Goal: Contribute content: Contribute content

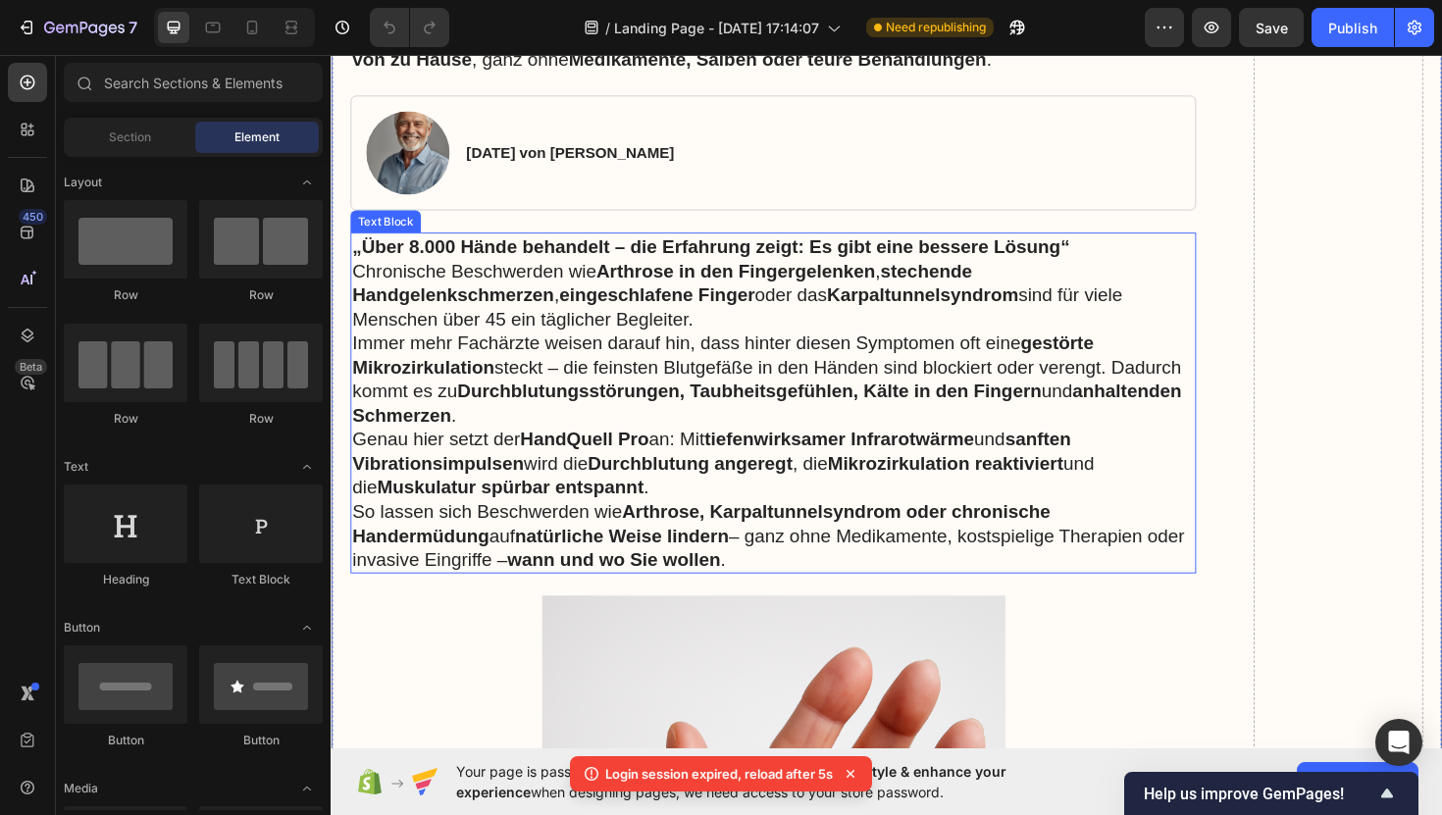
scroll to position [647, 0]
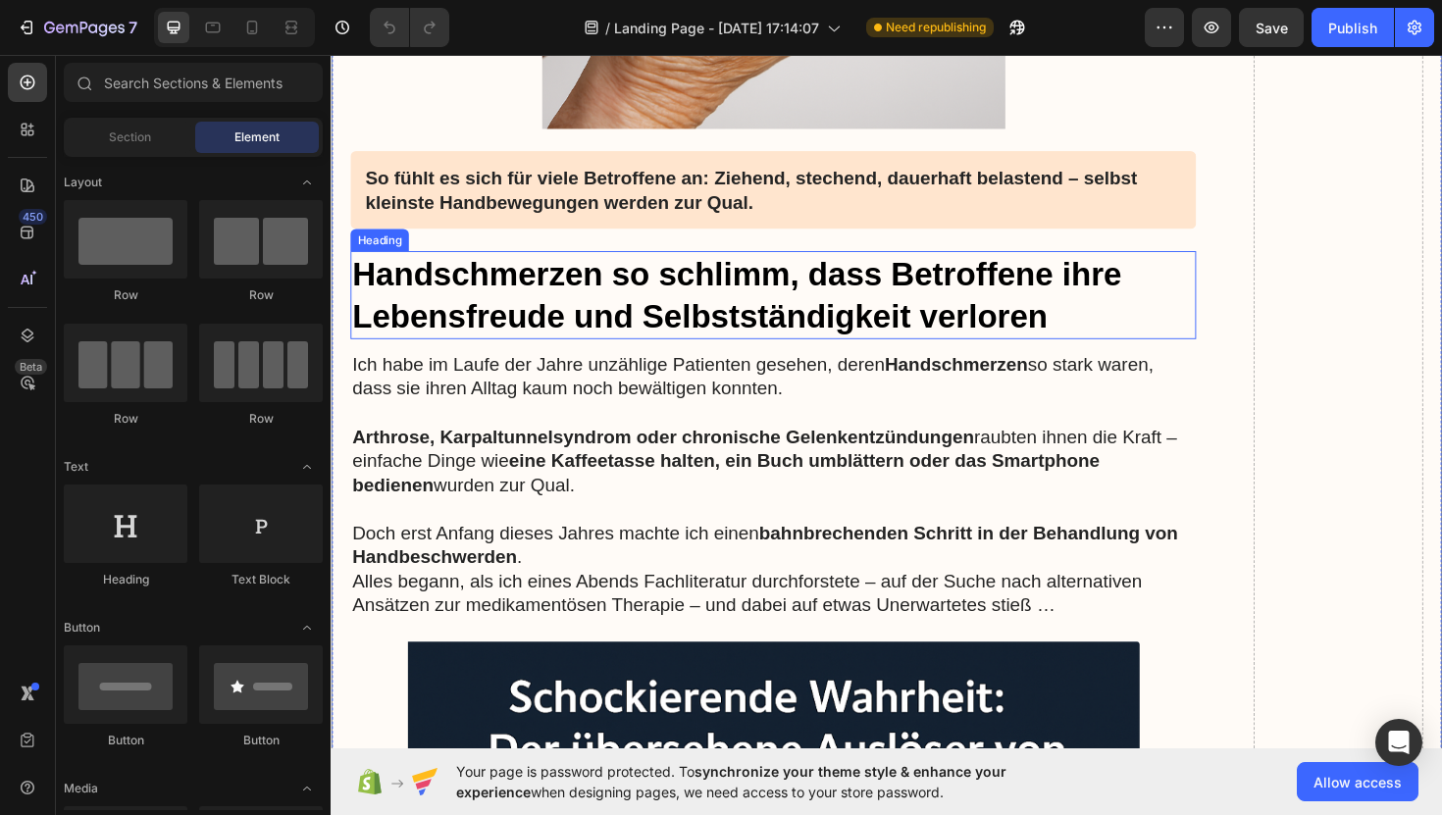
scroll to position [1947, 0]
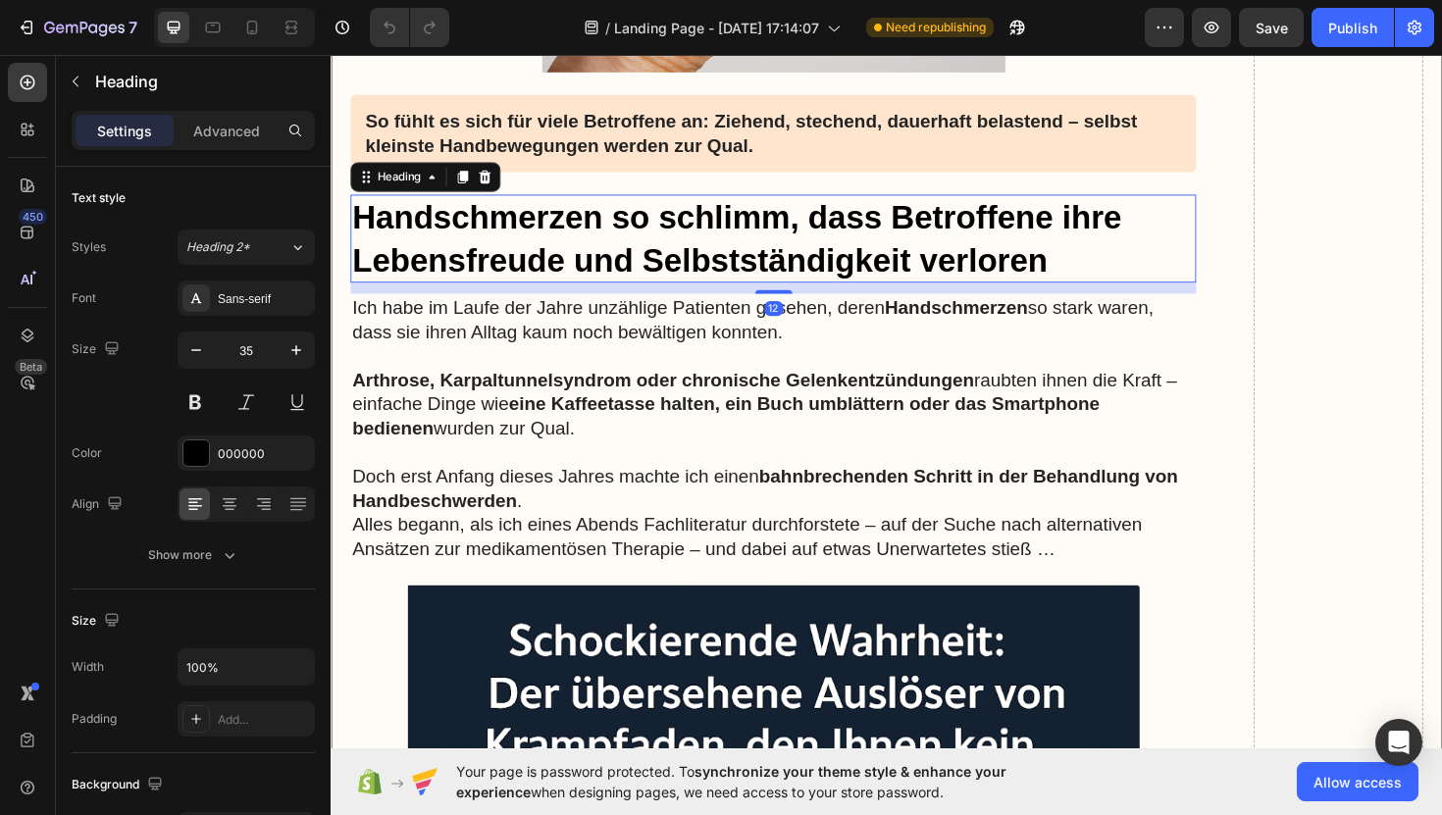
click at [636, 292] on h3 "Handschmerzen so schlimm, dass Betroffene ihre Lebensfreude und Selbstständigke…" at bounding box center [799, 249] width 896 height 93
click at [360, 224] on h3 "Handschmerzen so schlimm, dass Betroffene ihre Lebensfreude und Selbstständigke…" at bounding box center [799, 249] width 896 height 93
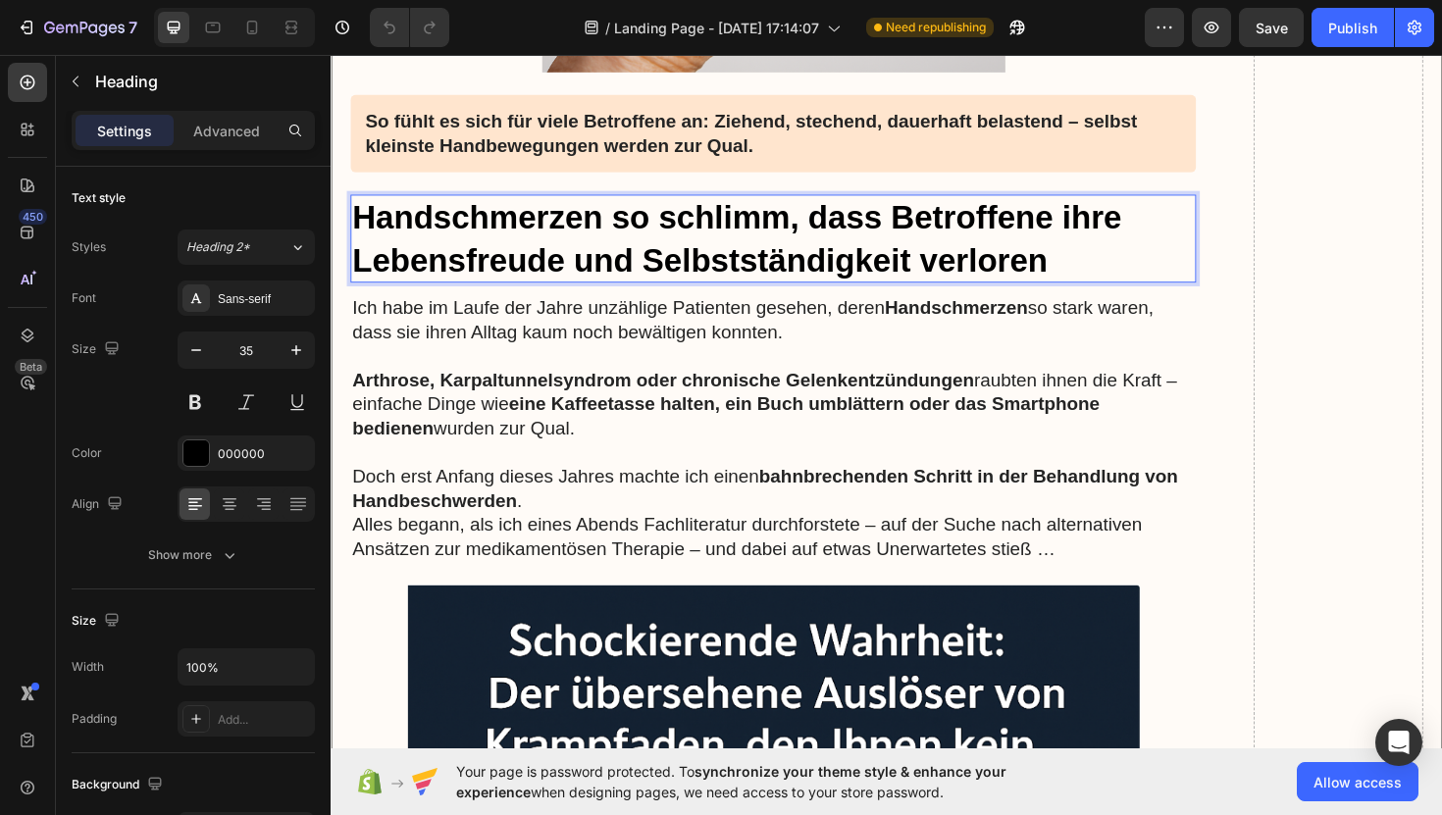
click at [360, 224] on p "Handschmerzen so schlimm, dass Betroffene ihre Lebensfreude und Selbstständigke…" at bounding box center [799, 249] width 892 height 89
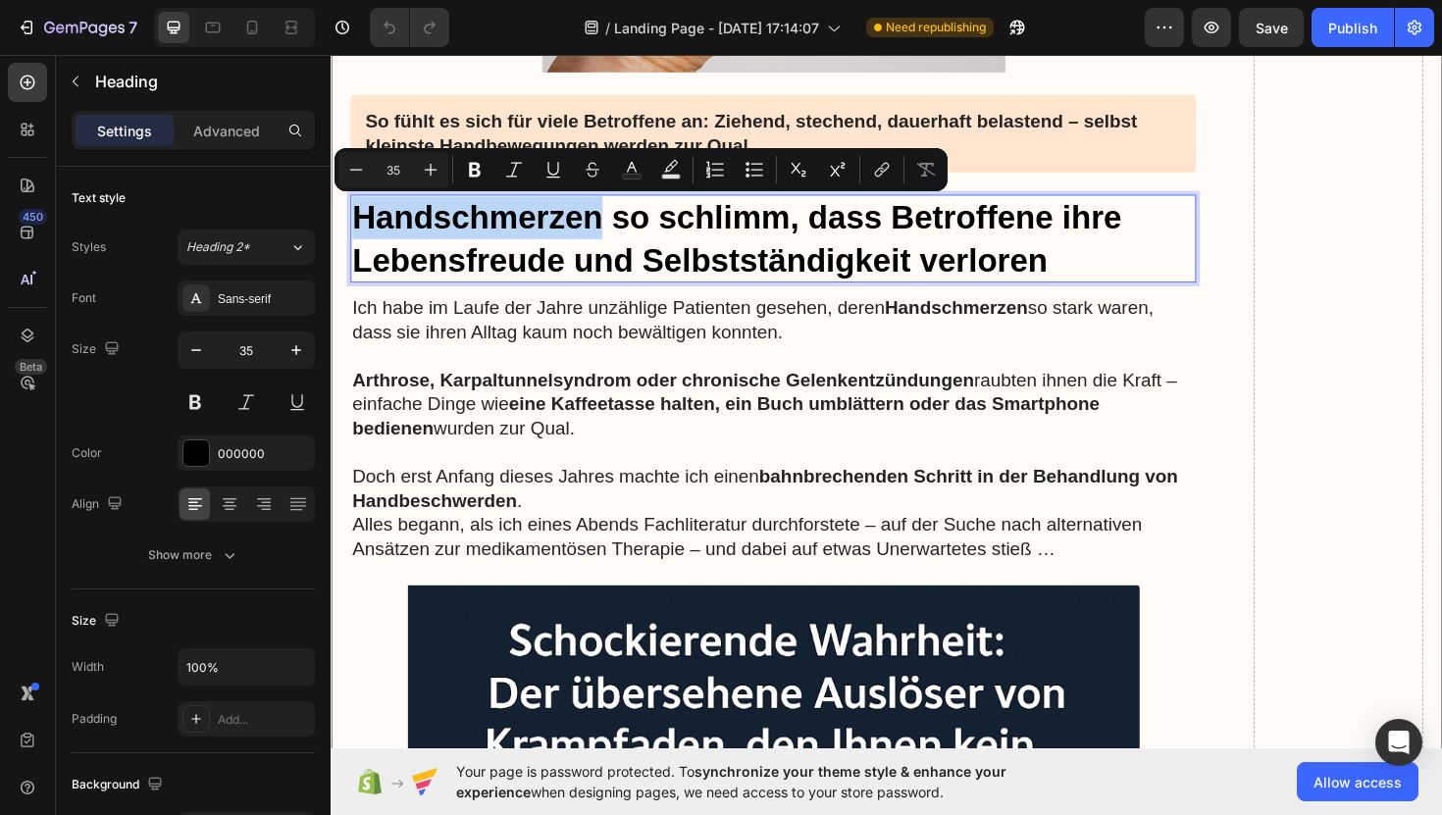
click at [360, 224] on p "Handschmerzen so schlimm, dass Betroffene ihre Lebensfreude und Selbstständigke…" at bounding box center [799, 249] width 892 height 89
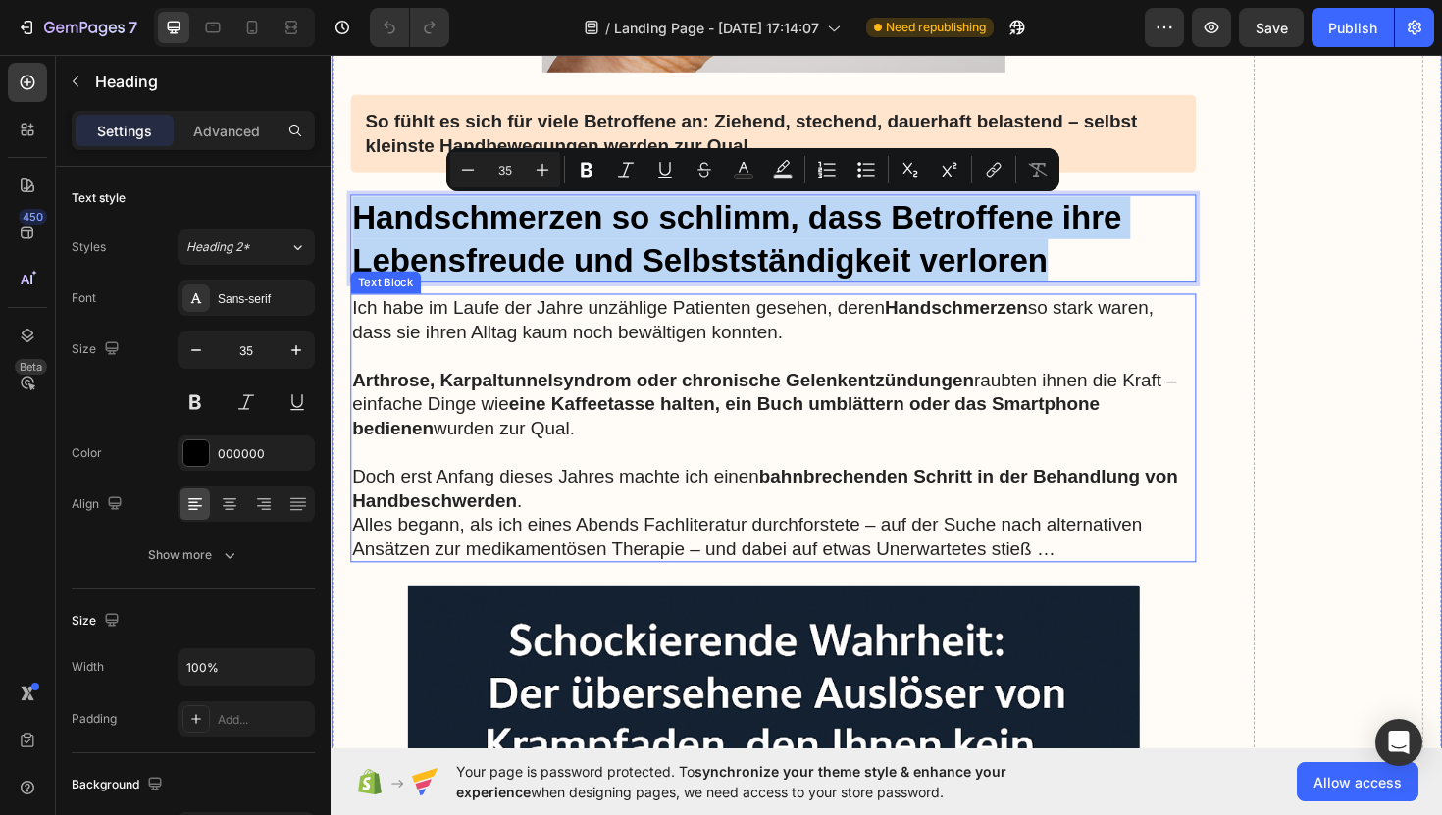
drag, startPoint x: 360, startPoint y: 224, endPoint x: 711, endPoint y: 434, distance: 409.2
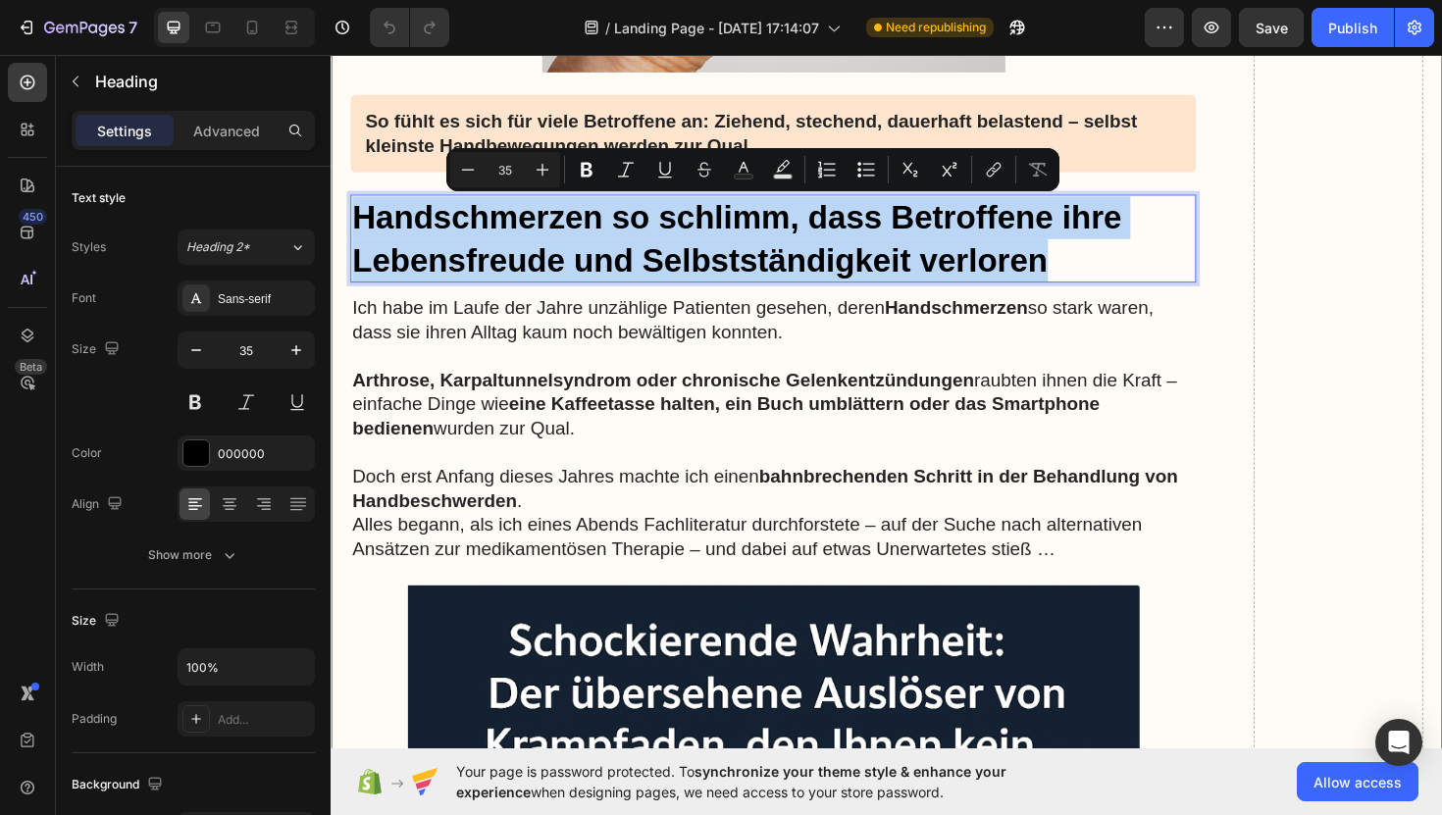
copy p "Handschmerzen so schlimm, dass Betroffene ihre Lebensfreude und Selbstständigke…"
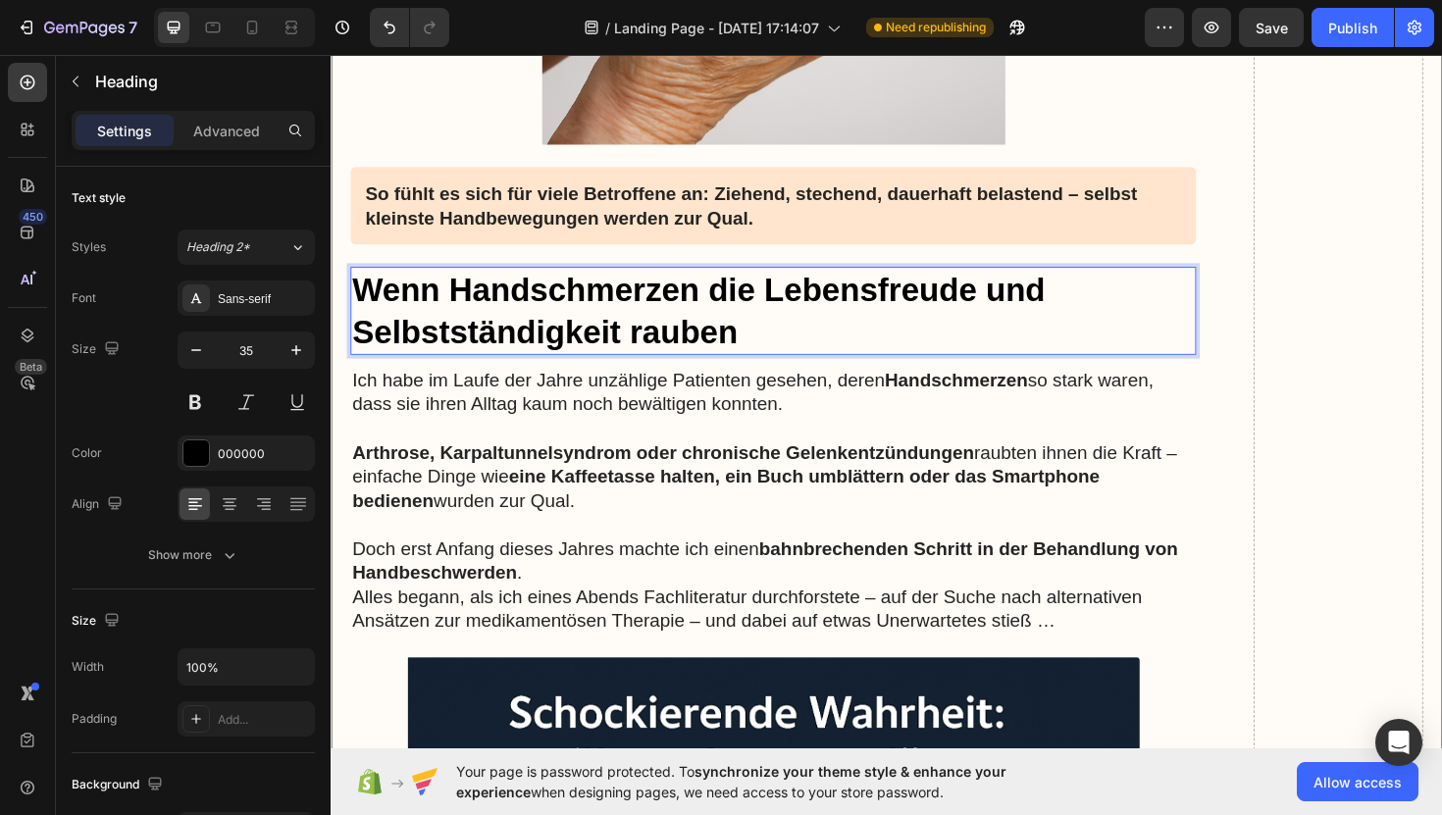
scroll to position [2012, 0]
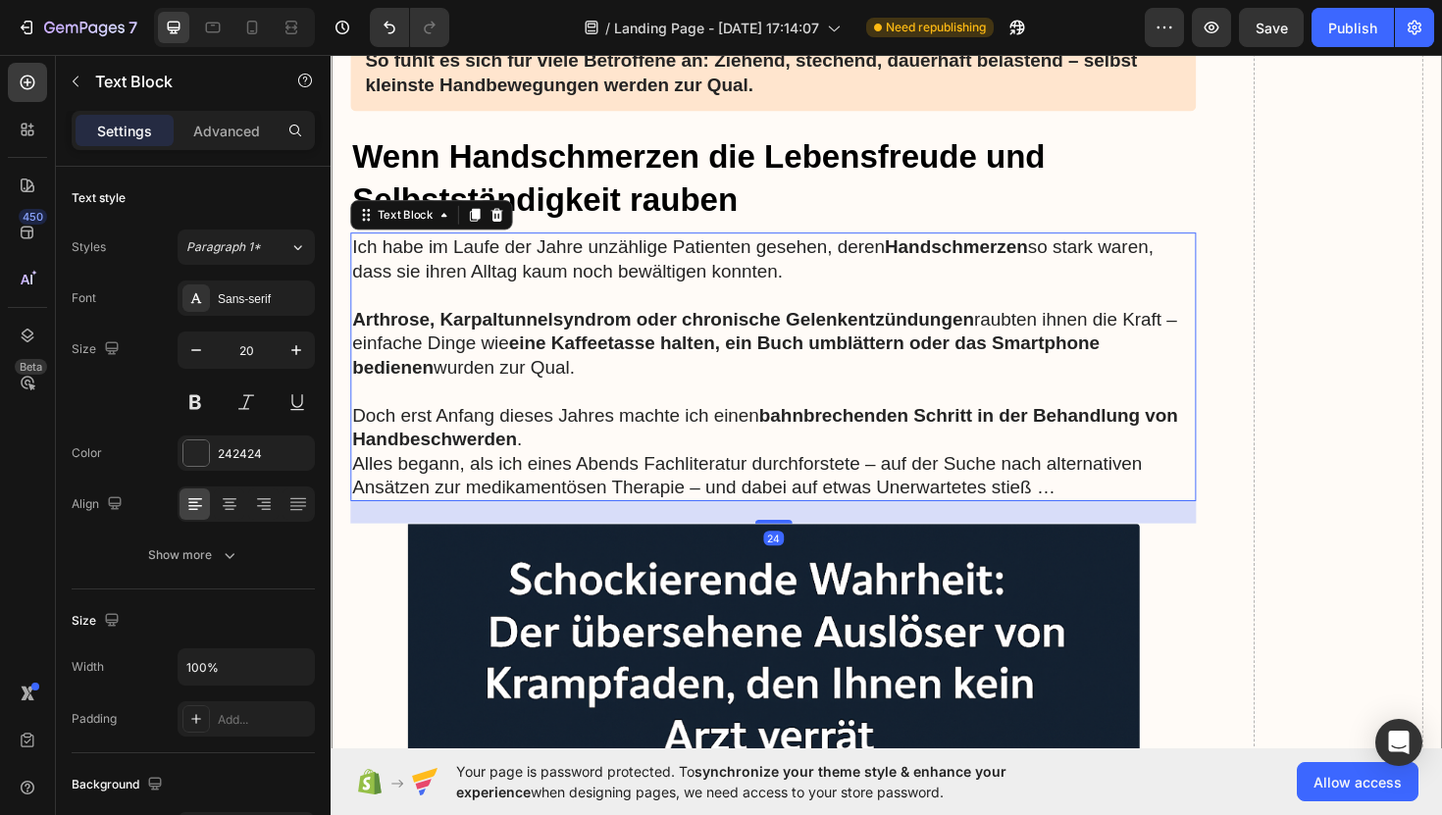
click at [434, 302] on p "Arthrose, Karpaltunnelsyndrom oder chronische Gelenkentzündungen raubten ihnen …" at bounding box center [799, 347] width 892 height 102
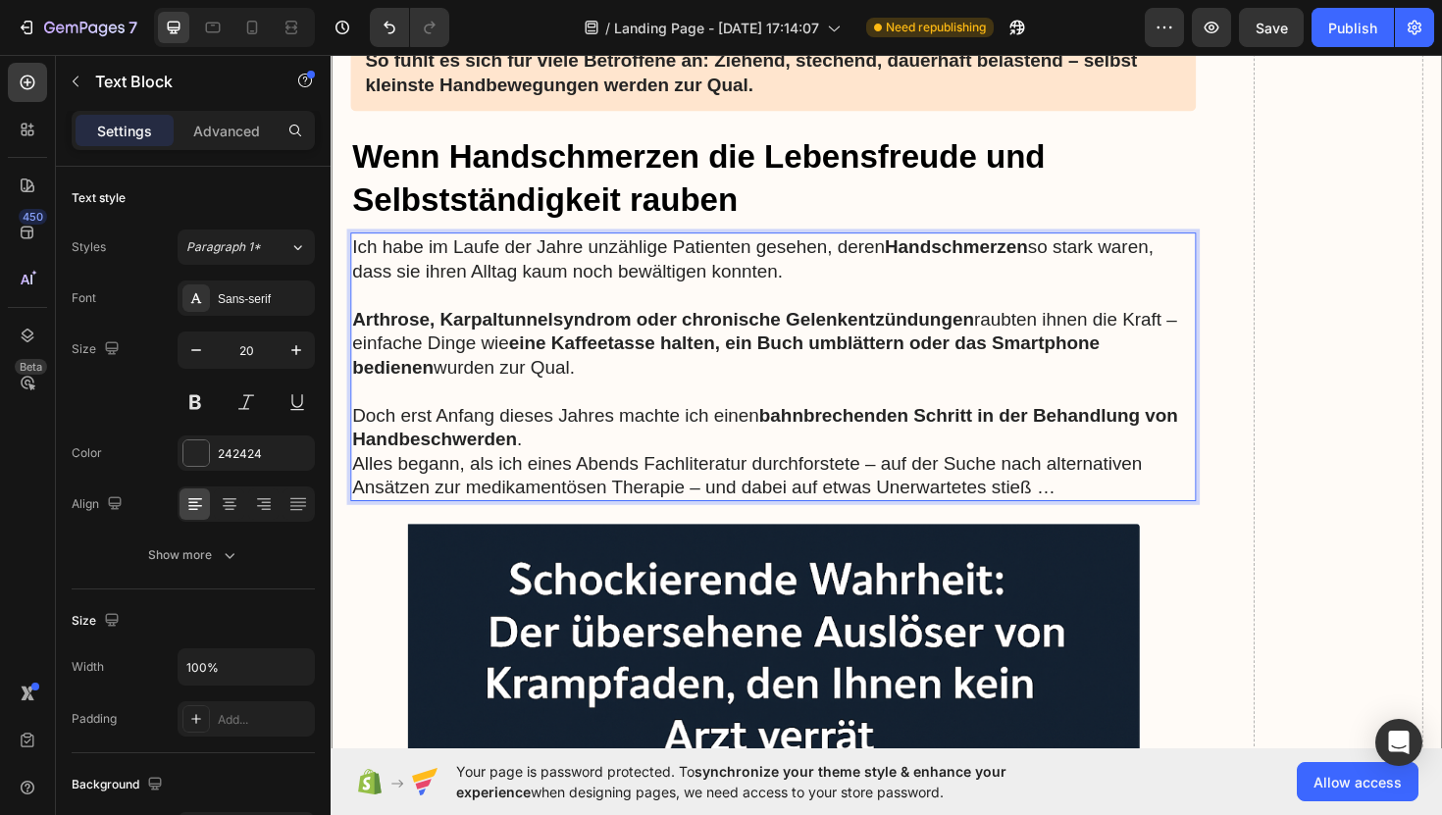
click at [358, 262] on p "Ich habe im Laufe der Jahre unzählige Patienten gesehen, deren Handschmerzen so…" at bounding box center [799, 270] width 892 height 51
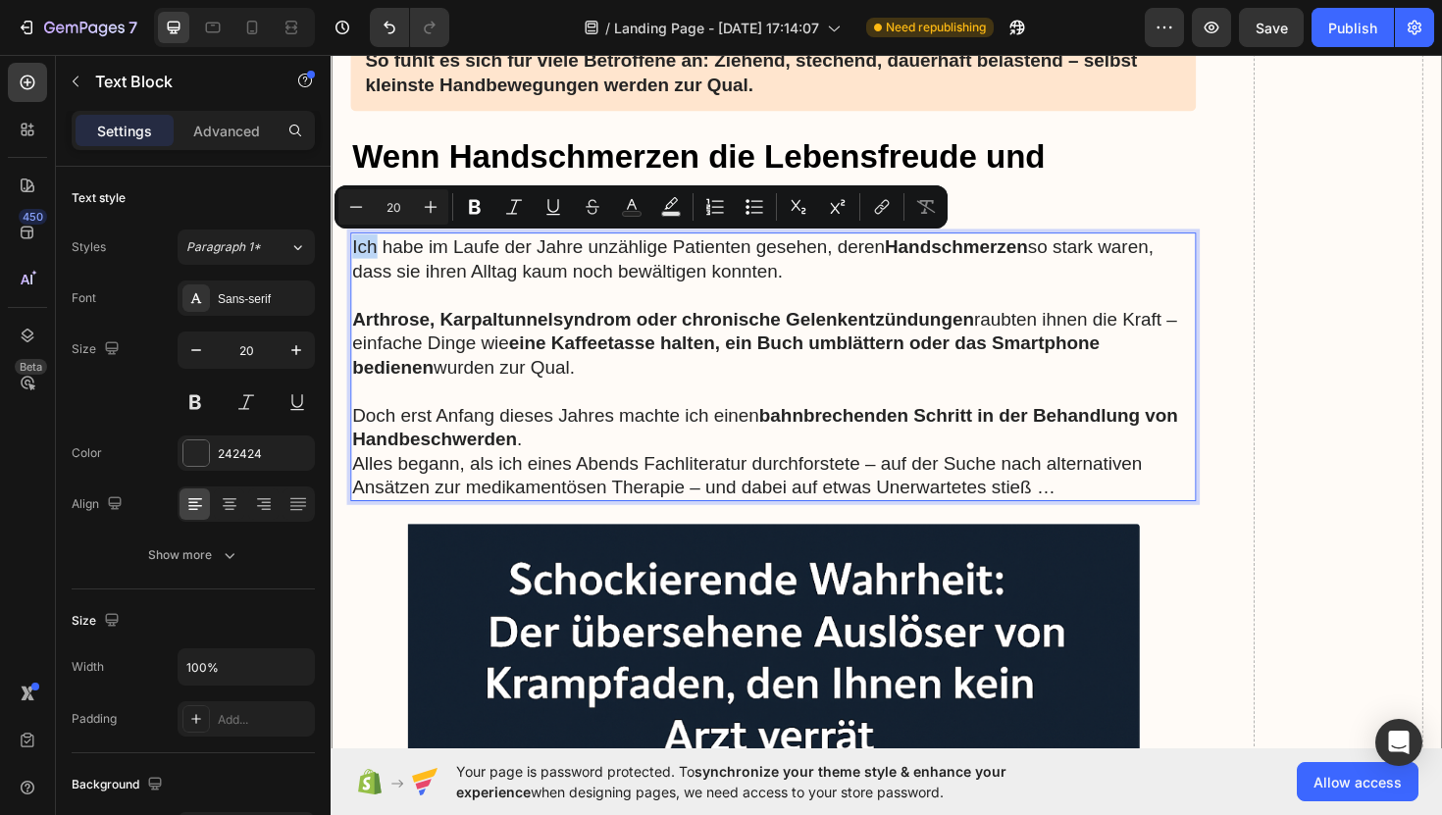
click at [358, 262] on p "Ich habe im Laufe der Jahre unzählige Patienten gesehen, deren Handschmerzen so…" at bounding box center [799, 270] width 892 height 51
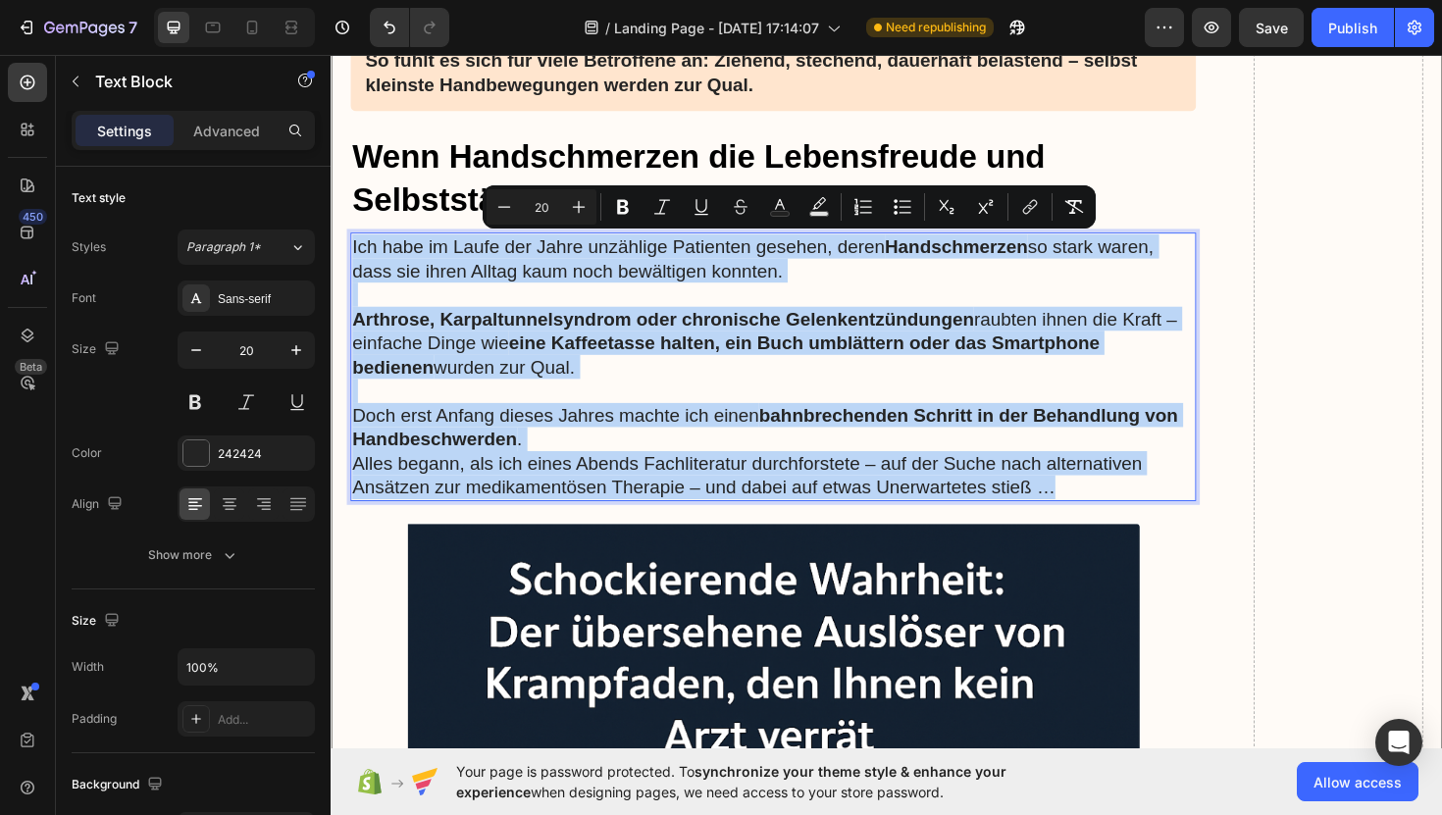
drag, startPoint x: 358, startPoint y: 262, endPoint x: 1119, endPoint y: 512, distance: 801.4
click at [1119, 512] on div "Ich habe im Laufe der Jahre unzählige Patienten gesehen, deren Handschmerzen so…" at bounding box center [799, 385] width 896 height 285
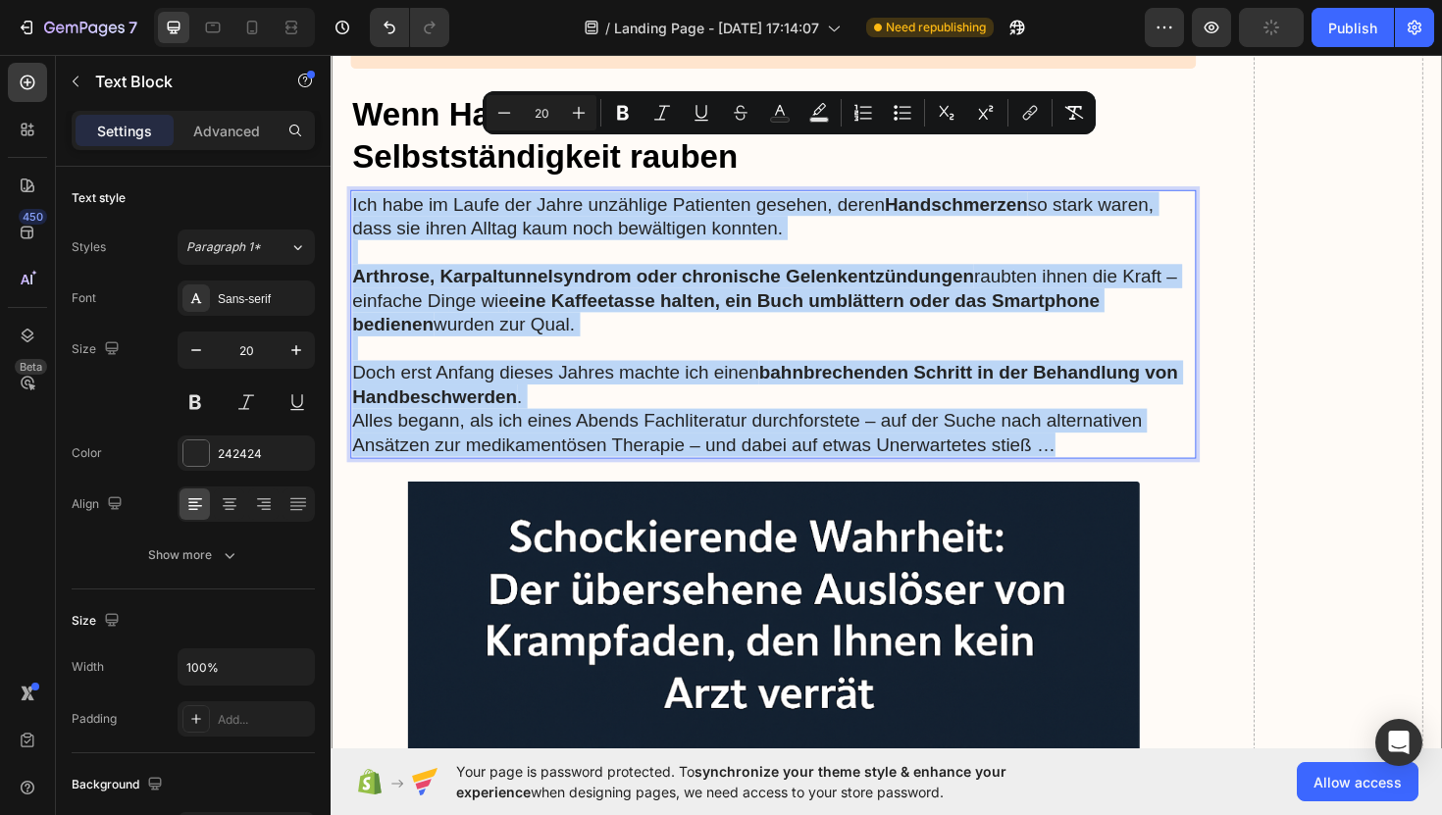
scroll to position [2021, 0]
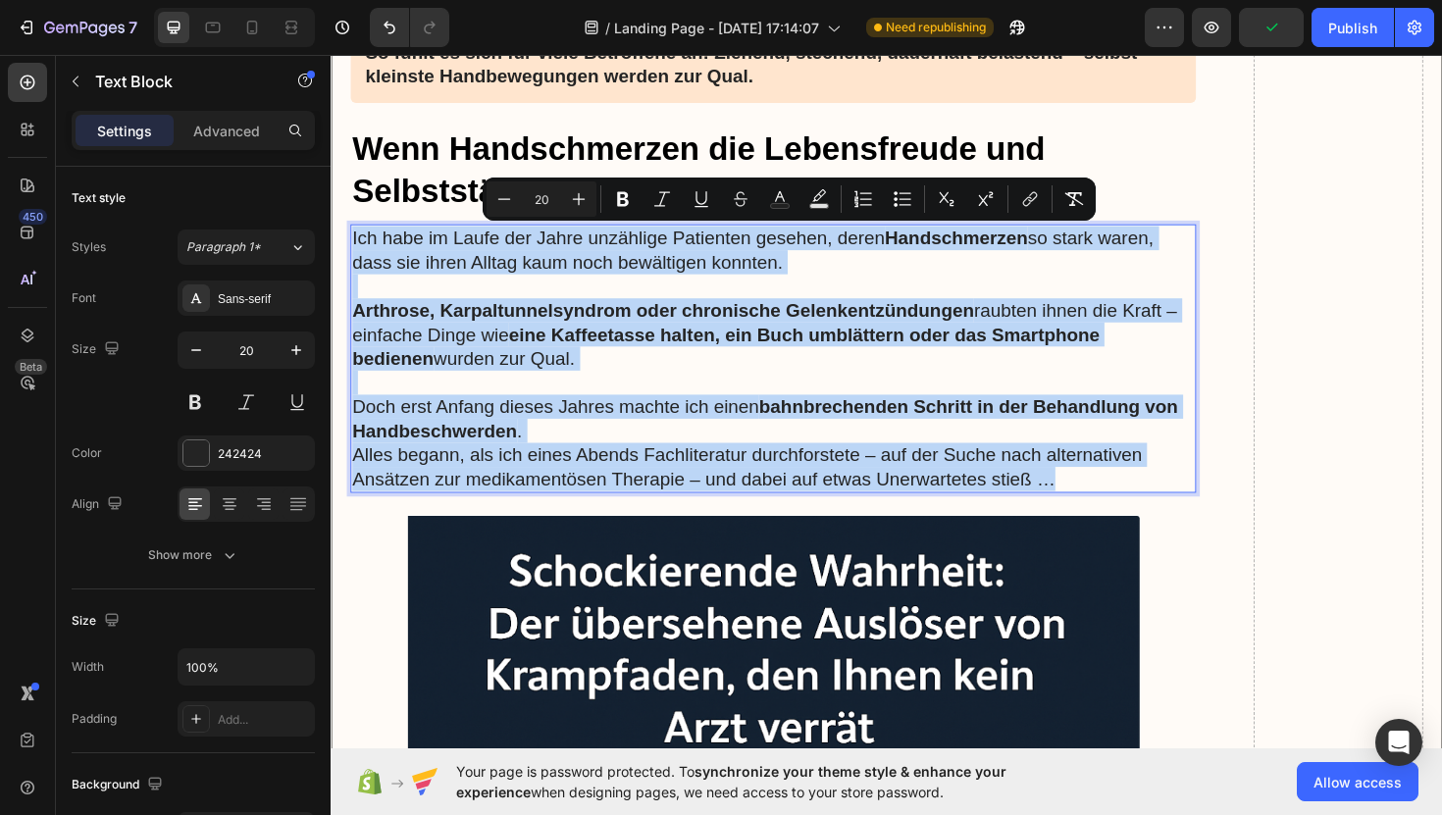
copy div "Ich habe im Laufe der Jahre unzählige Patienten gesehen, deren Handschmerzen so…"
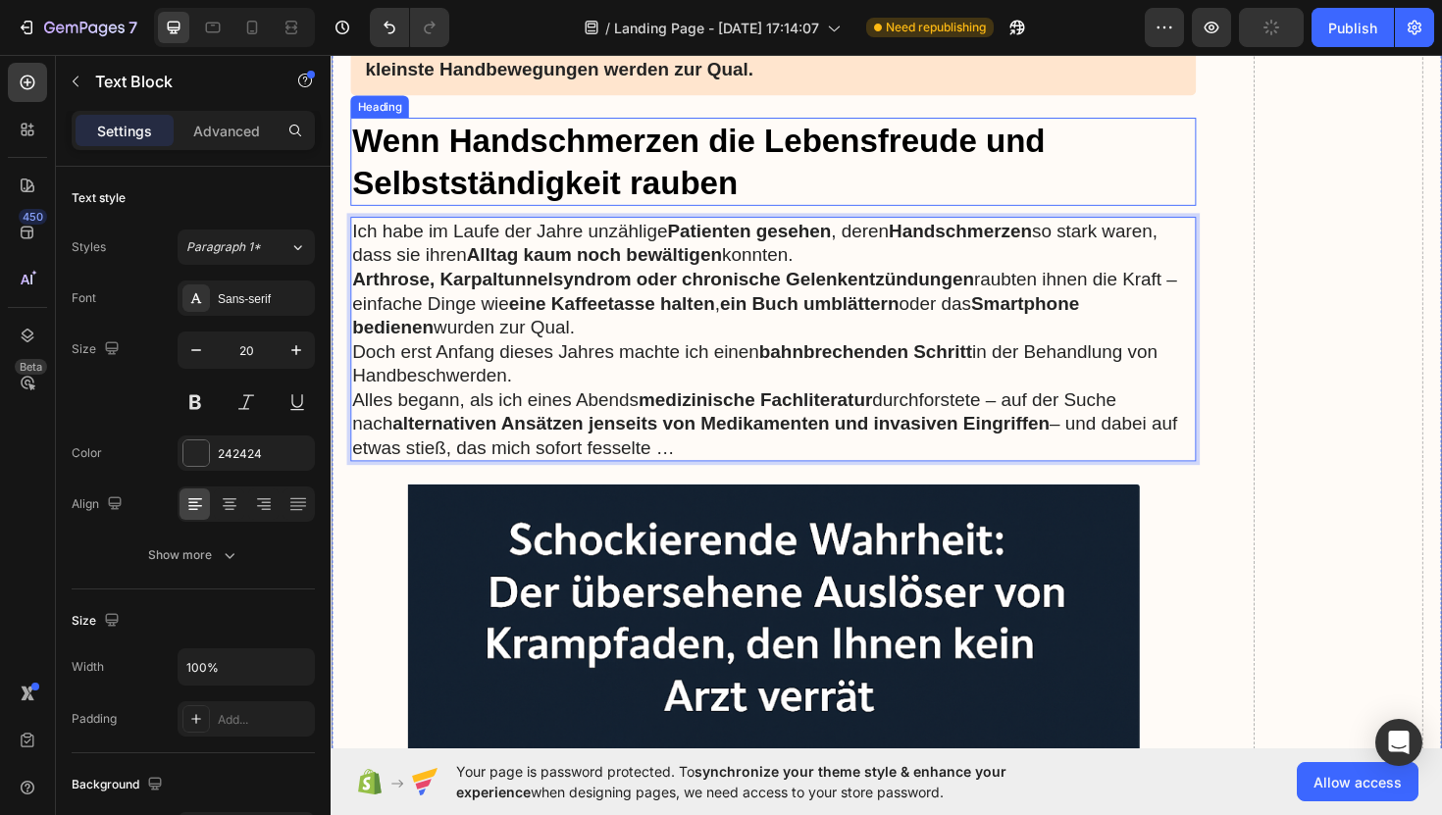
scroll to position [2027, 0]
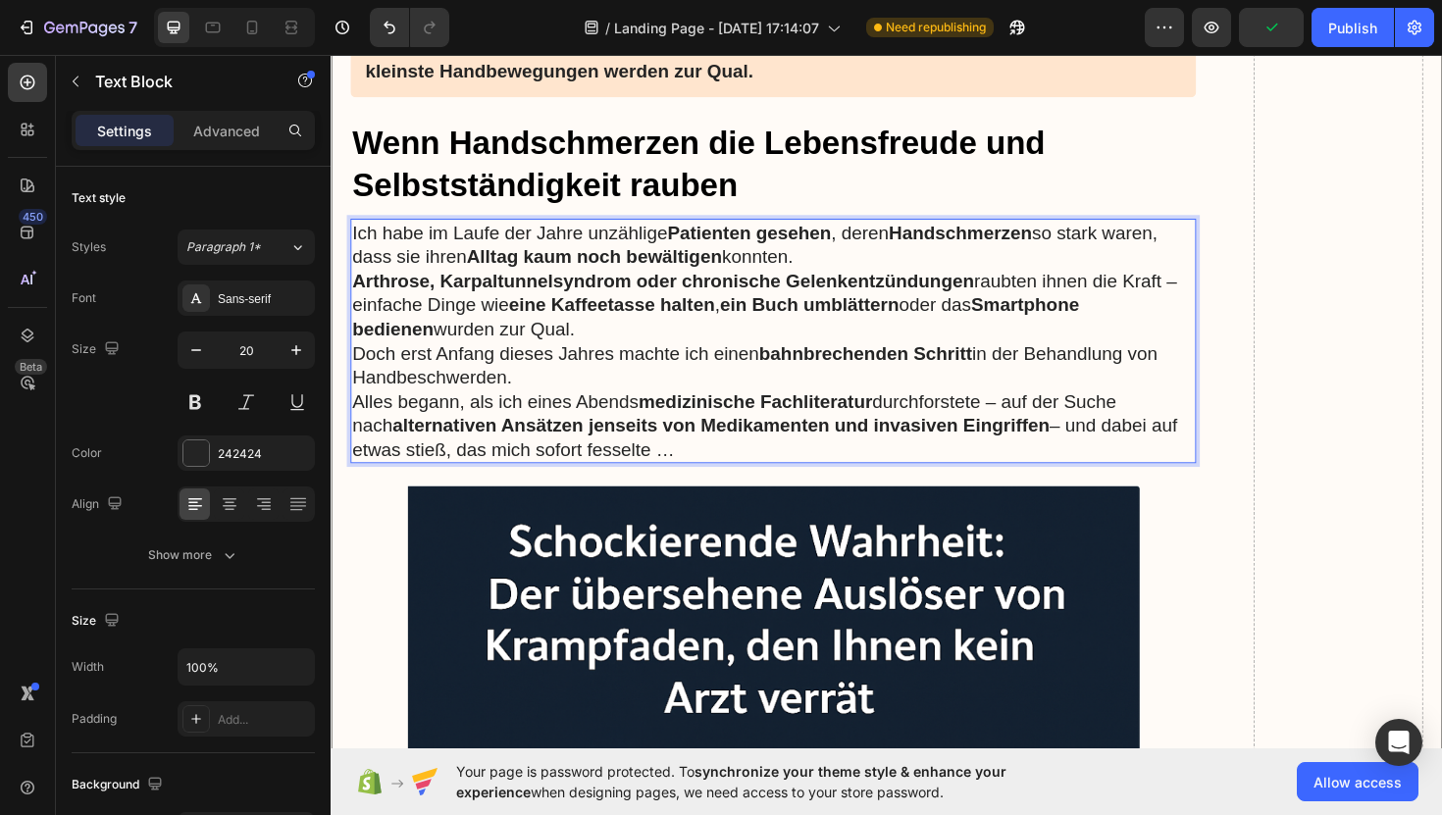
click at [849, 255] on p "Ich habe im Laufe der Jahre unzählige Patienten gesehen , deren Handschmerzen s…" at bounding box center [799, 256] width 892 height 51
click at [853, 266] on p "Ich habe im Laufe der Jahre unzählige Patienten gesehen , deren Handschmerzen s…" at bounding box center [799, 256] width 892 height 51
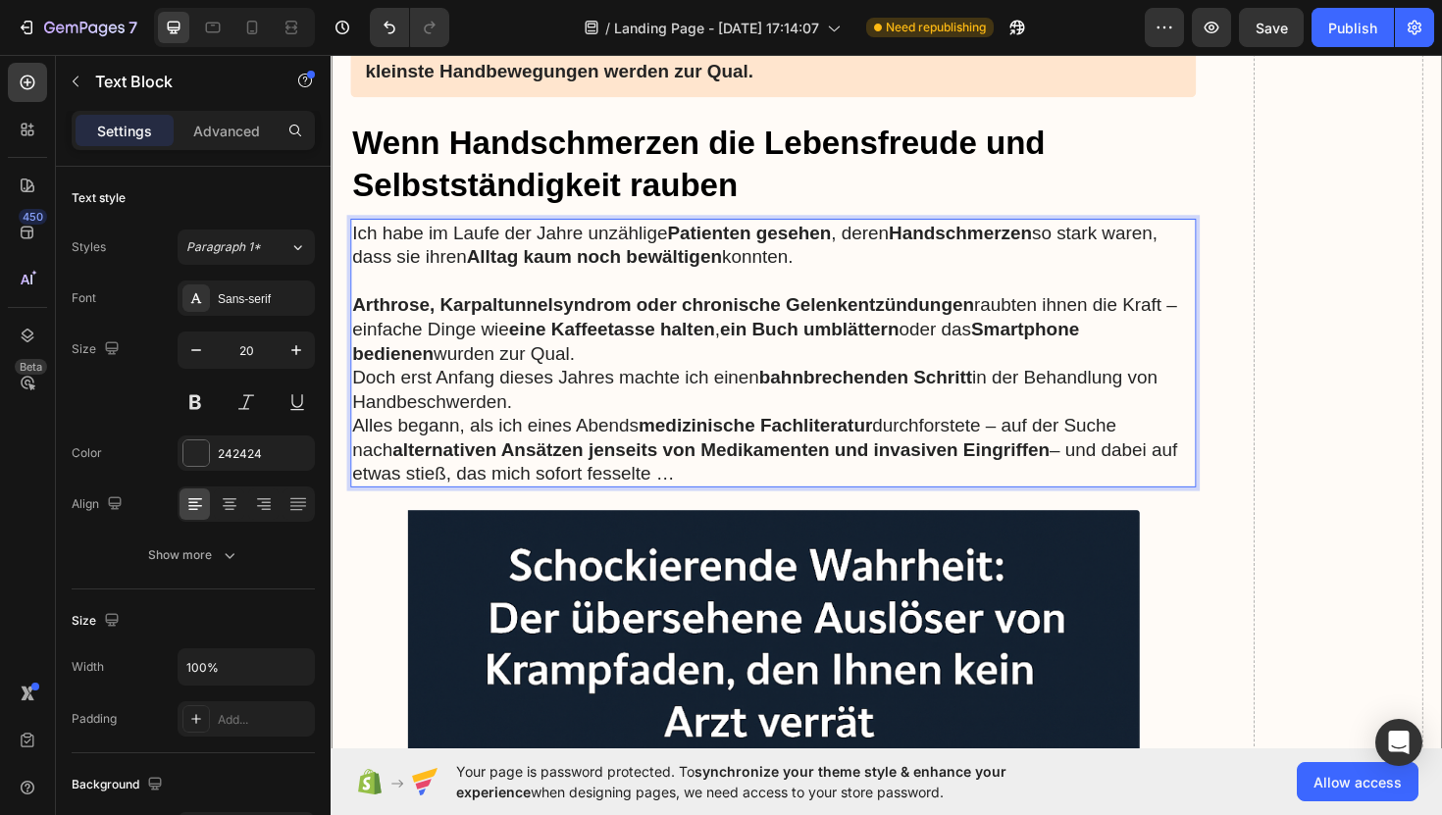
click at [596, 368] on p "Arthrose, Karpaltunnelsyndrom oder chronische Gelenkentzündungen raubten ihnen …" at bounding box center [799, 345] width 892 height 77
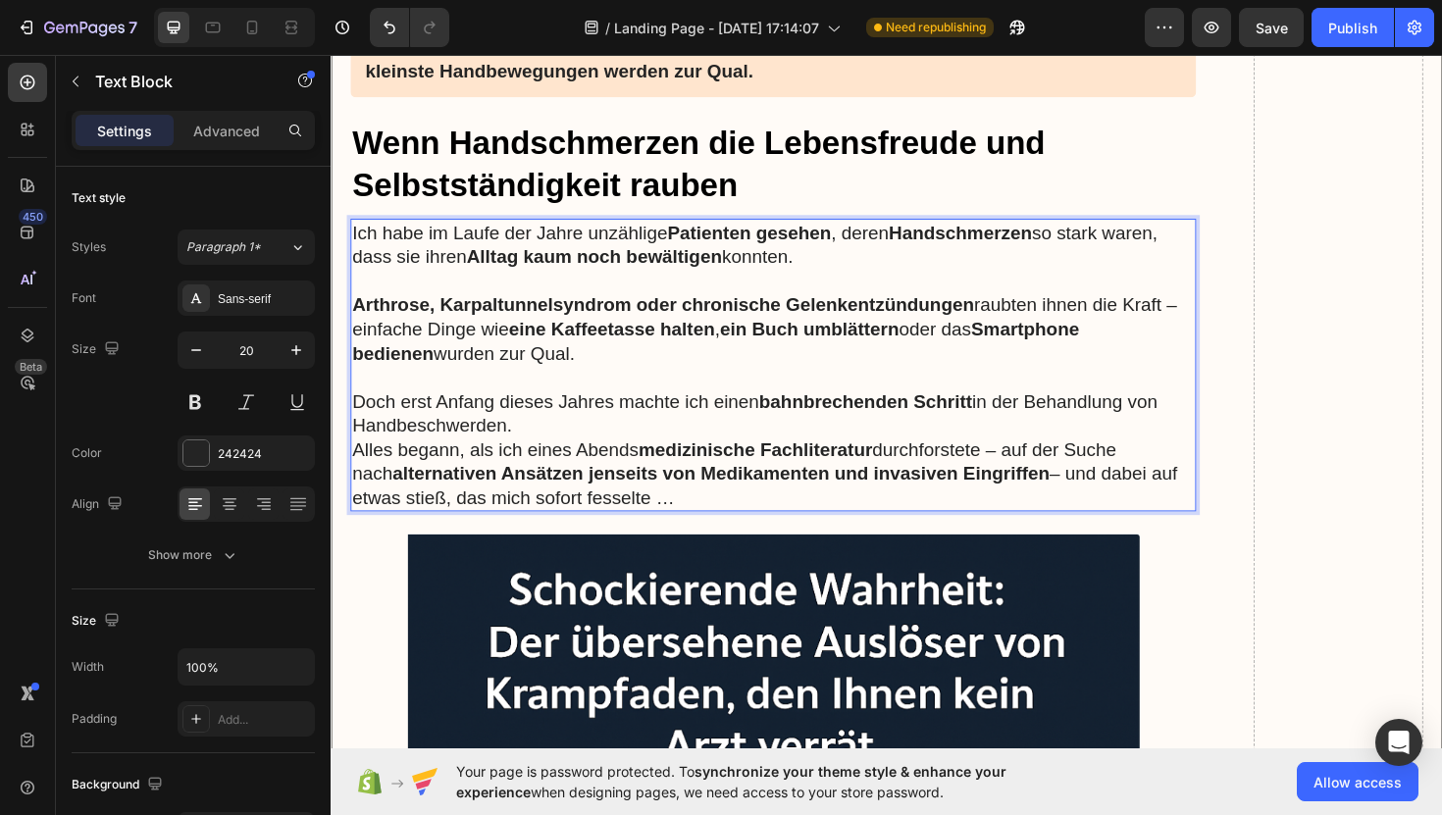
click at [594, 440] on p "Doch erst Anfang dieses Jahres machte ich einen bahnbrechenden Schritt in der B…" at bounding box center [799, 434] width 892 height 51
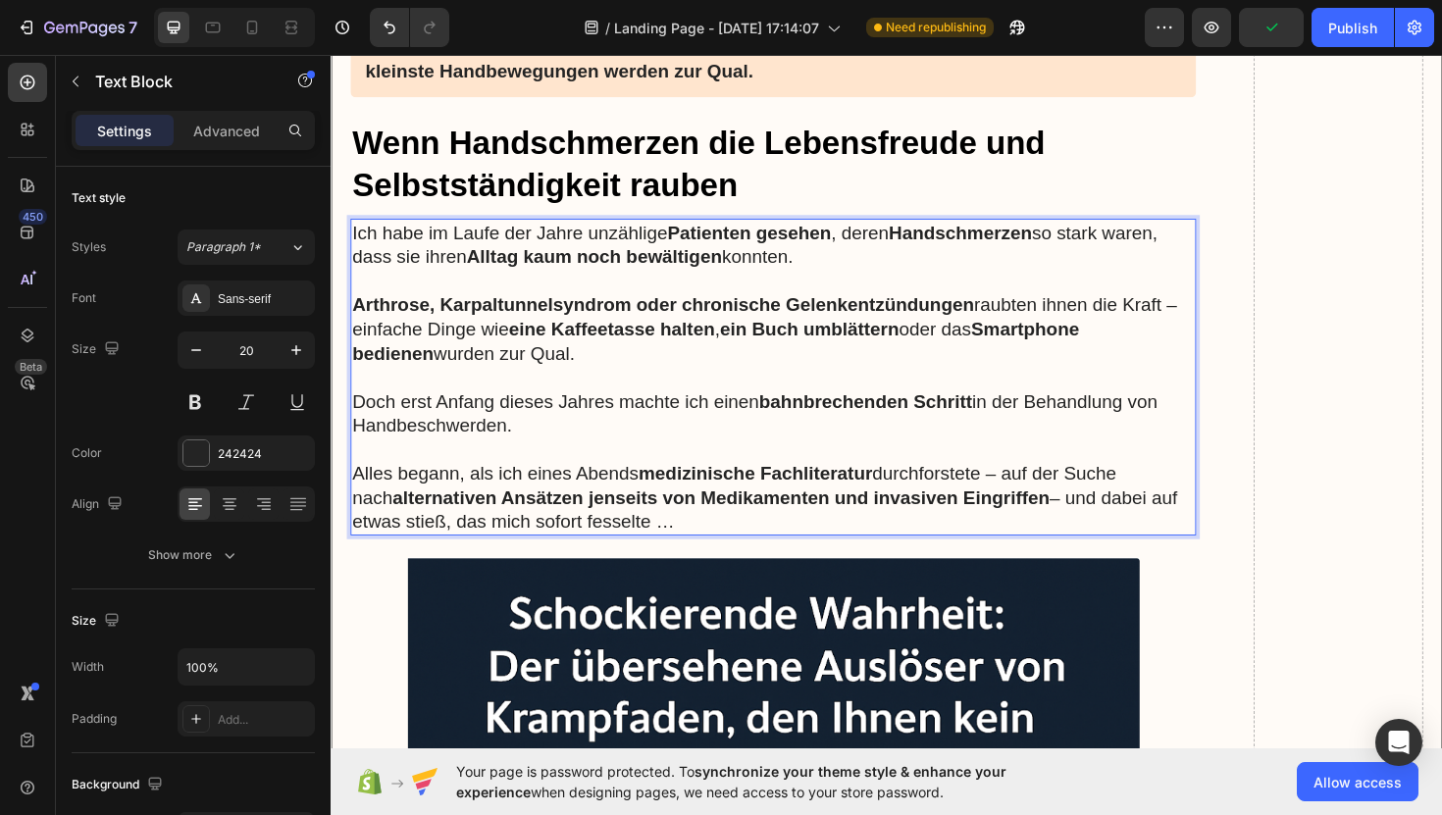
click at [448, 389] on p "Rich Text Editor. Editing area: main" at bounding box center [799, 397] width 892 height 26
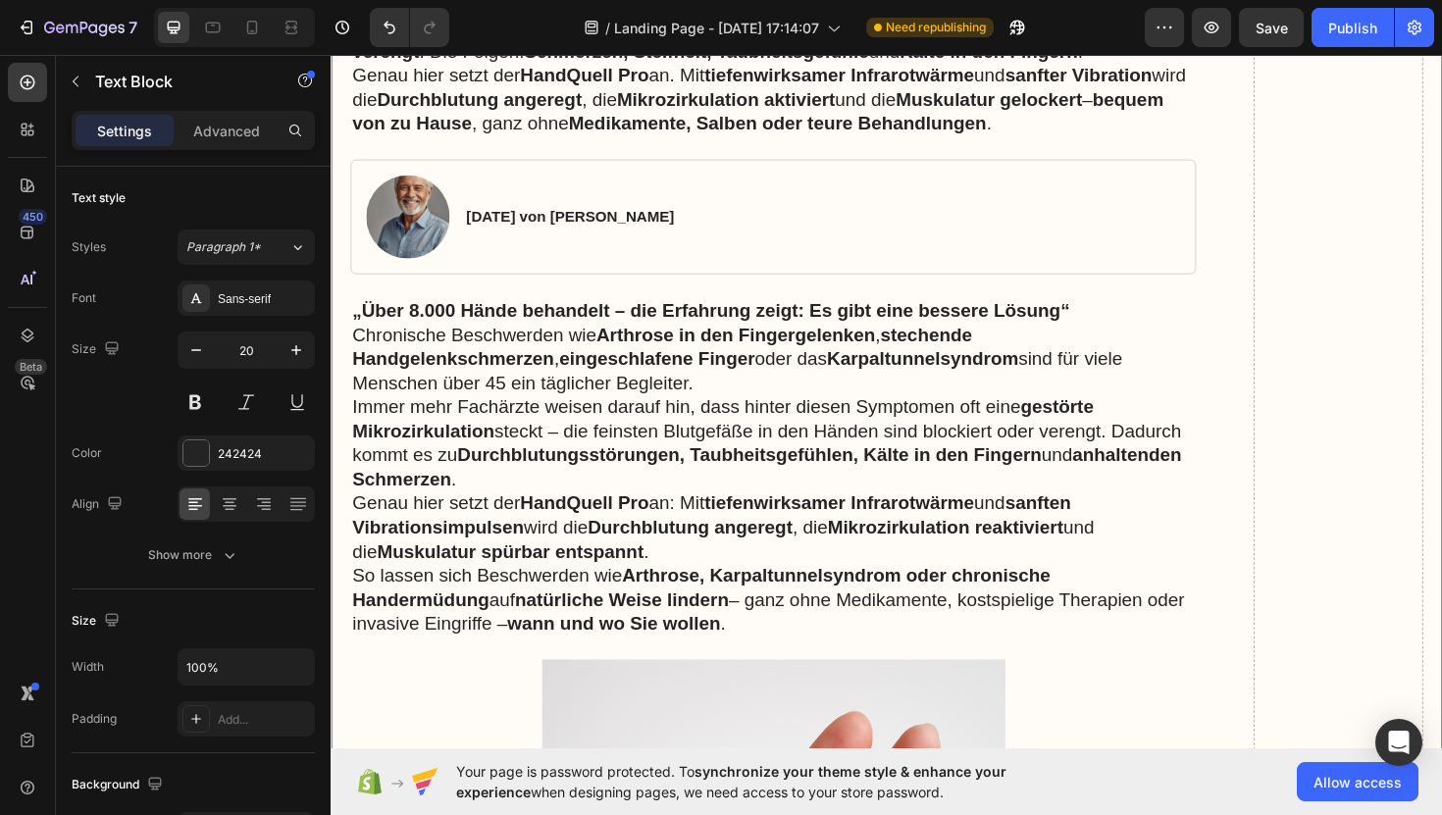
scroll to position [566, 0]
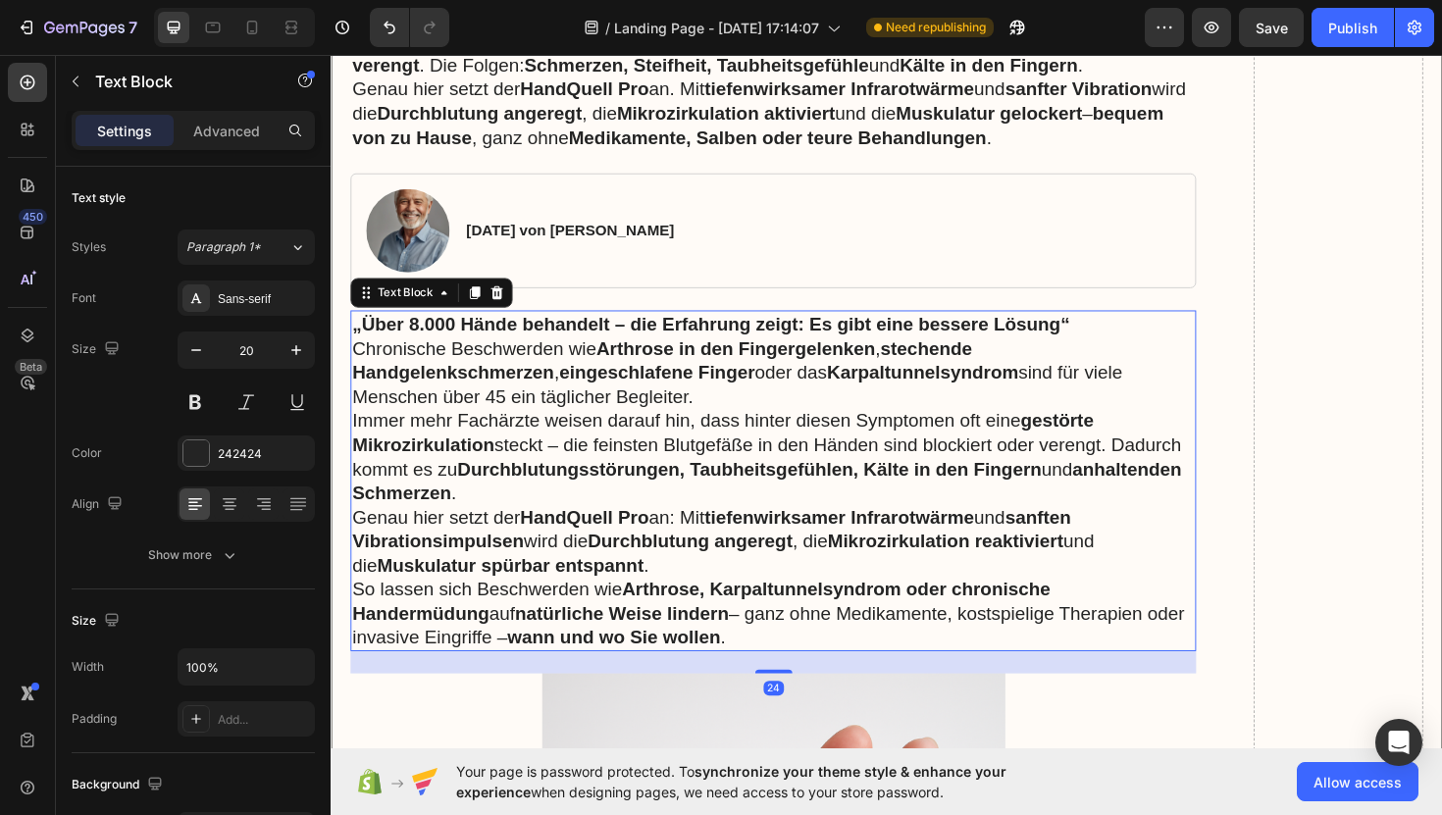
click at [460, 416] on p "Chronische Beschwerden wie Arthrose in den Fingergelenken , stechende Handgelen…" at bounding box center [799, 391] width 892 height 77
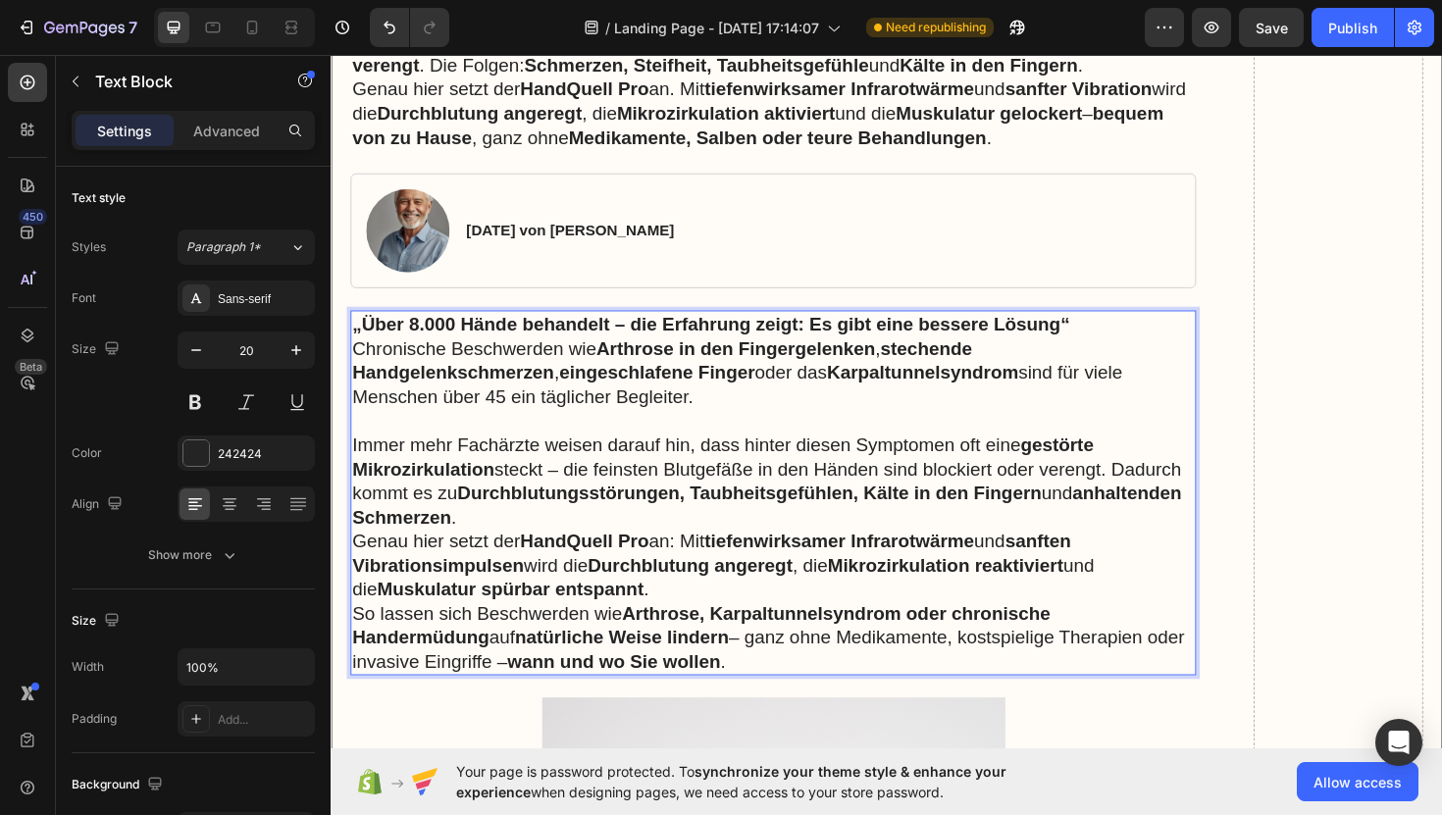
click at [596, 534] on p "Immer mehr Fachärzte weisen darauf hin, dass hinter diesen Symptomen oft eine g…" at bounding box center [799, 506] width 892 height 102
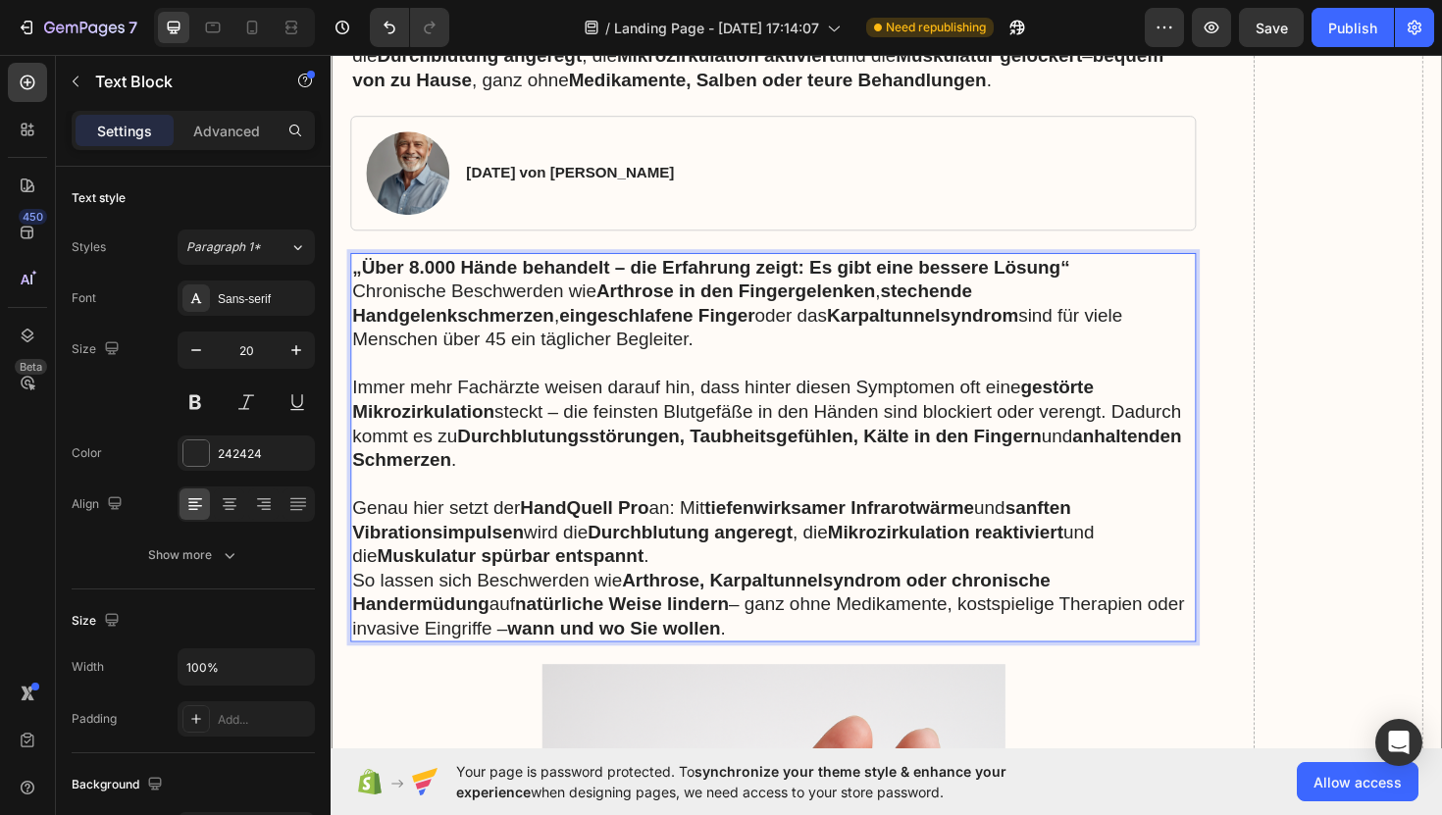
scroll to position [649, 0]
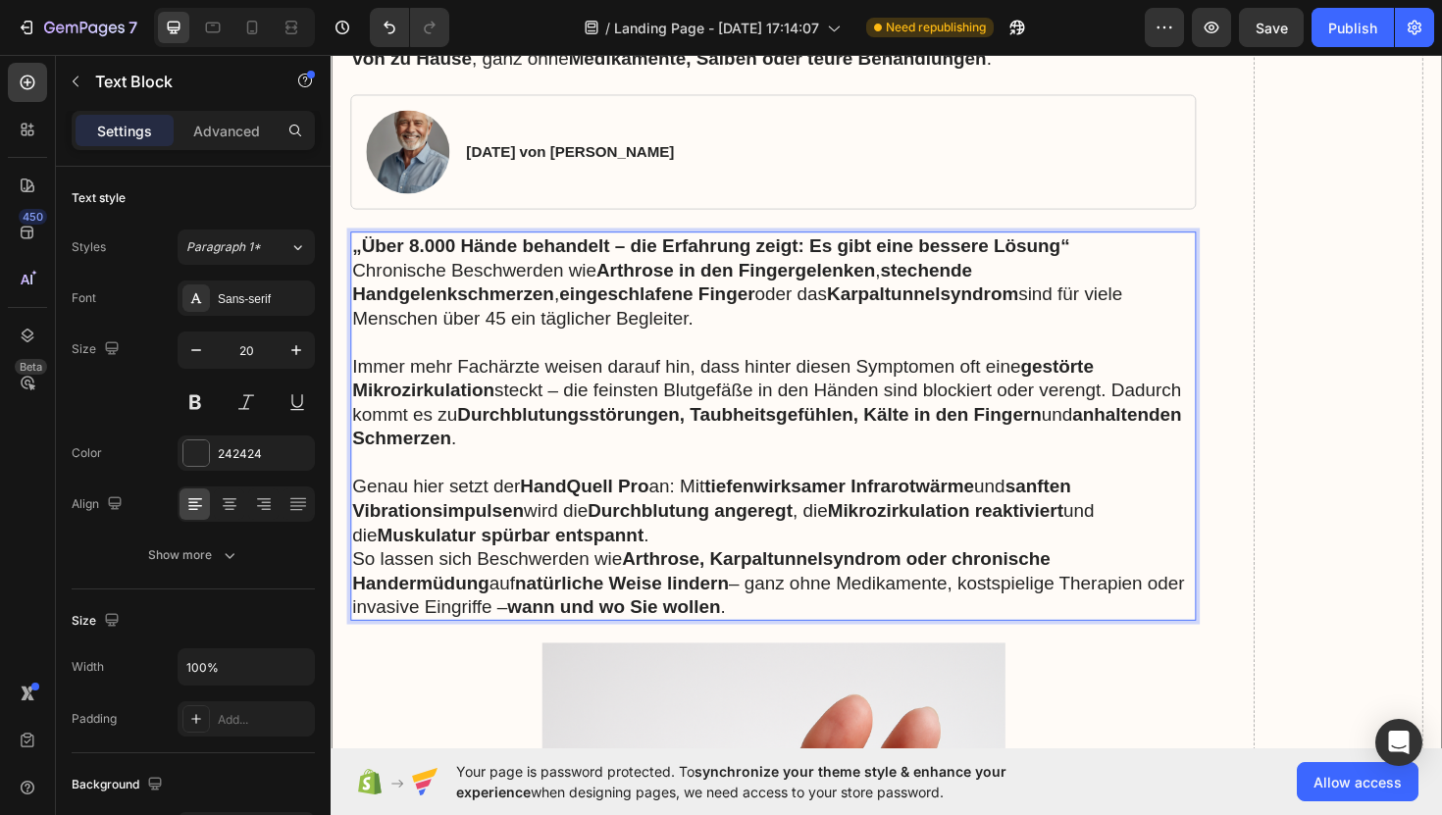
click at [665, 558] on p "Genau hier setzt der HandQuell Pro an: Mit tiefenwirksamer Infrarotwärme und sa…" at bounding box center [799, 537] width 892 height 77
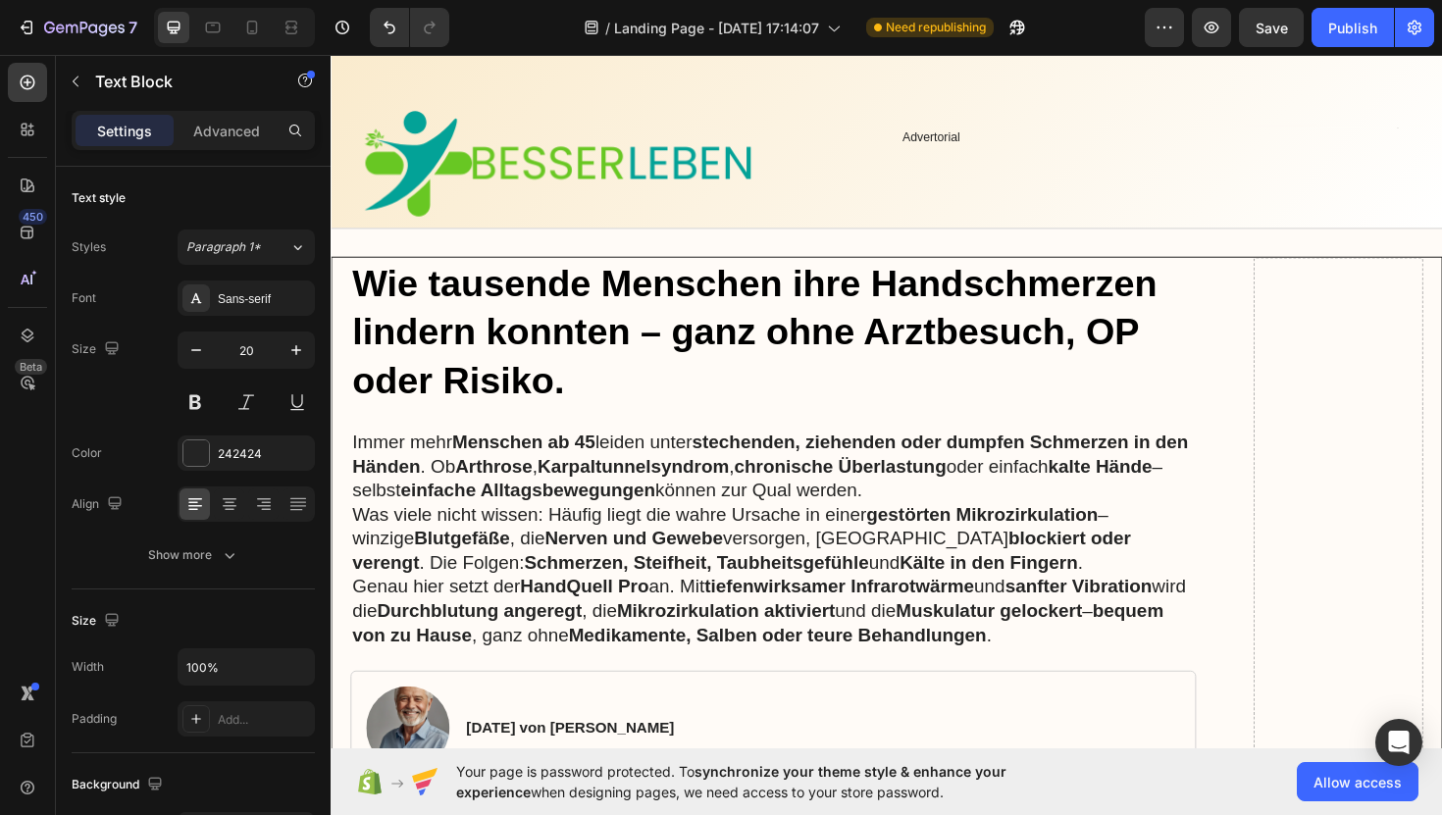
scroll to position [34, 0]
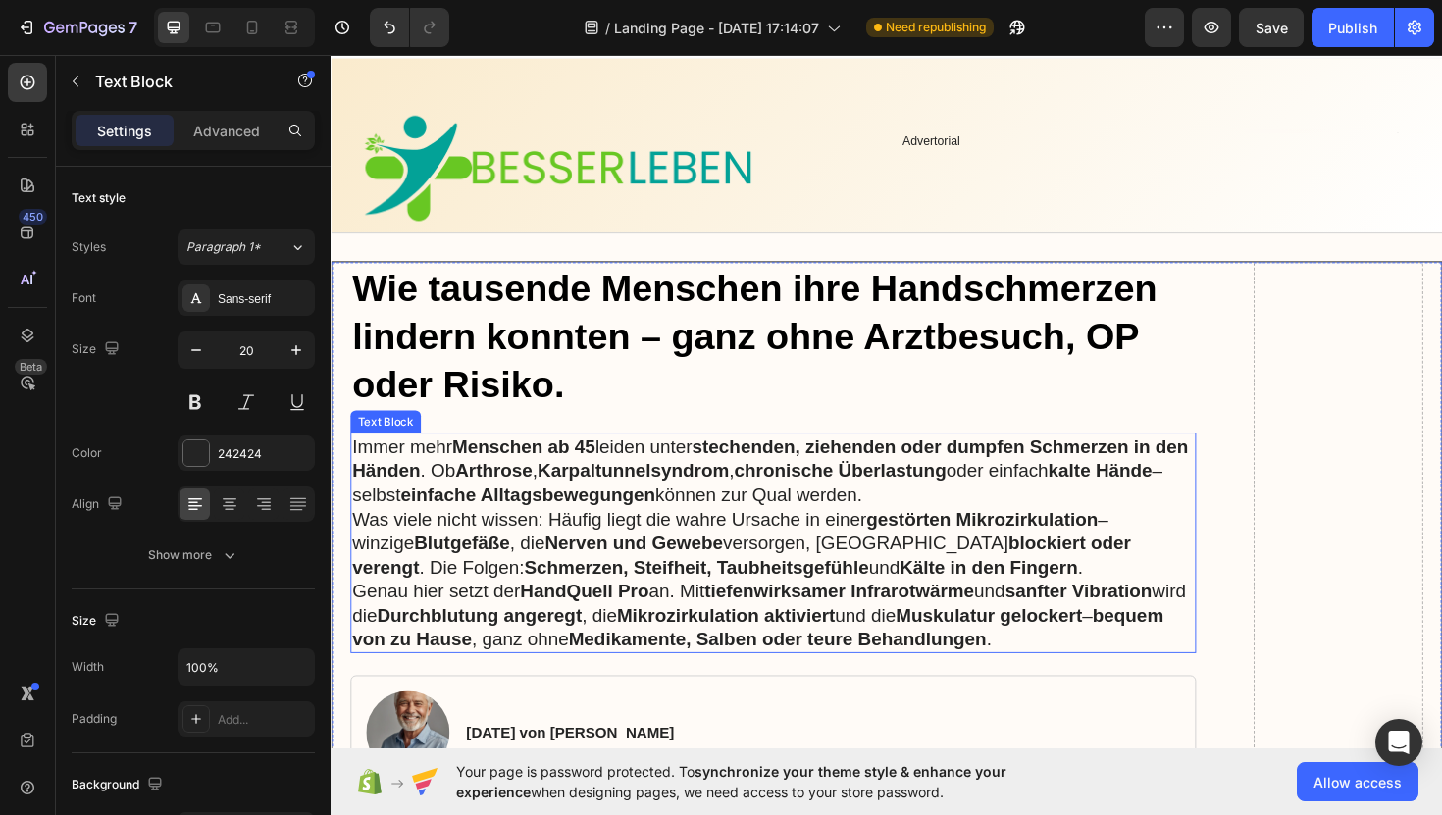
click at [994, 513] on p "Immer mehr Menschen ab 45 leiden unter stechenden, ziehenden oder dumpfen Schme…" at bounding box center [799, 495] width 892 height 77
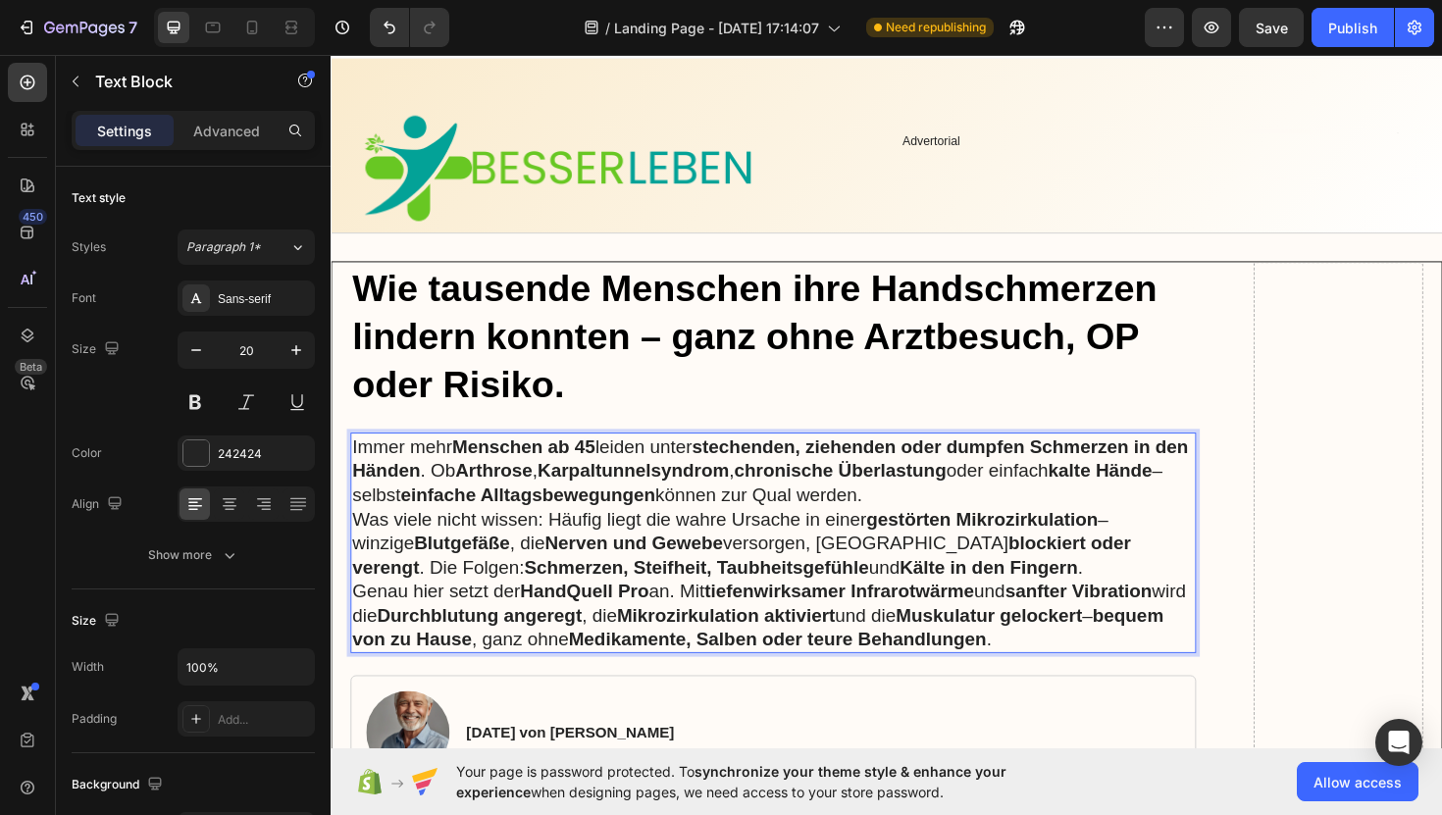
click at [994, 513] on p "Immer mehr Menschen ab 45 leiden unter stechenden, ziehenden oder dumpfen Schme…" at bounding box center [799, 495] width 892 height 77
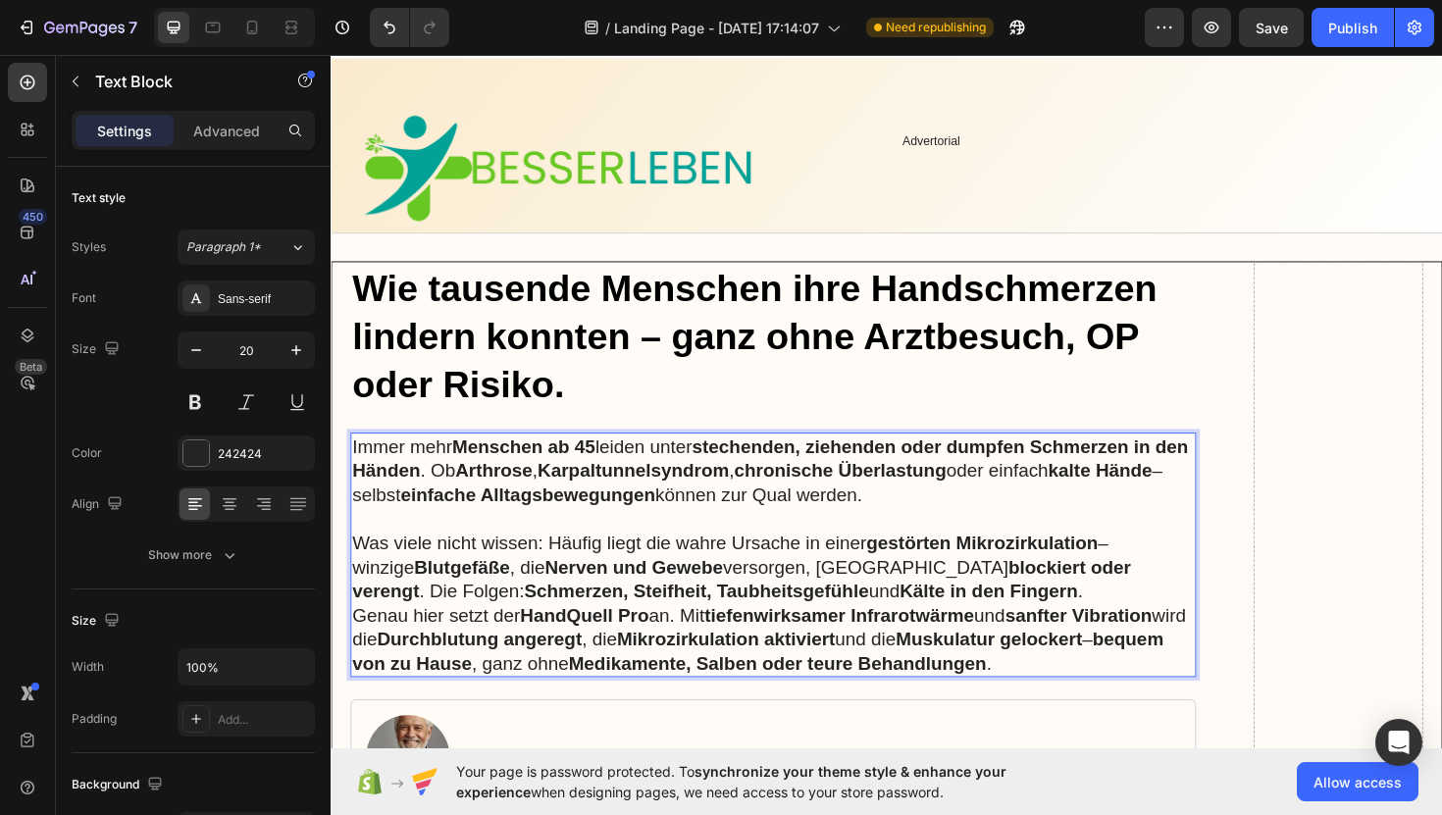
click at [1004, 628] on p "Was viele nicht wissen: Häufig liegt die wahre Ursache in einer gestörten Mikro…" at bounding box center [799, 597] width 892 height 77
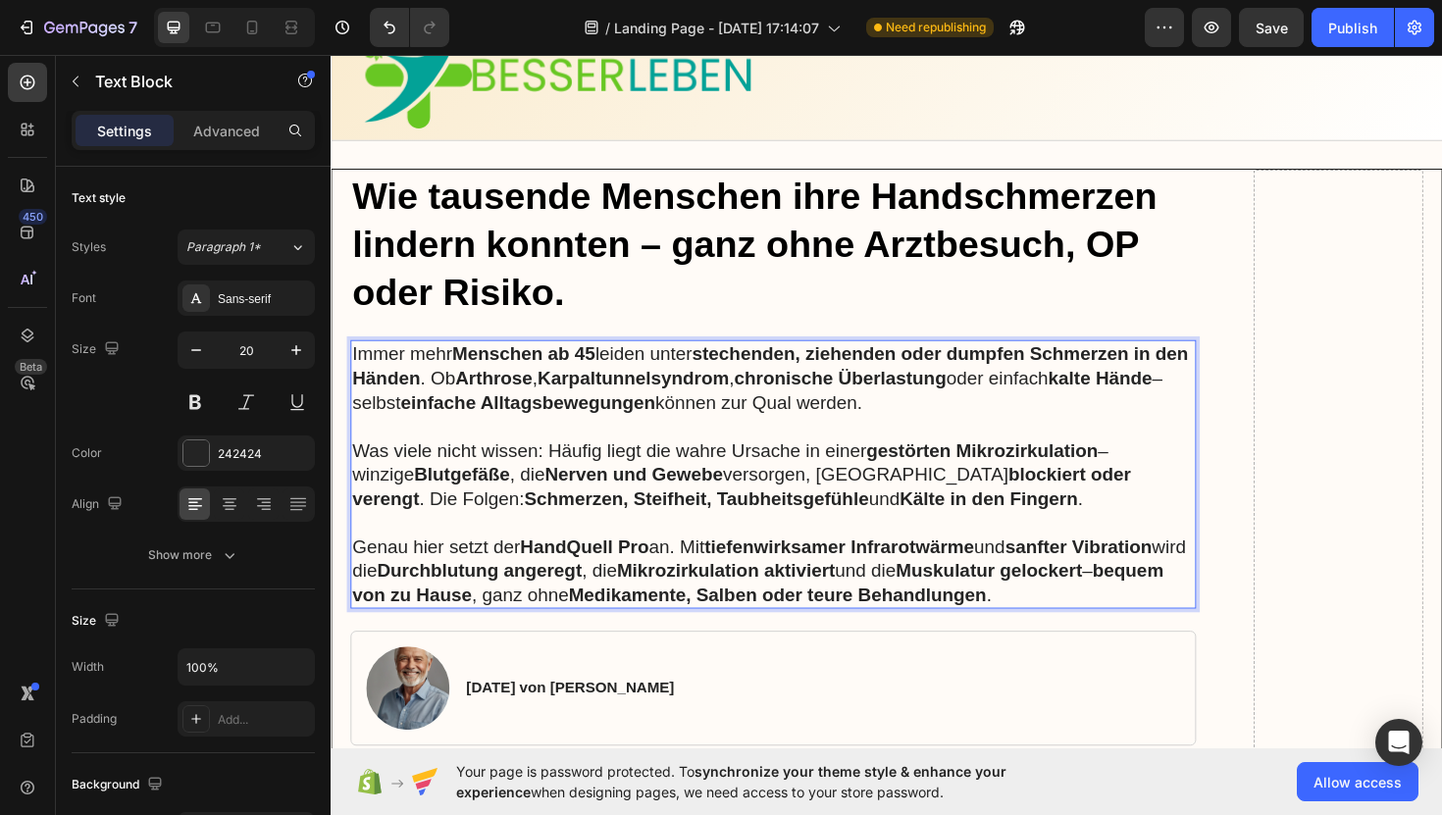
scroll to position [135, 0]
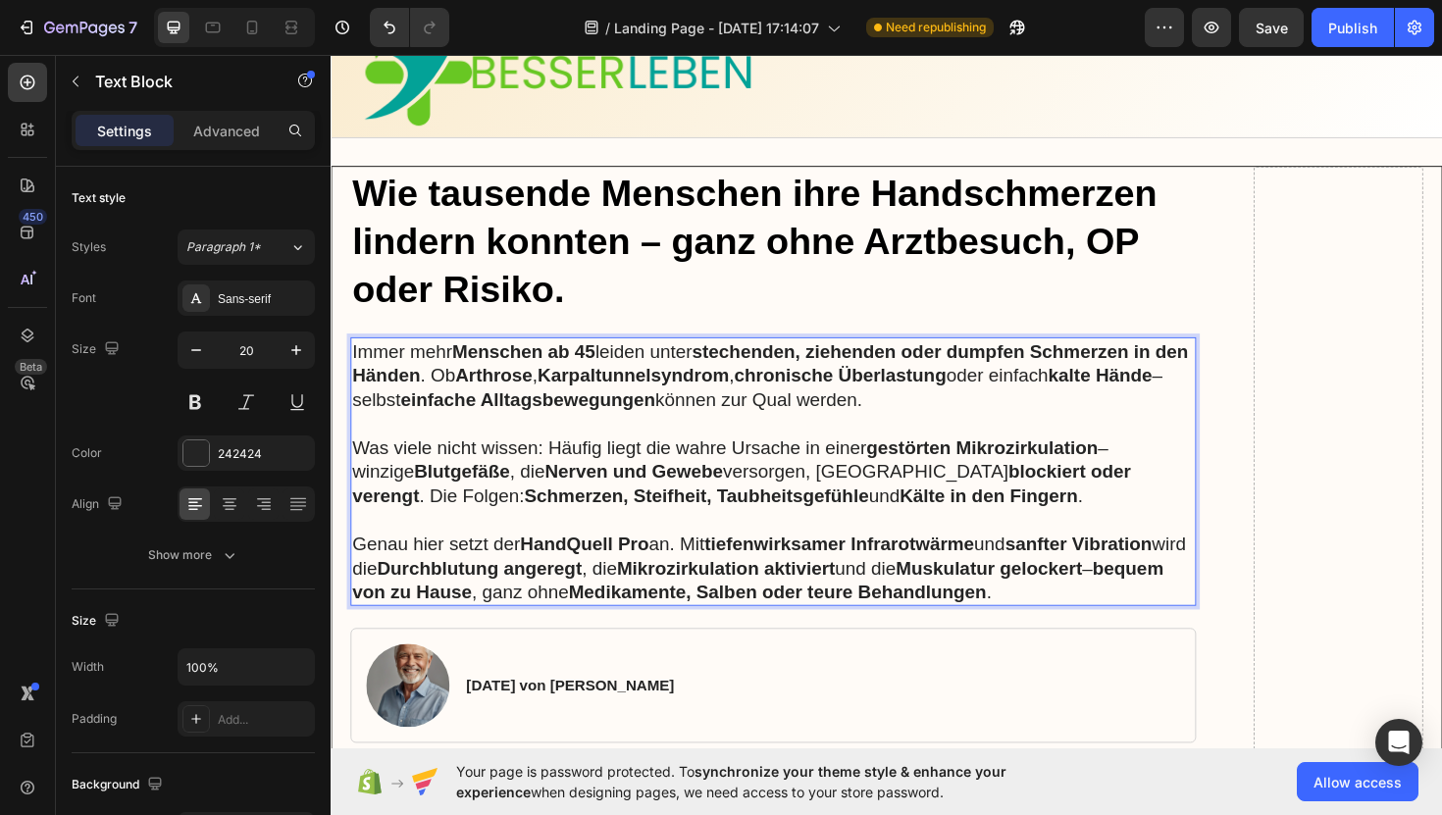
click at [402, 446] on p "Rich Text Editor. Editing area: main" at bounding box center [799, 446] width 892 height 26
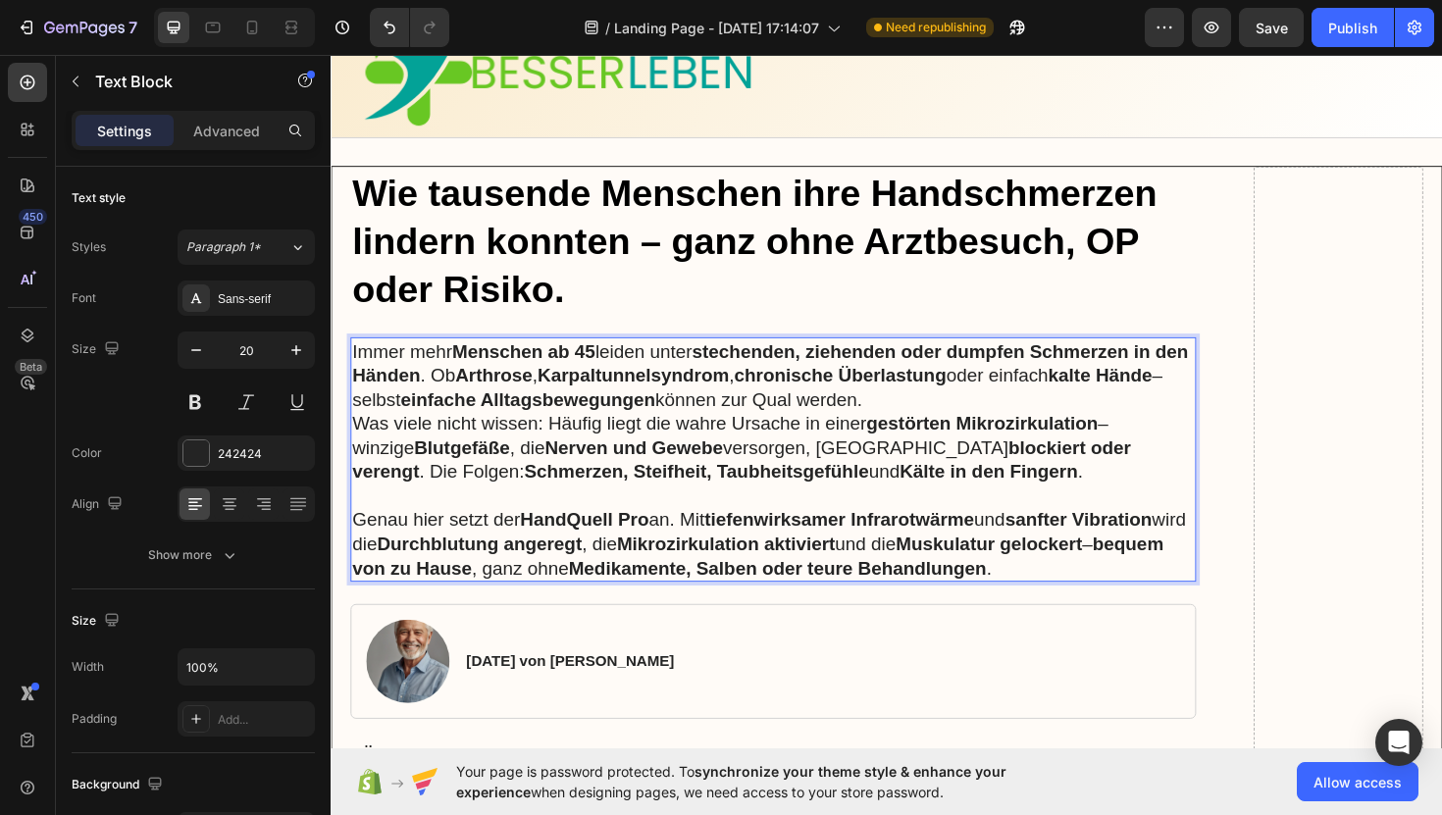
click at [433, 522] on p "Rich Text Editor. Editing area: main" at bounding box center [799, 522] width 892 height 26
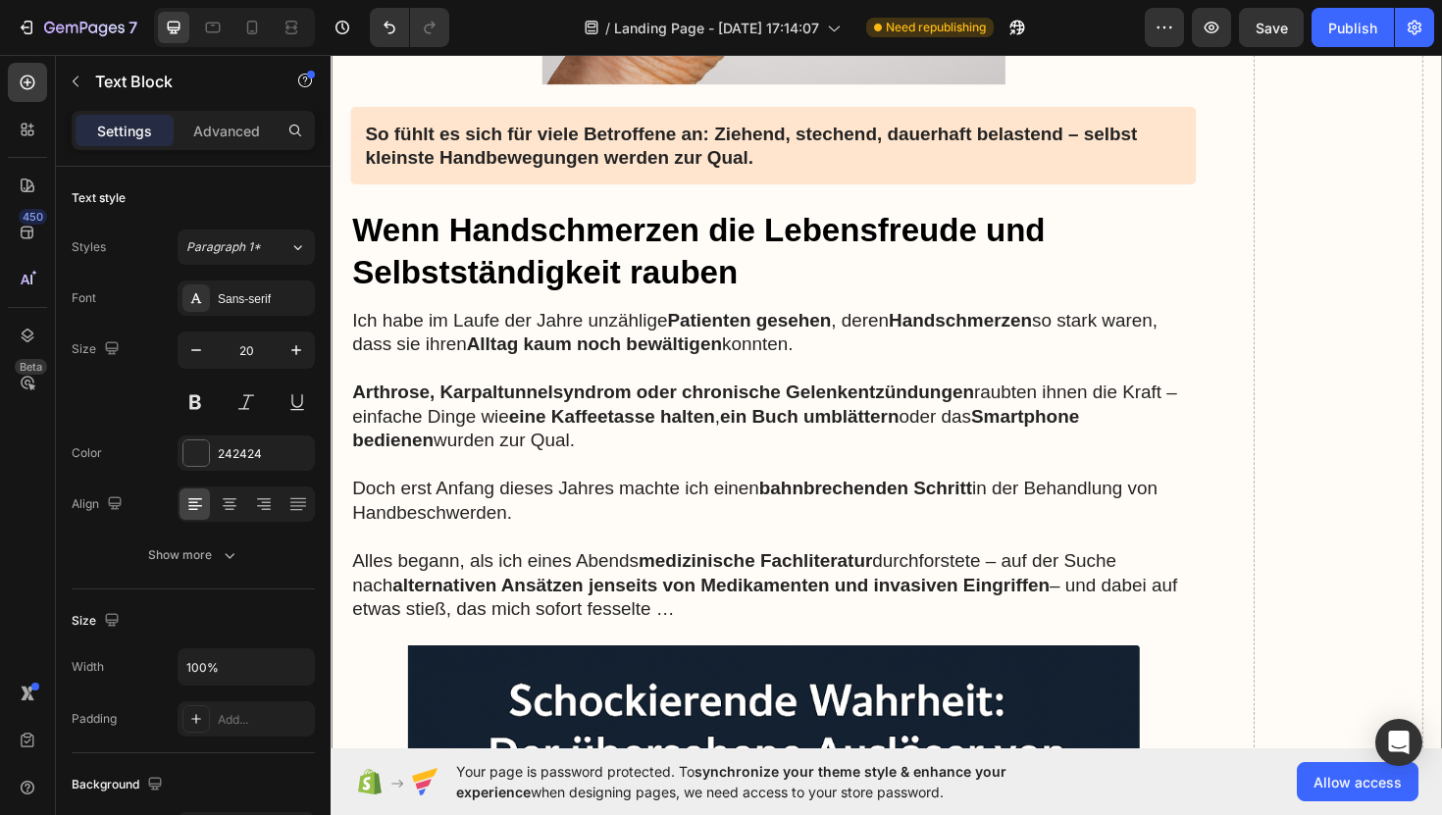
scroll to position [2026, 0]
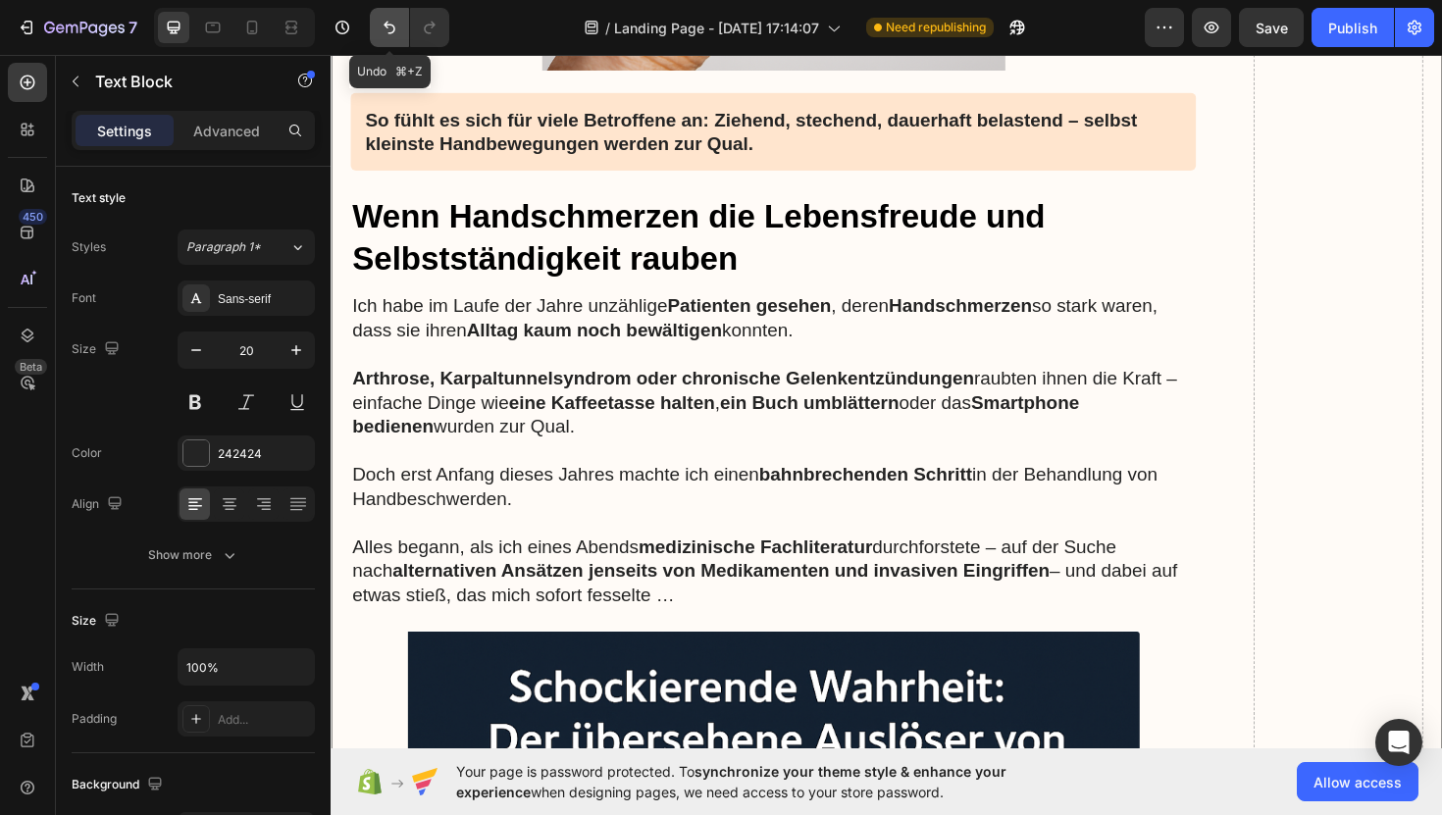
click at [394, 35] on icon "Undo/Redo" at bounding box center [390, 28] width 20 height 20
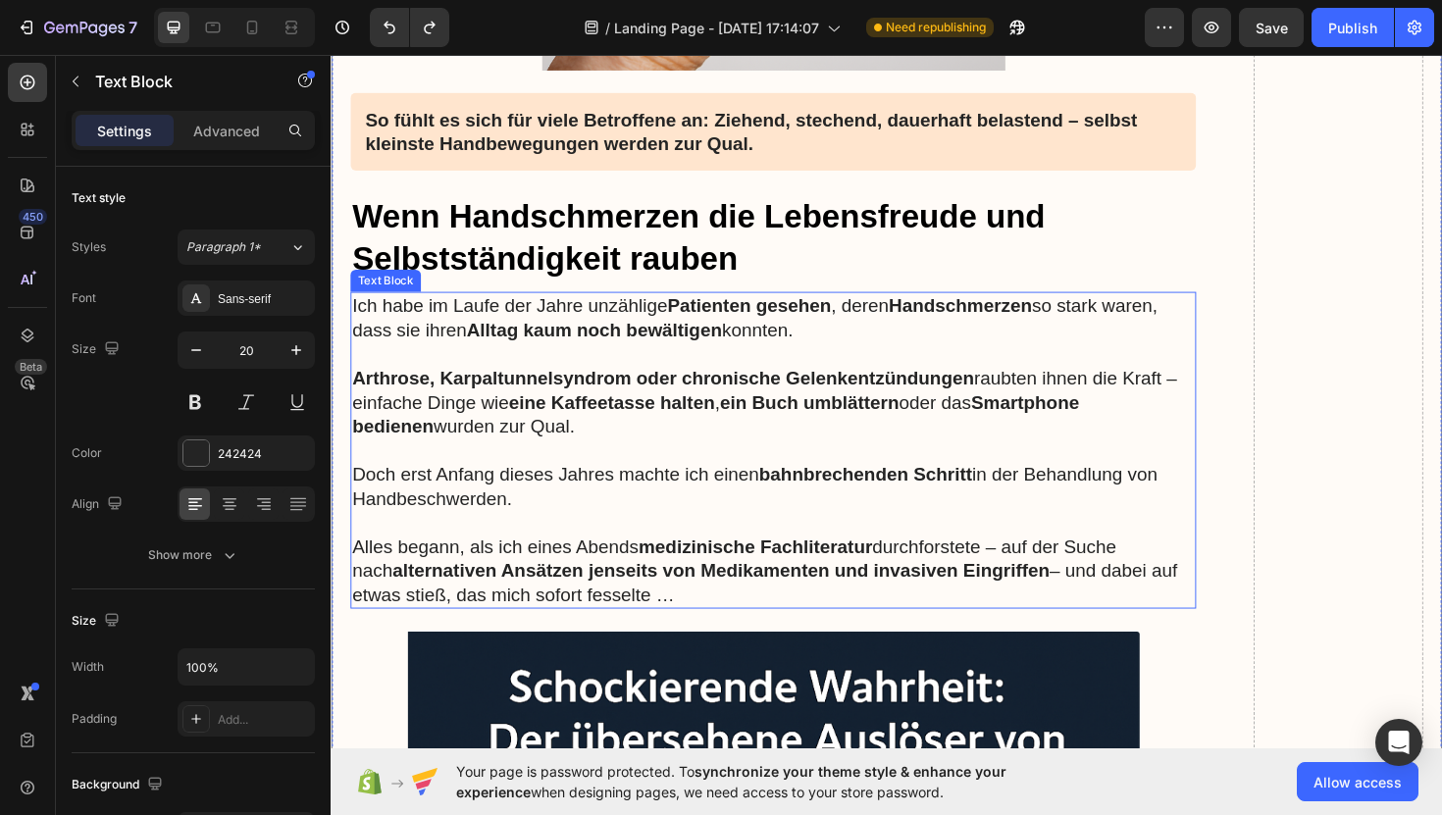
scroll to position [2135, 0]
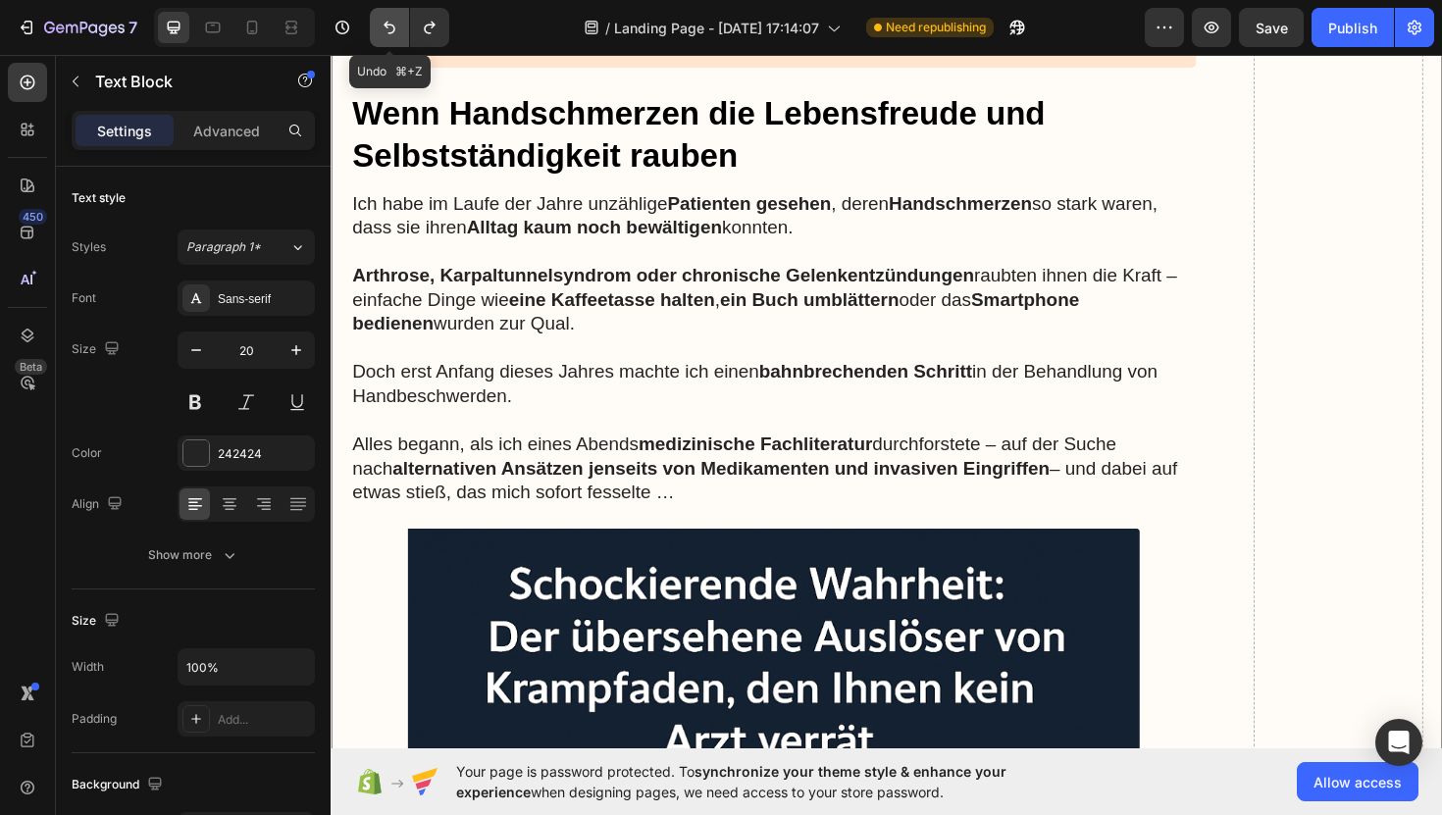
click at [390, 30] on icon "Undo/Redo" at bounding box center [390, 28] width 20 height 20
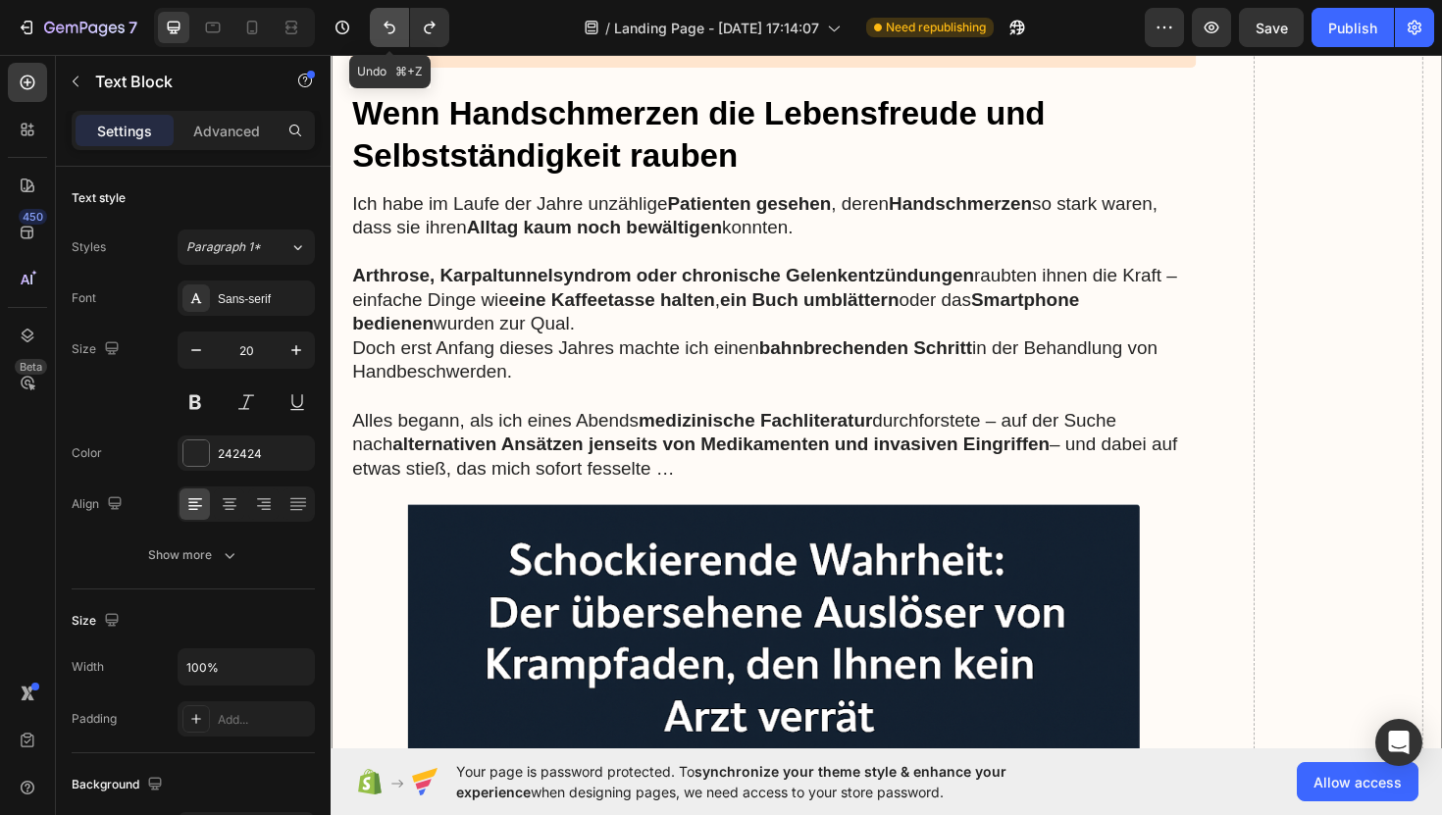
click at [390, 30] on icon "Undo/Redo" at bounding box center [390, 28] width 20 height 20
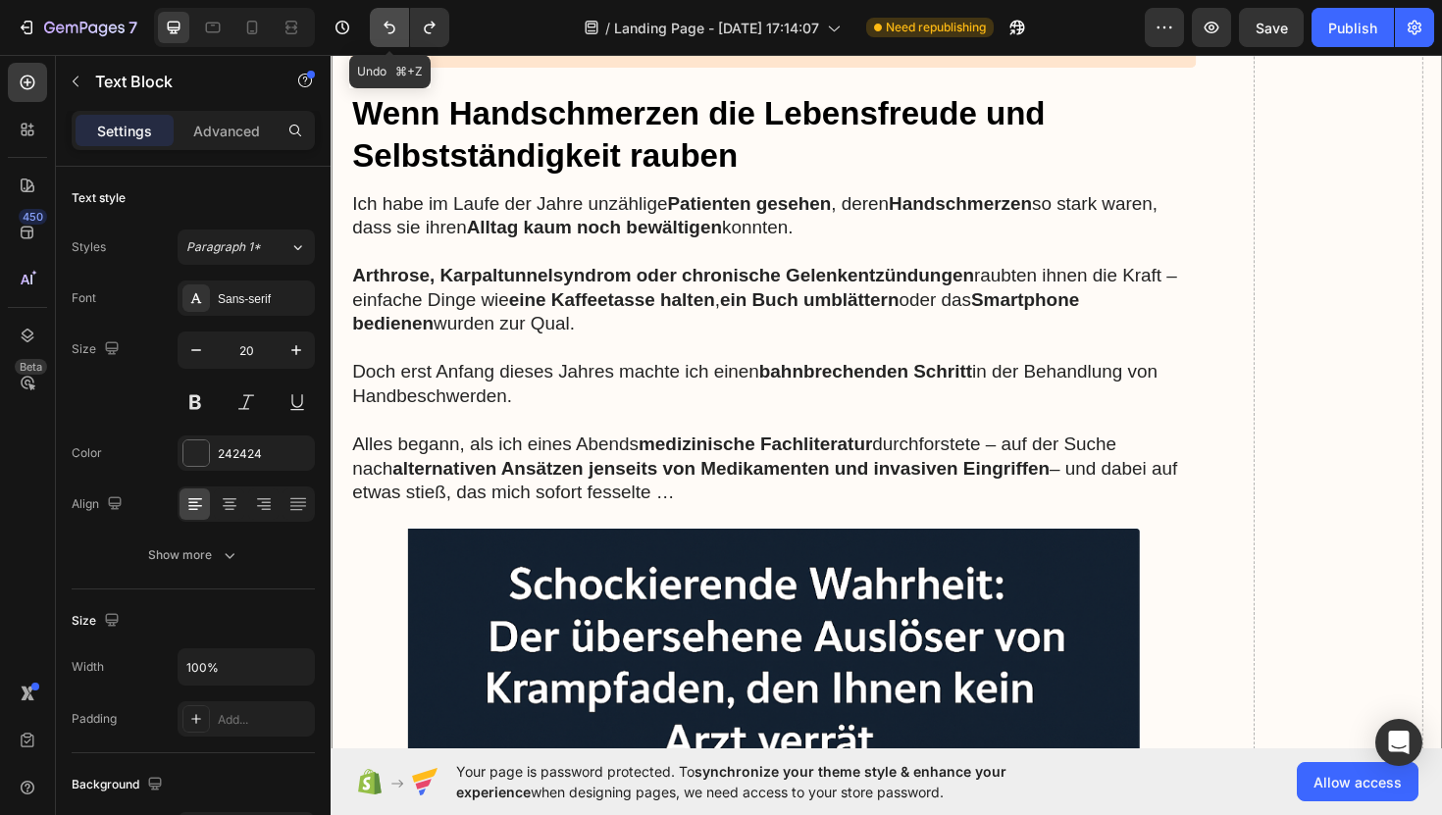
click at [390, 30] on icon "Undo/Redo" at bounding box center [390, 28] width 20 height 20
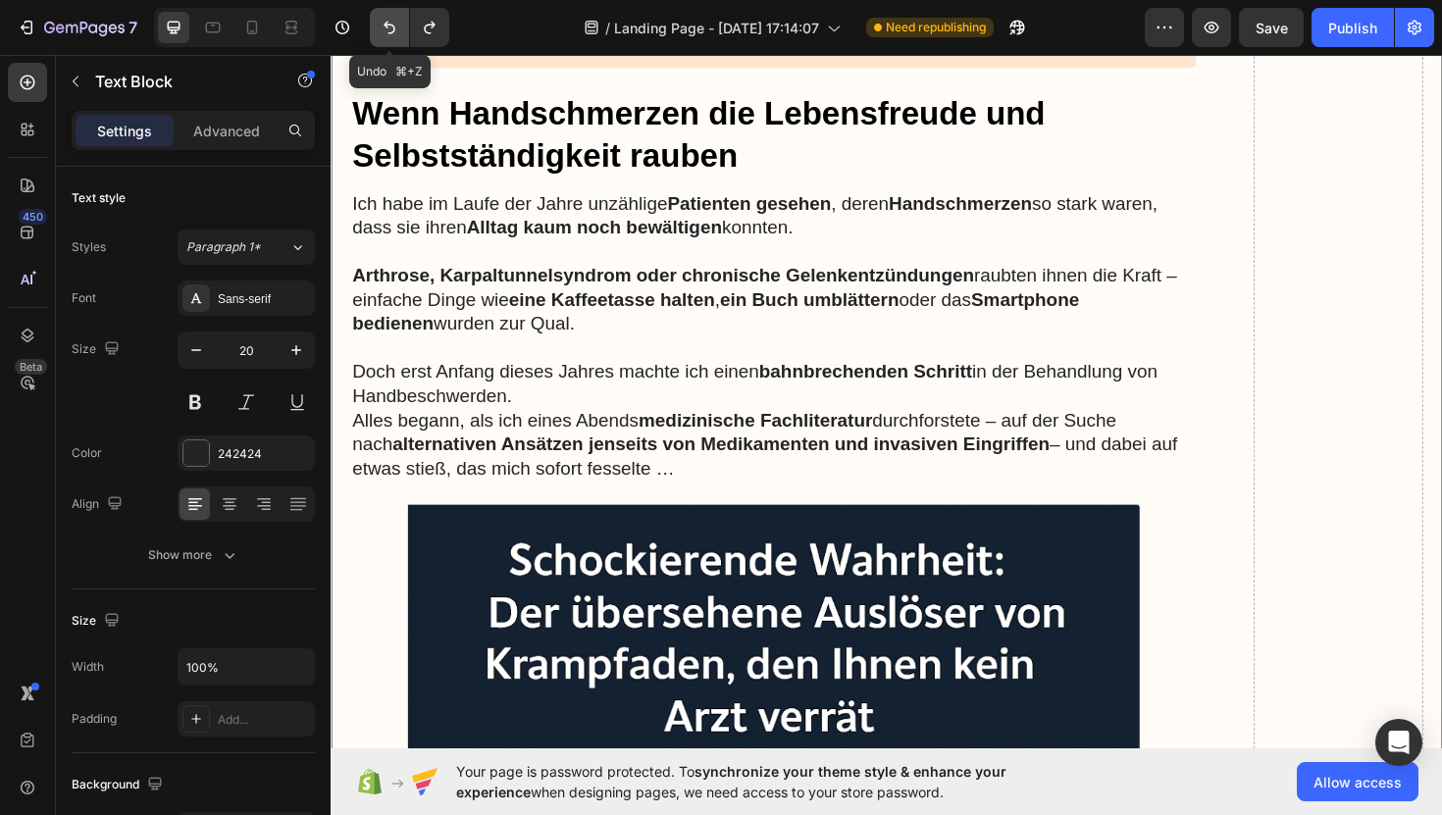
click at [390, 30] on icon "Undo/Redo" at bounding box center [390, 28] width 20 height 20
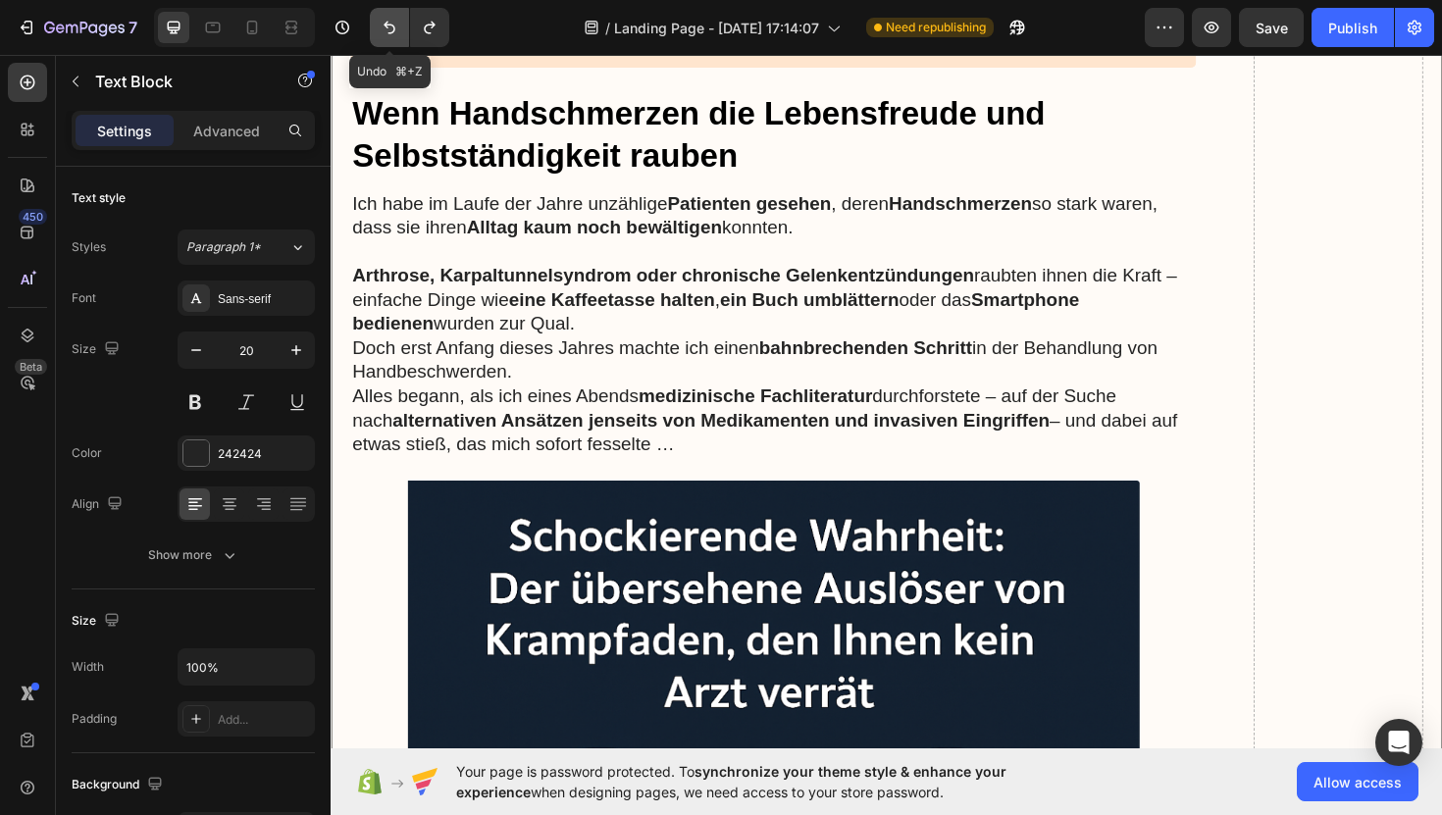
click at [390, 30] on icon "Undo/Redo" at bounding box center [390, 28] width 20 height 20
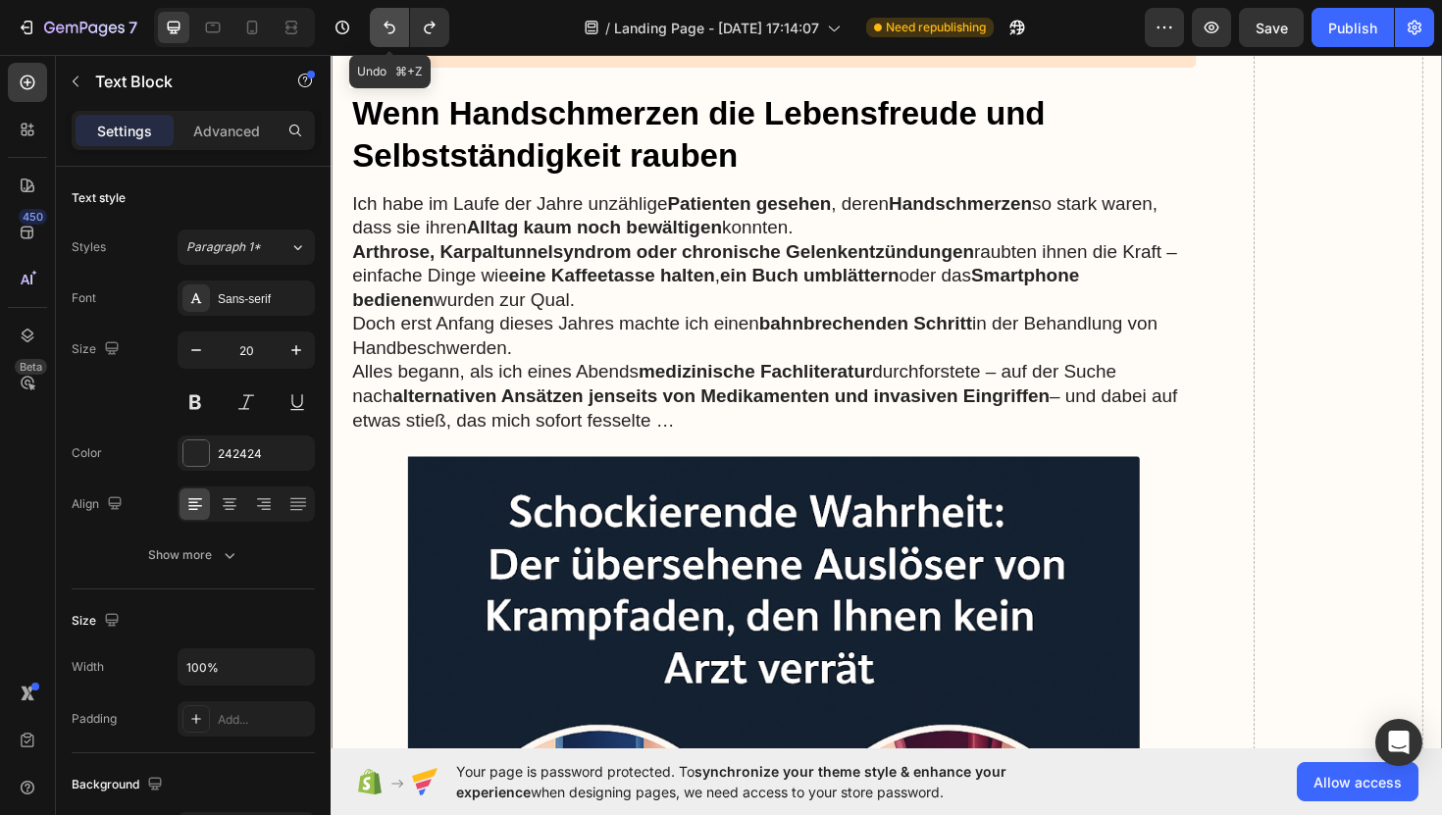
click at [390, 30] on icon "Undo/Redo" at bounding box center [390, 28] width 20 height 20
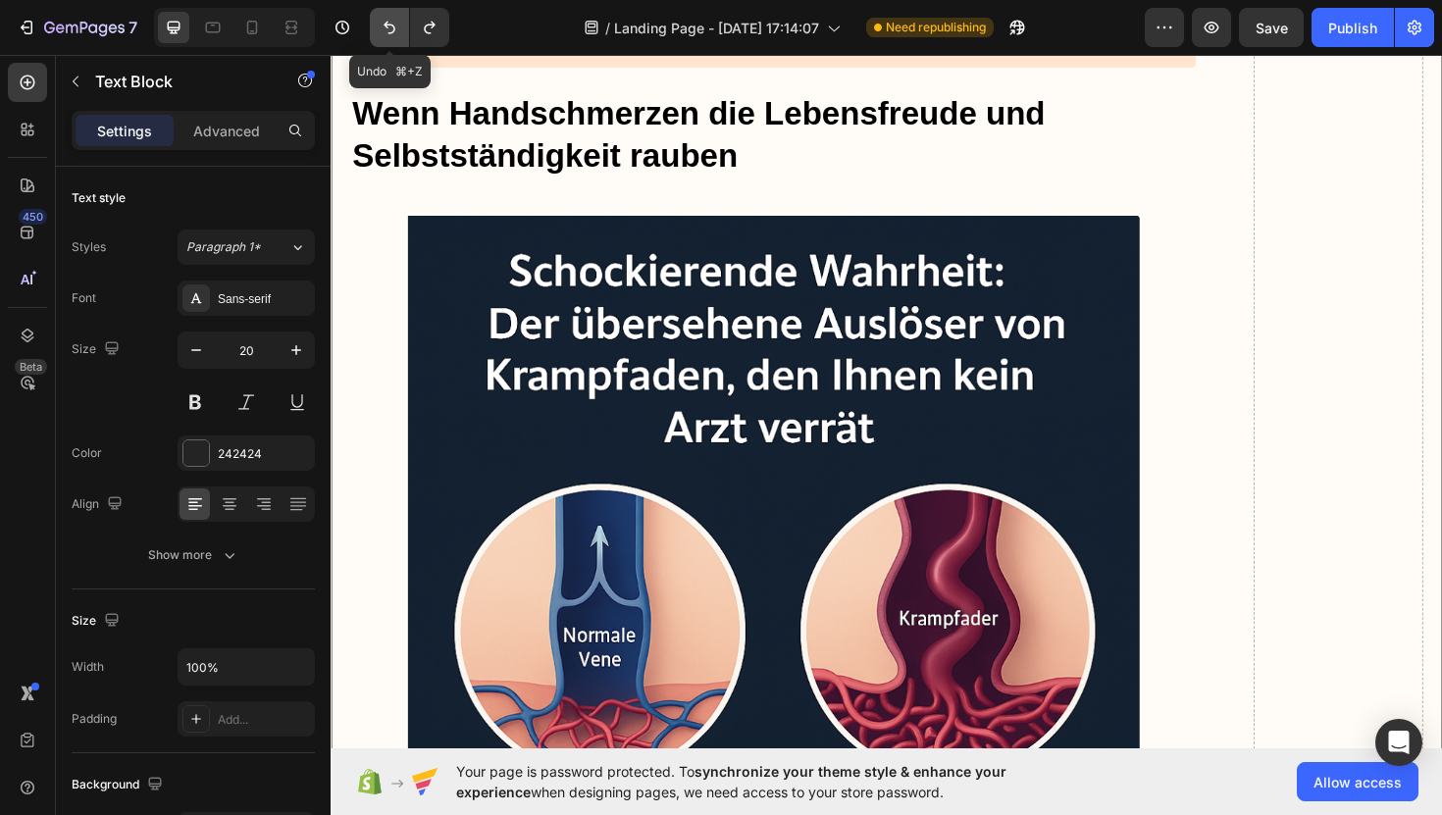
click at [390, 30] on icon "Undo/Redo" at bounding box center [390, 28] width 20 height 20
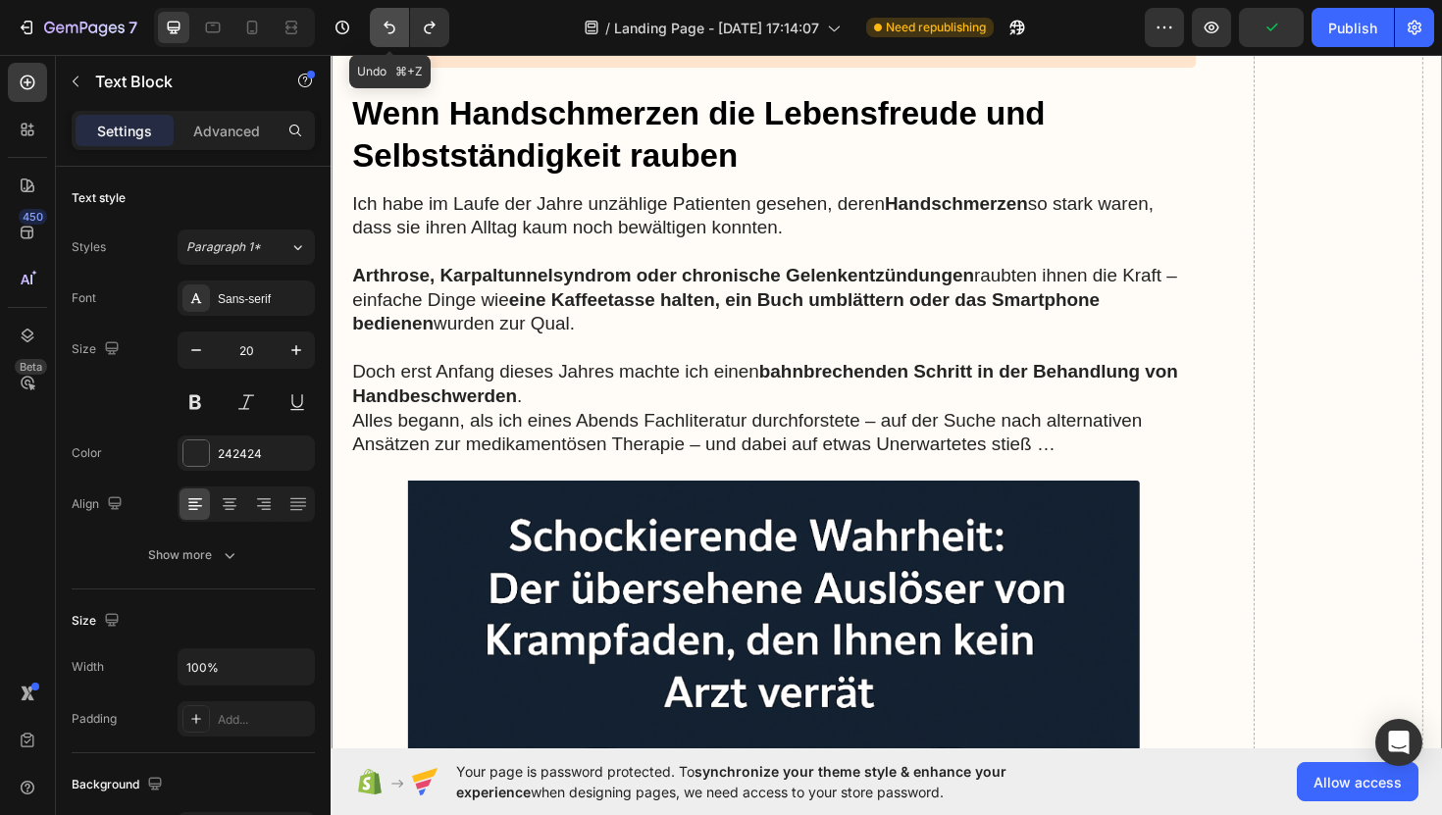
click at [390, 30] on icon "Undo/Redo" at bounding box center [390, 28] width 20 height 20
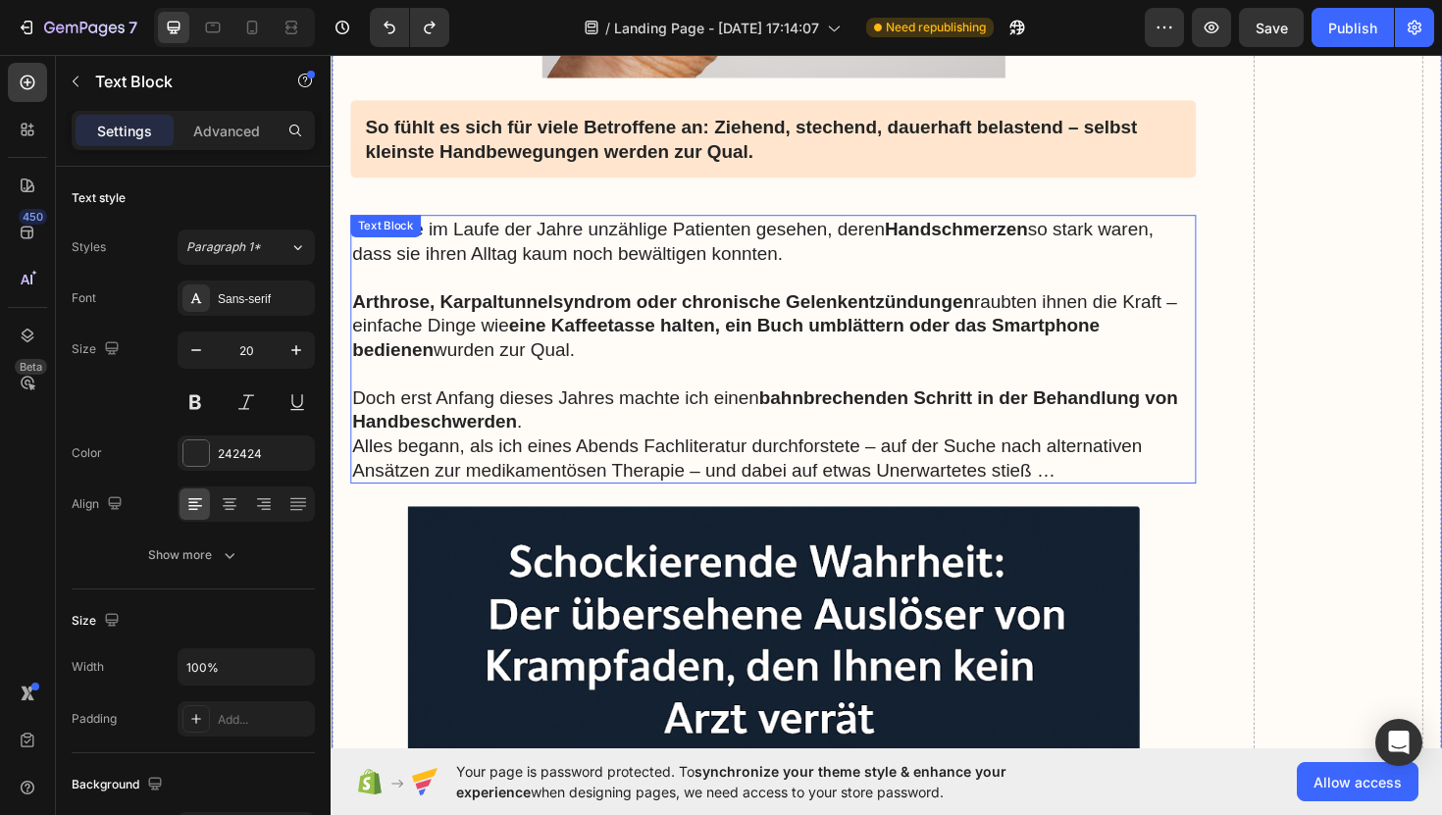
scroll to position [1935, 0]
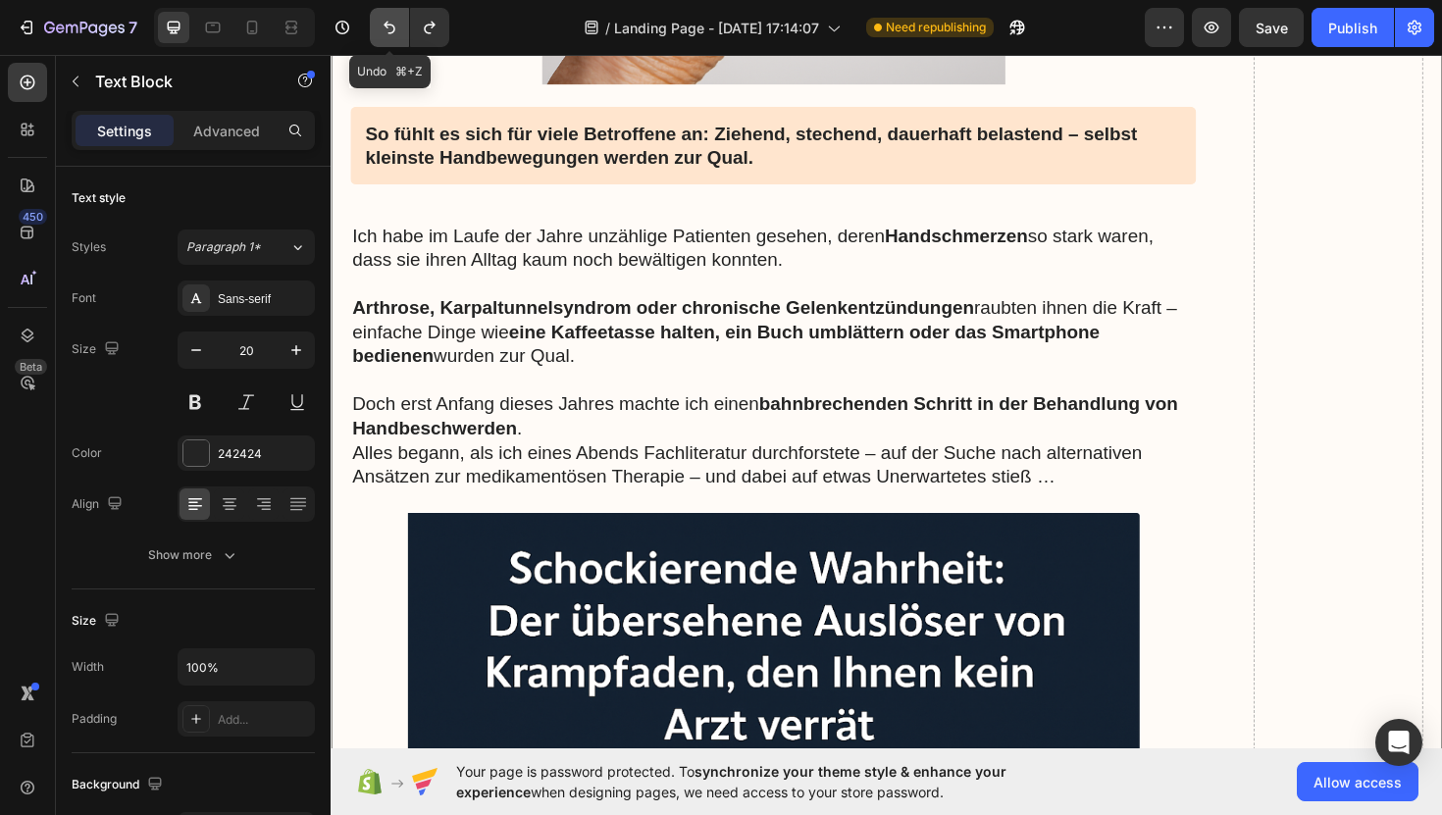
click at [388, 23] on icon "Undo/Redo" at bounding box center [390, 28] width 12 height 13
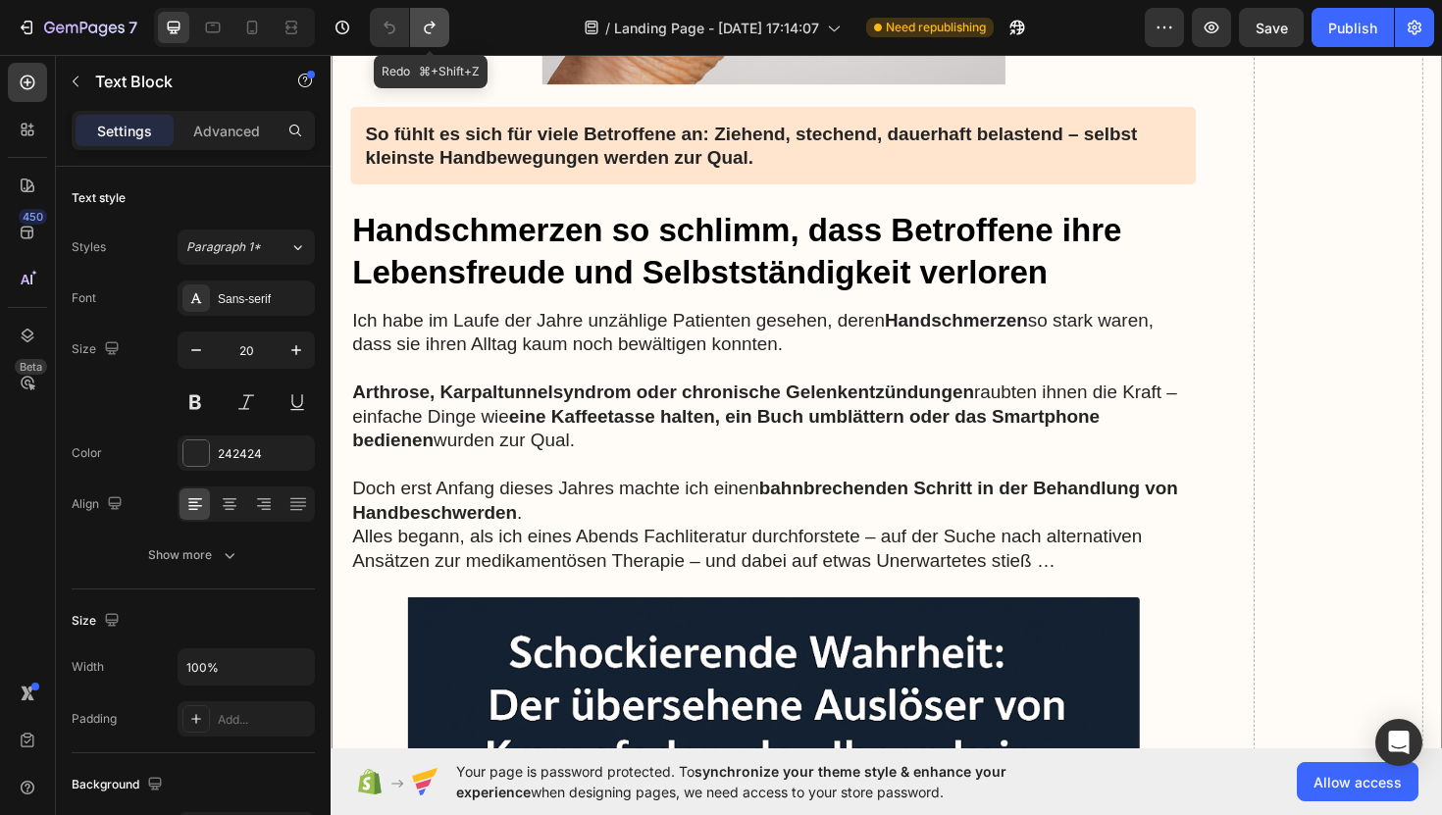
click at [424, 35] on icon "Undo/Redo" at bounding box center [430, 28] width 20 height 20
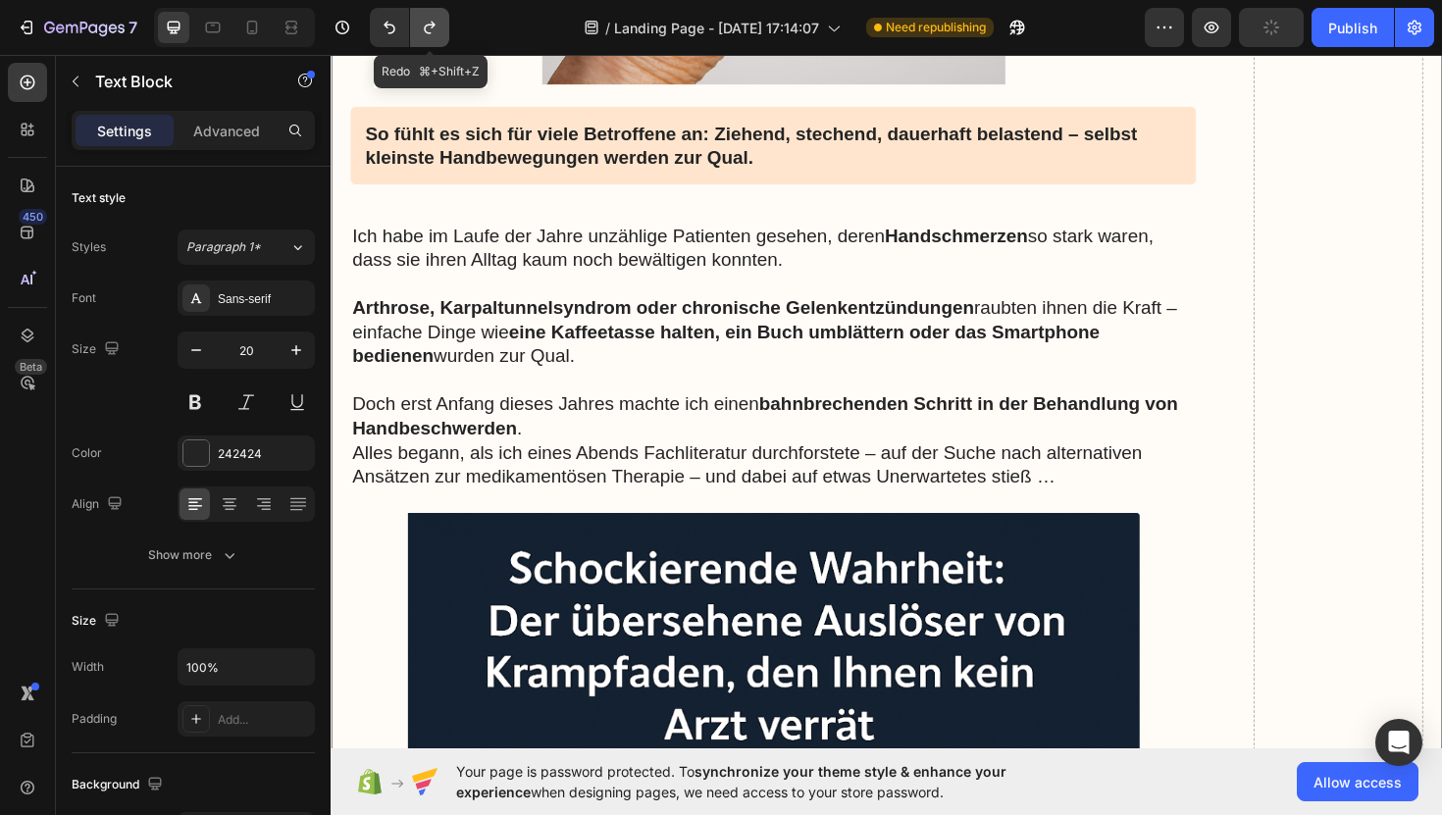
click at [424, 35] on icon "Undo/Redo" at bounding box center [430, 28] width 20 height 20
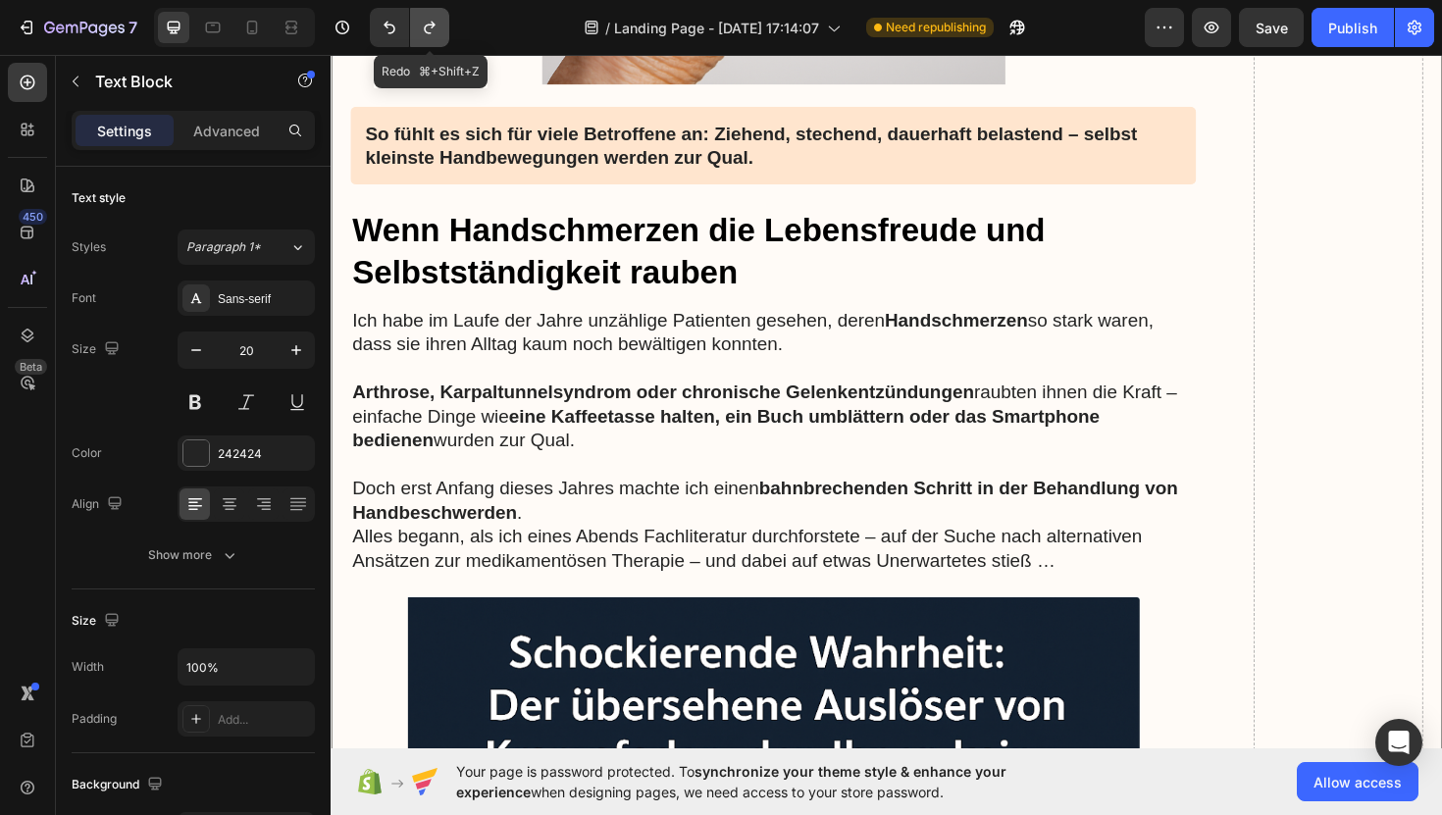
click at [424, 35] on icon "Undo/Redo" at bounding box center [430, 28] width 20 height 20
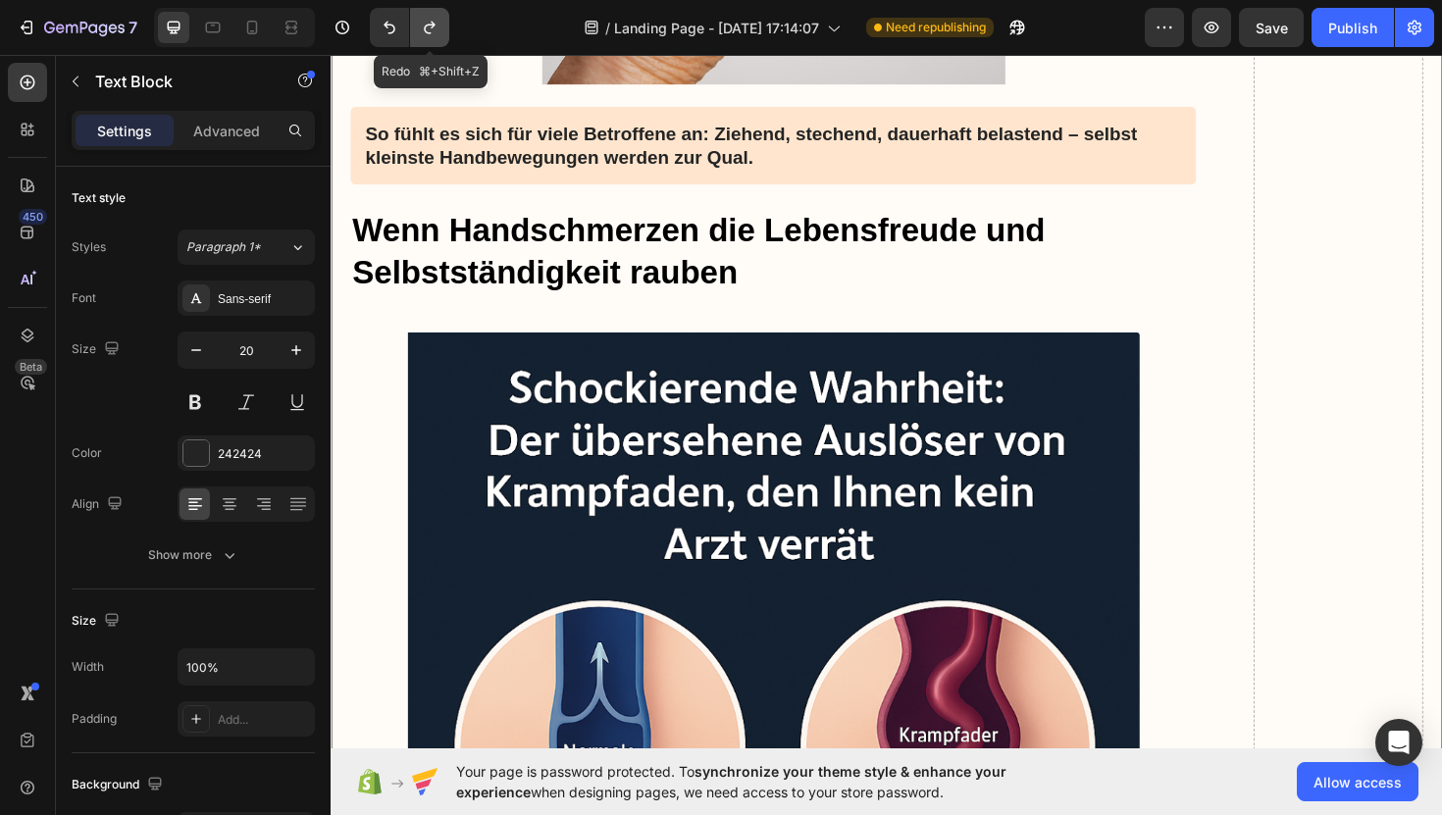
click at [424, 35] on icon "Undo/Redo" at bounding box center [430, 28] width 20 height 20
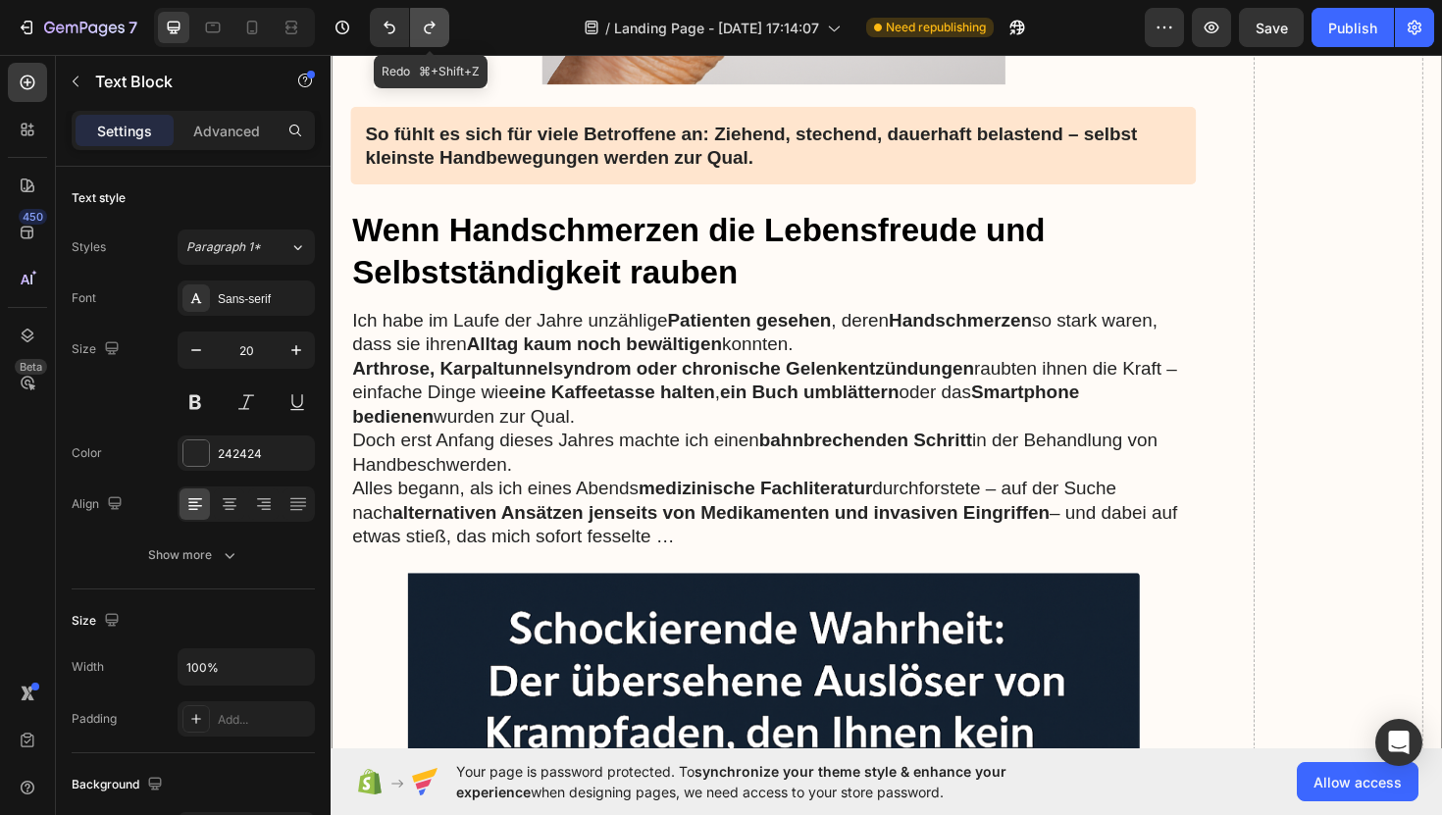
click at [424, 35] on icon "Undo/Redo" at bounding box center [430, 28] width 20 height 20
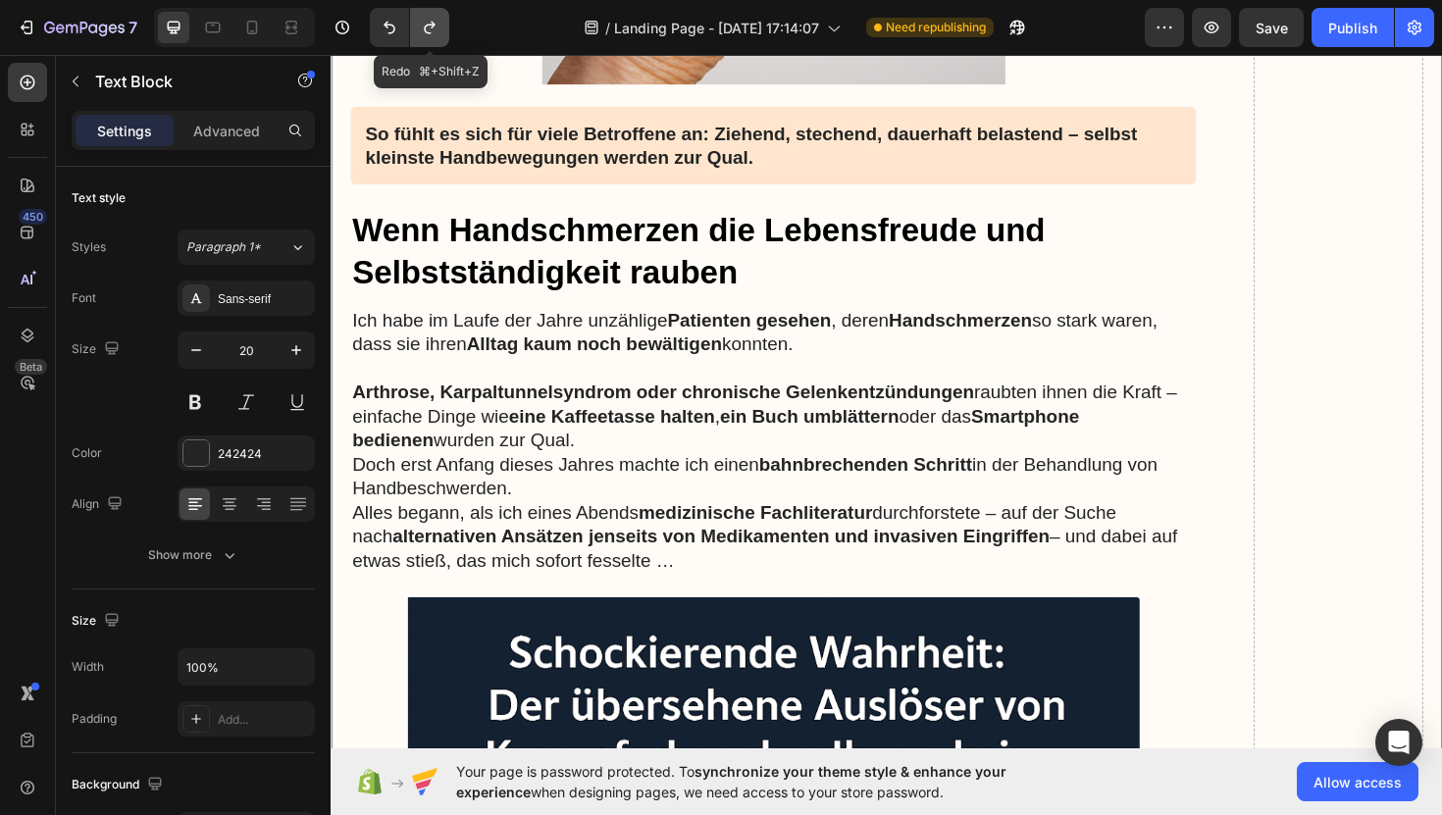
click at [424, 35] on icon "Undo/Redo" at bounding box center [430, 28] width 20 height 20
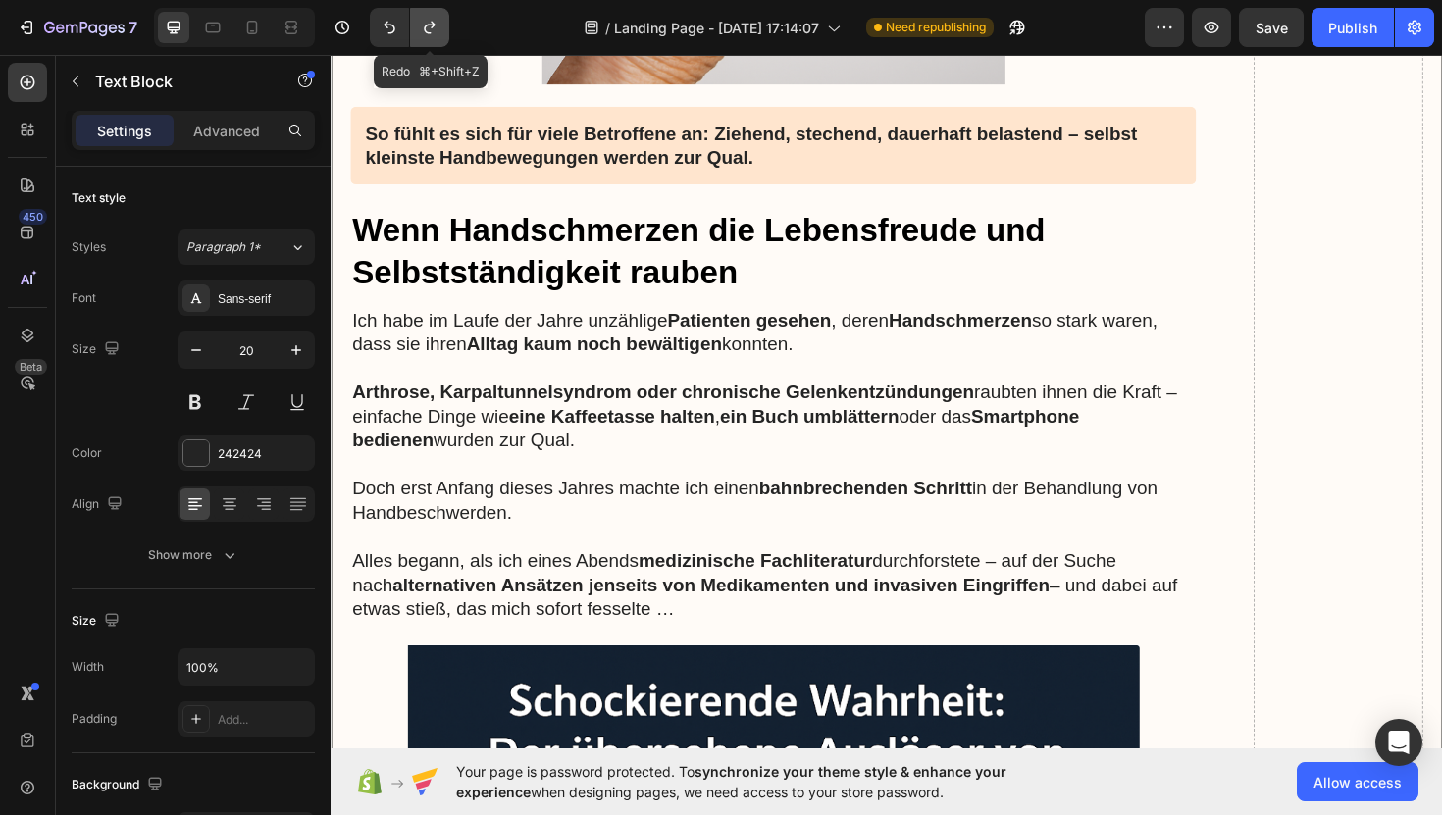
click at [424, 35] on icon "Undo/Redo" at bounding box center [430, 28] width 20 height 20
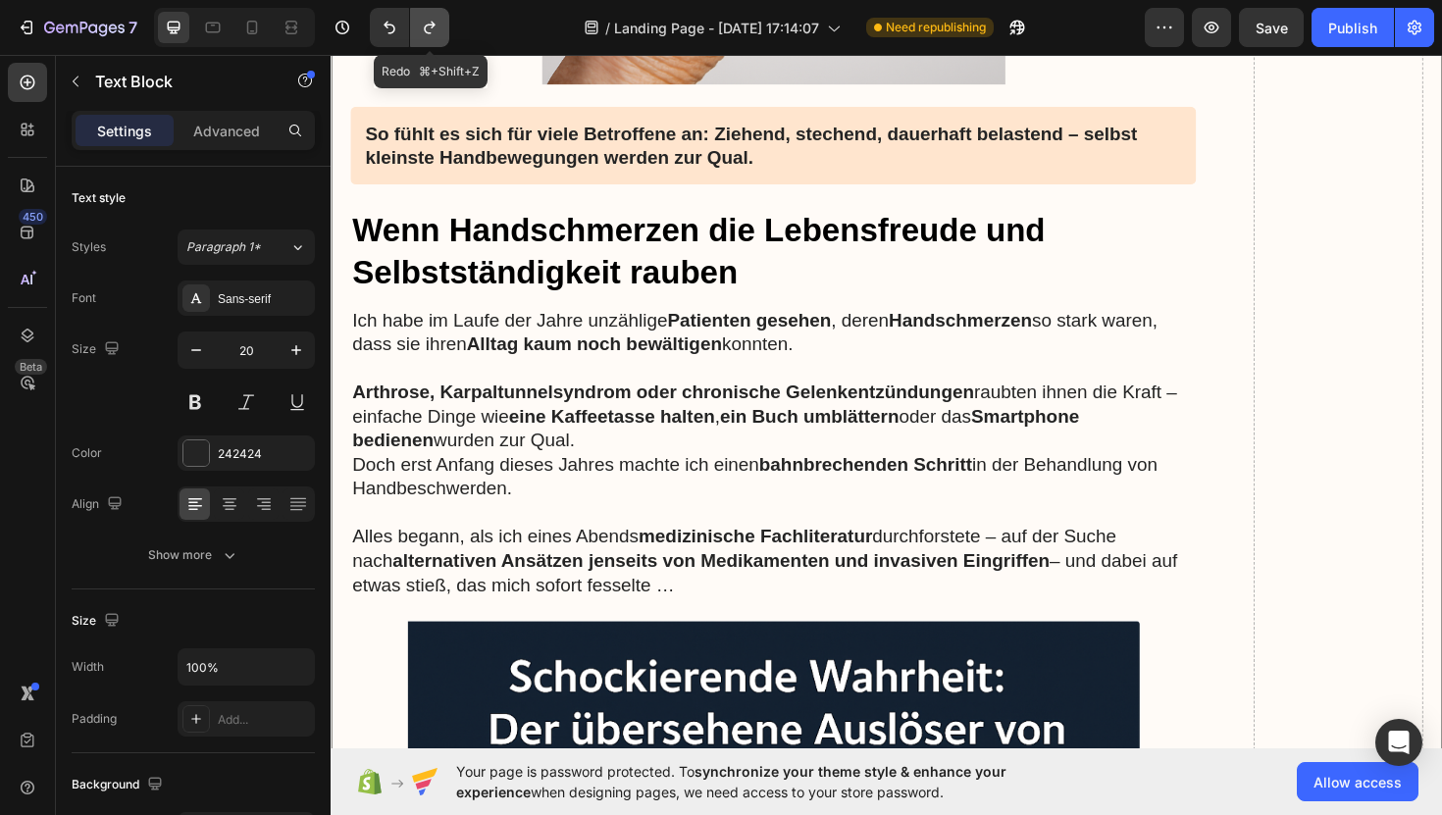
click at [424, 35] on icon "Undo/Redo" at bounding box center [430, 28] width 20 height 20
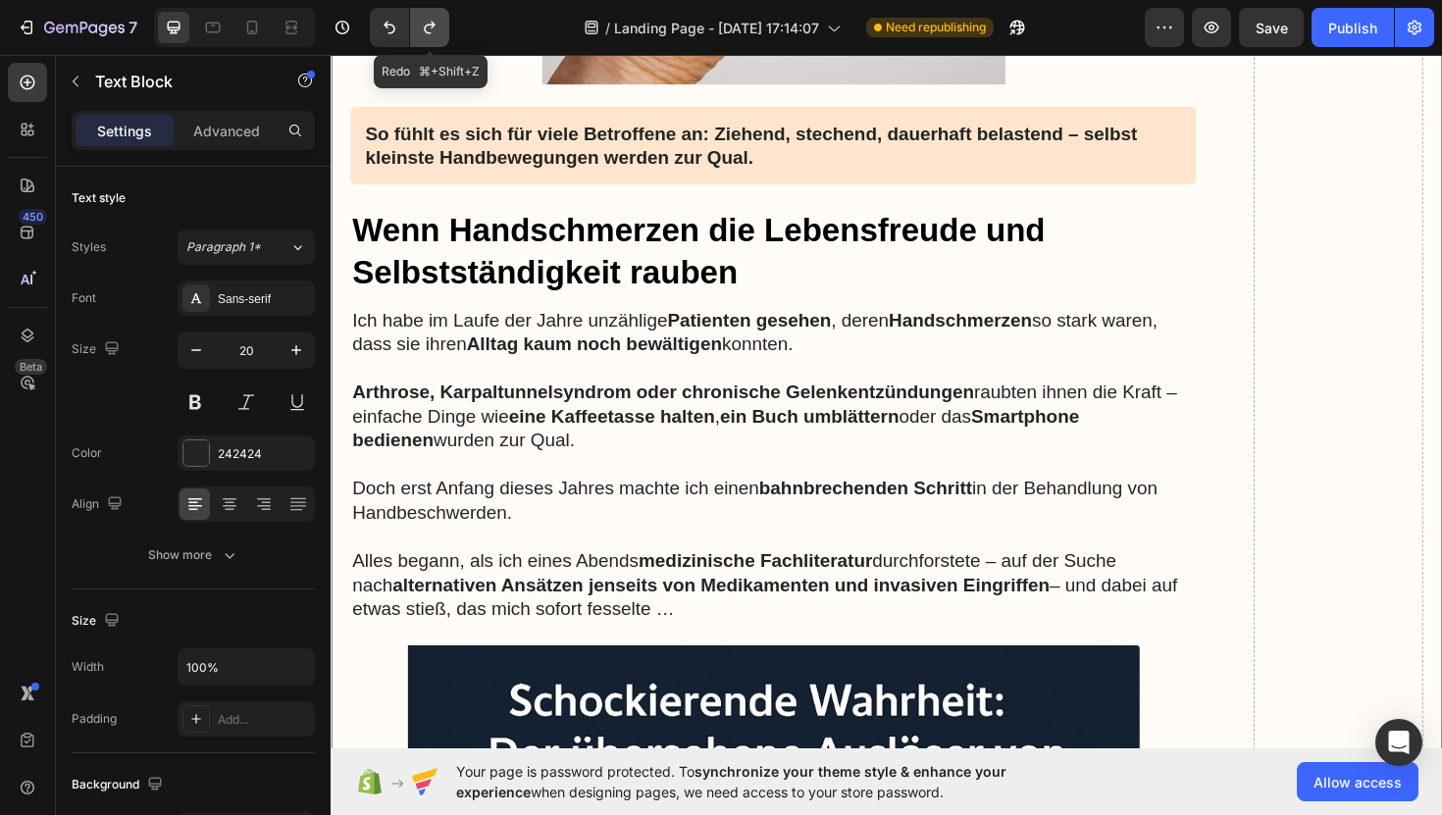
click at [424, 35] on icon "Undo/Redo" at bounding box center [430, 28] width 20 height 20
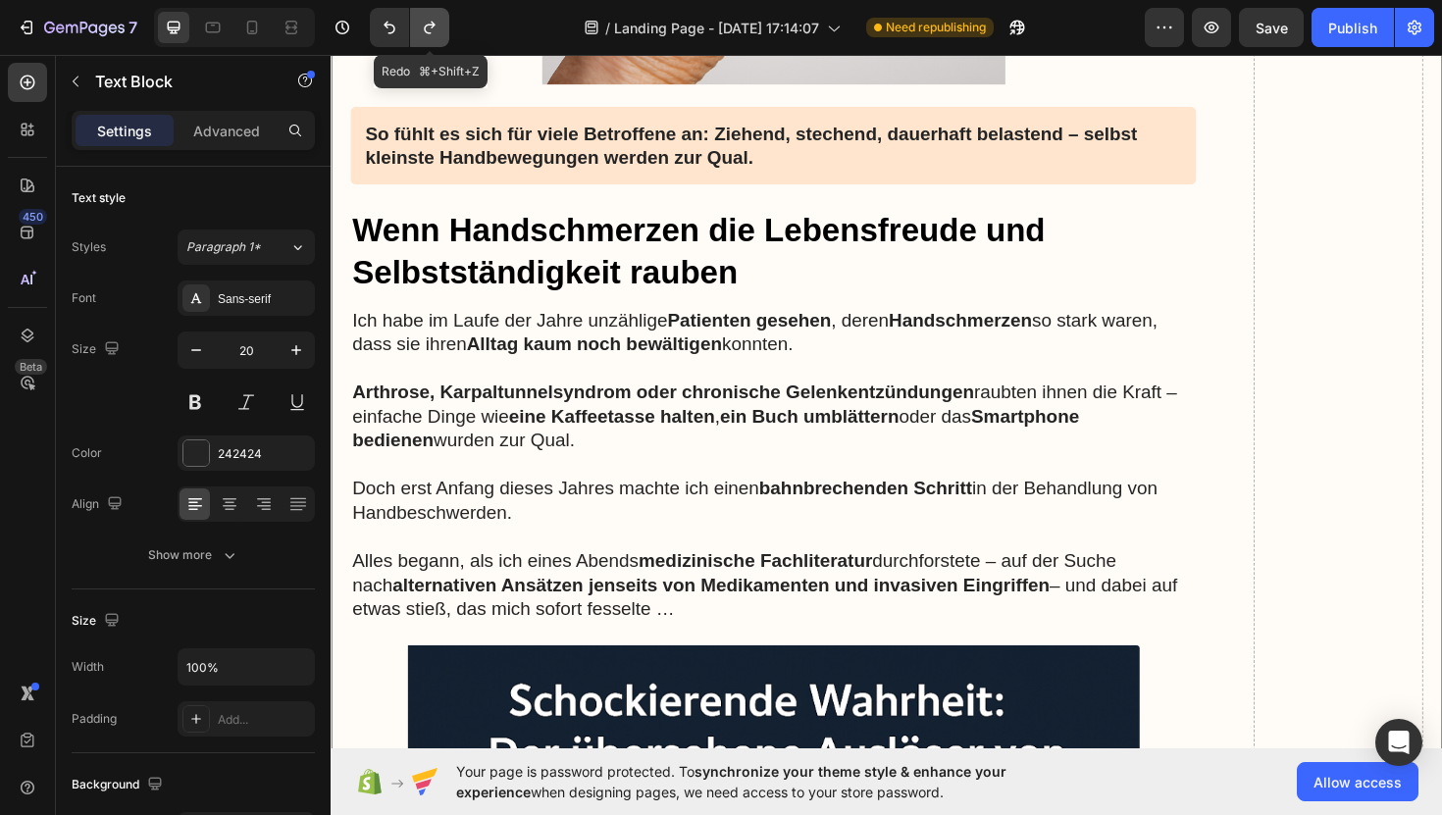
click at [431, 26] on icon "Undo/Redo" at bounding box center [430, 28] width 20 height 20
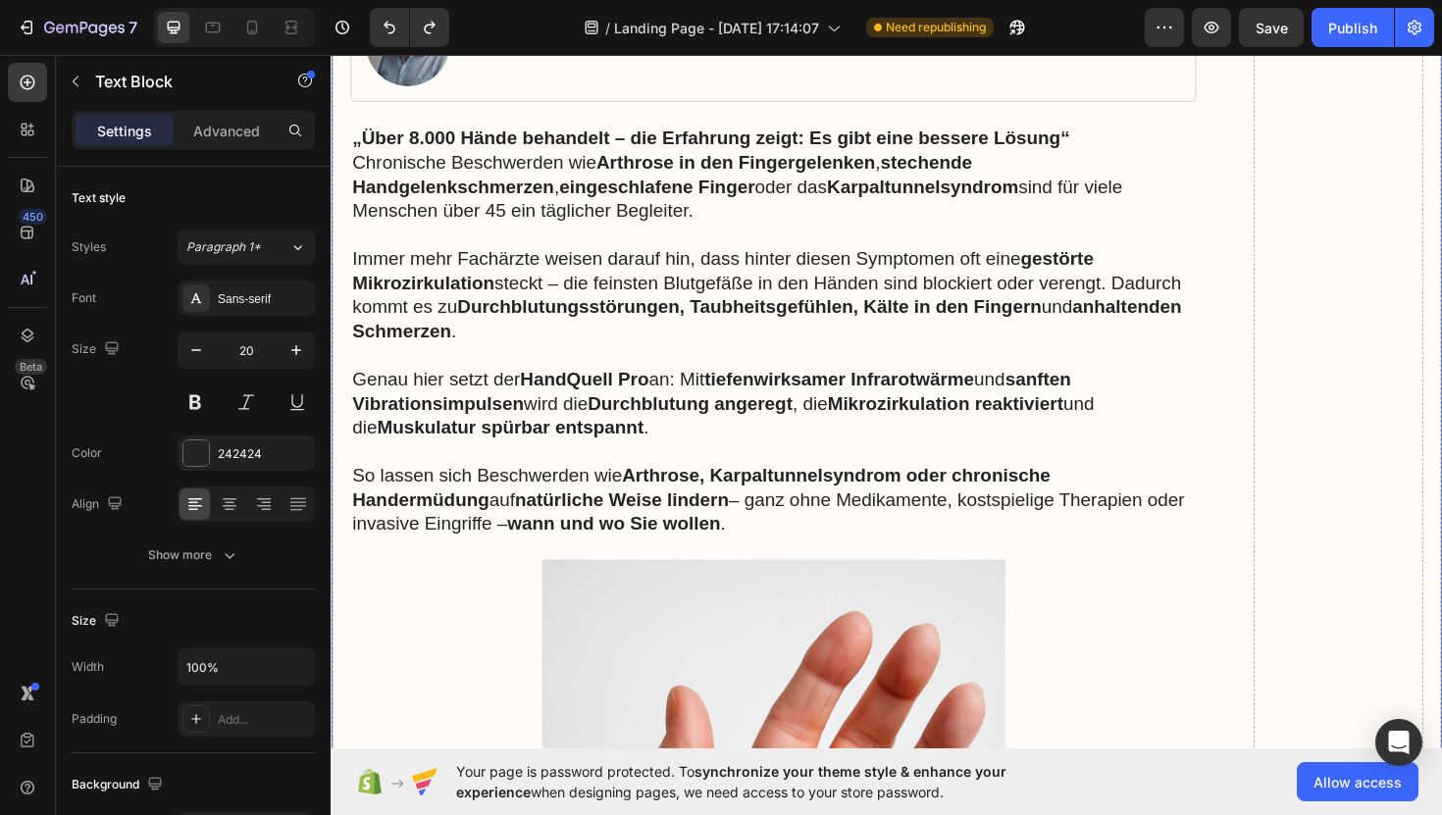
scroll to position [750, 0]
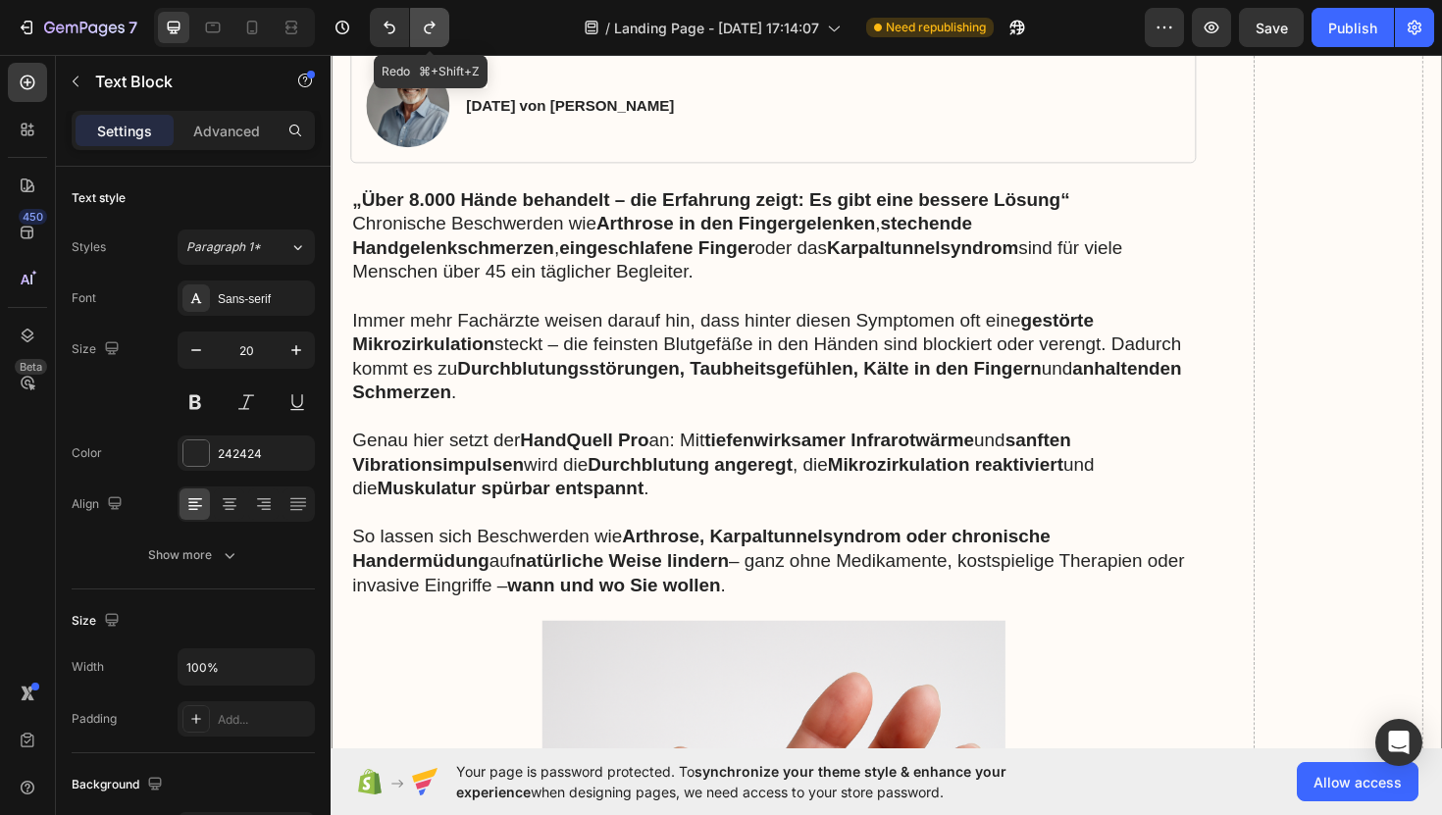
click at [432, 22] on icon "Undo/Redo" at bounding box center [429, 28] width 11 height 13
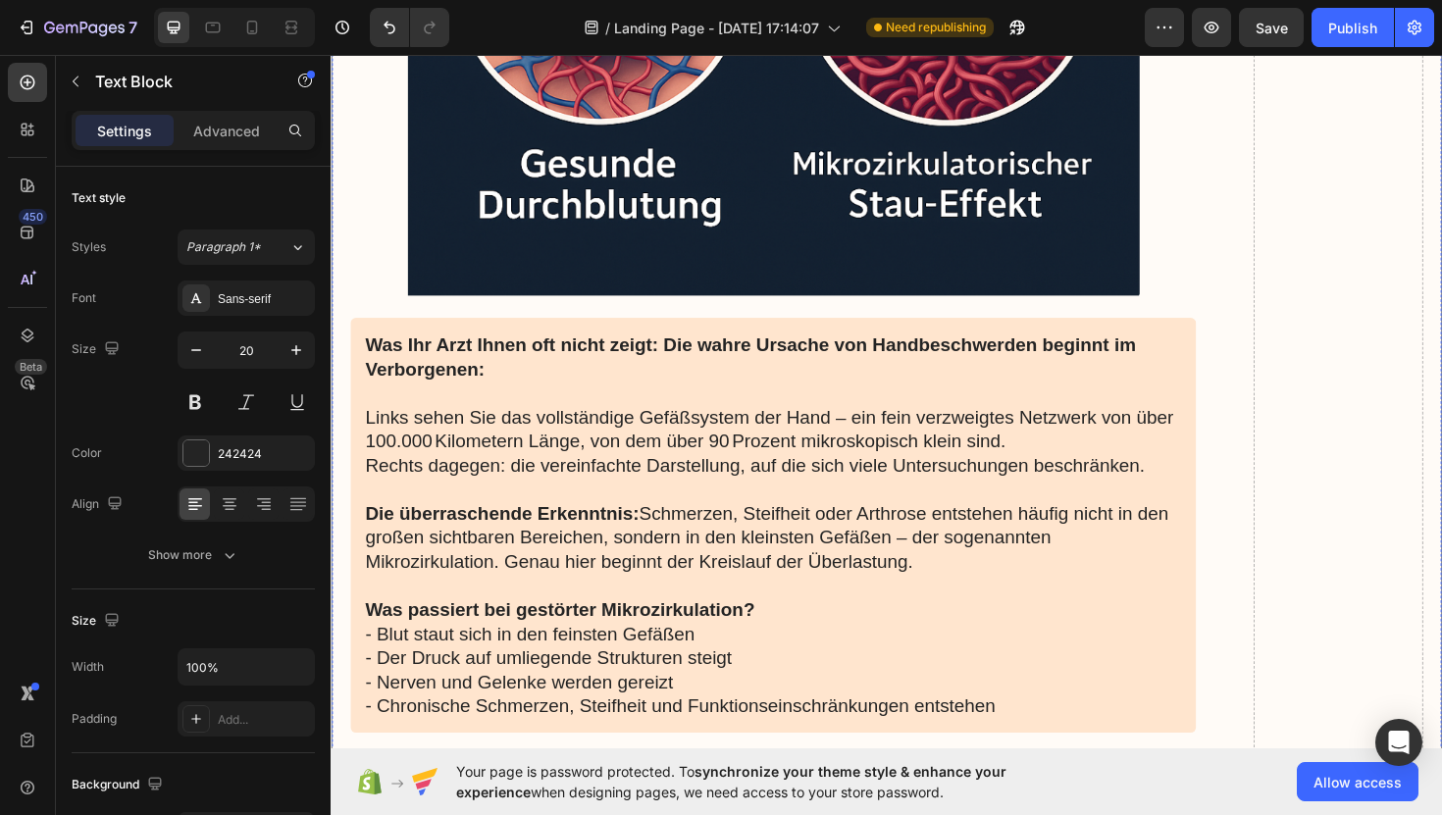
scroll to position [3214, 0]
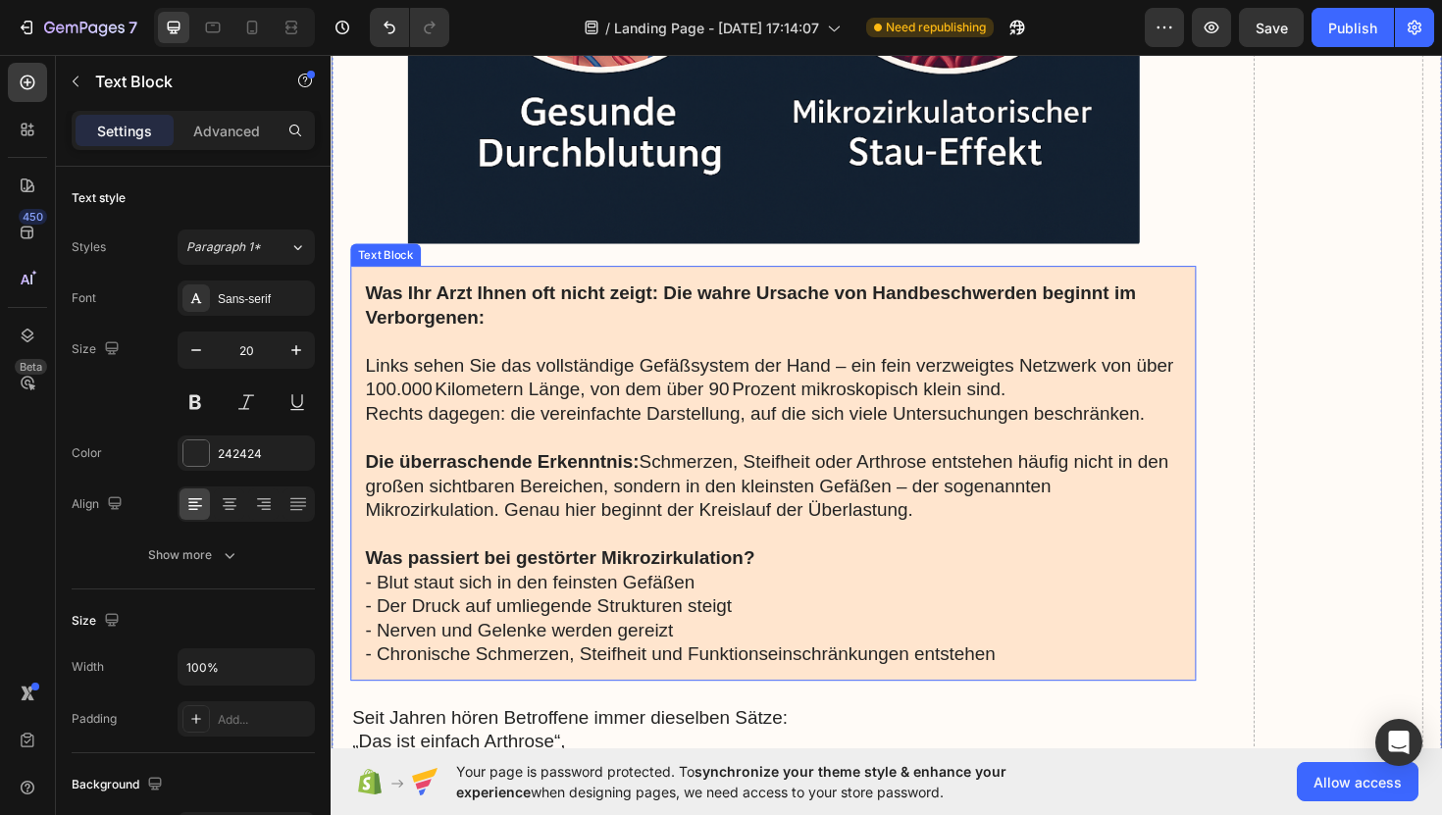
click at [382, 304] on strong "Was Ihr Arzt Ihnen oft nicht zeigt: Die wahre Ursache von Handbeschwerden begin…" at bounding box center [775, 319] width 816 height 47
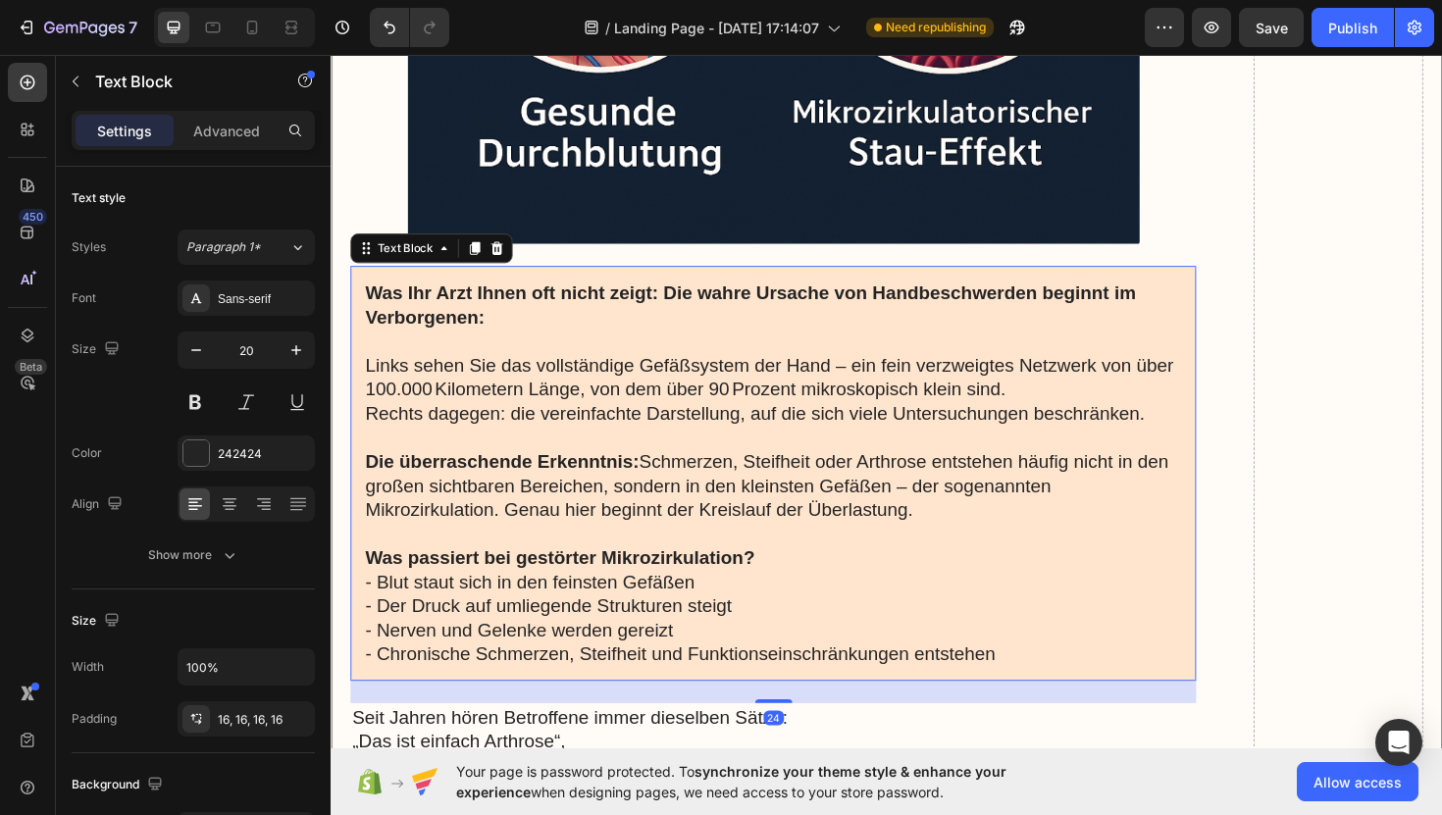
click at [366, 300] on div "Was Ihr Arzt Ihnen oft nicht zeigt: Die wahre Ursache von Handbeschwerden begin…" at bounding box center [799, 499] width 896 height 440
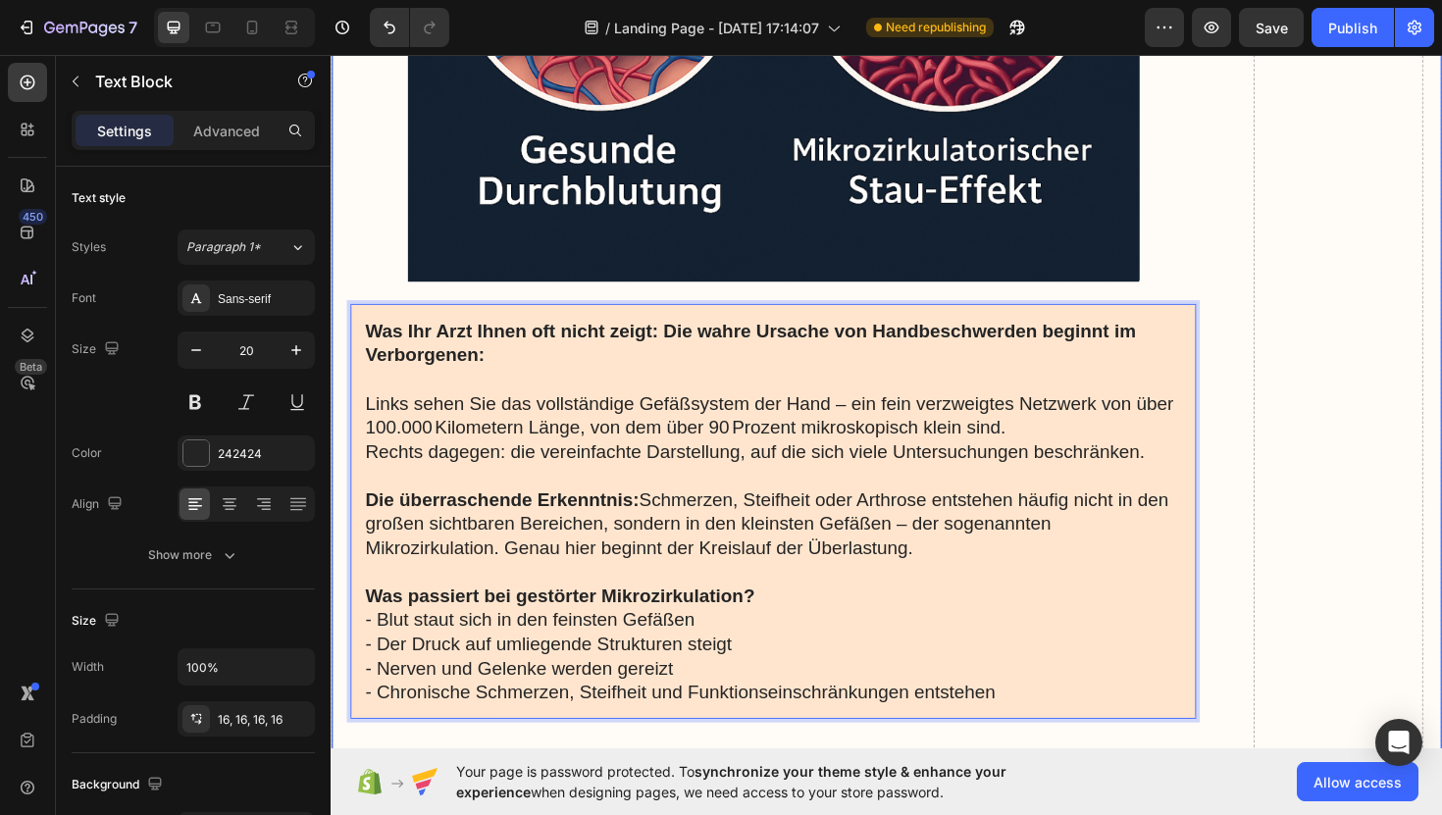
scroll to position [3197, 0]
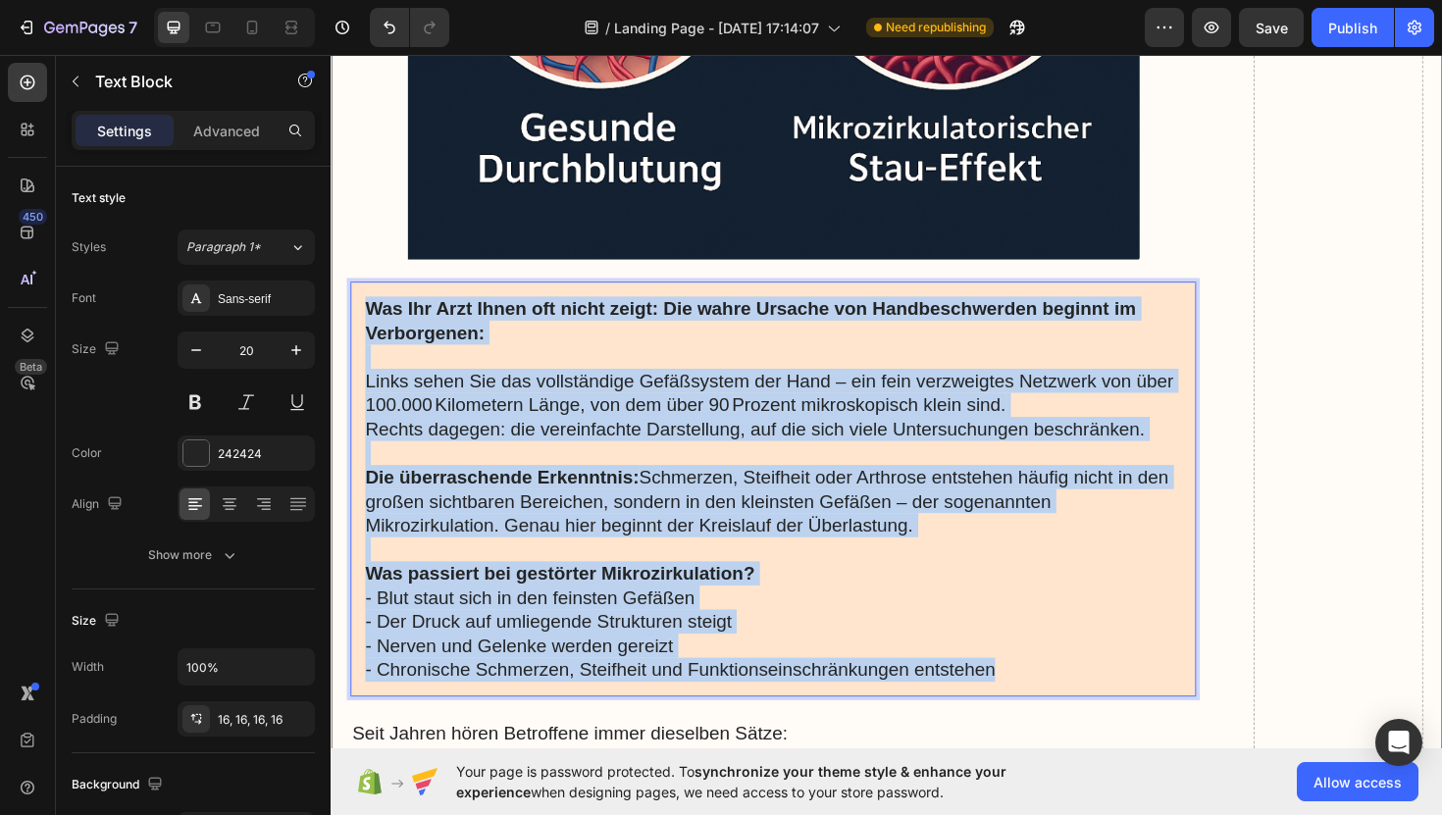
drag, startPoint x: 367, startPoint y: 318, endPoint x: 1041, endPoint y: 708, distance: 778.9
click at [1041, 708] on div "Was Ihr Arzt Ihnen oft nicht zeigt: Die wahre Ursache von Handbeschwerden begin…" at bounding box center [799, 515] width 896 height 440
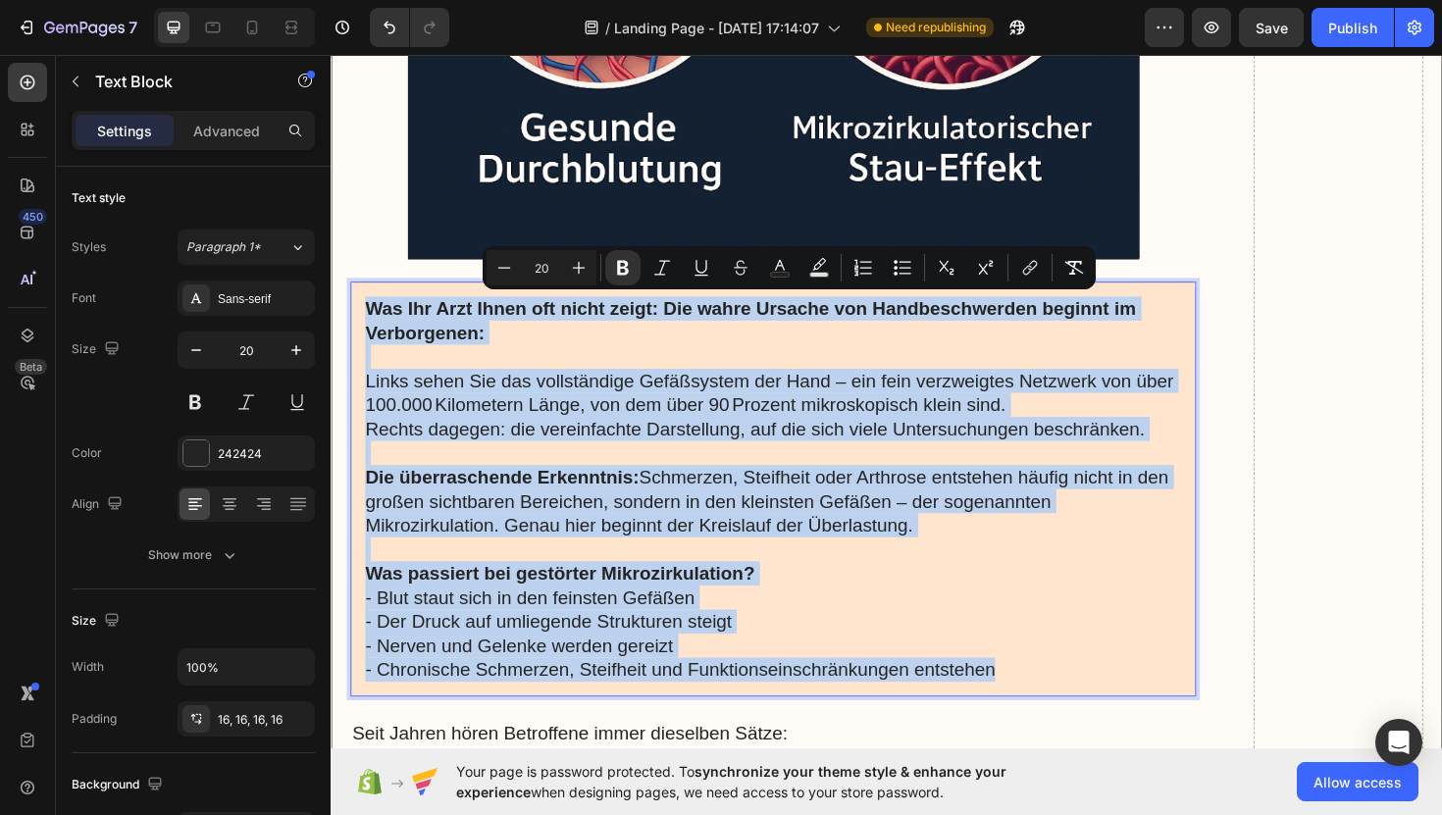
copy div "Was Ihr Arzt Ihnen oft nicht zeigt: Die wahre Ursache von Handbeschwerden begin…"
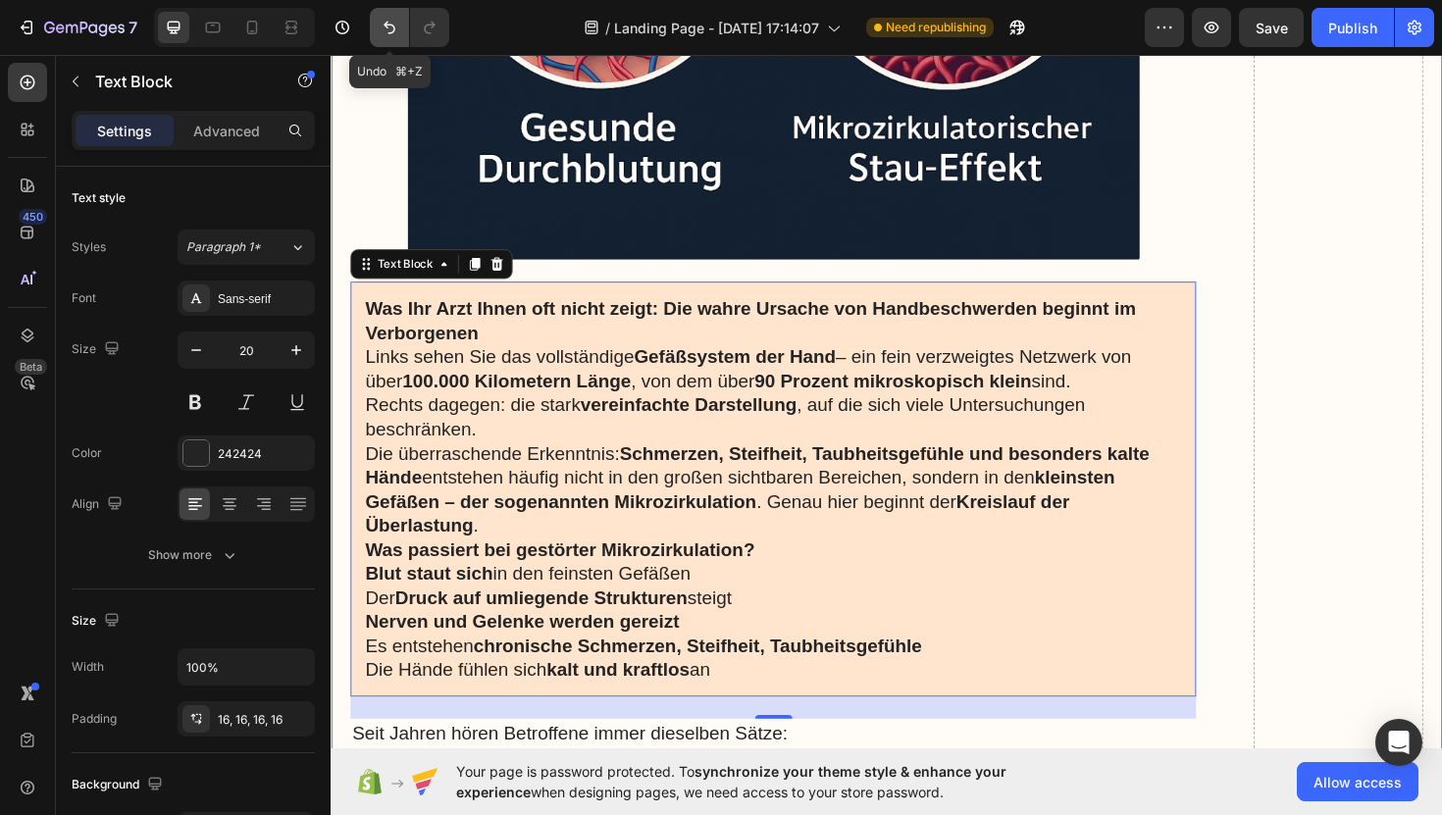
click at [388, 32] on icon "Undo/Redo" at bounding box center [390, 28] width 20 height 20
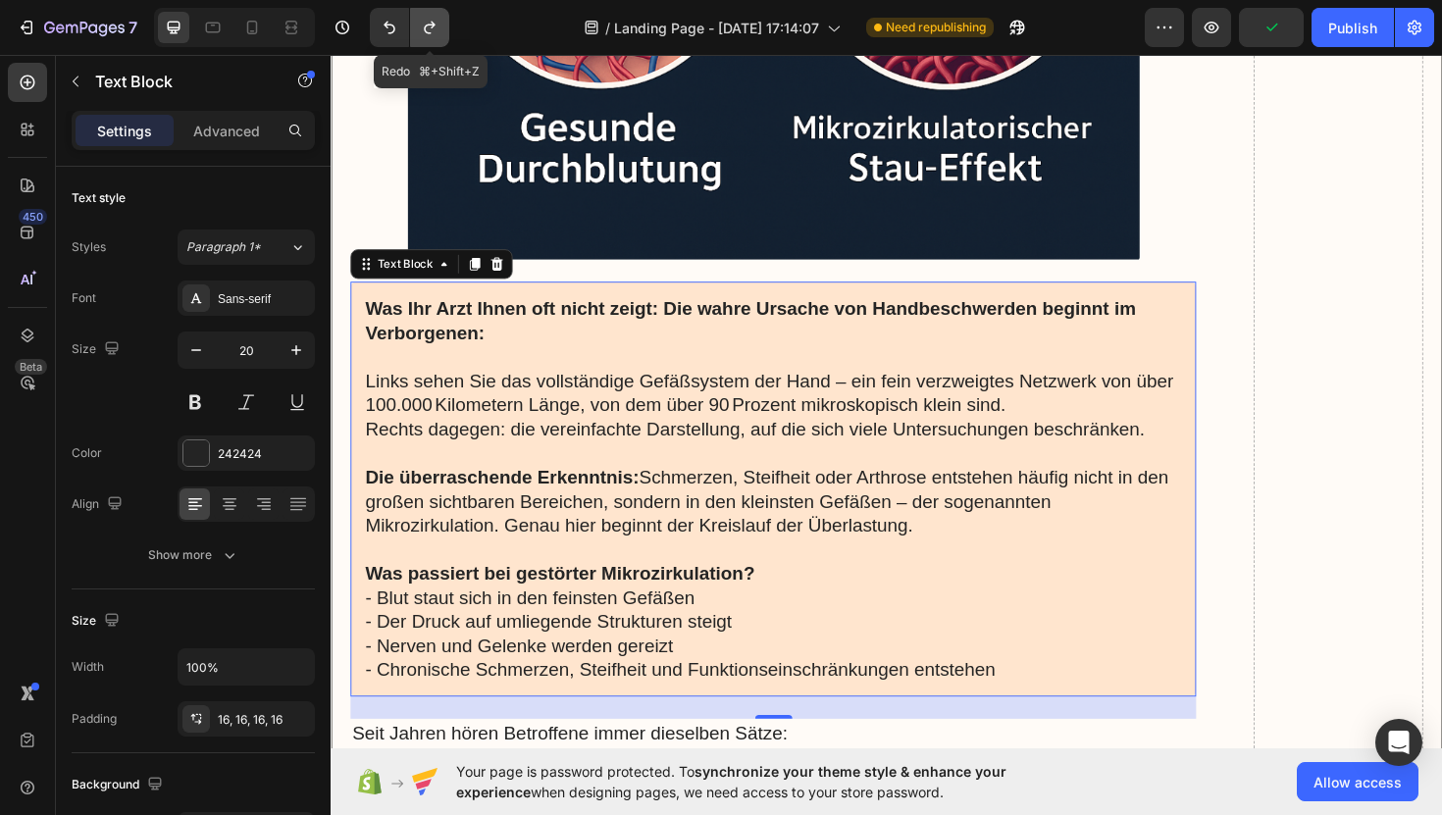
click at [430, 27] on icon "Undo/Redo" at bounding box center [430, 28] width 20 height 20
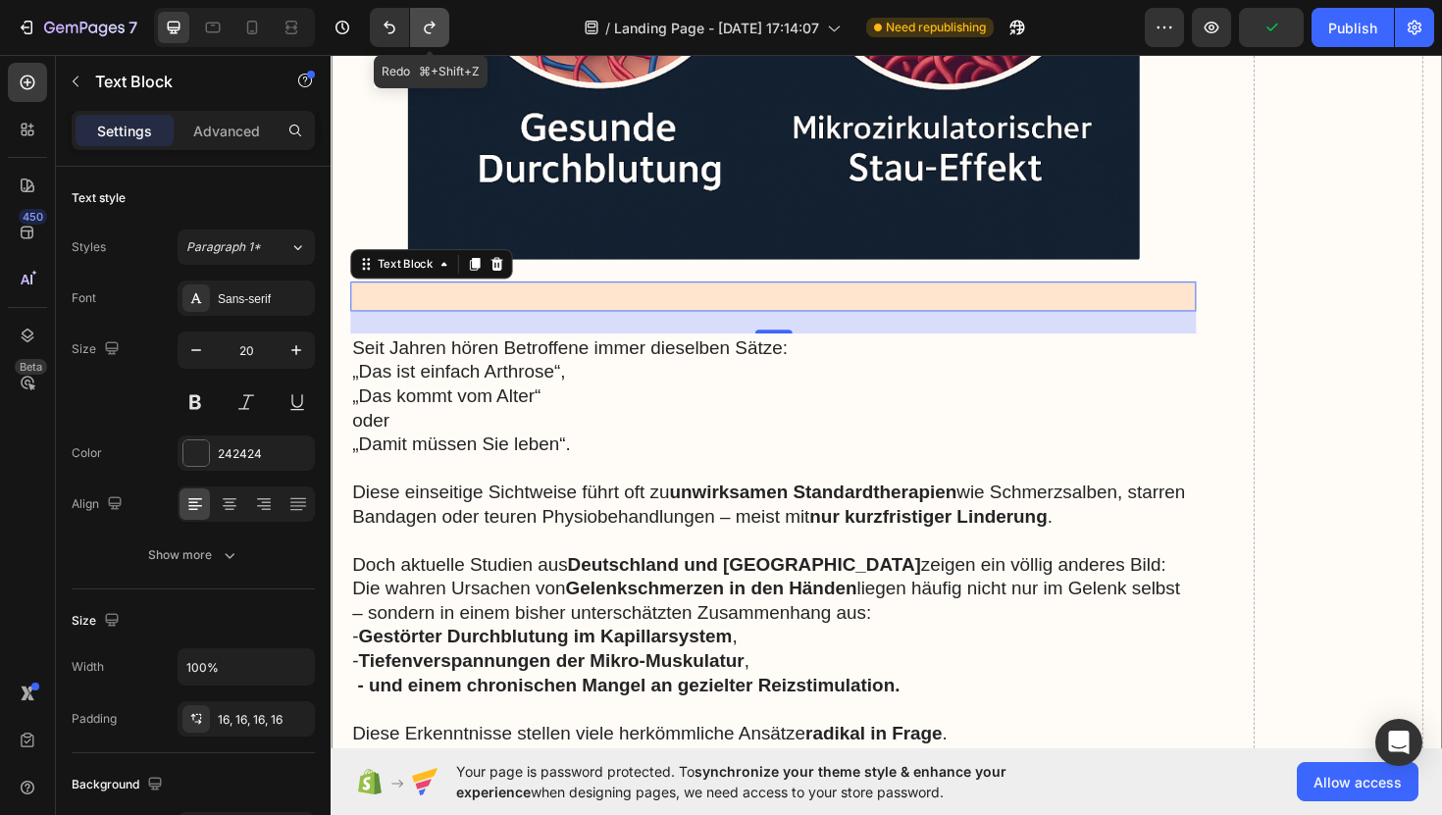
click at [430, 27] on icon "Undo/Redo" at bounding box center [430, 28] width 20 height 20
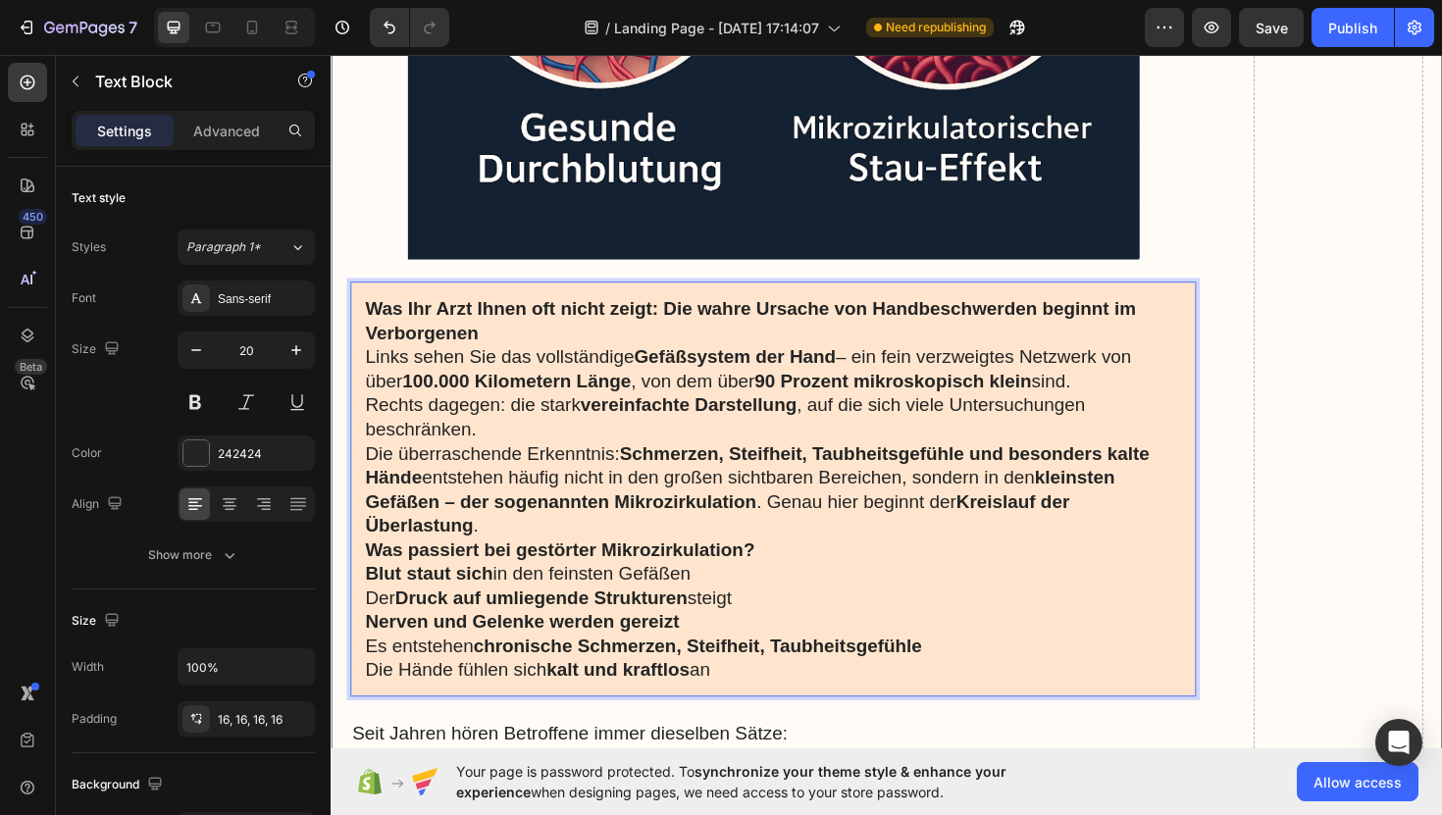
click at [511, 341] on p "Was Ihr Arzt Ihnen oft nicht zeigt: Die wahre Ursache von Handbeschwerden begin…" at bounding box center [799, 336] width 864 height 51
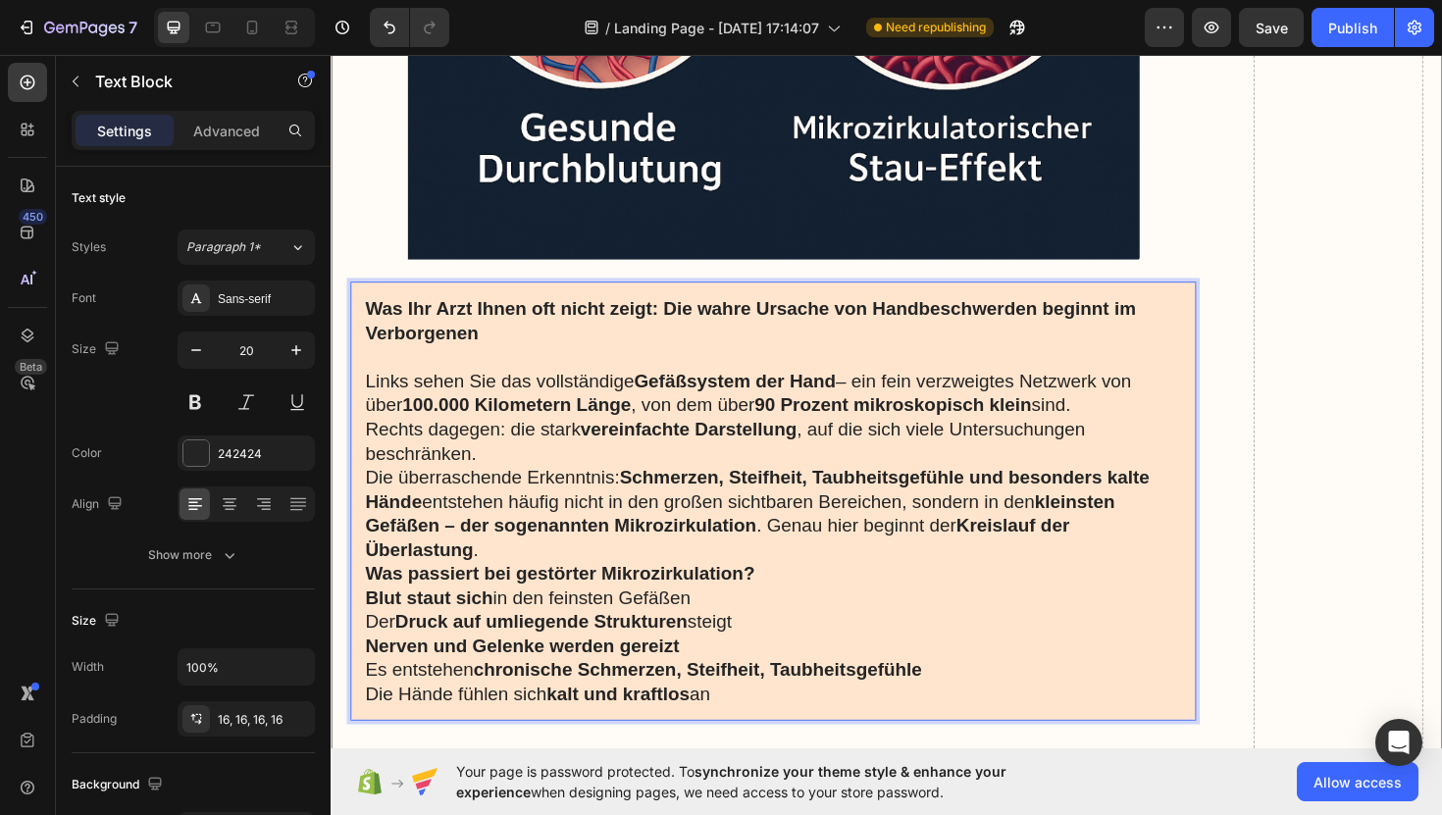
click at [527, 471] on p "Links sehen Sie das vollständige Gefäßsystem der Hand – ein fein verzweigtes Ne…" at bounding box center [799, 439] width 864 height 102
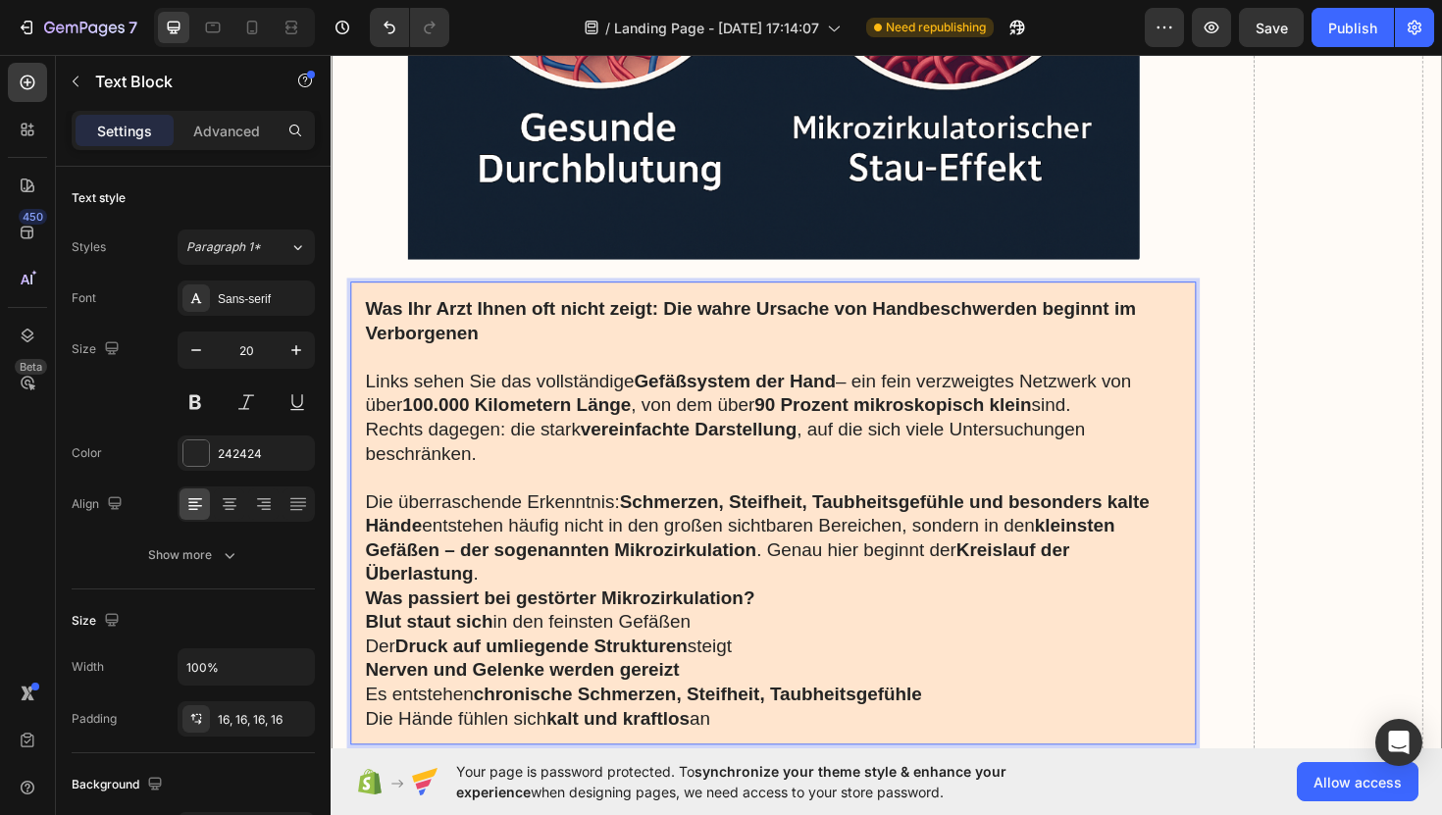
click at [555, 609] on p "Die überraschende Erkenntnis: Schmerzen, Steifheit, Taubheitsgefühle und besond…" at bounding box center [799, 566] width 864 height 102
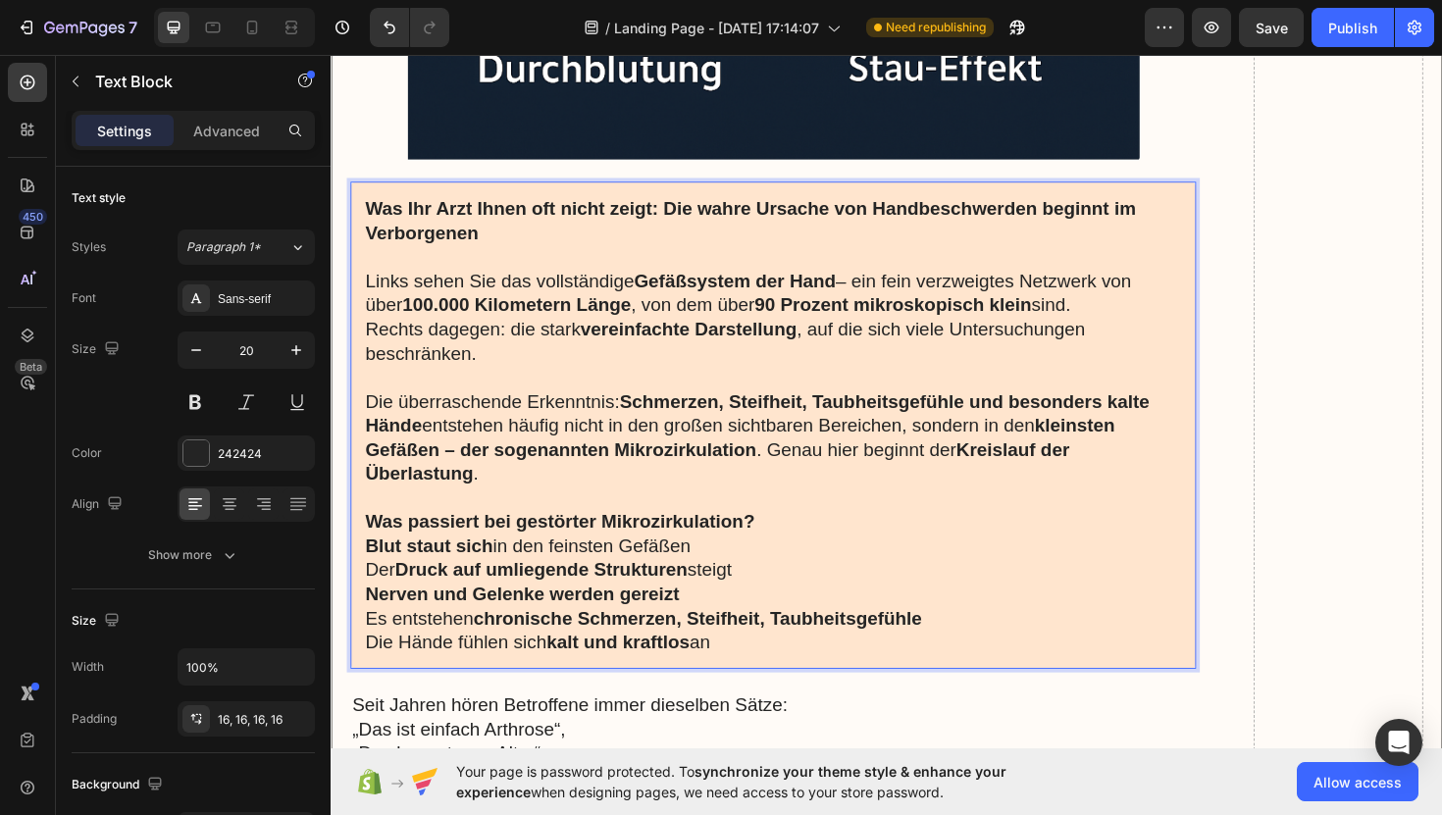
scroll to position [3305, 0]
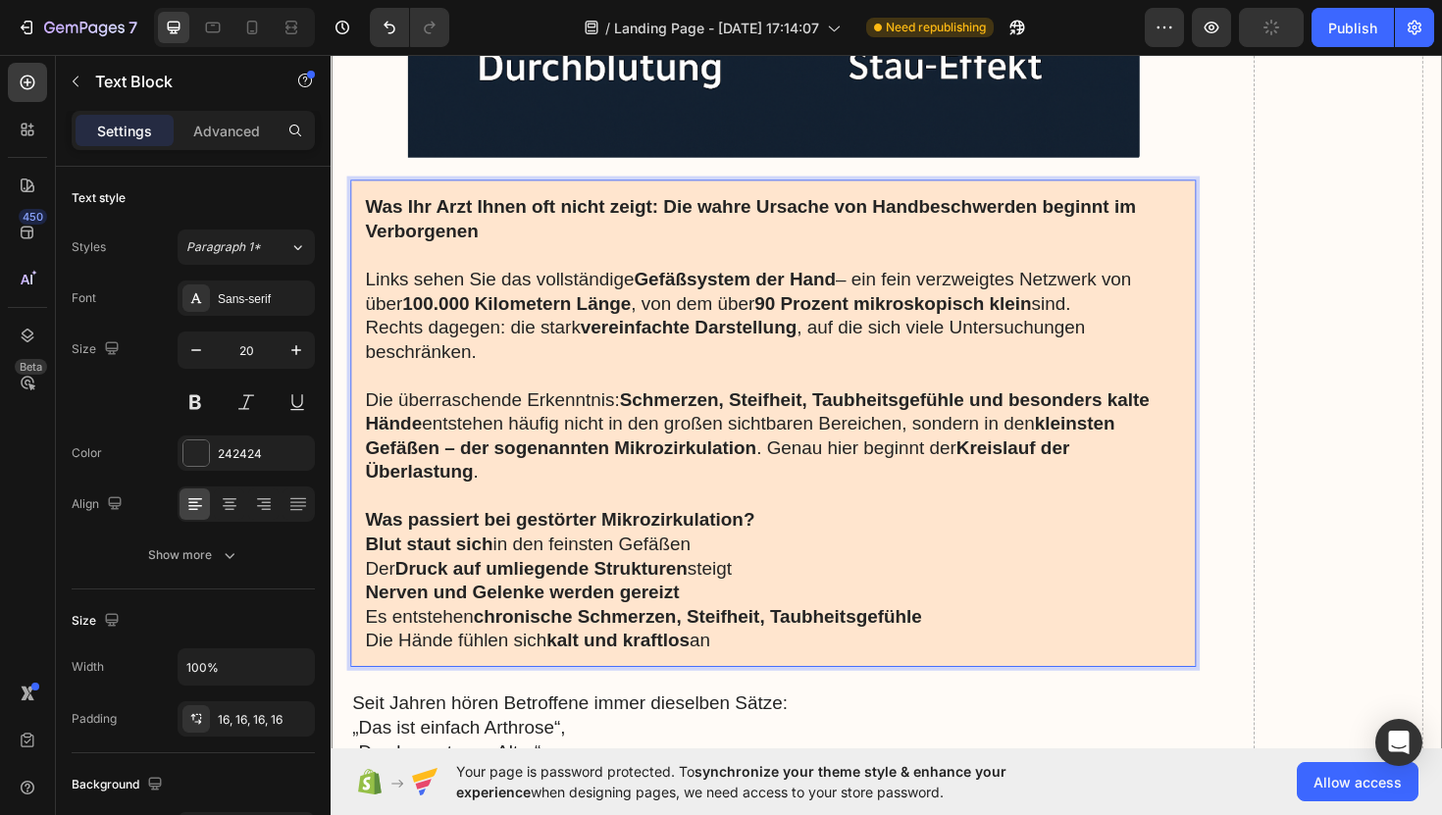
click at [793, 539] on p "Was passiert bei gestörter Mikrozirkulation?" at bounding box center [799, 548] width 864 height 26
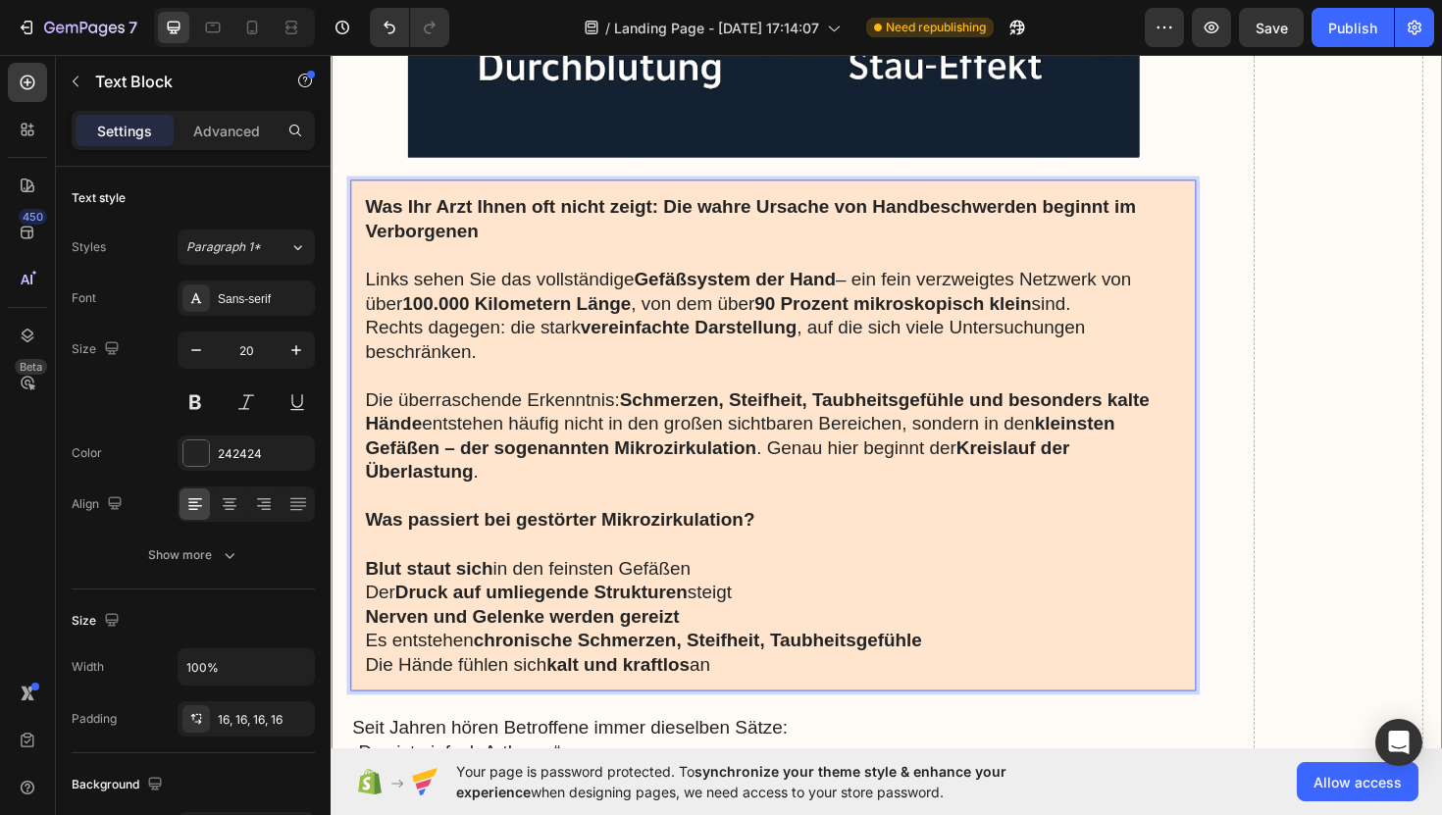
click at [365, 589] on div "Was Ihr Arzt Ihnen oft nicht zeigt: Die wahre Ursache von Handbeschwerden begin…" at bounding box center [799, 458] width 896 height 542
drag, startPoint x: 365, startPoint y: 589, endPoint x: 743, endPoint y: 701, distance: 394.2
click at [743, 701] on div "Was Ihr Arzt Ihnen oft nicht zeigt: Die wahre Ursache von Handbeschwerden begin…" at bounding box center [799, 458] width 896 height 542
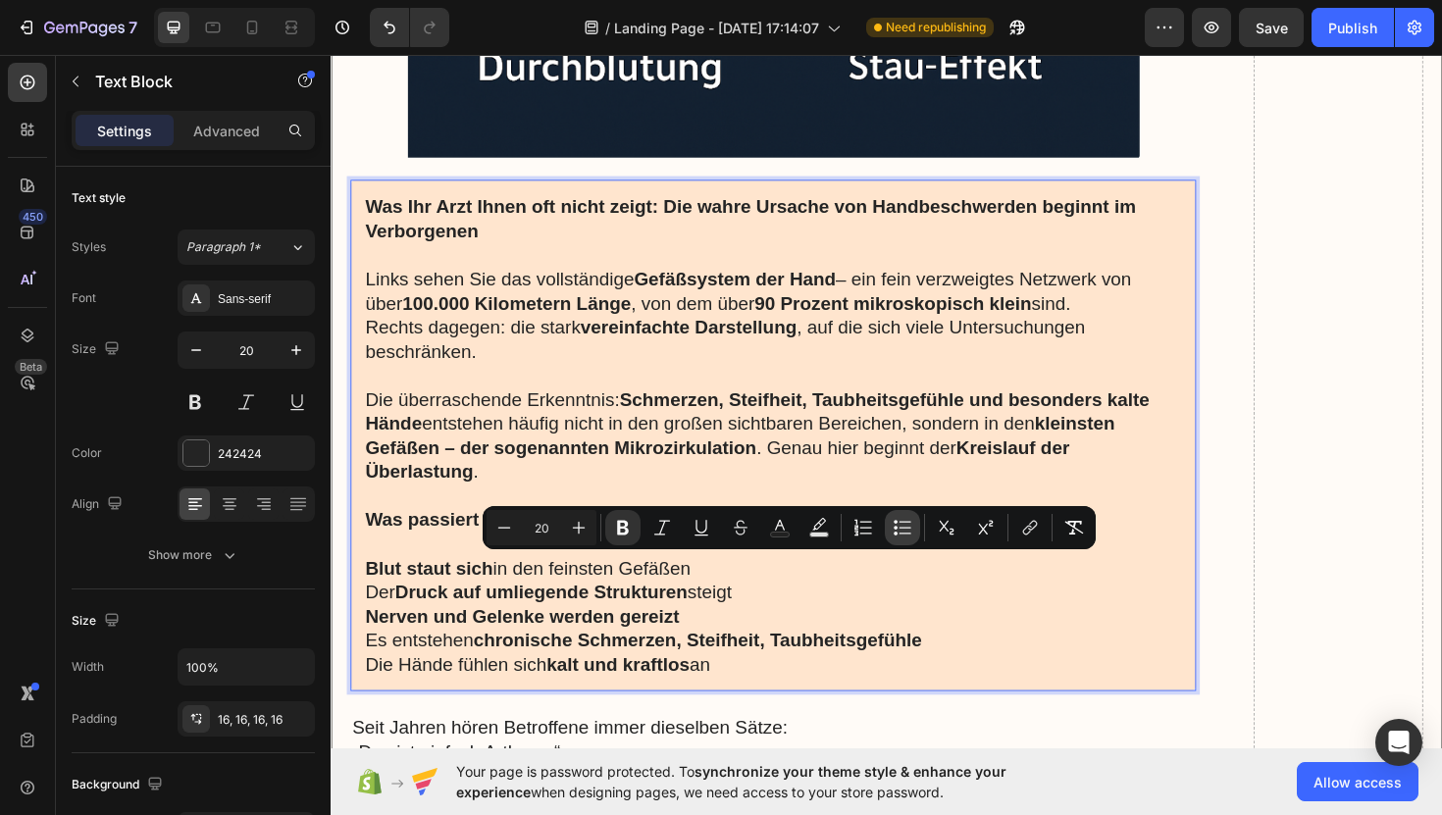
click at [895, 526] on icon "Editor contextual toolbar" at bounding box center [903, 528] width 20 height 20
type input "20"
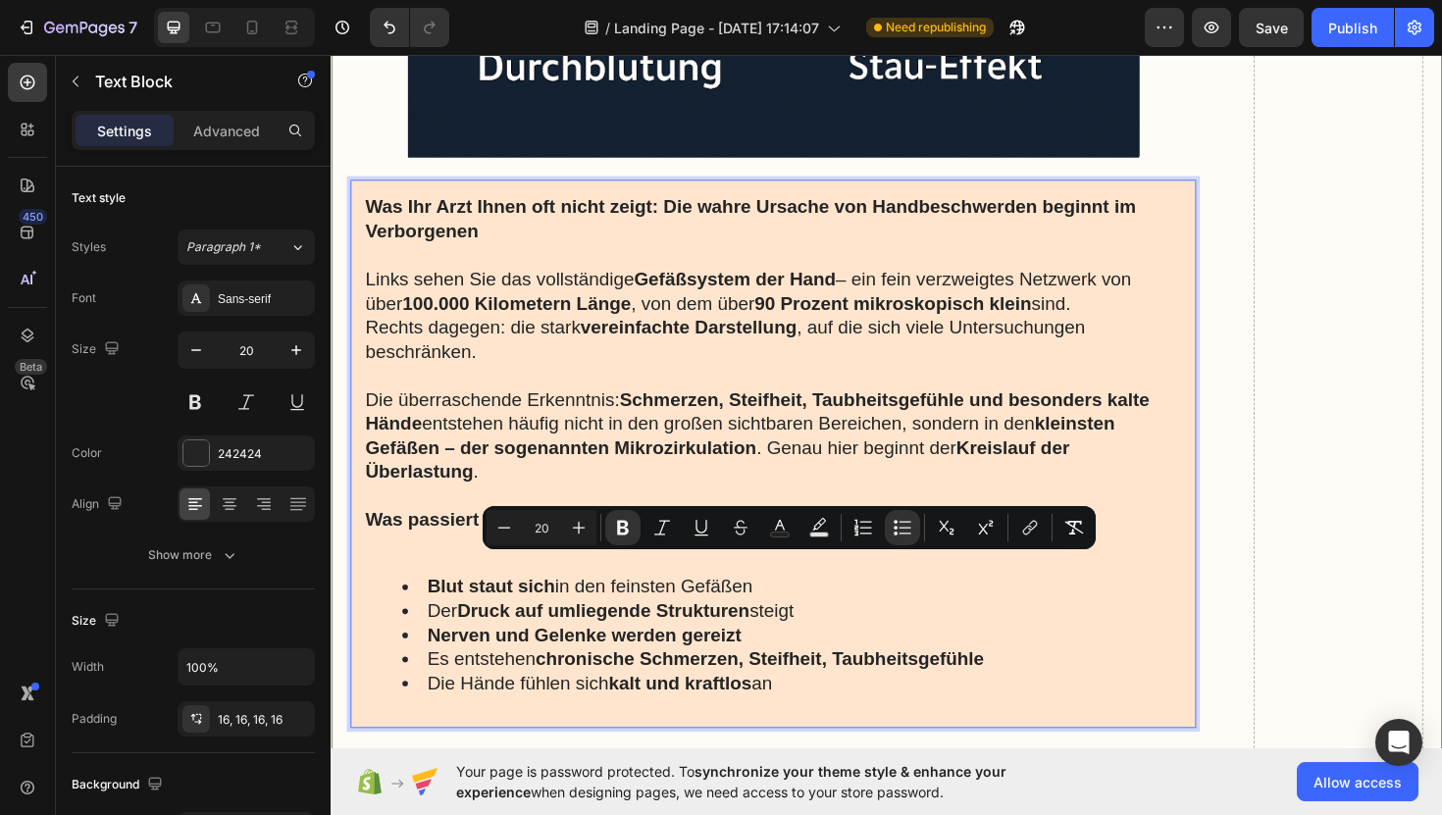
click at [369, 602] on div "Was Ihr Arzt Ihnen oft nicht zeigt: Die wahre Ursache von Handbeschwerden begin…" at bounding box center [799, 477] width 896 height 581
click at [401, 582] on p "Rich Text Editor. Editing area: main" at bounding box center [799, 573] width 864 height 26
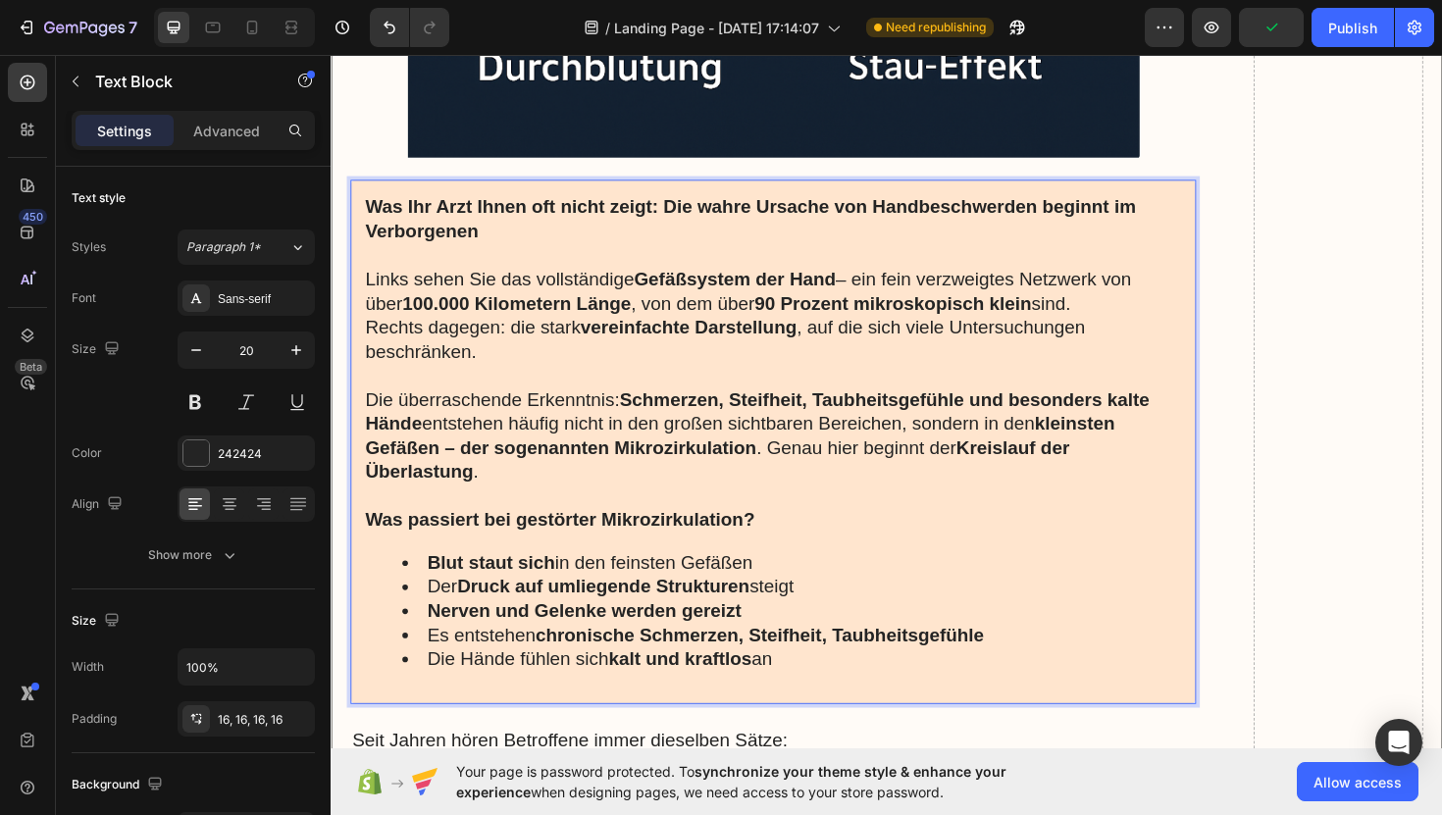
click at [402, 592] on ul "Blut staut sich in den feinsten Gefäßen Der Druck auf umliegende Strukturen ste…" at bounding box center [799, 644] width 864 height 128
click at [395, 591] on ul "Blut staut sich in den feinsten Gefäßen Der Druck auf umliegende Strukturen ste…" at bounding box center [799, 644] width 864 height 128
click at [397, 590] on ul "Blut staut sich in den feinsten Gefäßen Der Druck auf umliegende Strukturen ste…" at bounding box center [799, 644] width 864 height 128
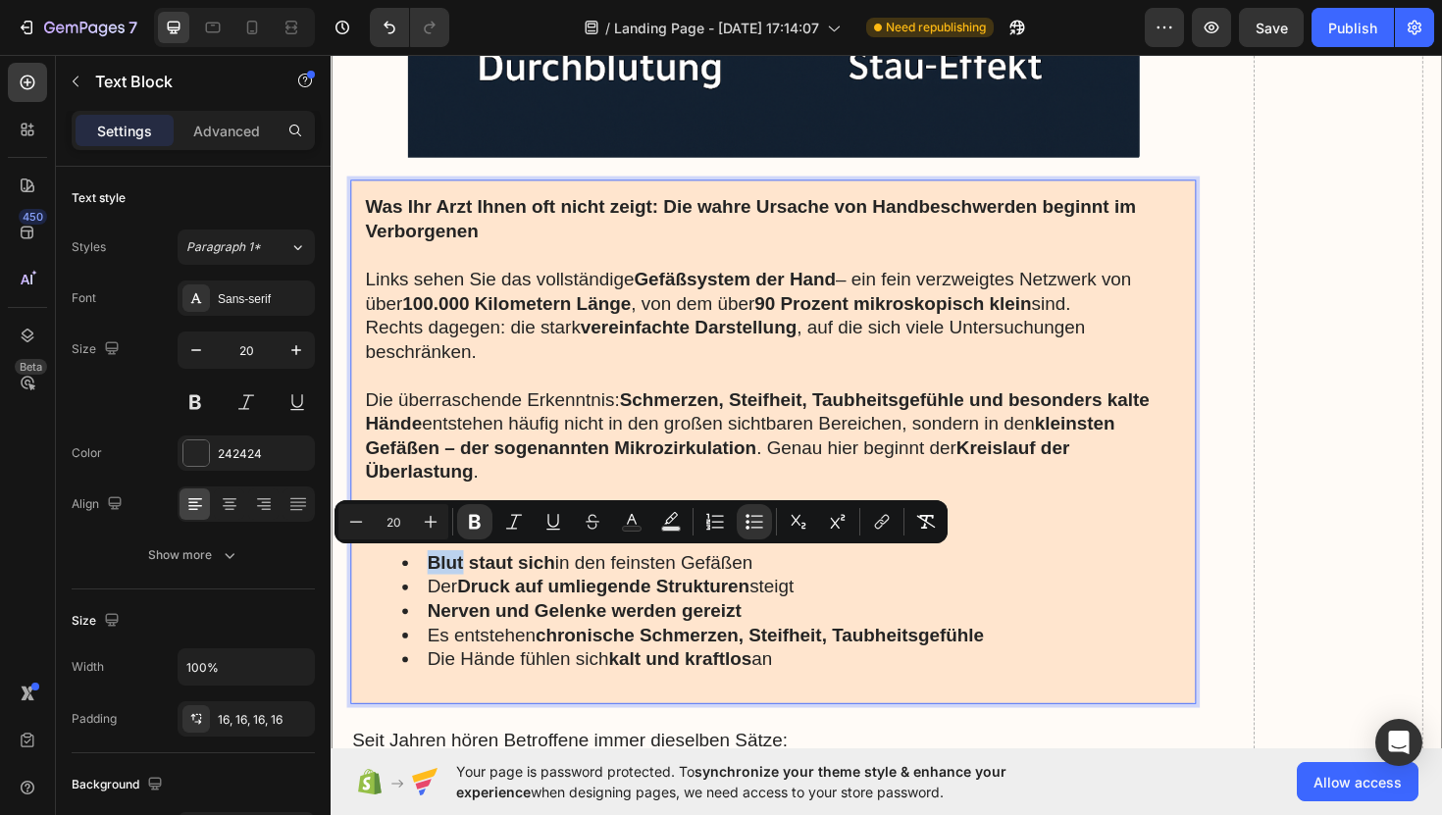
click at [397, 590] on ul "Blut staut sich in den feinsten Gefäßen Der Druck auf umliegende Strukturen ste…" at bounding box center [799, 644] width 864 height 128
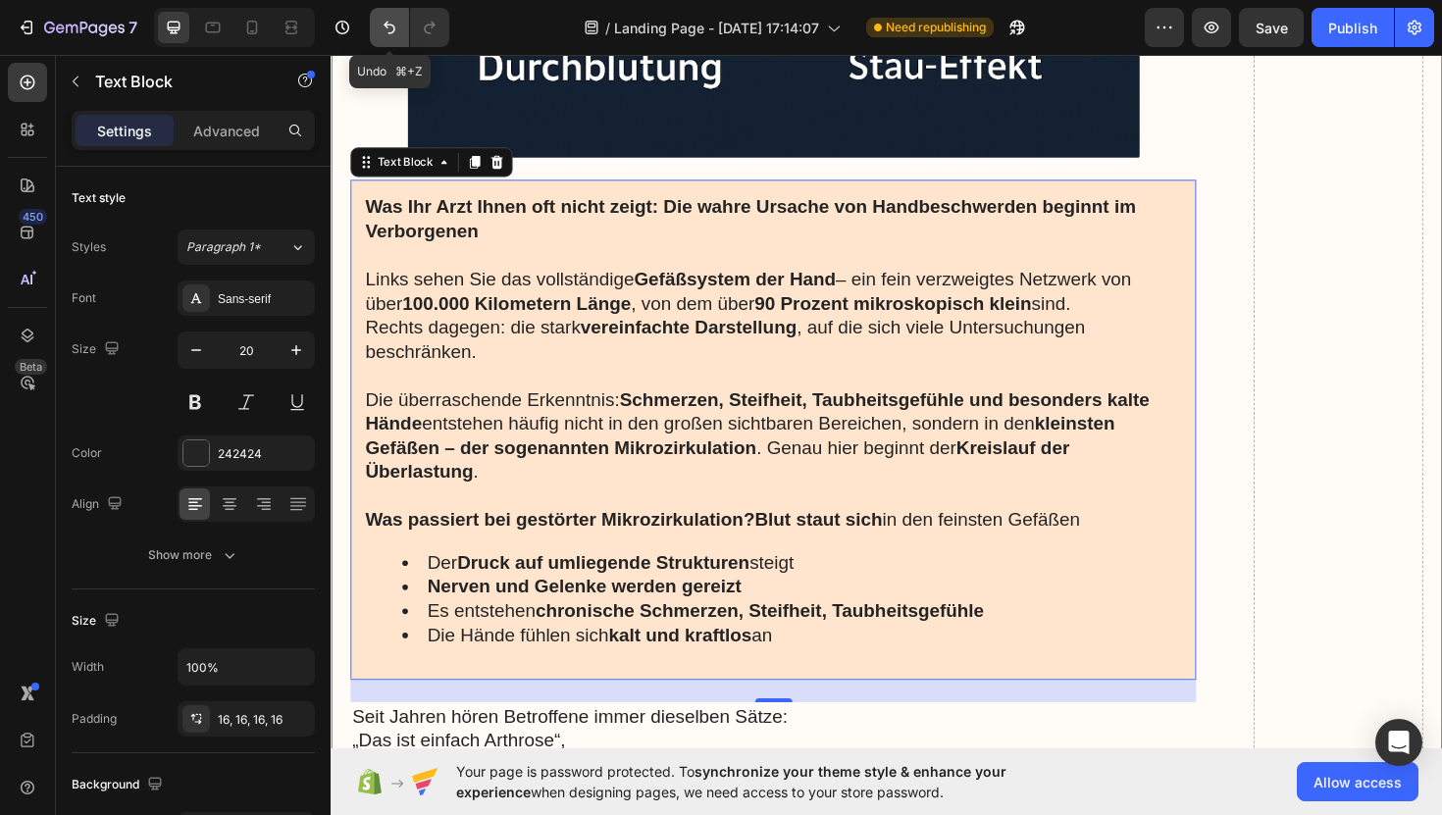
click at [382, 43] on button "Undo/Redo" at bounding box center [389, 27] width 39 height 39
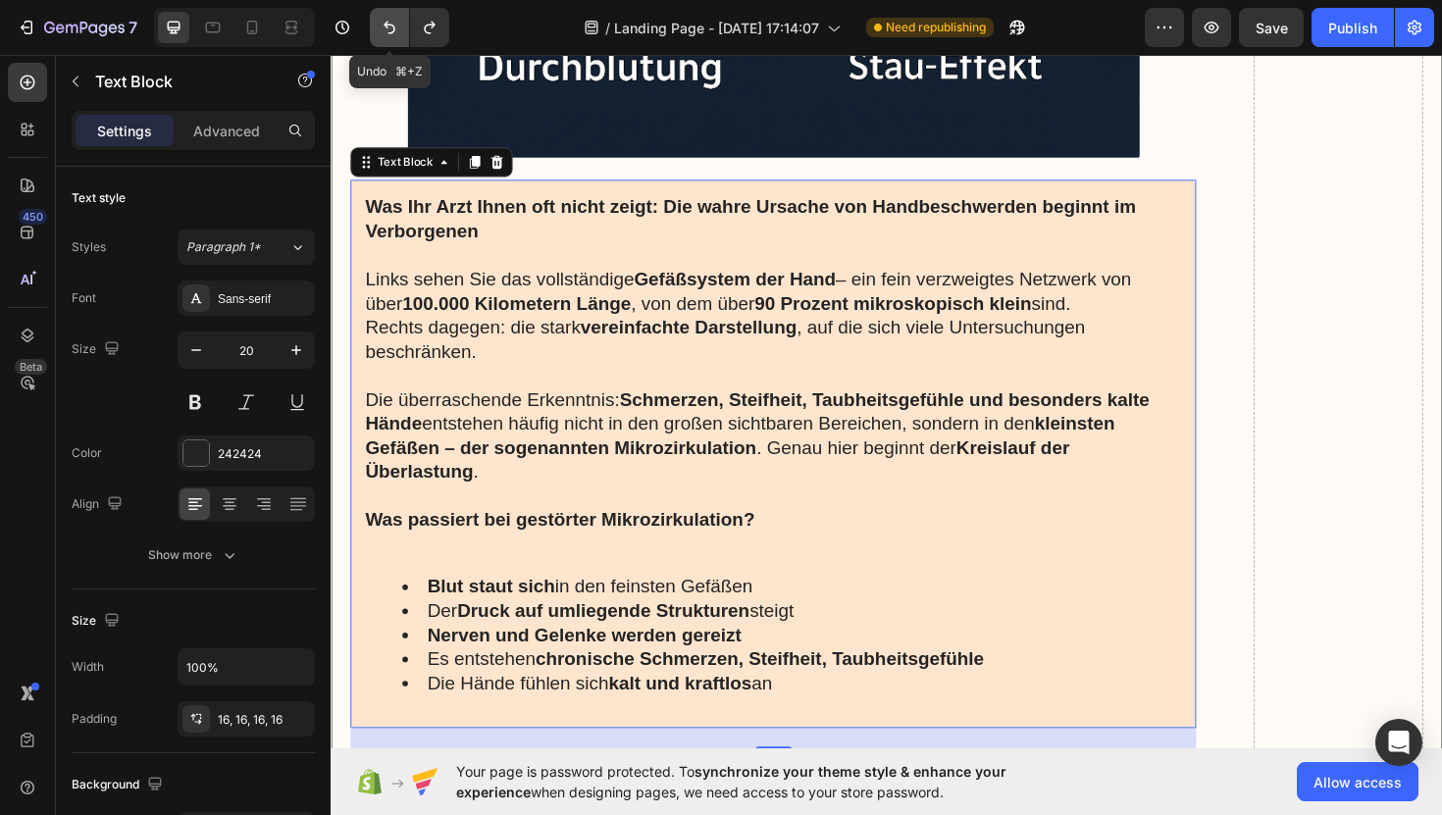
click at [382, 43] on button "Undo/Redo" at bounding box center [389, 27] width 39 height 39
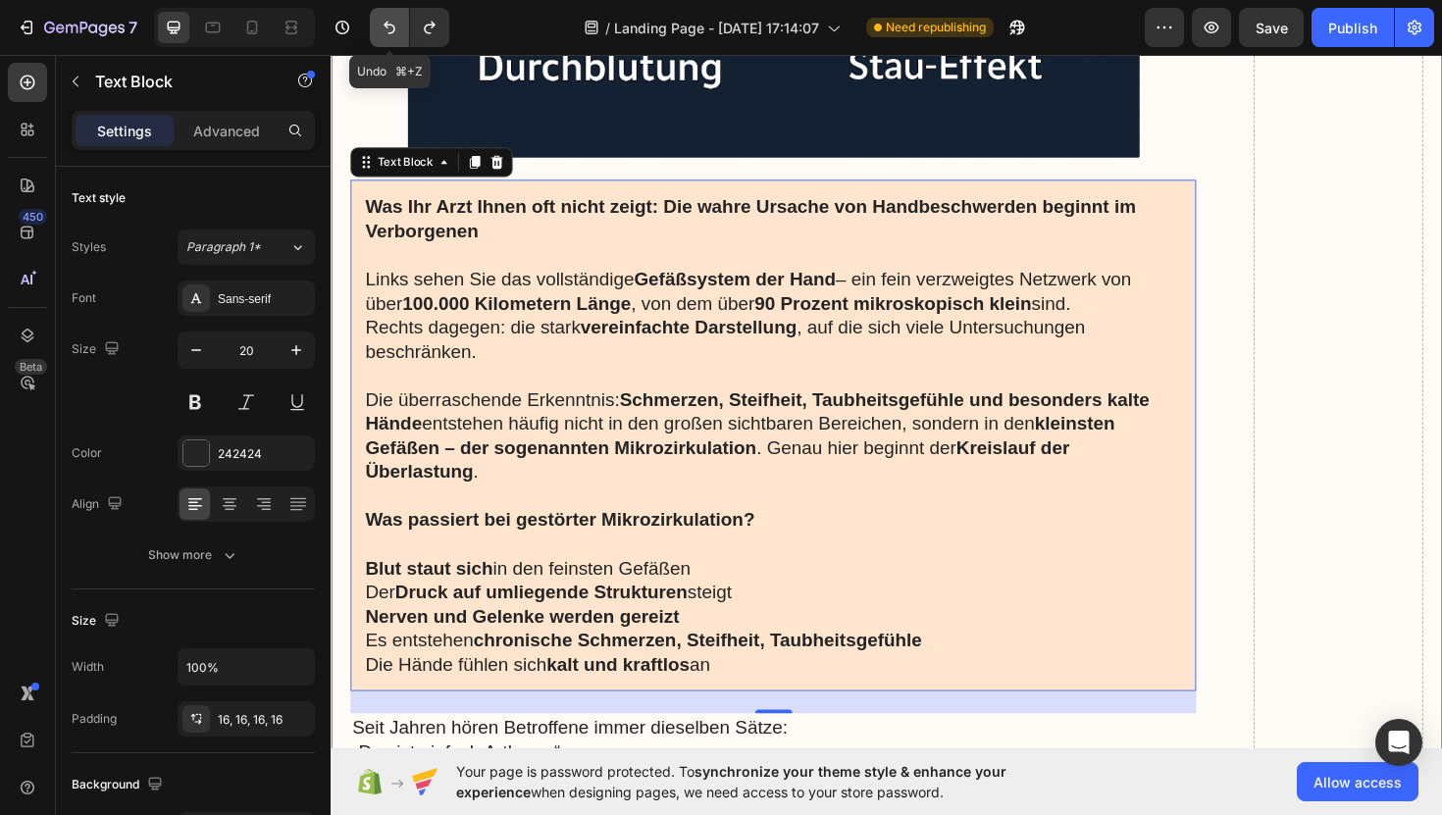
click at [382, 43] on button "Undo/Redo" at bounding box center [389, 27] width 39 height 39
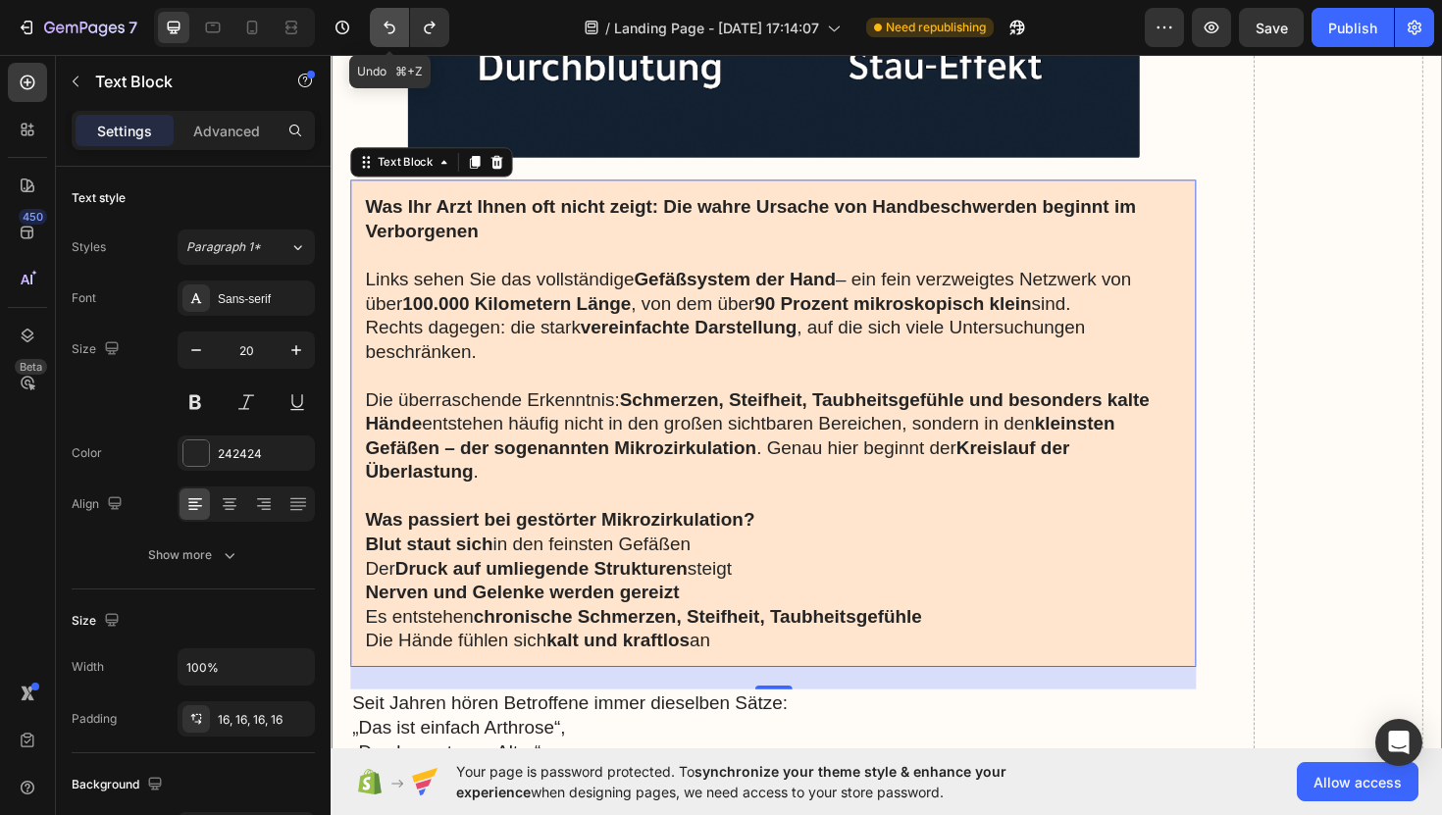
click at [382, 43] on button "Undo/Redo" at bounding box center [389, 27] width 39 height 39
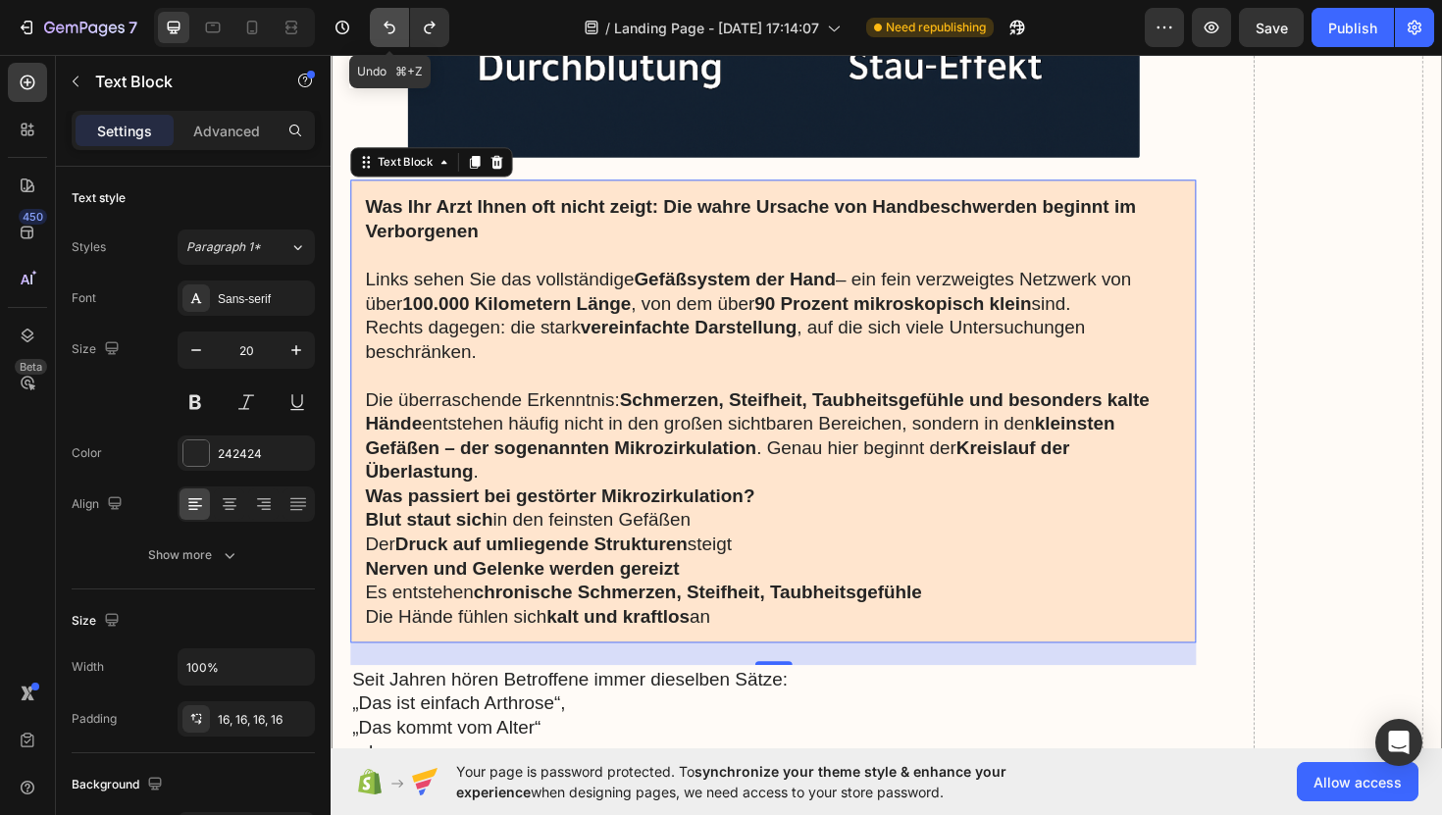
click at [382, 43] on button "Undo/Redo" at bounding box center [389, 27] width 39 height 39
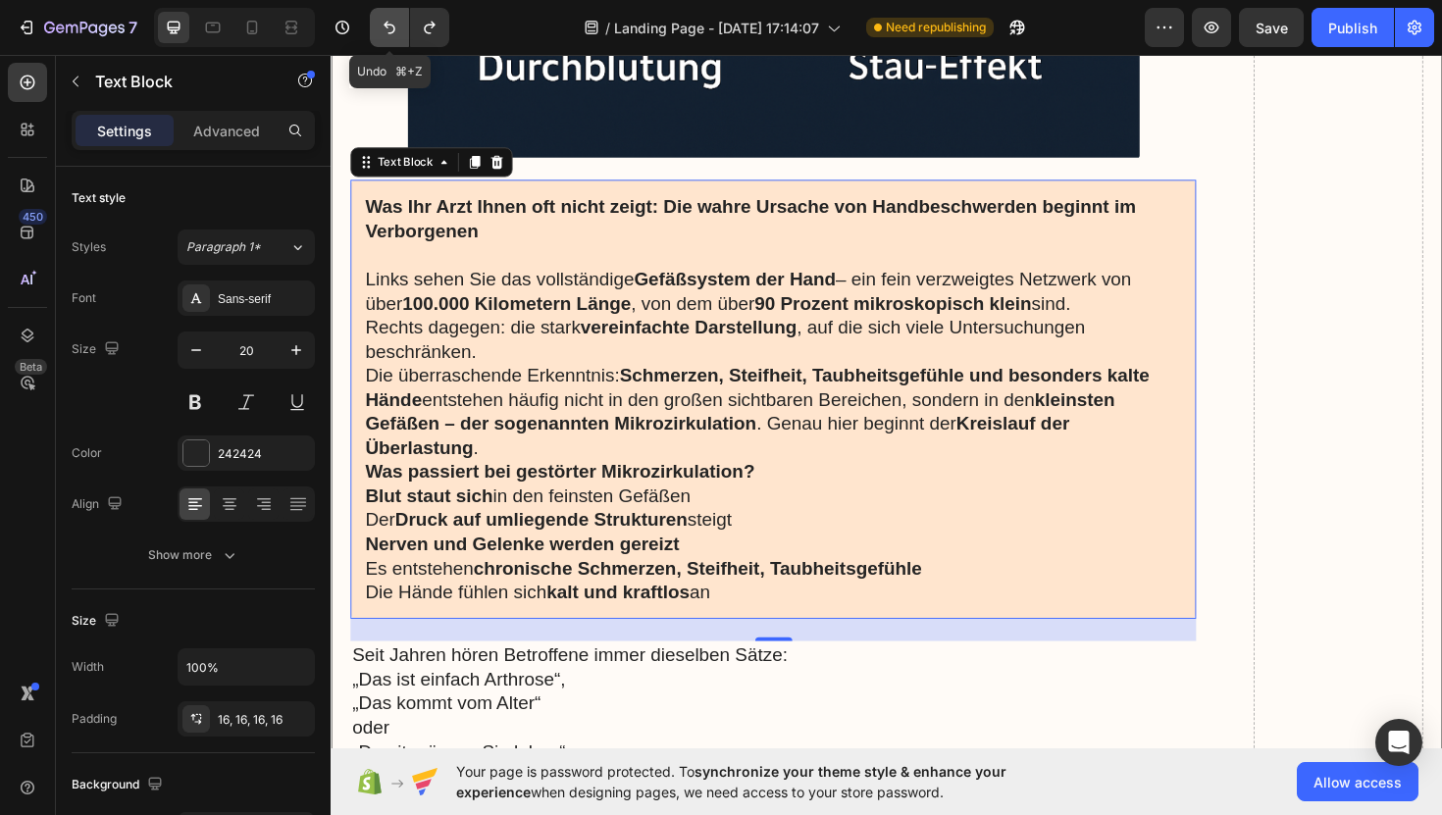
click at [382, 43] on button "Undo/Redo" at bounding box center [389, 27] width 39 height 39
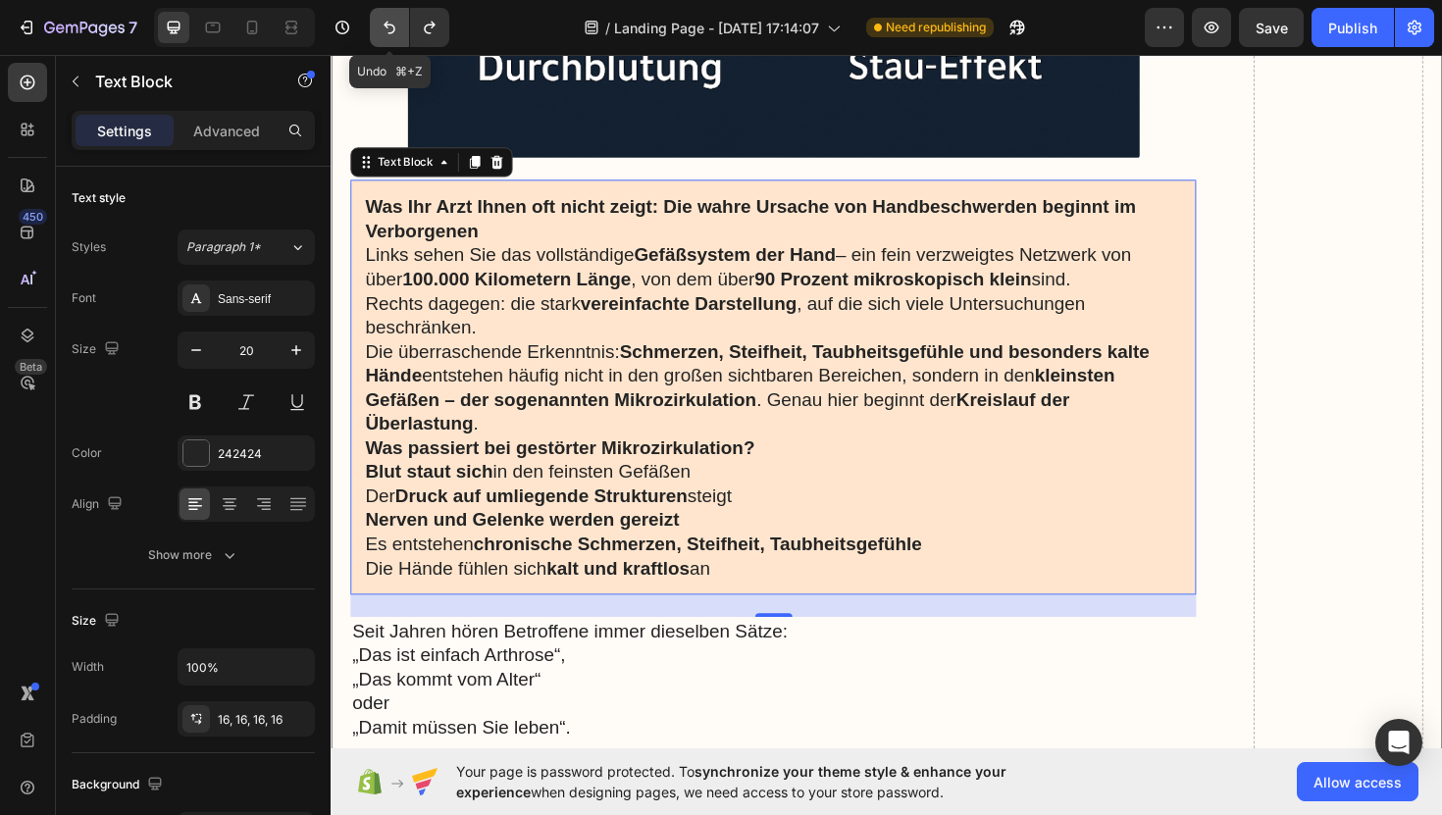
click at [382, 43] on button "Undo/Redo" at bounding box center [389, 27] width 39 height 39
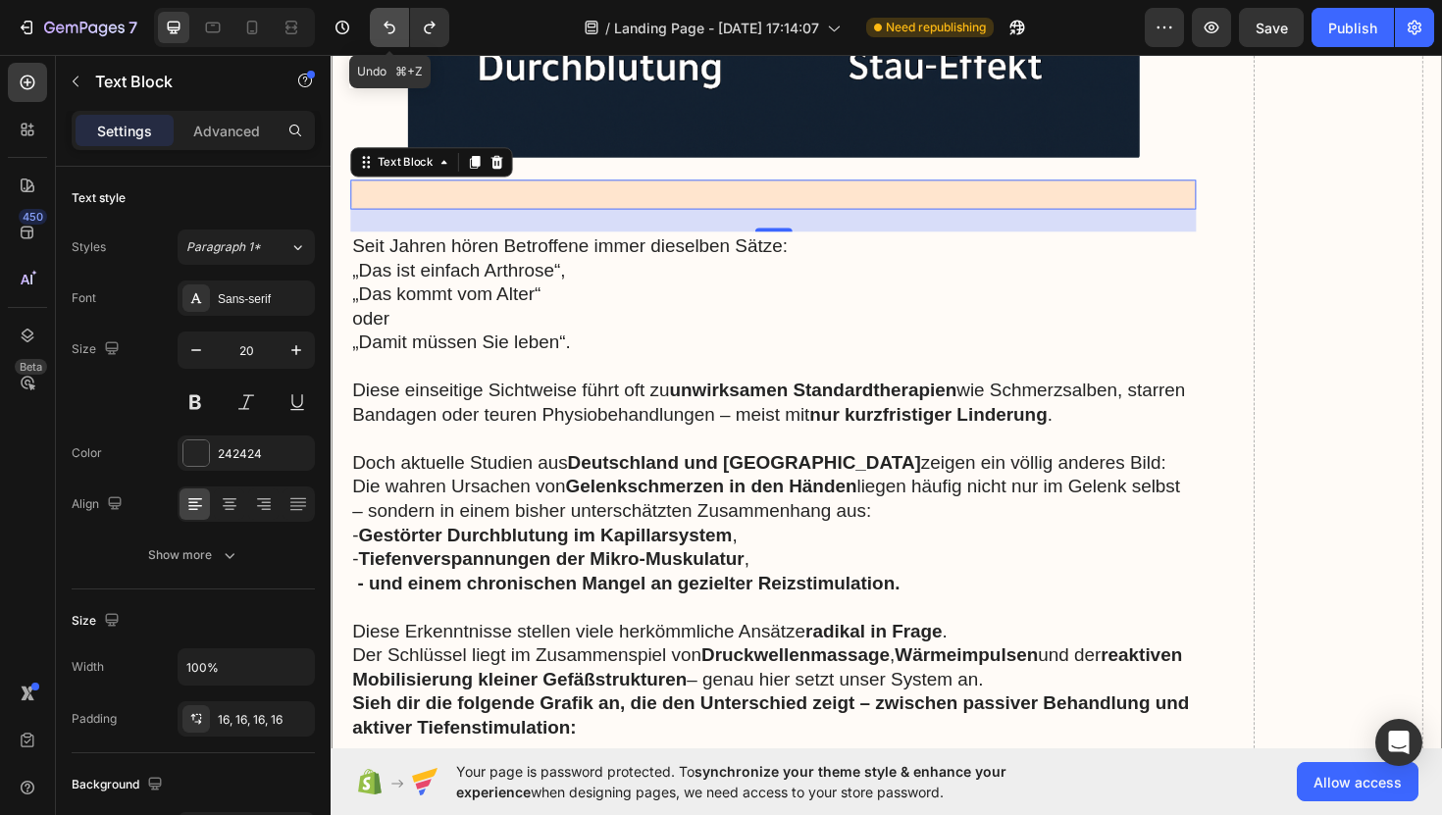
click at [382, 43] on button "Undo/Redo" at bounding box center [389, 27] width 39 height 39
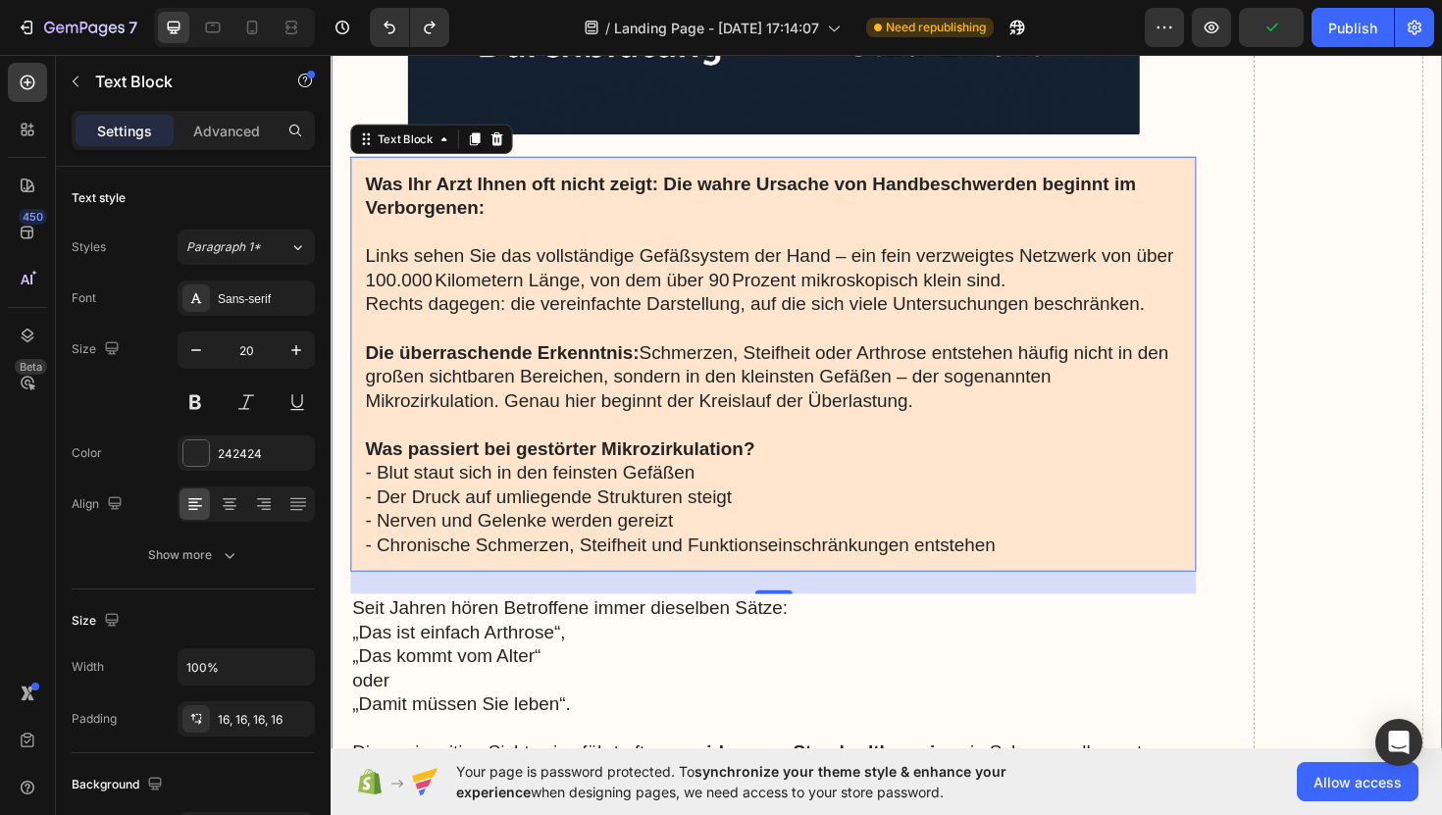
scroll to position [3333, 0]
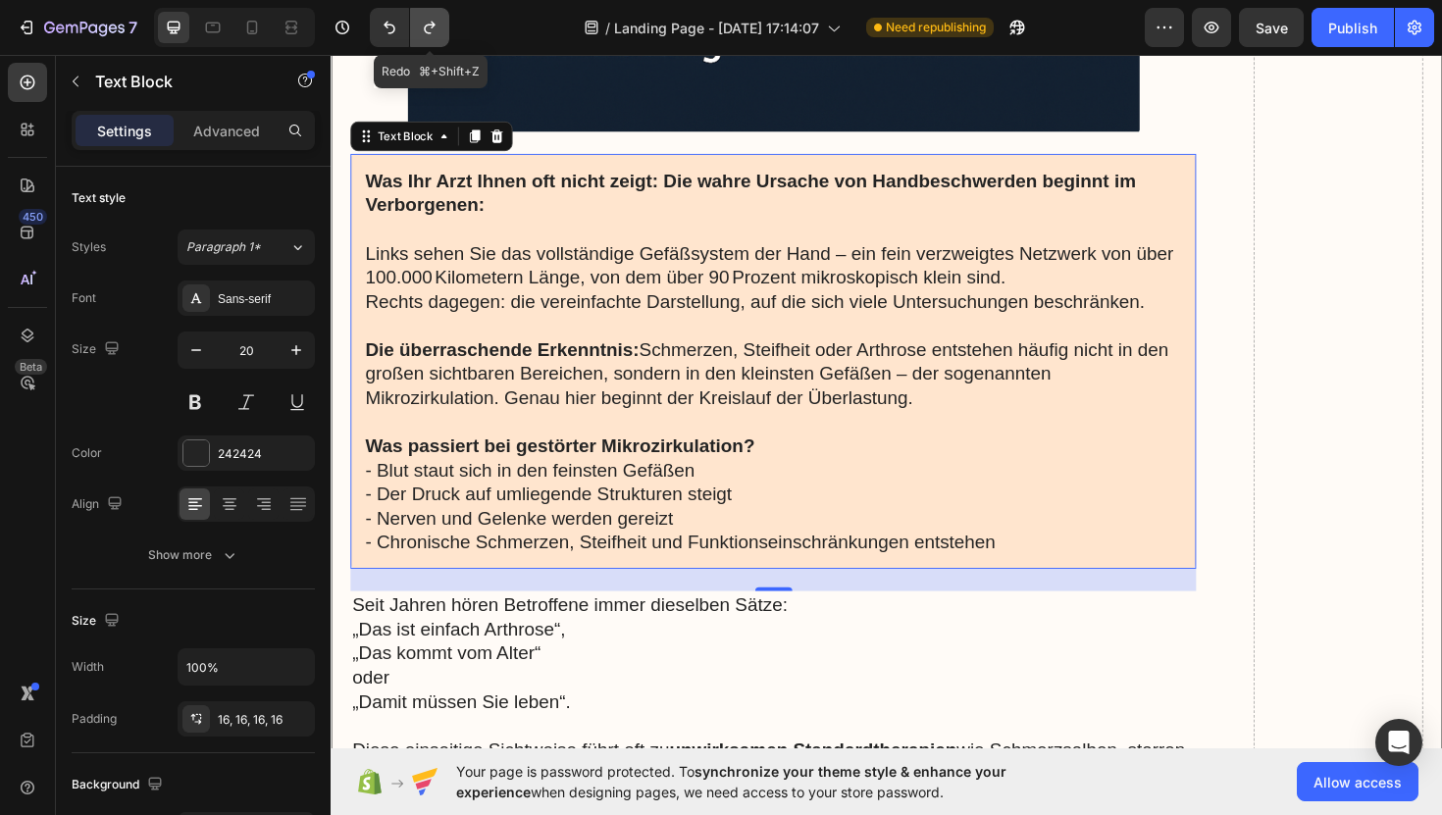
click at [440, 29] on button "Undo/Redo" at bounding box center [429, 27] width 39 height 39
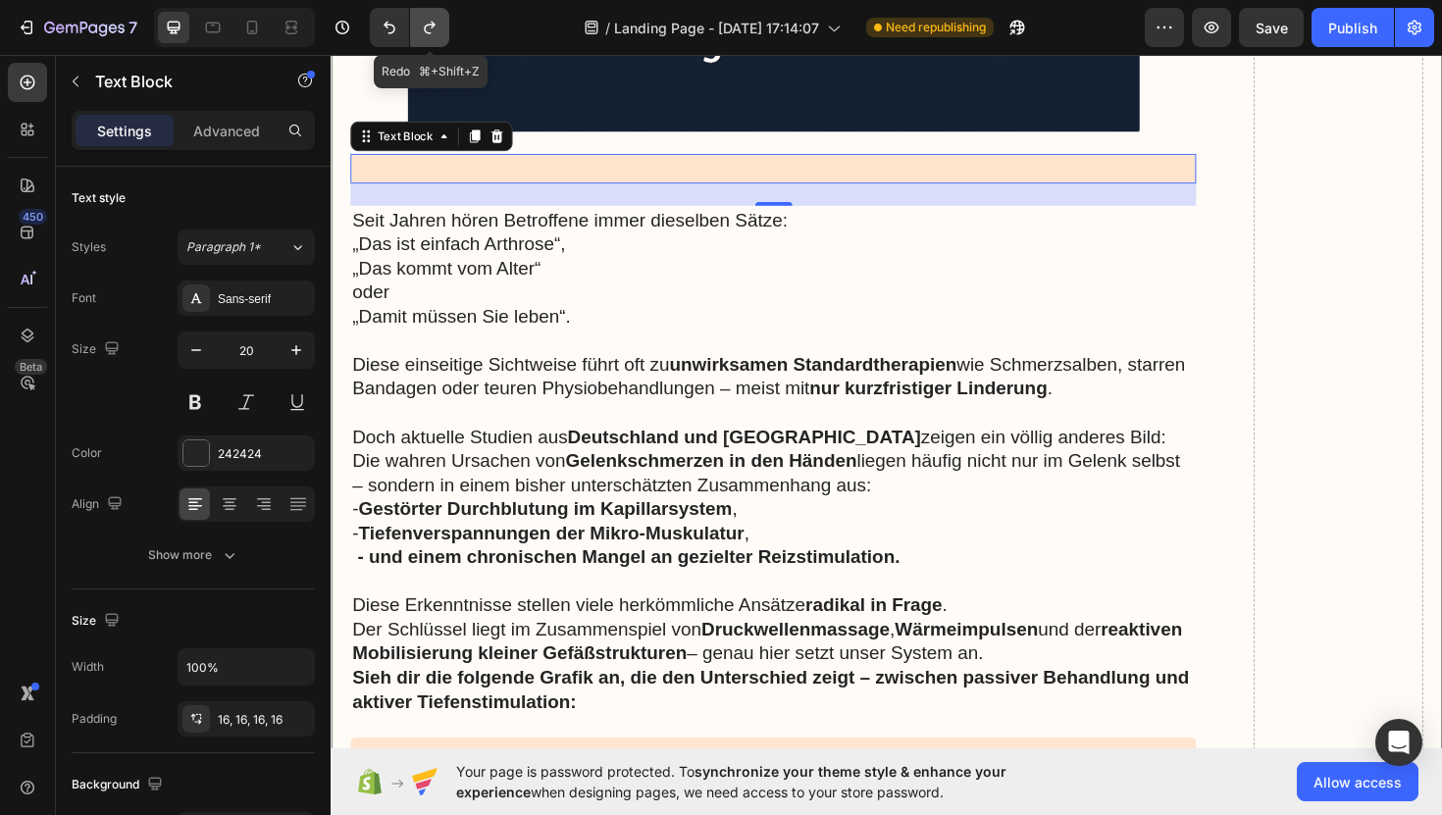
click at [440, 29] on button "Undo/Redo" at bounding box center [429, 27] width 39 height 39
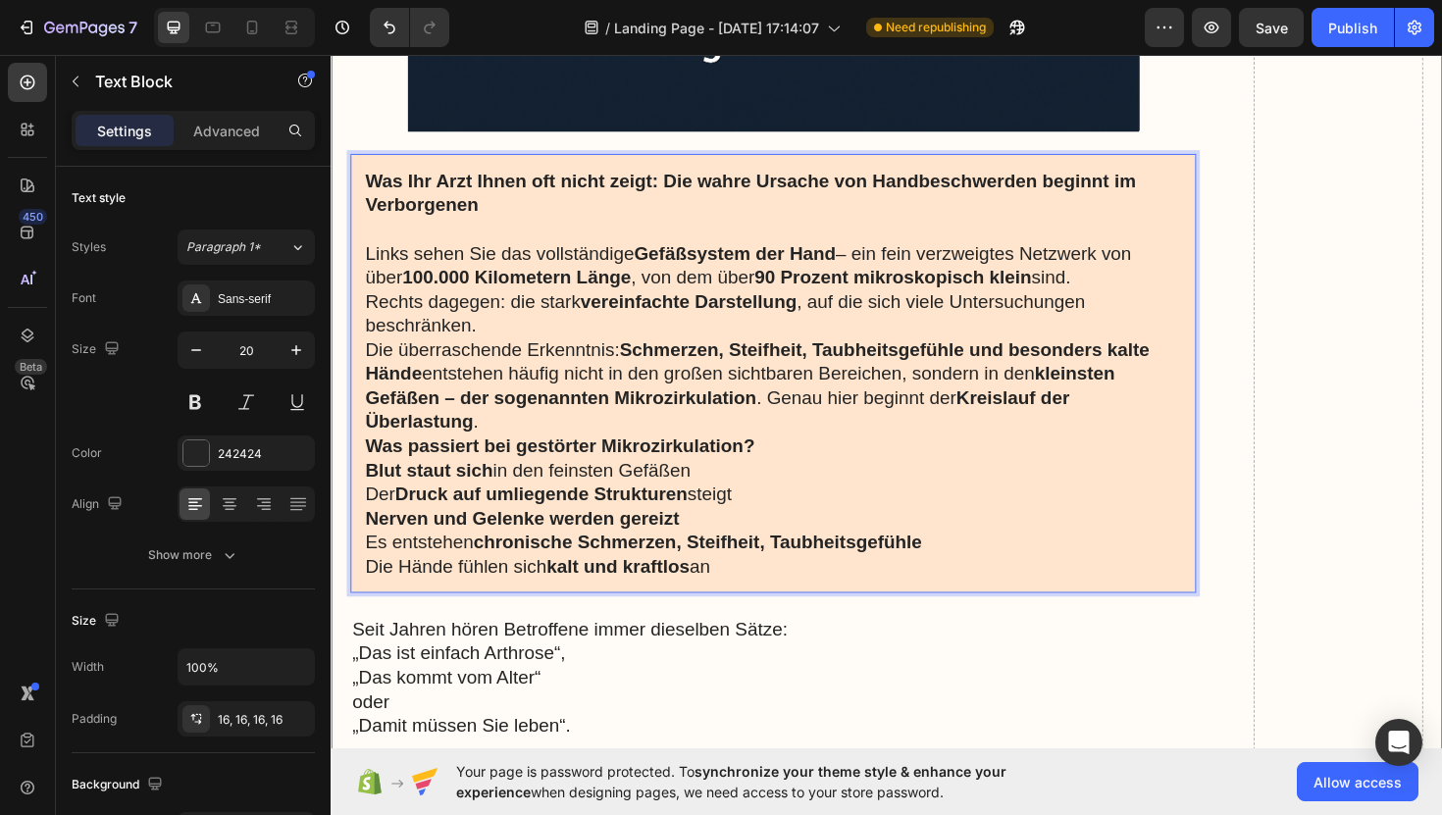
click at [538, 336] on p "Links sehen Sie das vollständige Gefäßsystem der Hand – ein fein verzweigtes Ne…" at bounding box center [799, 303] width 864 height 102
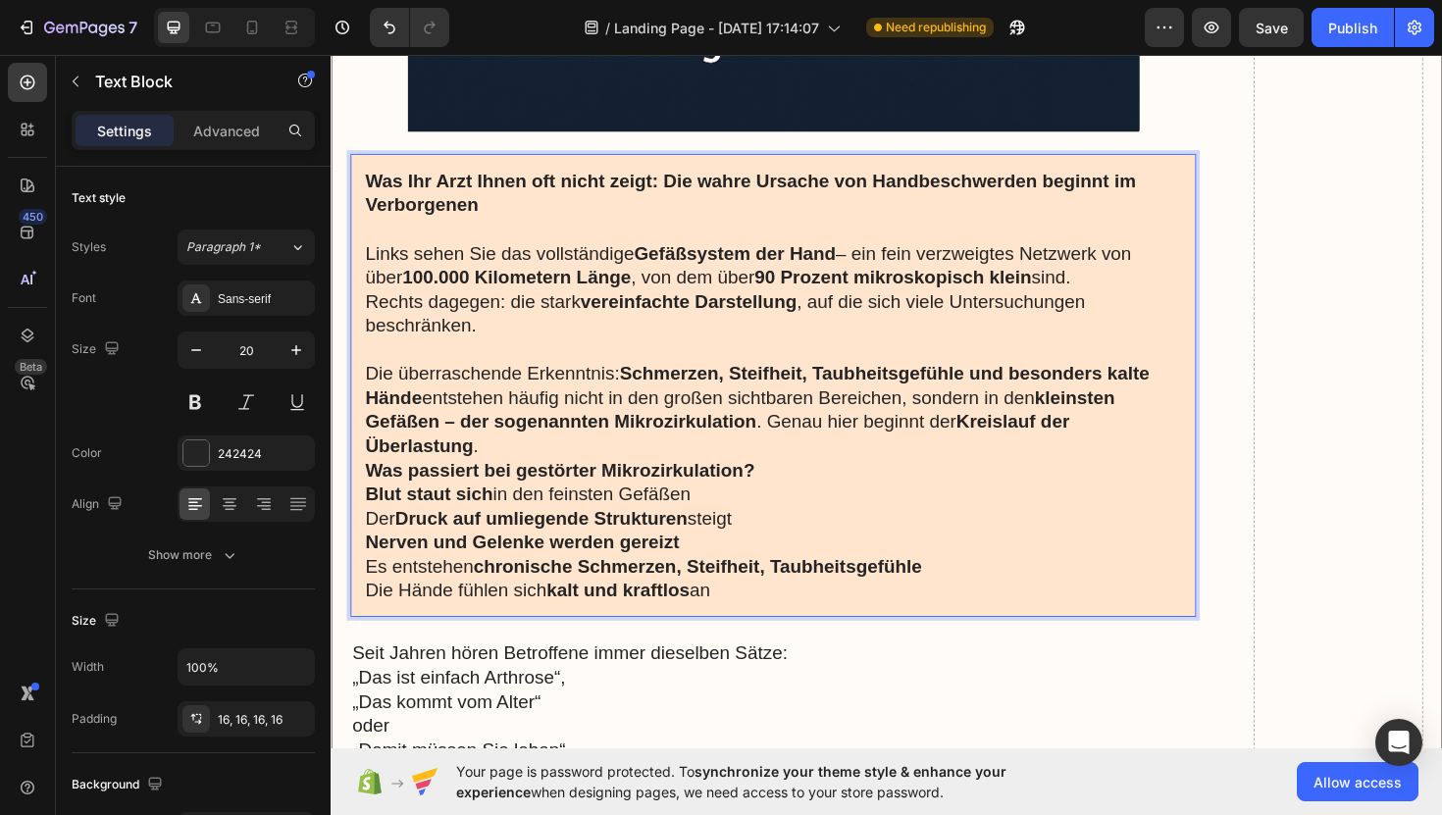
click at [547, 472] on p "Die überraschende Erkenntnis: Schmerzen, Steifheit, Taubheitsgefühle und besond…" at bounding box center [799, 431] width 864 height 102
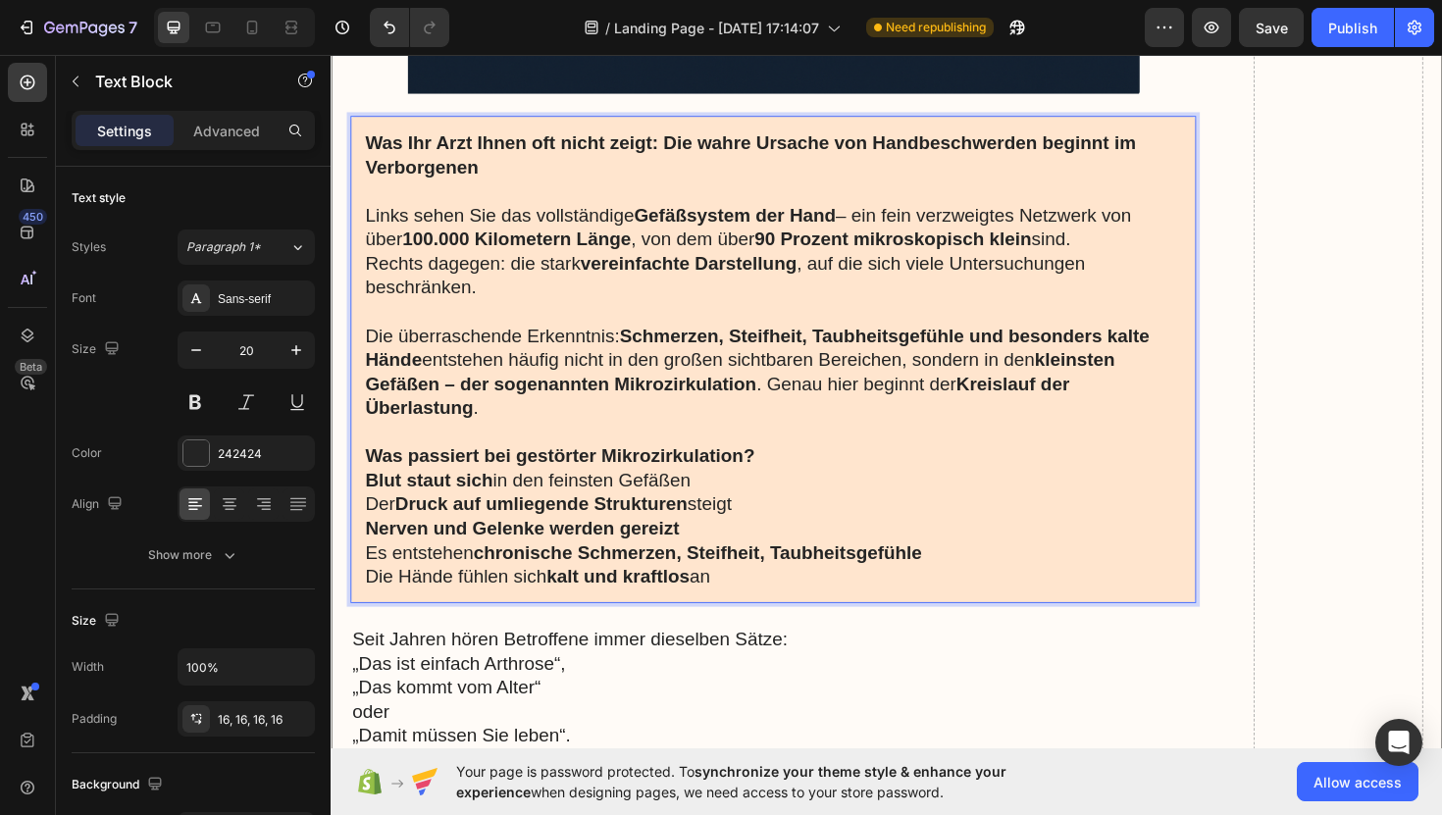
scroll to position [3379, 0]
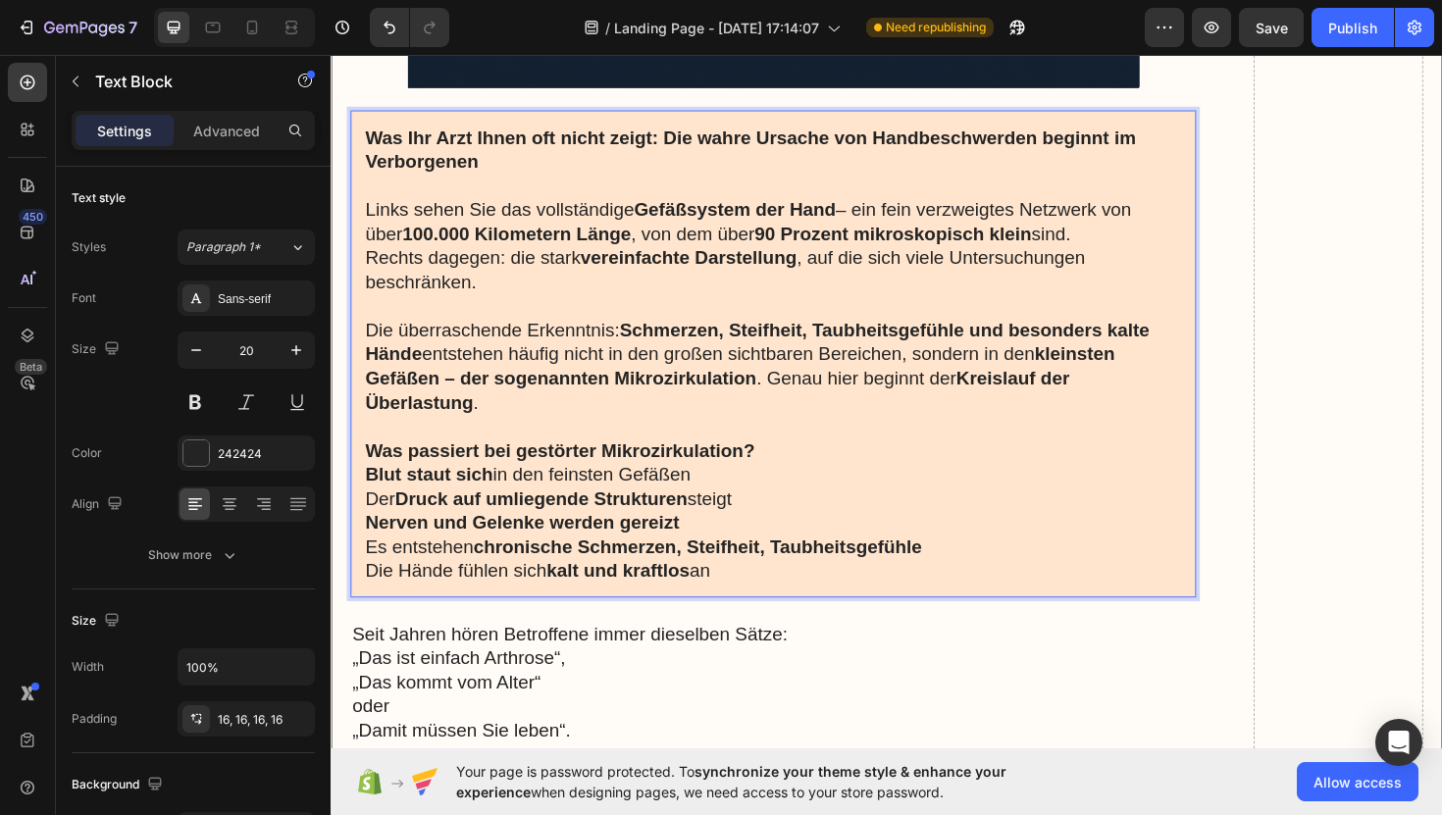
click at [793, 471] on p "Was passiert bei gestörter Mikrozirkulation?" at bounding box center [799, 474] width 864 height 26
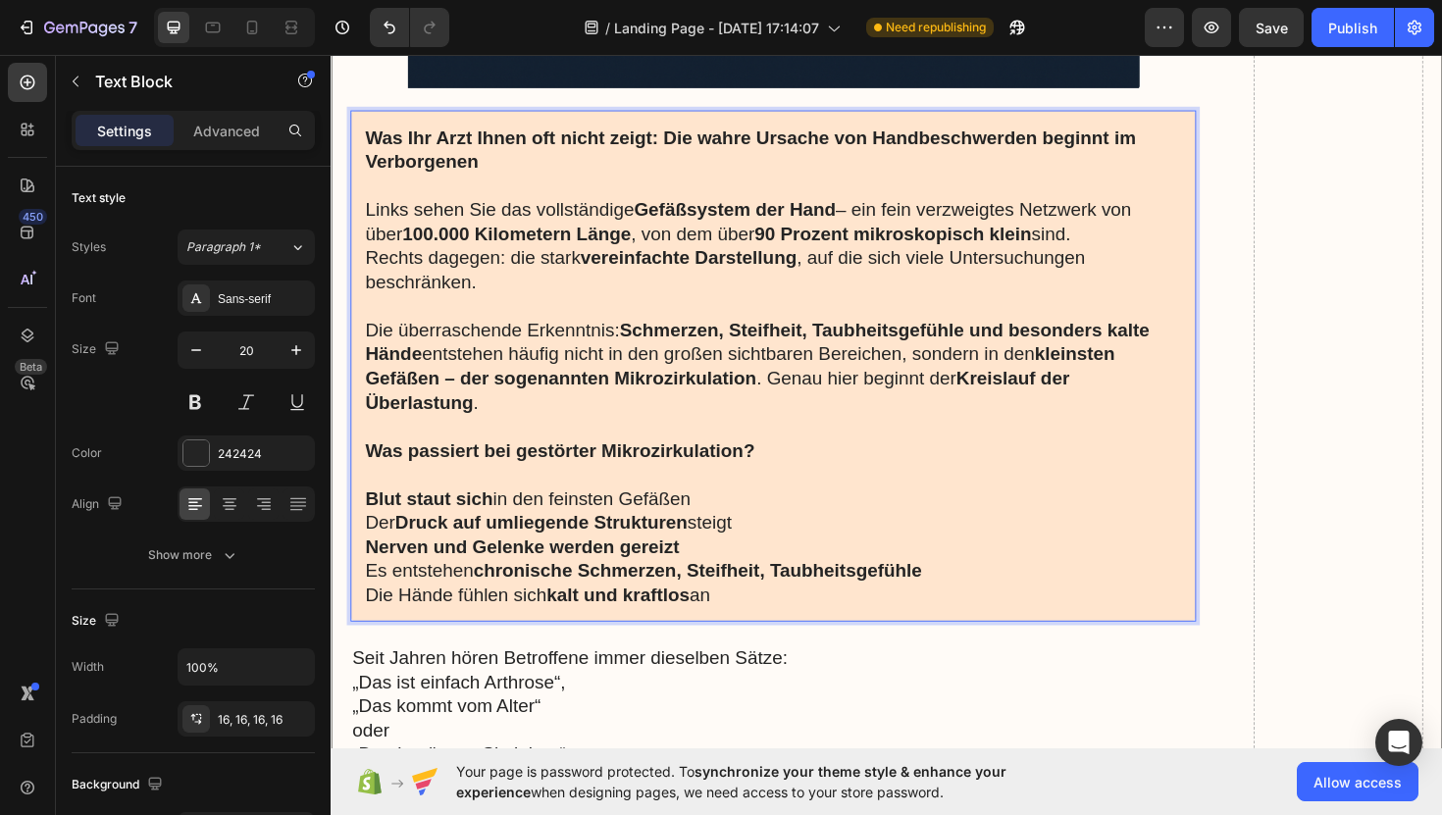
click at [365, 521] on div "Was Ihr Arzt Ihnen oft nicht zeigt: Die wahre Ursache von Handbeschwerden begin…" at bounding box center [799, 385] width 896 height 542
drag, startPoint x: 363, startPoint y: 514, endPoint x: 734, endPoint y: 646, distance: 393.5
click at [734, 646] on div "Was Ihr Arzt Ihnen oft nicht zeigt: Die wahre Ursache von Handbeschwerden begin…" at bounding box center [799, 385] width 896 height 542
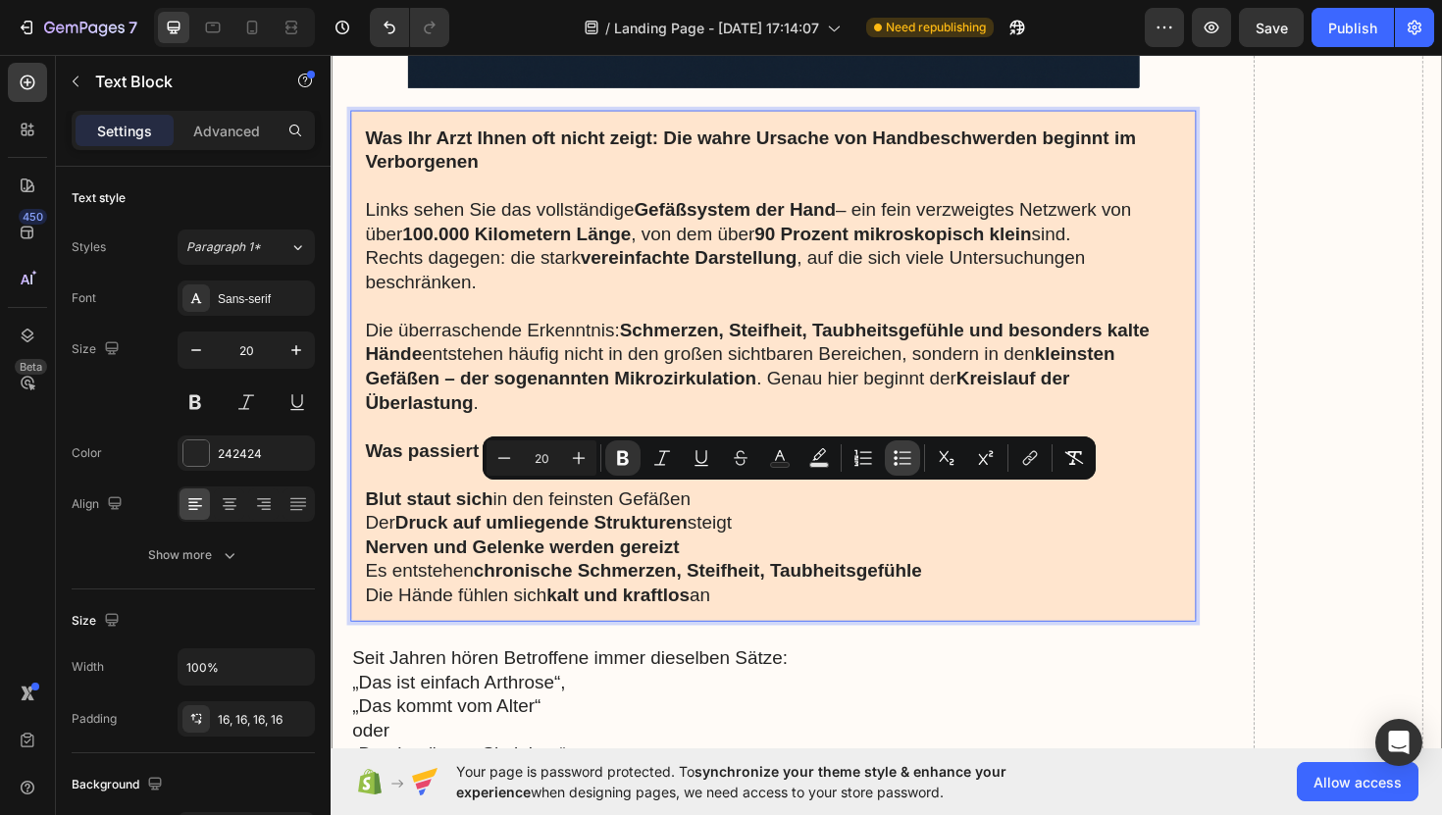
click at [892, 461] on button "Bulleted List" at bounding box center [902, 457] width 35 height 35
type input "20"
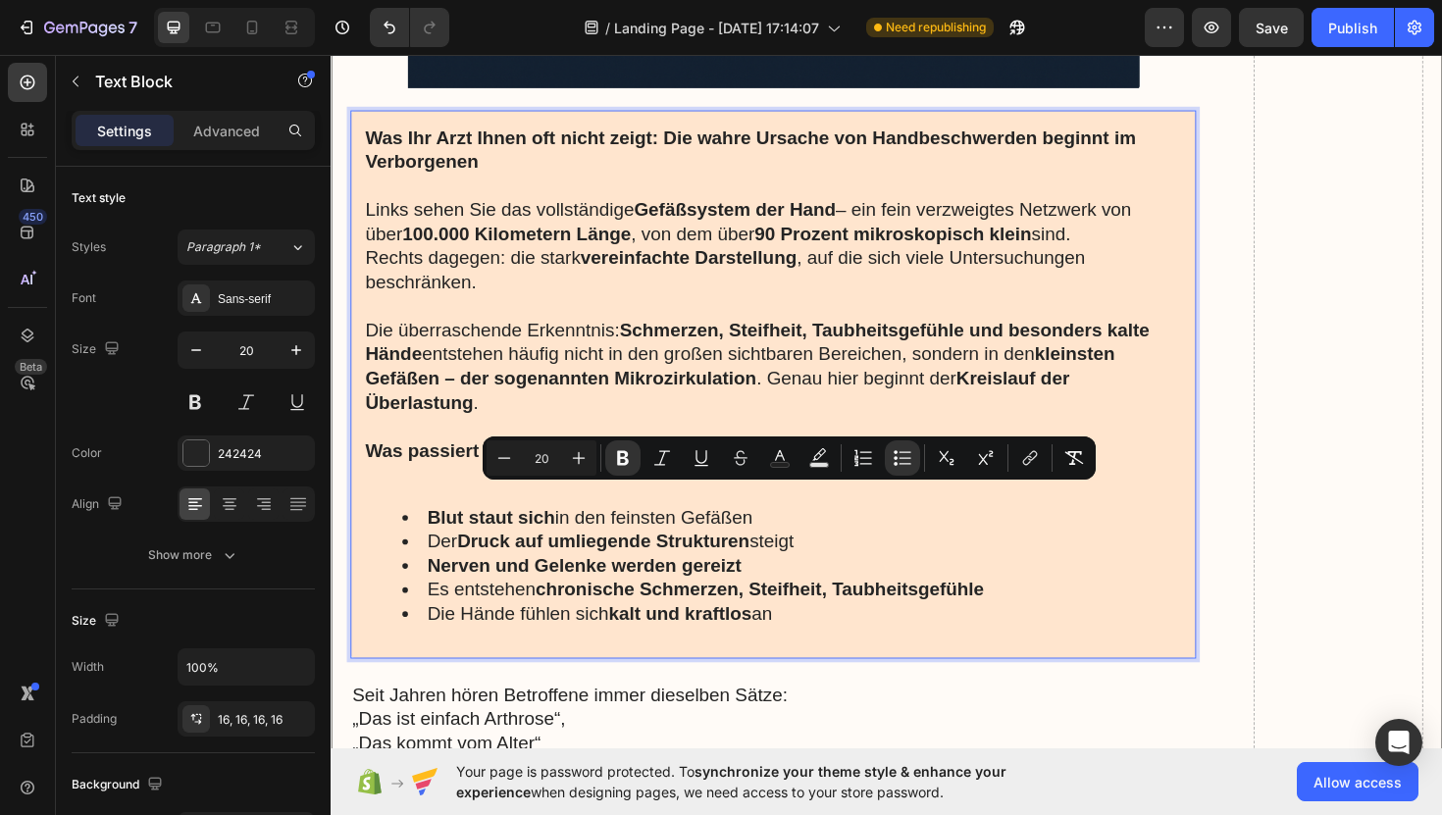
click at [943, 592] on li "Nerven und Gelenke werden gereizt" at bounding box center [818, 596] width 825 height 26
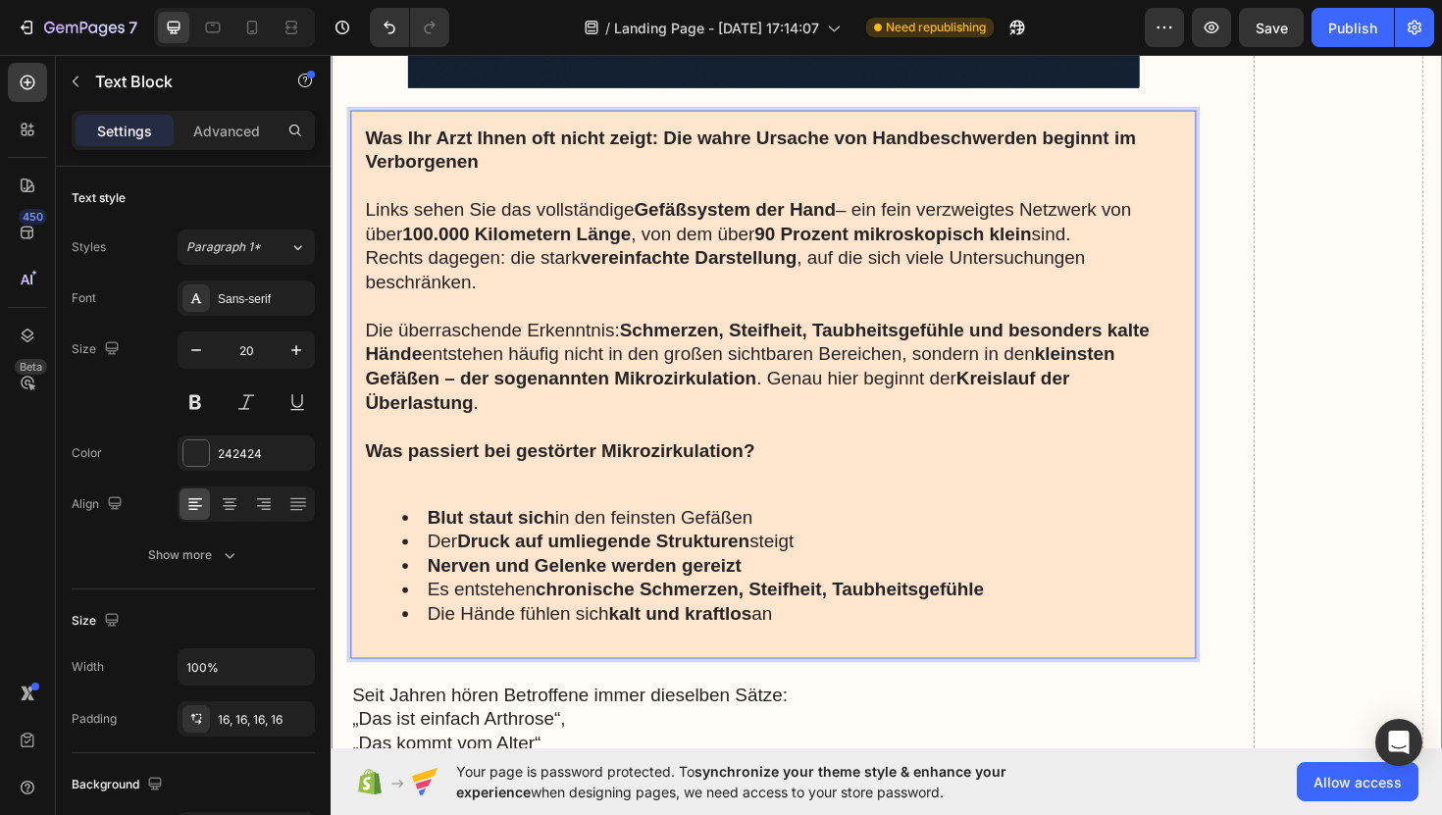
click at [548, 507] on p "Rich Text Editor. Editing area: main" at bounding box center [799, 500] width 864 height 26
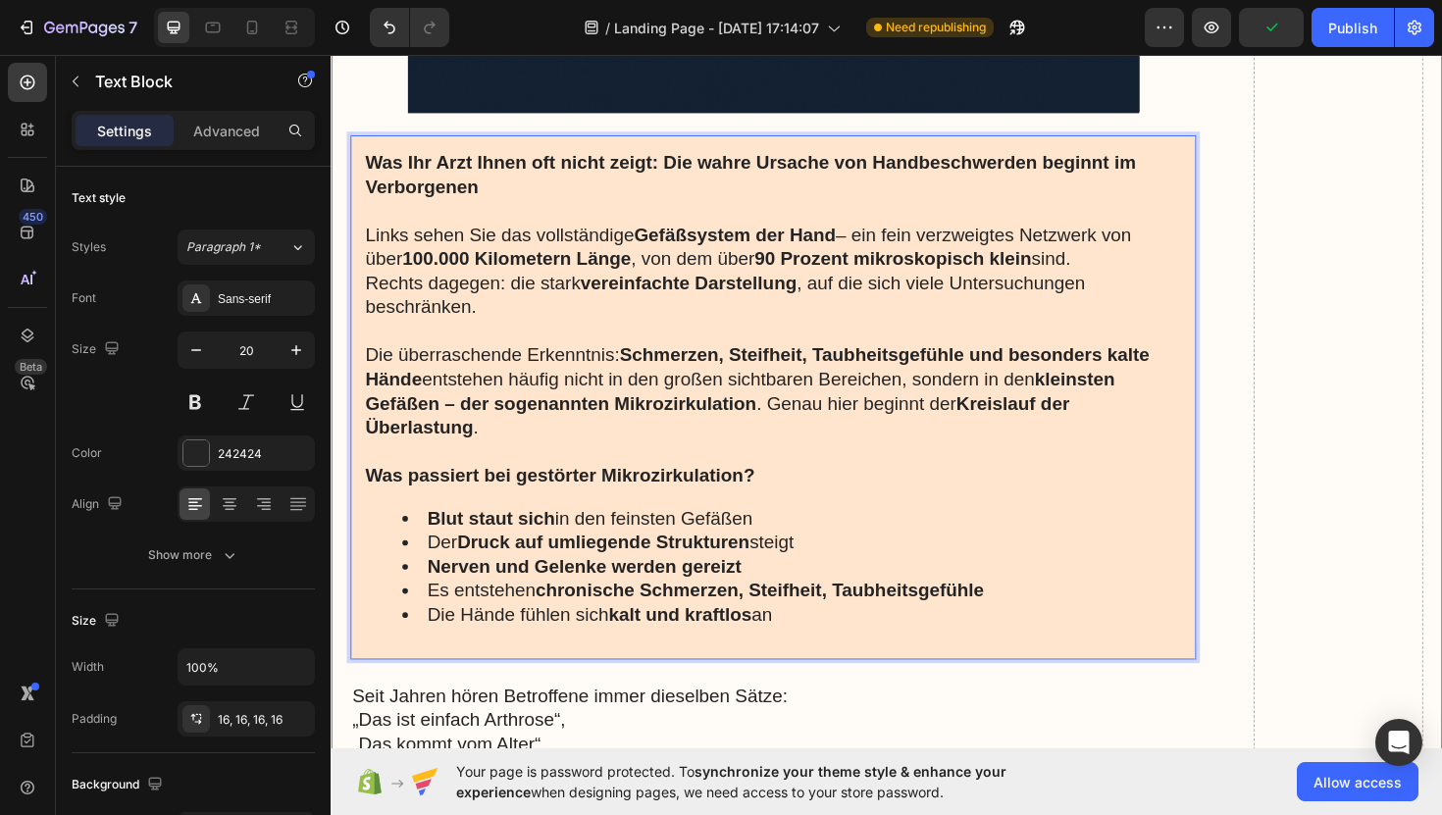
scroll to position [3346, 0]
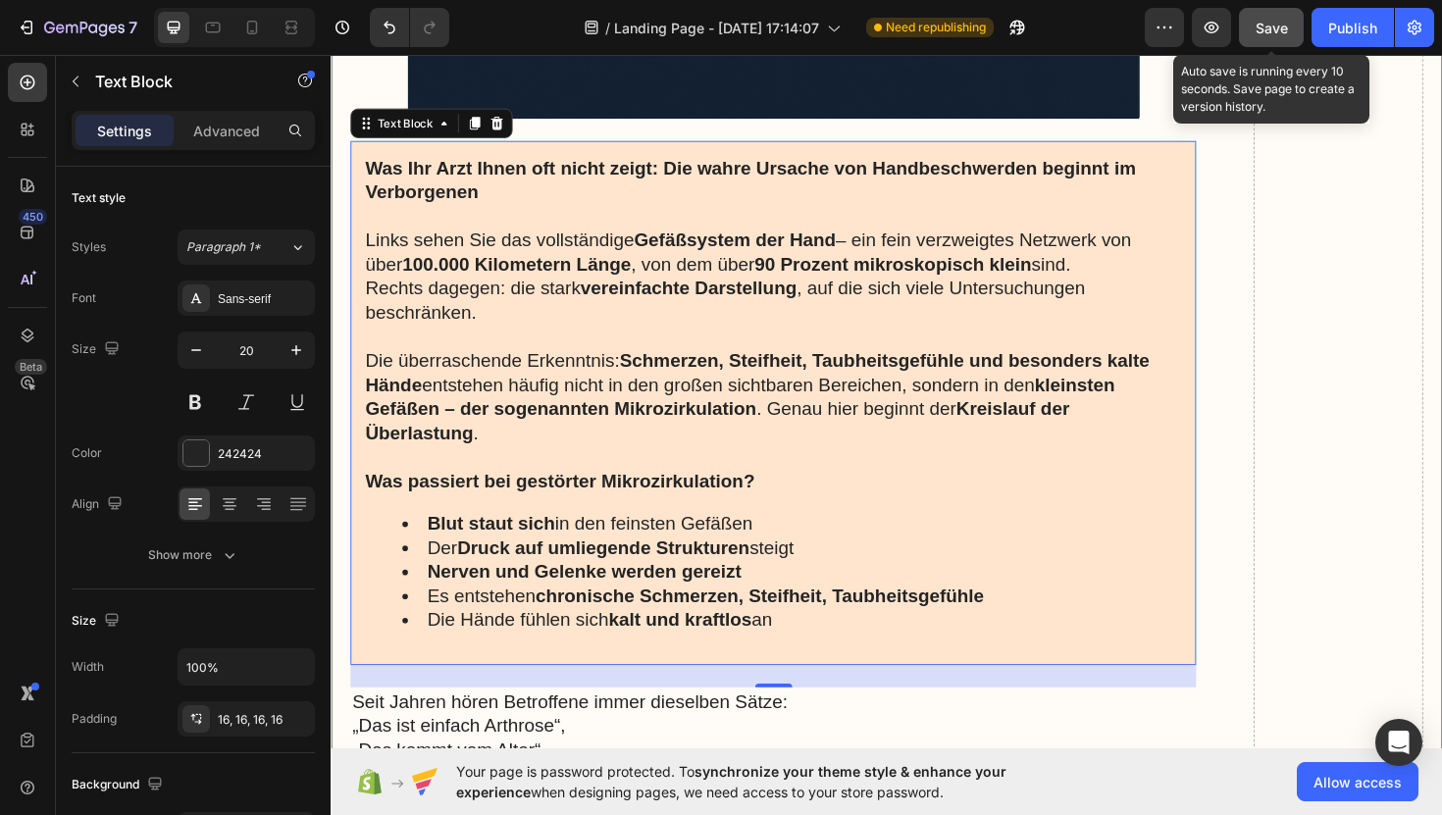
click at [1288, 26] on button "Save" at bounding box center [1271, 27] width 65 height 39
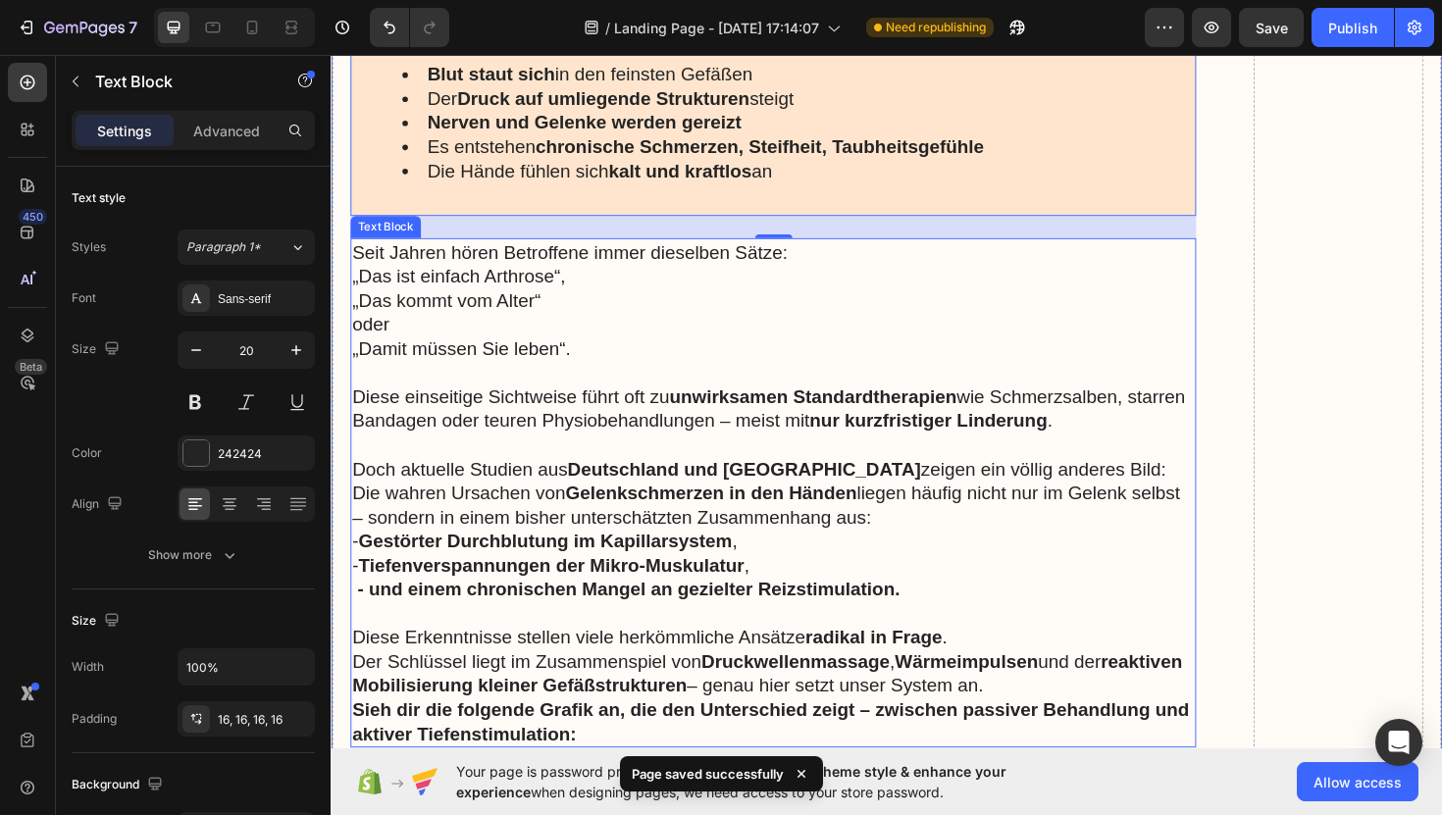
scroll to position [3831, 0]
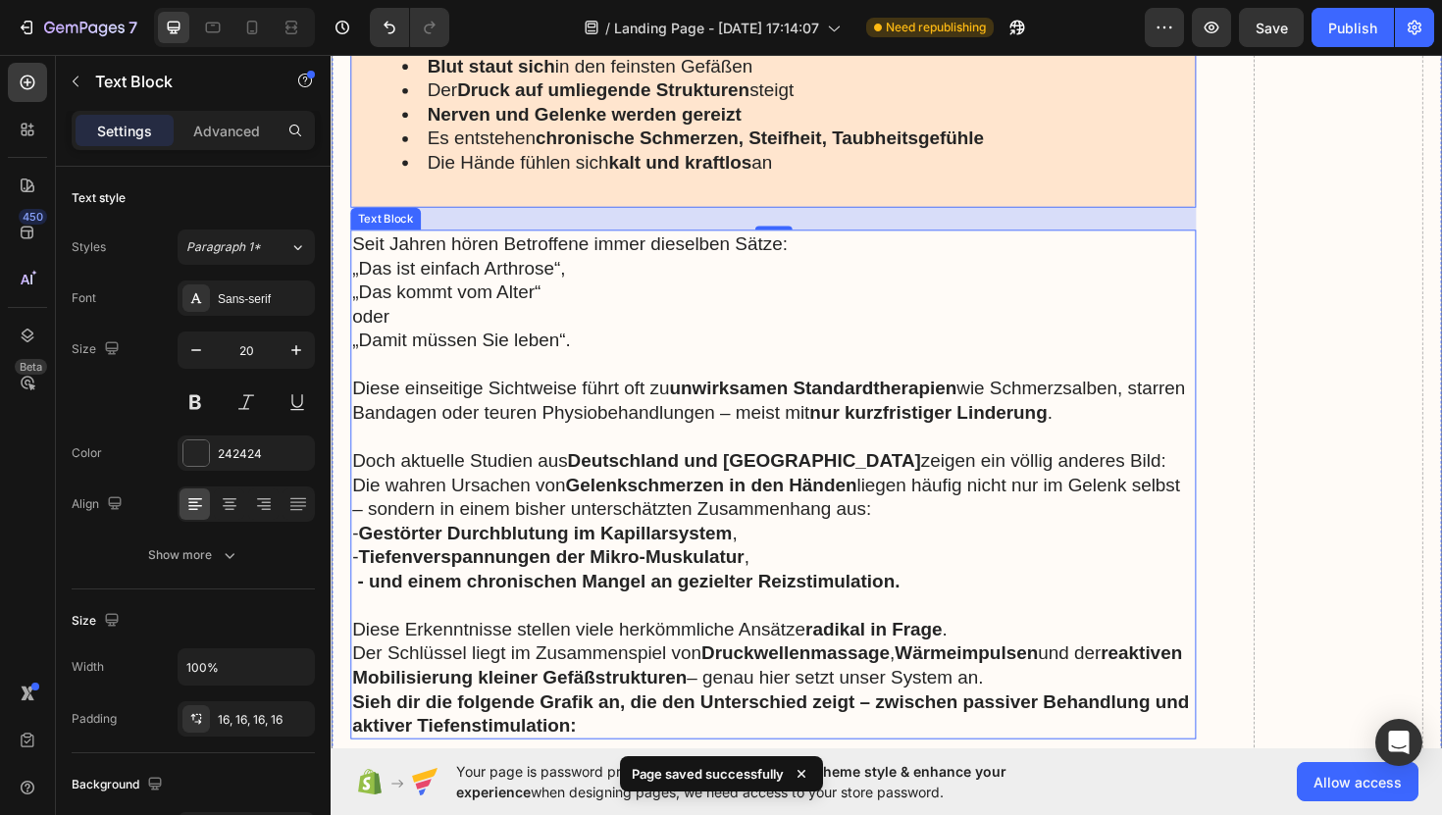
click at [594, 303] on p "Seit Jahren hören Betroffene immer dieselben Sätze: „Das ist einfach Arthrose“,…" at bounding box center [799, 306] width 892 height 128
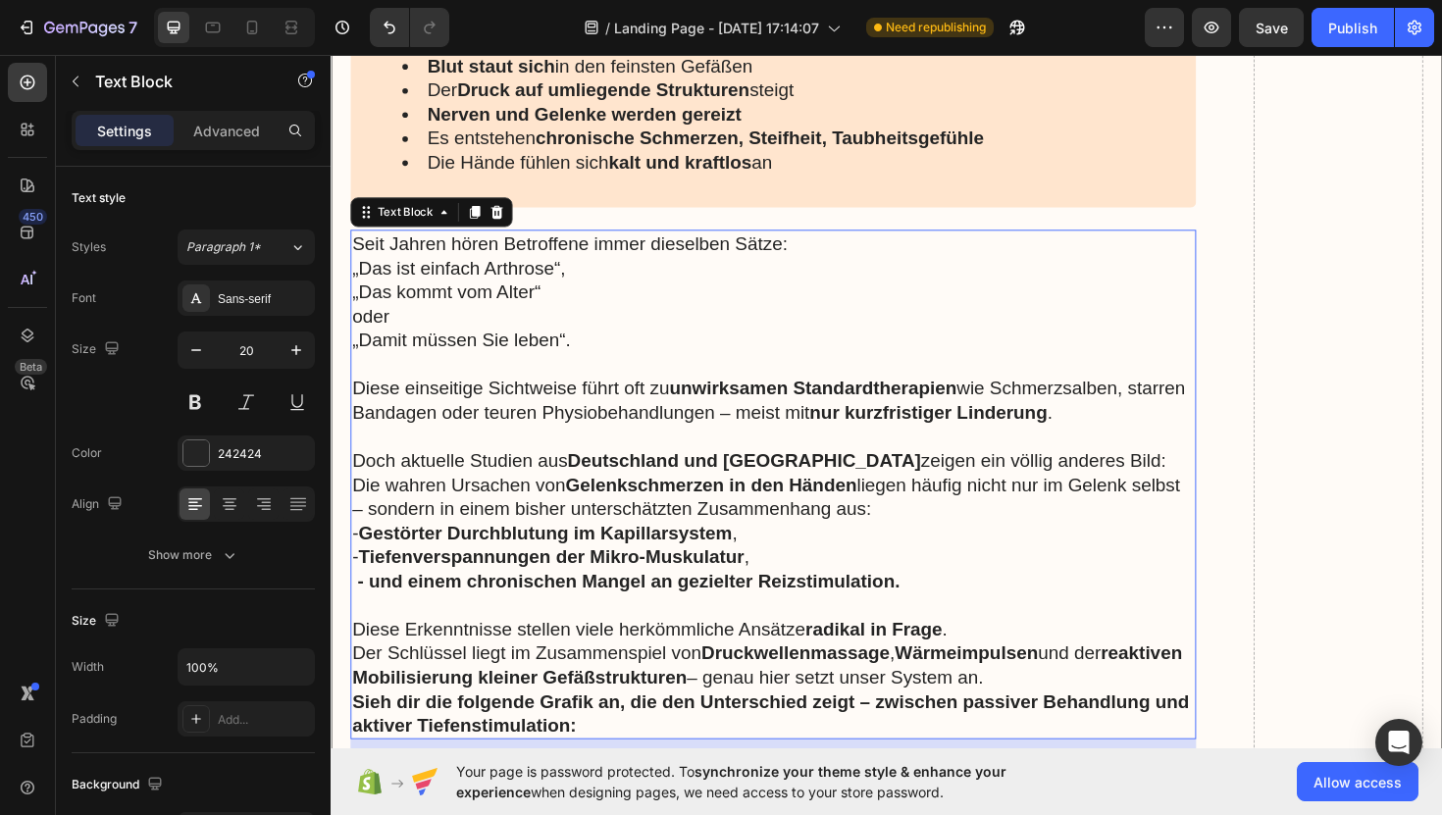
click at [361, 249] on p "Seit Jahren hören Betroffene immer dieselben Sätze: „Das ist einfach Arthrose“,…" at bounding box center [799, 306] width 892 height 128
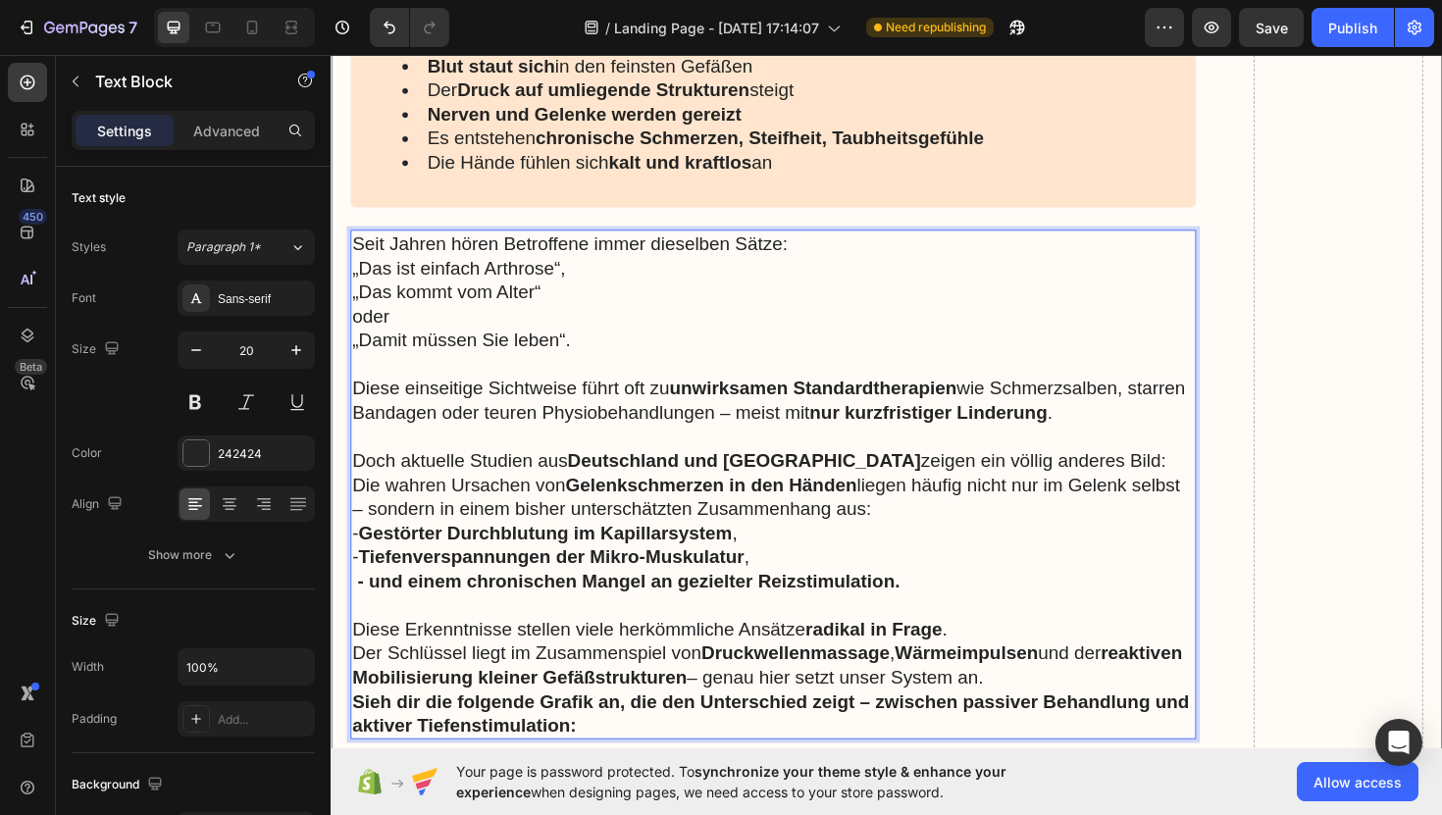
click at [354, 249] on p "Seit Jahren hören Betroffene immer dieselben Sätze: „Das ist einfach Arthrose“,…" at bounding box center [799, 306] width 892 height 128
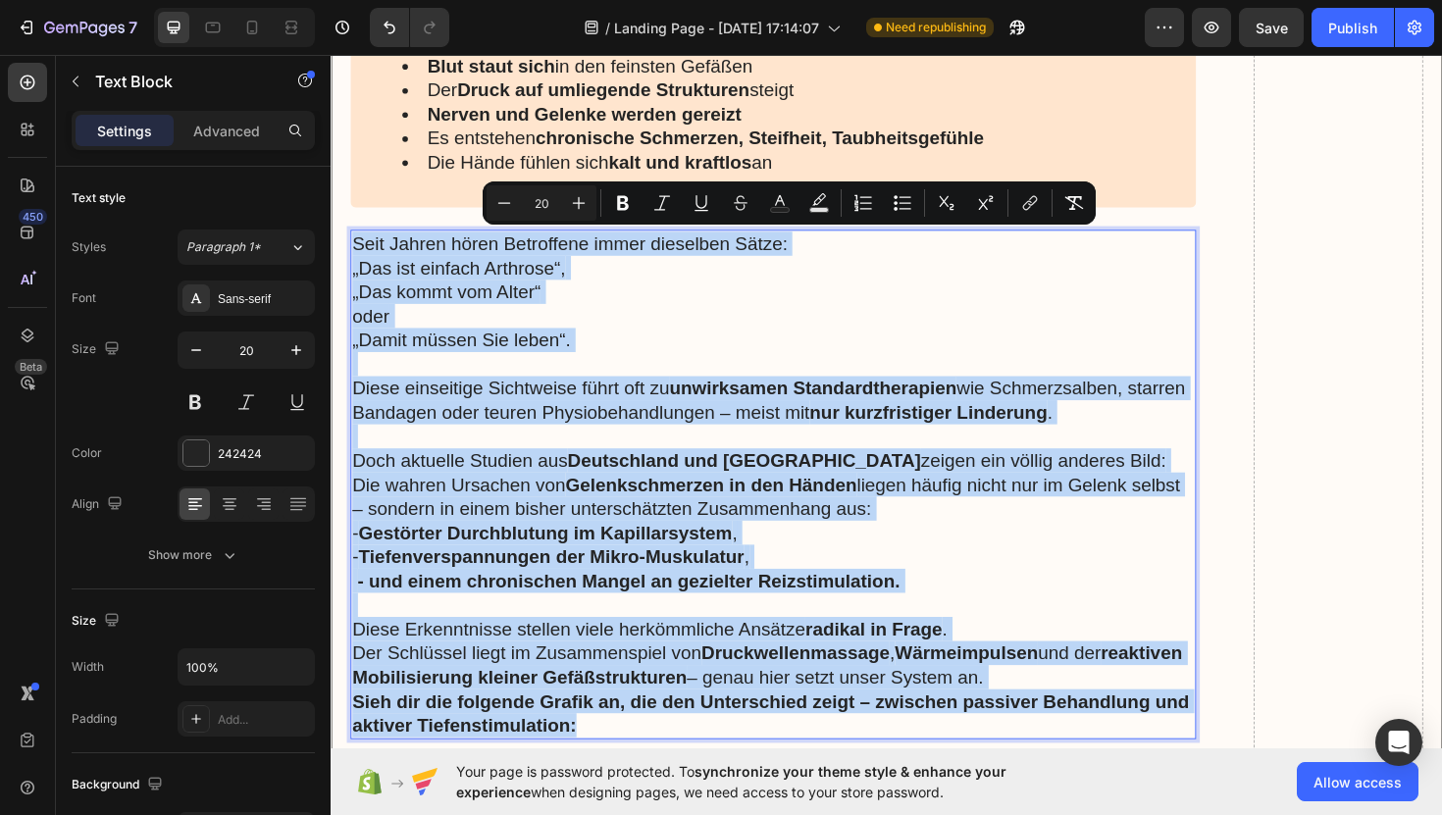
drag, startPoint x: 354, startPoint y: 249, endPoint x: 1210, endPoint y: 764, distance: 998.6
click at [1210, 764] on div "Seit Jahren hören Betroffene immer dieselben Sätze: „Das ist einfach Arthrose“,…" at bounding box center [799, 510] width 896 height 540
copy div "Seit Jahren hören Betroffene immer dieselben Sätze: „Das ist einfach Arthrose“,…"
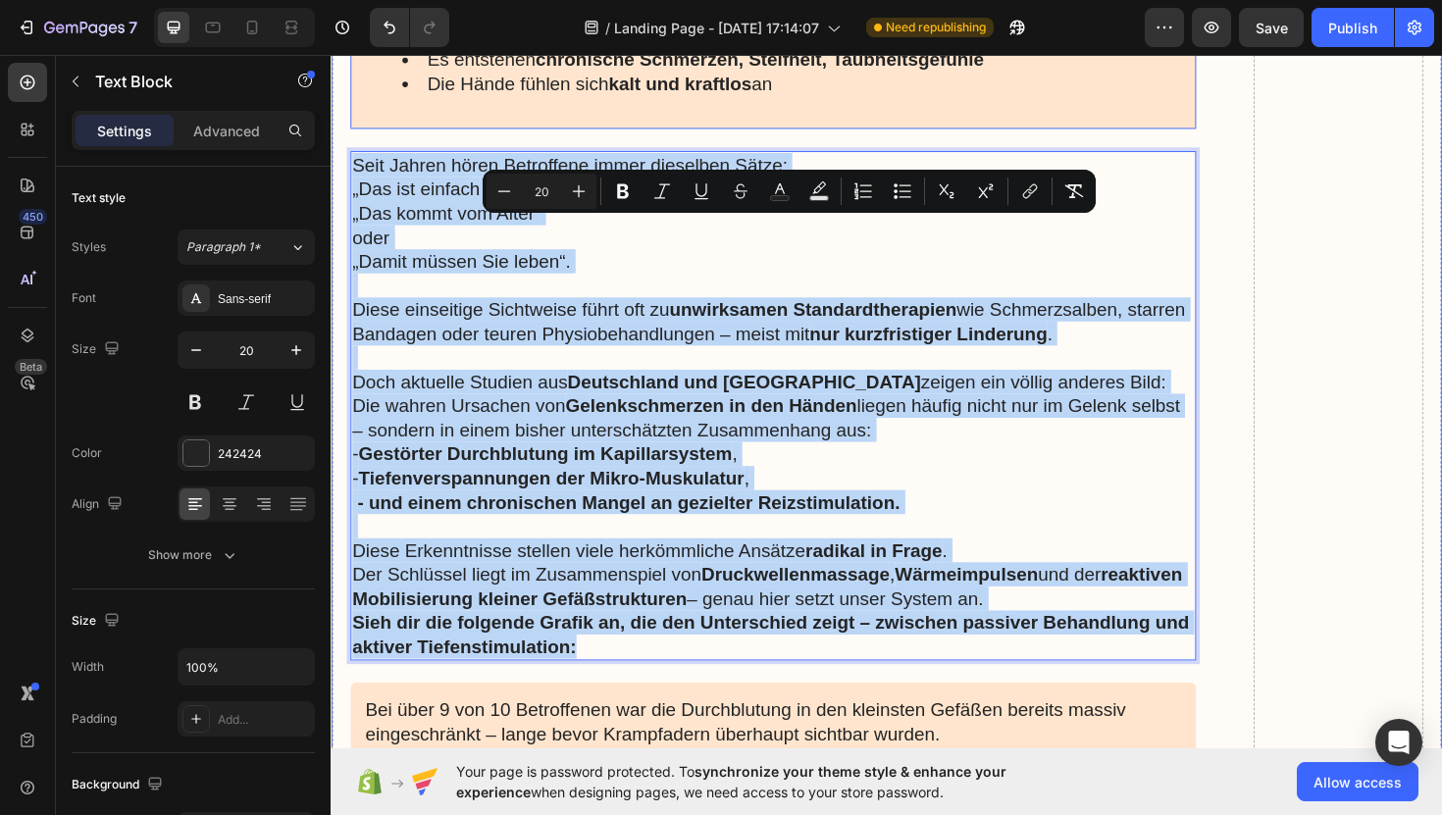
scroll to position [3959, 0]
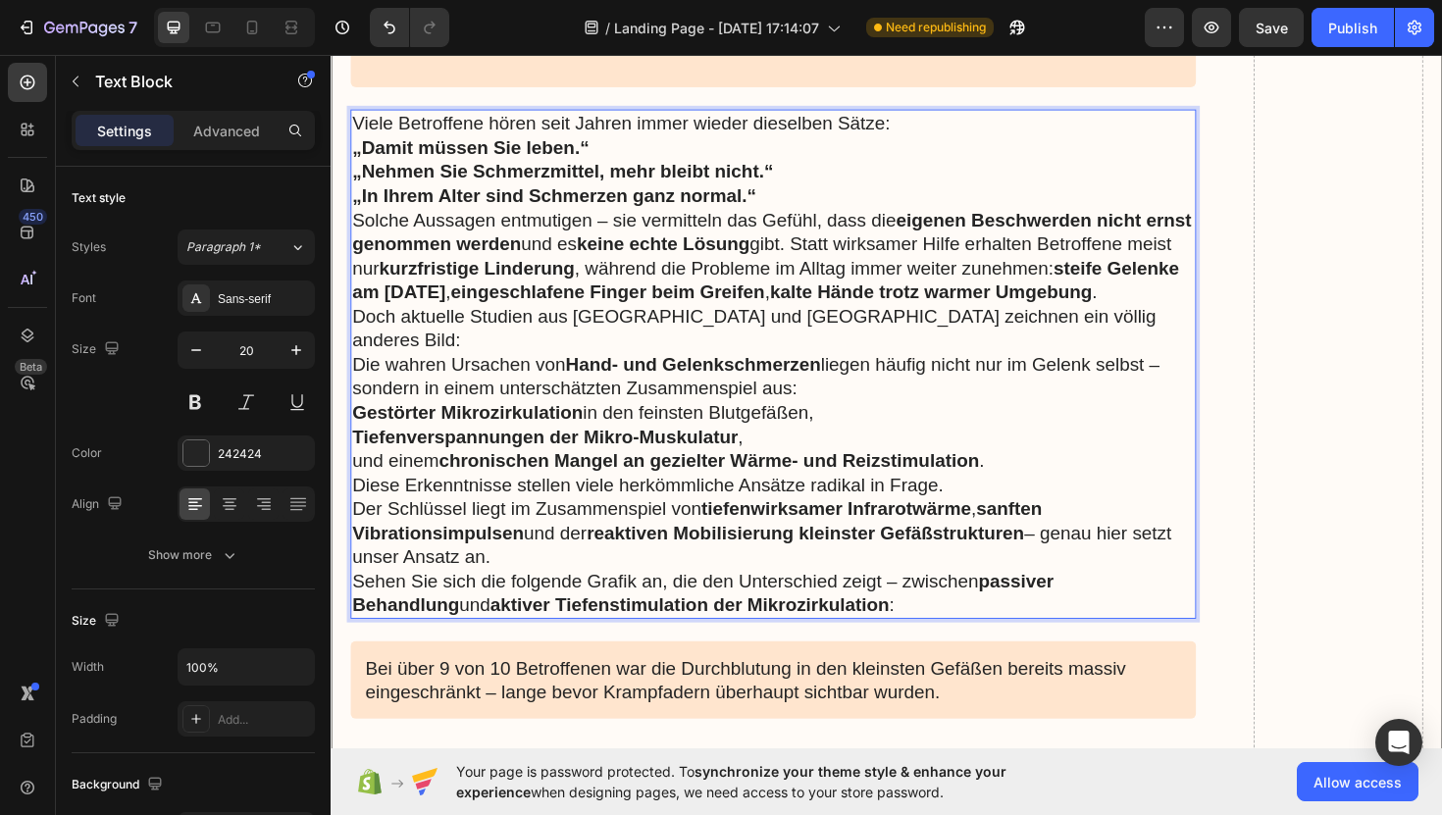
click at [803, 200] on p "„In Ihrem Alter sind Schmerzen ganz normal.“" at bounding box center [799, 204] width 892 height 26
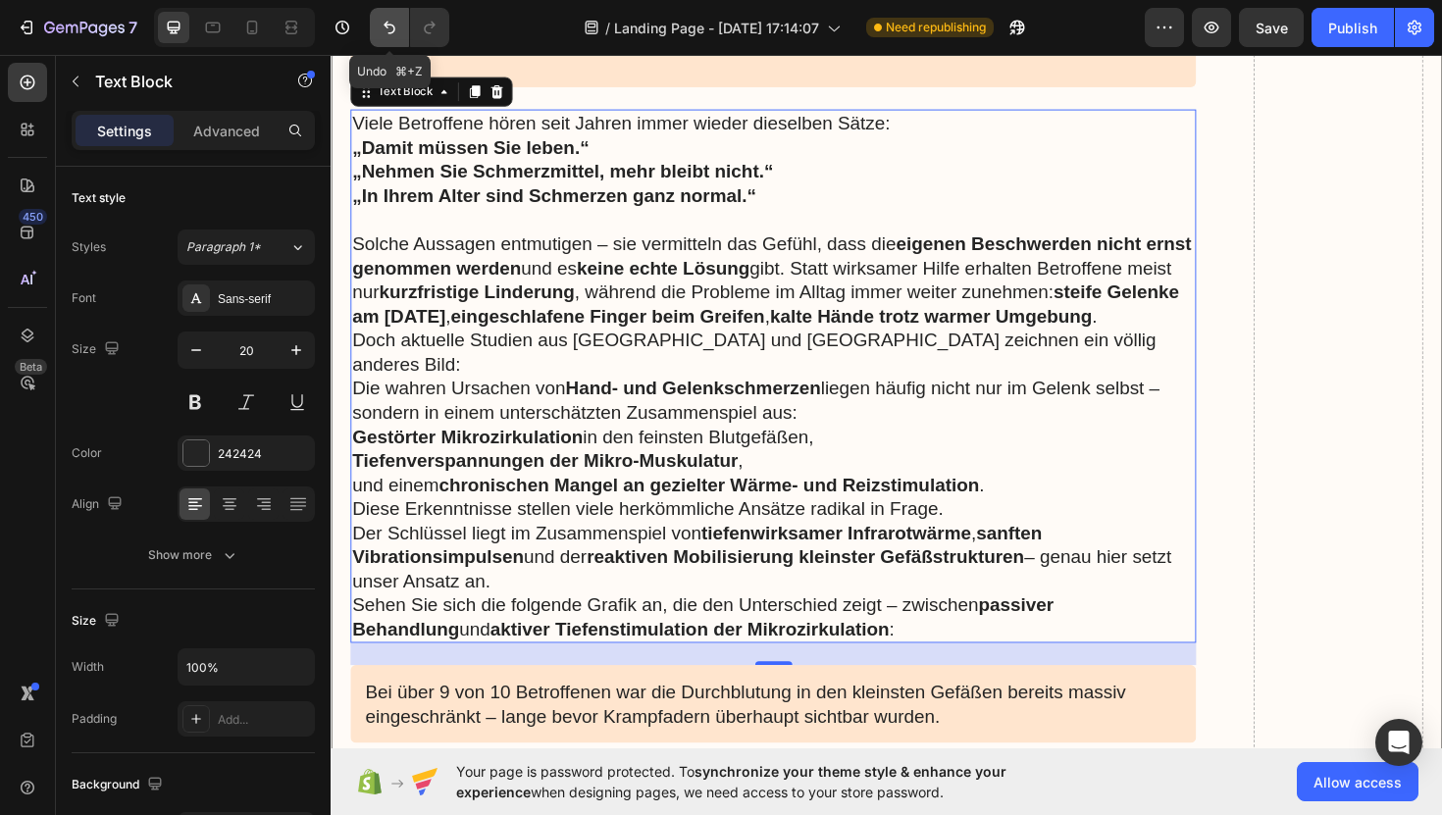
click at [389, 29] on icon "Undo/Redo" at bounding box center [390, 28] width 20 height 20
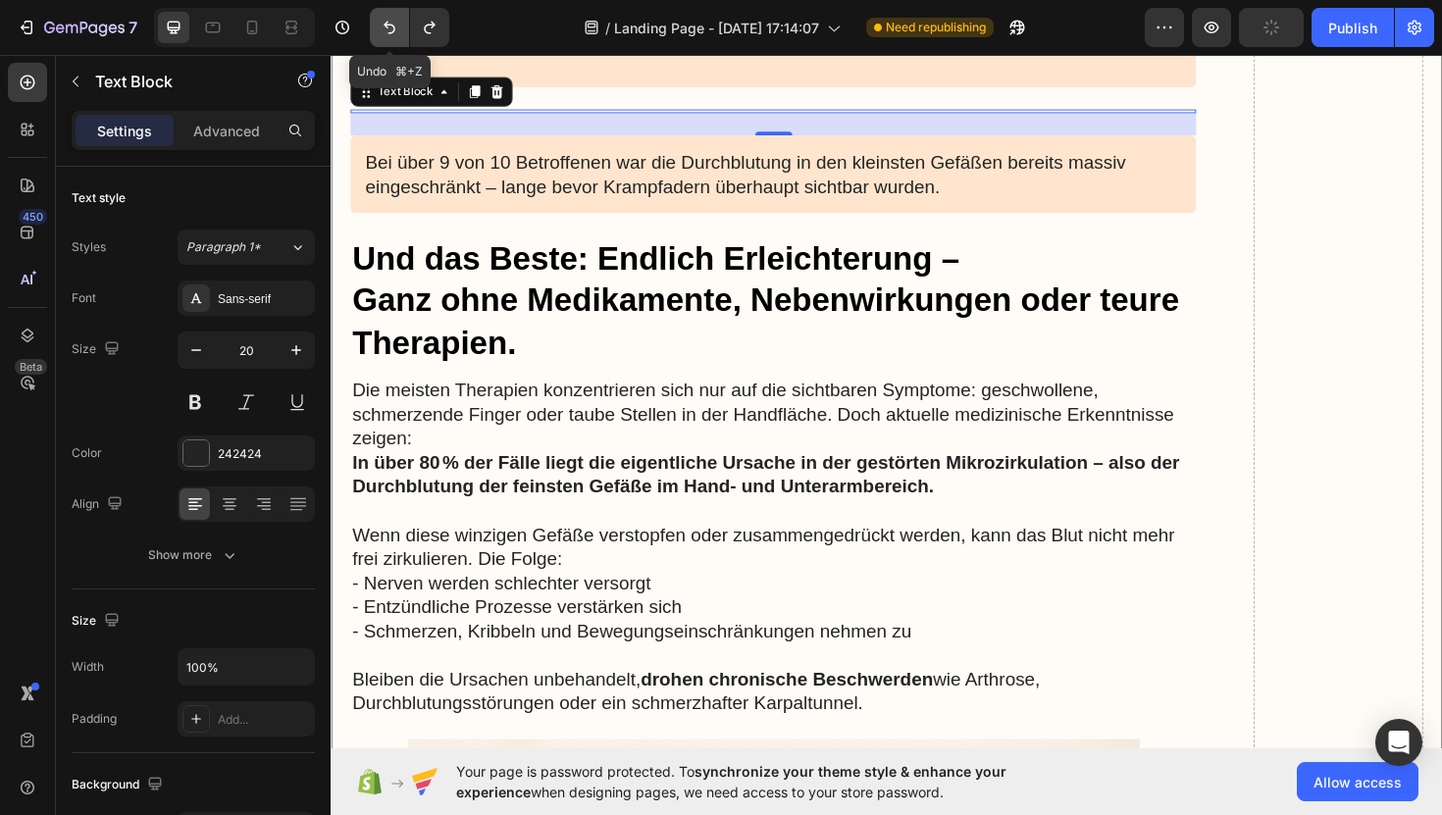
click at [389, 29] on icon "Undo/Redo" at bounding box center [390, 28] width 20 height 20
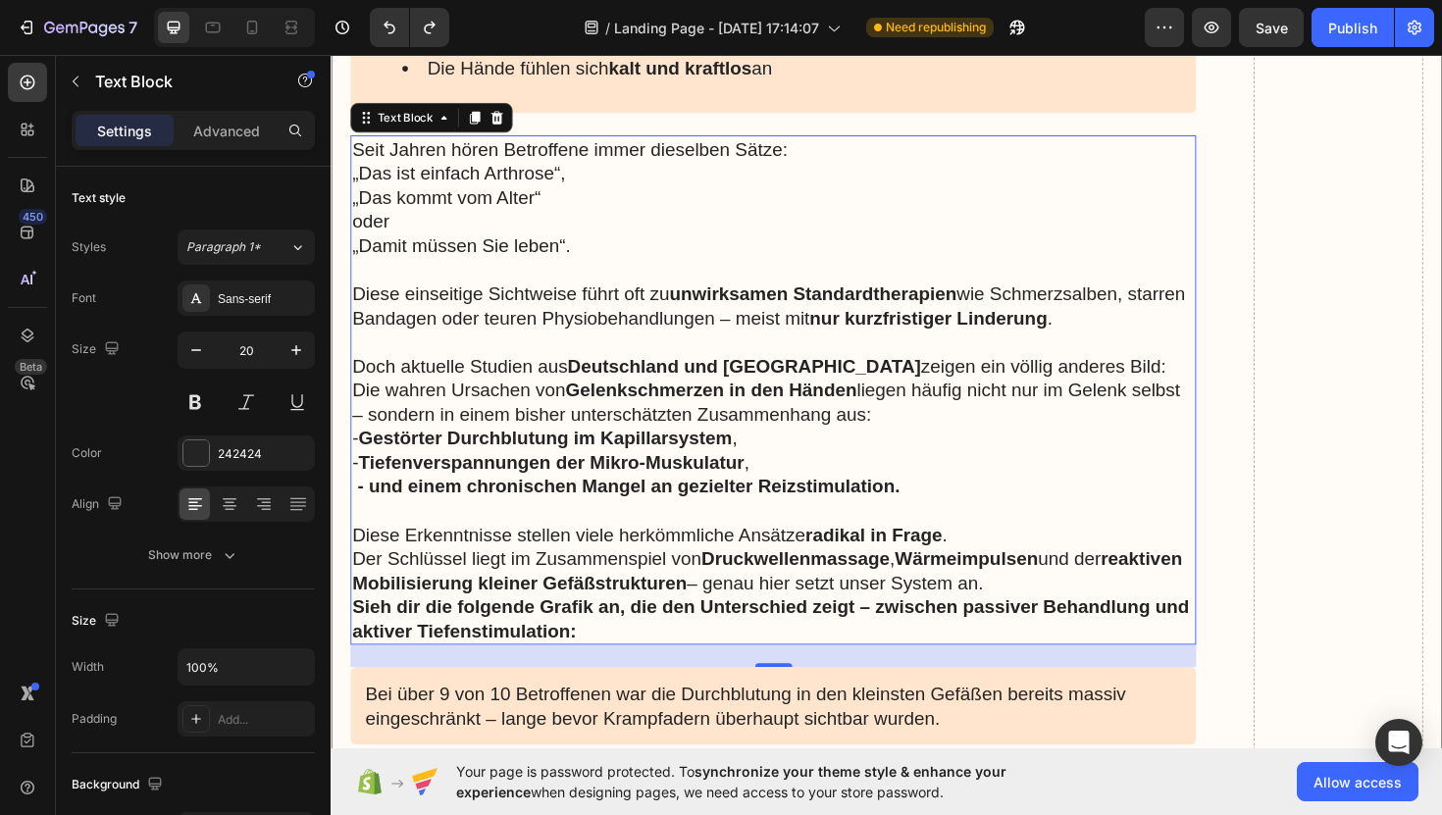
scroll to position [3913, 0]
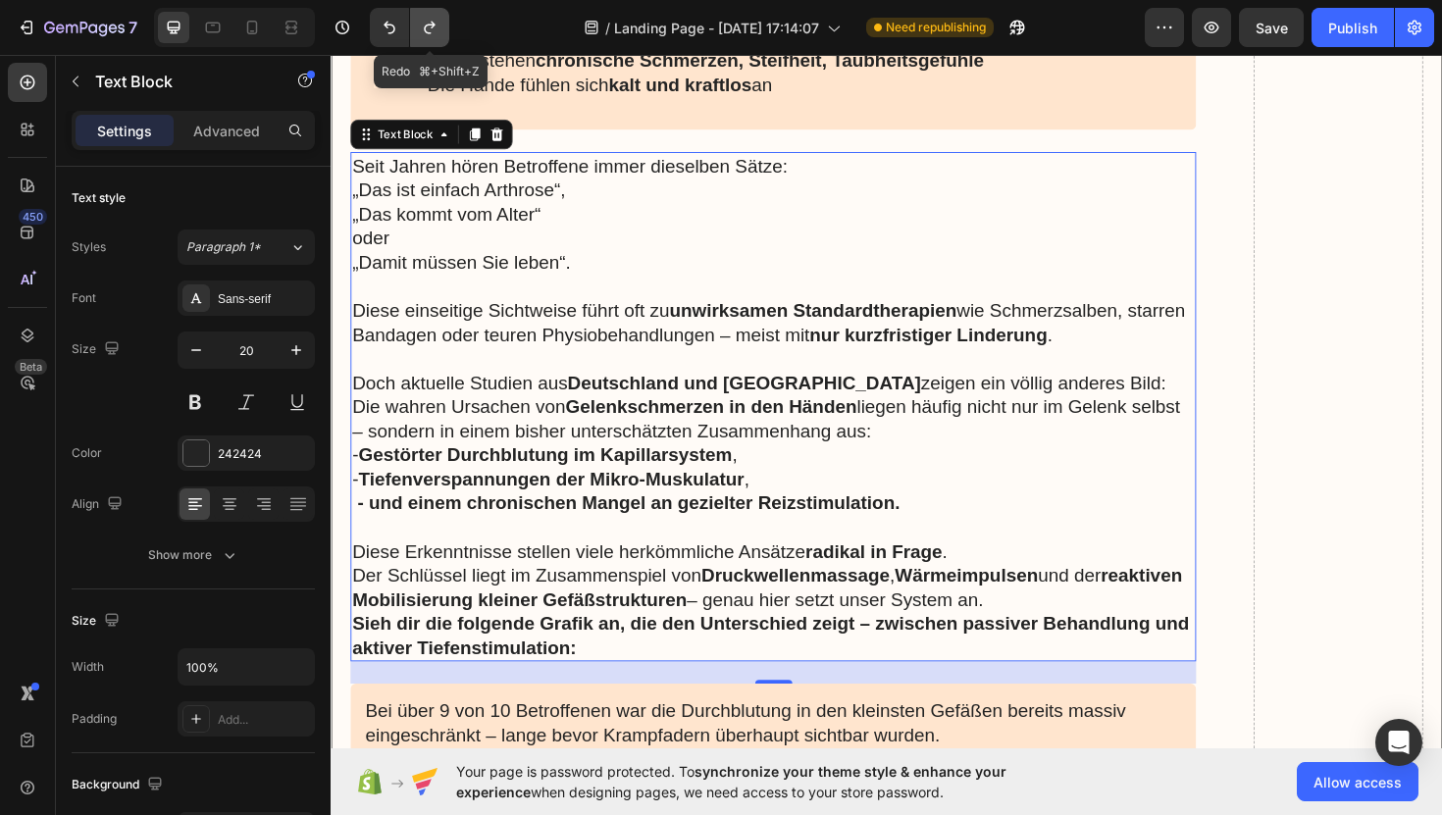
click at [427, 35] on icon "Undo/Redo" at bounding box center [430, 28] width 20 height 20
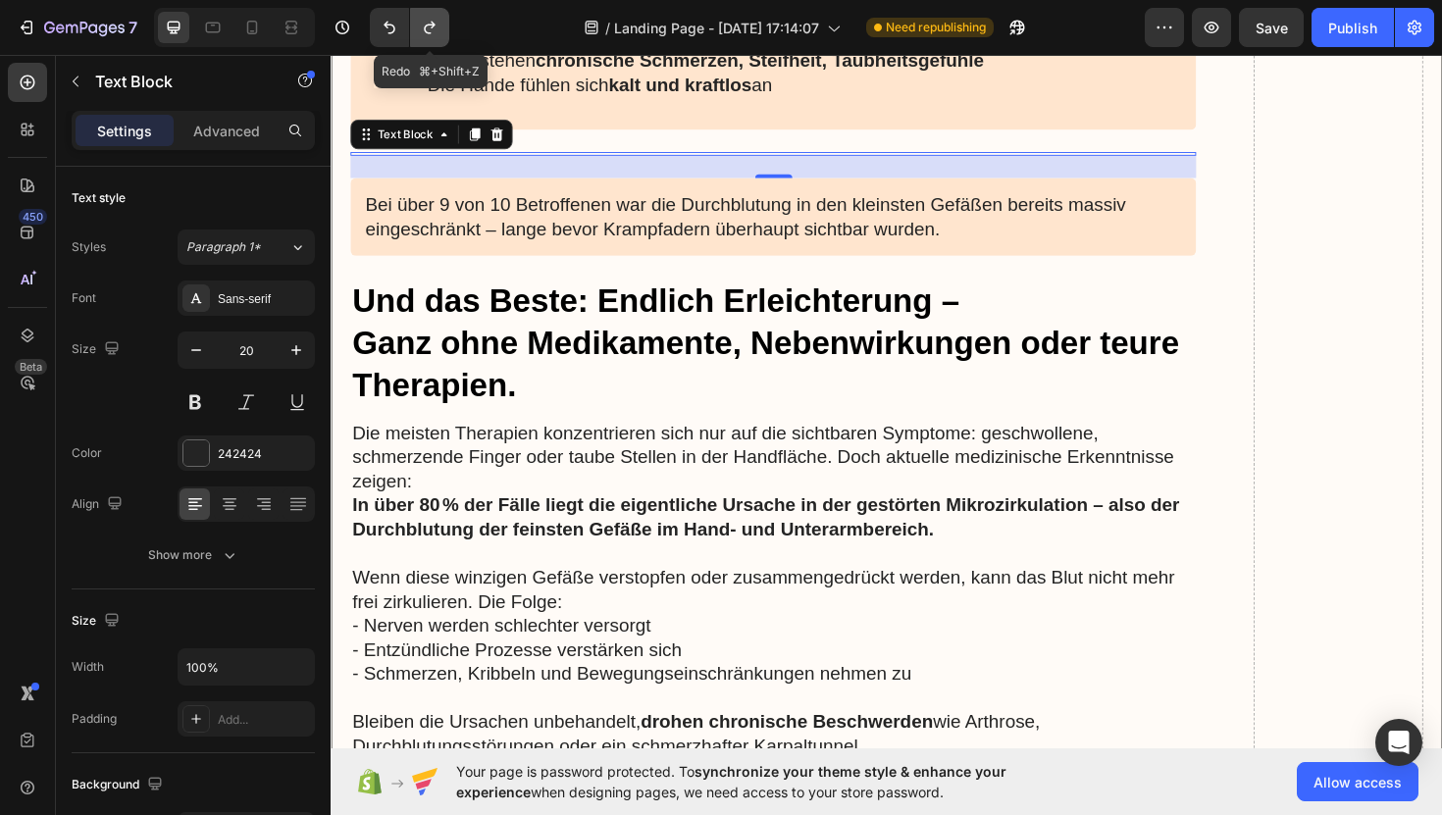
click at [427, 35] on icon "Undo/Redo" at bounding box center [430, 28] width 20 height 20
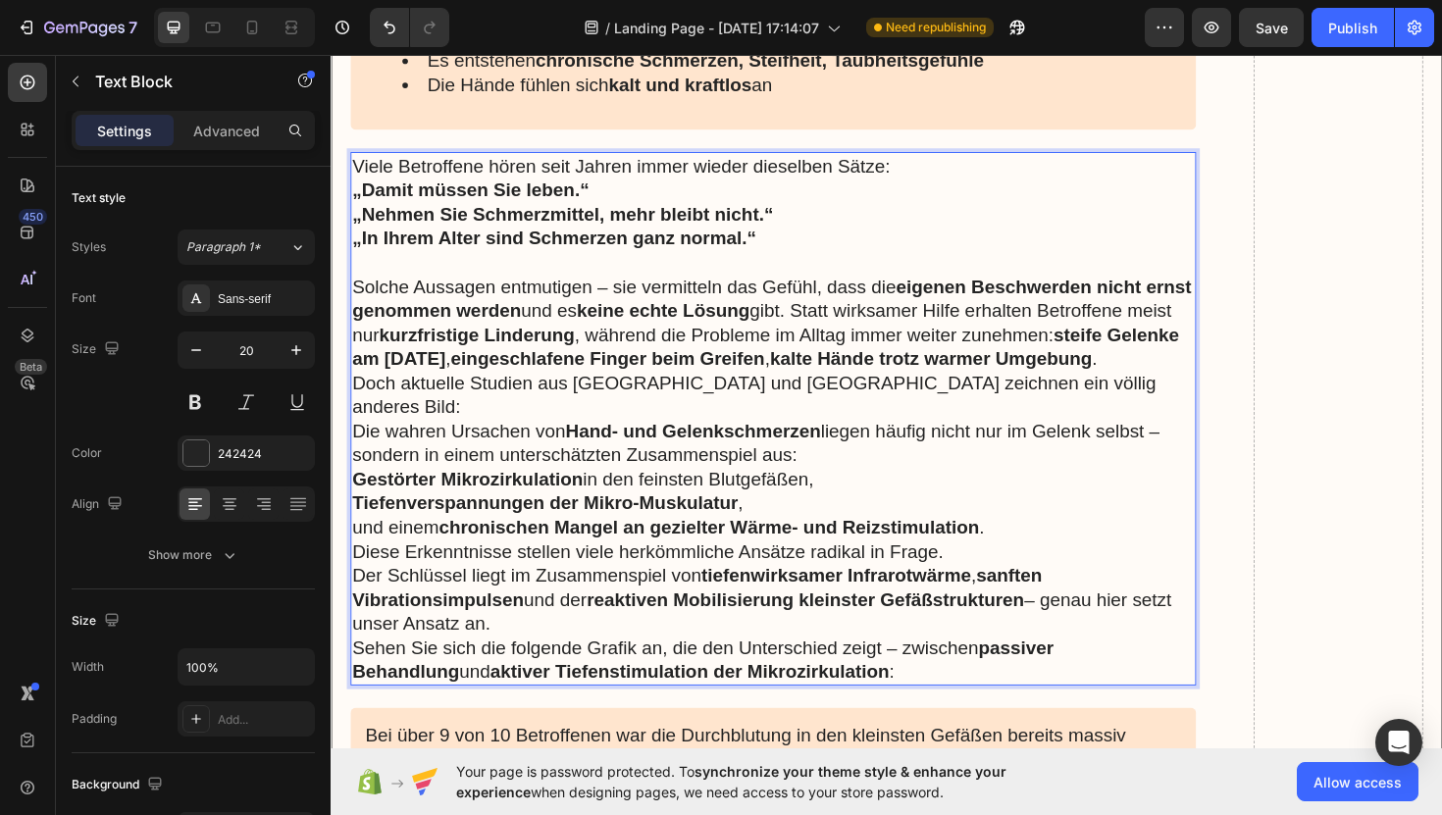
scroll to position [3942, 0]
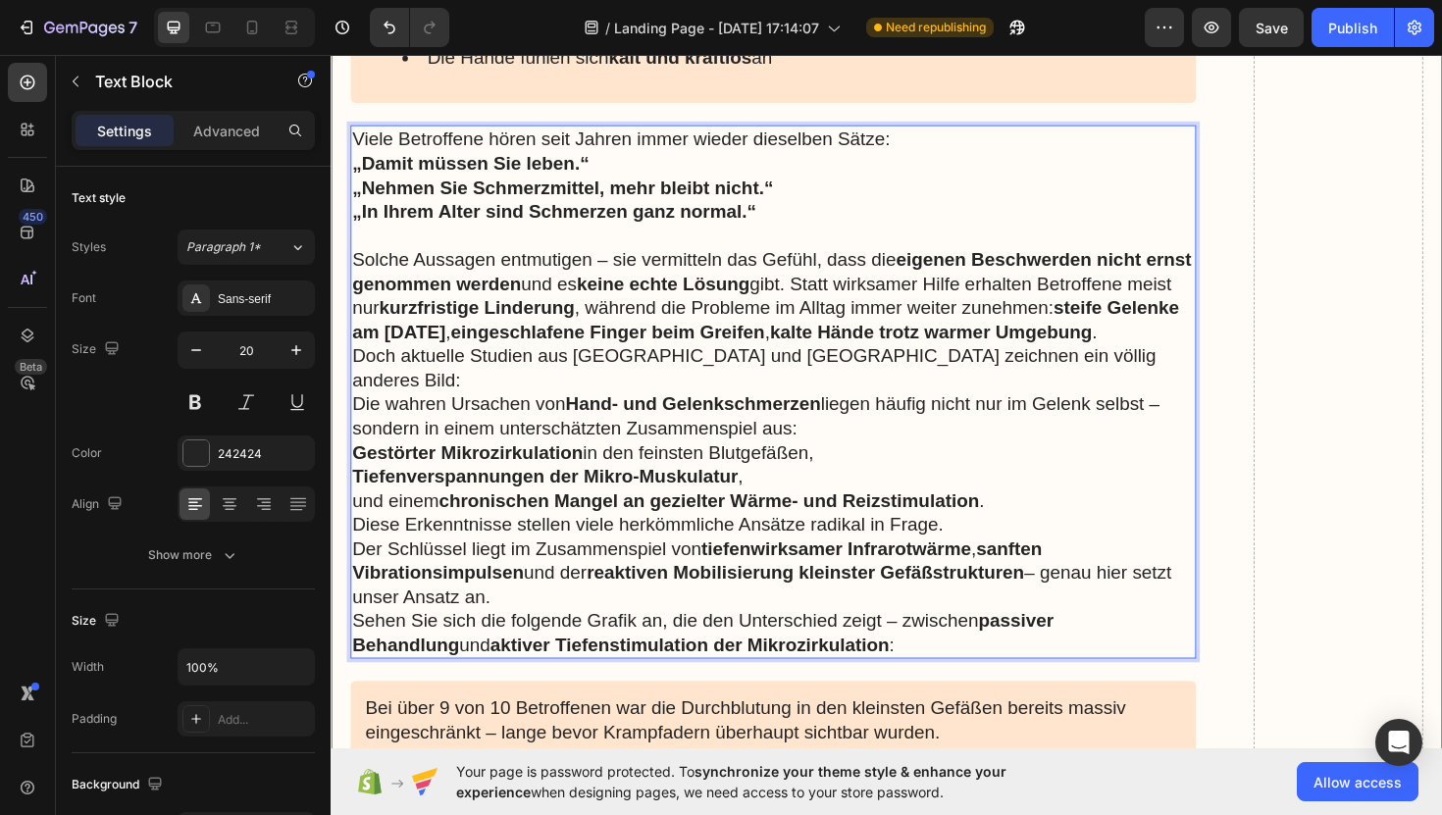
click at [1173, 371] on p "Doch aktuelle Studien aus Deutschland und Südkorea zeichnen ein völlig anderes …" at bounding box center [799, 412] width 892 height 102
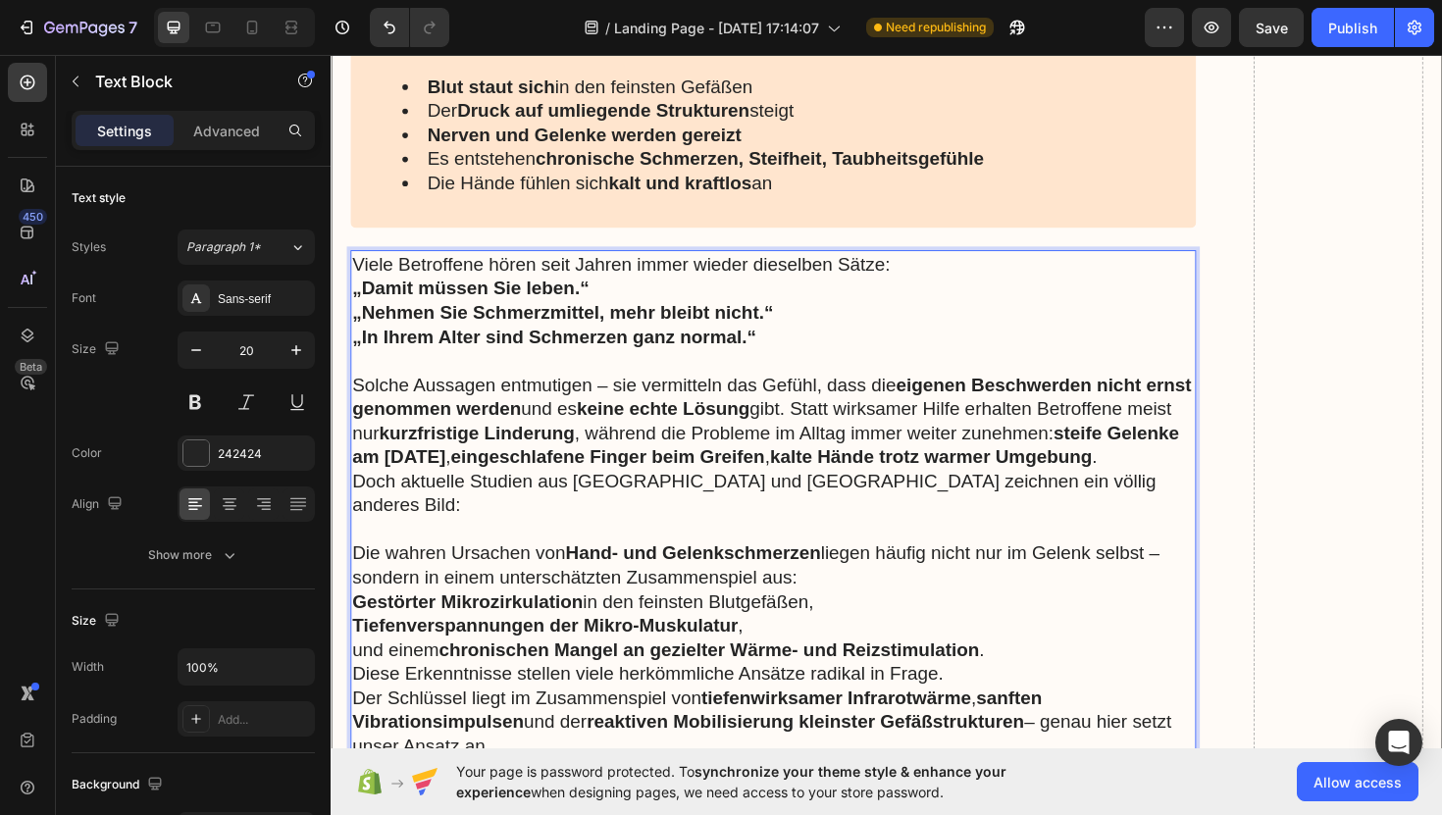
scroll to position [3850, 0]
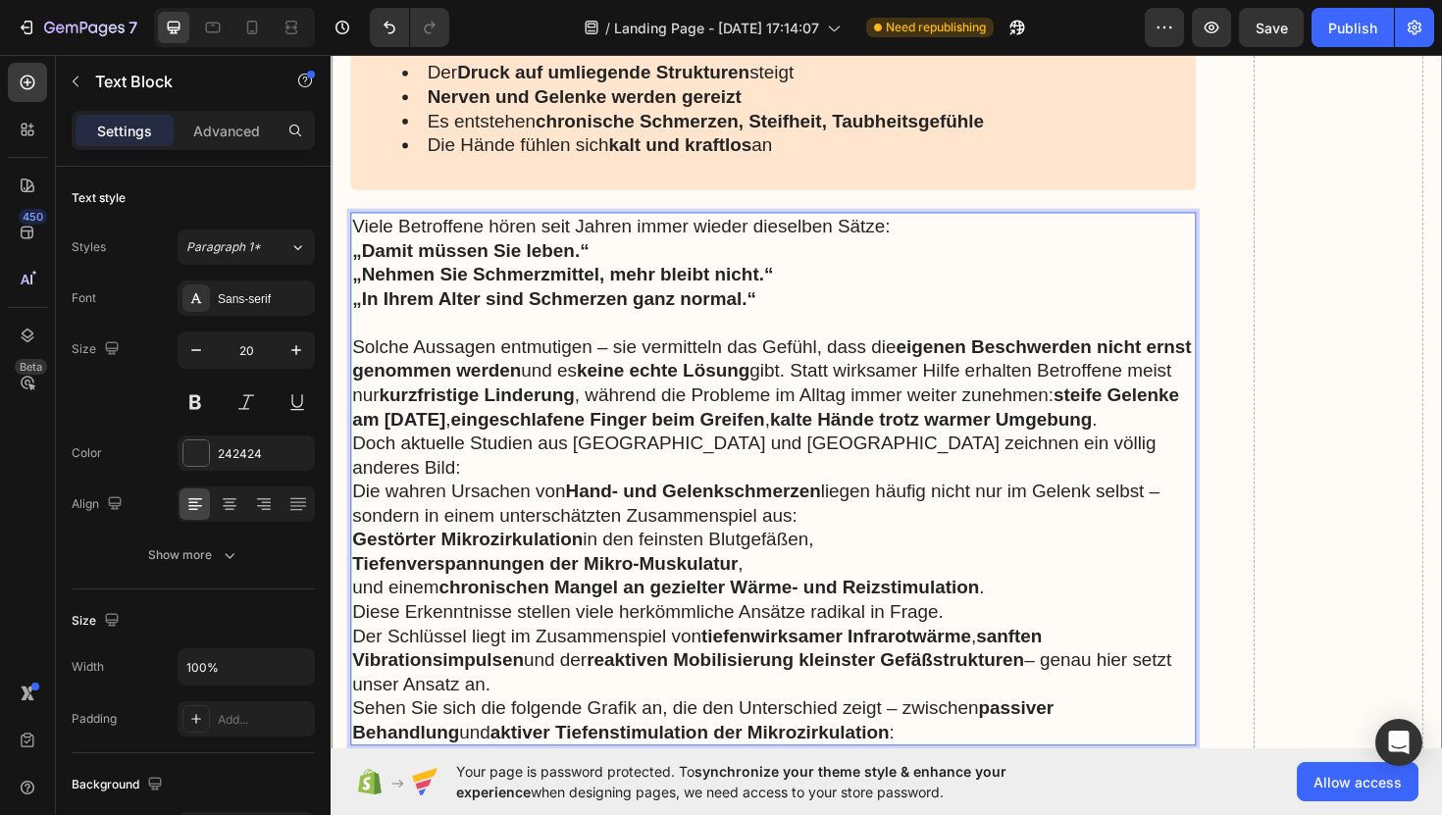
click at [1237, 440] on p "Solche Aussagen entmutigen – sie vermitteln das Gefühl, dass die eigenen Beschw…" at bounding box center [799, 402] width 892 height 102
click at [1246, 442] on div "Viele Betroffene hören seit Jahren immer wieder dieselben Sätze: „Damit müssen …" at bounding box center [799, 504] width 896 height 565
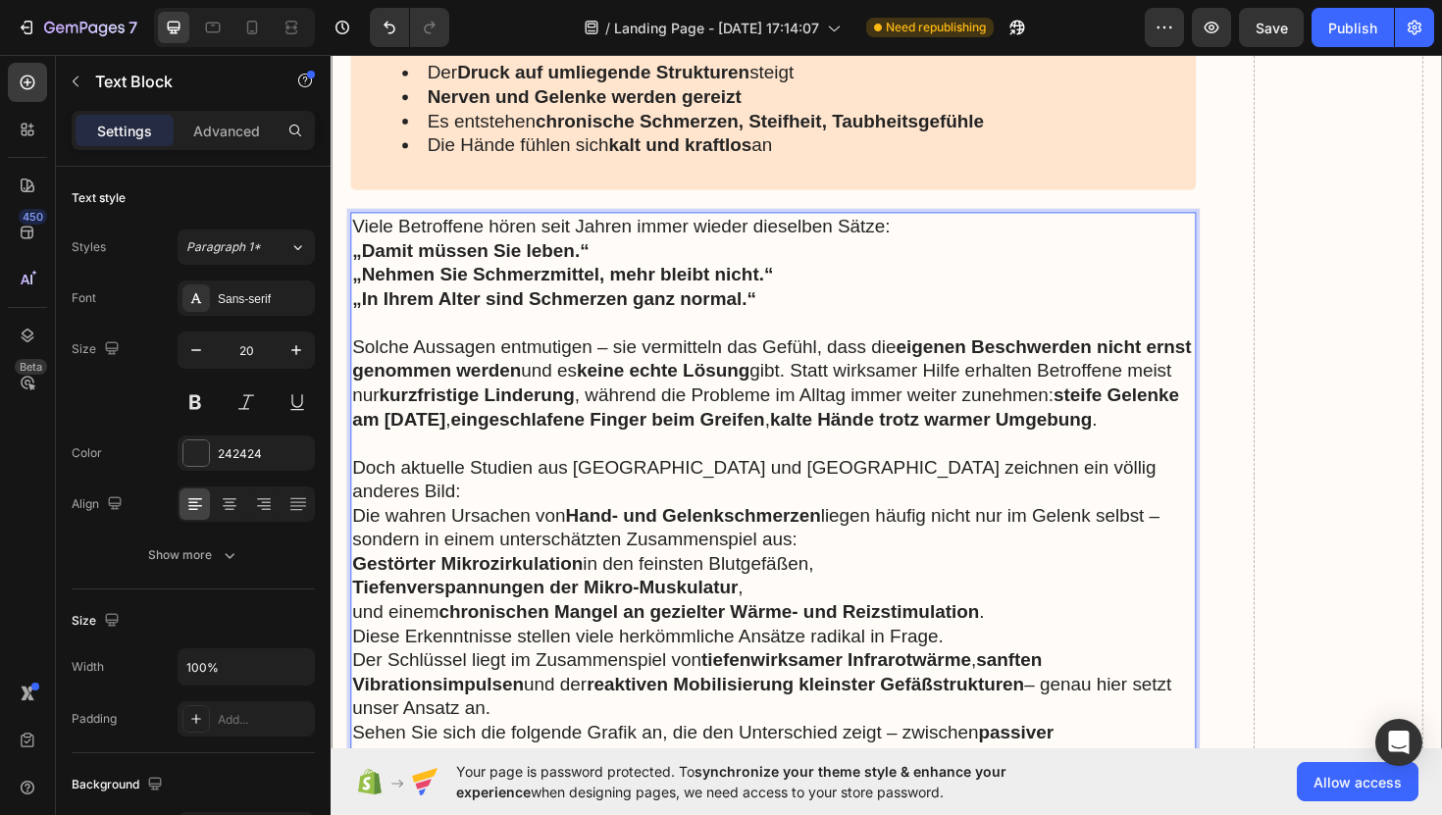
scroll to position [3897, 0]
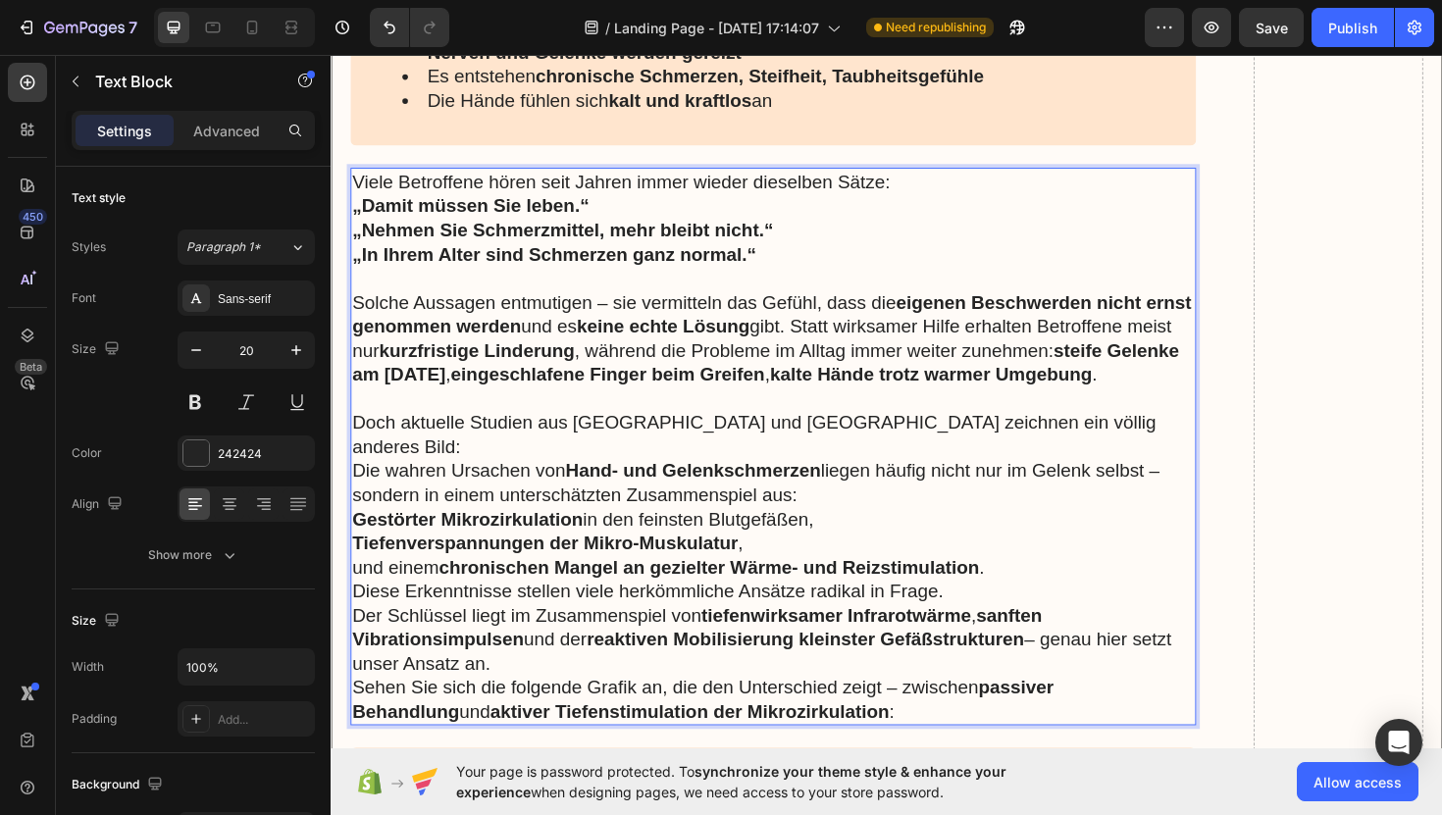
click at [843, 489] on p "Doch aktuelle Studien aus Deutschland und Südkorea zeichnen ein völlig anderes …" at bounding box center [799, 483] width 892 height 102
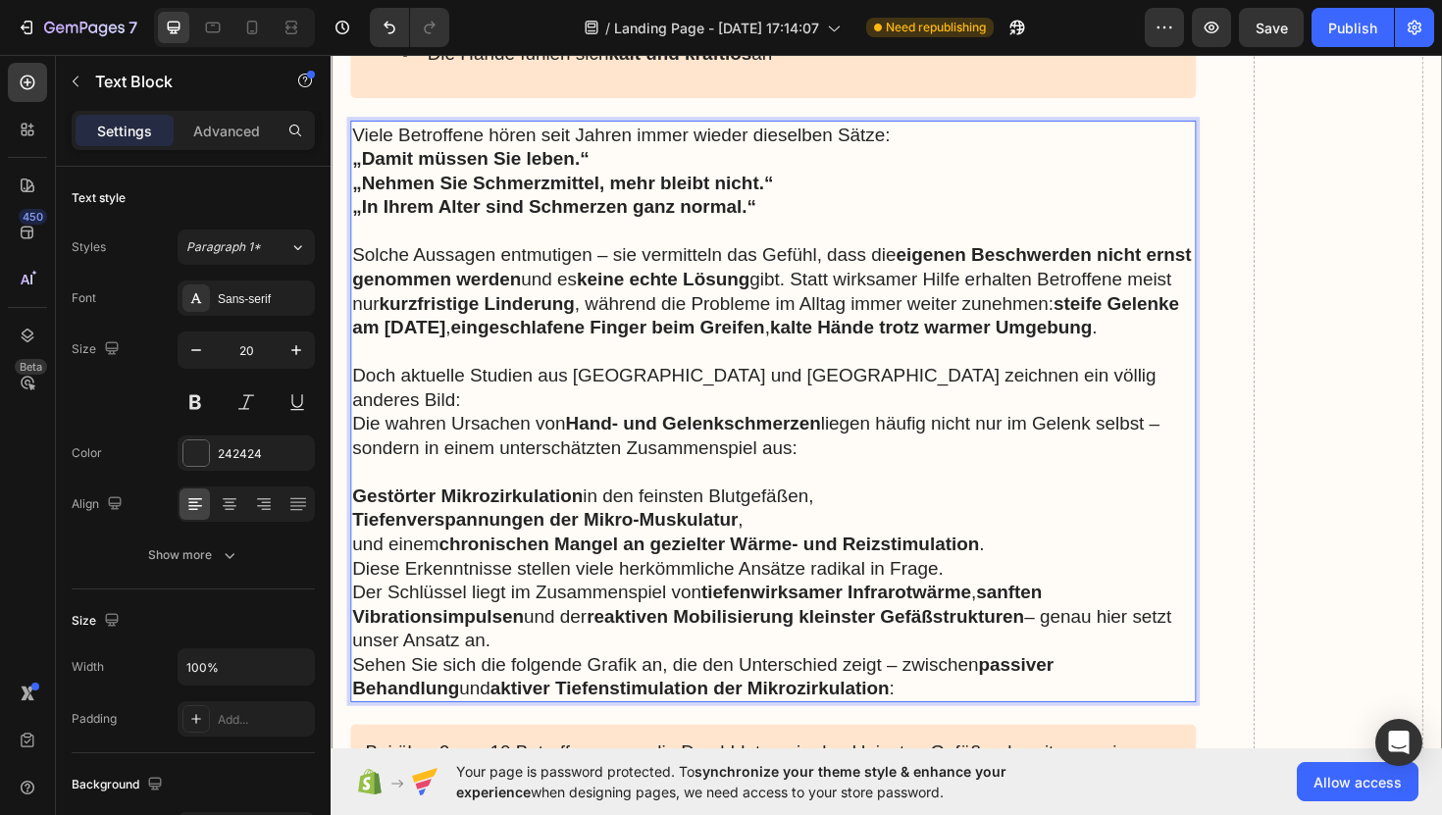
scroll to position [3954, 0]
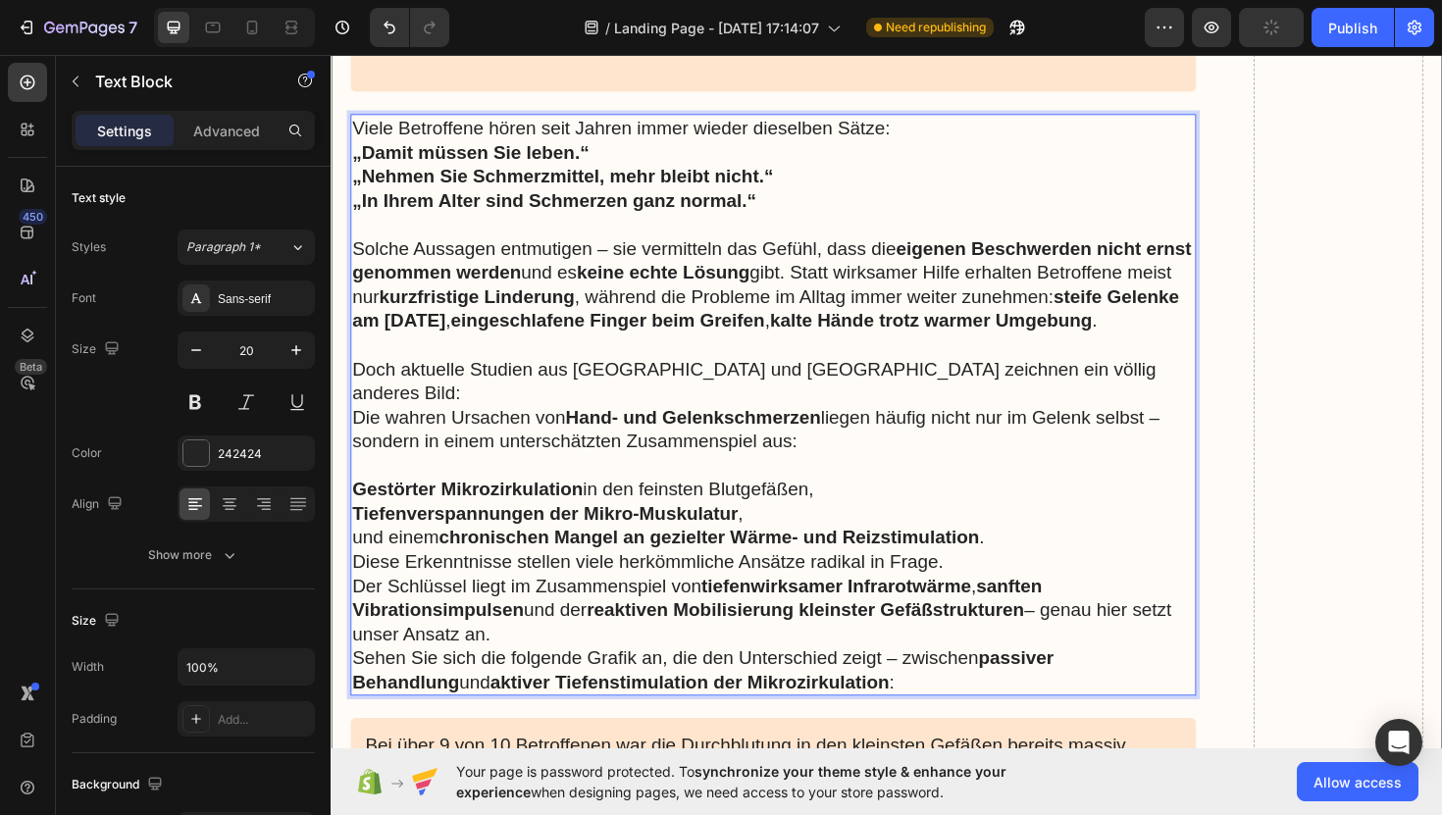
click at [1056, 579] on p "Diese Erkenntnisse stellen viele herkömmliche Ansätze radikal in Frage." at bounding box center [799, 592] width 892 height 26
click at [1048, 553] on p "und einem chronischen Mangel an gezielter Wärme- und Reizstimulation ." at bounding box center [799, 566] width 892 height 26
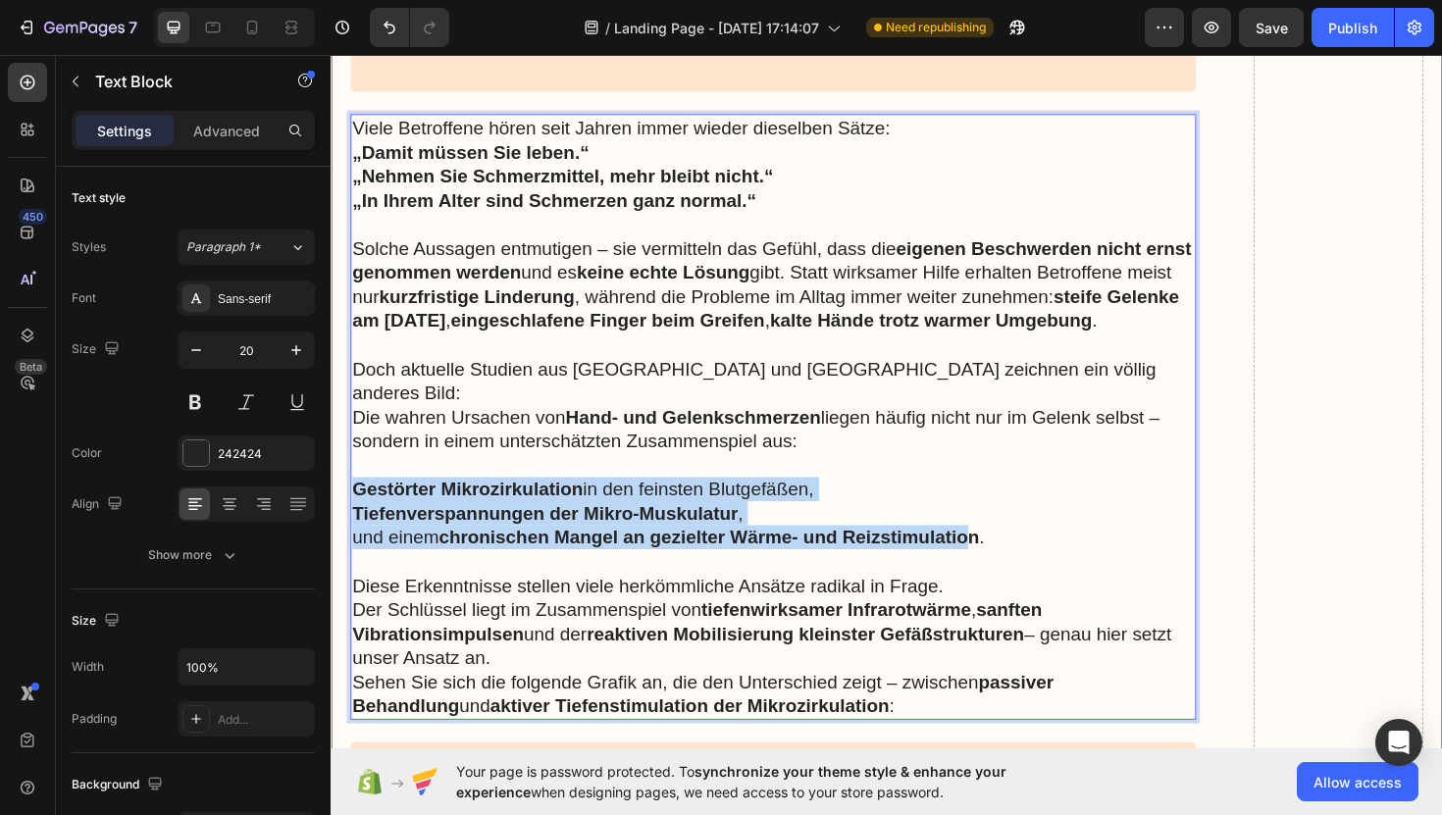
drag, startPoint x: 360, startPoint y: 483, endPoint x: 1007, endPoint y: 529, distance: 648.2
click at [1007, 529] on div "Viele Betroffene hören seit Jahren immer wieder dieselben Sätze: „Damit müssen …" at bounding box center [799, 439] width 896 height 642
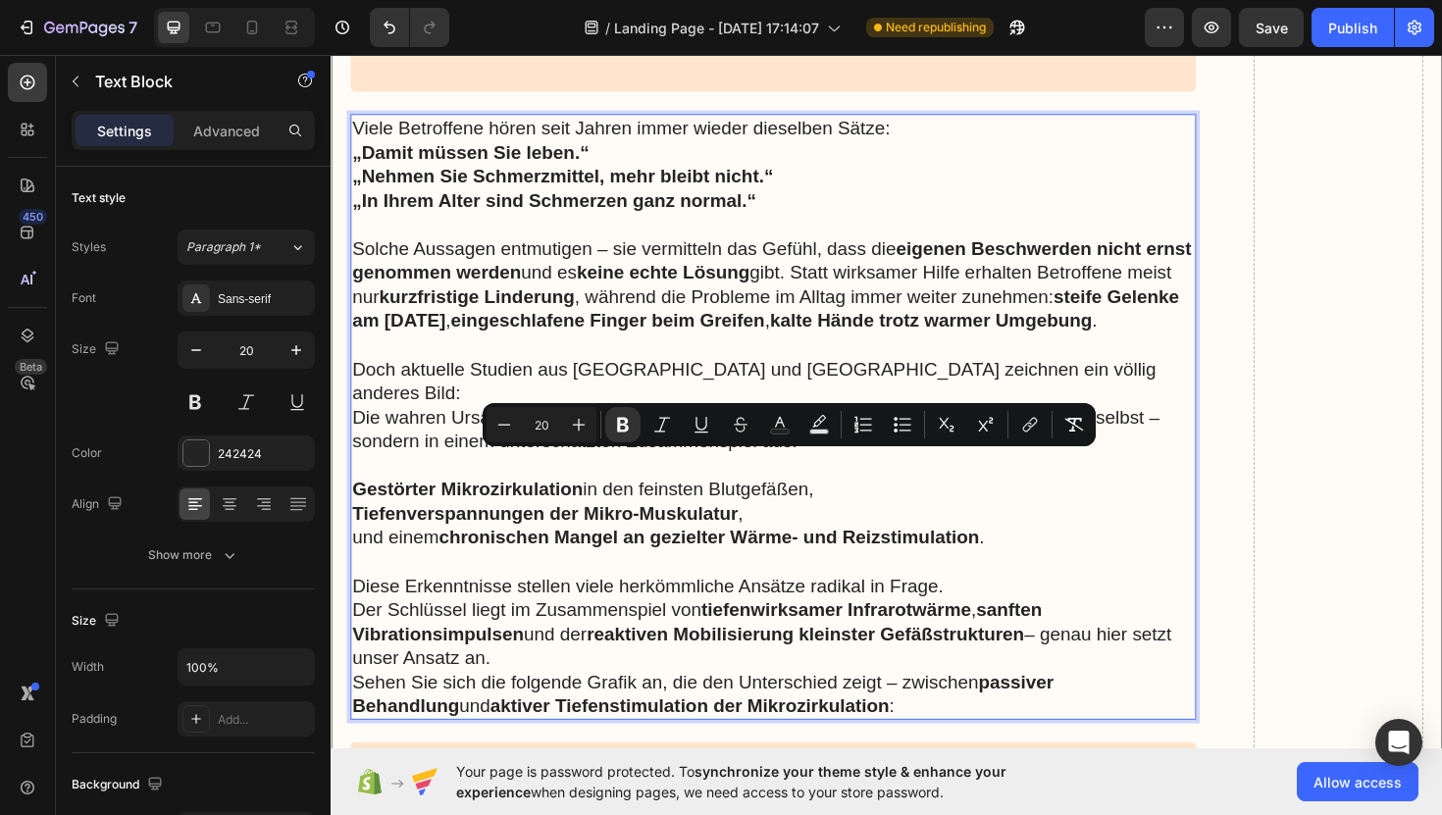
click at [1058, 553] on p "und einem chronischen Mangel an gezielter Wärme- und Reizstimulation ." at bounding box center [799, 566] width 892 height 26
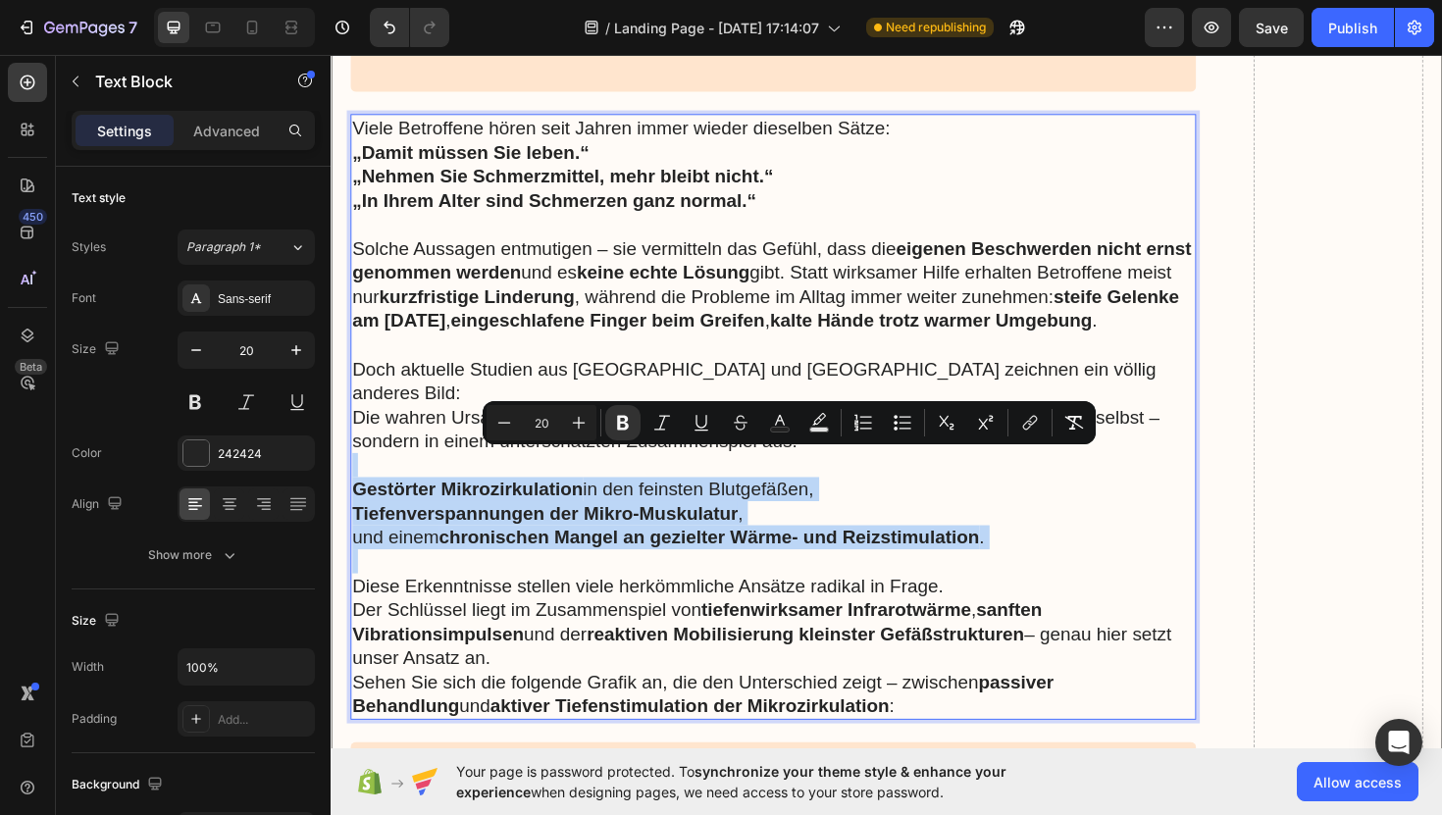
drag, startPoint x: 1058, startPoint y: 531, endPoint x: 487, endPoint y: 458, distance: 575.6
click at [487, 458] on div "Viele Betroffene hören seit Jahren immer wieder dieselben Sätze: „Damit müssen …" at bounding box center [799, 439] width 896 height 642
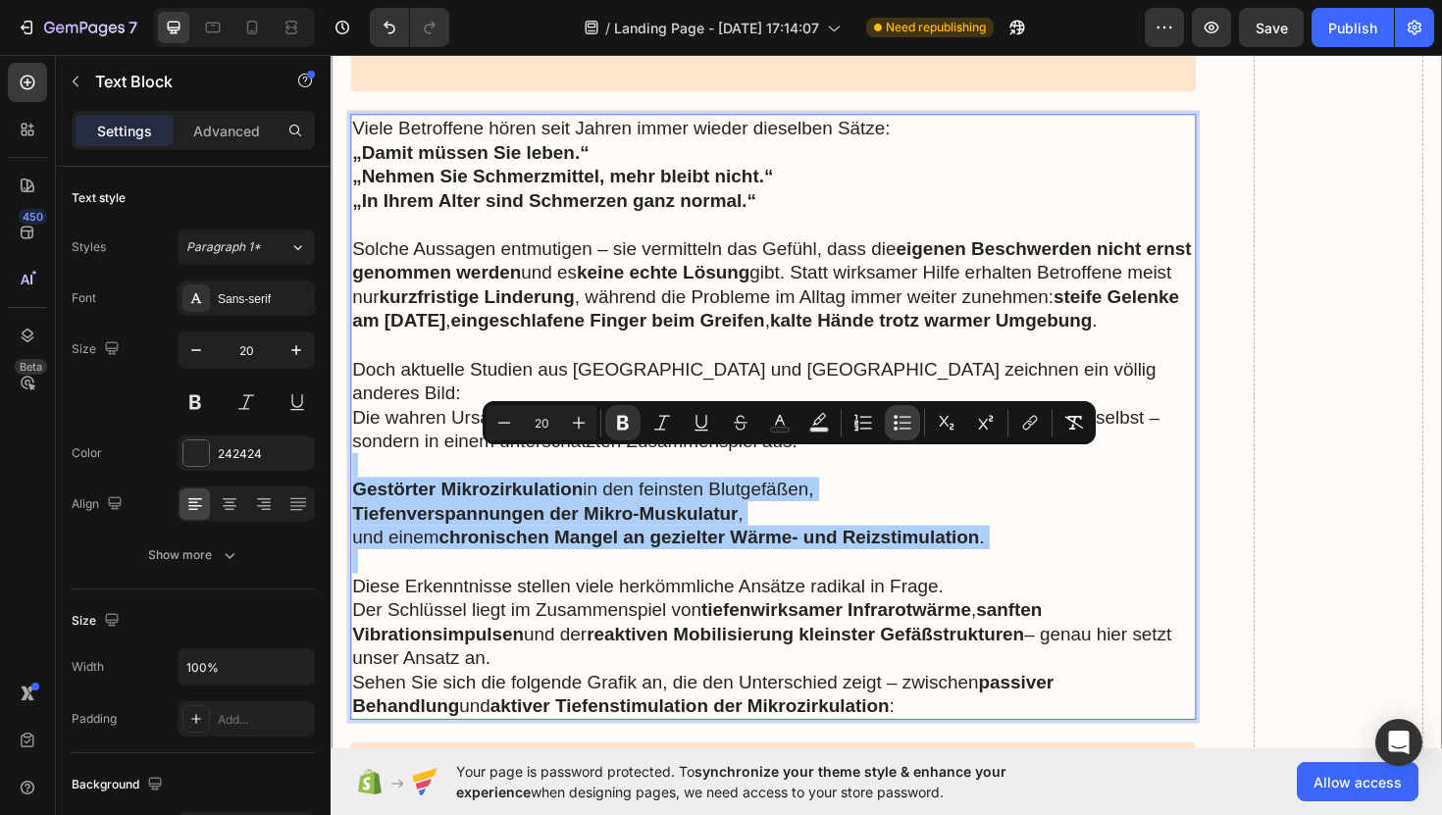
click at [892, 425] on button "Bulleted List" at bounding box center [902, 422] width 35 height 35
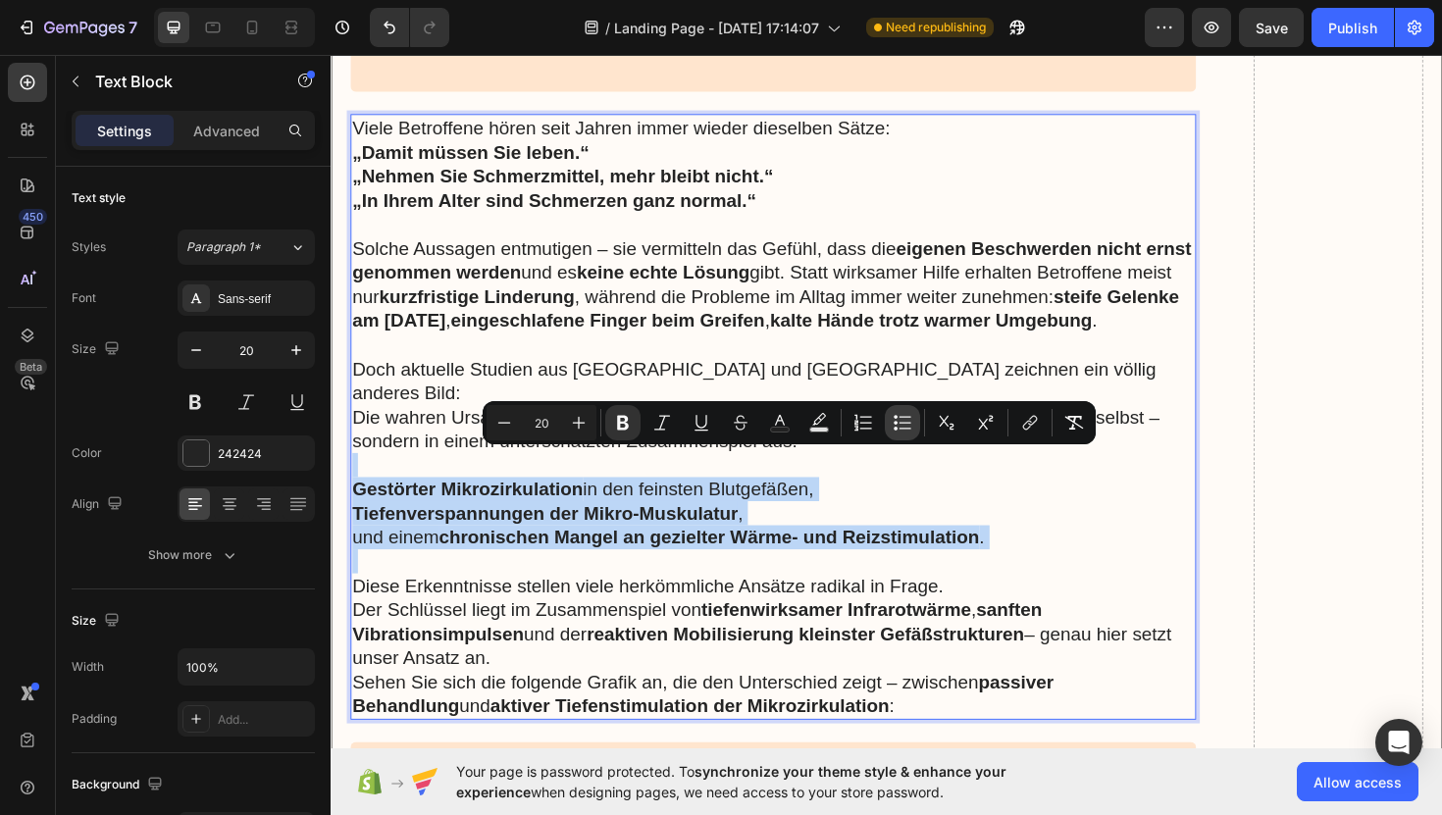
type input "20"
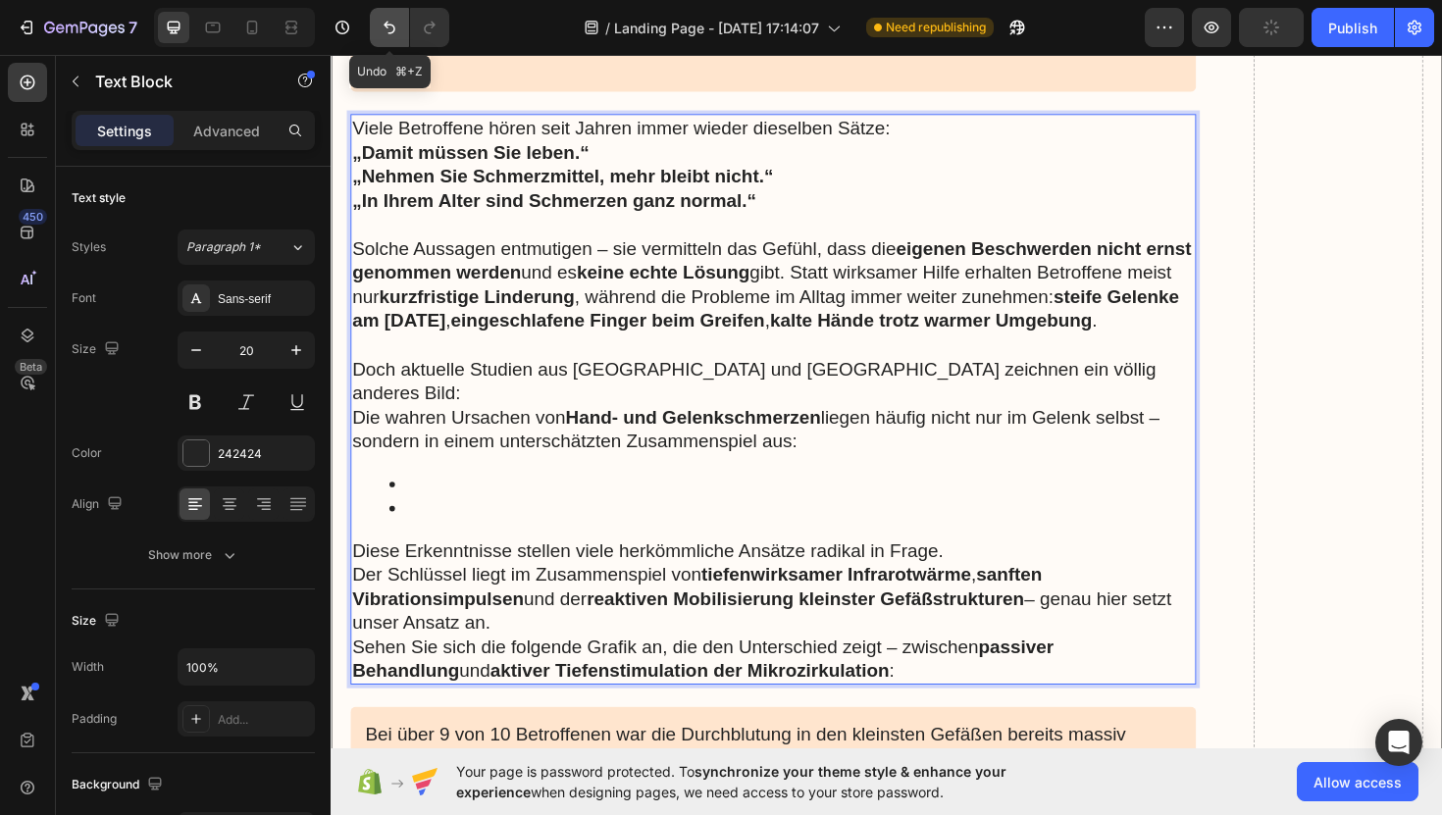
click at [396, 26] on icon "Undo/Redo" at bounding box center [390, 28] width 20 height 20
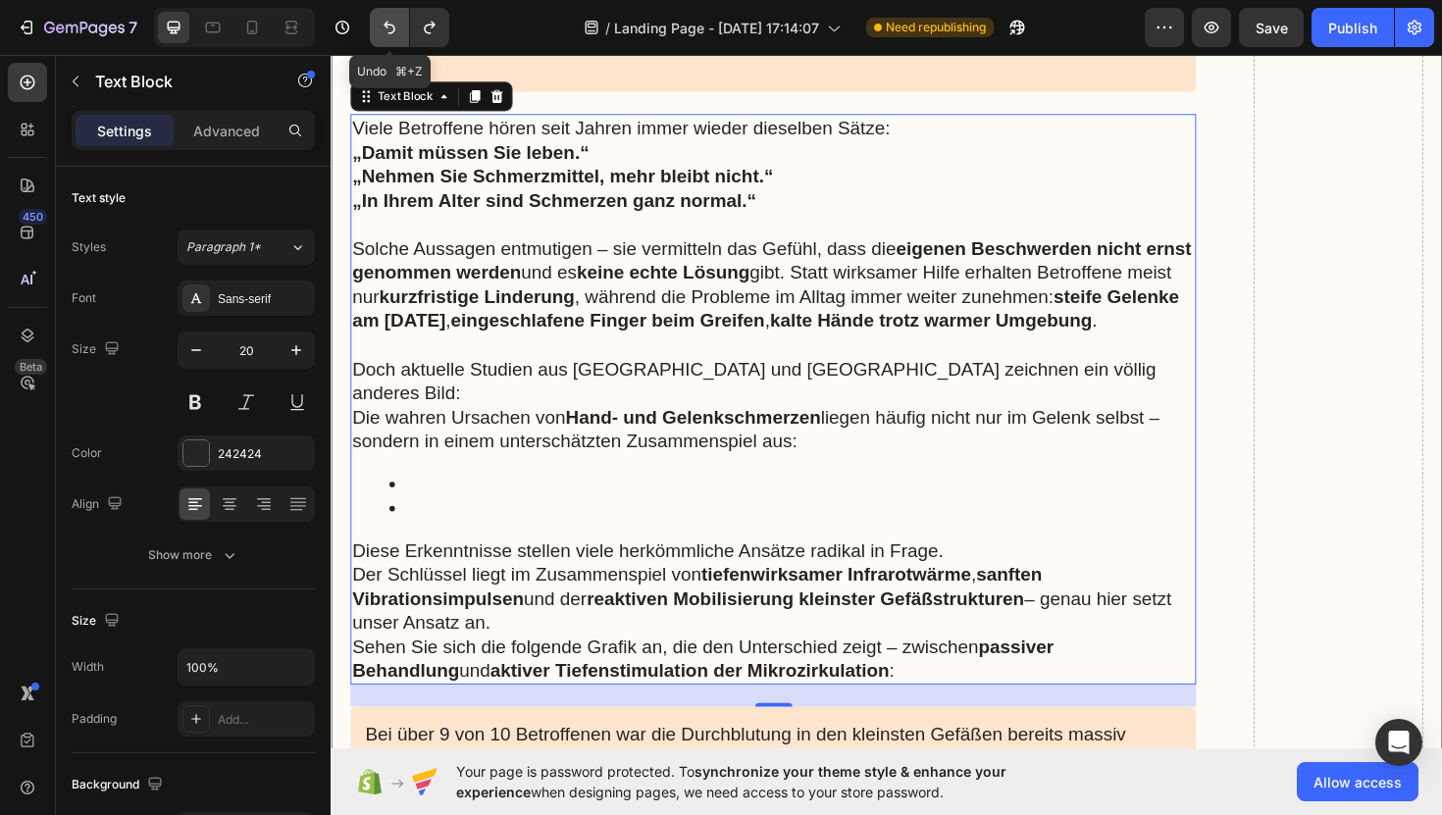
click at [389, 38] on button "Undo/Redo" at bounding box center [389, 27] width 39 height 39
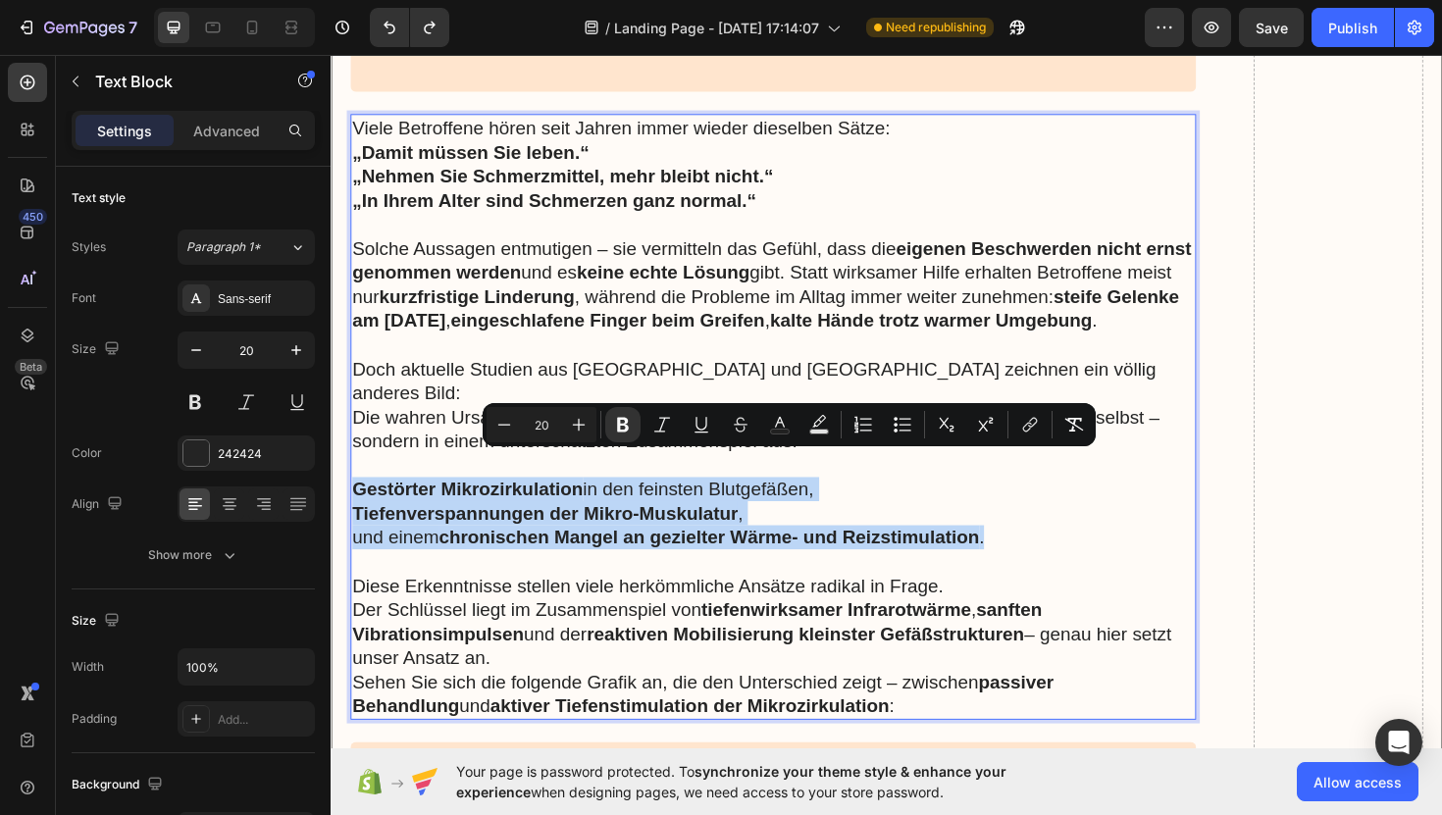
drag, startPoint x: 1045, startPoint y: 537, endPoint x: 358, endPoint y: 489, distance: 688.4
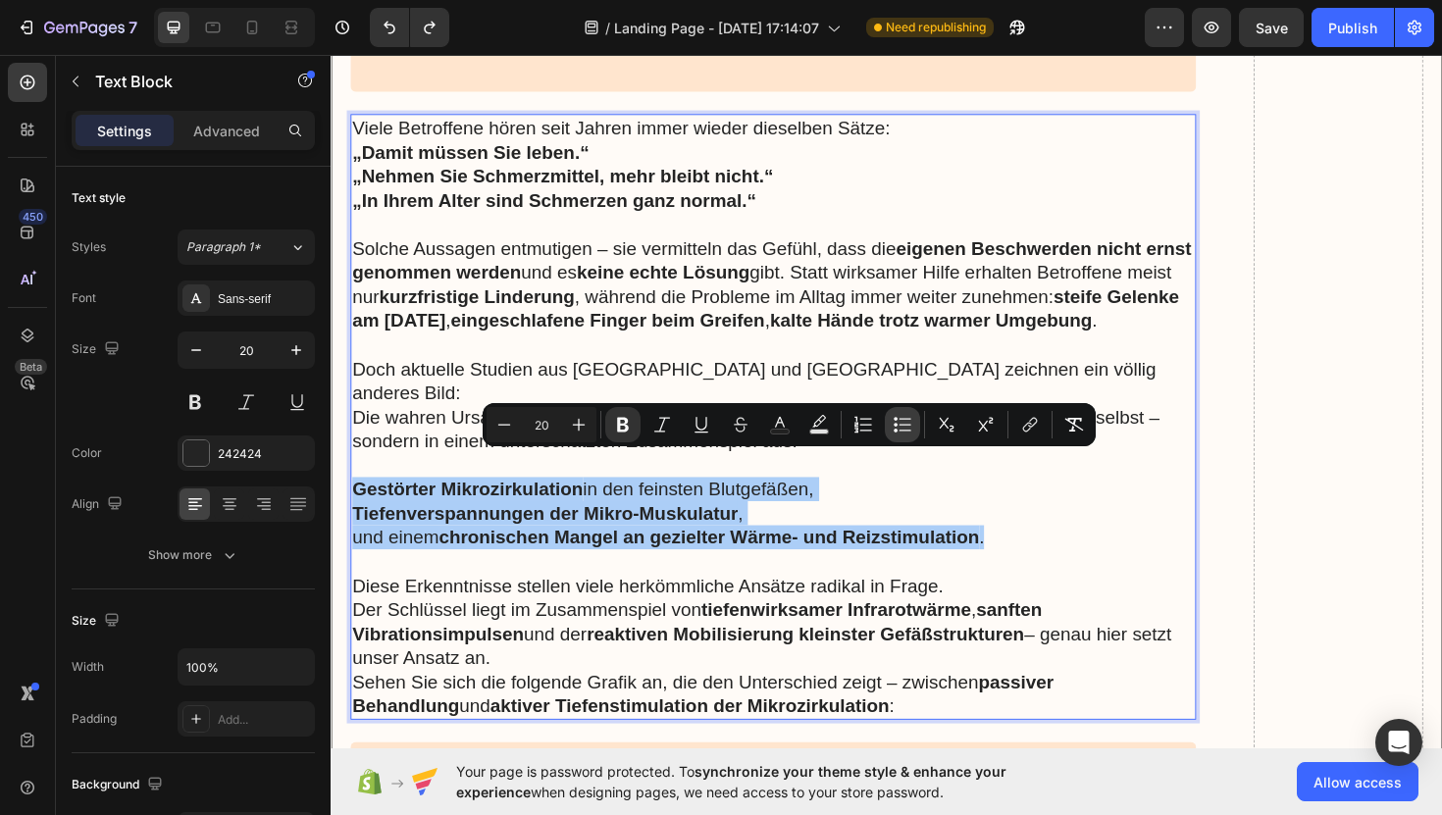
click at [901, 430] on icon "Editor contextual toolbar" at bounding box center [906, 430] width 12 height 1
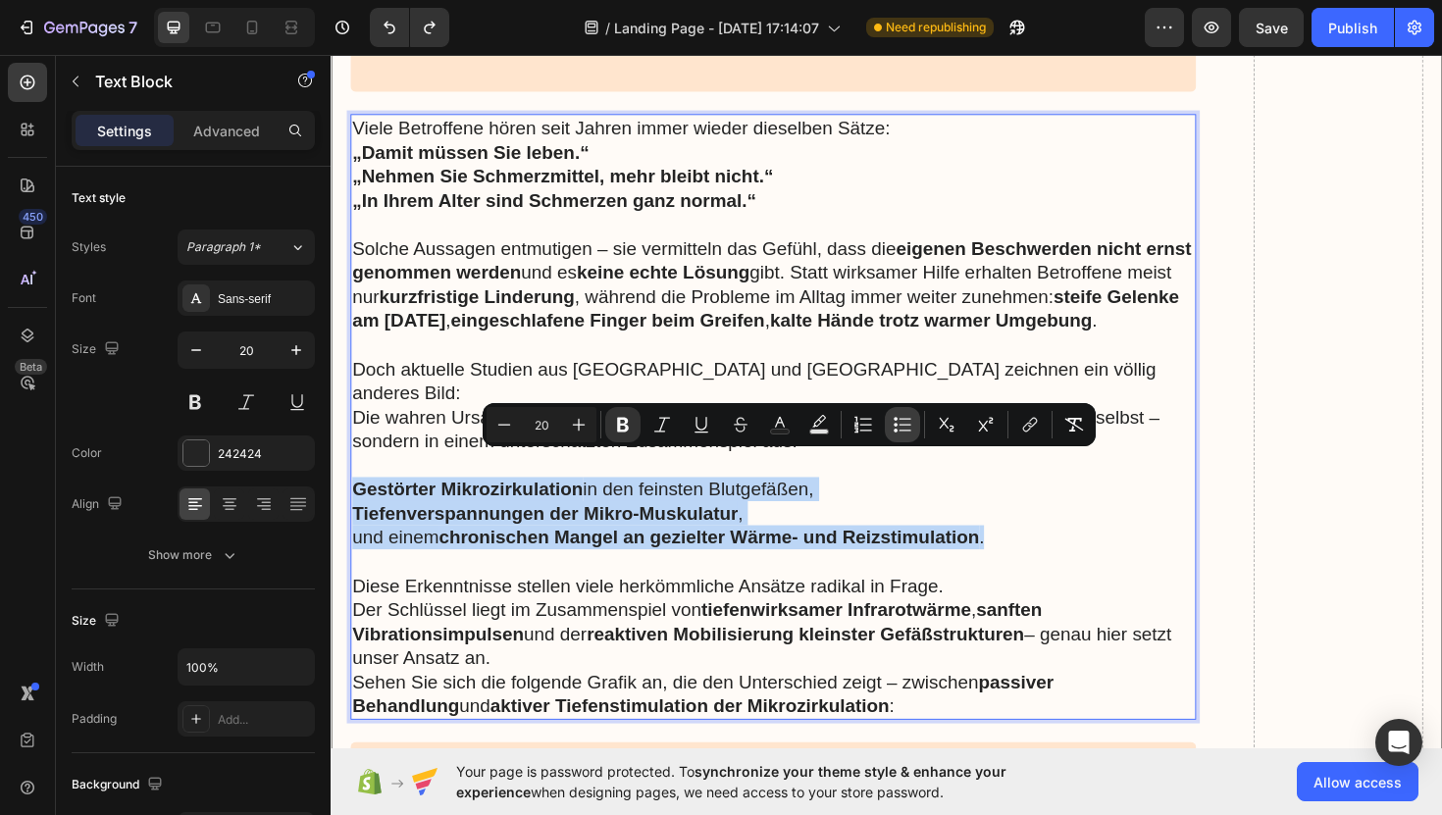
type input "20"
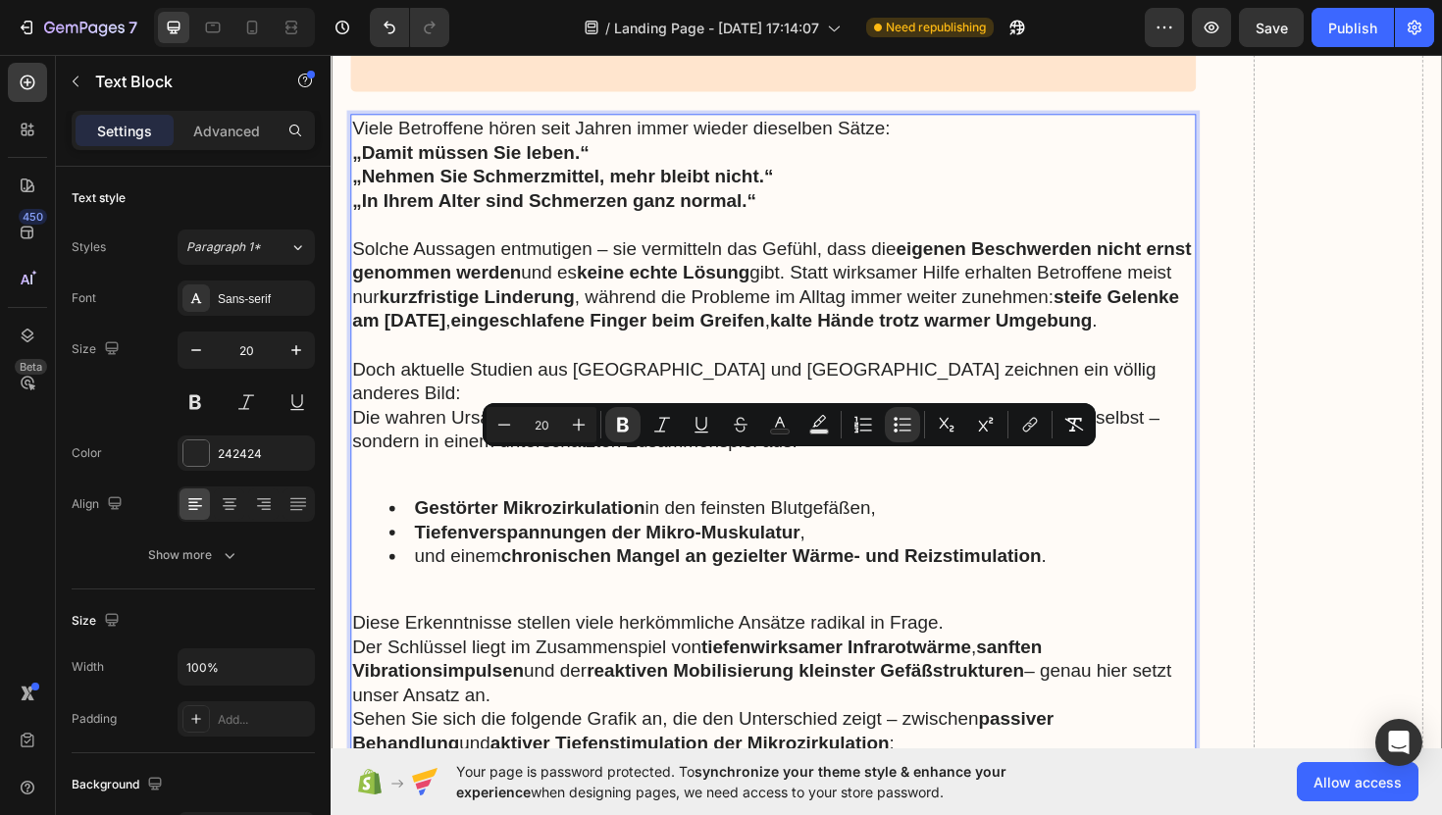
click at [400, 522] on li "Gestörter Mikrozirkulation in den feinsten Blutgefäßen," at bounding box center [818, 535] width 853 height 26
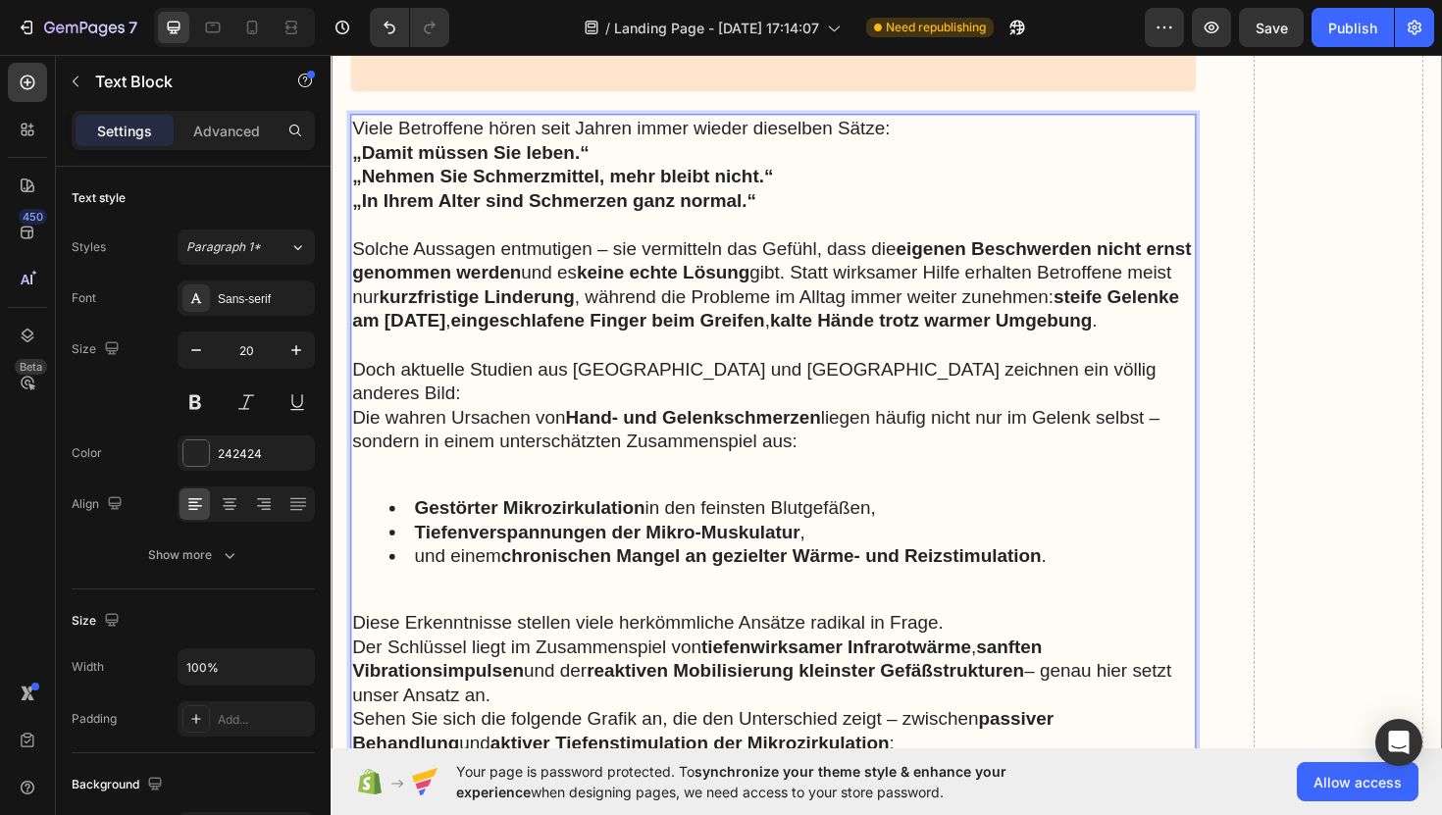
click at [379, 522] on ul "Gestörter Mikrozirkulation in den feinsten Blutgefäßen, Tiefenverspannungen der…" at bounding box center [799, 560] width 892 height 77
click at [458, 477] on p "Rich Text Editor. Editing area: main" at bounding box center [799, 490] width 892 height 26
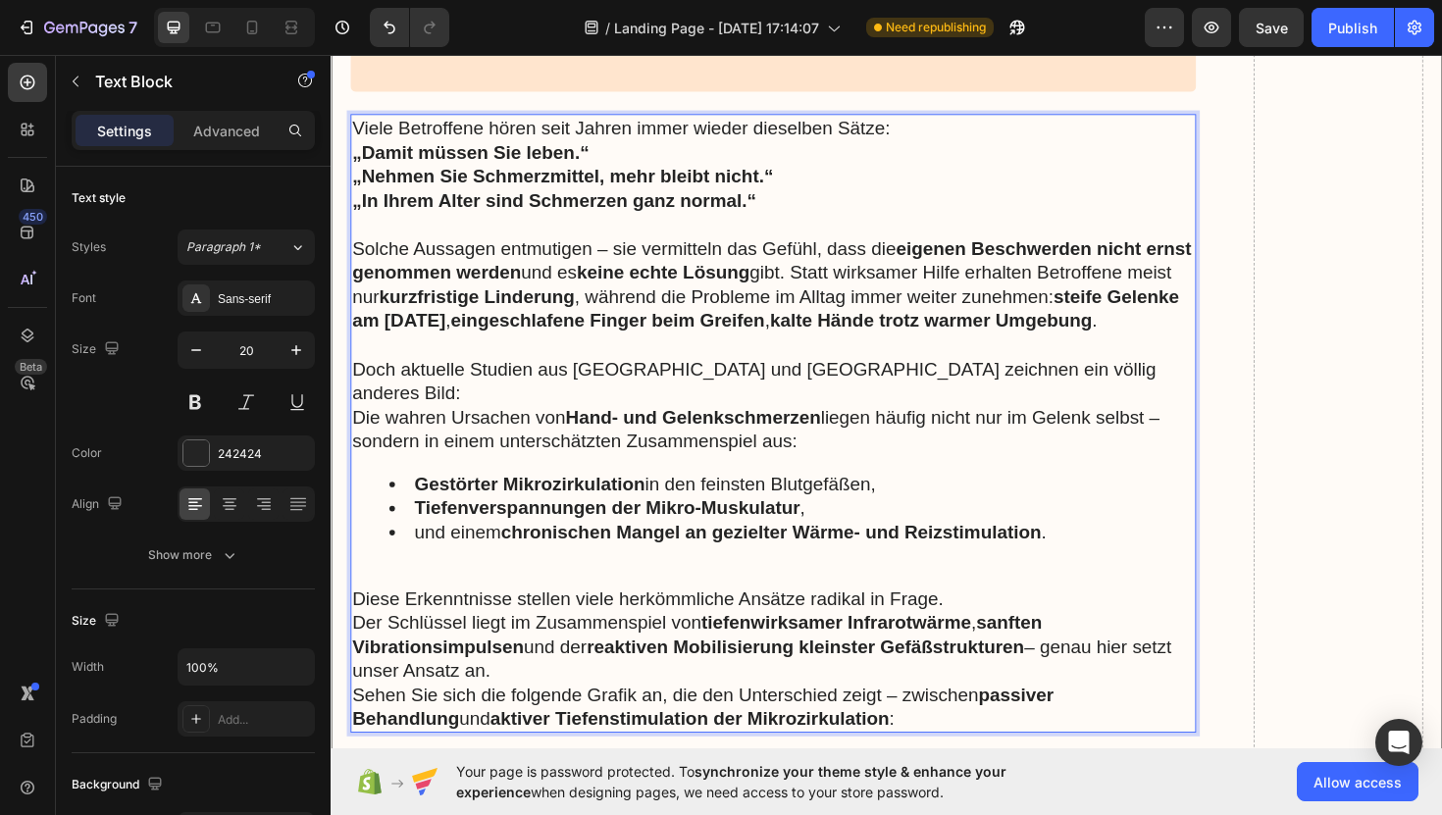
click at [562, 671] on p "Der Schlüssel liegt im Zusammenspiel von tiefenwirksamer Infrarotwärme , sanfte…" at bounding box center [799, 682] width 892 height 77
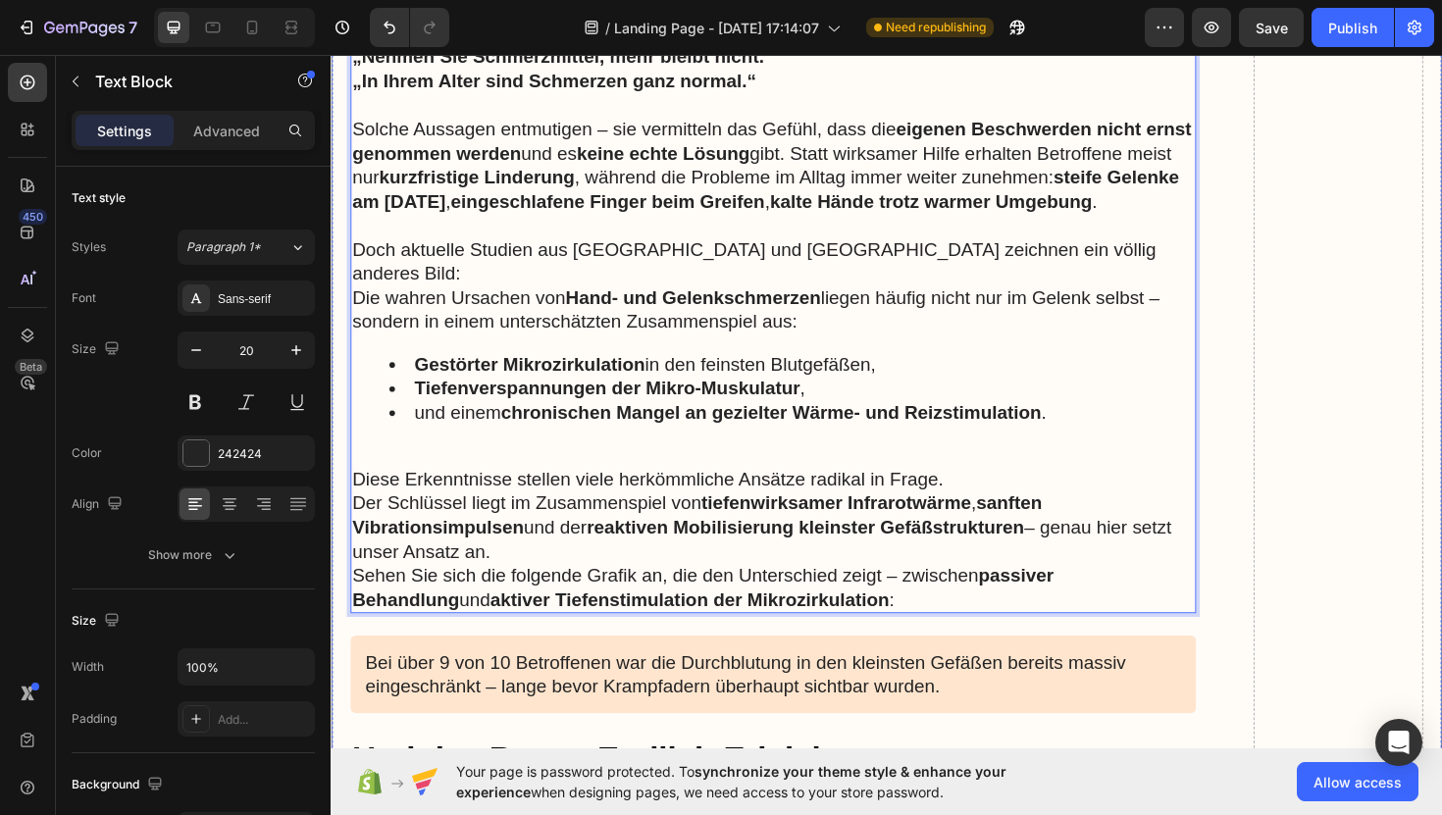
scroll to position [4087, 0]
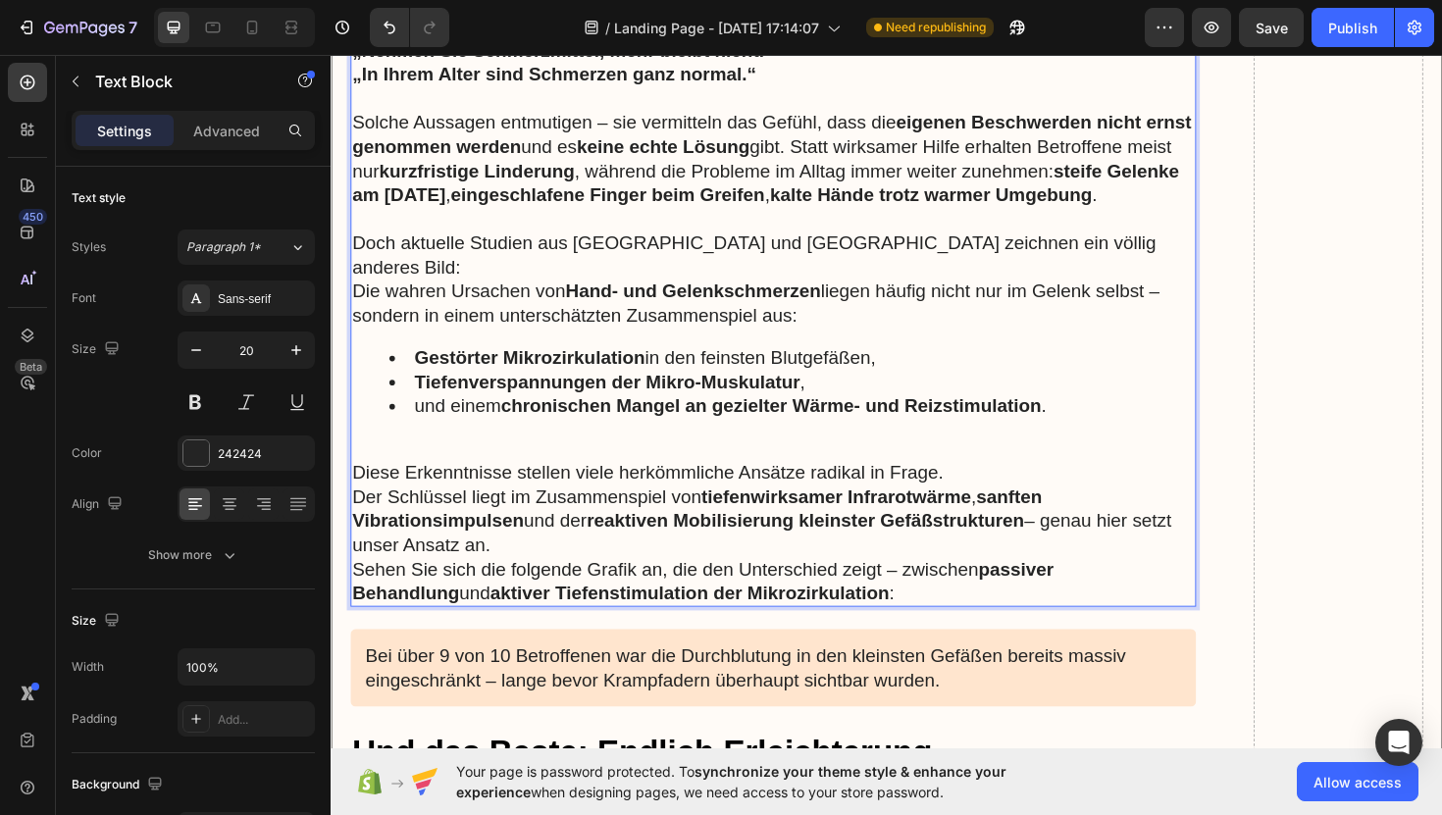
click at [852, 596] on p "Sehen Sie sich die folgende Grafik an, die den Unterschied zeigt – zwischen pas…" at bounding box center [799, 612] width 892 height 51
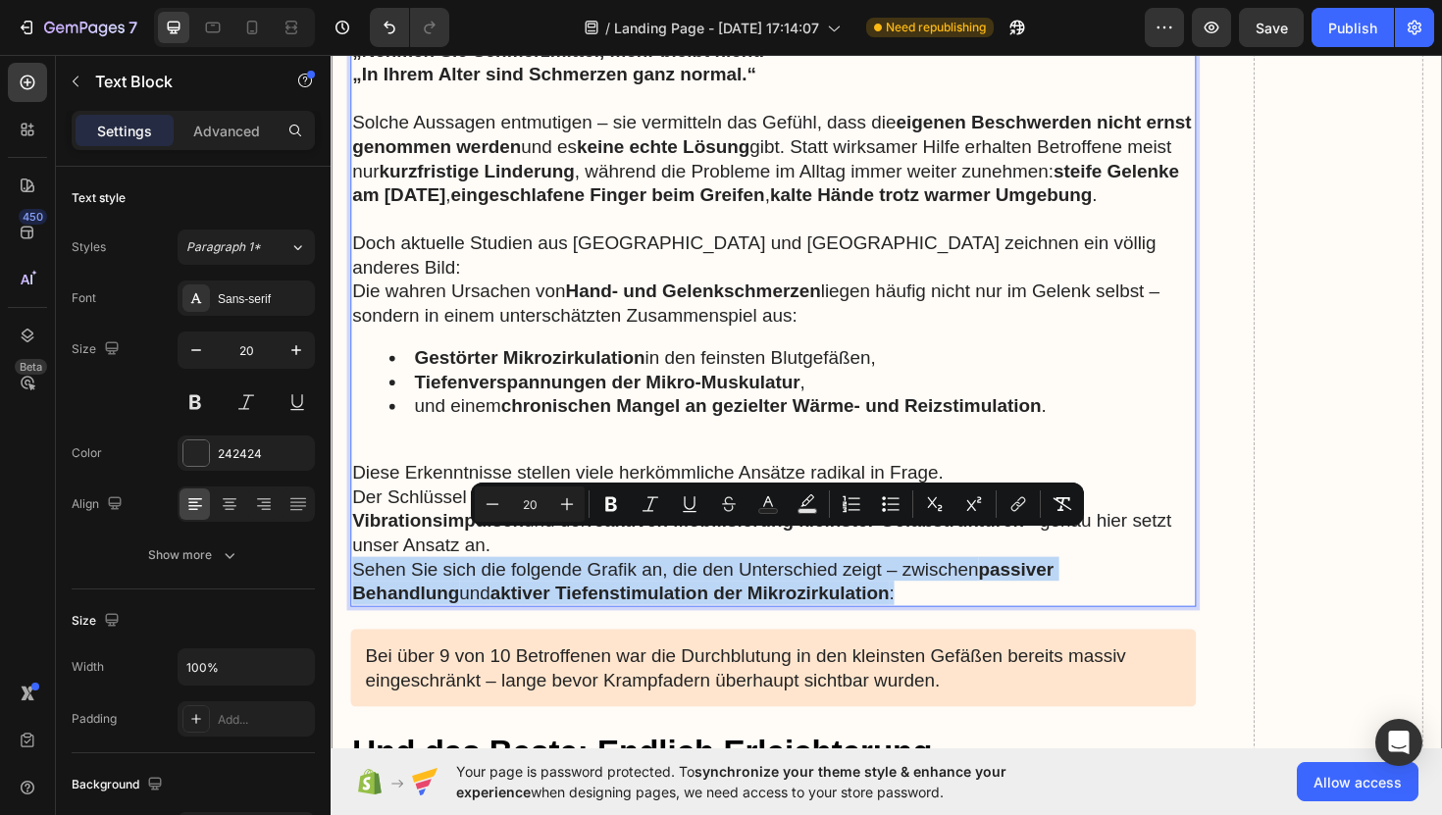
drag, startPoint x: 852, startPoint y: 596, endPoint x: 353, endPoint y: 581, distance: 498.6
click at [353, 587] on p "Sehen Sie sich die folgende Grafik an, die den Unterschied zeigt – zwischen pas…" at bounding box center [799, 612] width 892 height 51
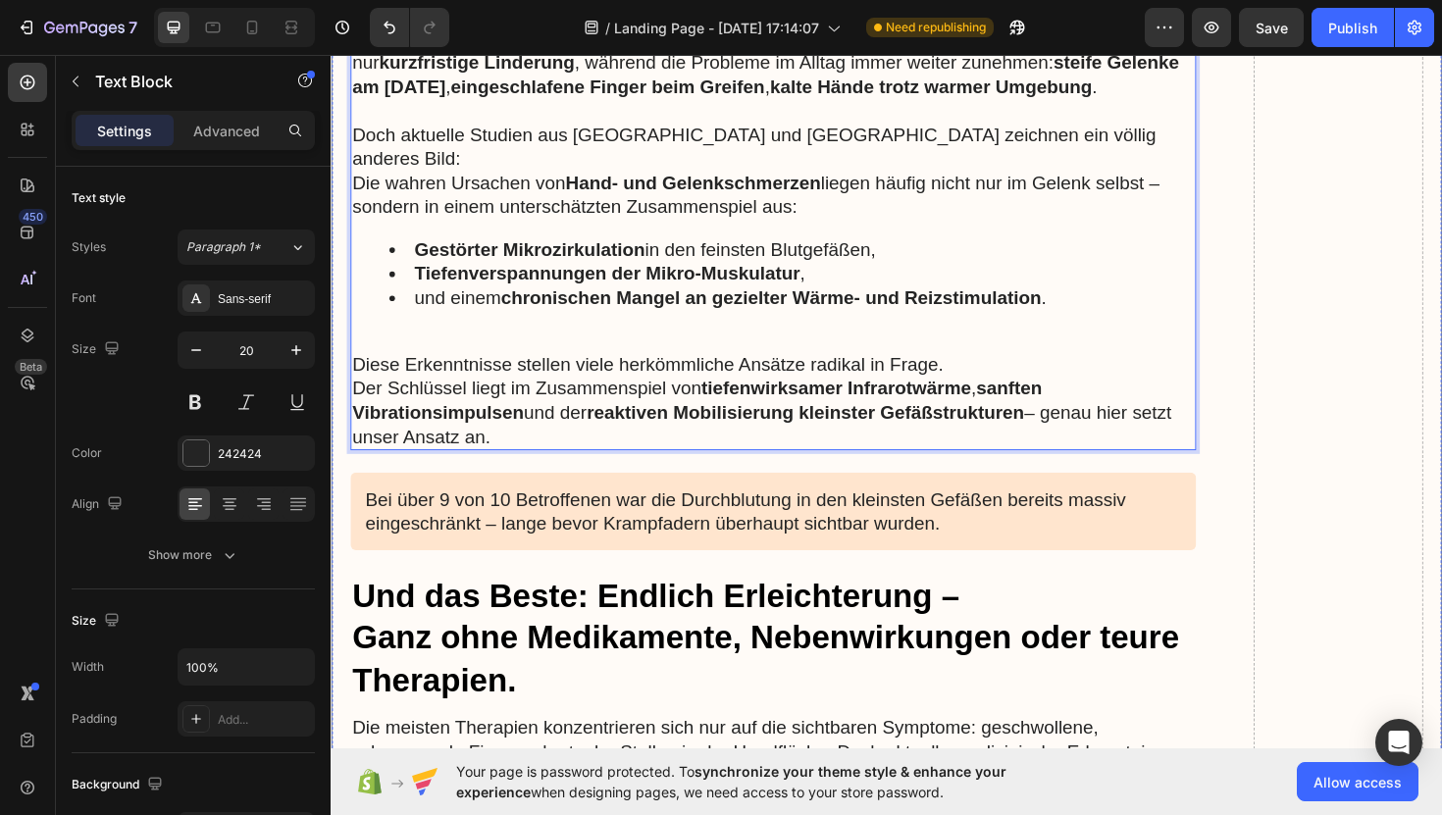
scroll to position [4218, 0]
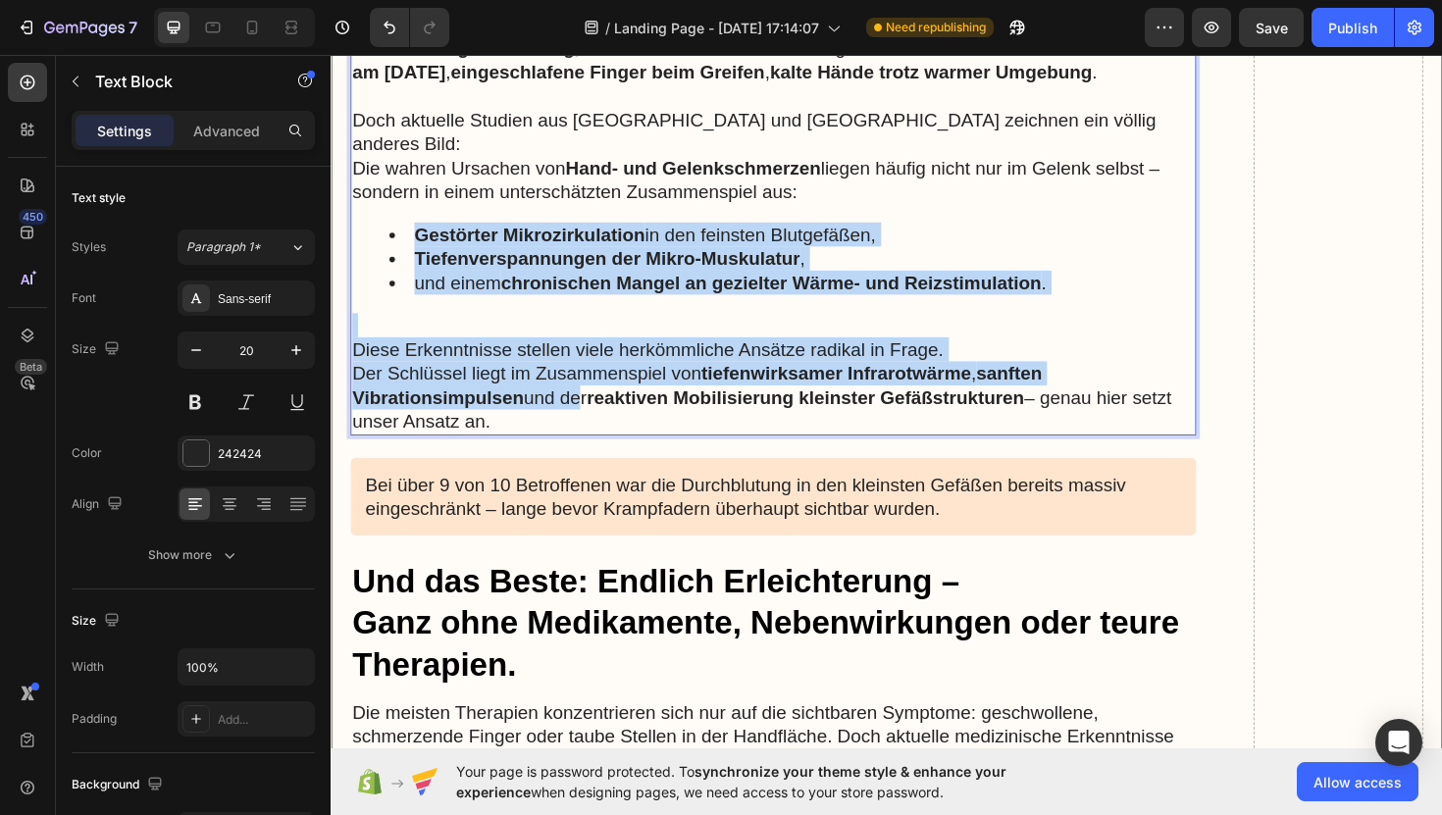
drag, startPoint x: 589, startPoint y: 402, endPoint x: 422, endPoint y: 227, distance: 242.2
click at [422, 227] on div "Viele Betroffene hören seit Jahren immer wieder dieselben Sätze: „Damit müssen …" at bounding box center [799, 156] width 896 height 604
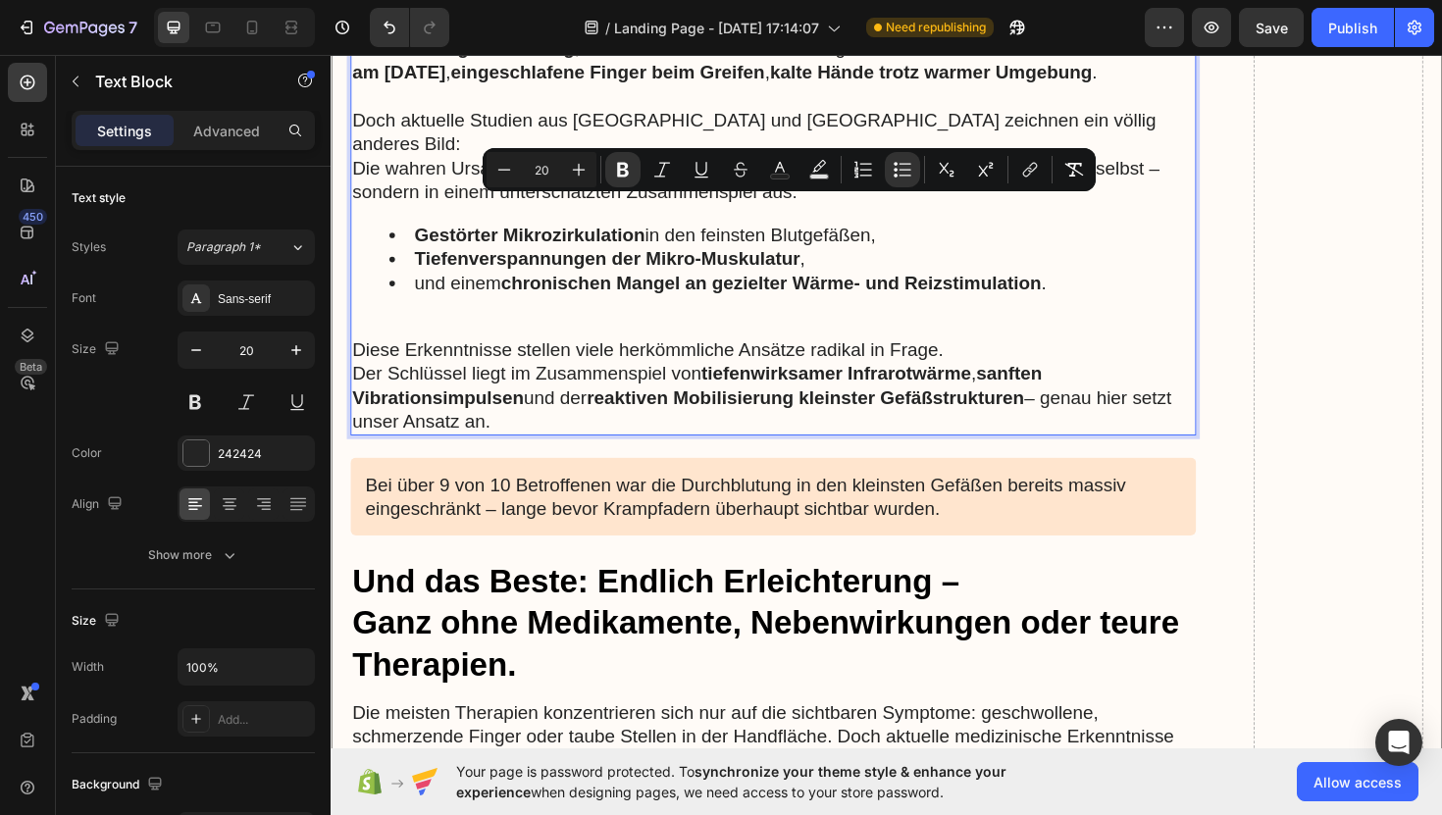
click at [534, 416] on p "Der Schlüssel liegt im Zusammenspiel von tiefenwirksamer Infrarotwärme , sanfte…" at bounding box center [799, 418] width 892 height 77
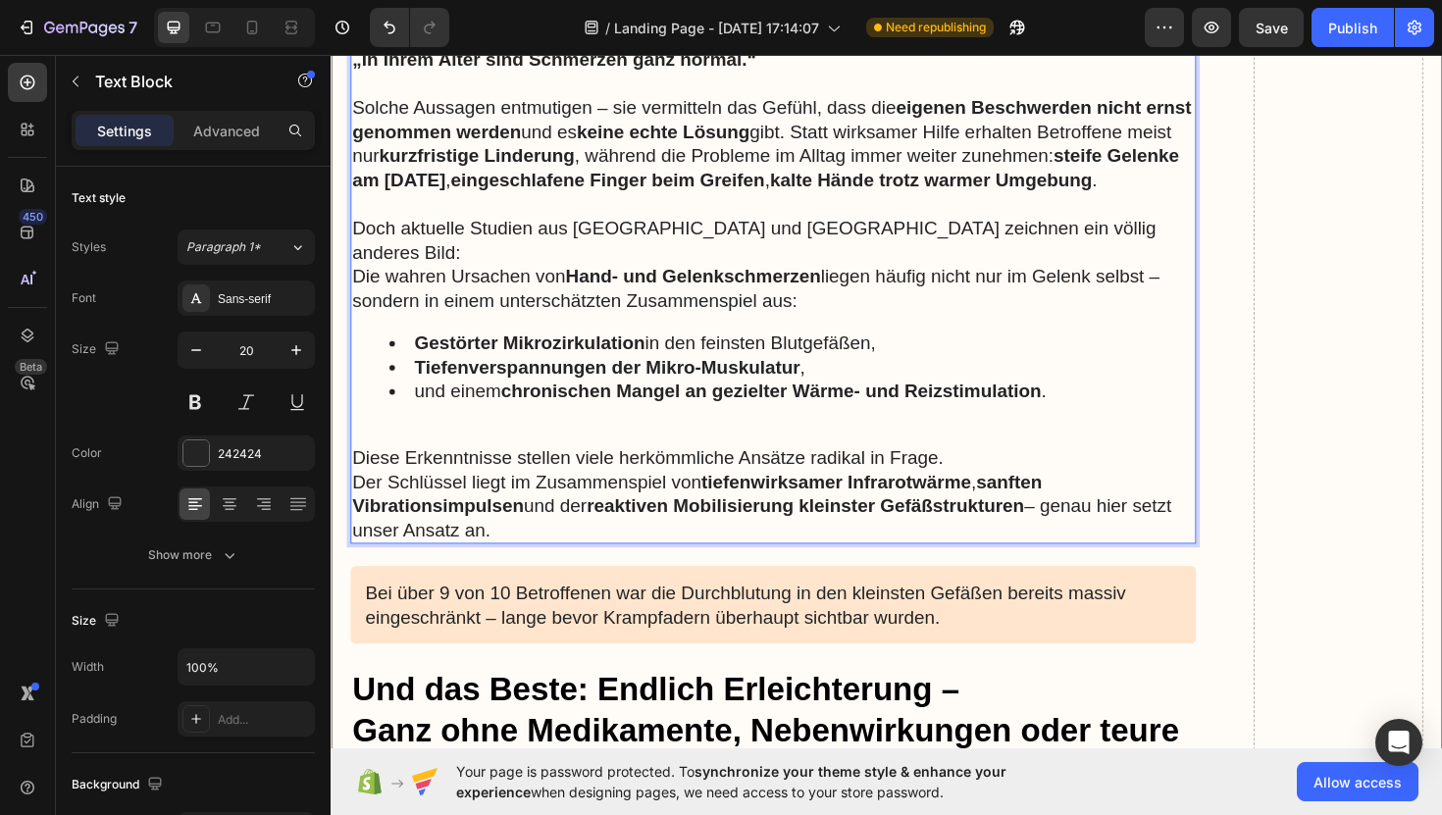
scroll to position [3781, 0]
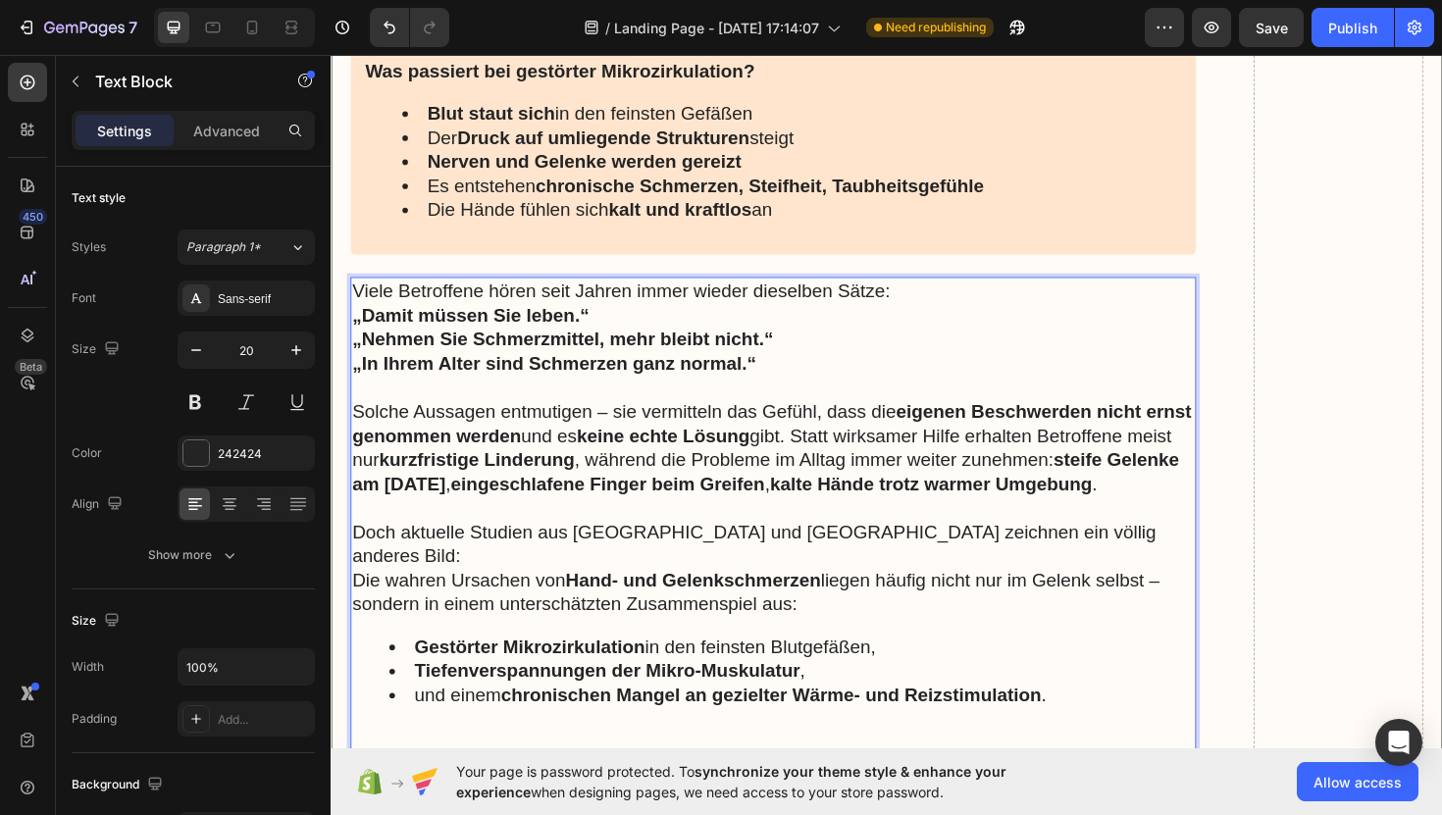
drag, startPoint x: 534, startPoint y: 416, endPoint x: 380, endPoint y: 442, distance: 156.3
click at [380, 442] on div "Viele Betroffene hören seit Jahren immer wieder dieselben Sätze: „Damit müssen …" at bounding box center [799, 592] width 896 height 604
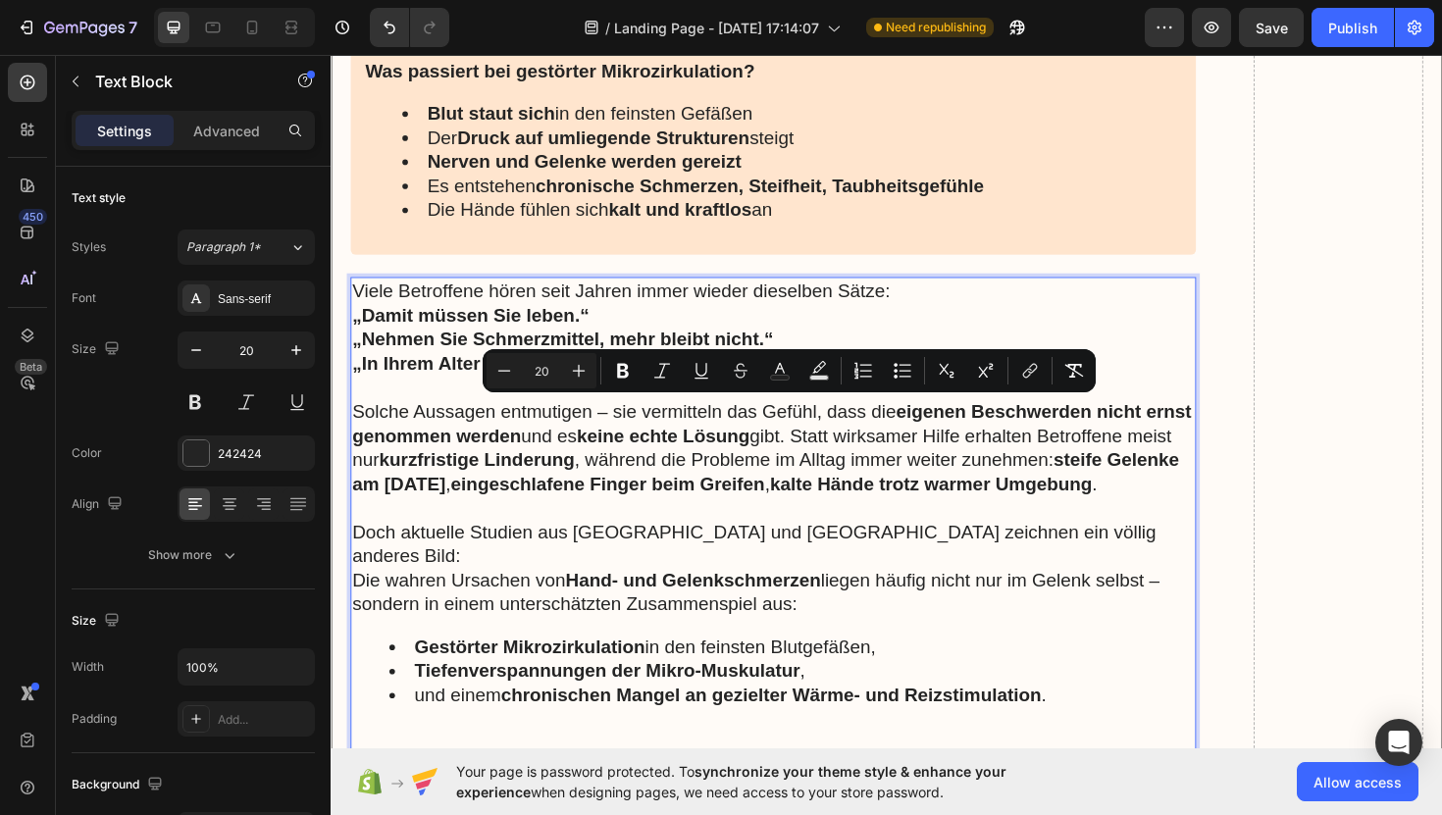
click at [372, 404] on p "Rich Text Editor. Editing area: main" at bounding box center [799, 407] width 892 height 26
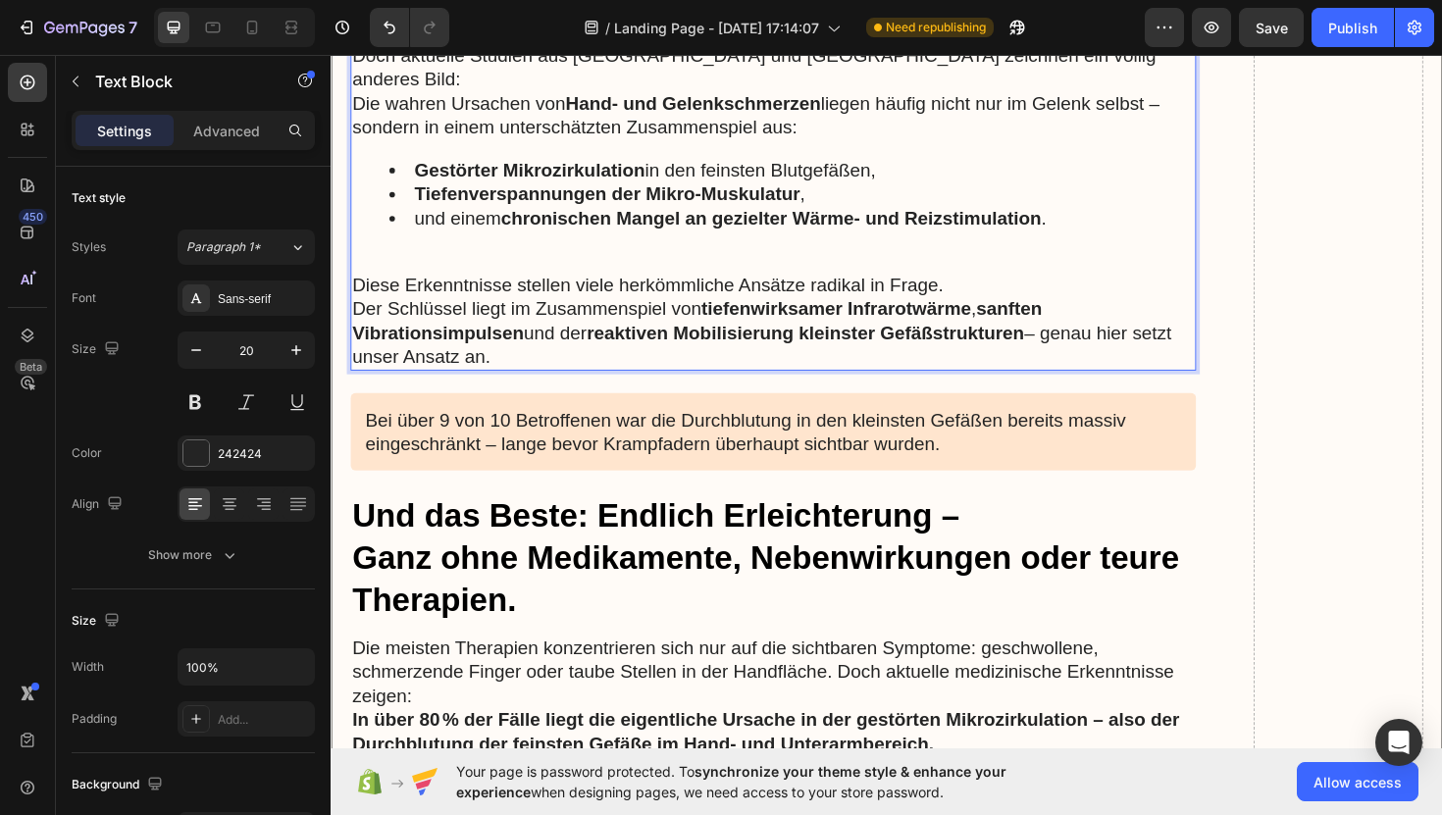
scroll to position [4461, 0]
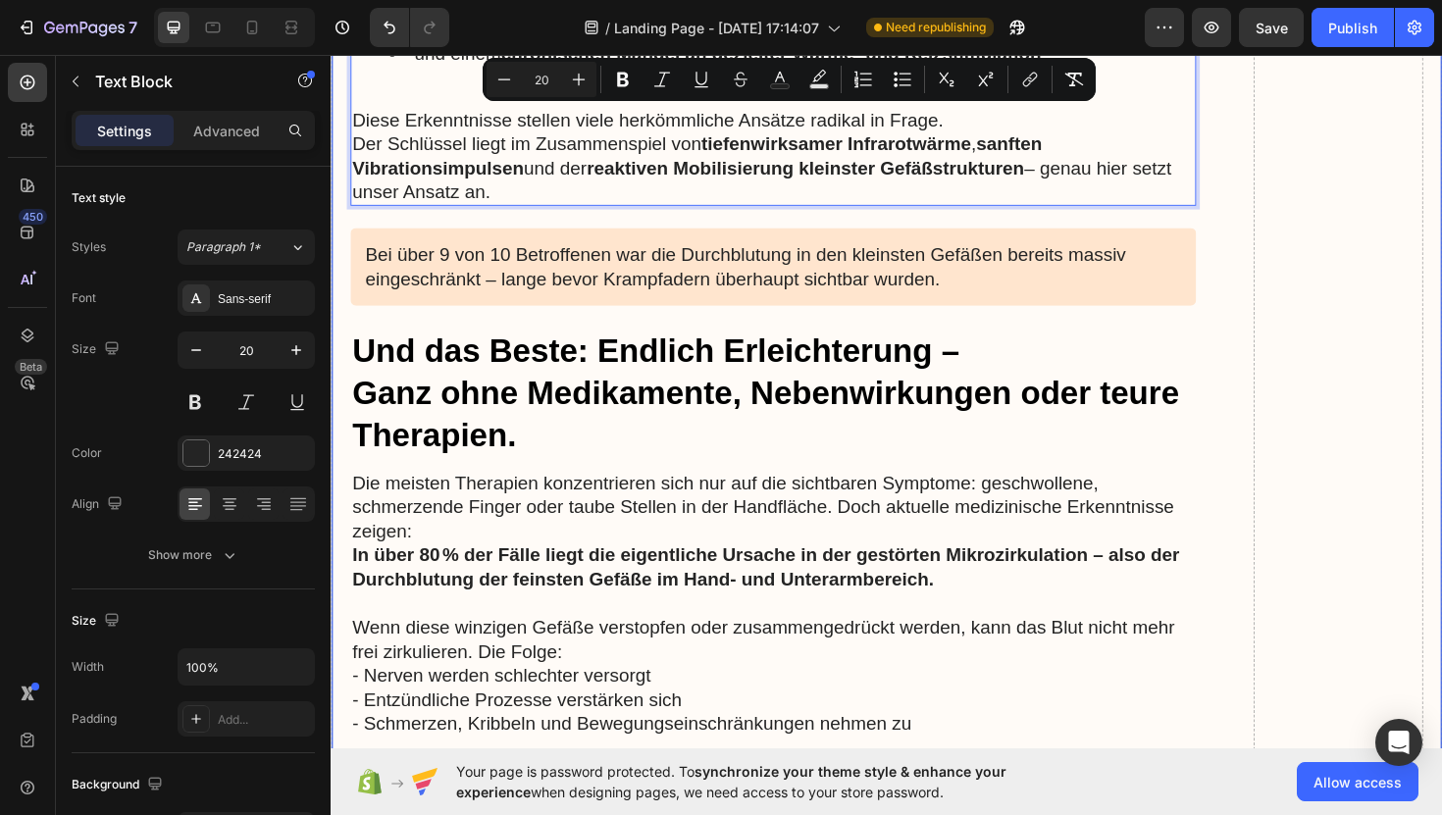
drag, startPoint x: 357, startPoint y: 434, endPoint x: 827, endPoint y: 198, distance: 525.6
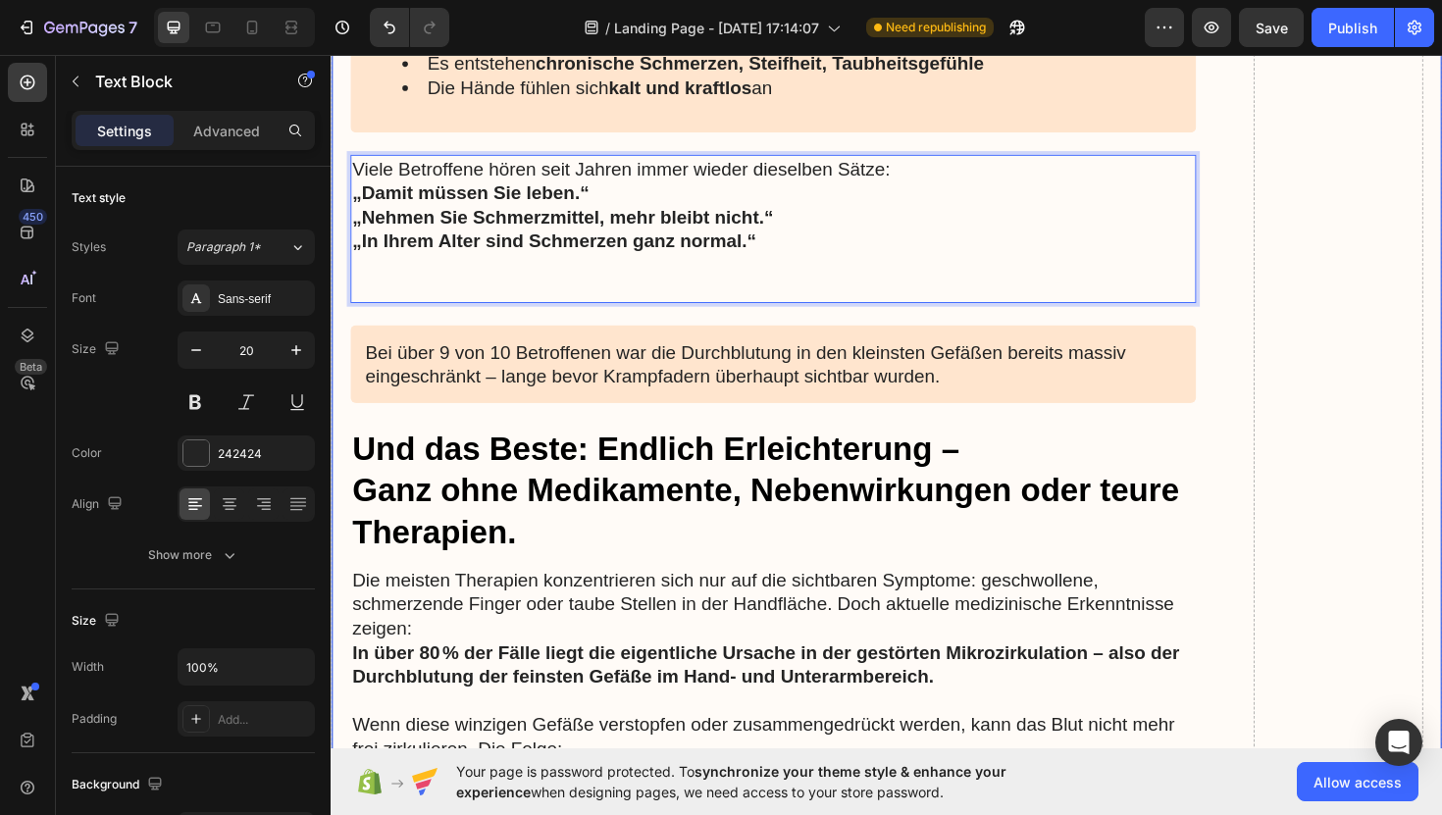
scroll to position [3885, 0]
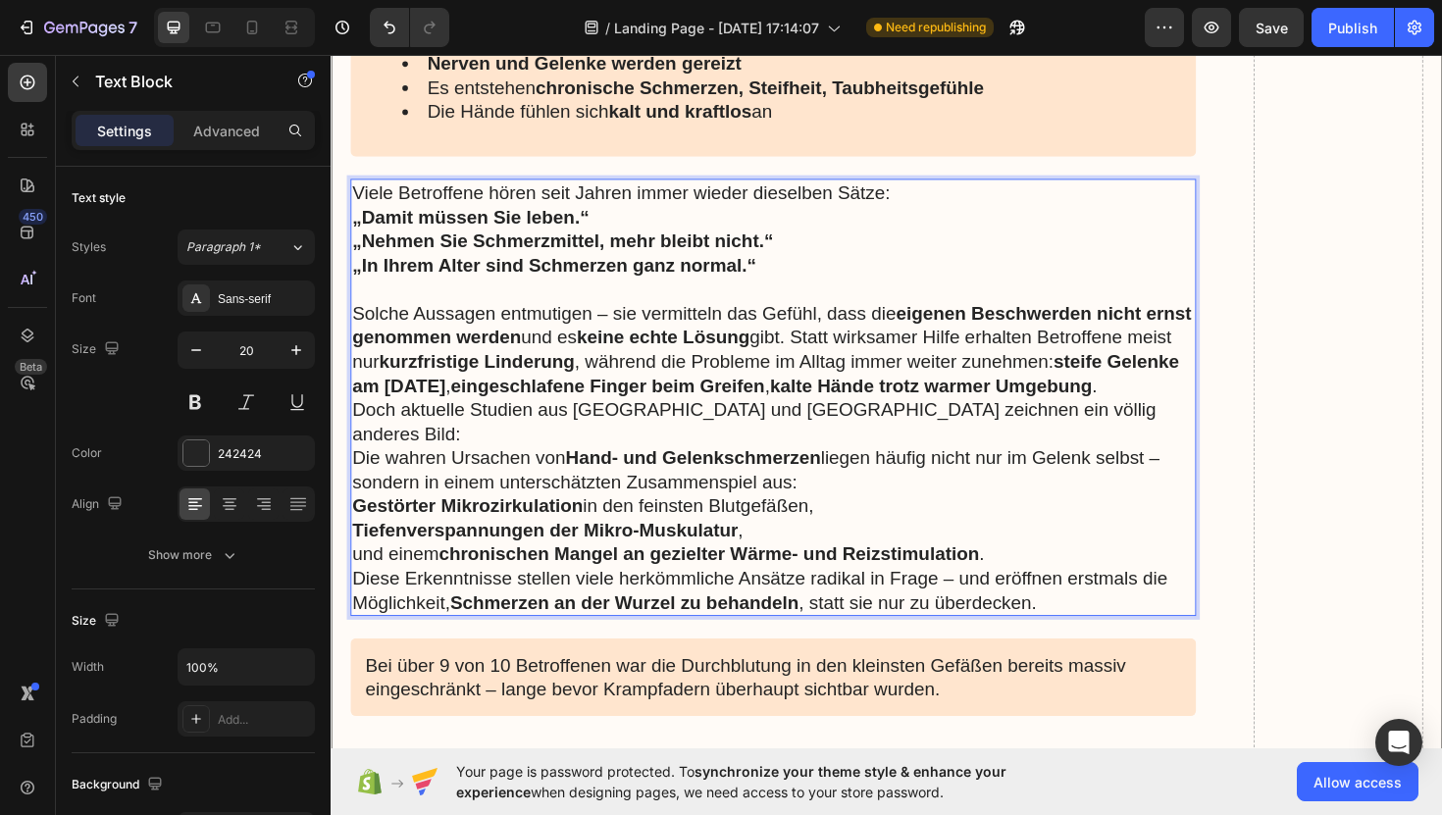
click at [1148, 434] on p "Doch aktuelle Studien aus Deutschland und Südkorea zeichnen ein völlig anderes …" at bounding box center [799, 469] width 892 height 102
click at [1244, 406] on p "Solche Aussagen entmutigen – sie vermitteln das Gefühl, dass die eigenen Beschw…" at bounding box center [799, 367] width 892 height 102
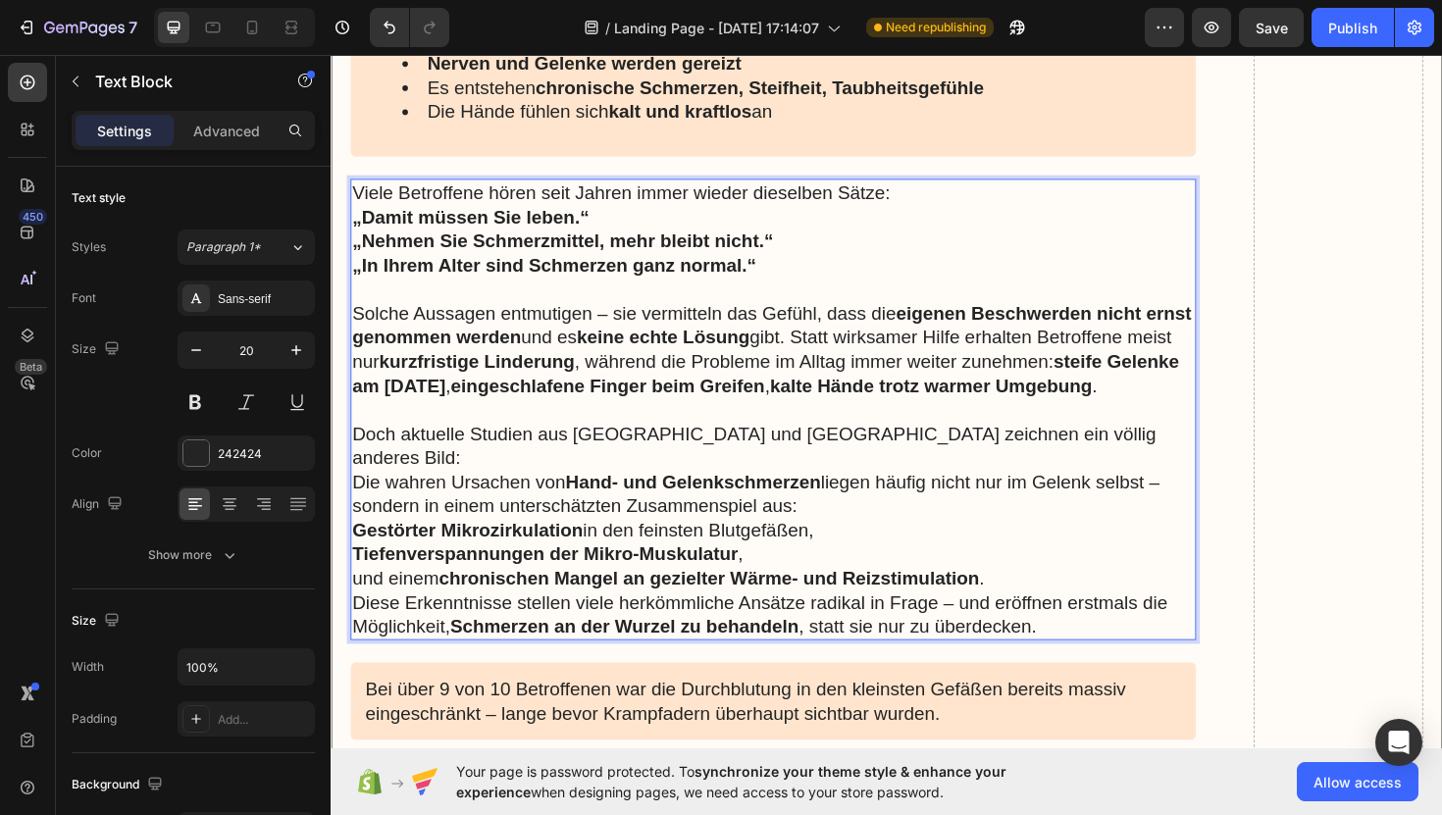
click at [862, 507] on p "Doch aktuelle Studien aus Deutschland und Südkorea zeichnen ein völlig anderes …" at bounding box center [799, 494] width 892 height 102
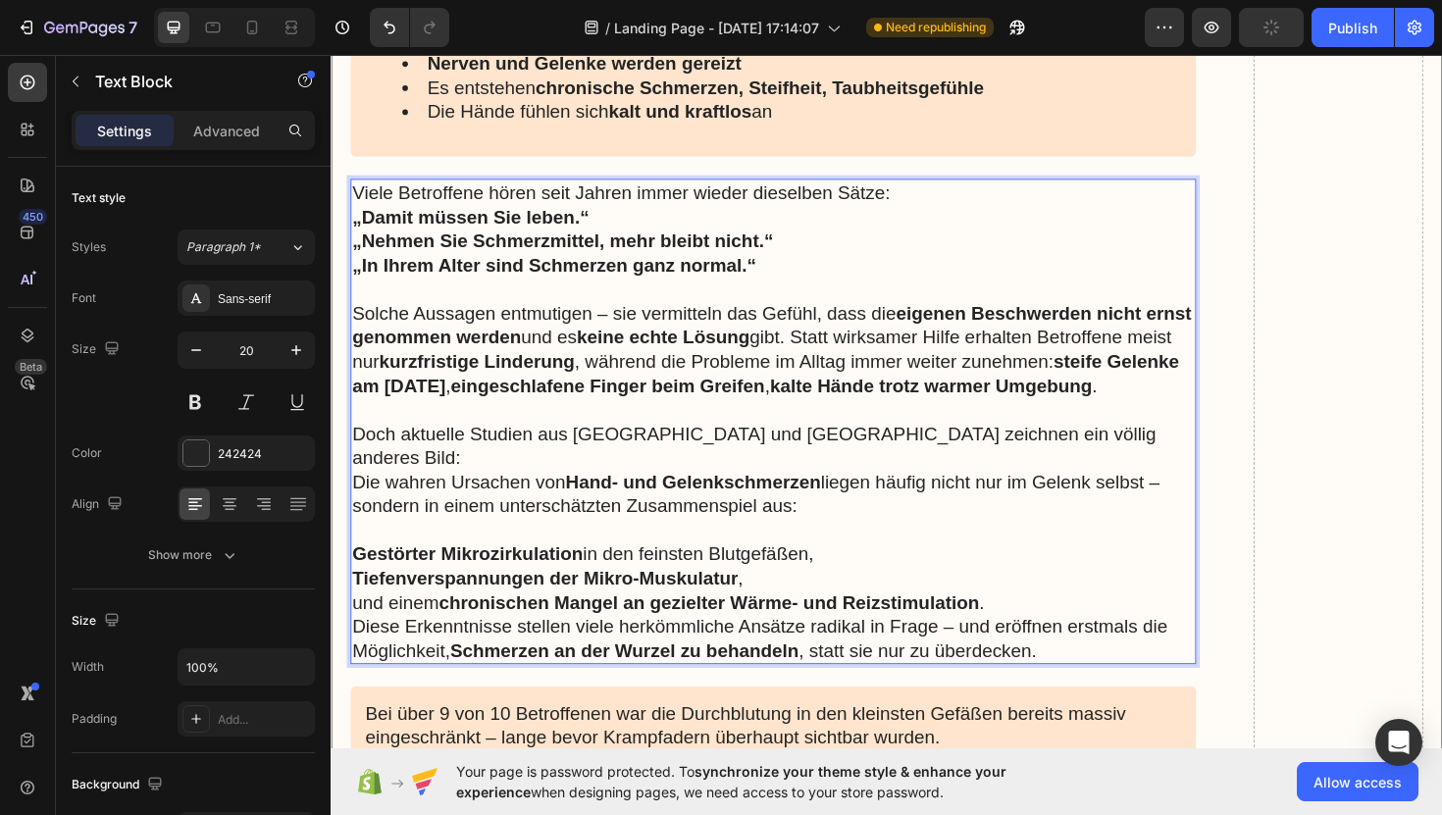
scroll to position [3926, 0]
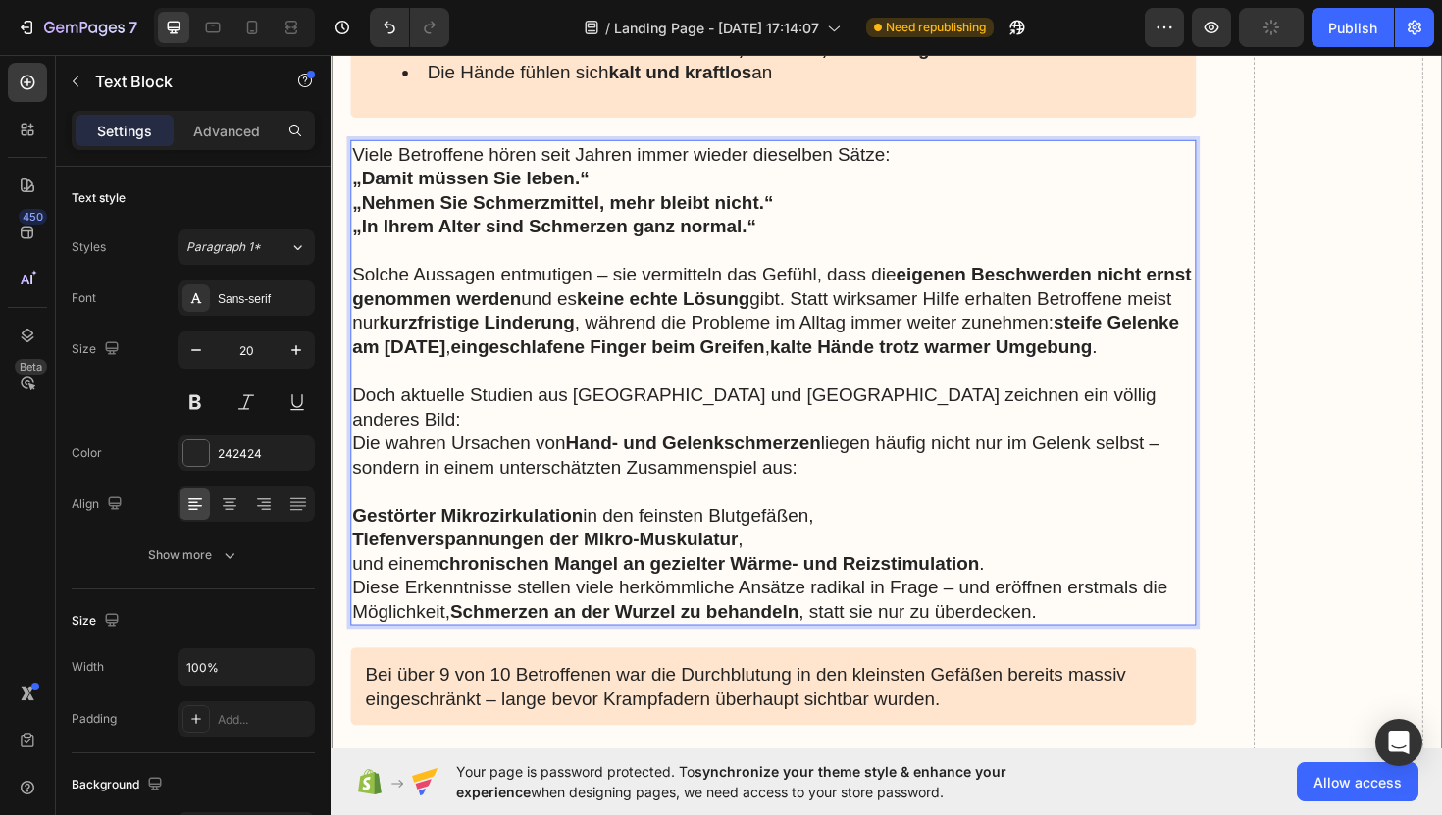
click at [1118, 581] on p "und einem chronischen Mangel an gezielter Wärme- und Reizstimulation ." at bounding box center [799, 594] width 892 height 26
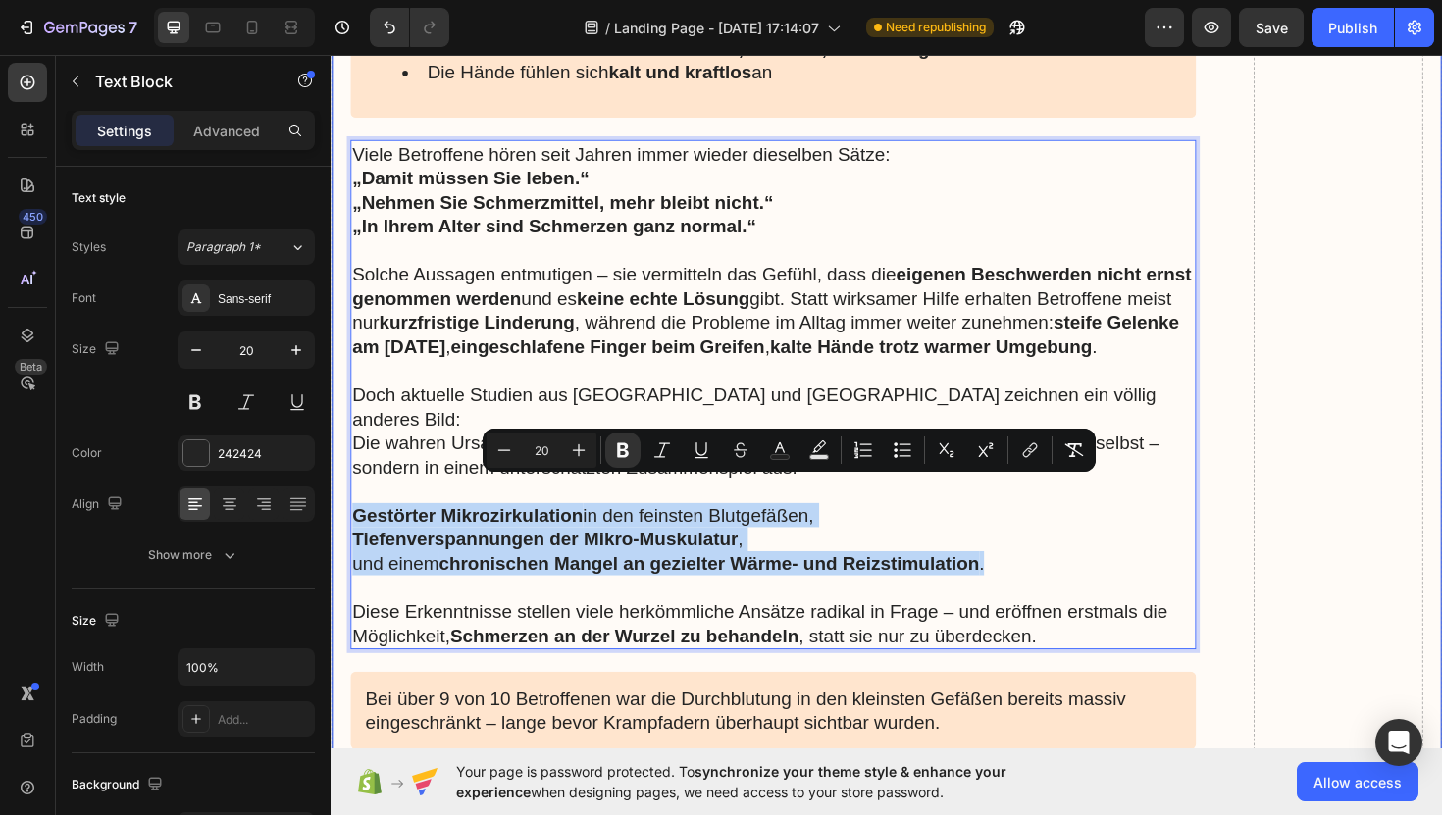
drag, startPoint x: 1040, startPoint y: 578, endPoint x: 344, endPoint y: 515, distance: 698.4
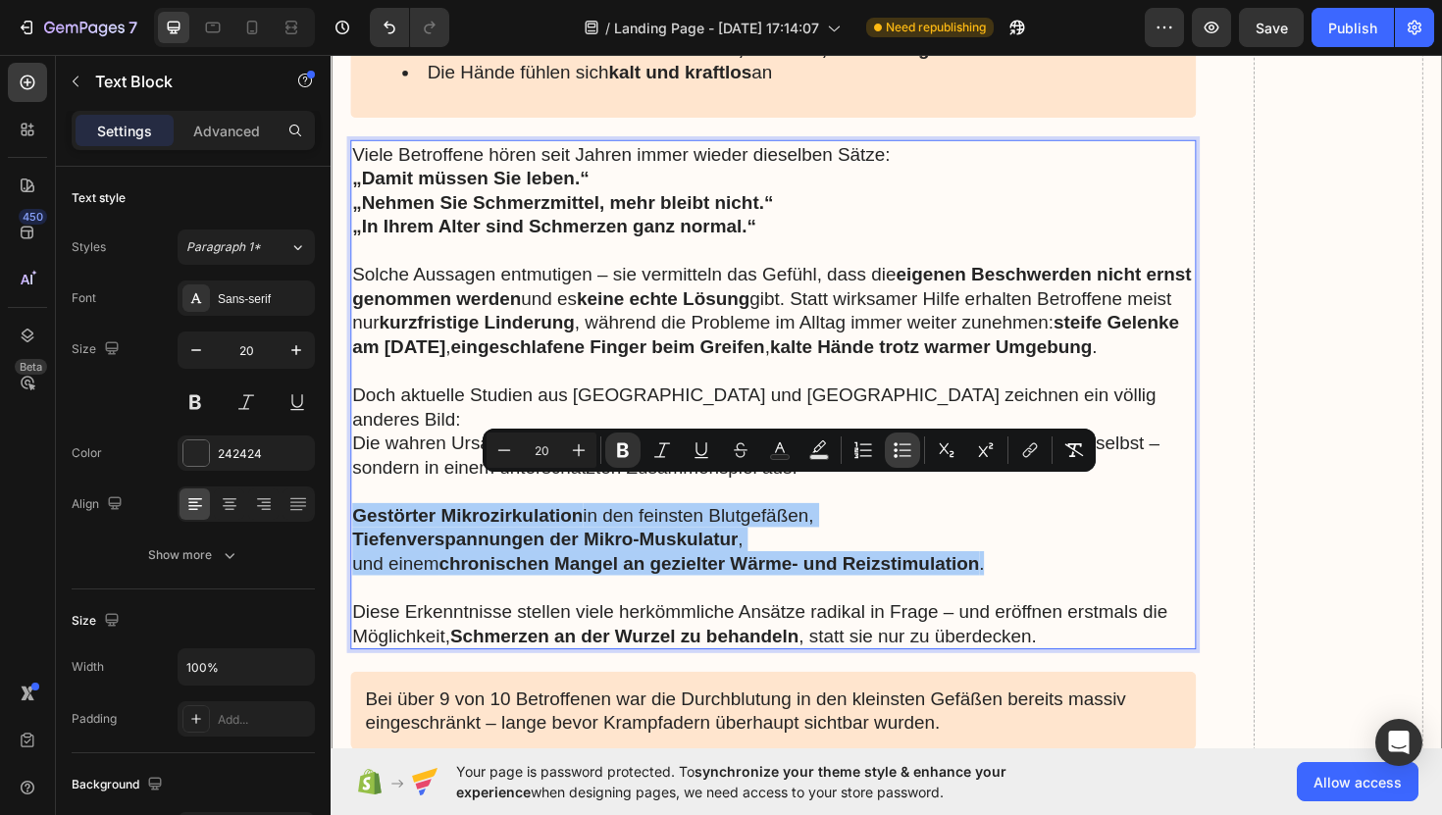
click at [912, 453] on button "Bulleted List" at bounding box center [902, 450] width 35 height 35
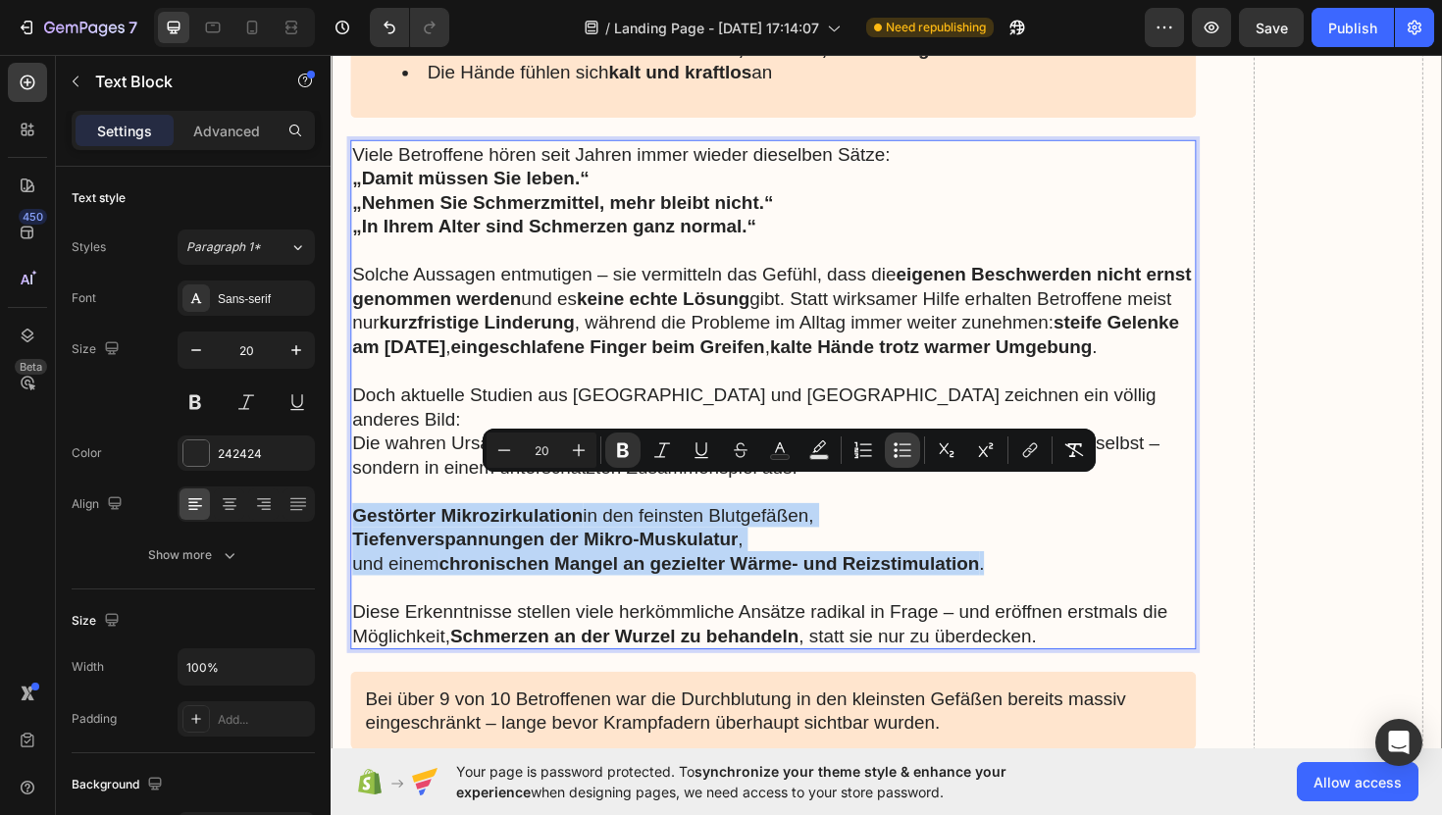
type input "20"
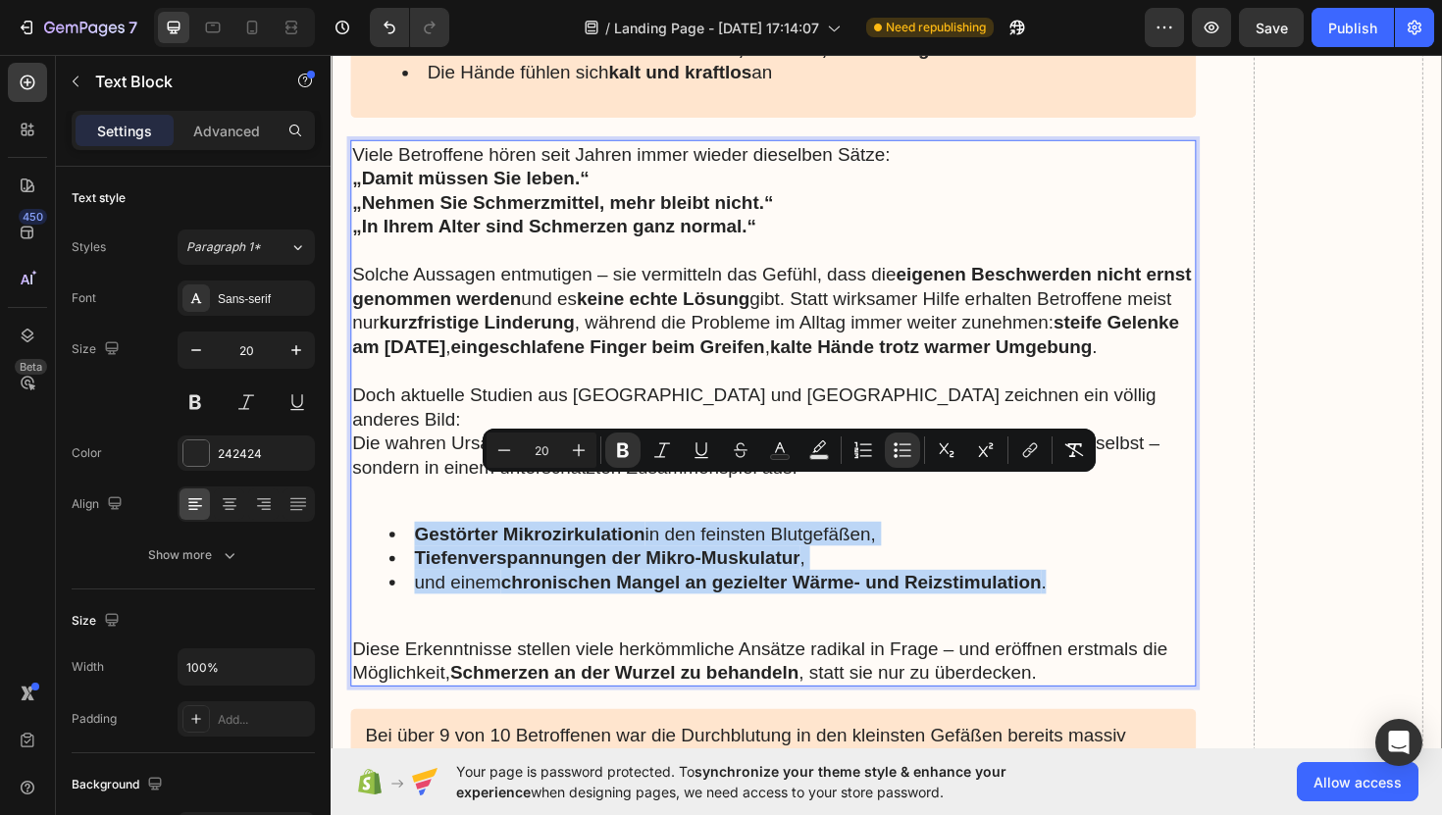
click at [437, 509] on div "Viele Betroffene hören seit Jahren immer wieder dieselben Sätze: „Damit müssen …" at bounding box center [799, 434] width 896 height 579
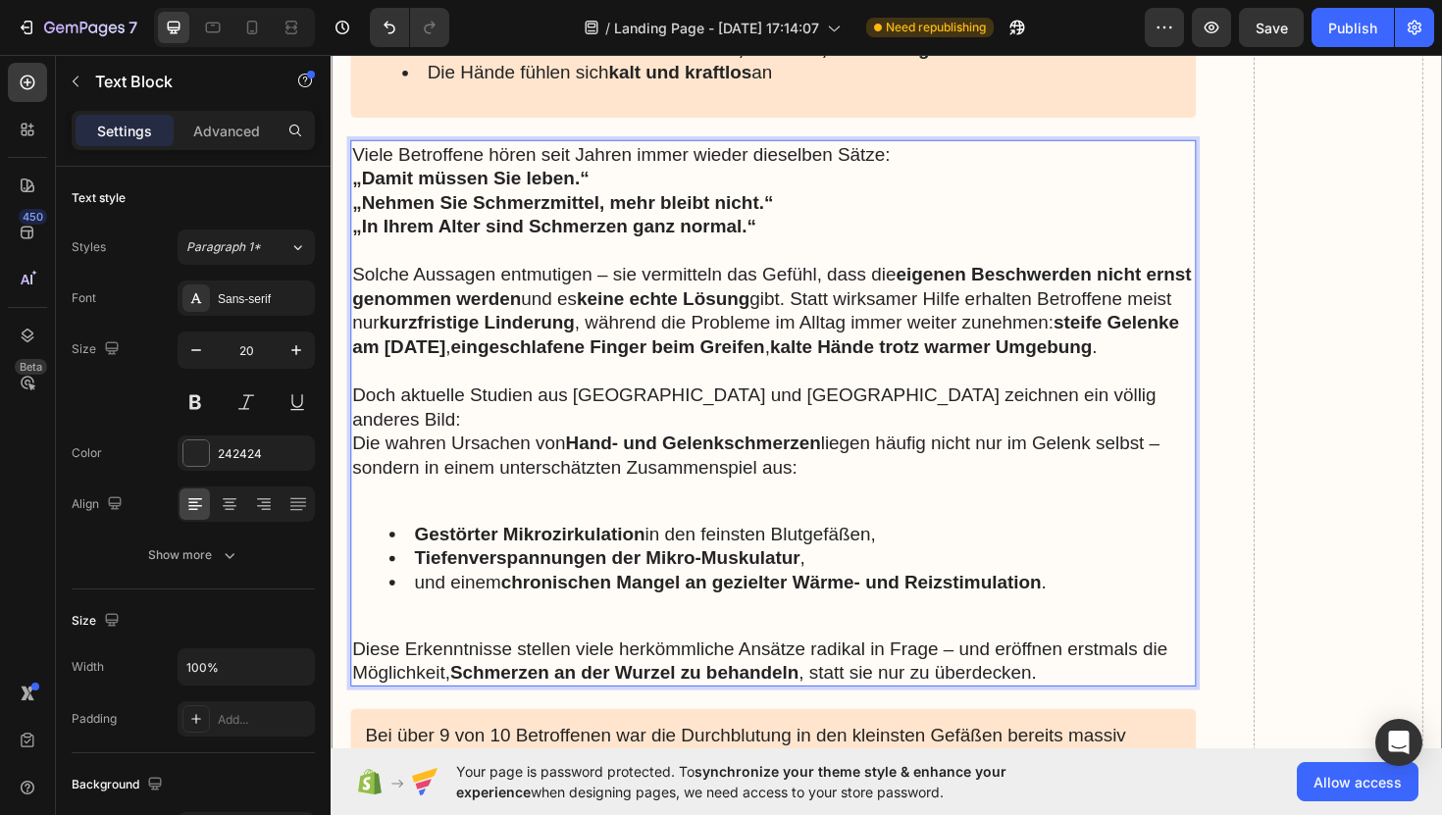
click at [426, 504] on p "Rich Text Editor. Editing area: main" at bounding box center [799, 517] width 892 height 26
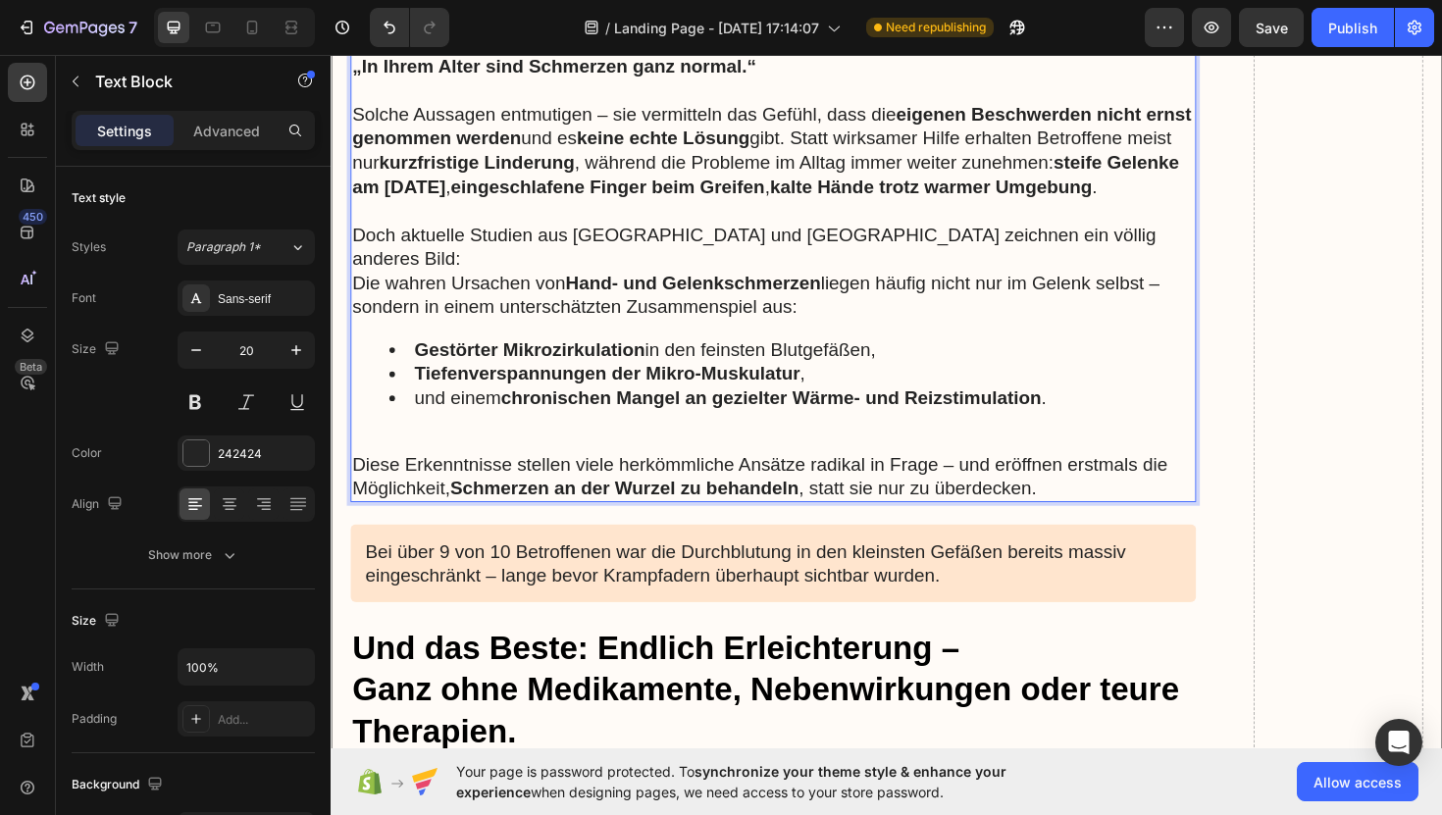
scroll to position [4113, 0]
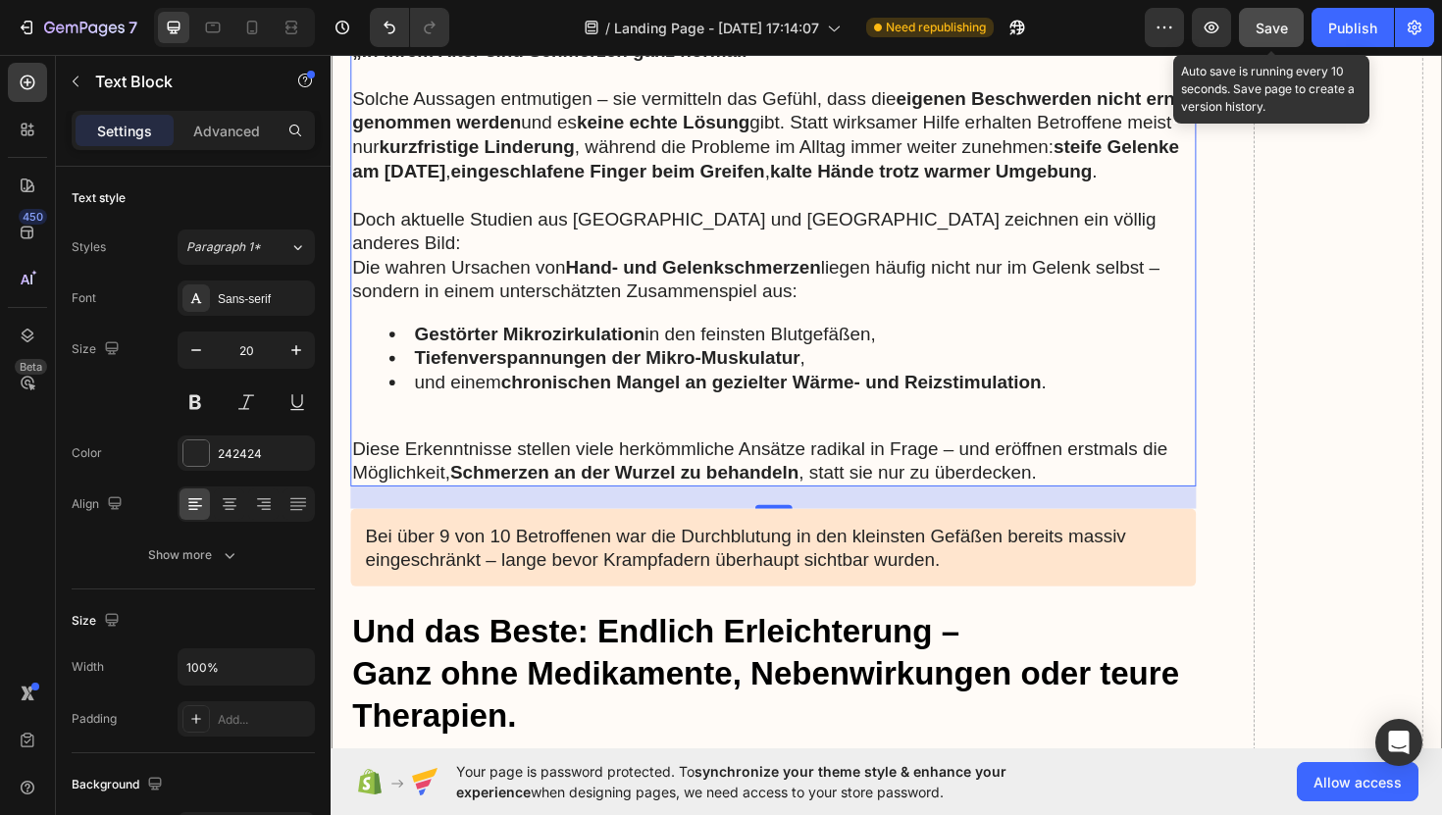
click at [1252, 27] on button "Save" at bounding box center [1271, 27] width 65 height 39
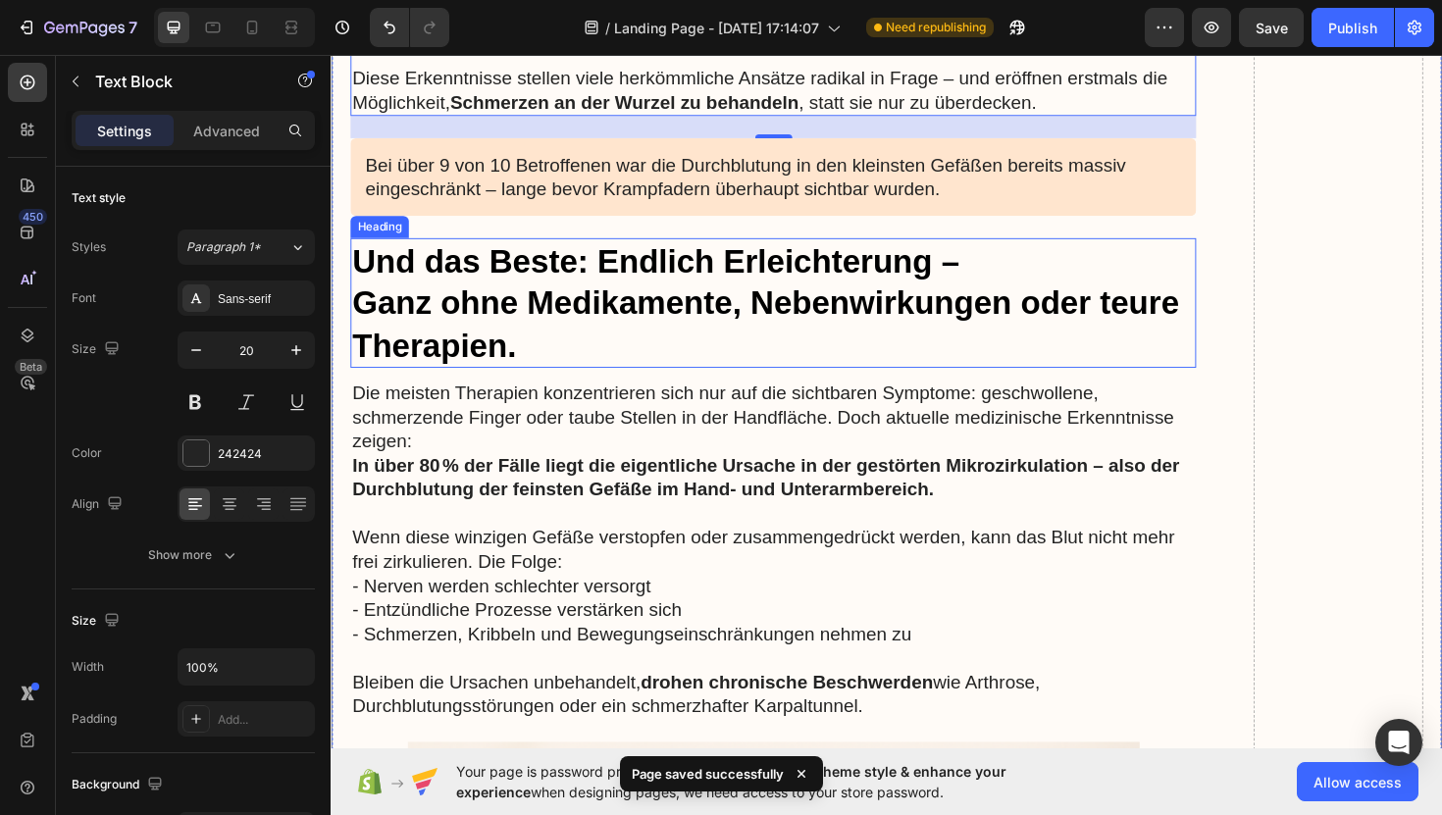
scroll to position [4518, 0]
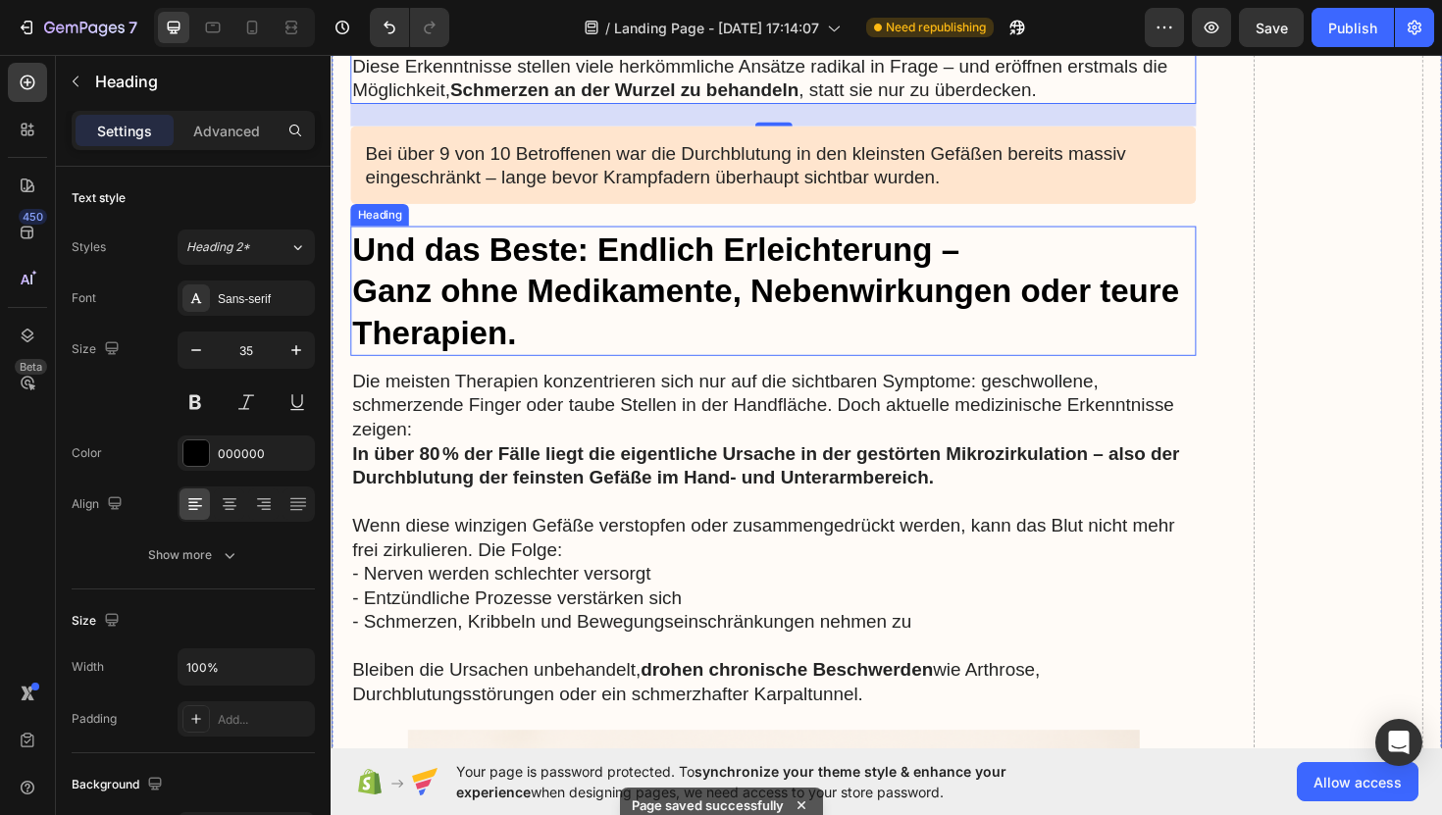
click at [629, 321] on h2 "Und das Beste: Endlich Erleichterung – Ganz ohne Medikamente, Nebenwirkungen od…" at bounding box center [799, 305] width 896 height 138
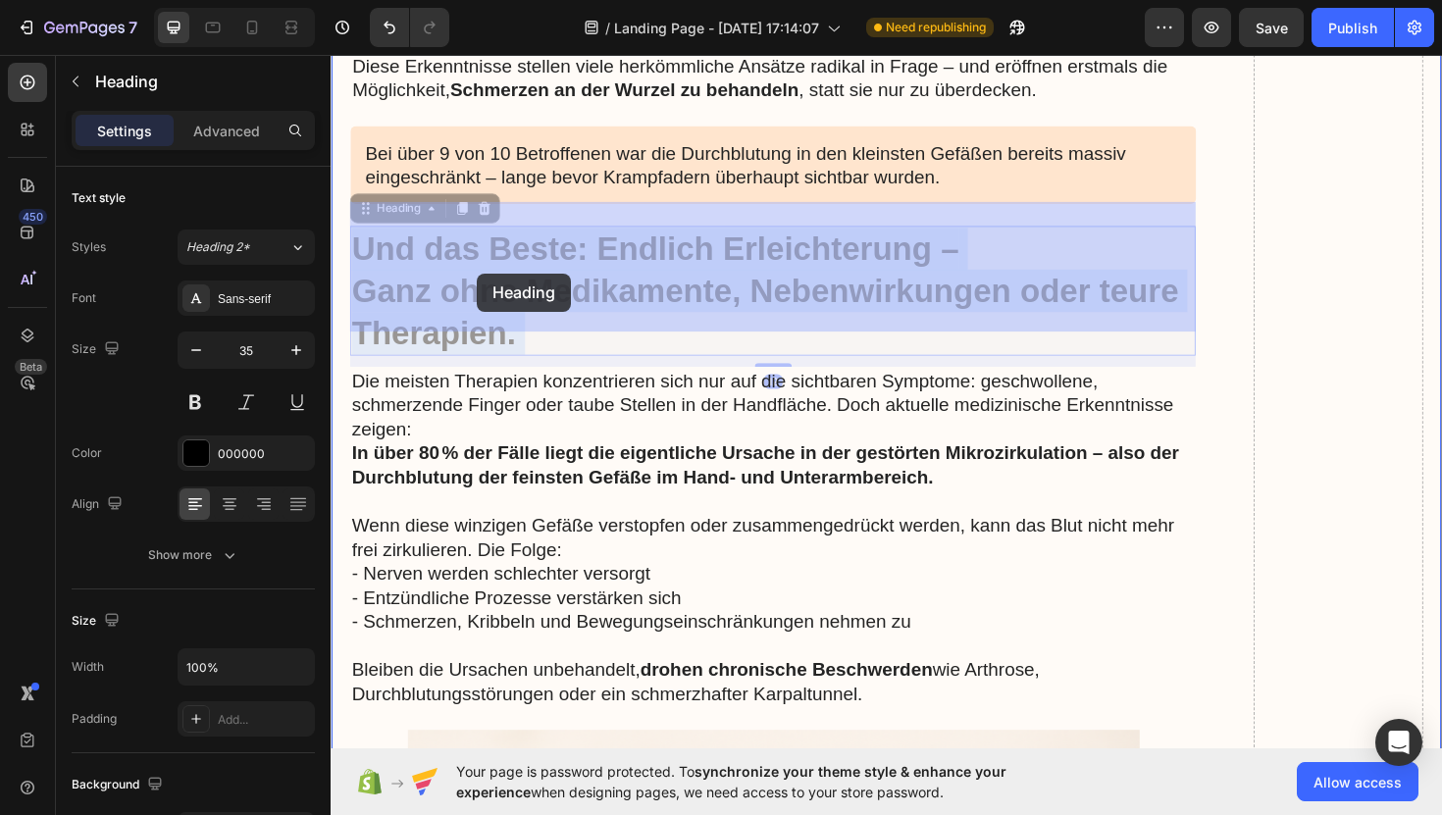
drag, startPoint x: 629, startPoint y: 321, endPoint x: 486, endPoint y: 286, distance: 147.3
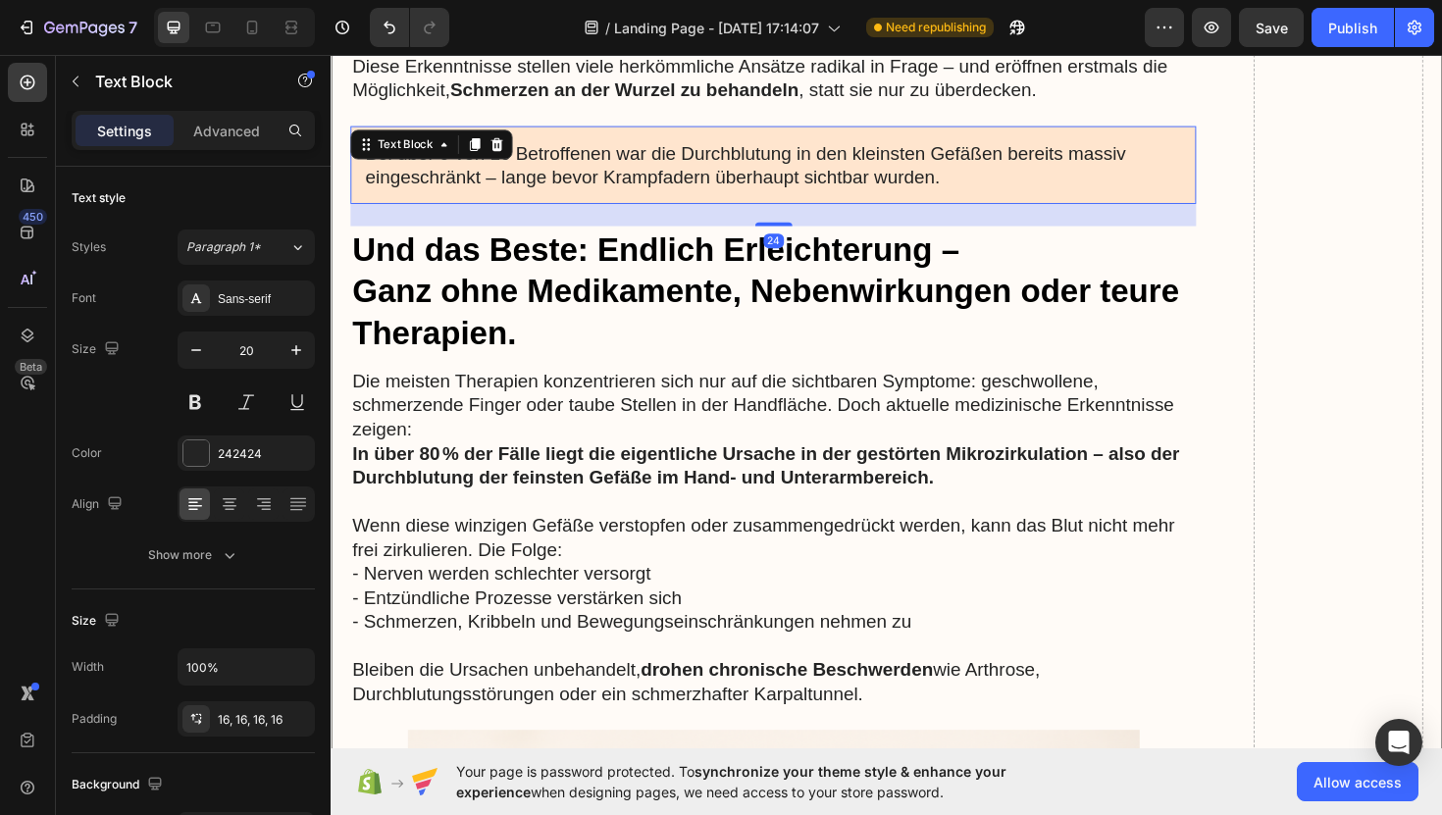
click at [841, 146] on p "Bei über 9 von 10 Betroffenen war die Durchblutung in den kleinsten Gefäßen ber…" at bounding box center [799, 171] width 864 height 51
click at [978, 158] on p "Bei über 9 von 10 Betroffenen war die Durchblutung in den kleinsten Gefäßen ber…" at bounding box center [799, 171] width 864 height 51
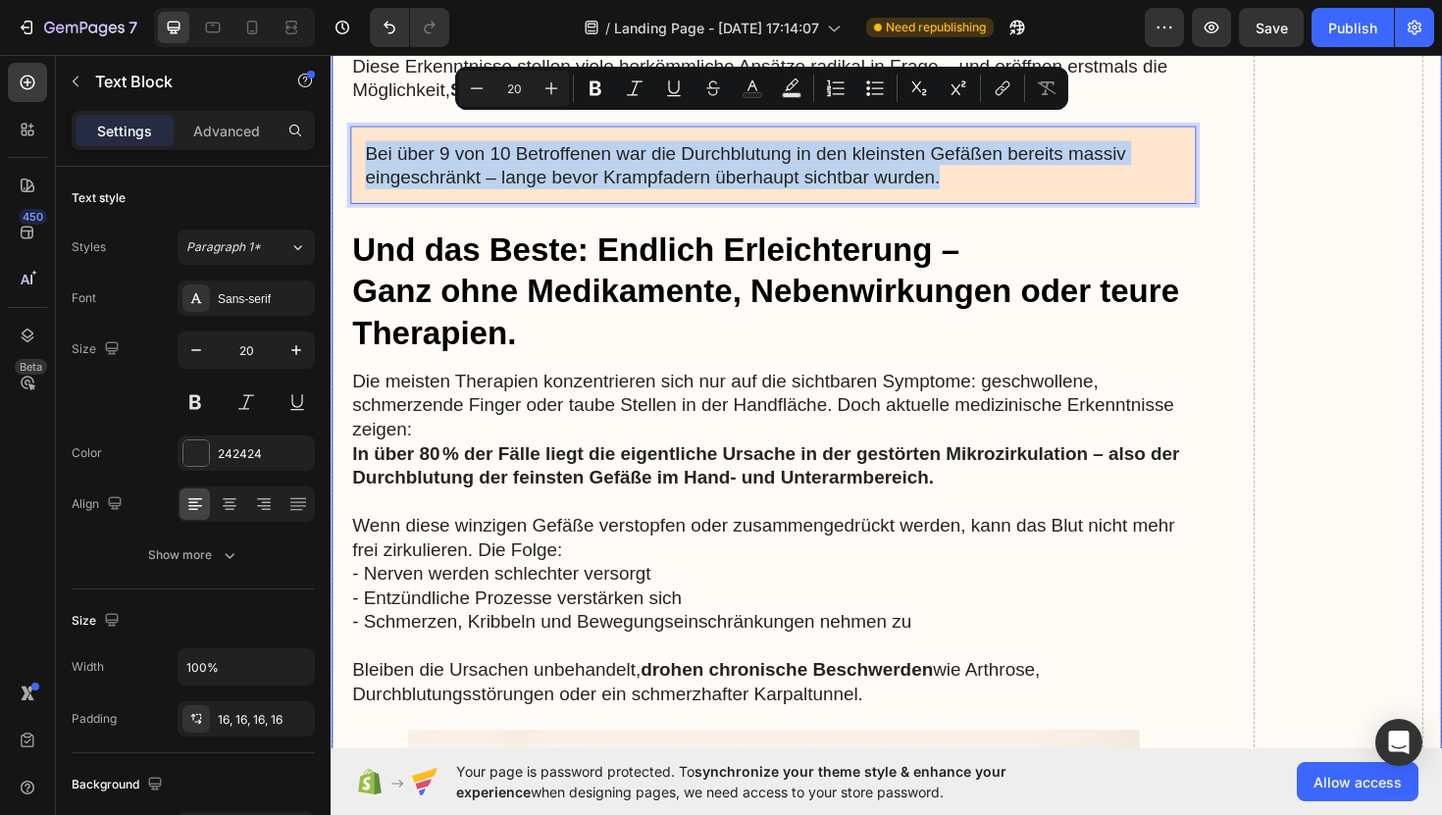
drag, startPoint x: 978, startPoint y: 158, endPoint x: 348, endPoint y: 103, distance: 632.2
copy p "Bei über 9 von 10 Betroffenen war die Durchblutung in den kleinsten Gefäßen ber…"
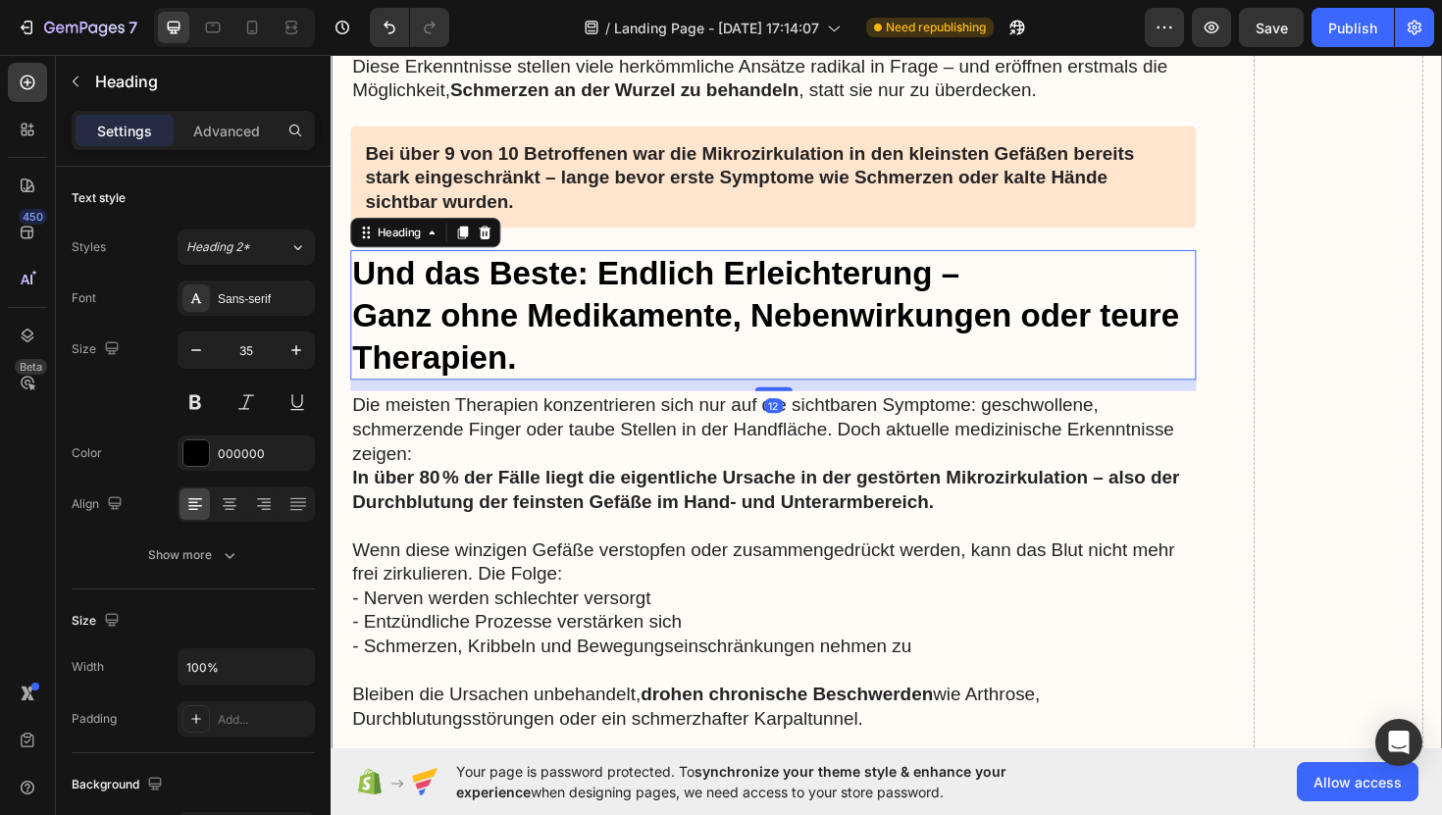
click at [627, 264] on p "Und das Beste: Endlich Erleichterung – Ganz ohne Medikamente, Nebenwirkungen od…" at bounding box center [799, 331] width 892 height 134
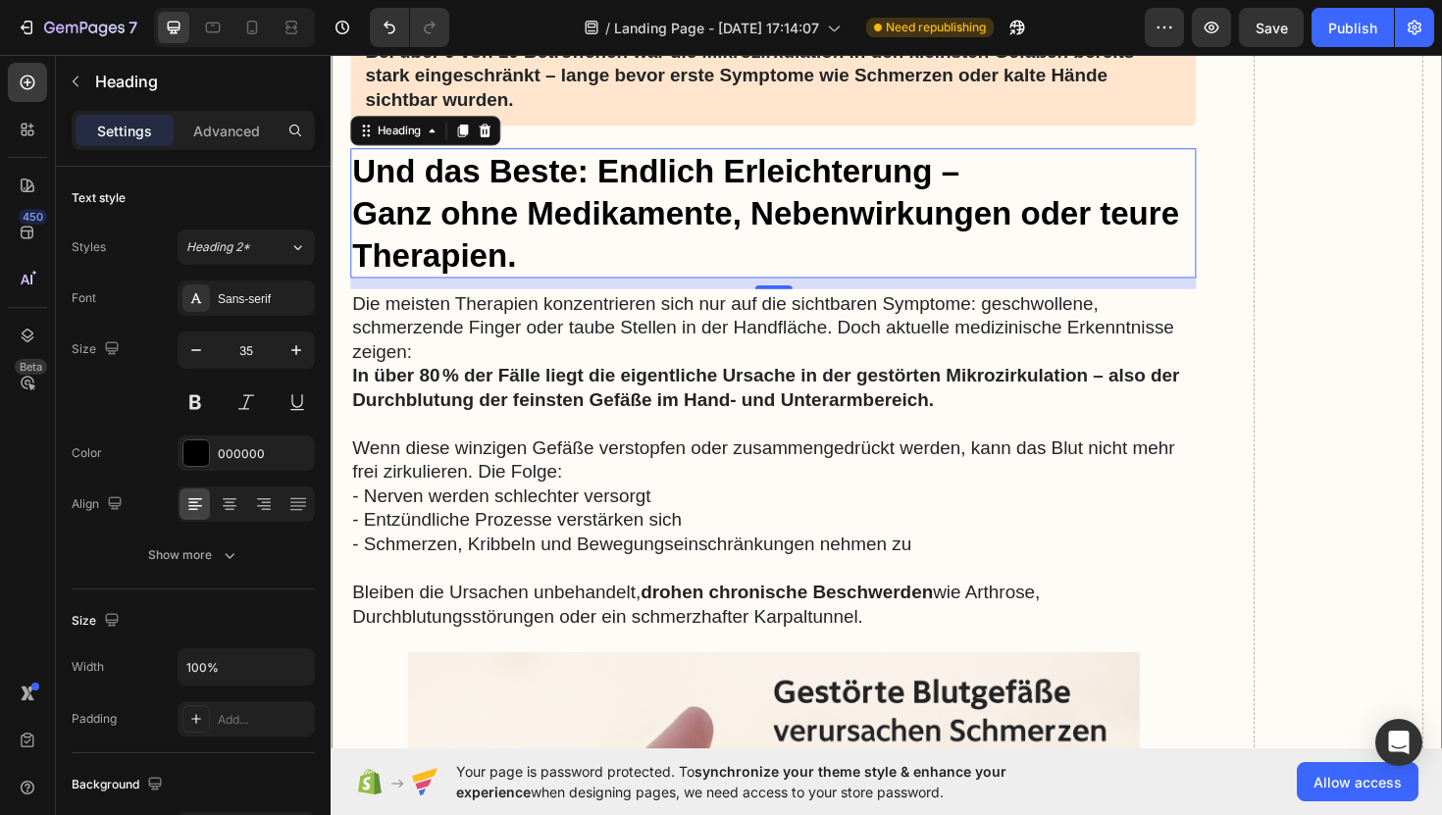
scroll to position [4668, 0]
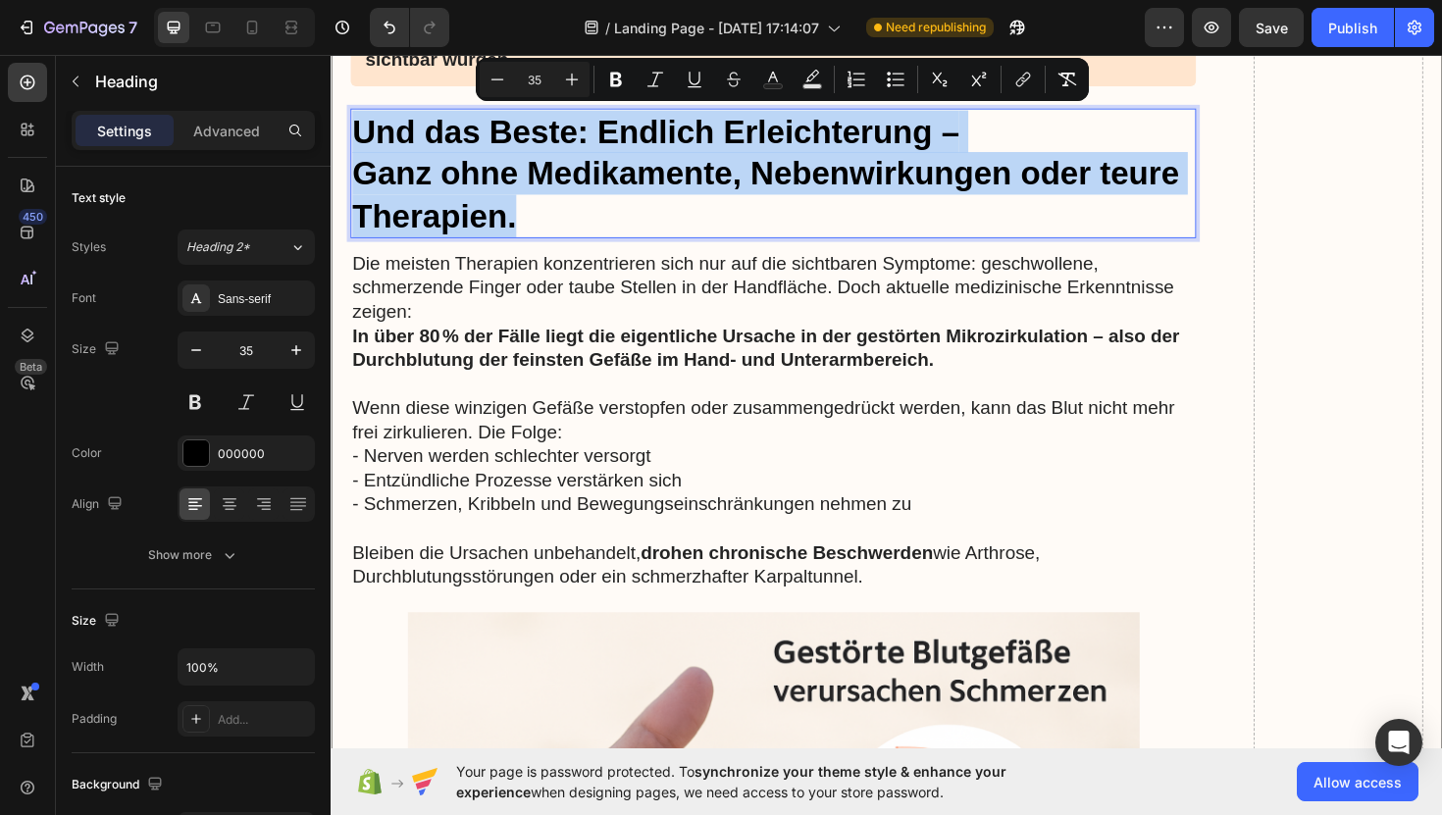
drag, startPoint x: 597, startPoint y: 201, endPoint x: 358, endPoint y: 107, distance: 257.2
click at [358, 114] on p "Und das Beste: Endlich Erleichterung – Ganz ohne Medikamente, Nebenwirkungen od…" at bounding box center [799, 181] width 892 height 134
copy p "Und das Beste: Endlich Erleichterung – Ganz ohne Medikamente, Nebenwirkungen od…"
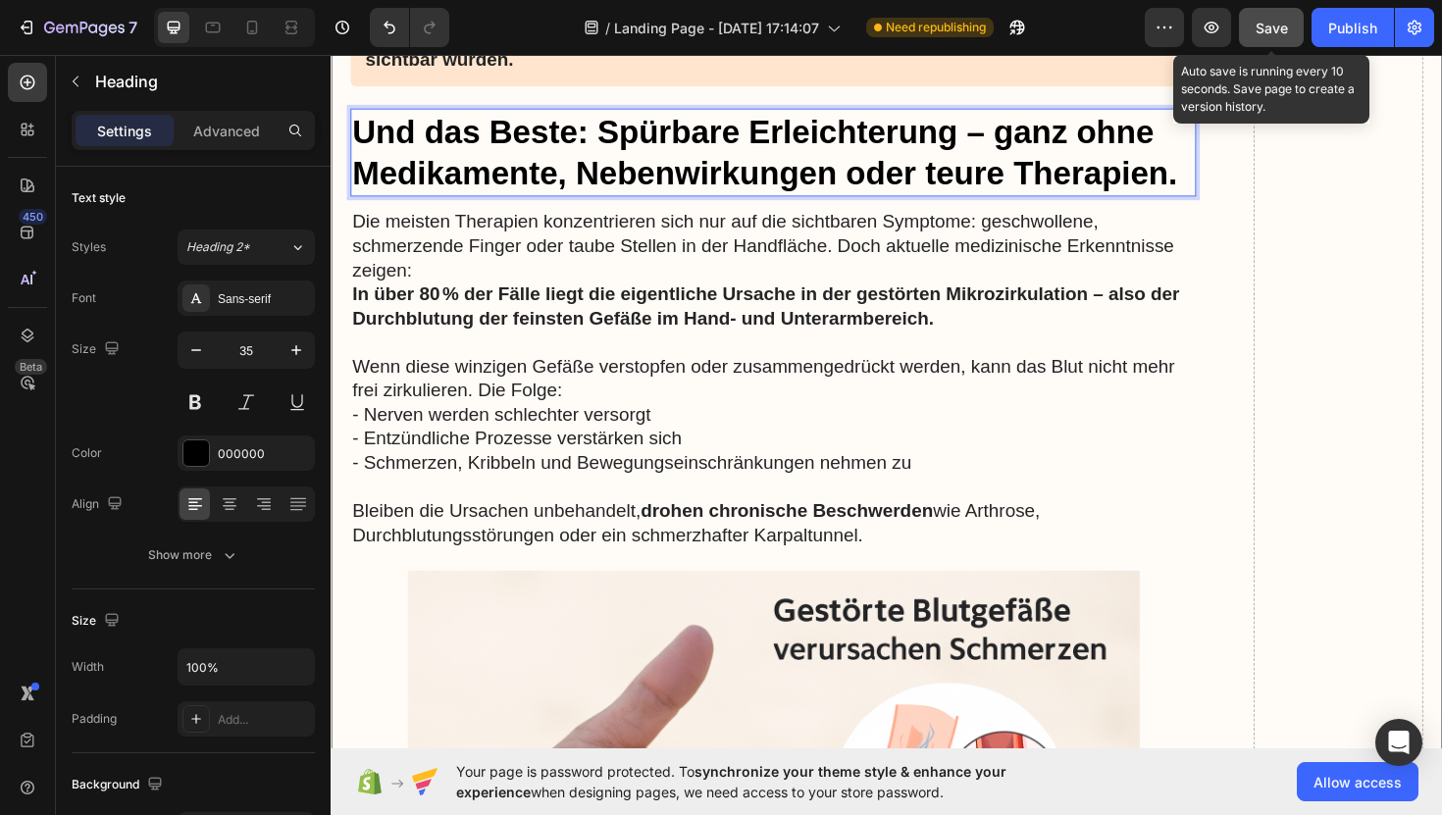
click at [1286, 35] on div "Save" at bounding box center [1272, 28] width 32 height 21
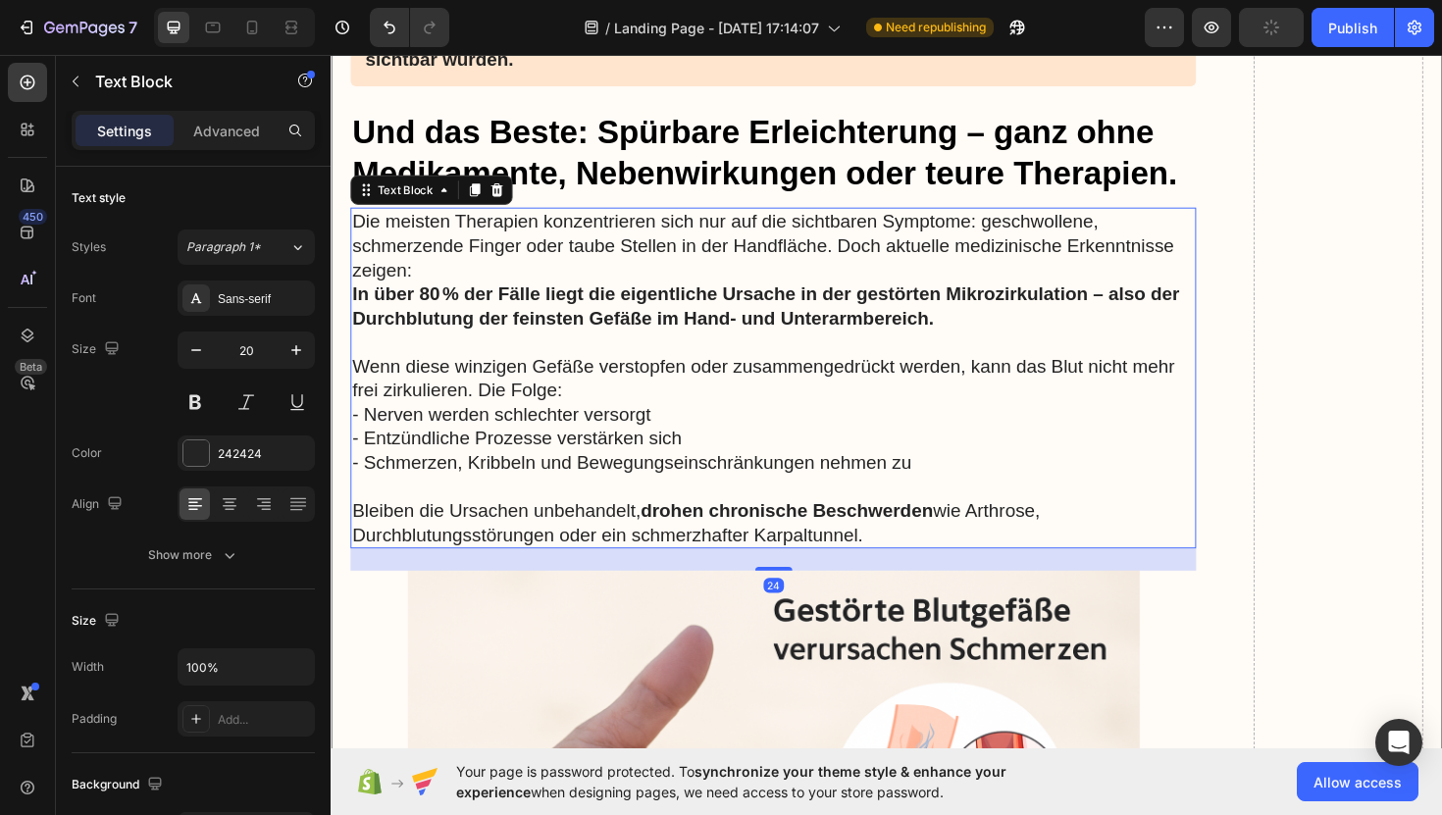
click at [494, 249] on p "Die meisten Therapien konzentrieren sich nur auf die sichtbaren Symptome: gesch…" at bounding box center [799, 257] width 892 height 77
click at [939, 536] on p "Bleiben die Ursachen unbehandelt, drohen chronische Beschwerden wie Arthrose, D…" at bounding box center [799, 550] width 892 height 51
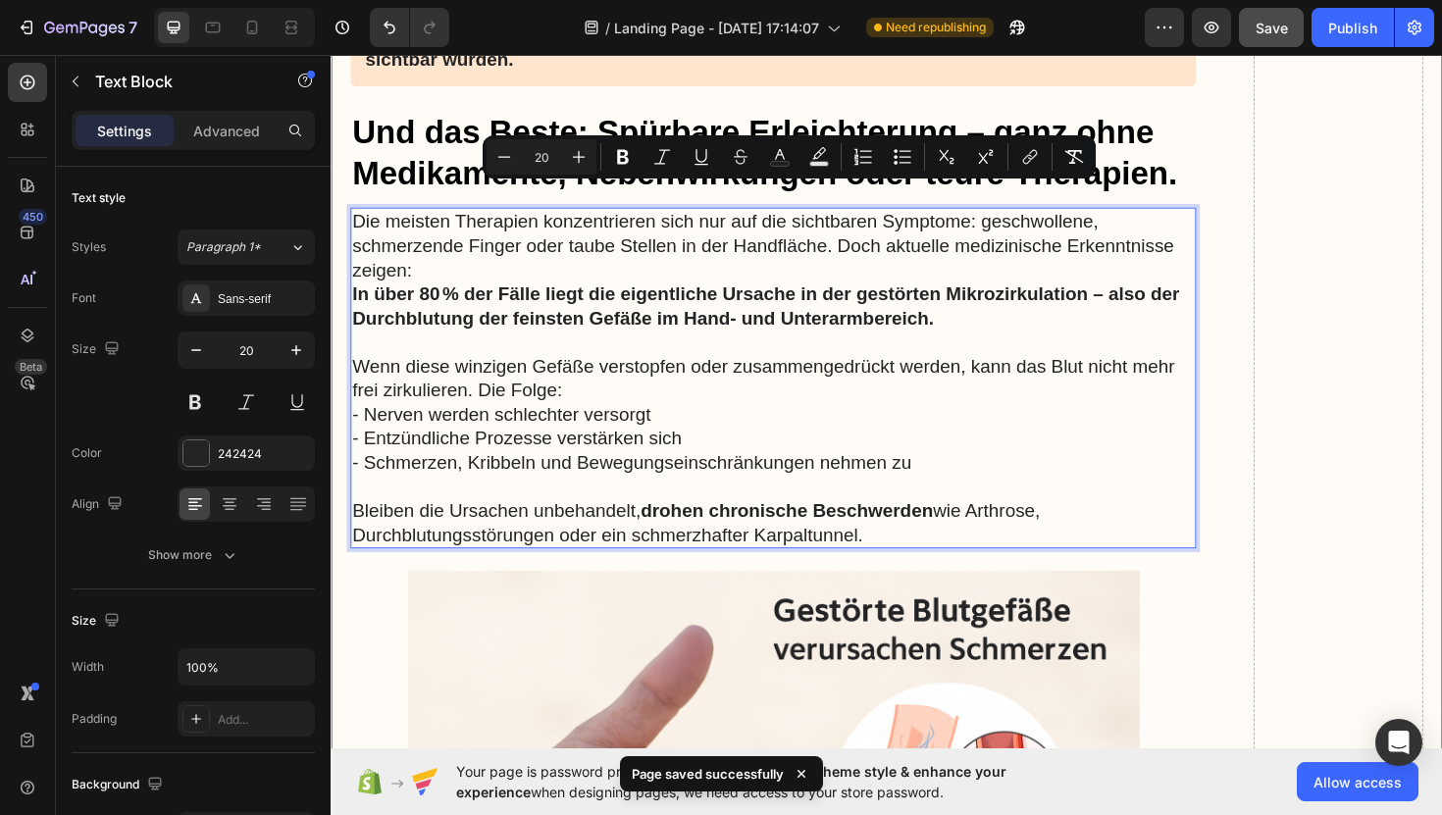
drag, startPoint x: 939, startPoint y: 536, endPoint x: 351, endPoint y: 208, distance: 672.8
click at [351, 217] on div "Die meisten Therapien konzentrieren sich nur auf die sichtbaren Symptome: gesch…" at bounding box center [799, 397] width 896 height 361
copy div "Die meisten Therapien konzentrieren sich nur auf die sichtbaren Symptome: gesch…"
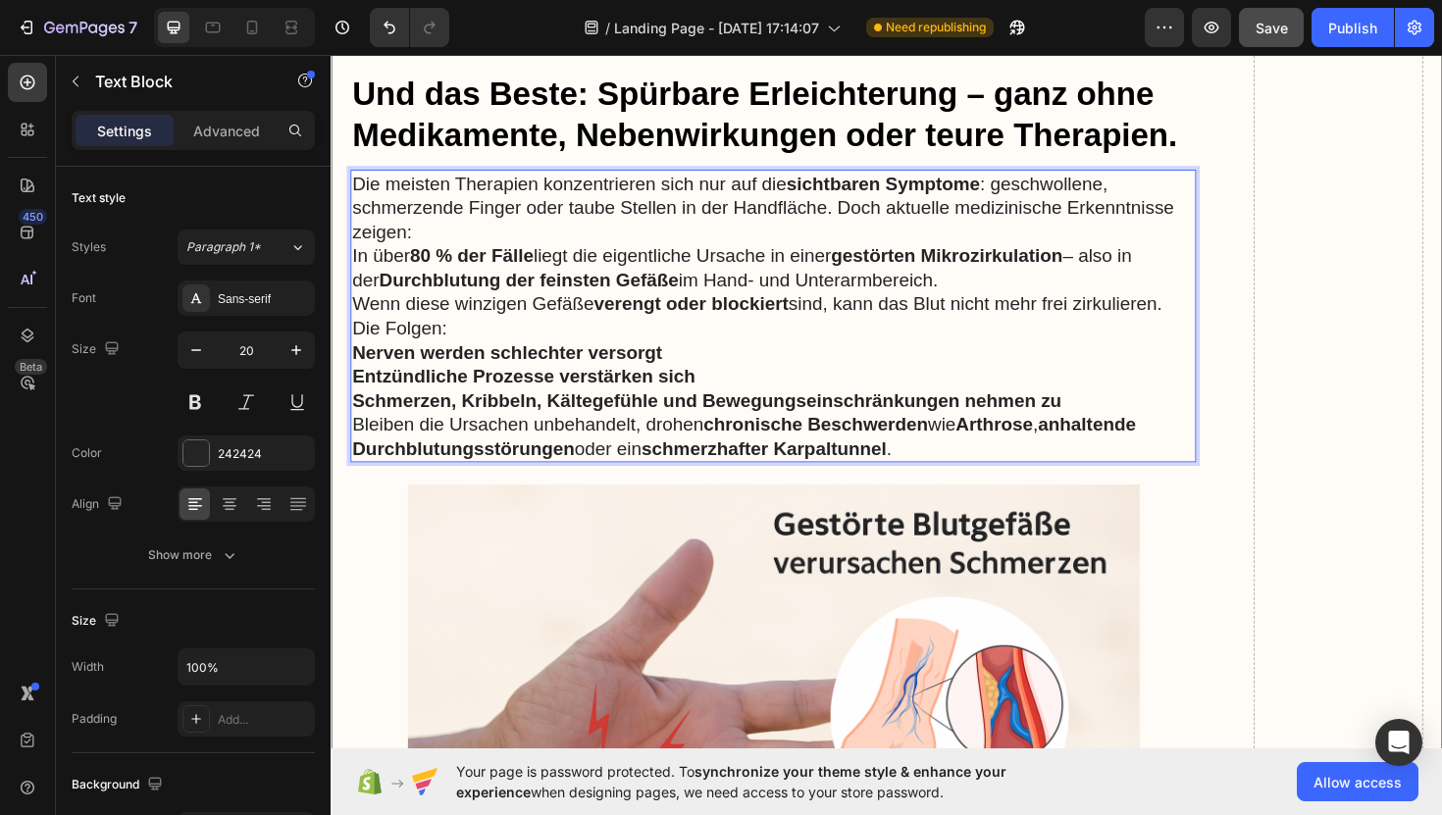
click at [438, 212] on p "Die meisten Therapien konzentrieren sich nur auf die sichtbaren Symptome : gesc…" at bounding box center [799, 217] width 892 height 77
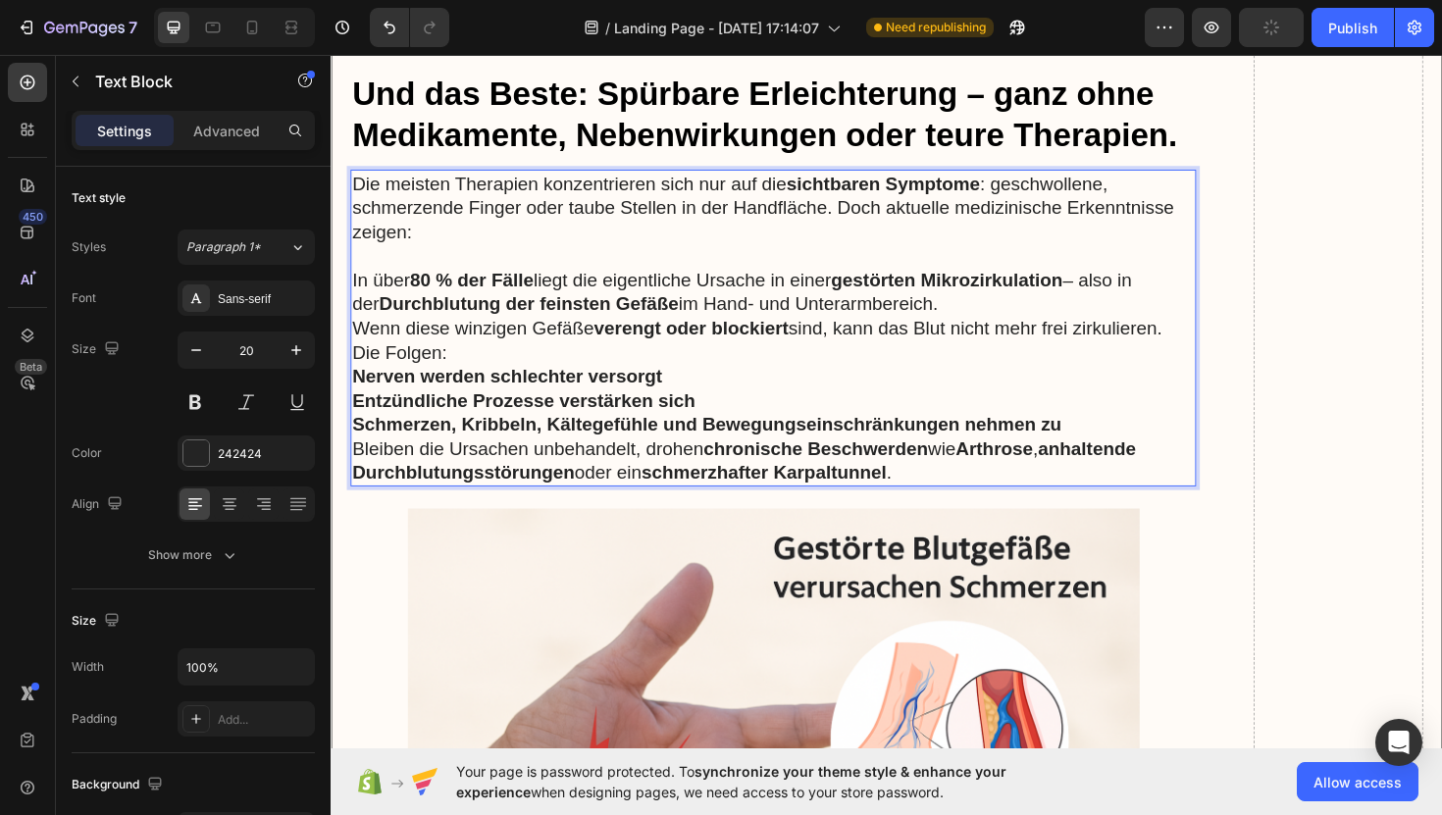
click at [567, 348] on p "Wenn diese winzigen Gefäße verengt oder blockiert sind, kann das Blut nicht meh…" at bounding box center [799, 357] width 892 height 51
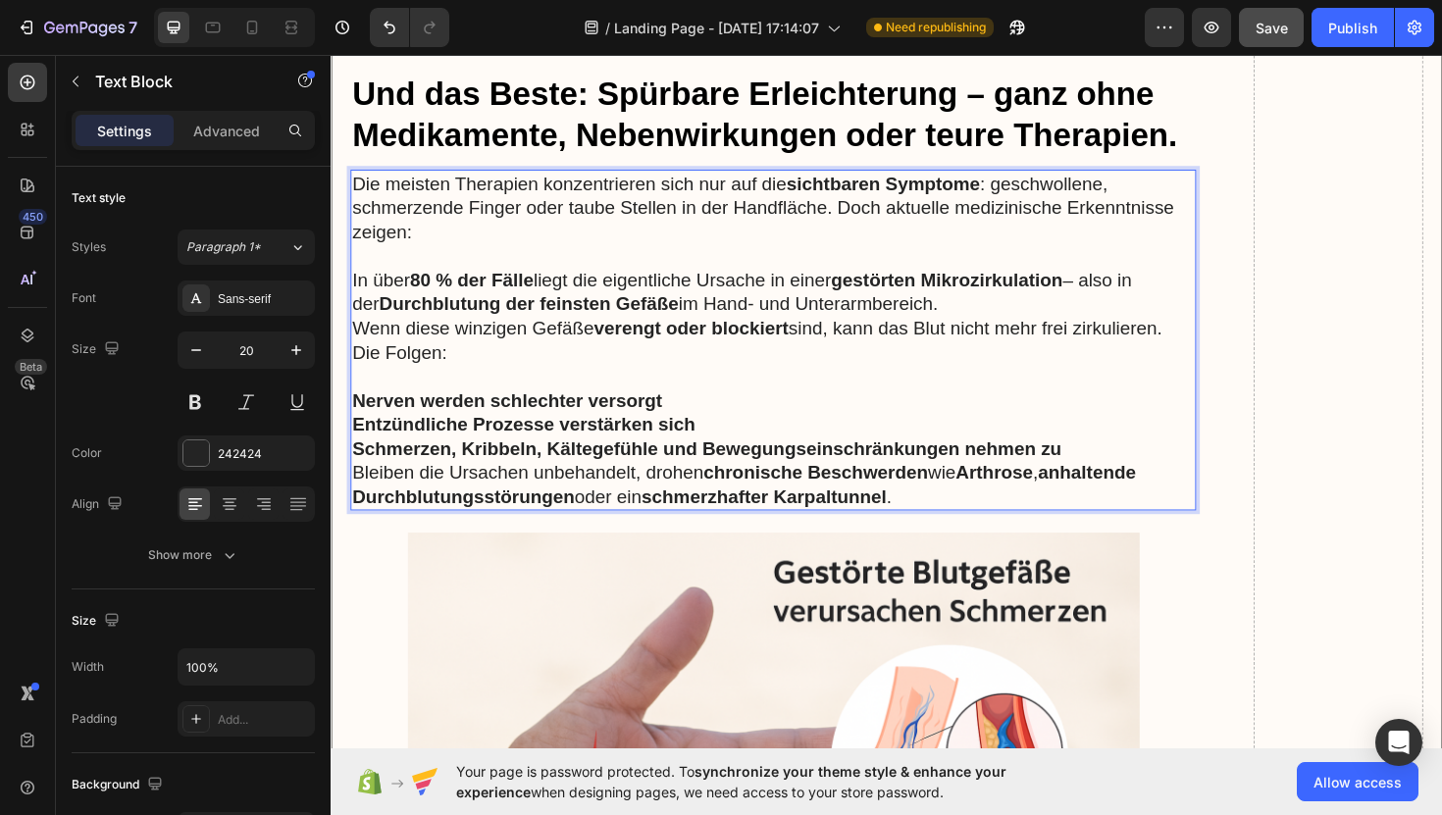
click at [978, 295] on p "In über 80 % der Fälle liegt die eigentliche Ursache in einer gestörten Mikrozi…" at bounding box center [799, 306] width 892 height 51
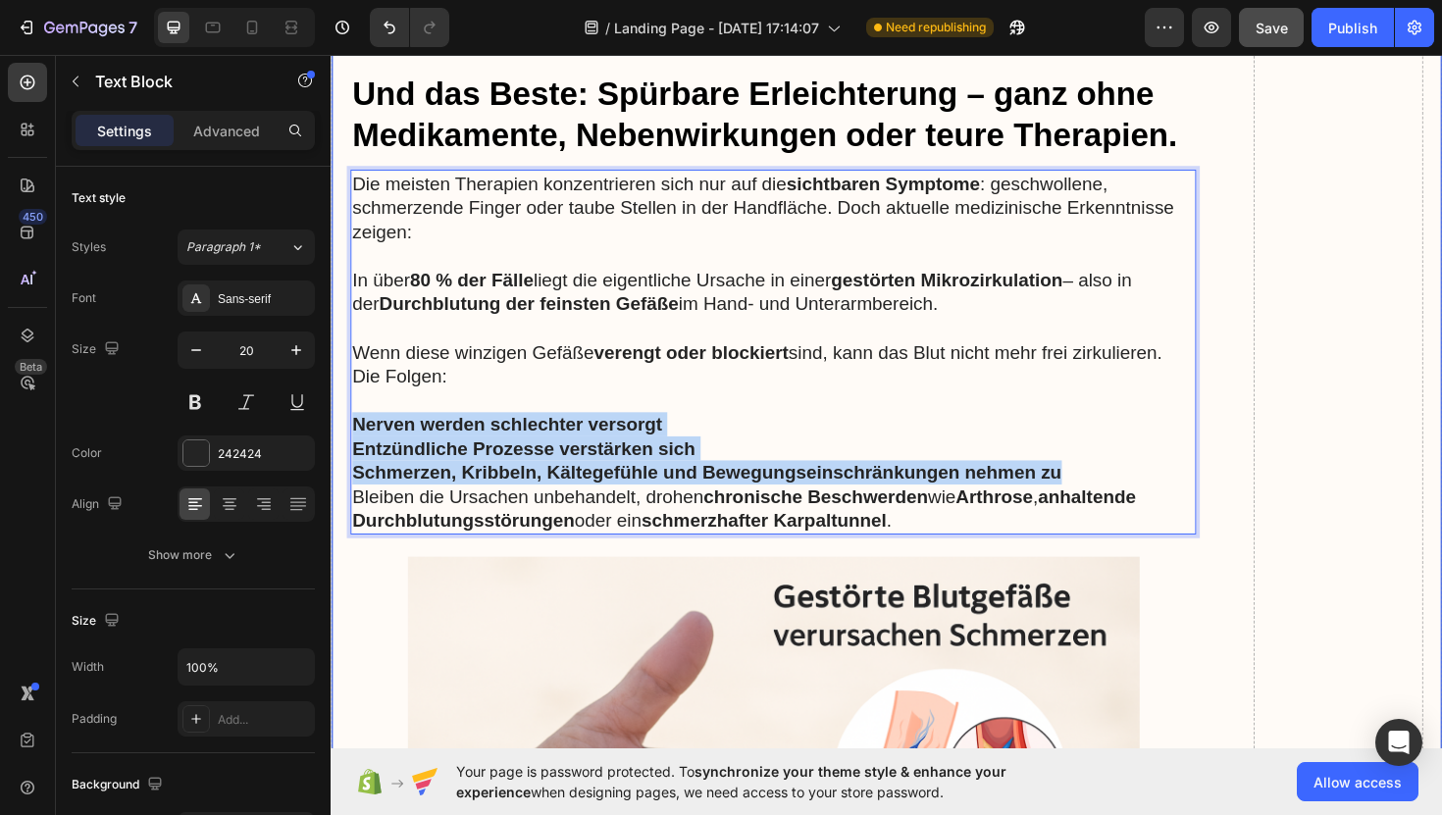
drag, startPoint x: 1118, startPoint y: 468, endPoint x: 349, endPoint y: 414, distance: 771.0
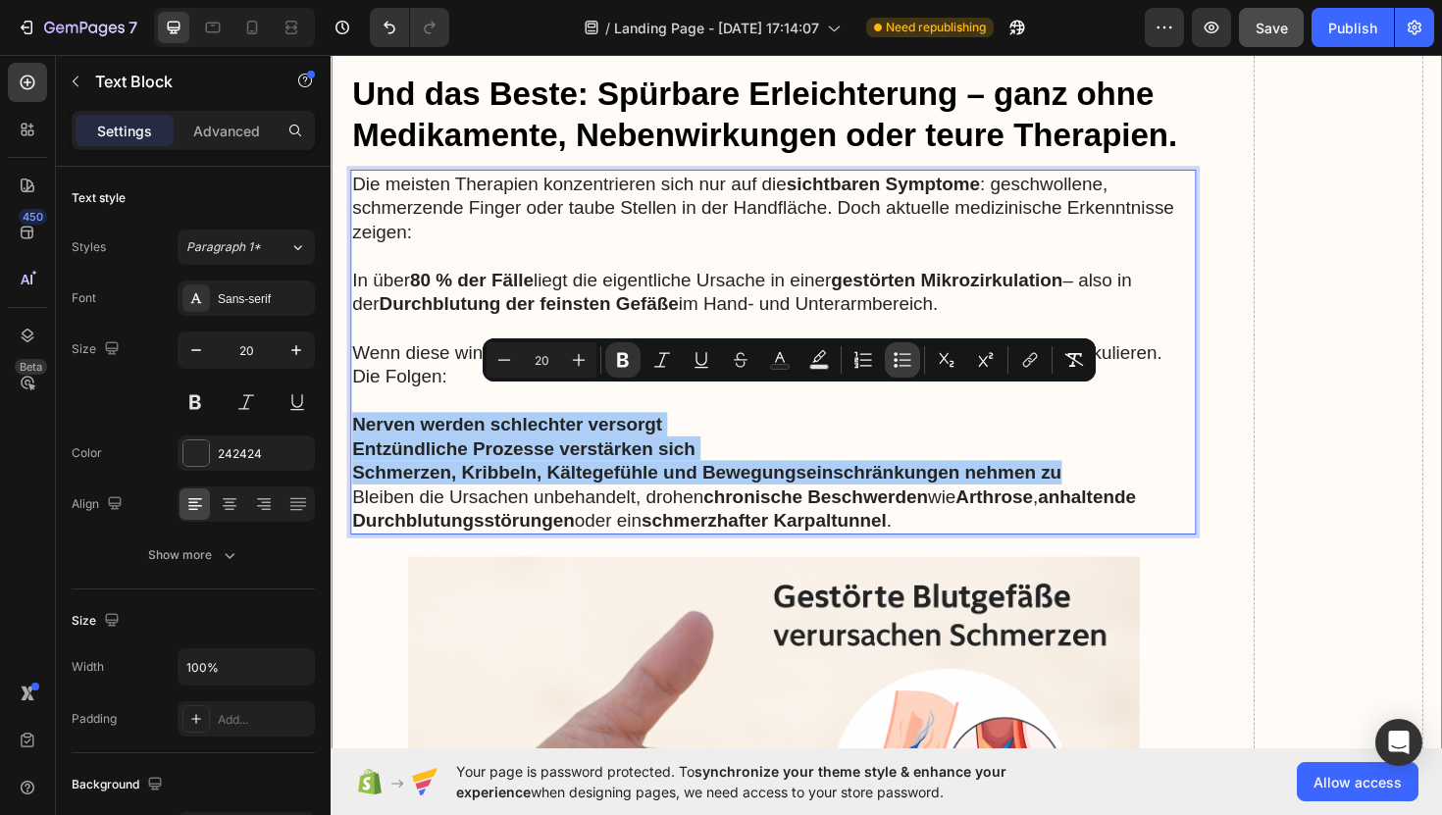
click at [889, 366] on button "Bulleted List" at bounding box center [902, 359] width 35 height 35
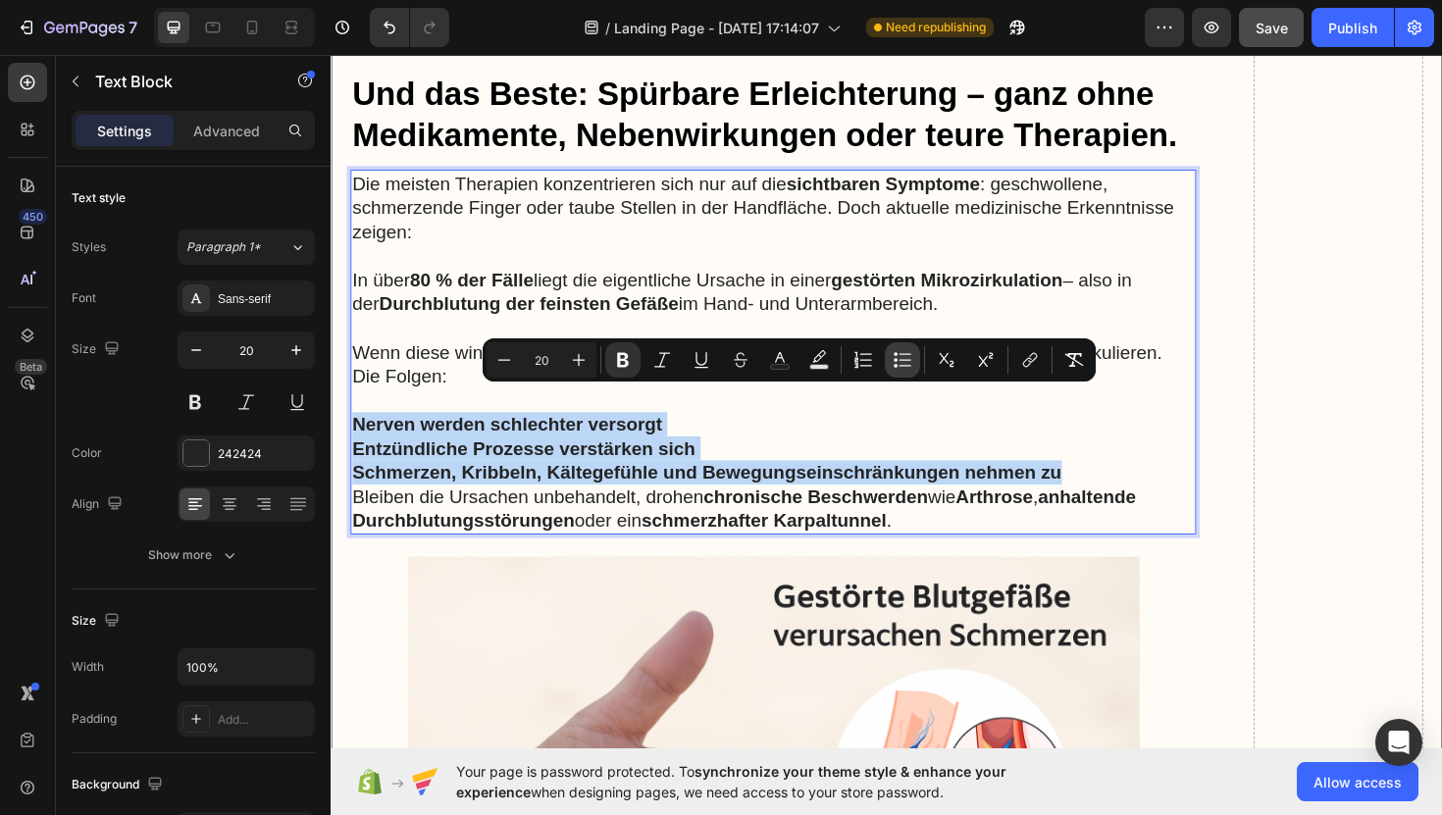
type input "20"
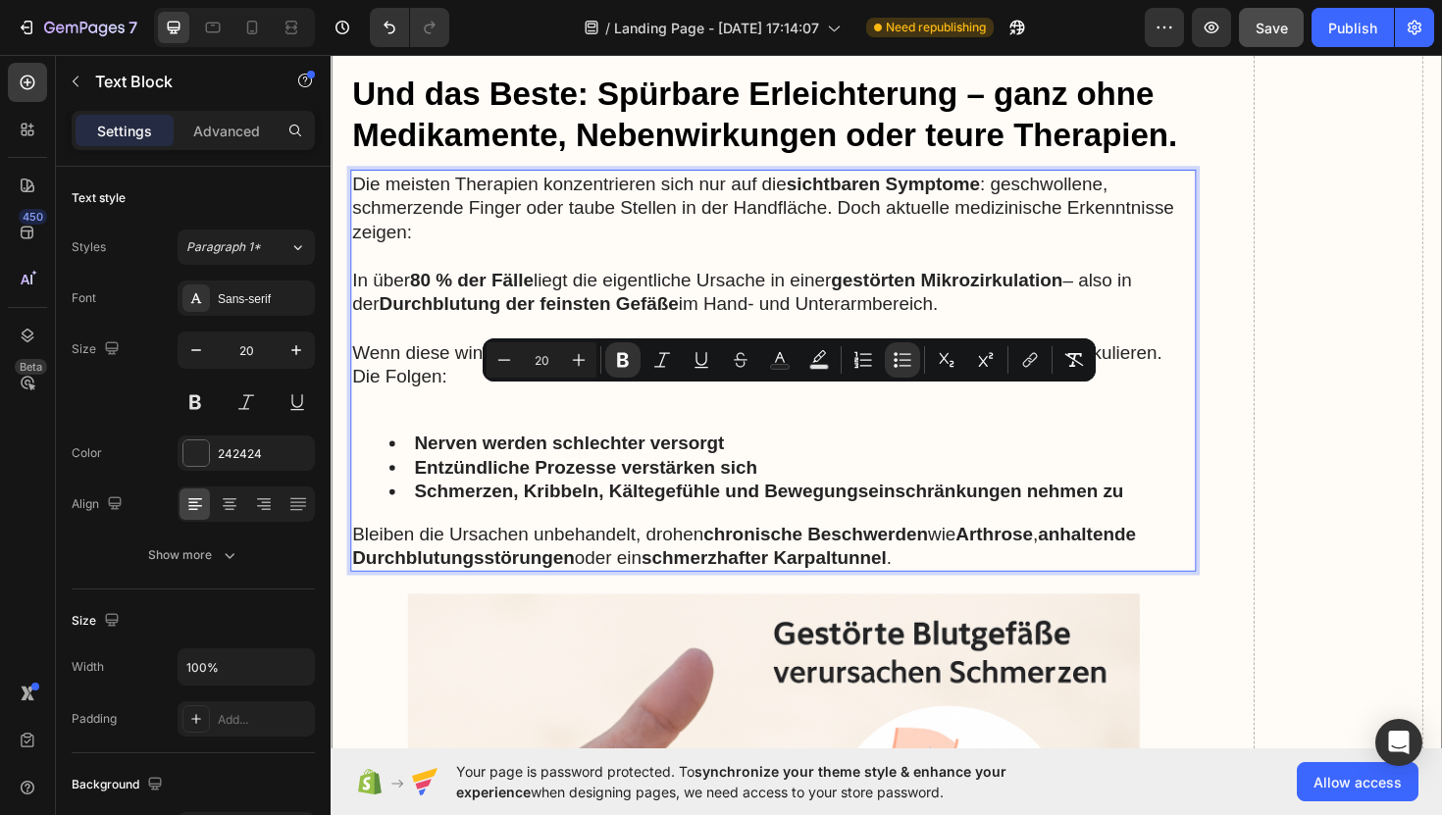
click at [417, 413] on div "Die meisten Therapien konzentrieren sich nur auf die sichtbaren Symptome : gesc…" at bounding box center [799, 390] width 896 height 426
click at [386, 453] on ul "Nerven werden schlechter versorgt Entzündliche Prozesse verstärken sich Schmerz…" at bounding box center [799, 491] width 892 height 77
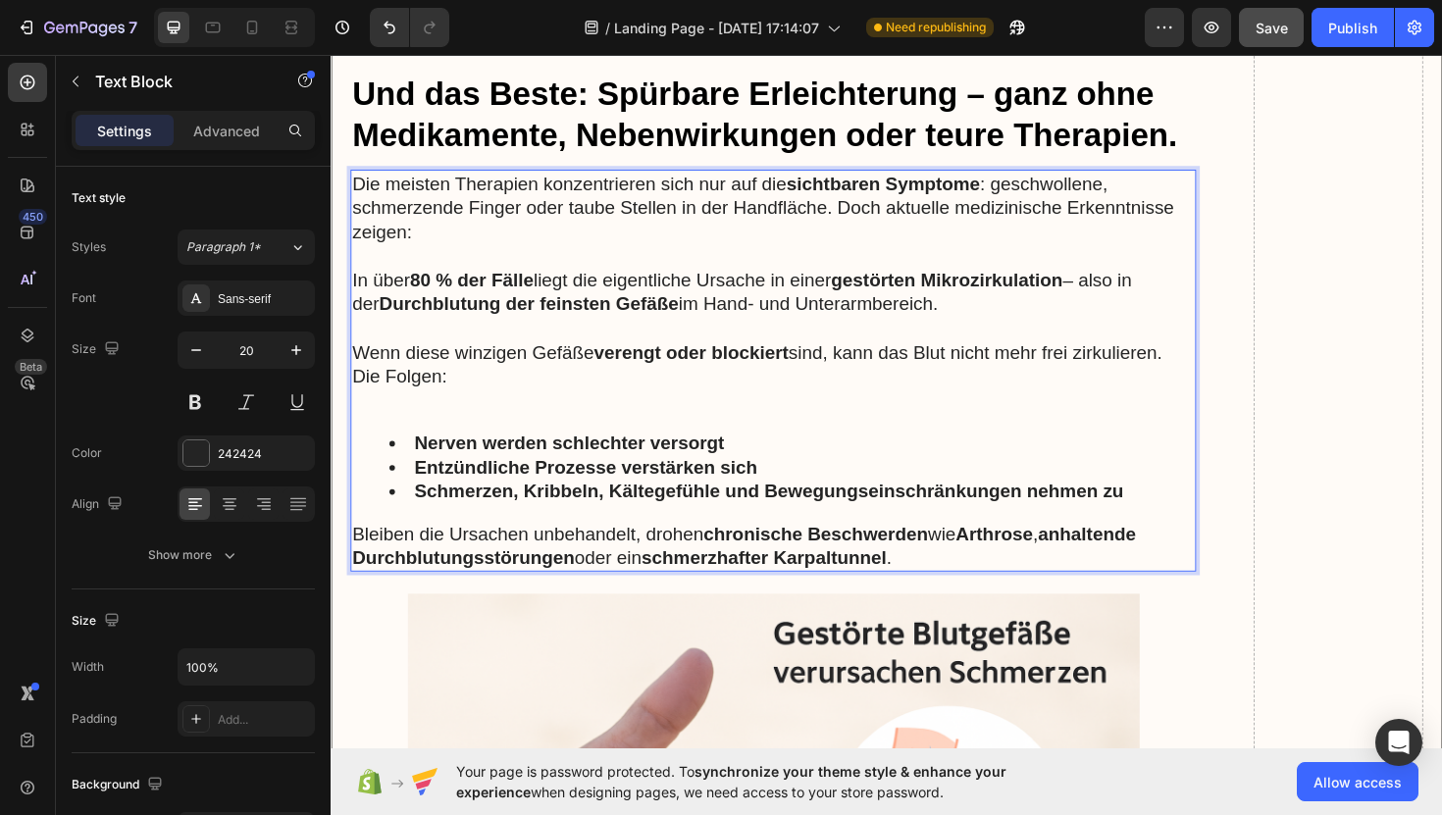
click at [426, 408] on p "Rich Text Editor. Editing area: main" at bounding box center [799, 421] width 892 height 26
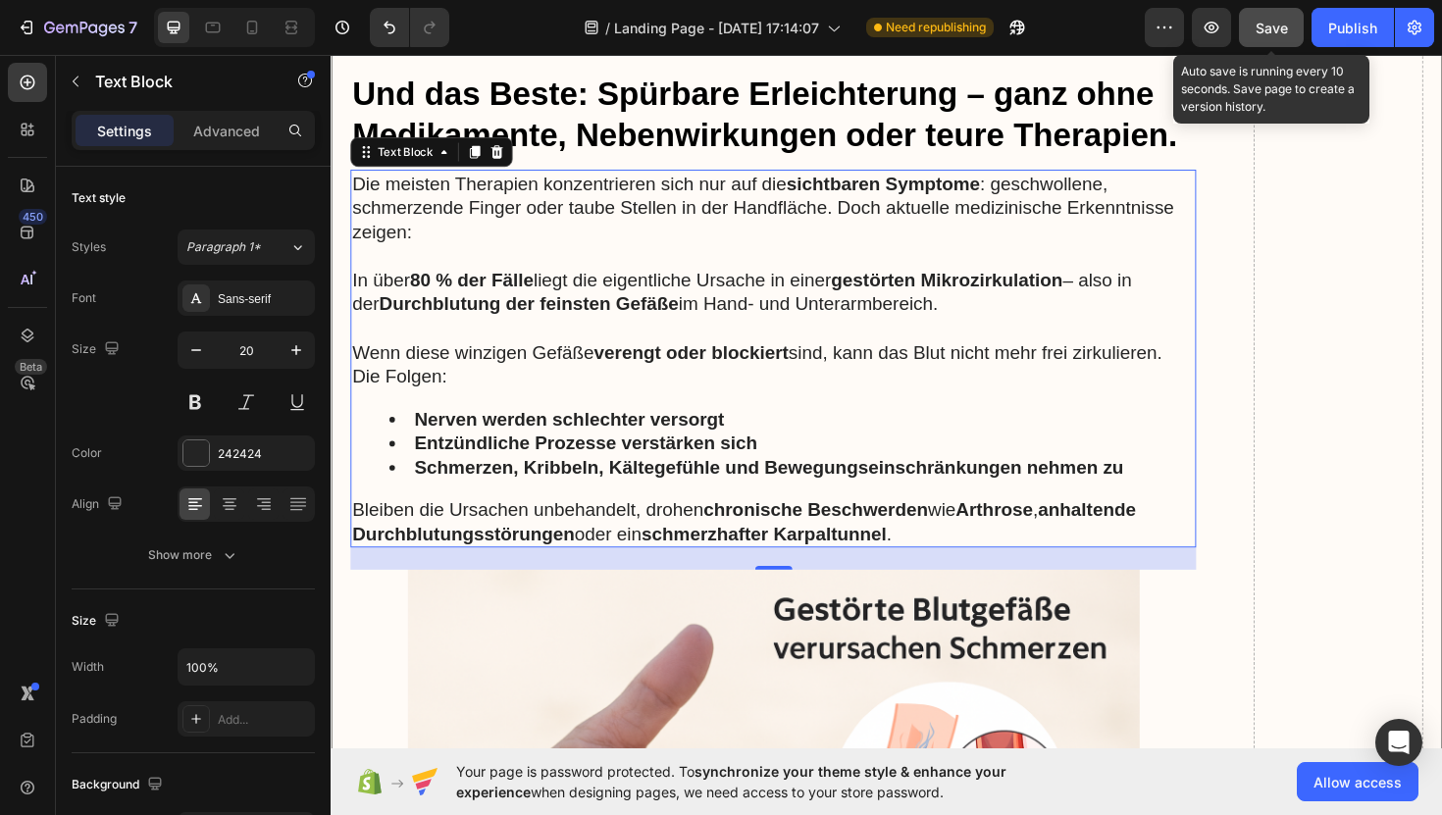
click at [1282, 26] on span "Save" at bounding box center [1272, 28] width 32 height 17
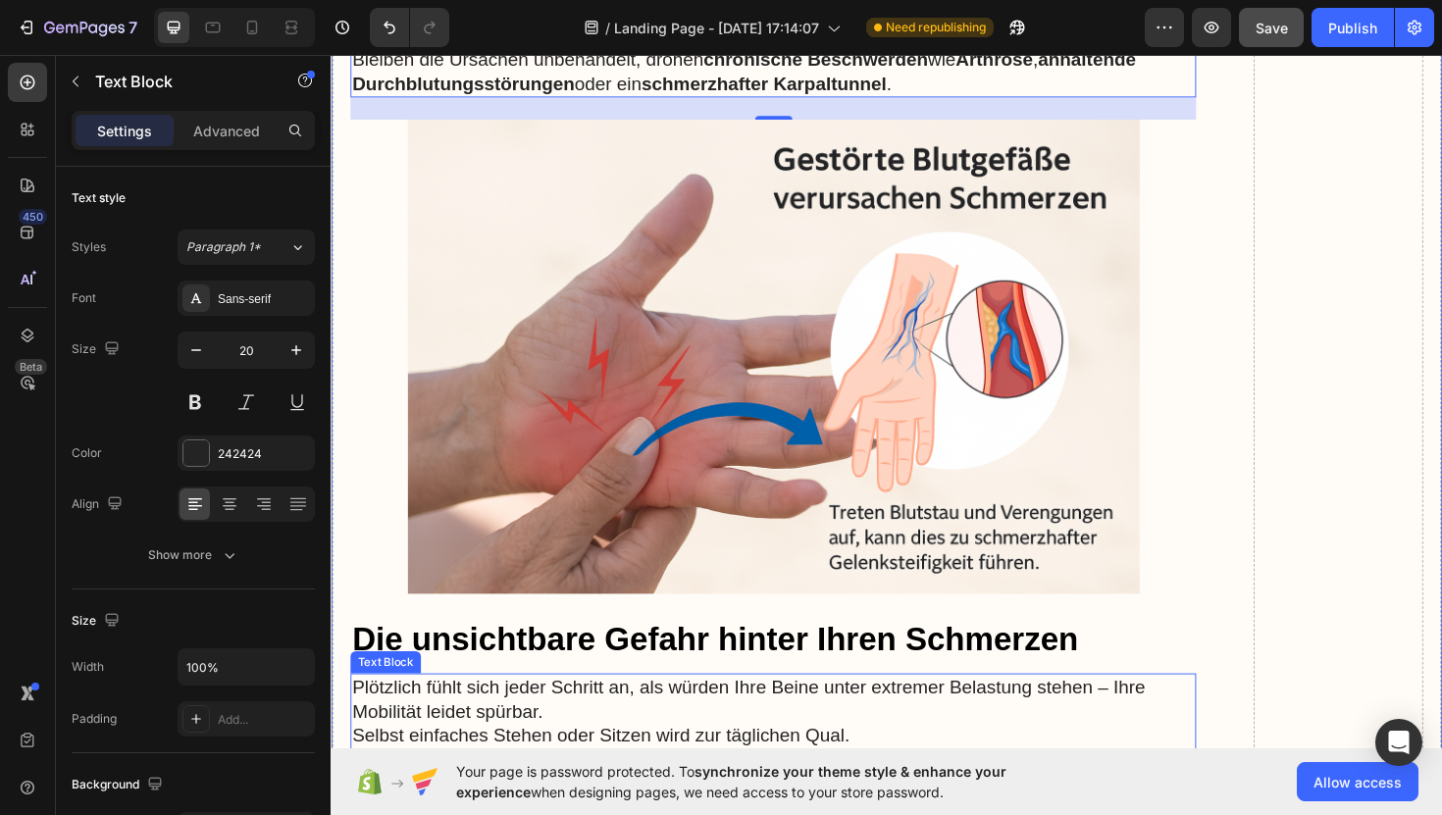
scroll to position [5280, 0]
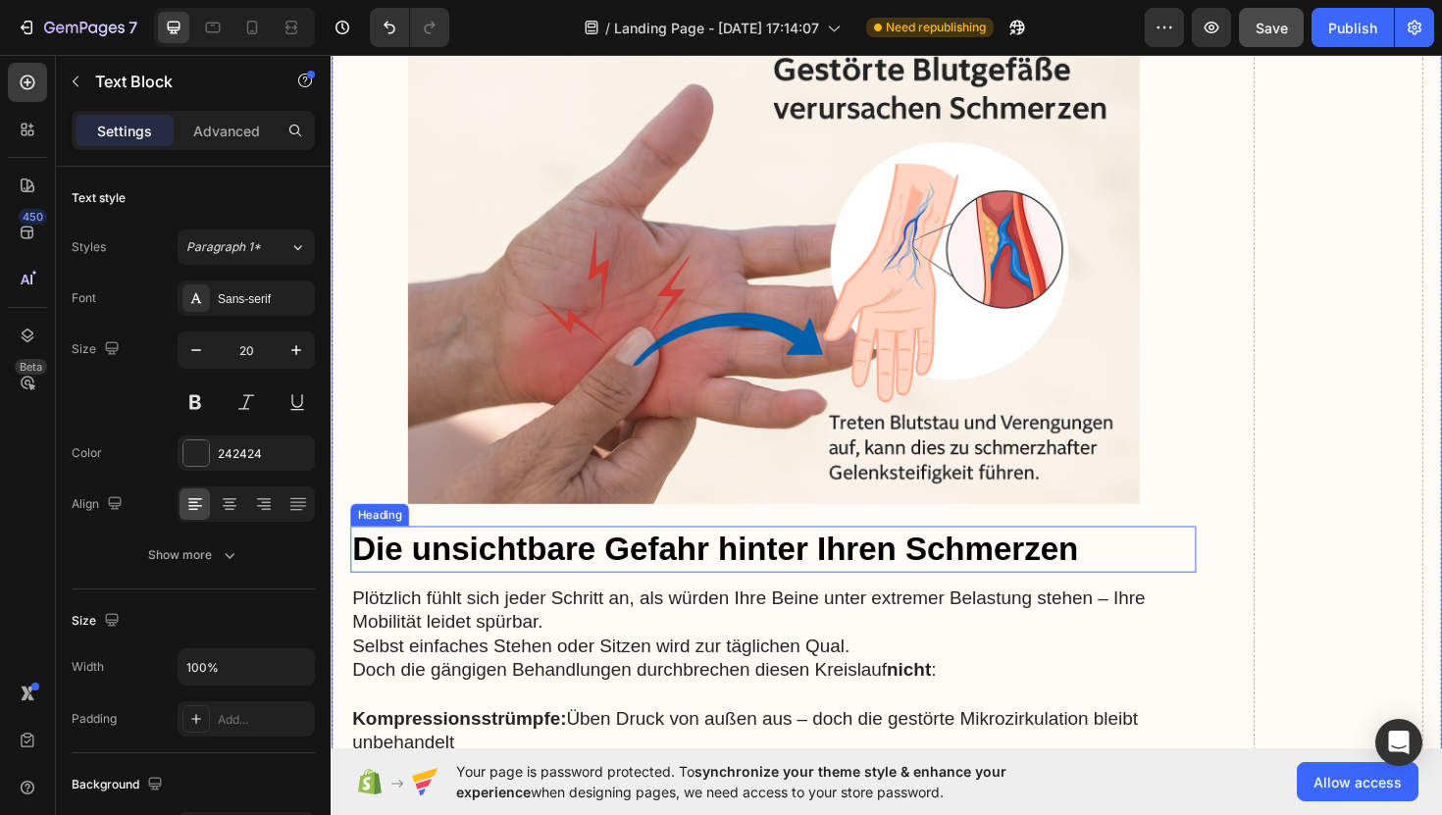
click at [567, 560] on h2 "Die unsichtbare Gefahr hinter Ihren Schmerzen" at bounding box center [799, 578] width 896 height 49
click at [1148, 554] on h2 "Die unsichtbare Gefahr hinter Ihren Schmerzen" at bounding box center [799, 578] width 896 height 49
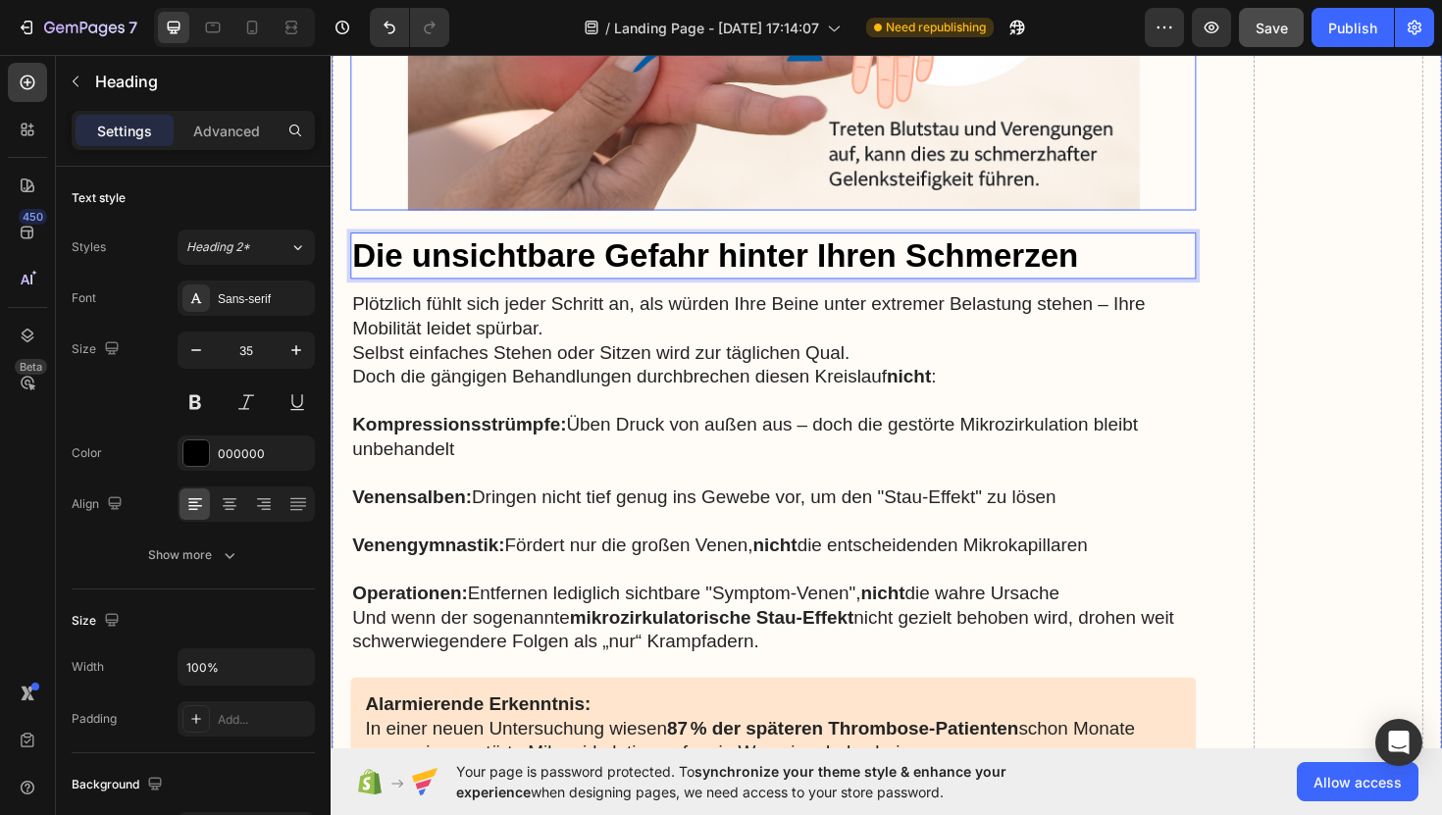
scroll to position [5592, 0]
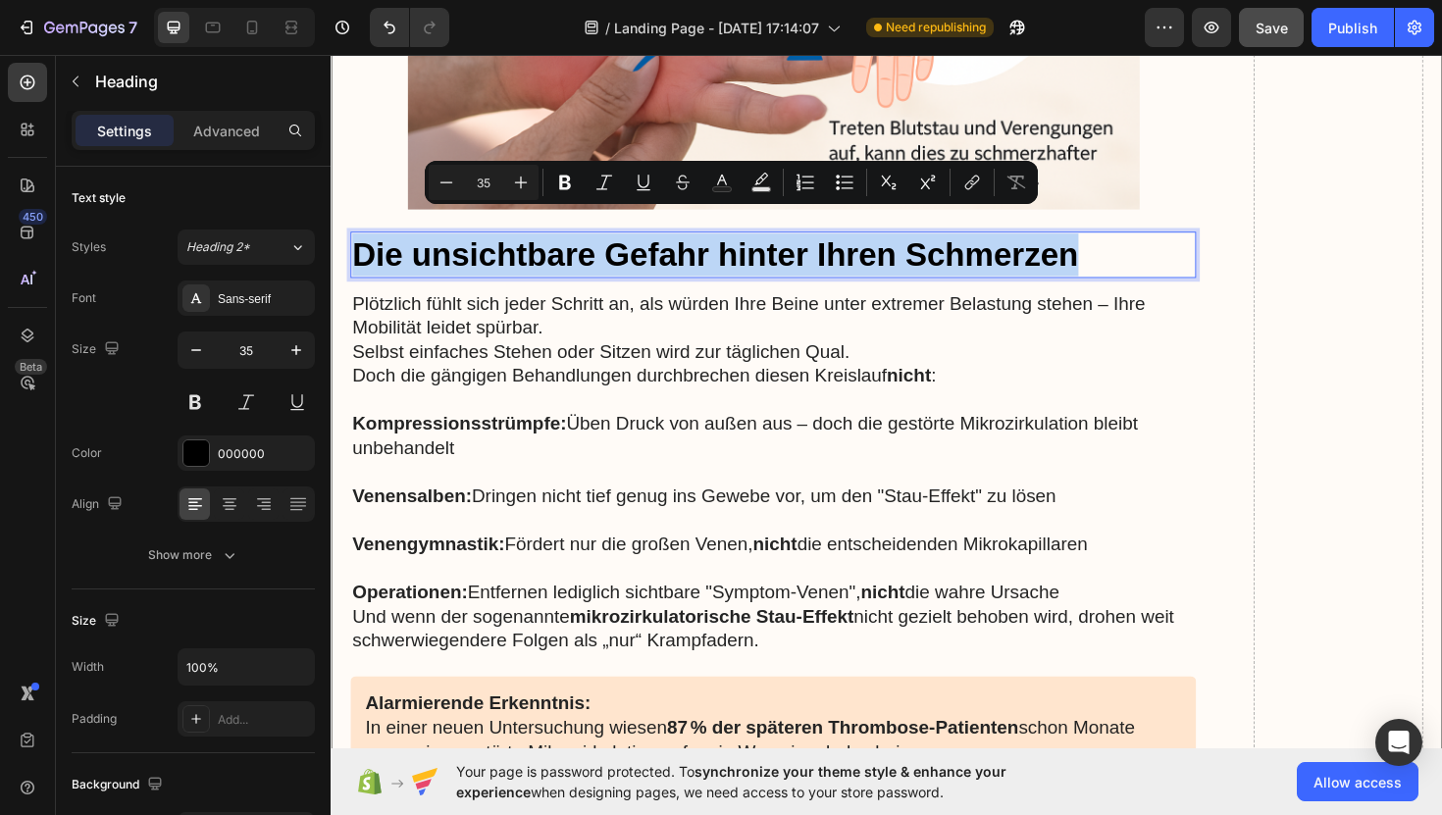
drag, startPoint x: 1148, startPoint y: 233, endPoint x: 358, endPoint y: 235, distance: 789.8
click at [358, 244] on p "Die unsichtbare Gefahr hinter Ihren Schmerzen" at bounding box center [799, 266] width 892 height 45
copy p "Die unsichtbare Gefahr hinter Ihren Schmerzen"
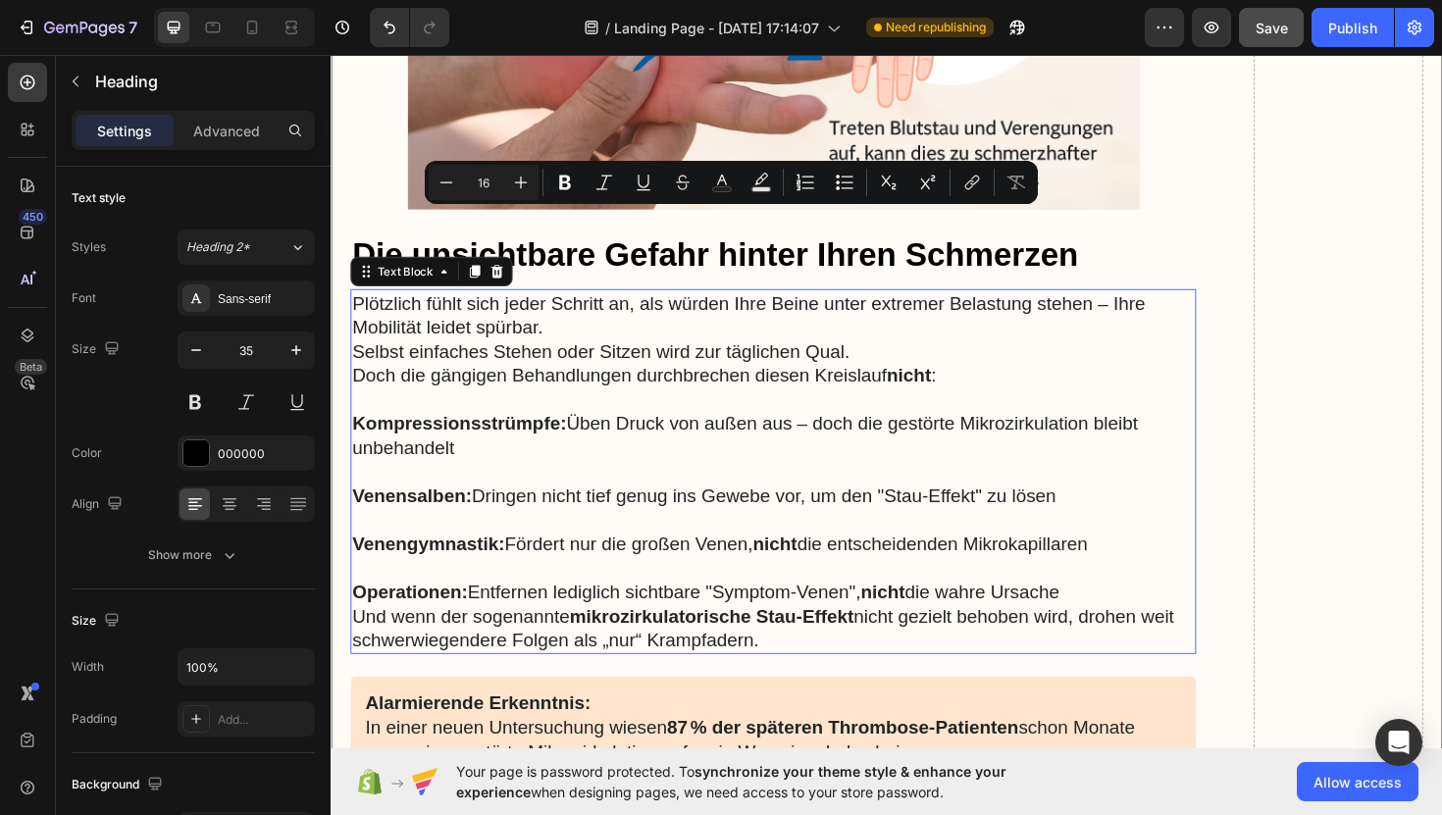
click at [405, 309] on p "Plötzlich fühlt sich jeder Schritt an, als würden Ihre Beine unter extremer Bel…" at bounding box center [799, 330] width 892 height 51
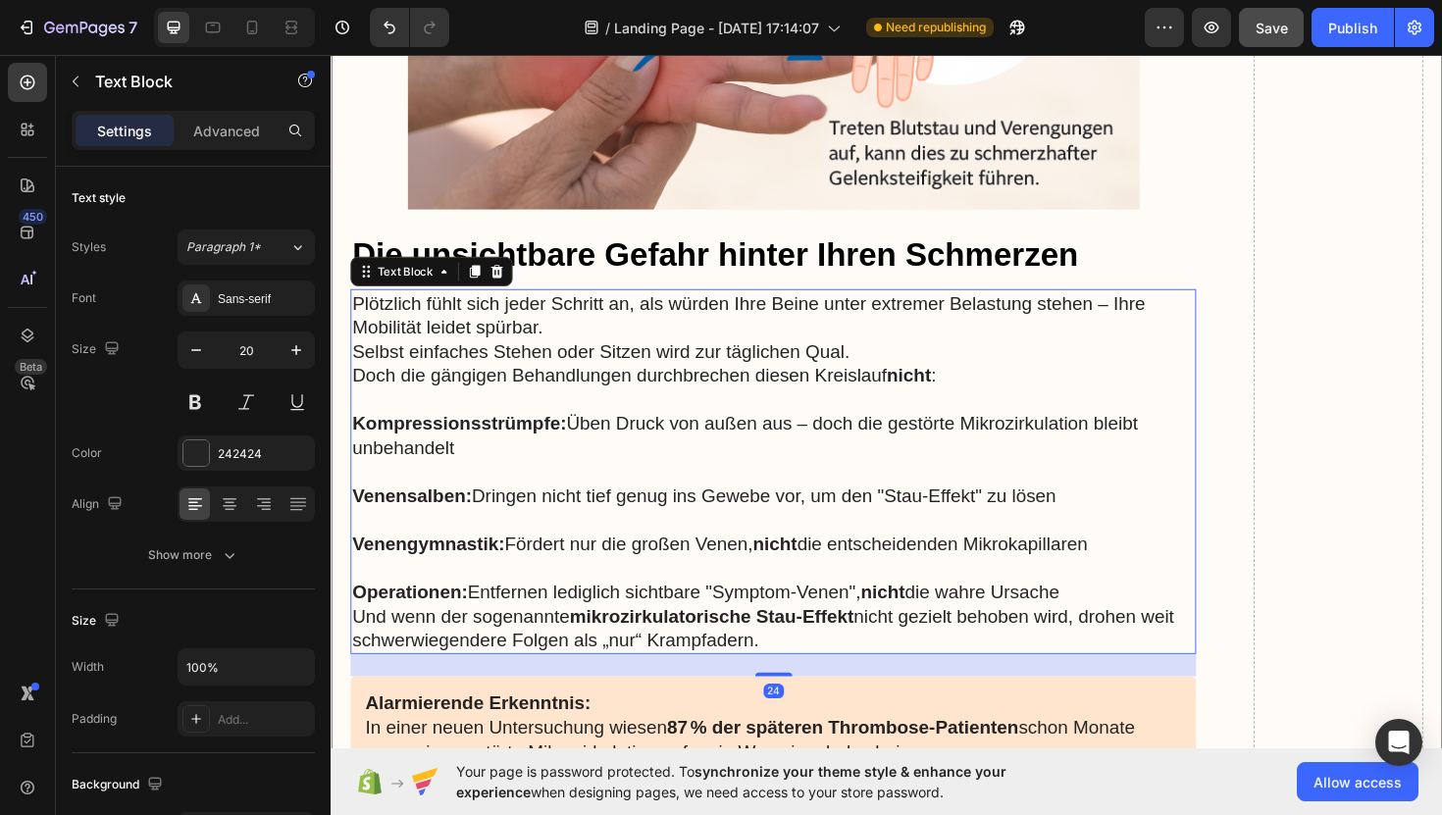
click at [814, 651] on p "Und wenn der sogenannte mikrozirkulatorische Stau-Effekt nicht gezielt behoben …" at bounding box center [799, 662] width 892 height 51
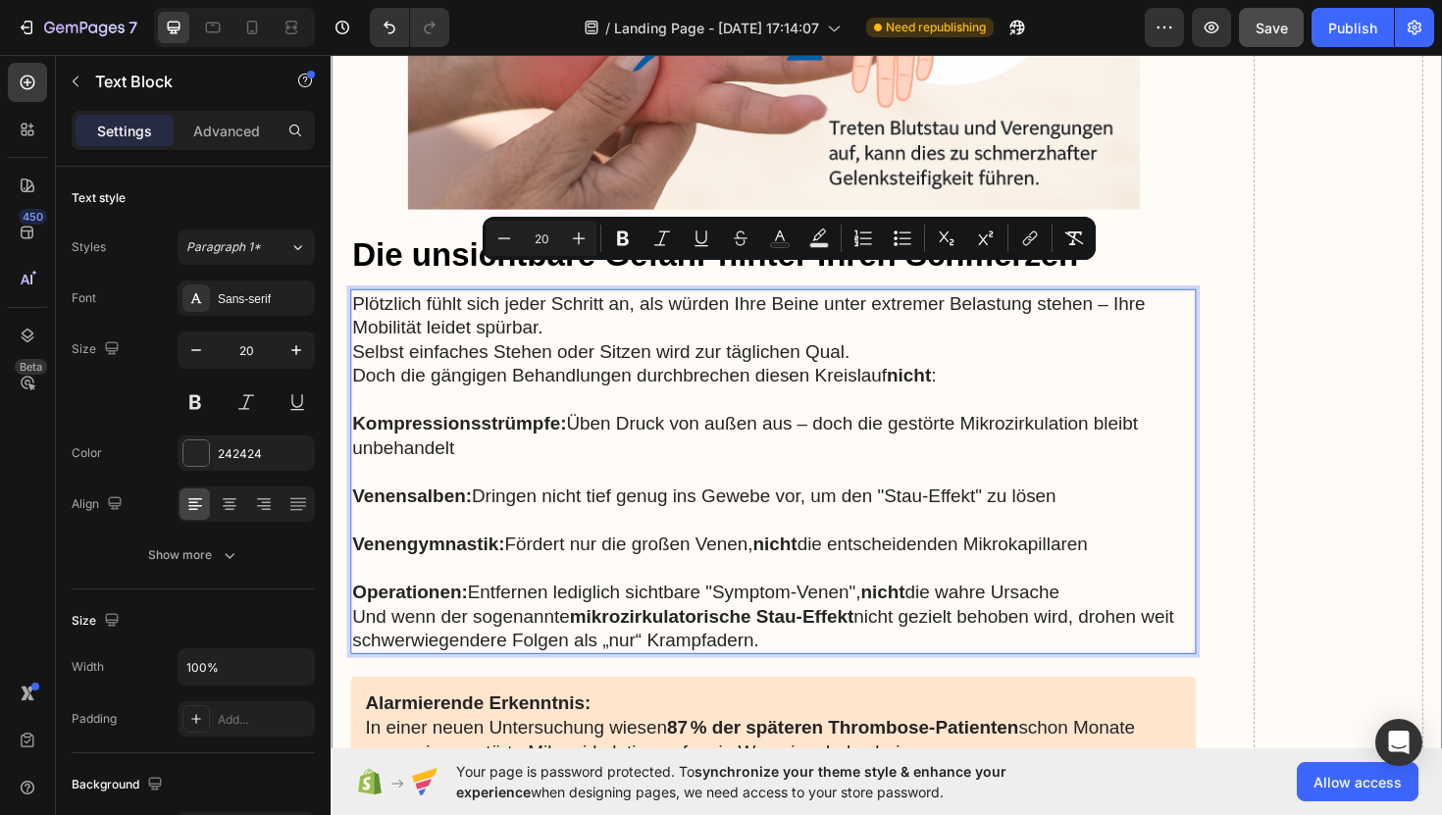
drag, startPoint x: 814, startPoint y: 651, endPoint x: 369, endPoint y: 285, distance: 577.1
click at [369, 303] on div "Plötzlich fühlt sich jeder Schritt an, als würden Ihre Beine unter extremer Bel…" at bounding box center [799, 496] width 896 height 387
click at [361, 305] on p "Plötzlich fühlt sich jeder Schritt an, als würden Ihre Beine unter extremer Bel…" at bounding box center [799, 330] width 892 height 51
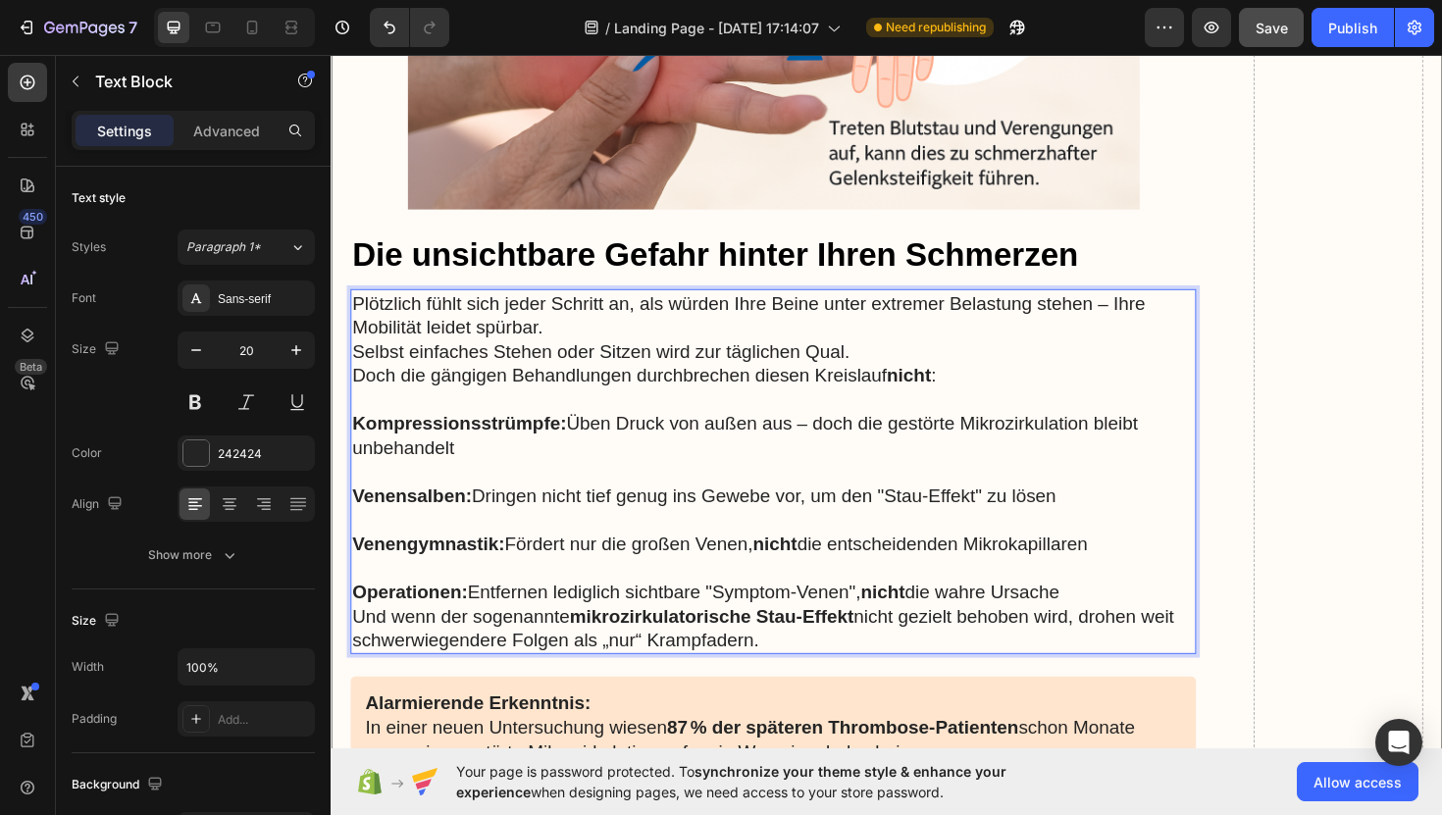
click at [354, 305] on p "Plötzlich fühlt sich jeder Schritt an, als würden Ihre Beine unter extremer Bel…" at bounding box center [799, 330] width 892 height 51
drag, startPoint x: 354, startPoint y: 284, endPoint x: 845, endPoint y: 639, distance: 605.6
click at [845, 639] on div "Plötzlich fühlt sich jeder Schritt an, als würden Ihre Beine unter extremer Bel…" at bounding box center [799, 496] width 896 height 387
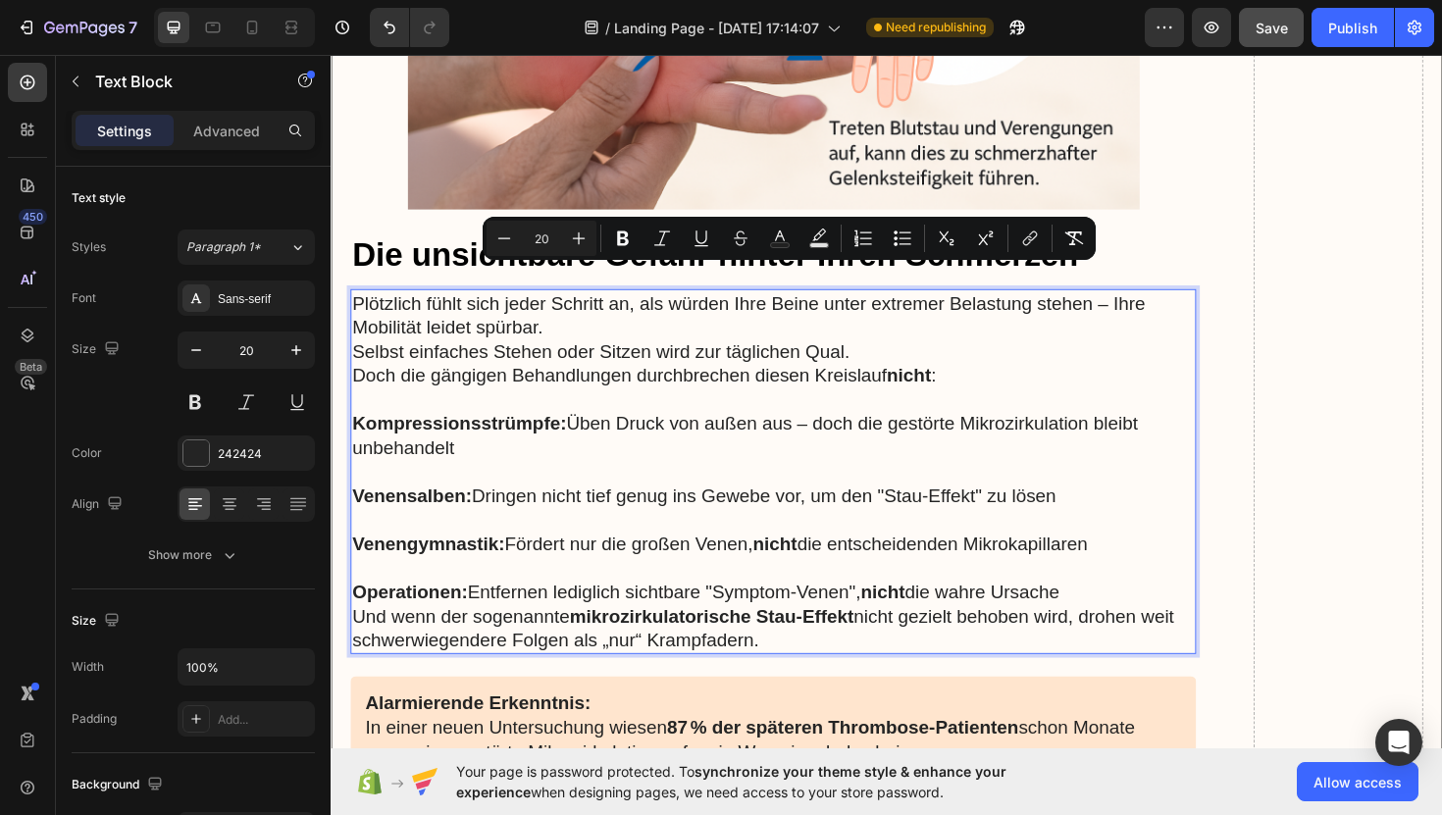
copy div "Plötzlich fühlt sich jeder Schritt an, als würden Ihre Beine unter extremer Bel…"
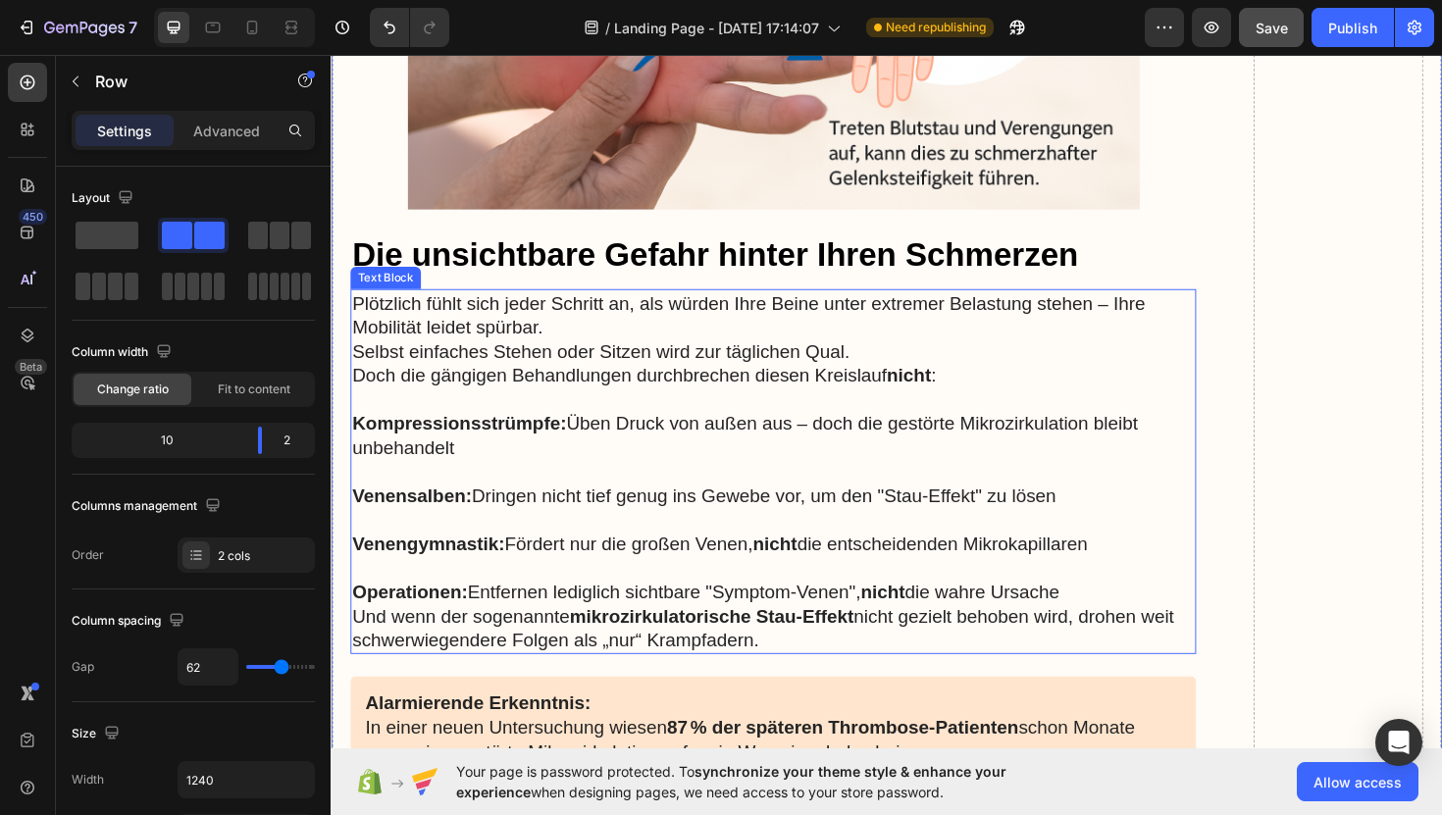
click at [386, 306] on p "Plötzlich fühlt sich jeder Schritt an, als würden Ihre Beine unter extremer Bel…" at bounding box center [799, 330] width 892 height 51
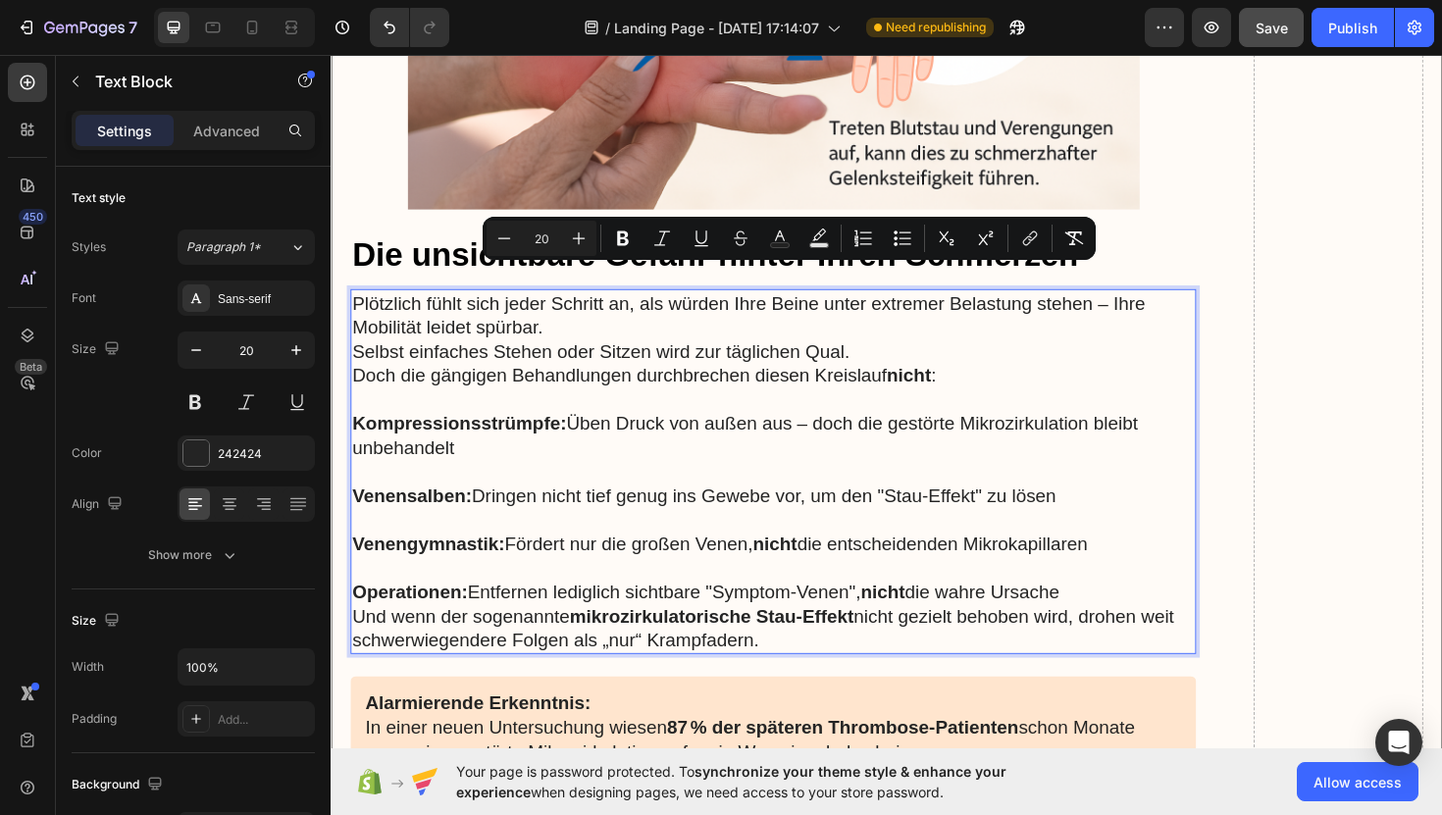
drag, startPoint x: 902, startPoint y: 648, endPoint x: 352, endPoint y: 290, distance: 655.8
click at [352, 303] on div "Plötzlich fühlt sich jeder Schritt an, als würden Ihre Beine unter extremer Bel…" at bounding box center [799, 496] width 896 height 387
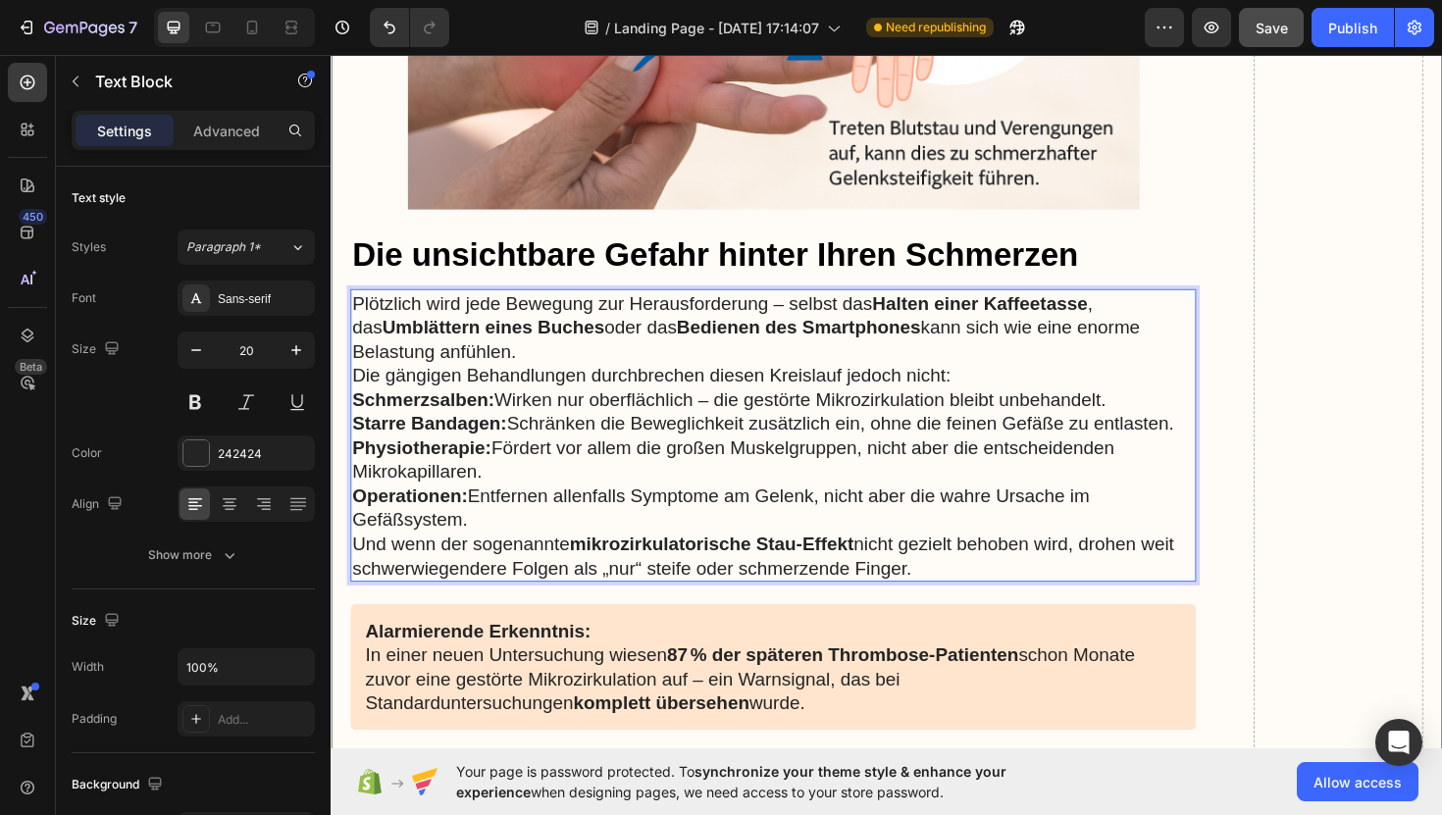
click at [563, 348] on p "Plötzlich wird jede Bewegung zur Herausforderung – selbst das Halten einer Kaff…" at bounding box center [799, 343] width 892 height 77
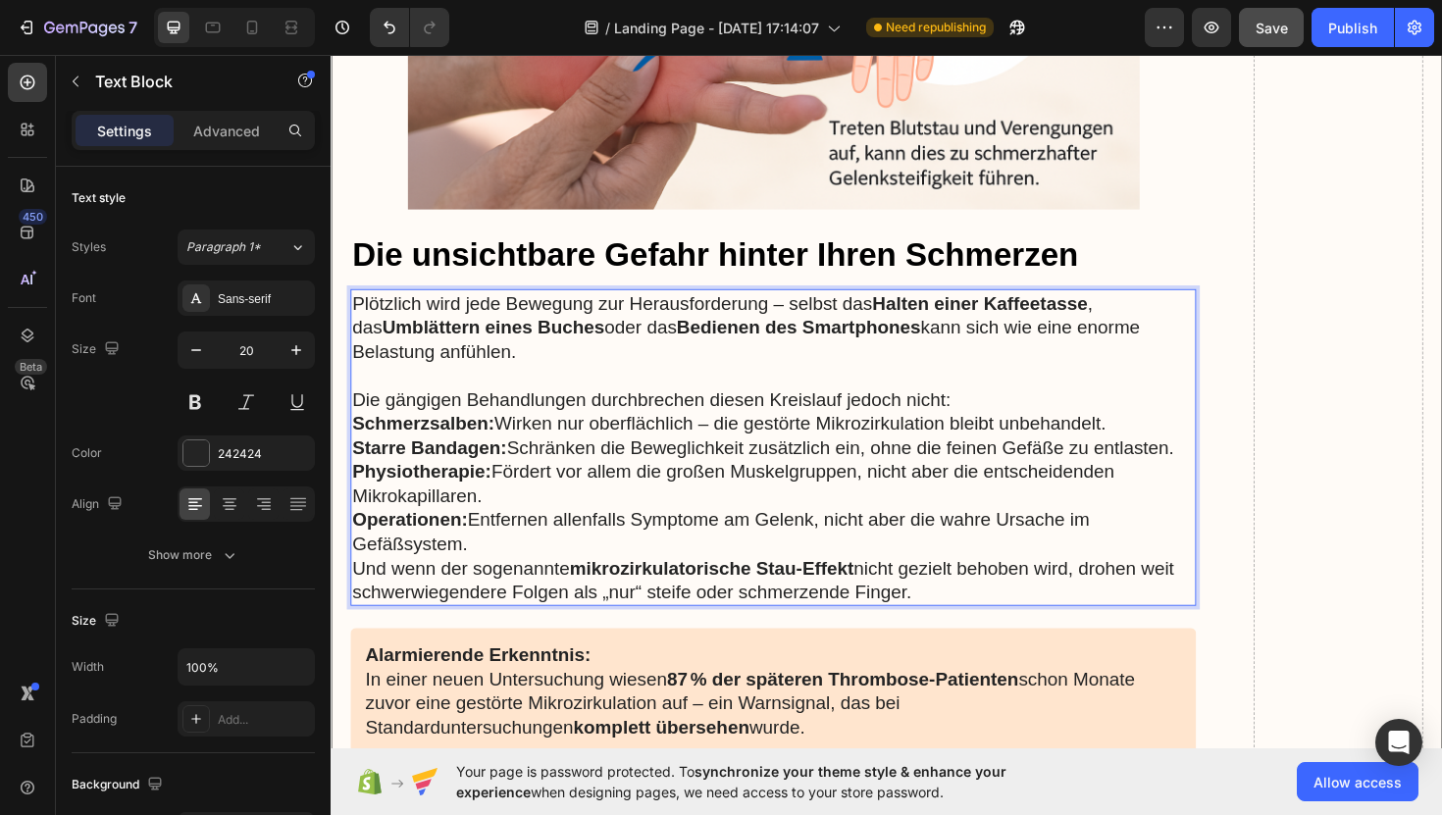
click at [996, 407] on p "Die gängigen Behandlungen durchbrechen diesen Kreislauf jedoch nicht:" at bounding box center [799, 420] width 892 height 26
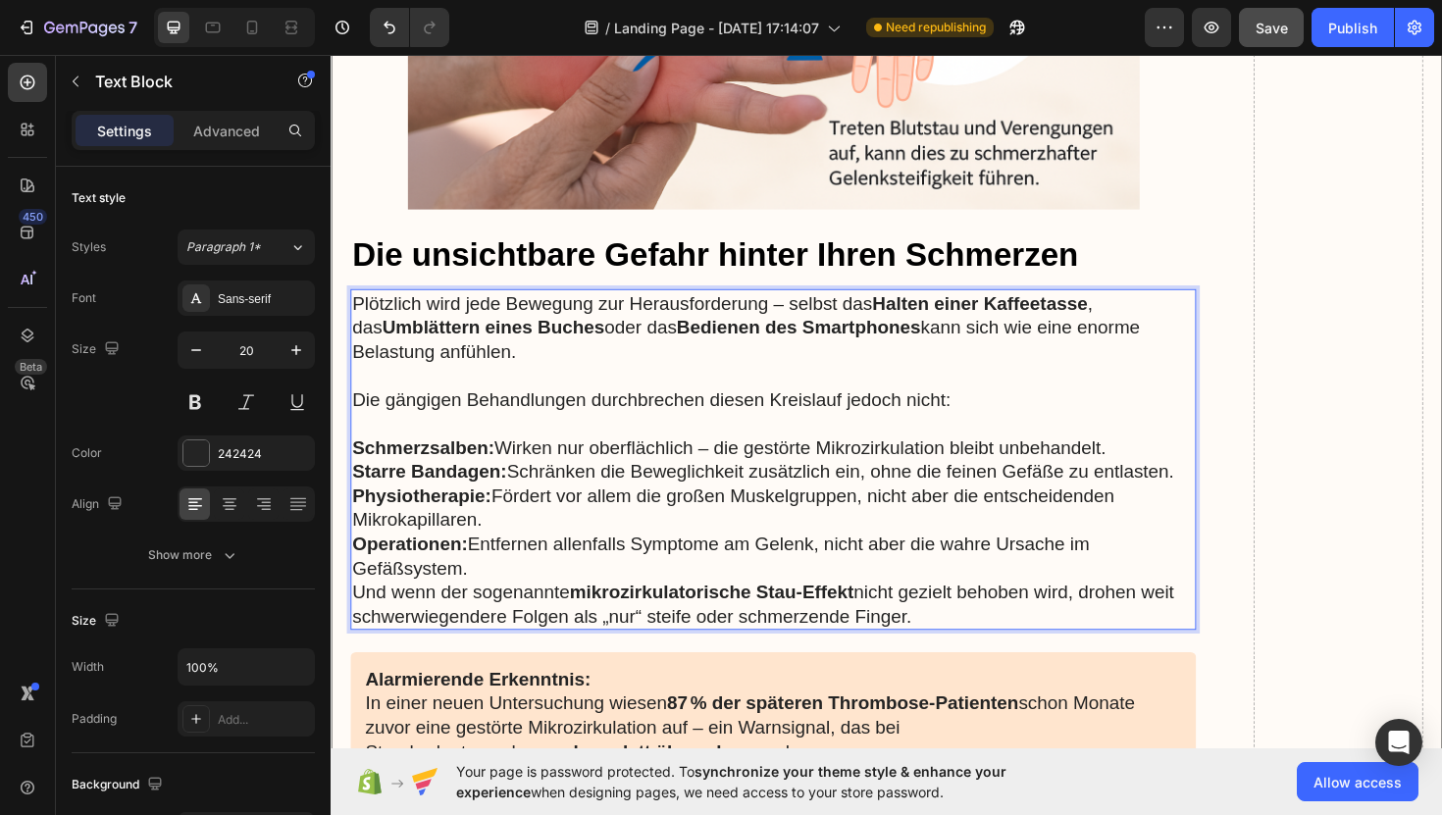
click at [637, 531] on p "Physiotherapie: Fördert vor allem die großen Muskelgruppen, nicht aber die ents…" at bounding box center [799, 534] width 892 height 51
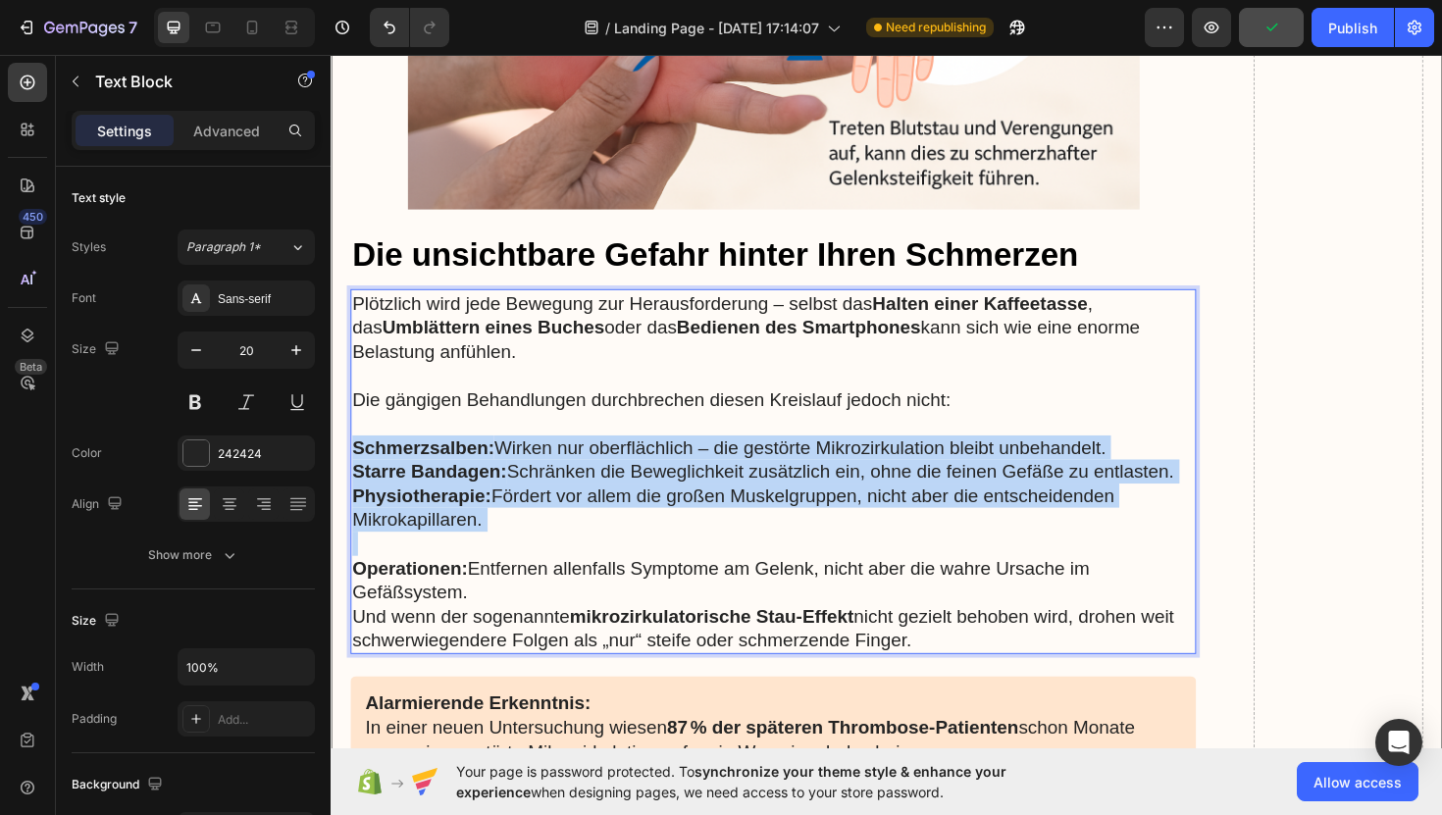
drag, startPoint x: 355, startPoint y: 442, endPoint x: 498, endPoint y: 531, distance: 168.3
click at [498, 531] on div "Plötzlich wird jede Bewegung zur Herausforderung – selbst das Halten einer Kaff…" at bounding box center [799, 496] width 896 height 387
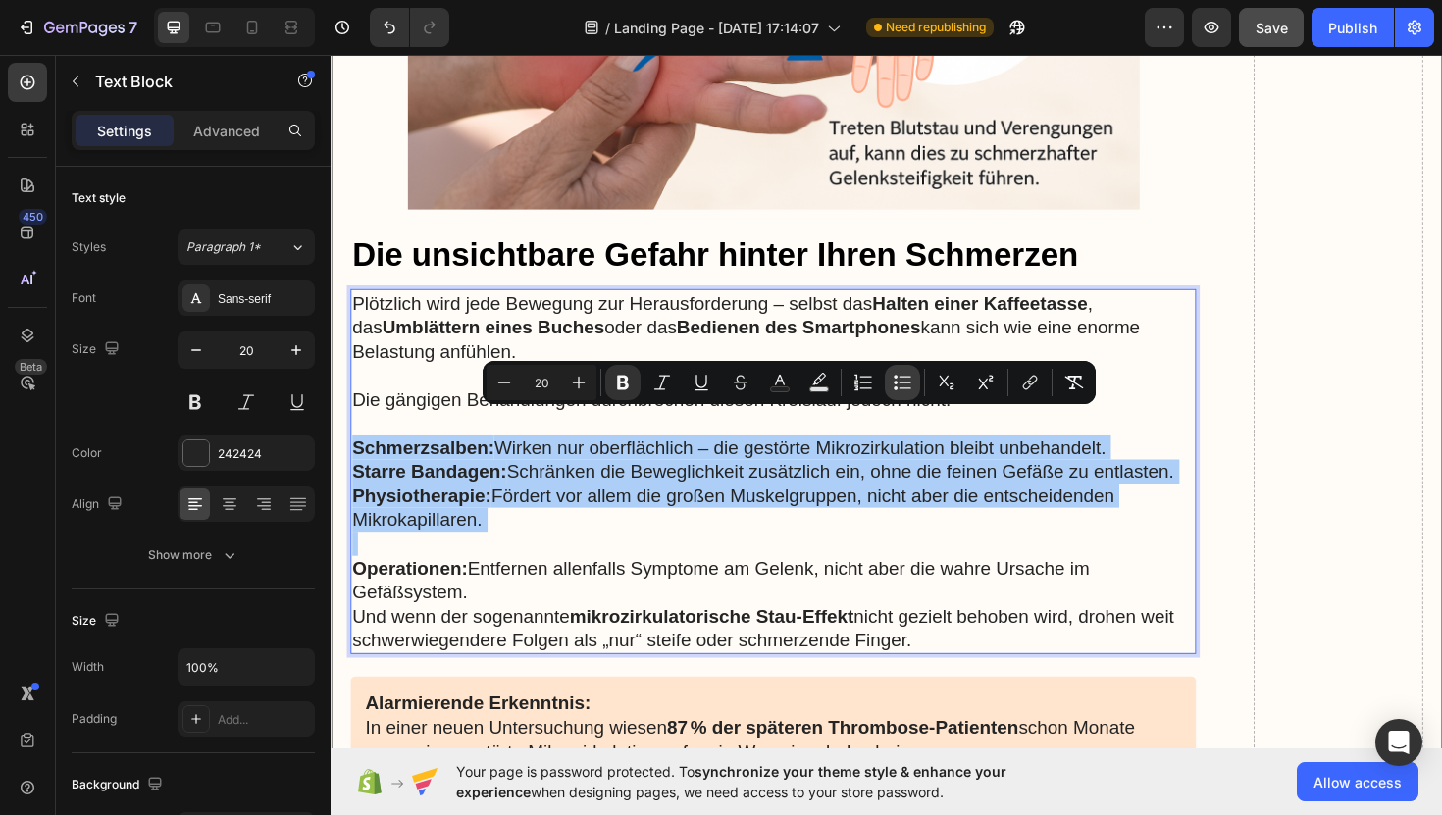
click at [901, 393] on button "Bulleted List" at bounding box center [902, 382] width 35 height 35
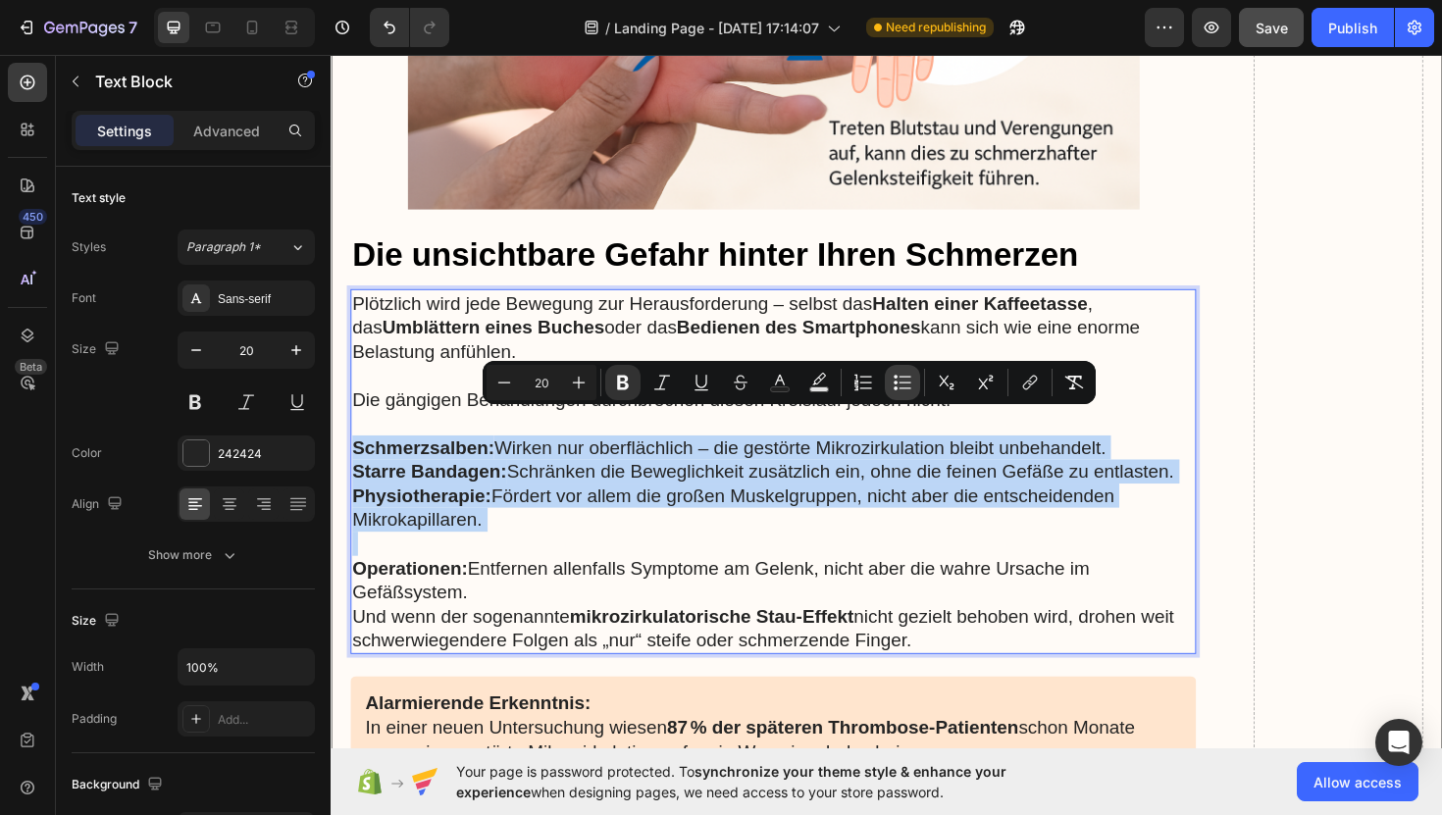
type input "20"
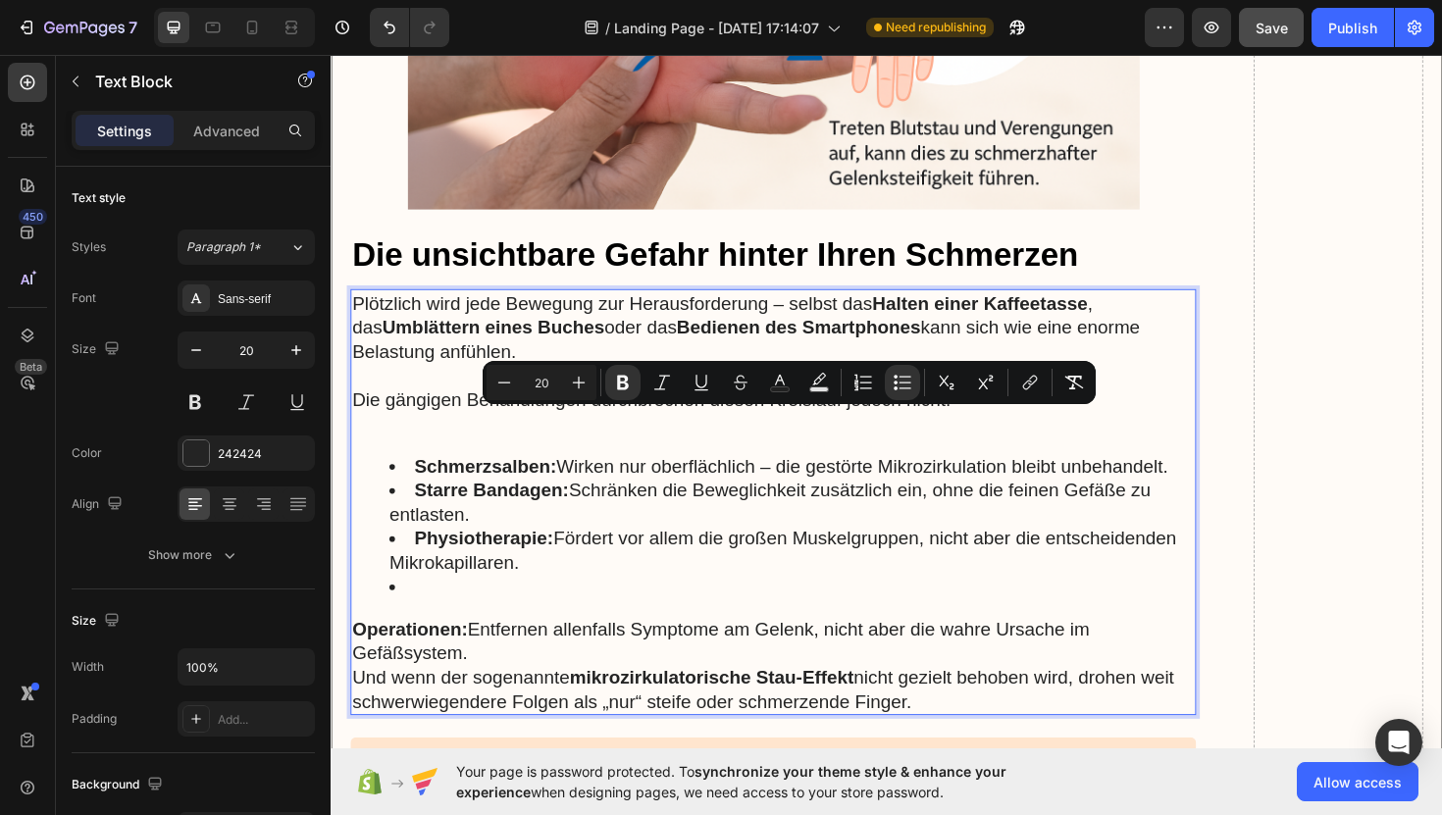
click at [423, 444] on div "Plötzlich wird jede Bewegung zur Herausforderung – selbst das Halten einer Kaff…" at bounding box center [799, 528] width 896 height 451
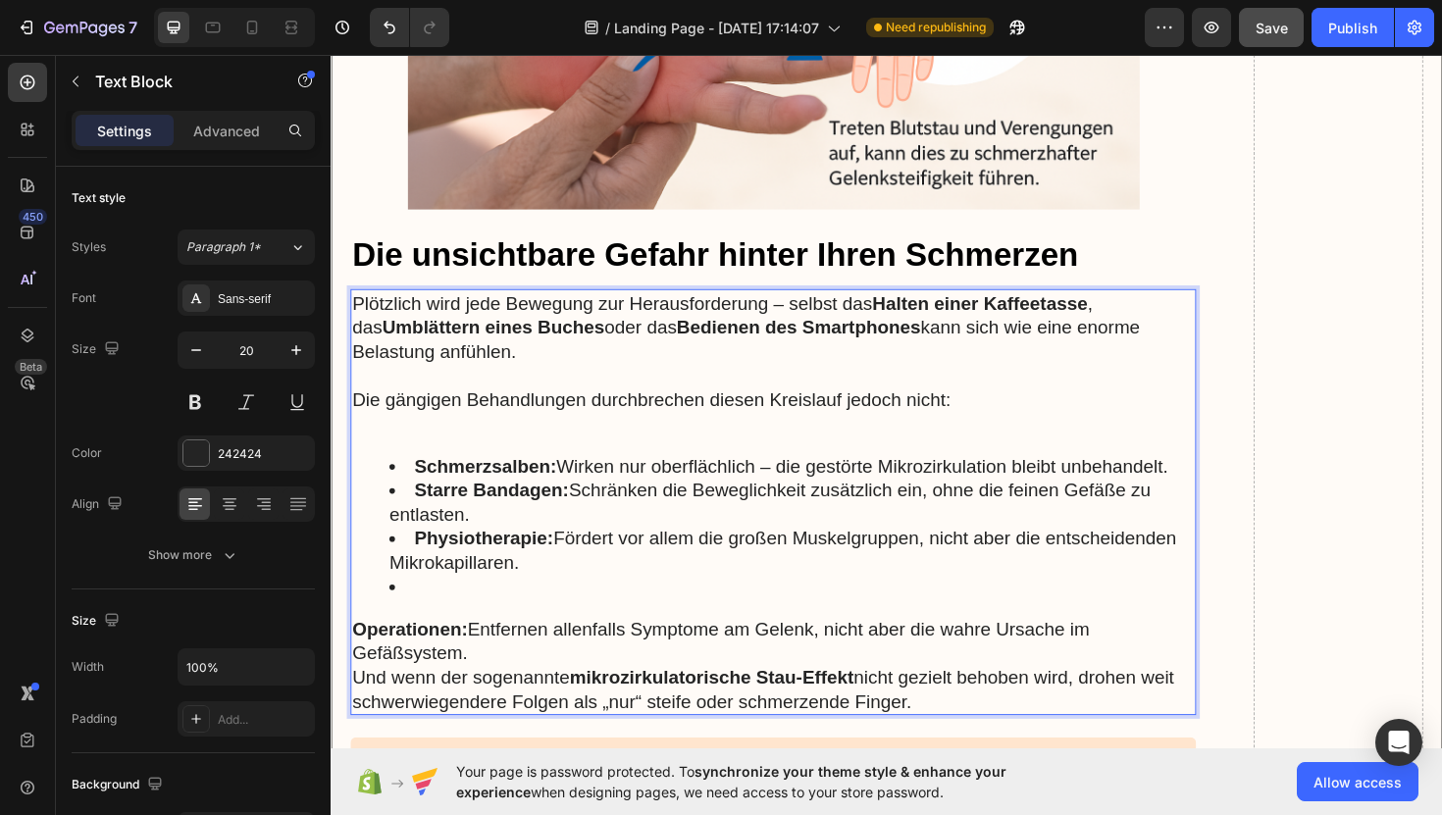
click at [424, 433] on p "Rich Text Editor. Editing area: main" at bounding box center [799, 446] width 892 height 26
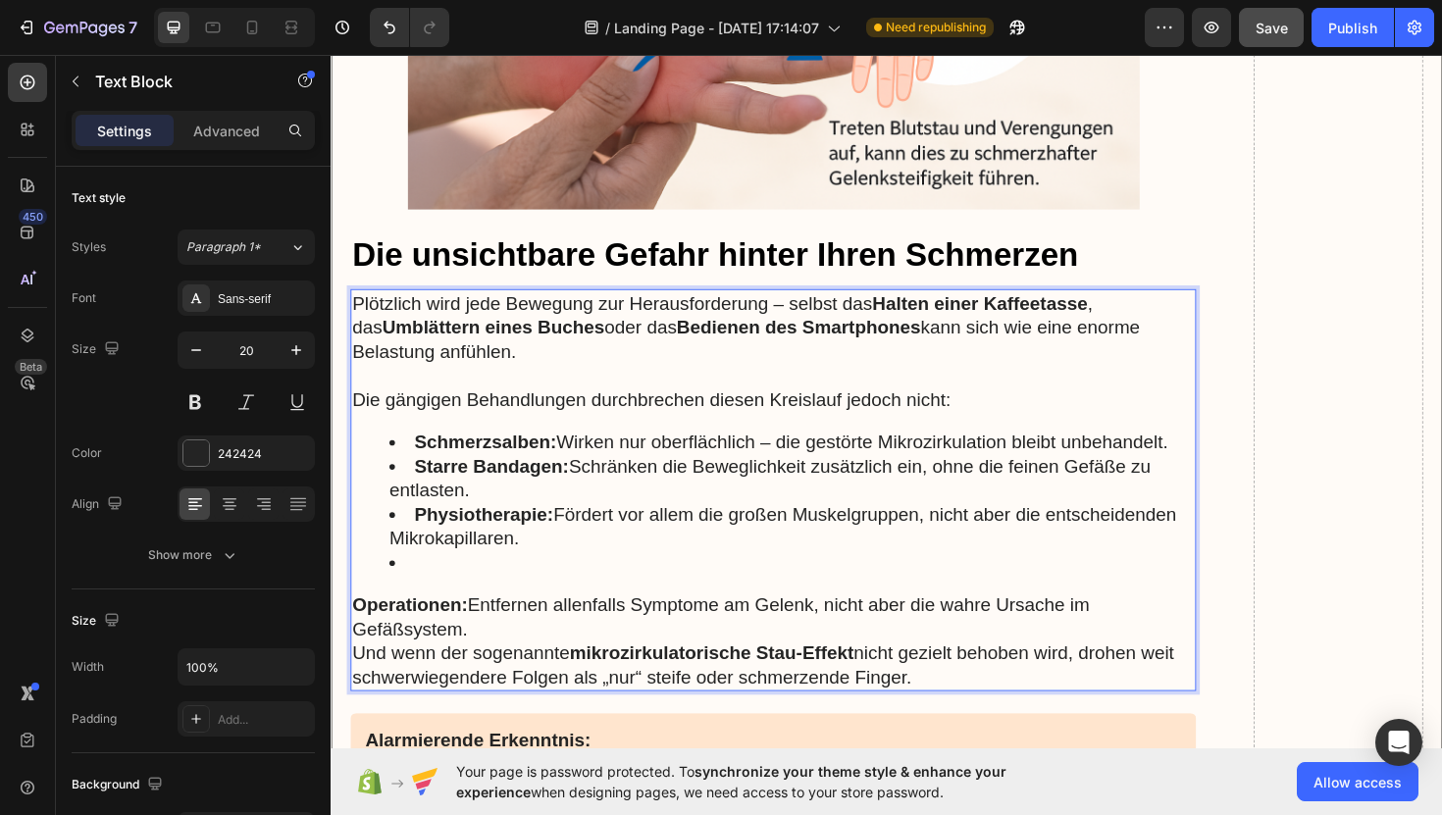
click at [428, 580] on li "Rich Text Editor. Editing area: main" at bounding box center [818, 593] width 853 height 26
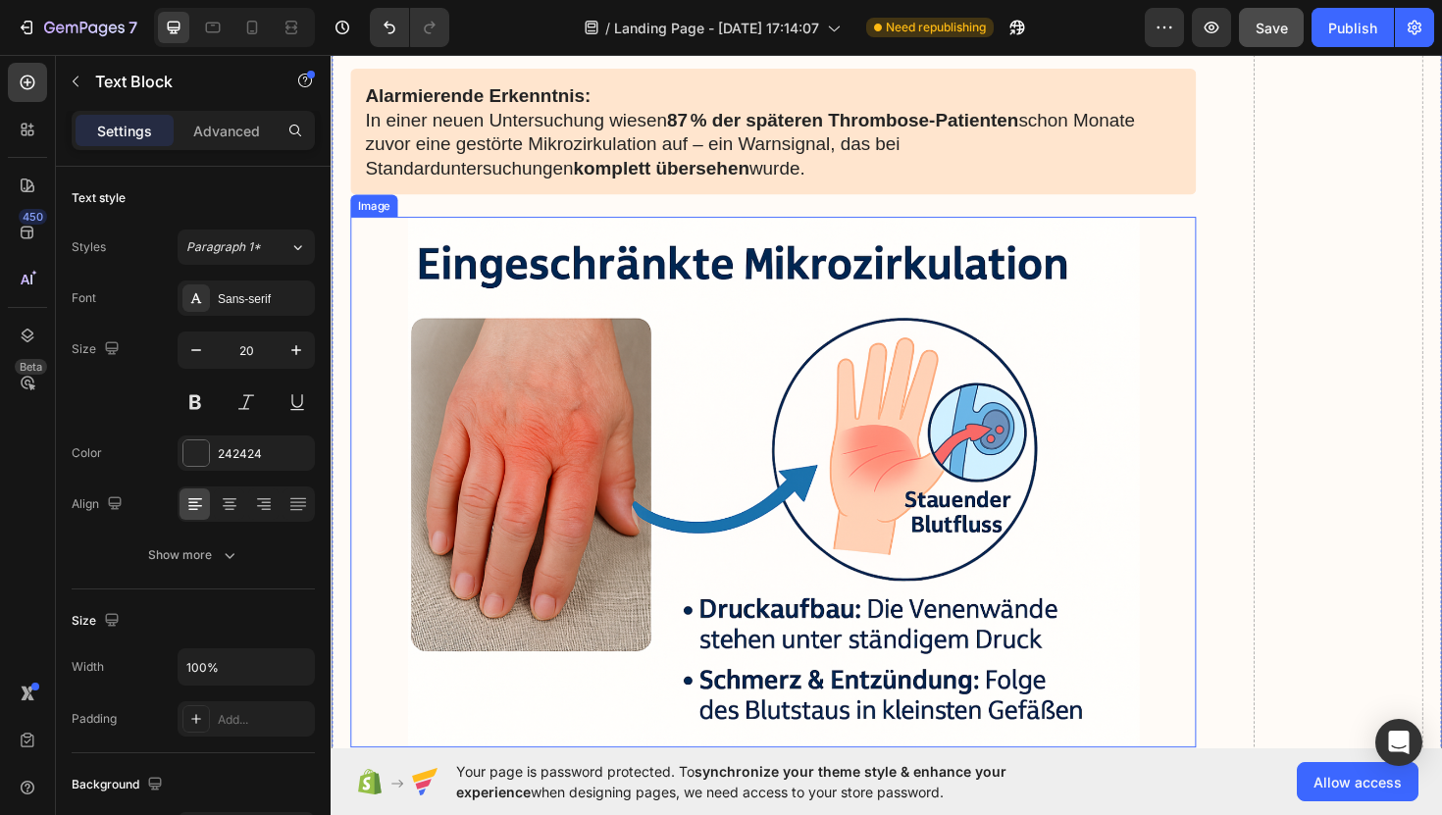
scroll to position [6166, 0]
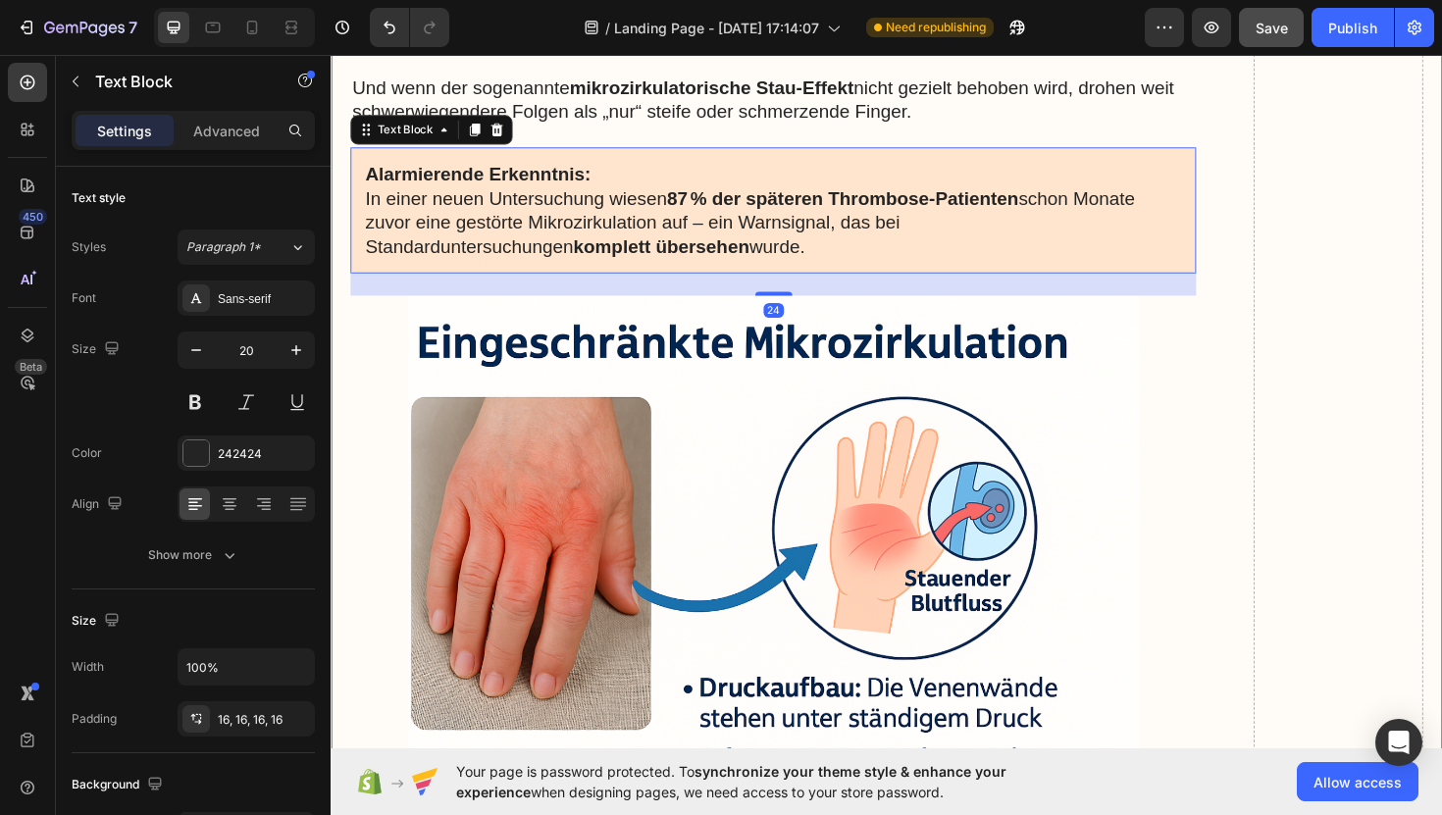
click at [969, 233] on p "Alarmierende Erkenntnis: In einer neuen Untersuchung wiesen 87 % der späteren T…" at bounding box center [799, 220] width 864 height 102
click at [862, 209] on p "Alarmierende Erkenntnis: In einer neuen Untersuchung wiesen 87 % der späteren T…" at bounding box center [799, 220] width 864 height 102
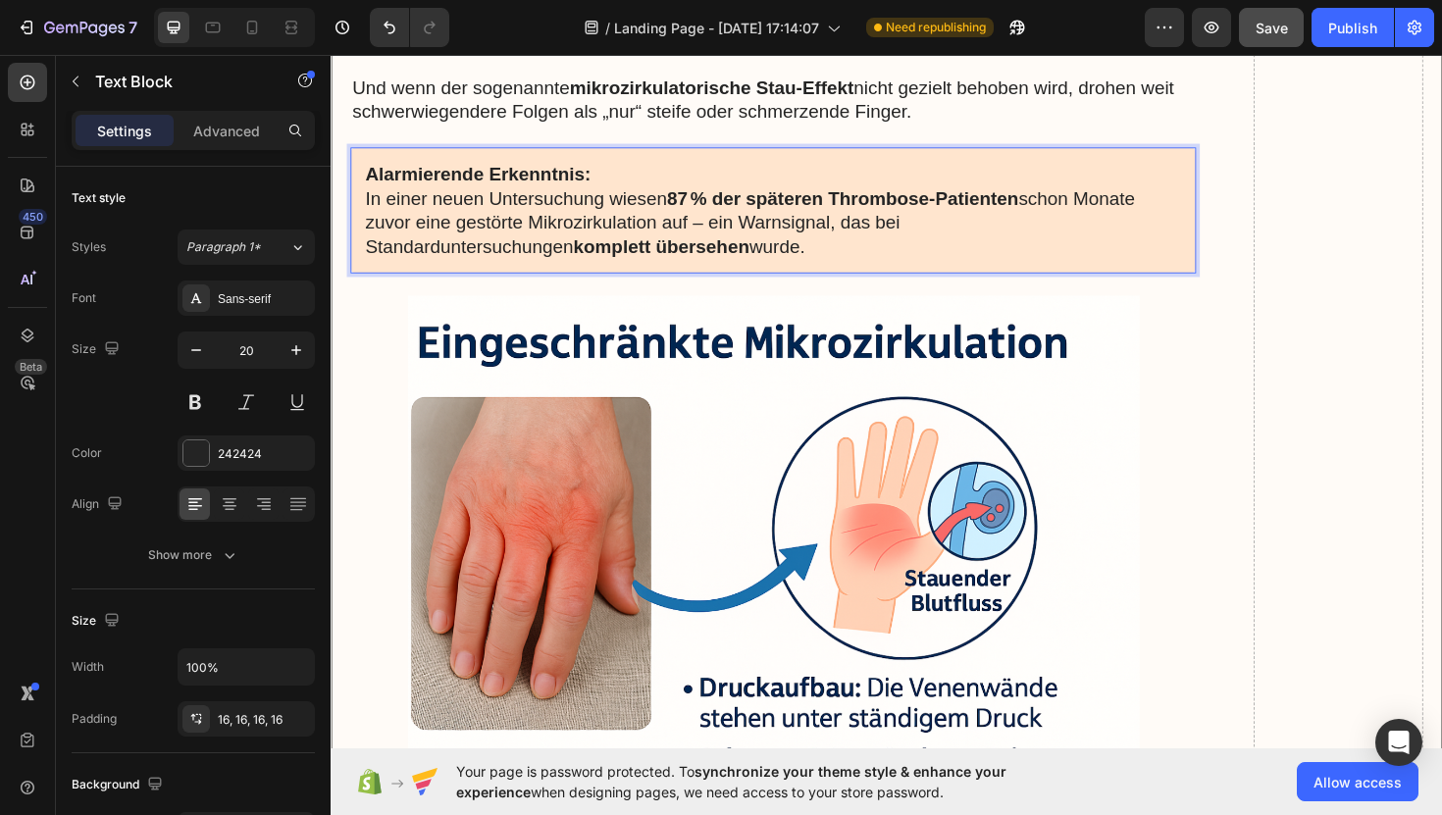
click at [704, 219] on p "Alarmierende Erkenntnis: In einer neuen Untersuchung wiesen 87 % der späteren T…" at bounding box center [799, 220] width 864 height 102
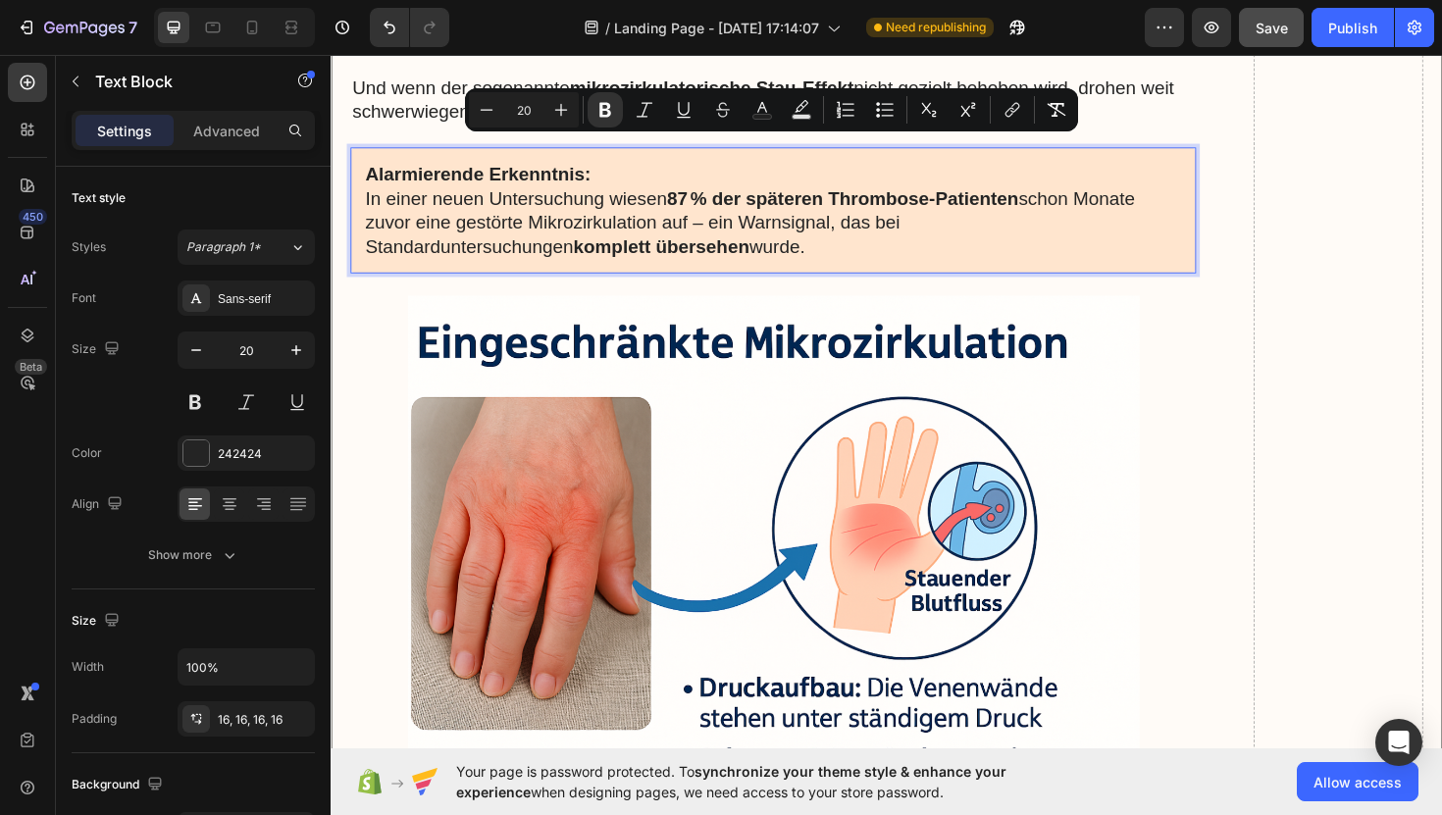
drag, startPoint x: 704, startPoint y: 219, endPoint x: 371, endPoint y: 145, distance: 341.6
click at [371, 169] on p "Alarmierende Erkenntnis: In einer neuen Untersuchung wiesen 87 % der späteren T…" at bounding box center [799, 220] width 864 height 102
copy p "Alarmierende Erkenntnis: In einer neuen Untersuchung wiesen 87 % der späteren T…"
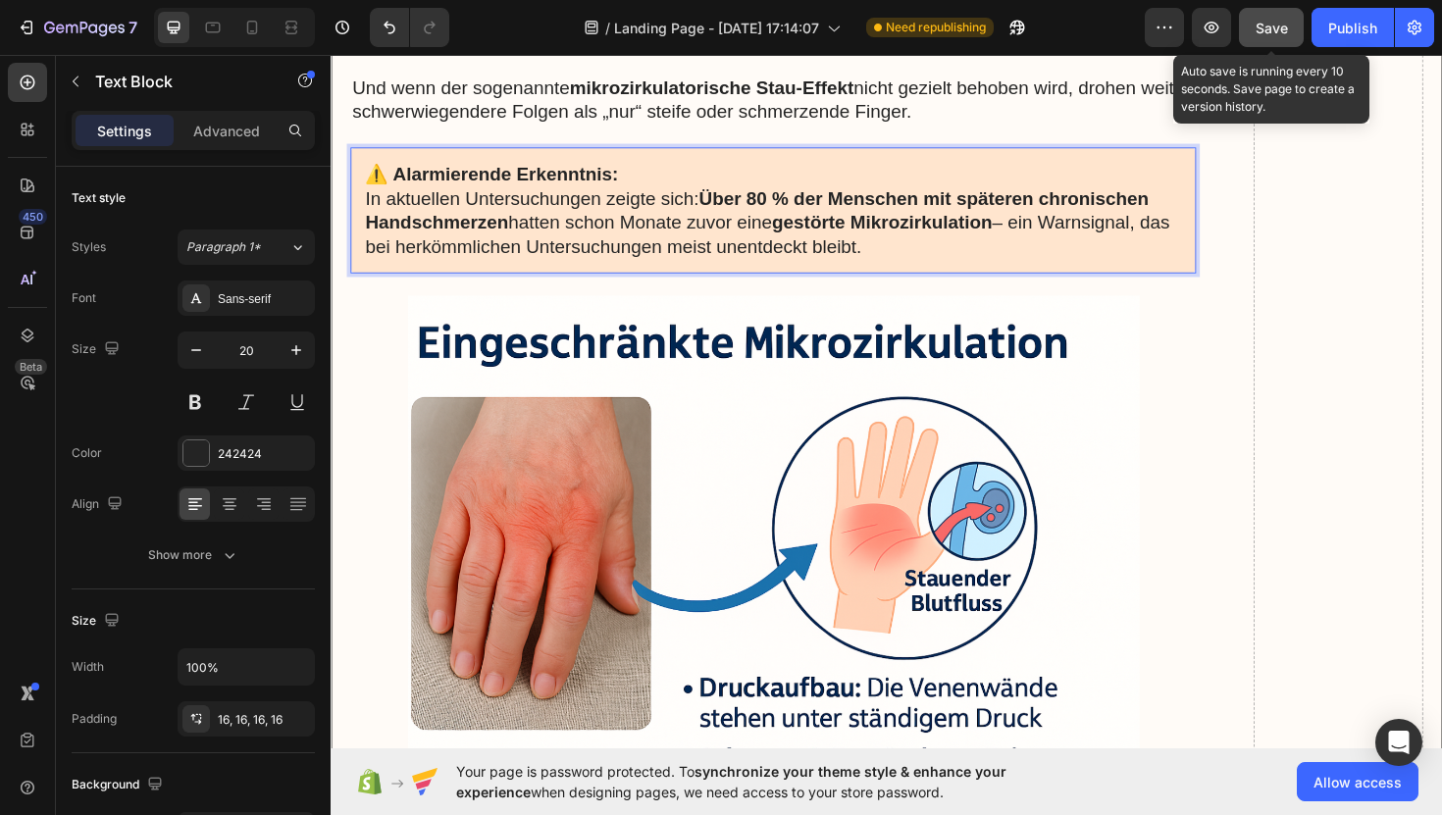
click at [1285, 32] on span "Save" at bounding box center [1272, 28] width 32 height 17
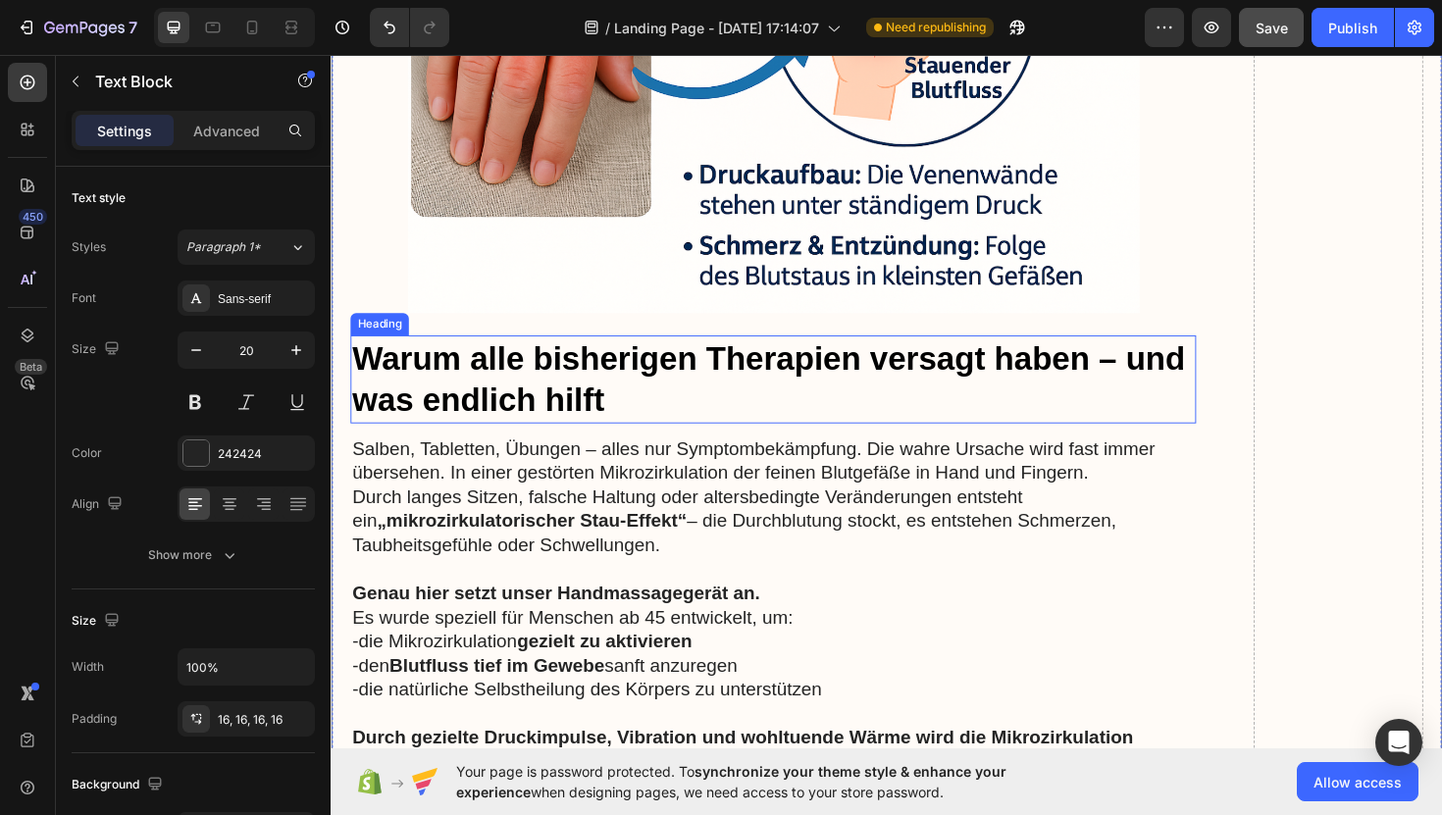
scroll to position [6723, 0]
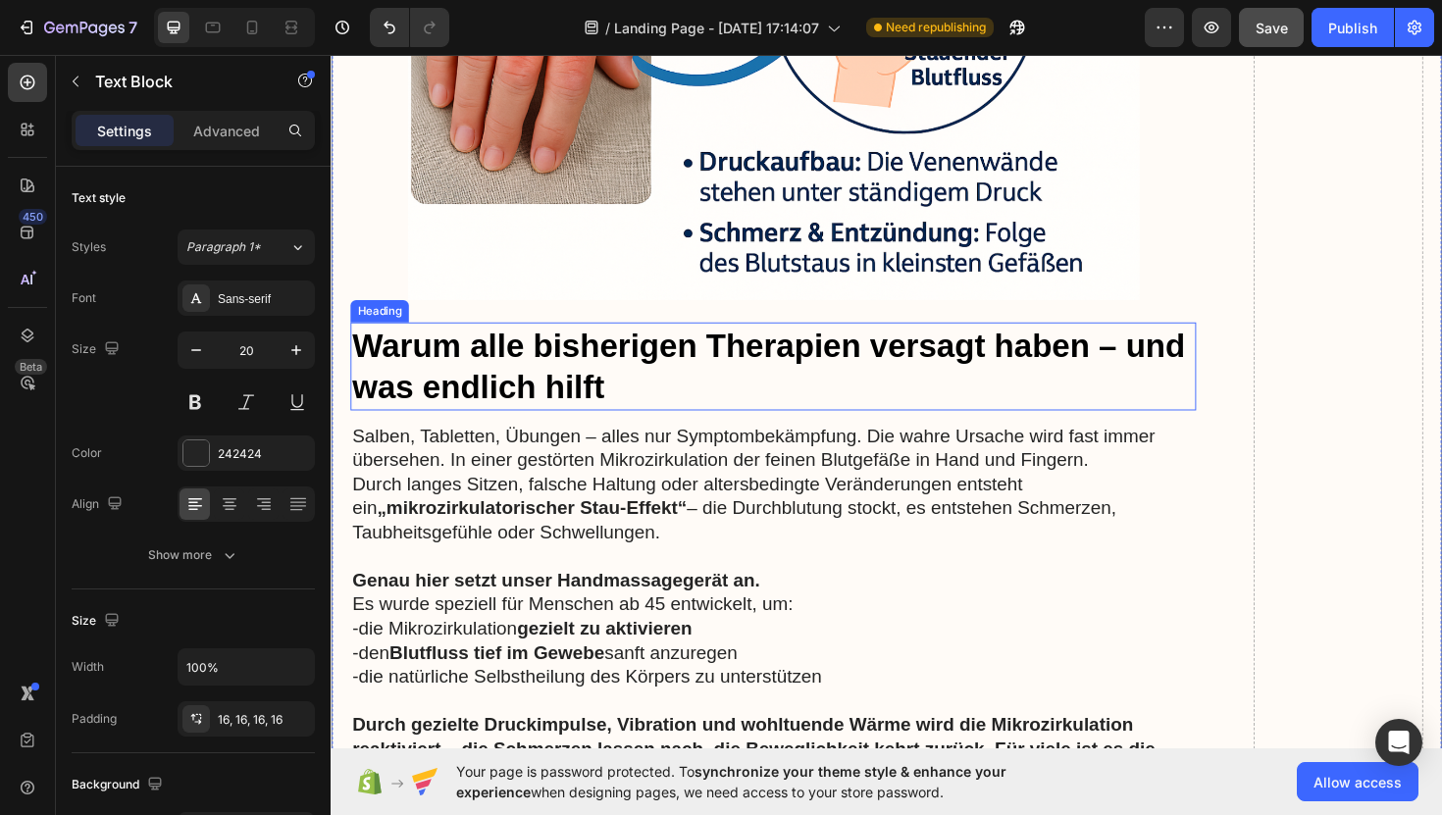
click at [626, 386] on h2 "Warum alle bisherigen Therapien versagt haben – und was endlich hilft" at bounding box center [799, 384] width 896 height 93
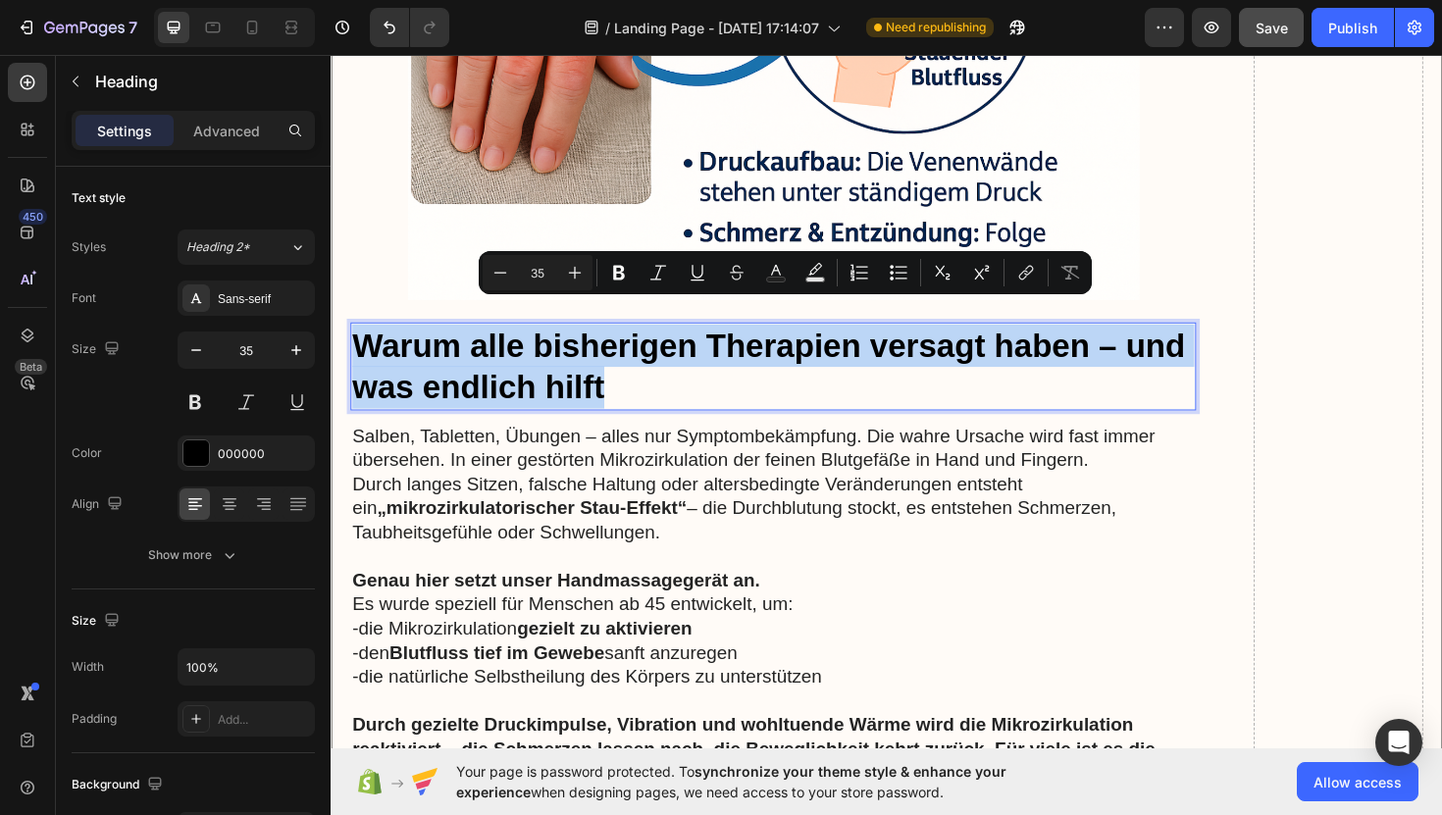
drag, startPoint x: 626, startPoint y: 386, endPoint x: 363, endPoint y: 346, distance: 265.8
click at [363, 346] on p "Warum alle bisherigen Therapien versagt haben – und was endlich hilft" at bounding box center [799, 384] width 892 height 89
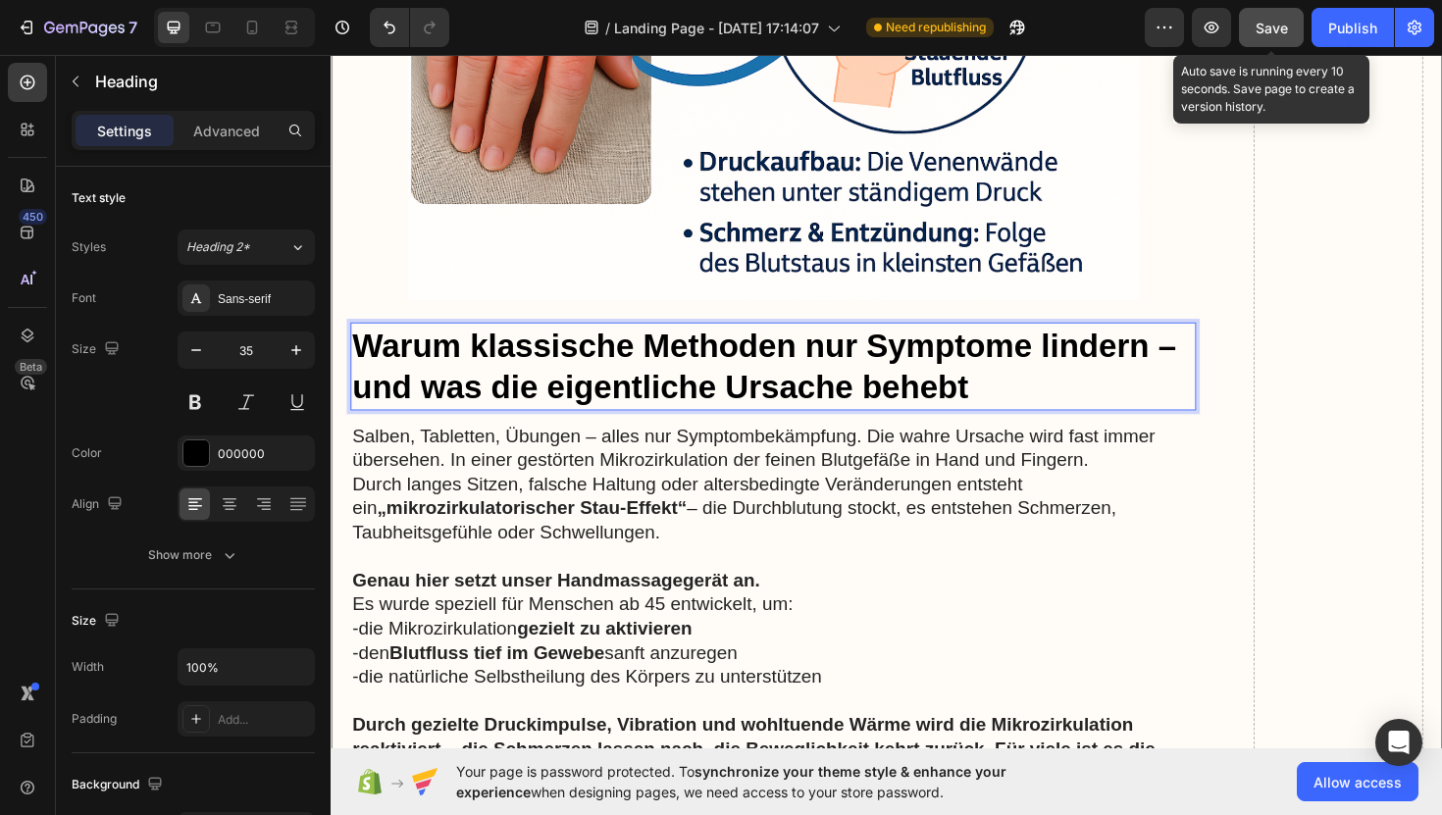
click at [1281, 29] on span "Save" at bounding box center [1272, 28] width 32 height 17
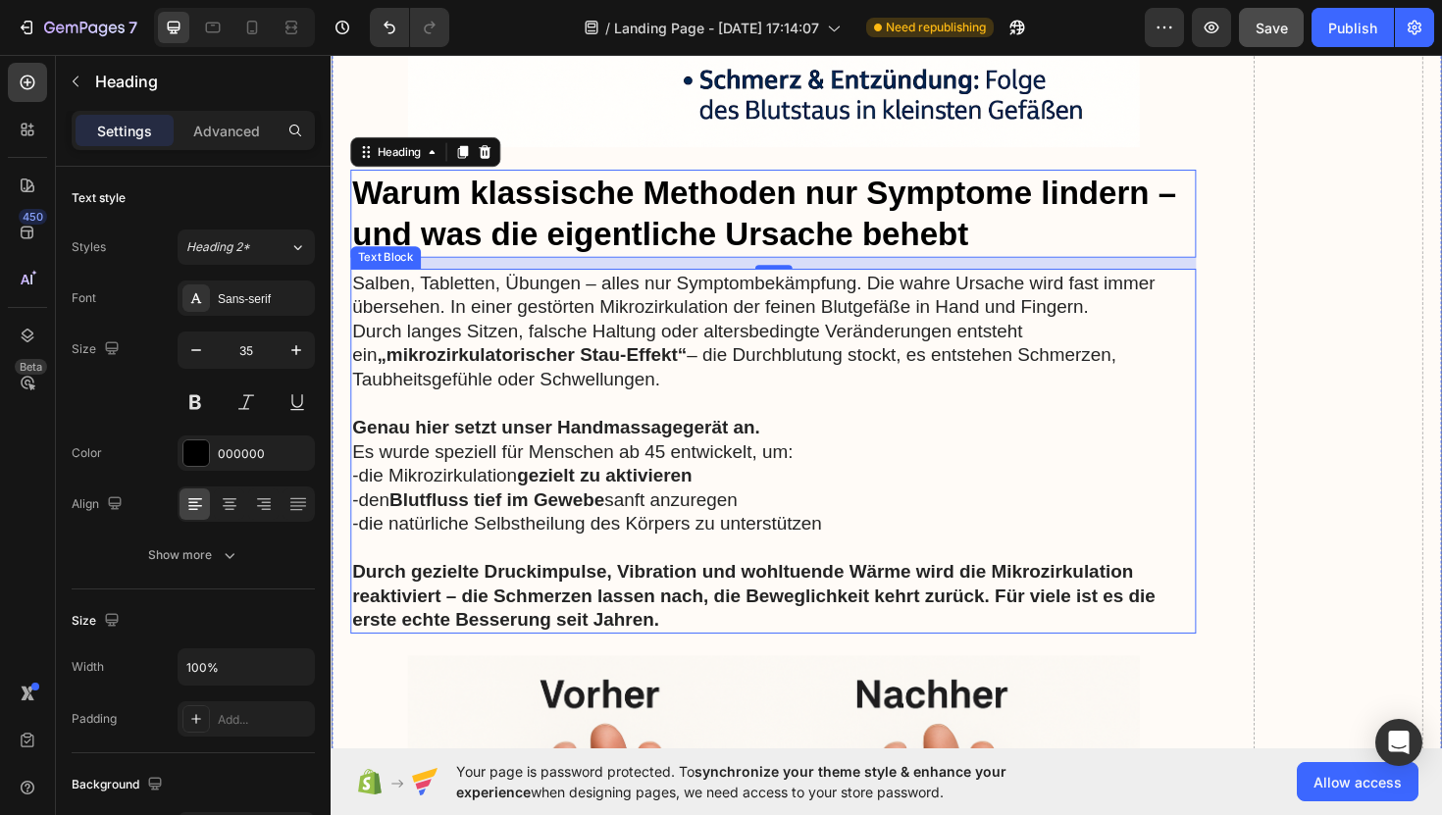
scroll to position [6909, 0]
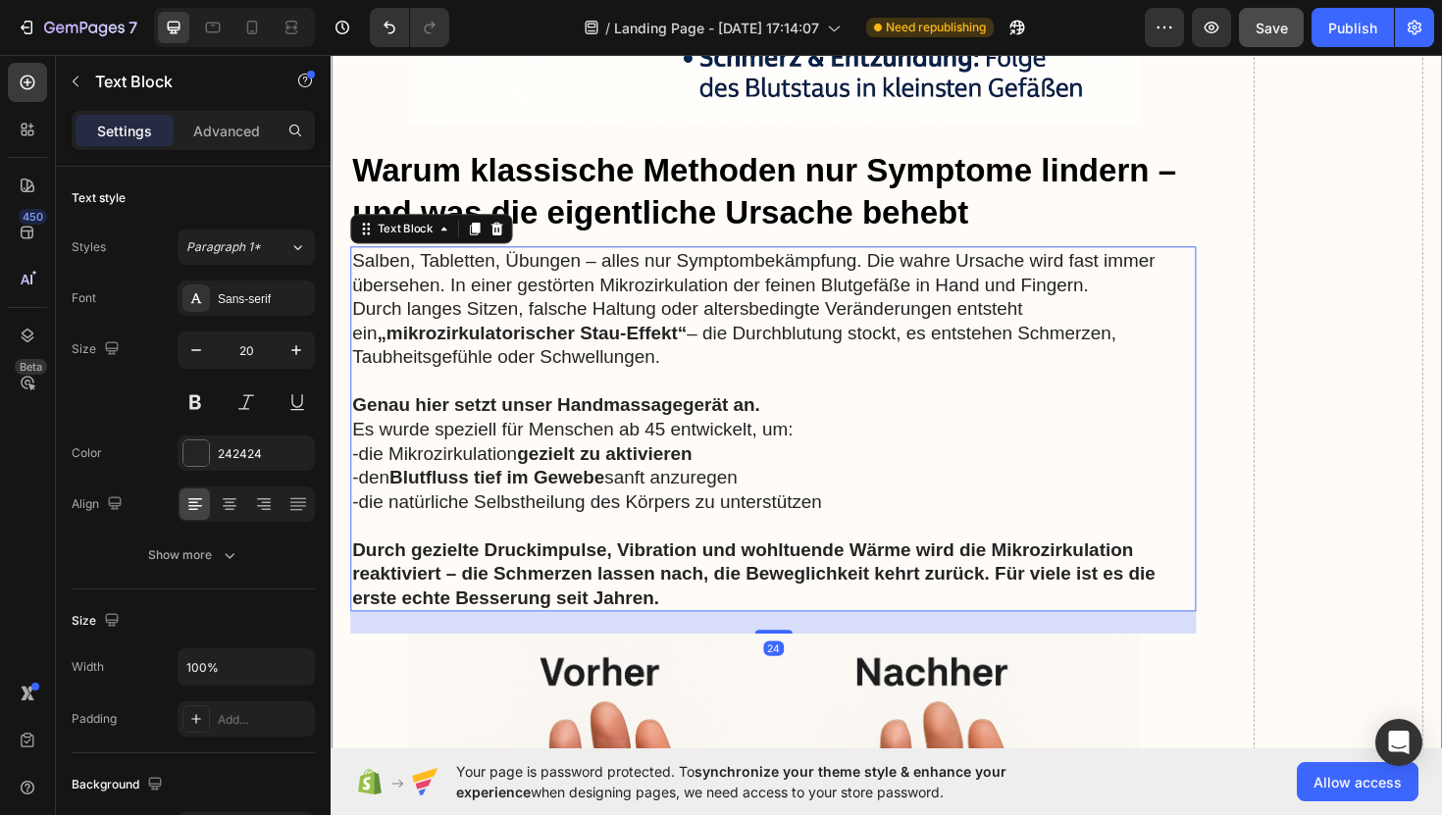
click at [727, 586] on strong "Durch gezielte Druckimpulse, Vibration und wohltuende Wärme wird die Mikrozirku…" at bounding box center [778, 604] width 851 height 73
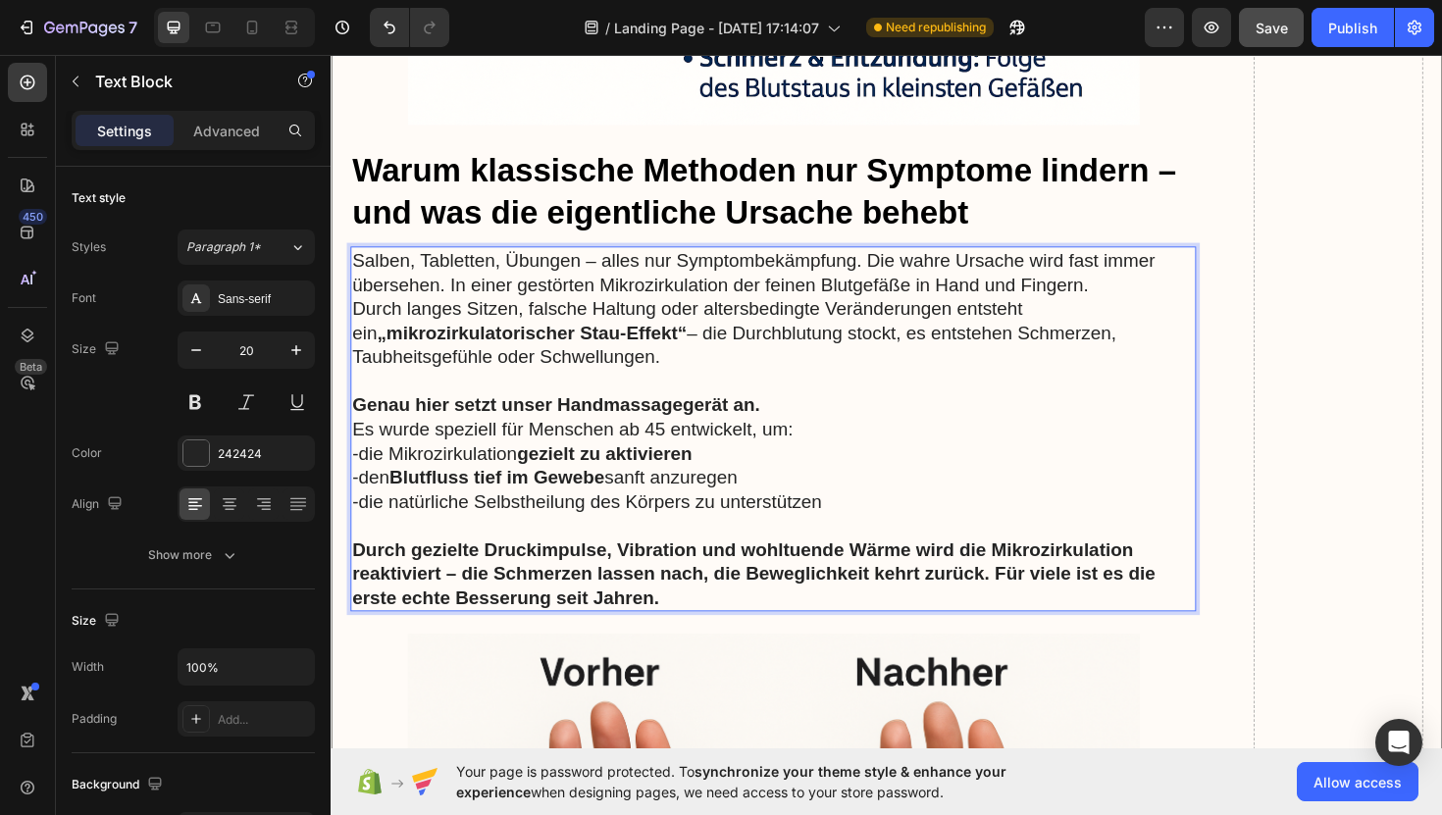
click at [727, 586] on strong "Durch gezielte Druckimpulse, Vibration und wohltuende Wärme wird die Mikrozirku…" at bounding box center [778, 604] width 851 height 73
click at [723, 596] on p "Durch gezielte Druckimpulse, Vibration und wohltuende Wärme wird die Mikrozirku…" at bounding box center [799, 604] width 892 height 77
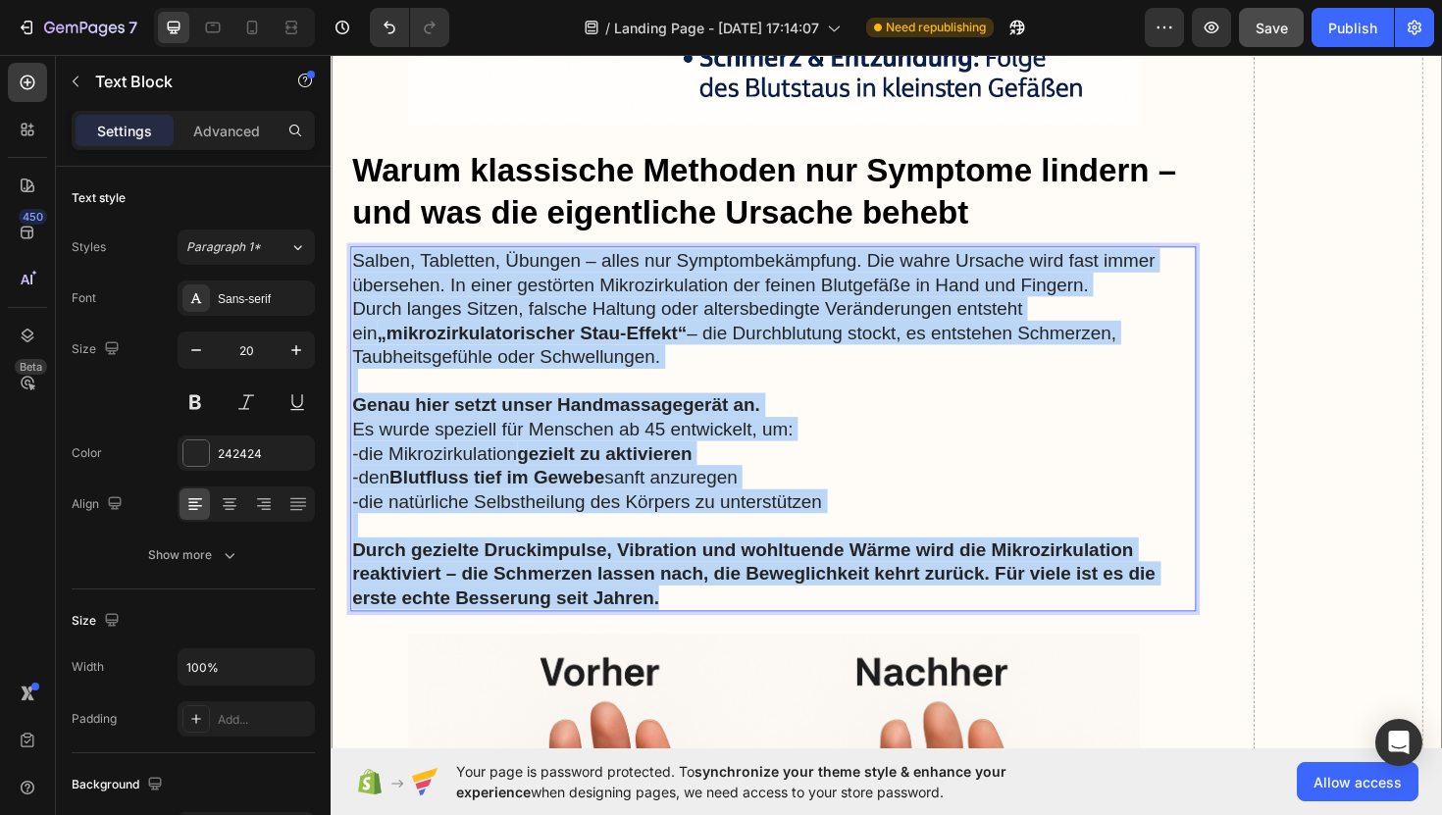
drag, startPoint x: 723, startPoint y: 596, endPoint x: 355, endPoint y: 253, distance: 503.2
click at [355, 258] on div "Salben, Tabletten, Übungen – alles nur Symptombekämpfung. Die wahre Ursache wir…" at bounding box center [799, 451] width 896 height 387
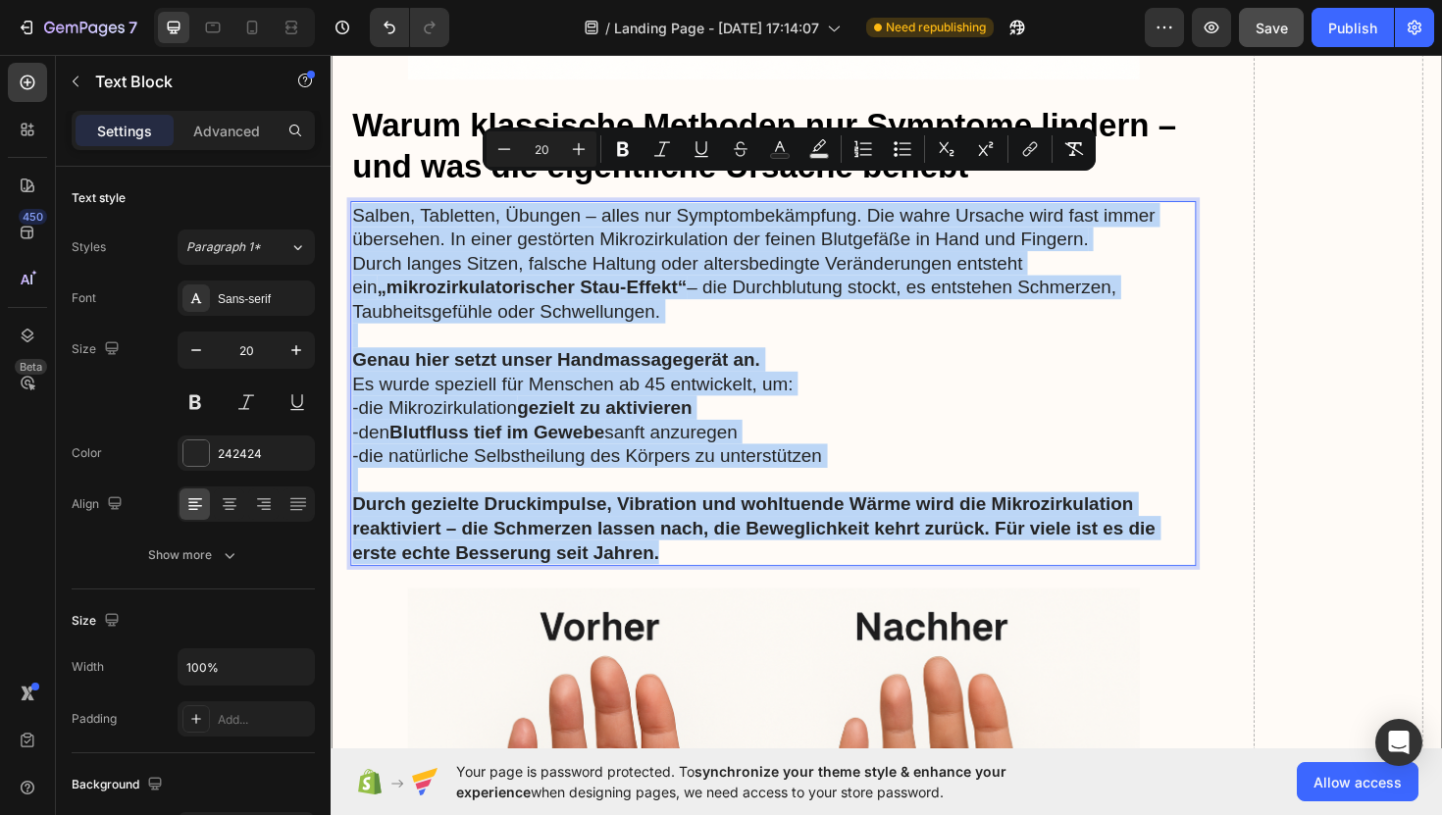
scroll to position [6958, 0]
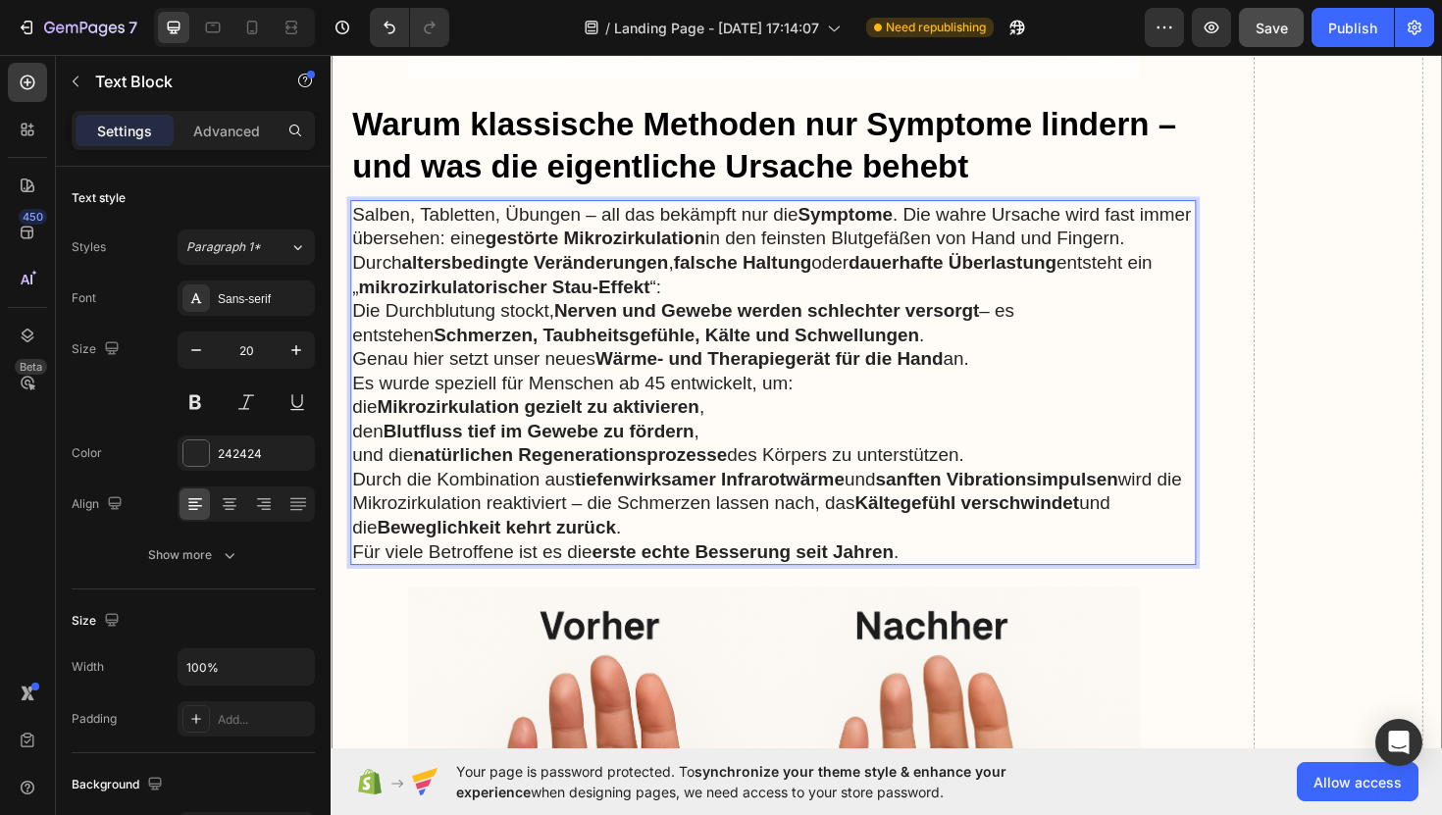
click at [807, 262] on p "Durch altersbedingte Veränderungen , falsche Haltung oder dauerhafte Überlastun…" at bounding box center [799, 313] width 892 height 102
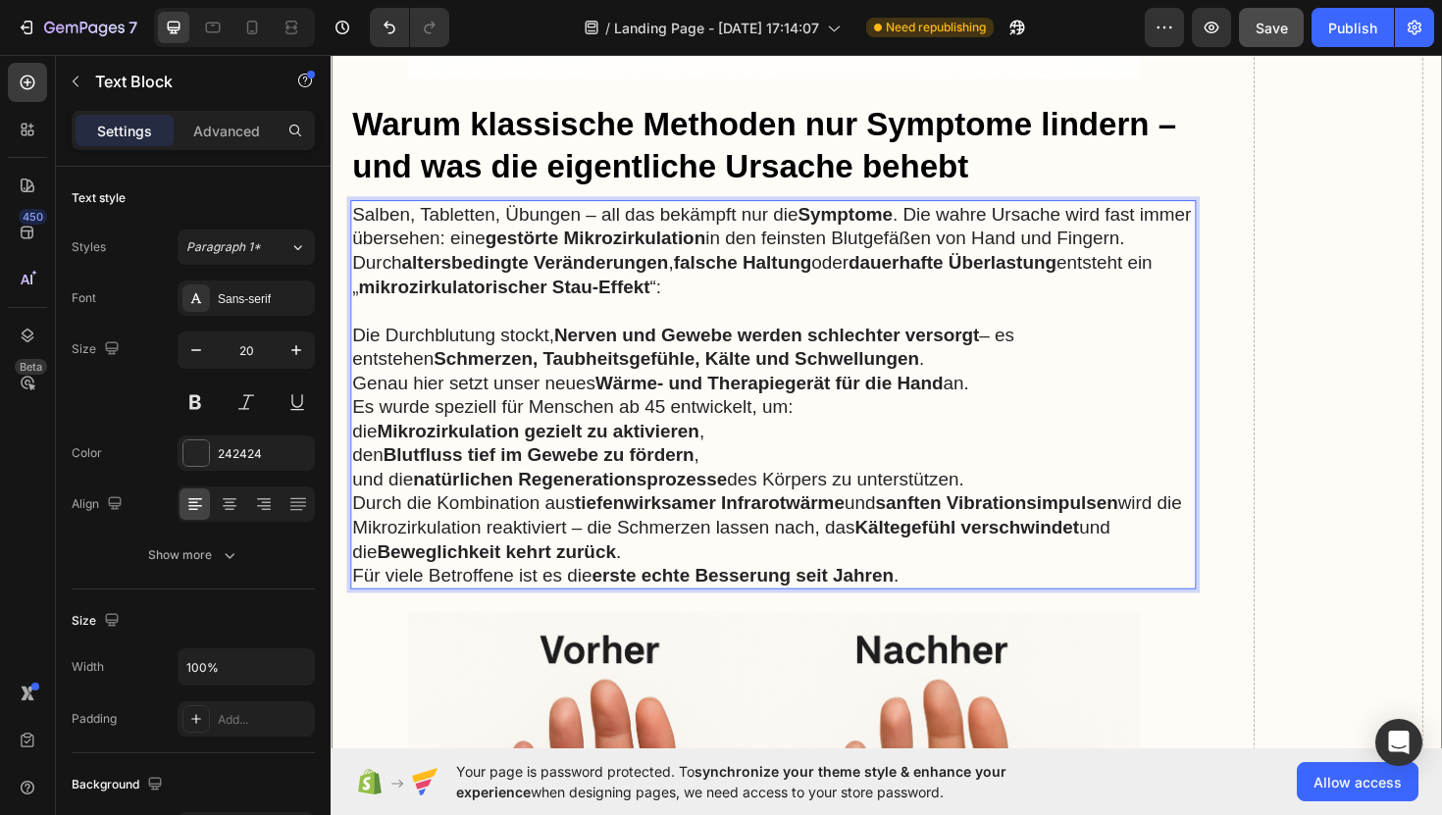
click at [869, 440] on p "die Mikrozirkulation gezielt zu aktivieren ," at bounding box center [799, 453] width 892 height 26
click at [917, 400] on p "Genau hier setzt unser neues Wärme- und Therapiegerät für die Hand an. Es wurde…" at bounding box center [799, 414] width 892 height 51
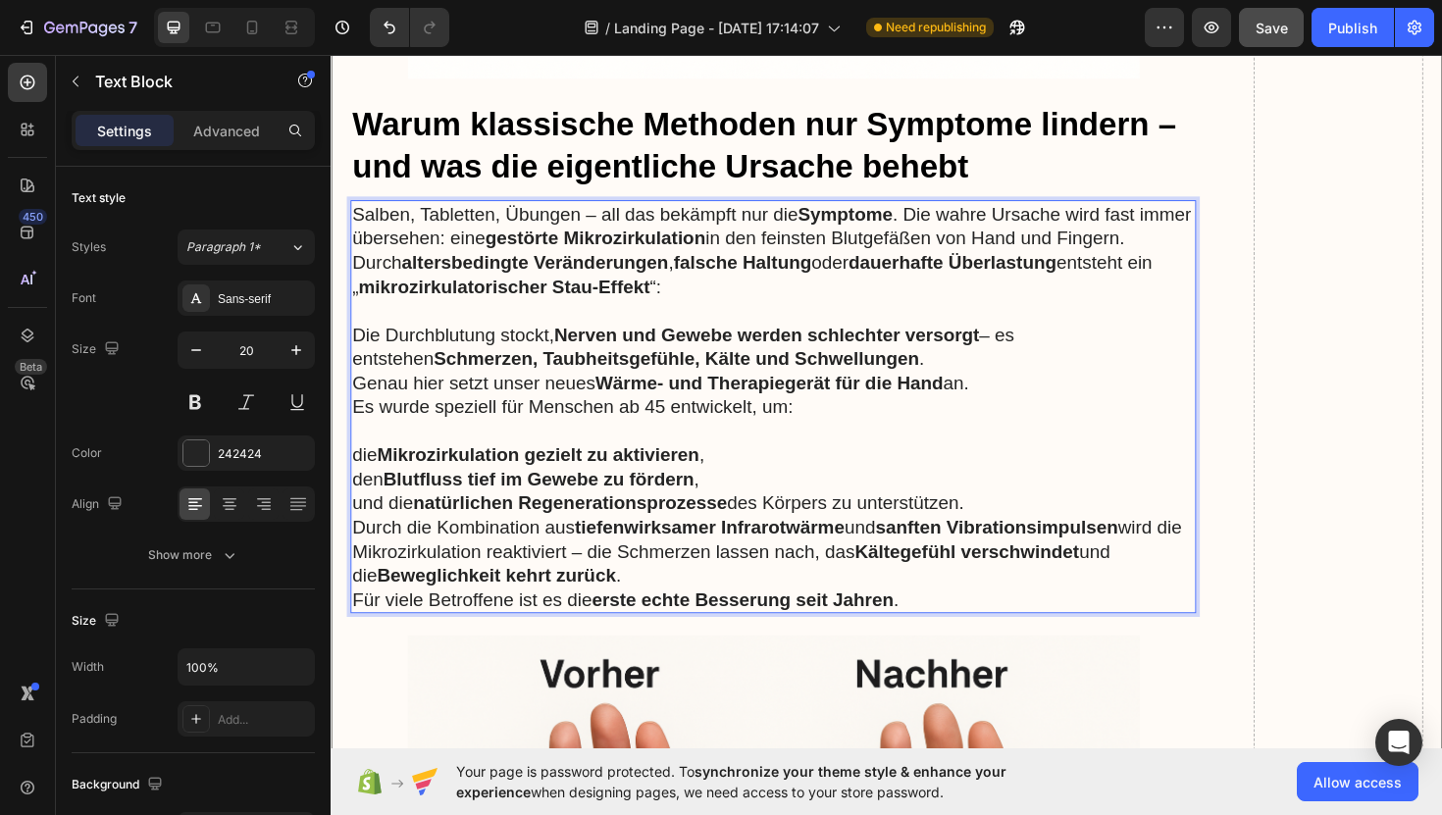
click at [896, 354] on p "Die Durchblutung stockt, Nerven und Gewebe werden schlechter versorgt – es ents…" at bounding box center [799, 351] width 892 height 77
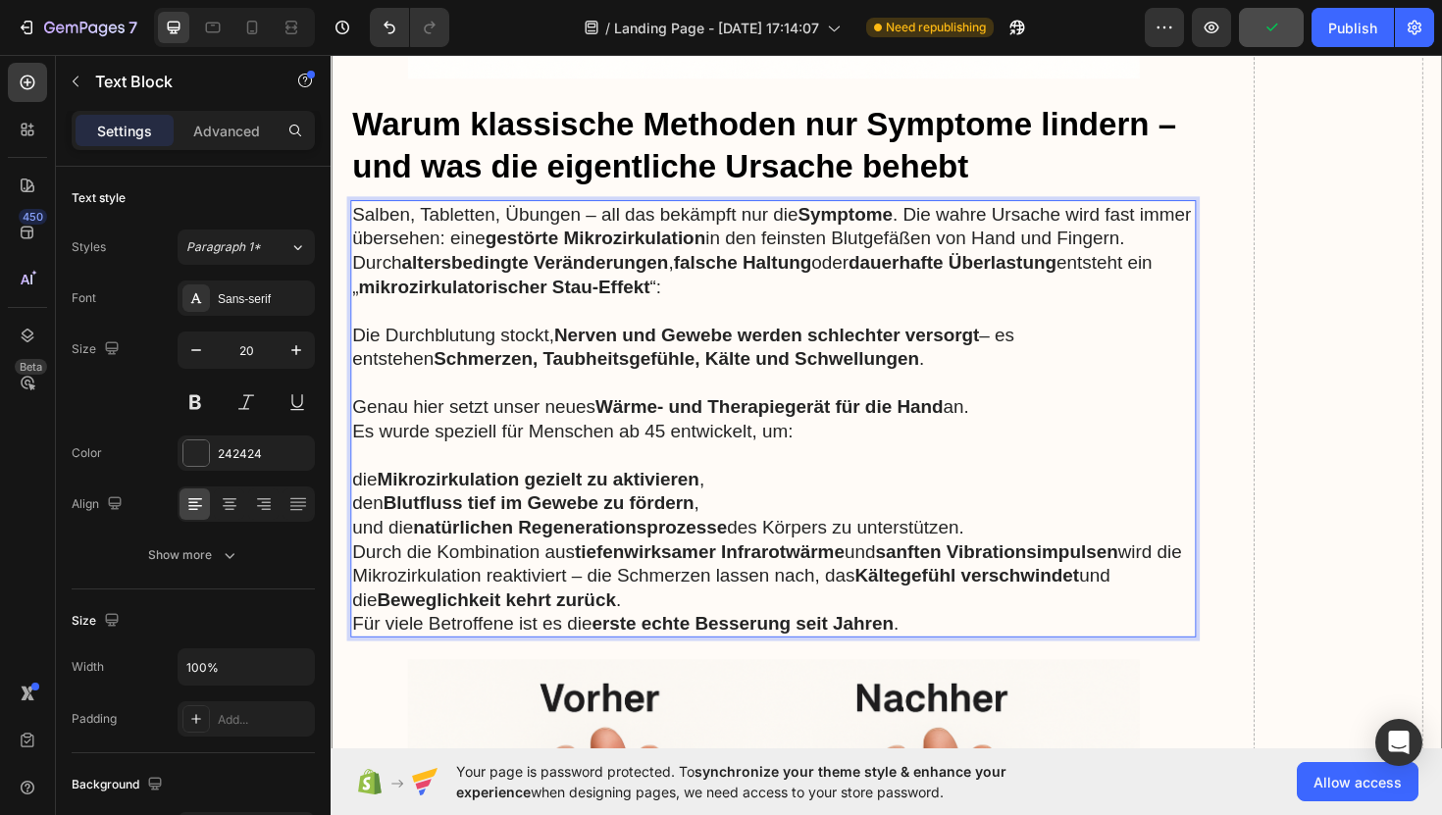
click at [1032, 543] on p "und die natürlichen Regenerationsprozesse des Körpers zu unterstützen." at bounding box center [799, 556] width 892 height 26
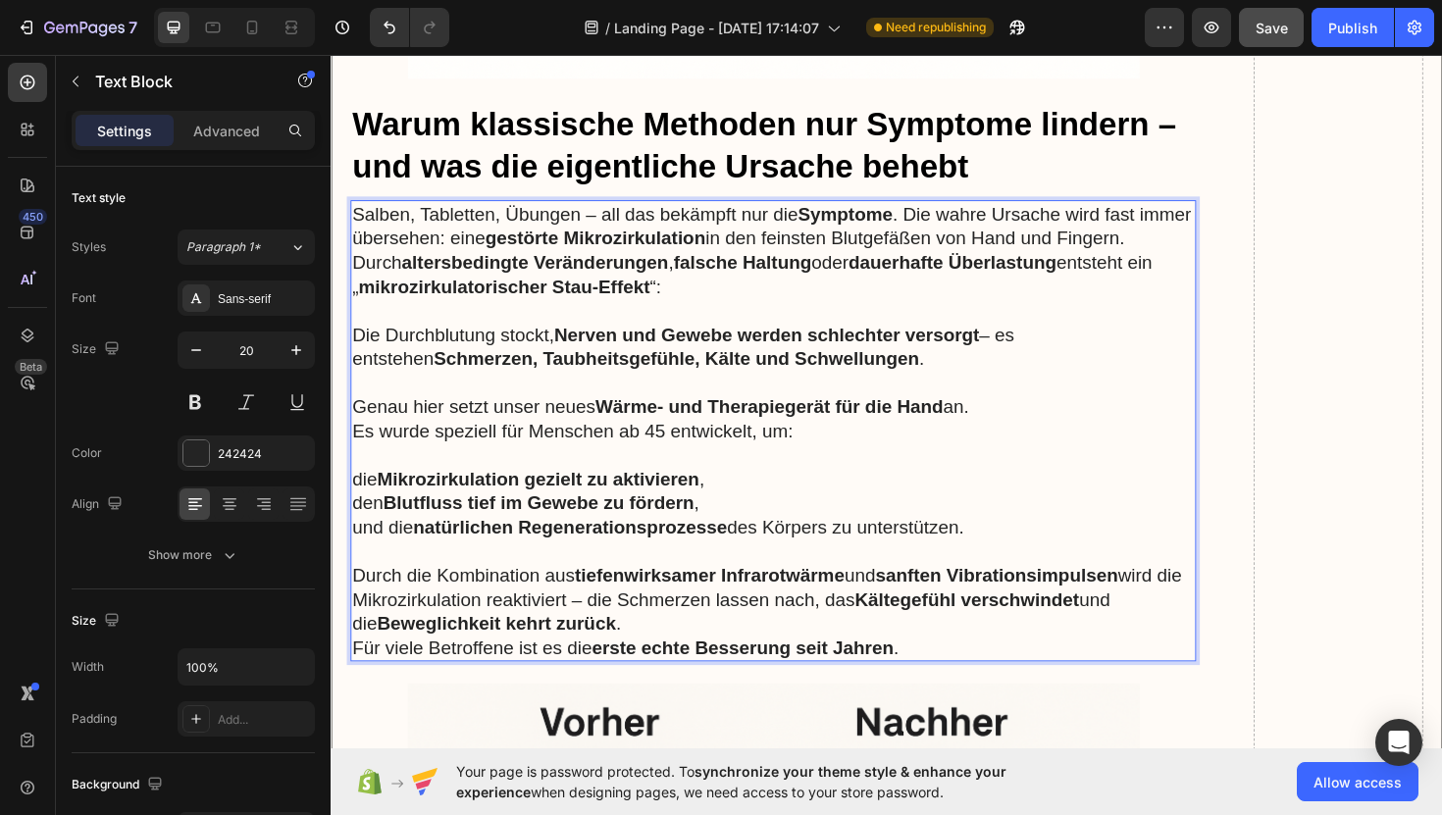
drag, startPoint x: 1062, startPoint y: 532, endPoint x: 440, endPoint y: 467, distance: 625.4
click at [440, 467] on div "Salben, Tabletten, Übungen – all das bekämpft nur die Symptome . Die wahre Ursa…" at bounding box center [799, 453] width 896 height 489
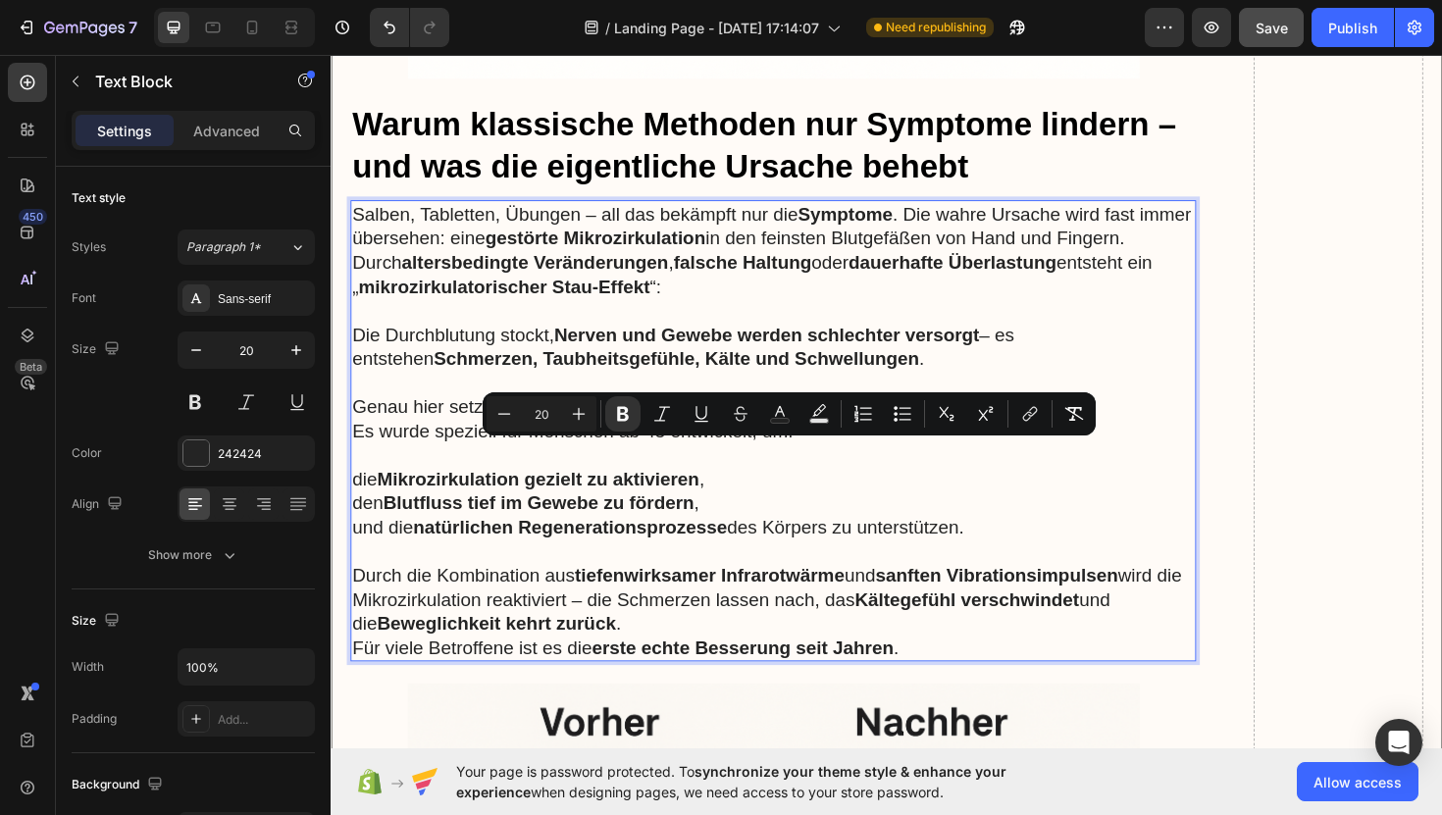
click at [1047, 543] on p "und die natürlichen Regenerationsprozesse des Körpers zu unterstützen." at bounding box center [799, 556] width 892 height 26
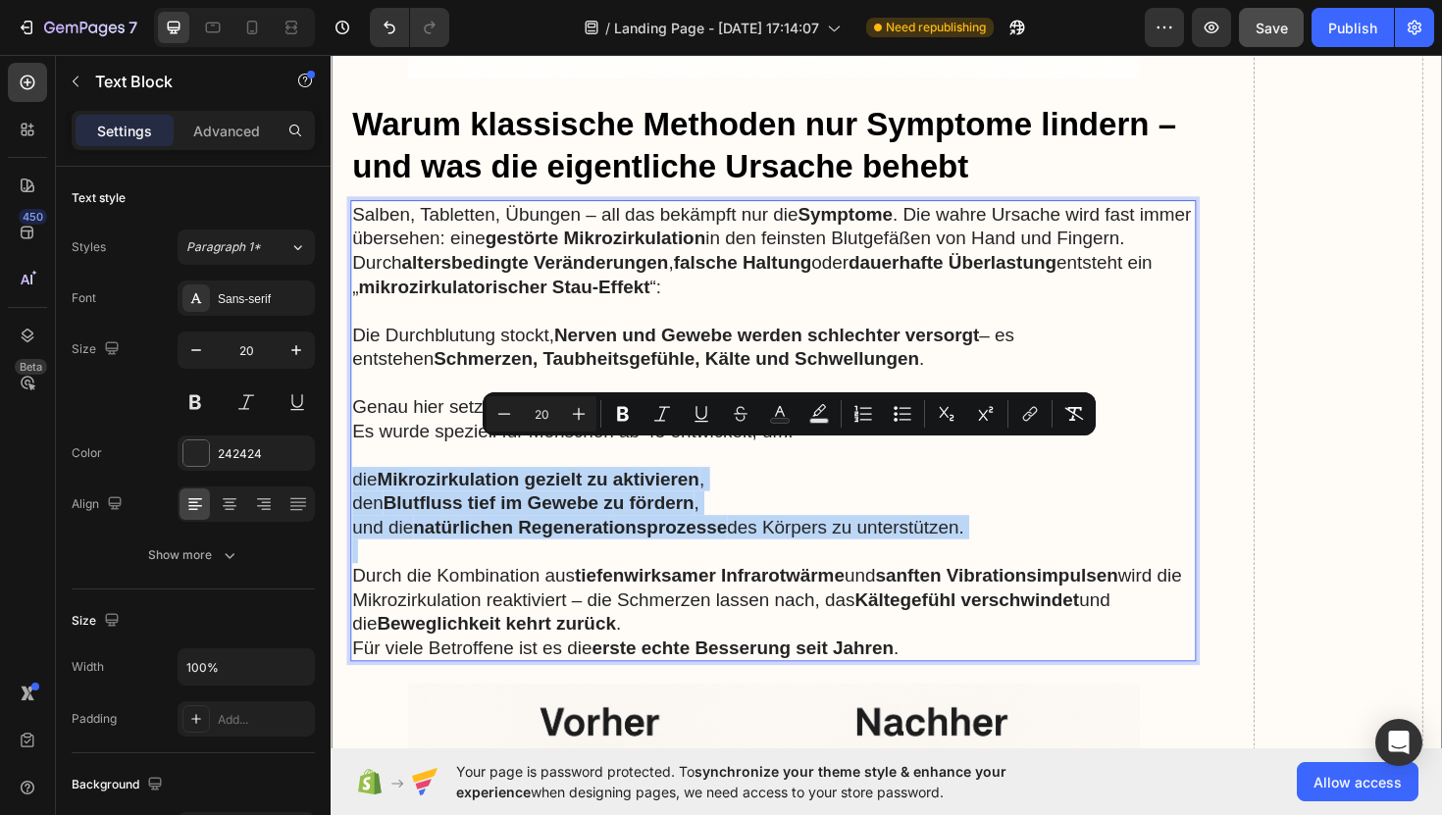
drag, startPoint x: 1047, startPoint y: 530, endPoint x: 362, endPoint y: 477, distance: 686.8
click at [362, 477] on div "Salben, Tabletten, Übungen – all das bekämpft nur die Symptome . Die wahre Ursa…" at bounding box center [799, 453] width 896 height 489
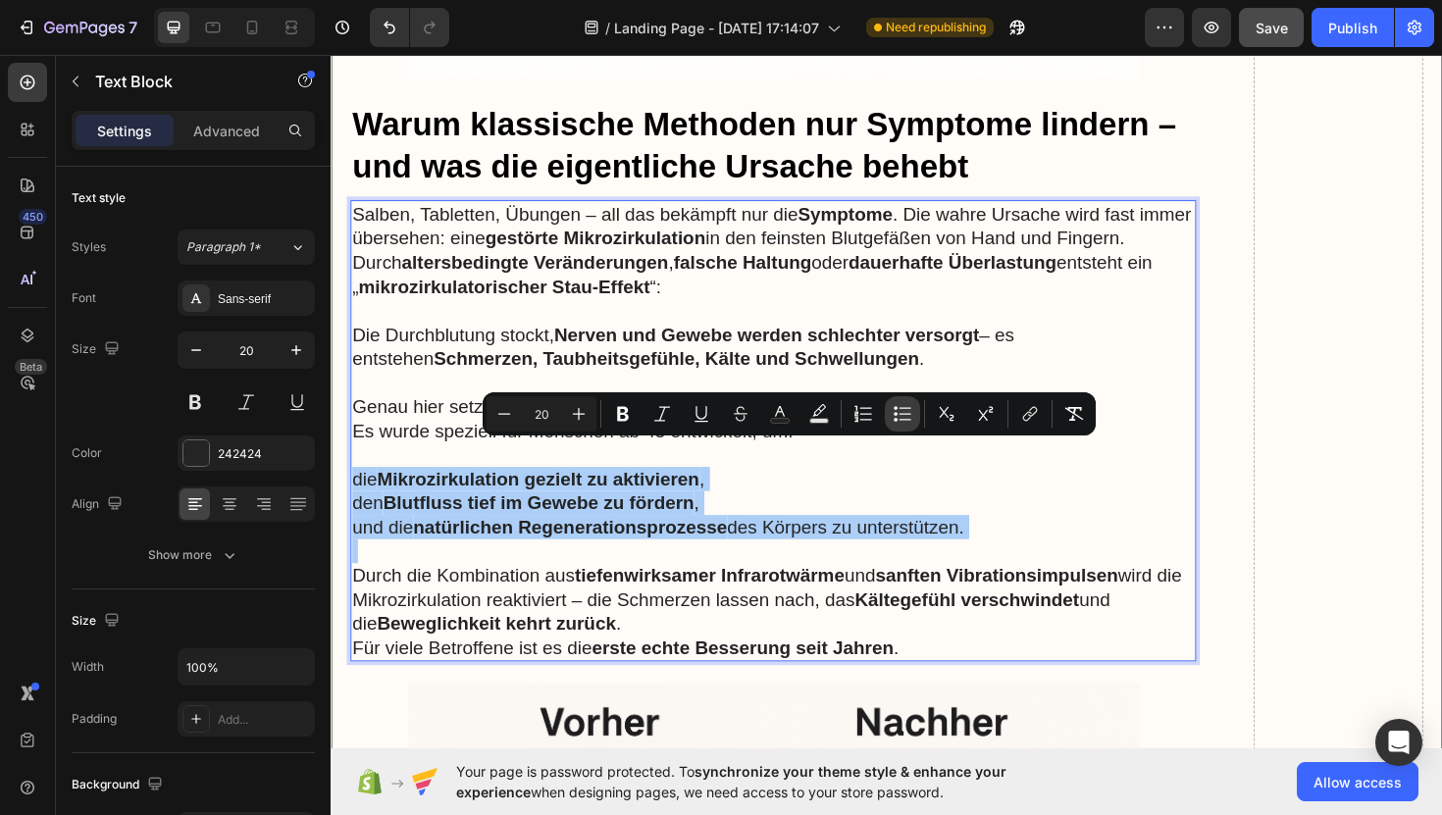
click at [894, 411] on icon "Editor contextual toolbar" at bounding box center [903, 414] width 20 height 20
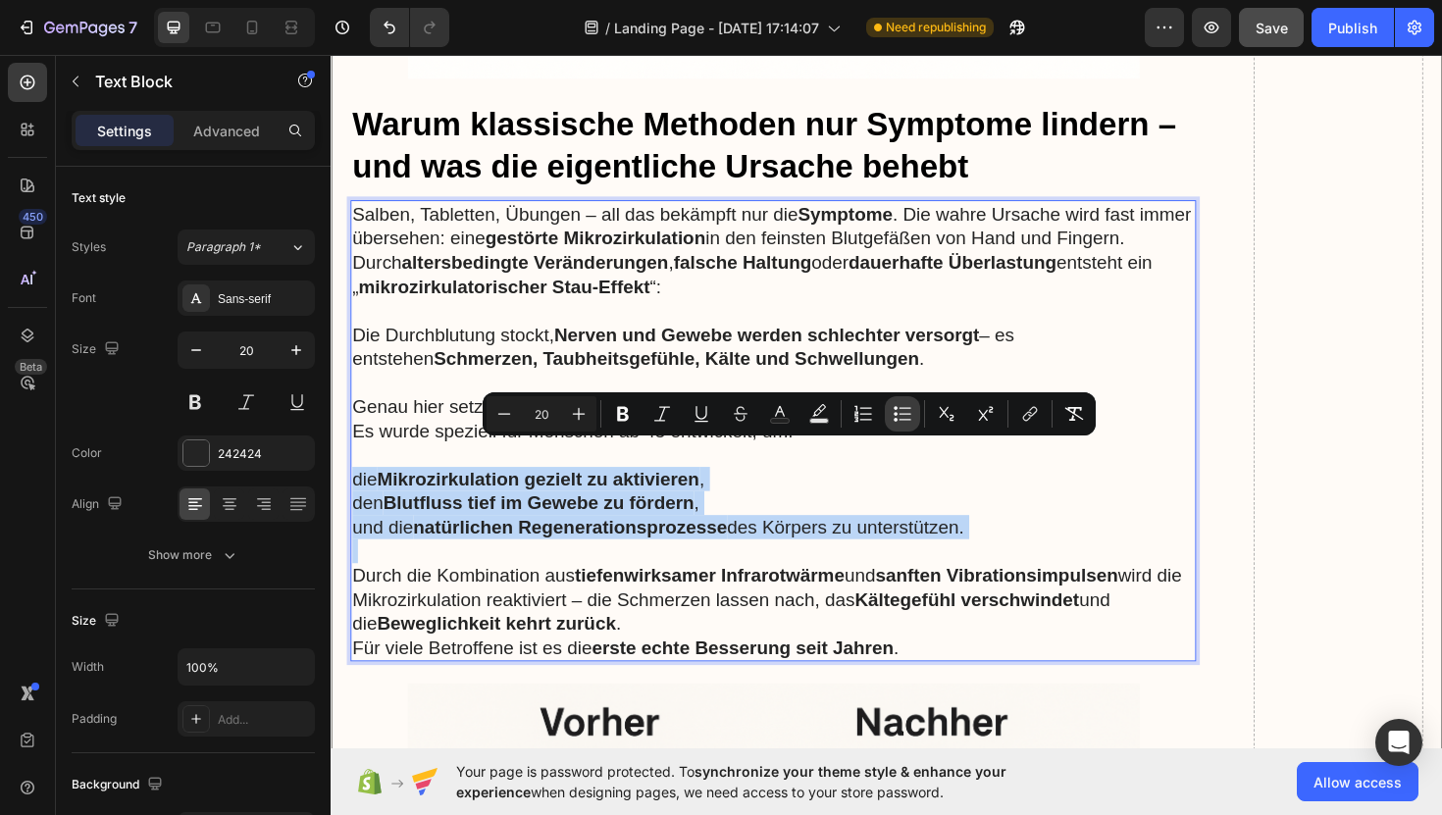
type input "20"
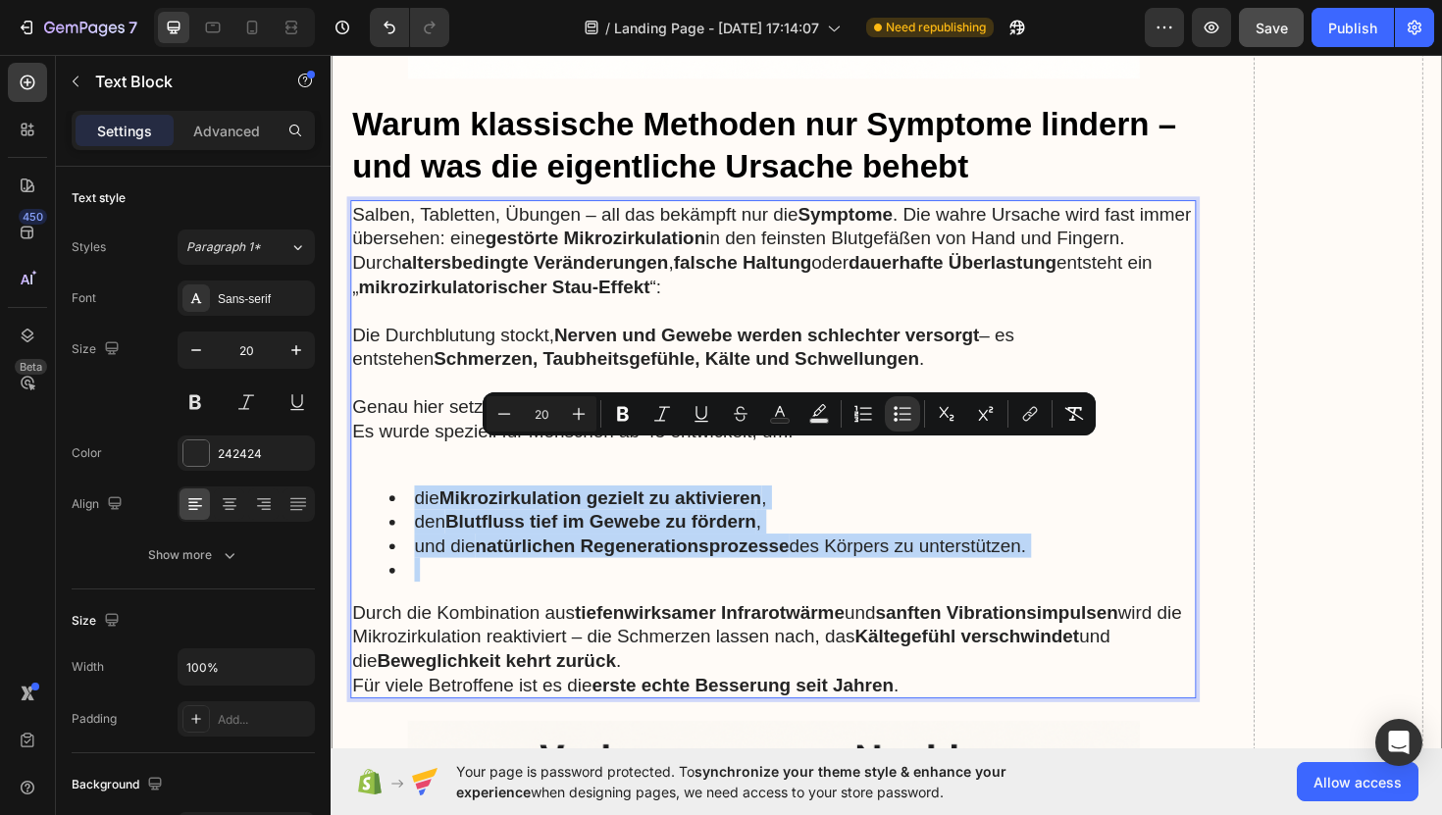
click at [434, 588] on li "Rich Text Editor. Editing area: main" at bounding box center [818, 601] width 853 height 26
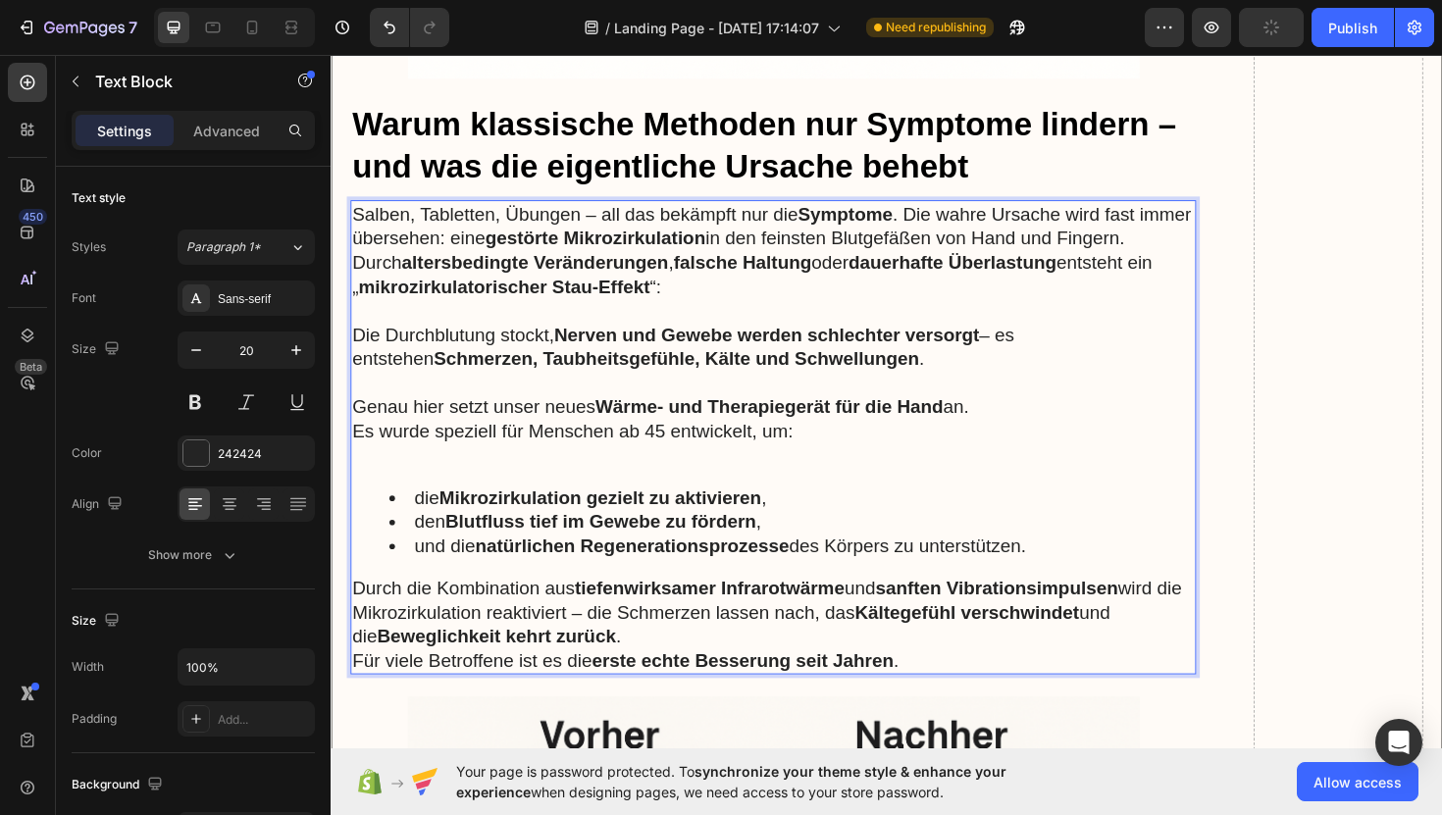
click at [420, 476] on div "Salben, Tabletten, Übungen – all das bekämpft nur die Symptome . Die wahre Ursa…" at bounding box center [799, 460] width 896 height 502
click at [413, 466] on p "Rich Text Editor. Editing area: main" at bounding box center [799, 479] width 892 height 26
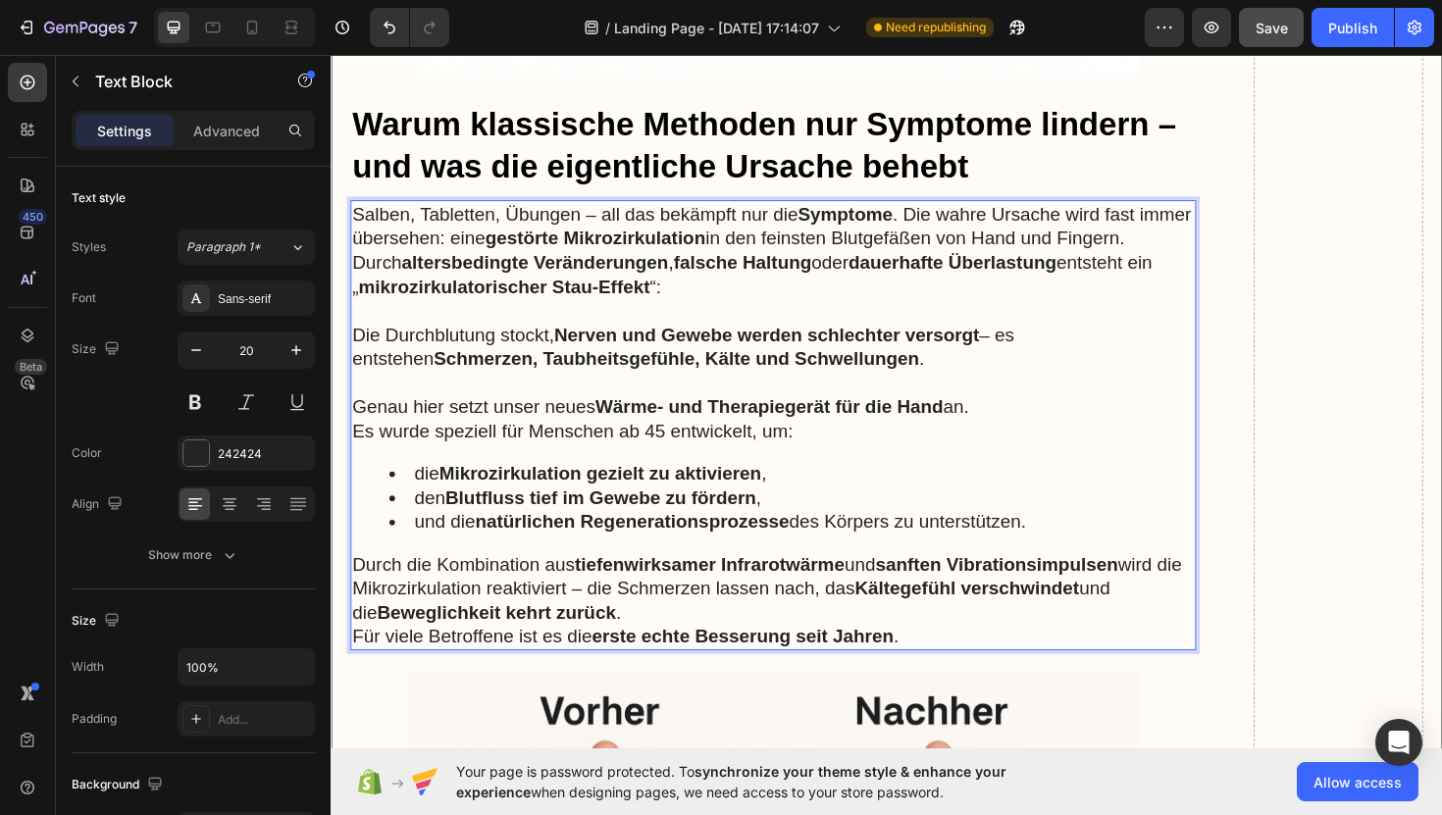
click at [732, 620] on p "Durch die Kombination aus tiefenwirksamer Infrarotwärme und sanften Vibrationsi…" at bounding box center [799, 620] width 892 height 77
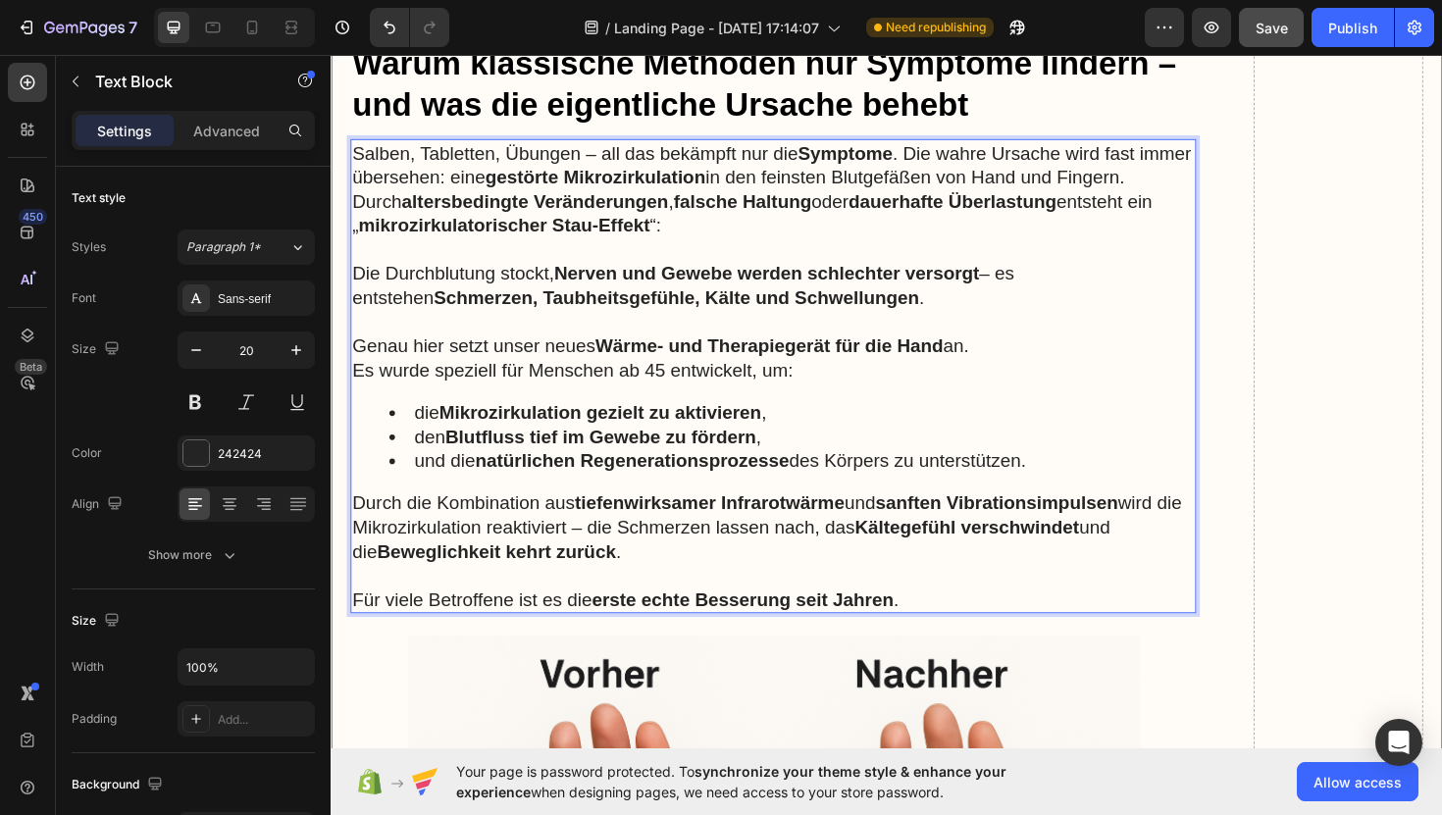
scroll to position [7047, 0]
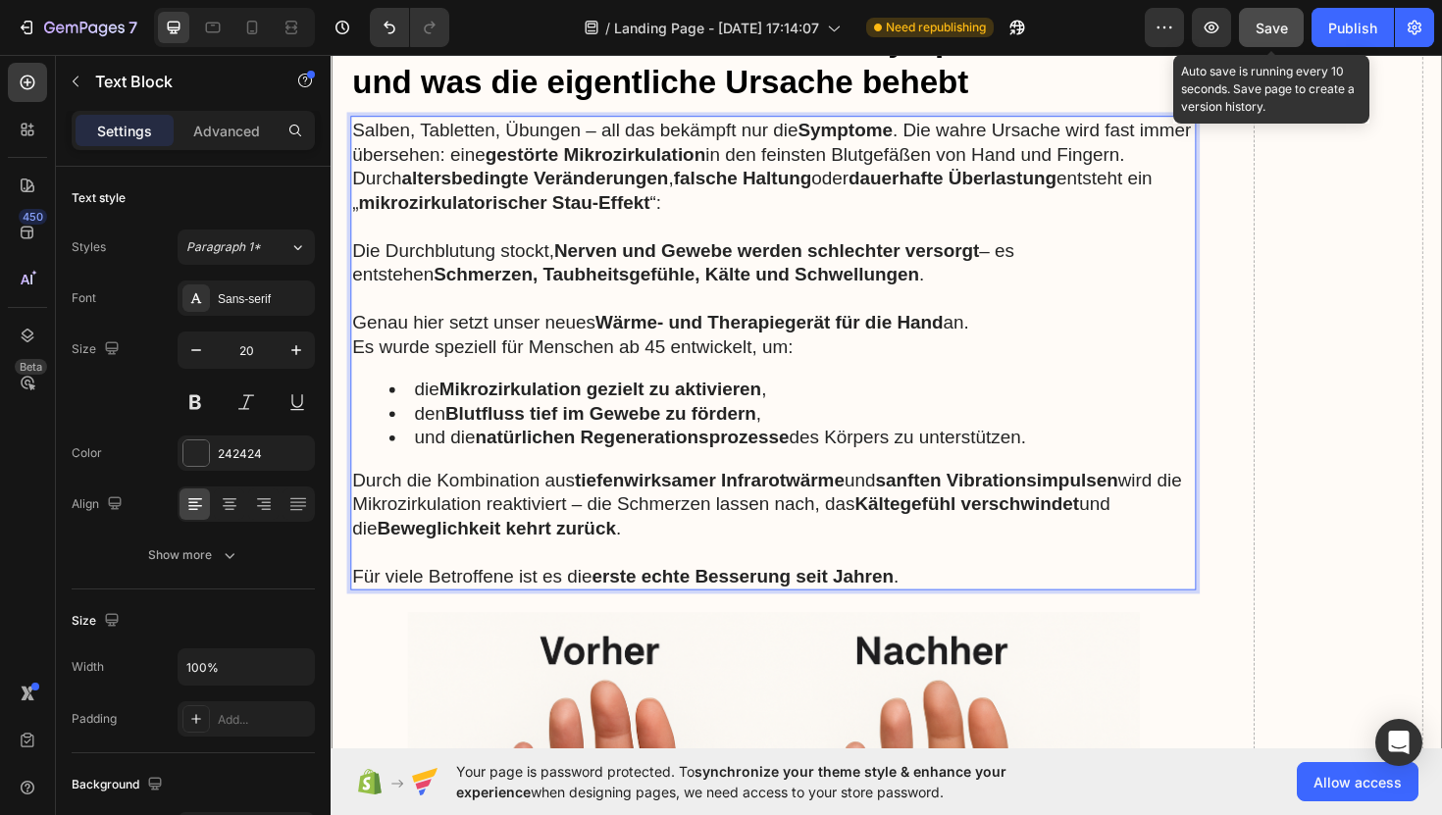
click at [1271, 36] on div "Save" at bounding box center [1272, 28] width 32 height 21
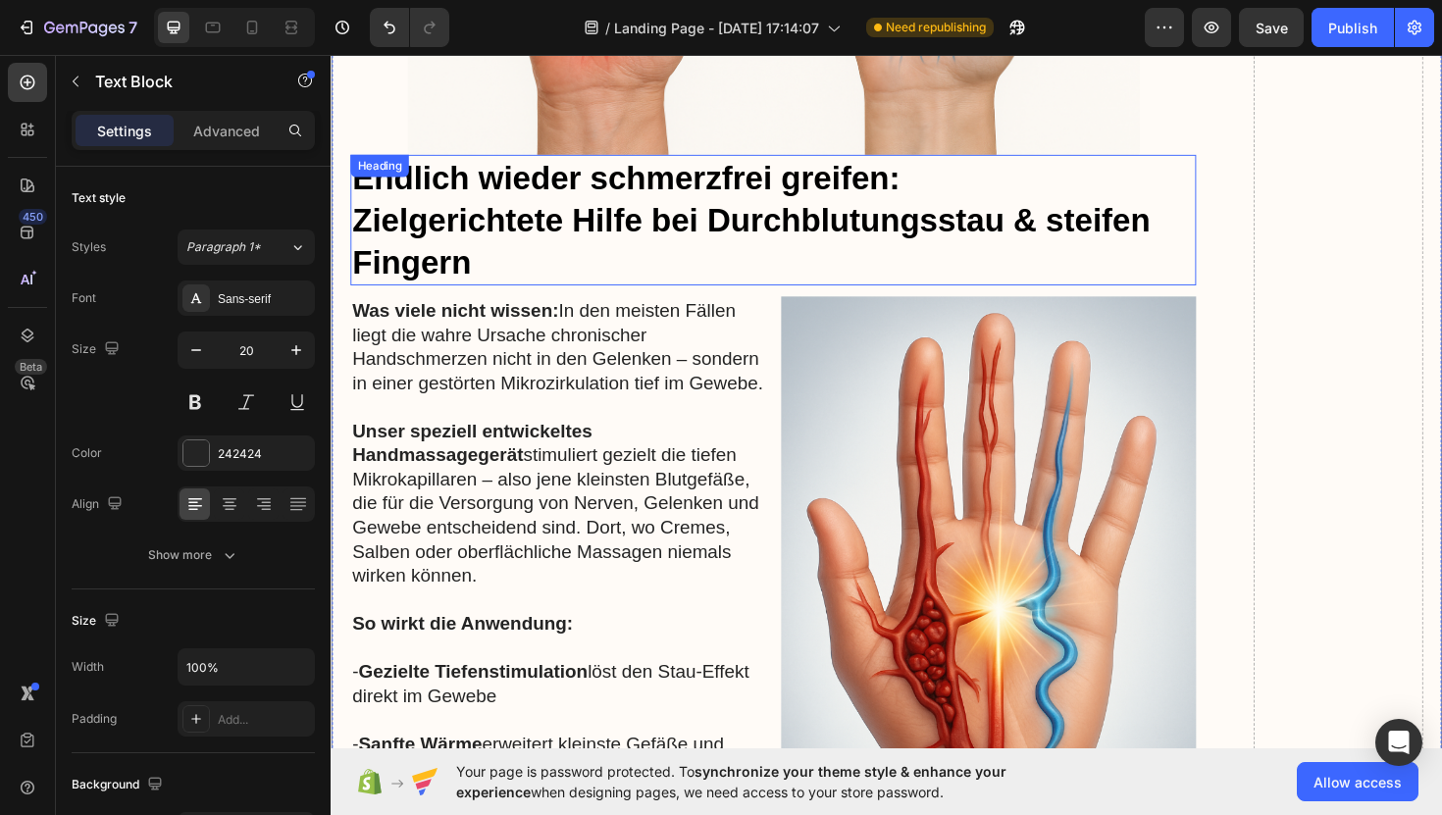
scroll to position [8047, 0]
click at [571, 246] on h3 "Endlich wieder schmerzfrei greifen: Zielgerichtete Hilfe bei Durchblutungsstau …" at bounding box center [799, 231] width 896 height 138
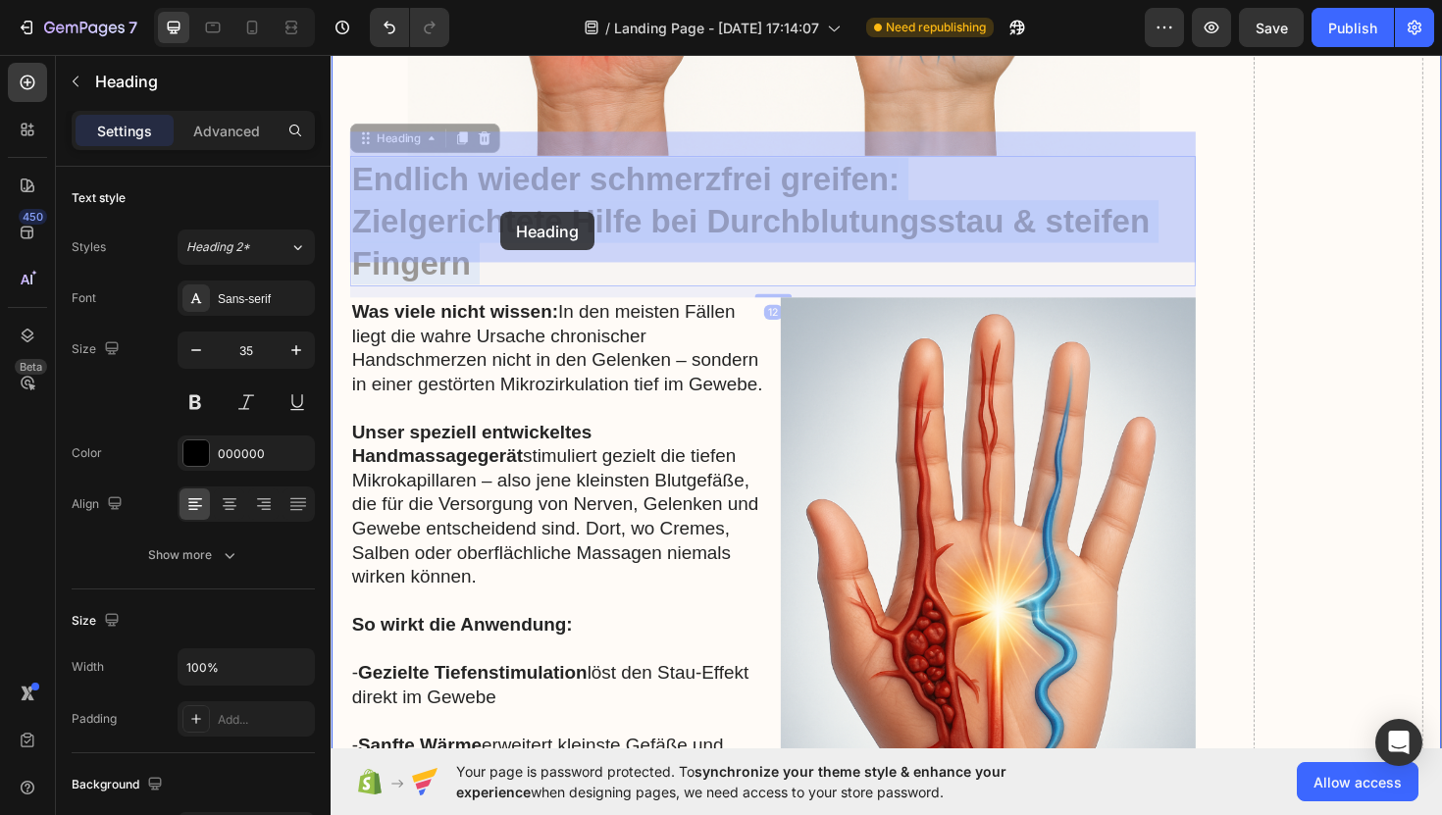
drag, startPoint x: 571, startPoint y: 246, endPoint x: 510, endPoint y: 222, distance: 65.6
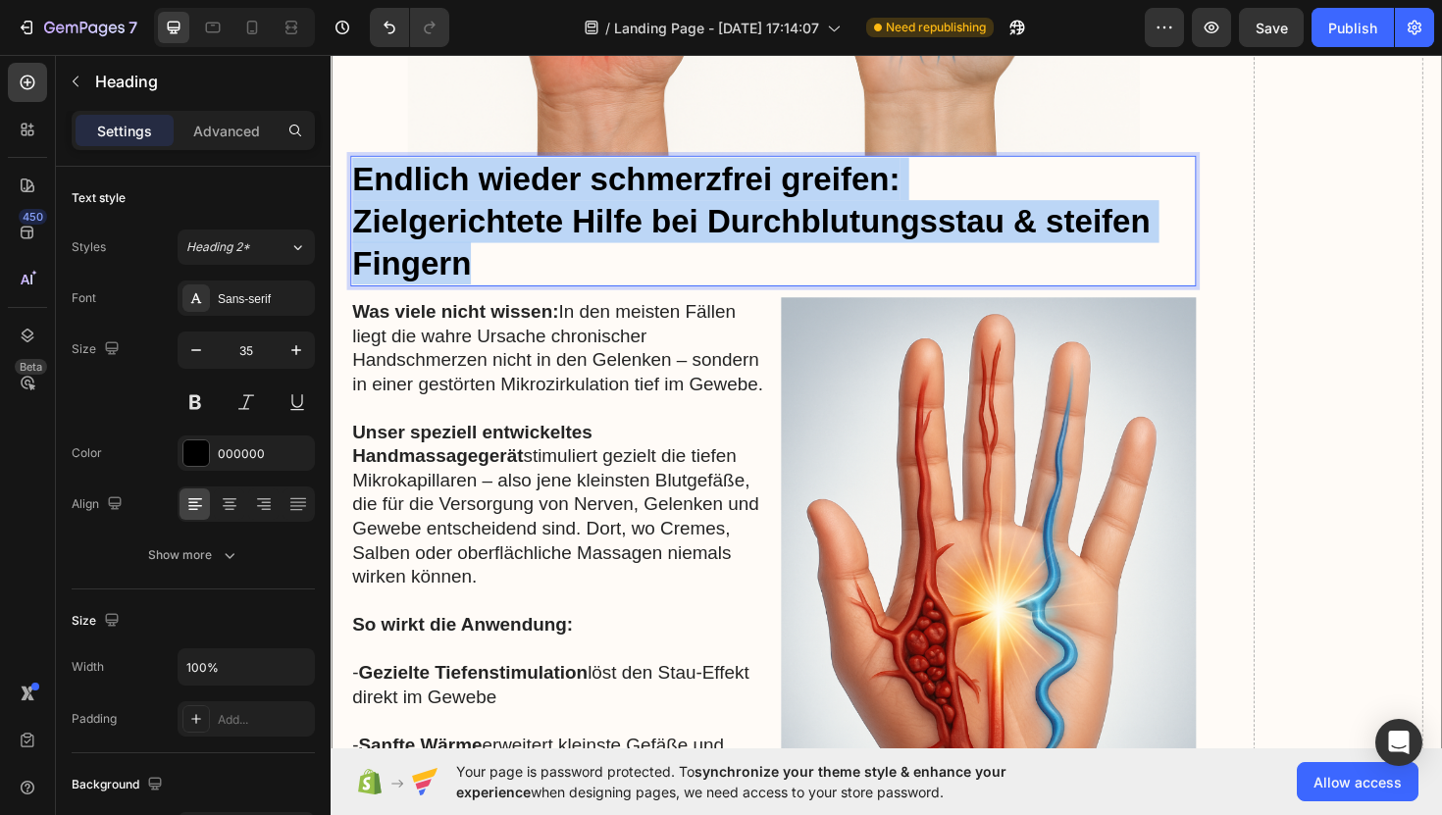
drag, startPoint x: 509, startPoint y: 233, endPoint x: 363, endPoint y: 150, distance: 168.3
click at [363, 164] on p "Endlich wieder schmerzfrei greifen: Zielgerichtete Hilfe bei Durchblutungsstau …" at bounding box center [799, 231] width 892 height 134
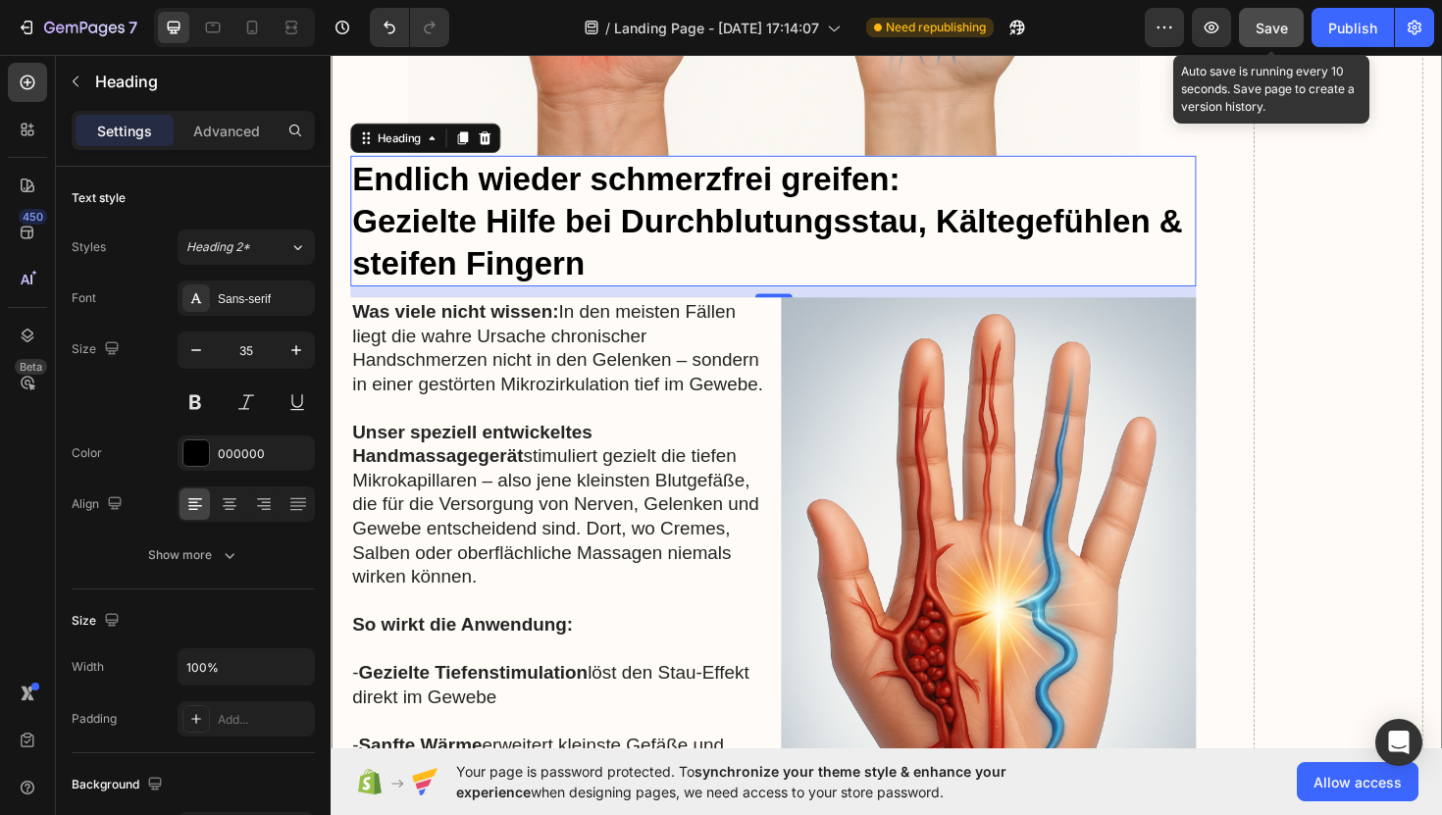
click at [1262, 40] on button "Save" at bounding box center [1271, 27] width 65 height 39
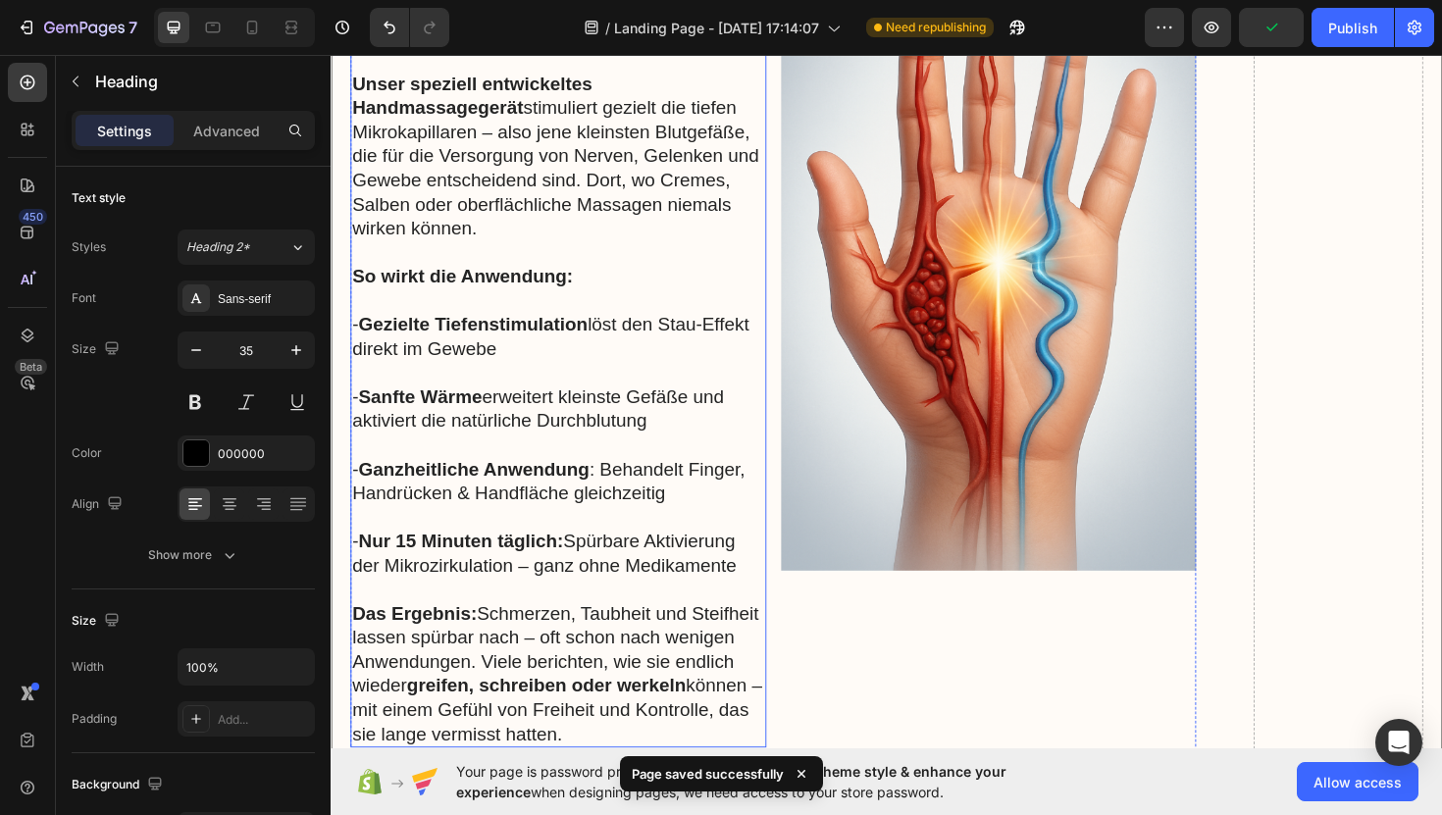
scroll to position [8422, 0]
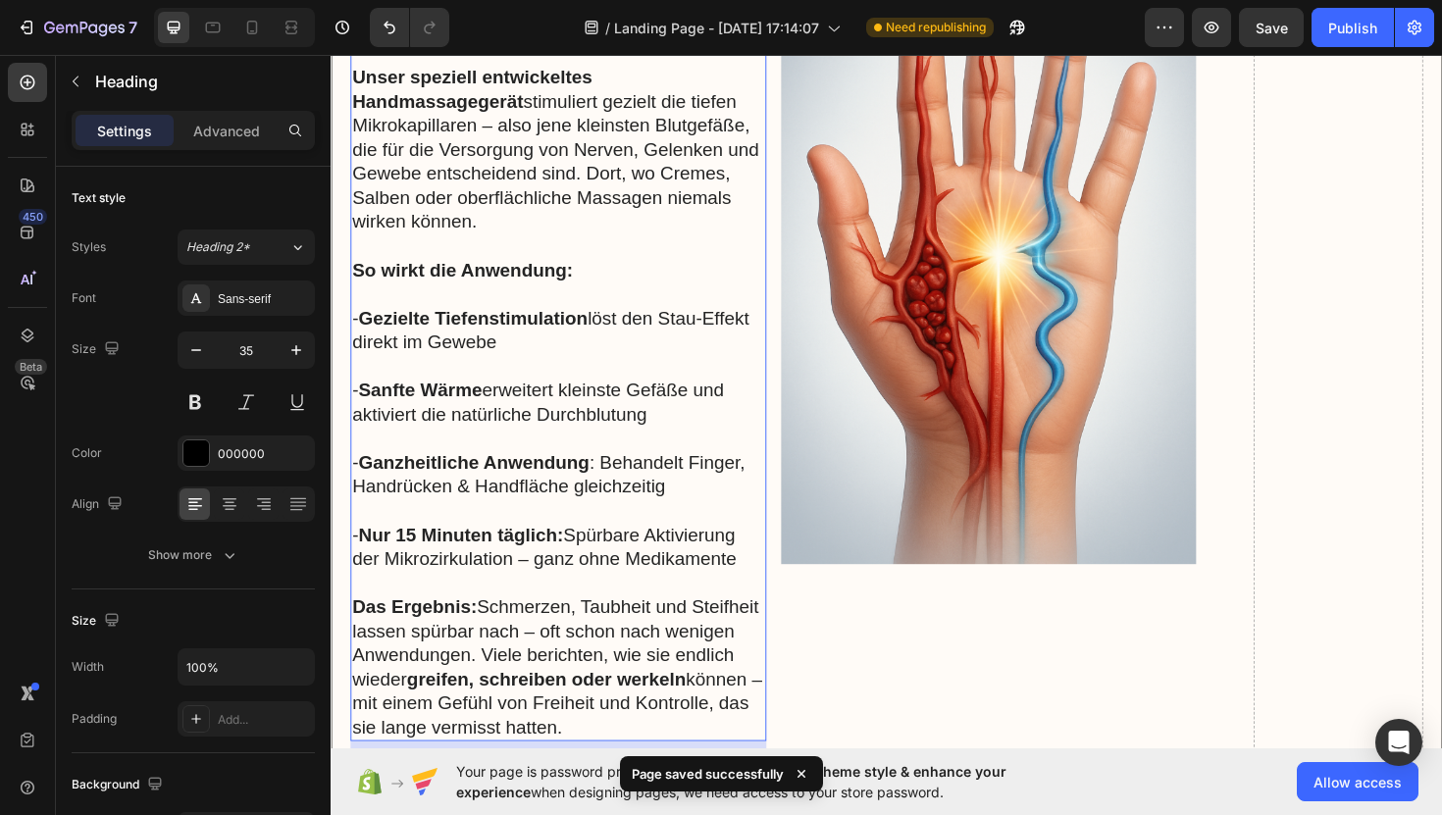
click at [645, 731] on p "Das Ergebnis: Schmerzen, Taubheit und Steifheit lassen spürbar nach – oft schon…" at bounding box center [571, 703] width 437 height 153
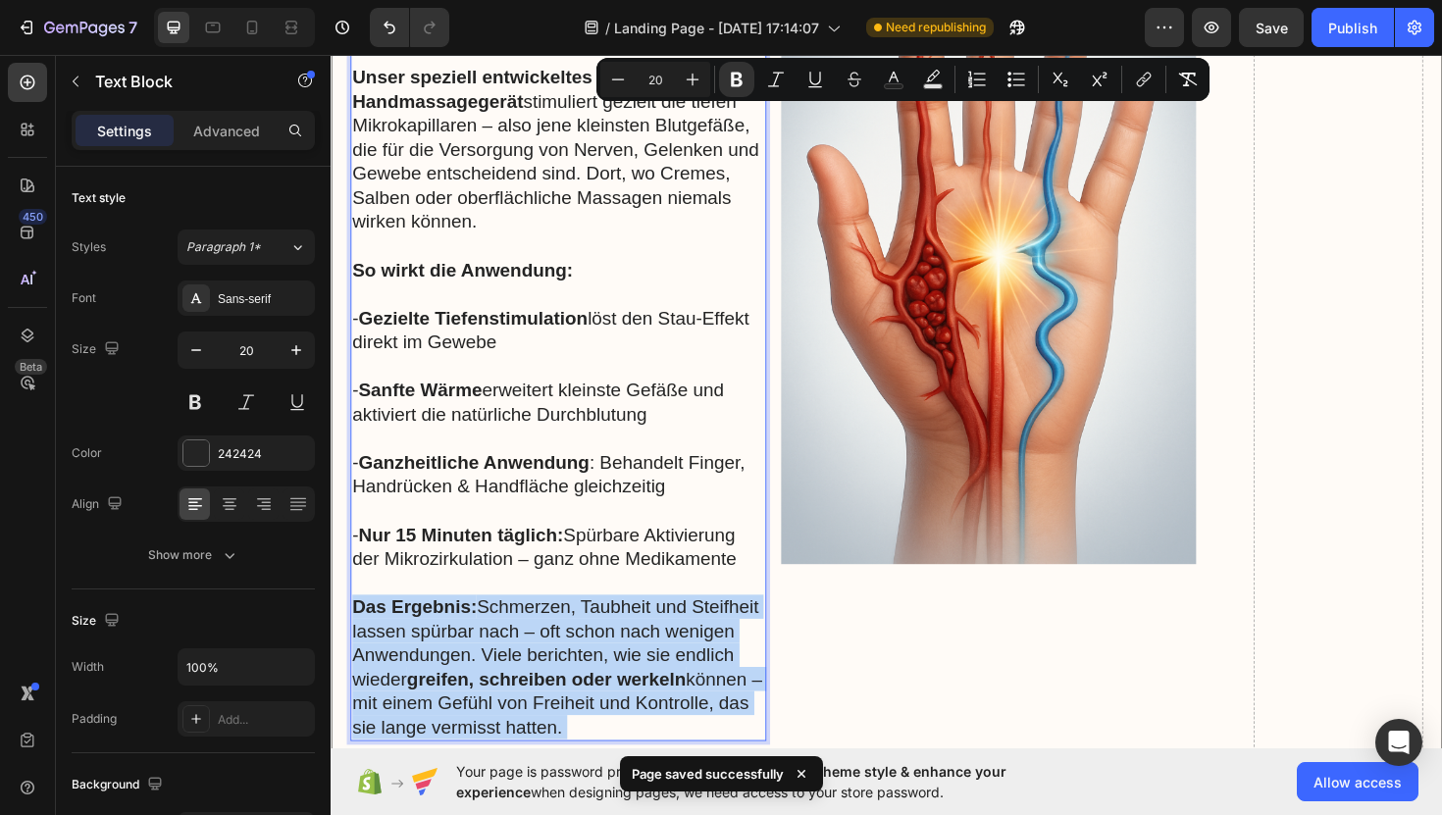
drag, startPoint x: 645, startPoint y: 731, endPoint x: 442, endPoint y: 374, distance: 410.3
click at [442, 374] on div "Was viele nicht wissen: In den meisten Fällen liegt die wahre Ursache chronisch…" at bounding box center [571, 359] width 440 height 846
click at [618, 731] on p "Das Ergebnis: Schmerzen, Taubheit und Steifheit lassen spürbar nach – oft schon…" at bounding box center [571, 703] width 437 height 153
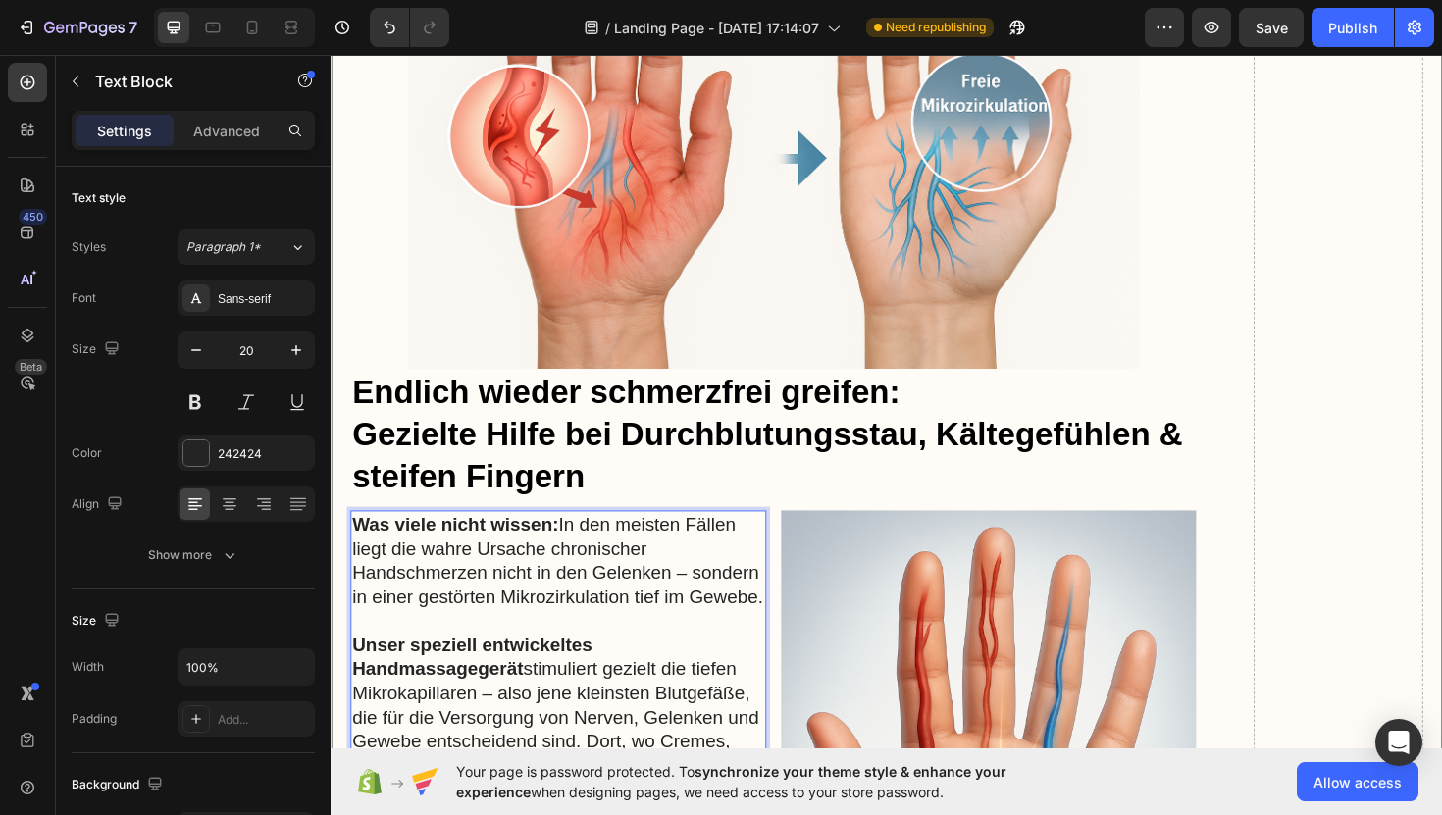
scroll to position [8190, 0]
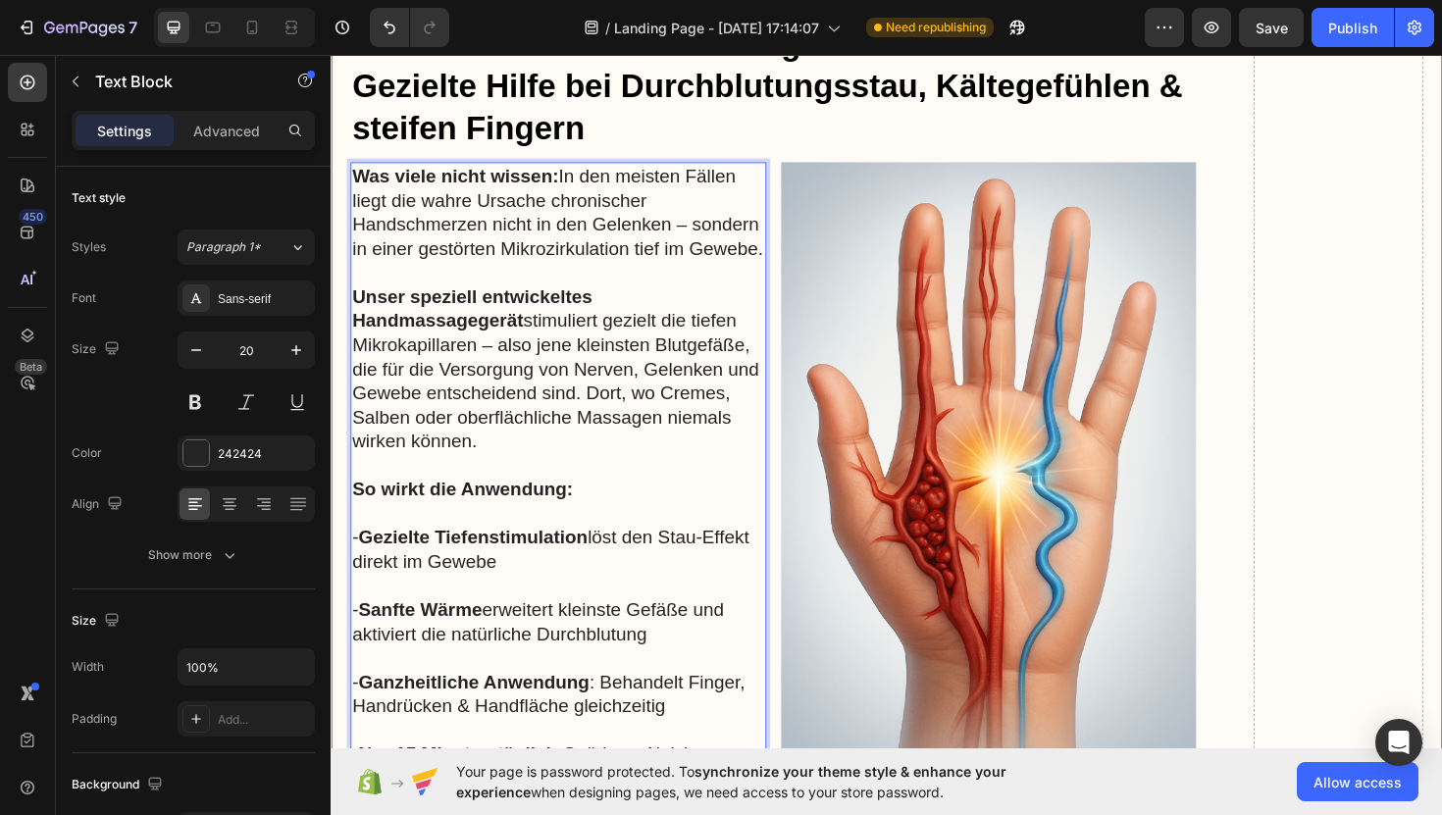
drag, startPoint x: 630, startPoint y: 740, endPoint x: 355, endPoint y: 153, distance: 647.8
click at [355, 169] on div "Was viele nicht wissen: In den meisten Fällen liegt die wahre Ursache chronisch…" at bounding box center [571, 592] width 440 height 846
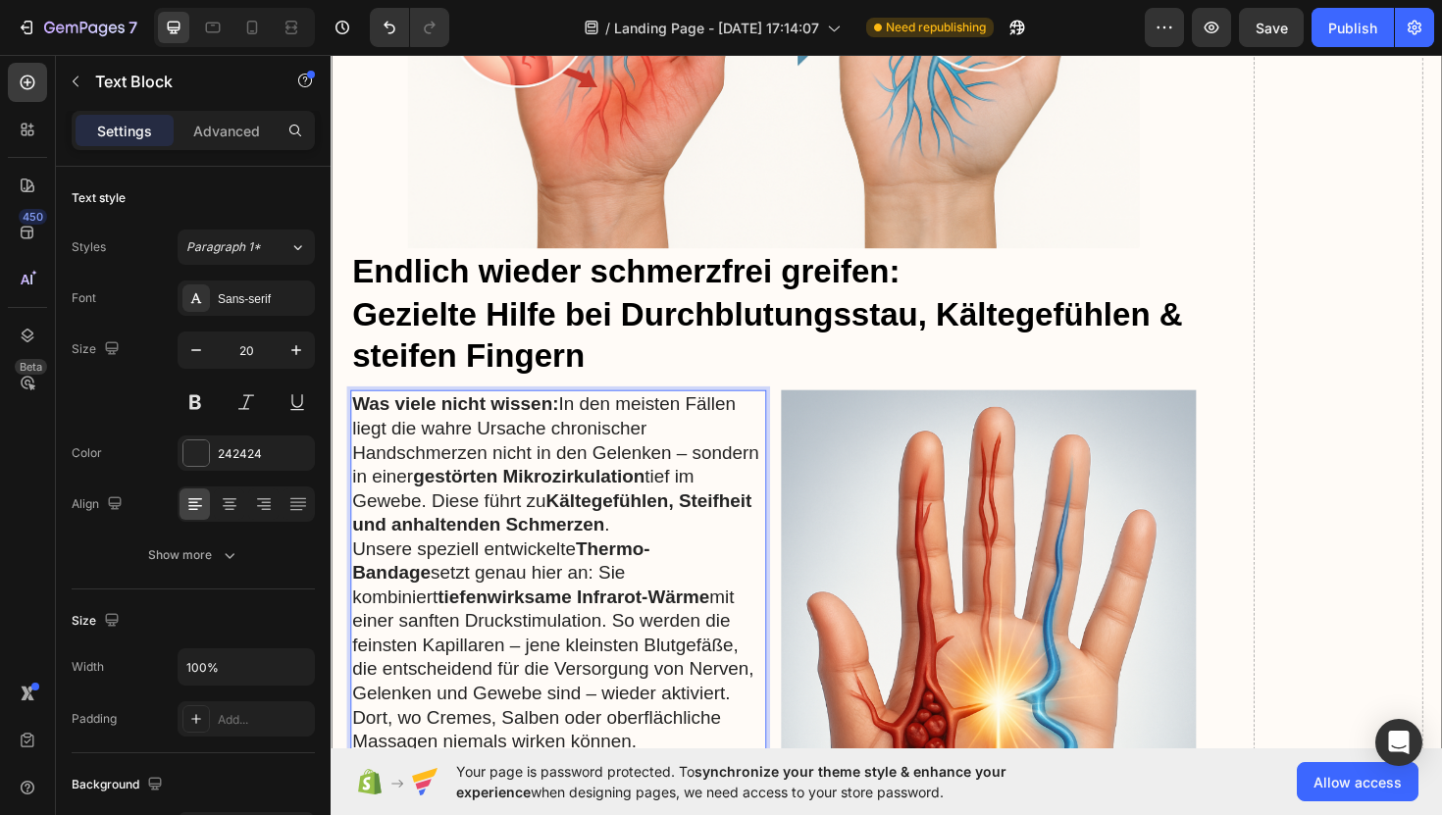
scroll to position [7959, 0]
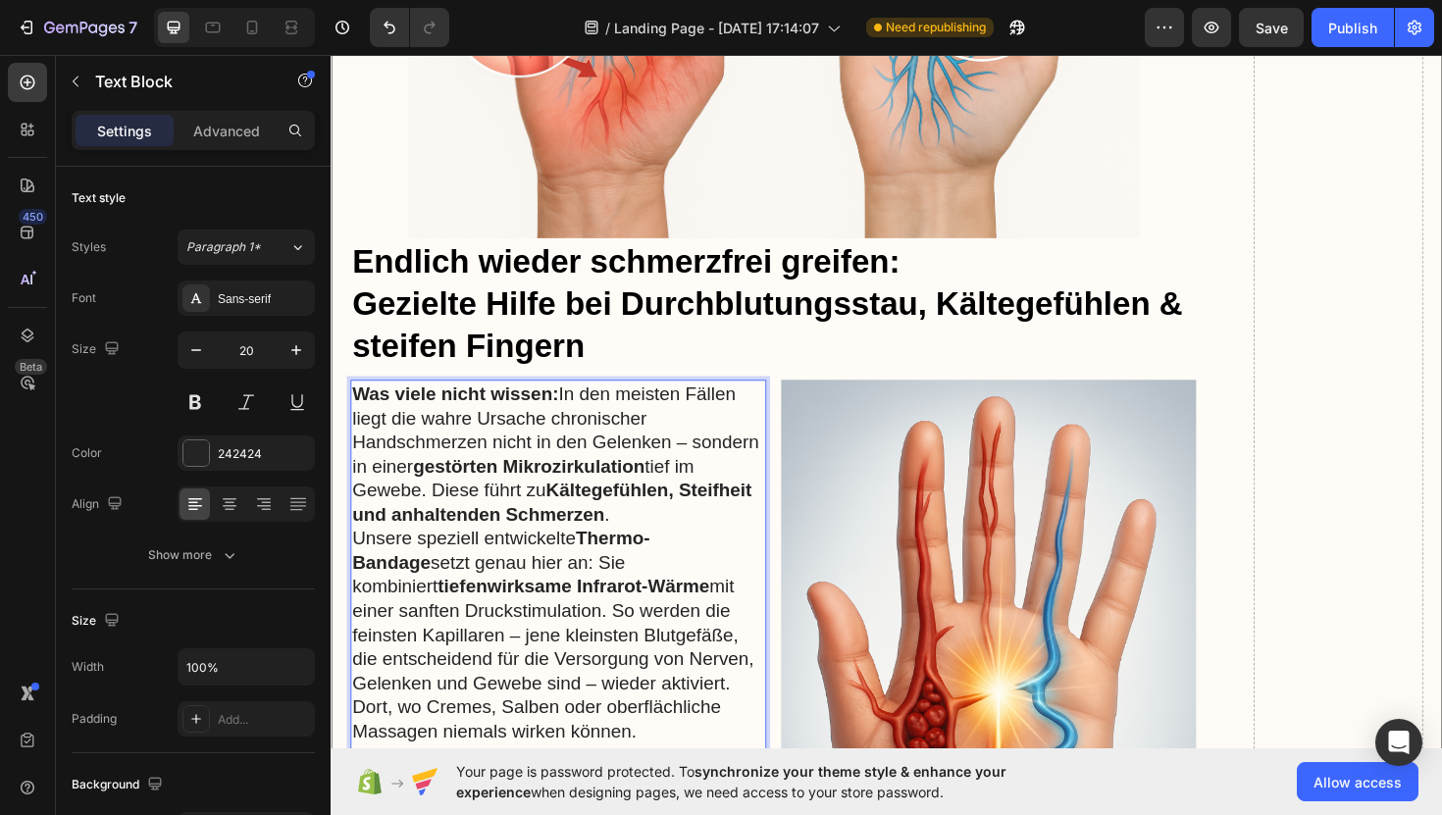
click at [679, 515] on p "Was viele nicht wissen: In den meisten Fällen liegt die wahre Ursache chronisch…" at bounding box center [571, 477] width 437 height 153
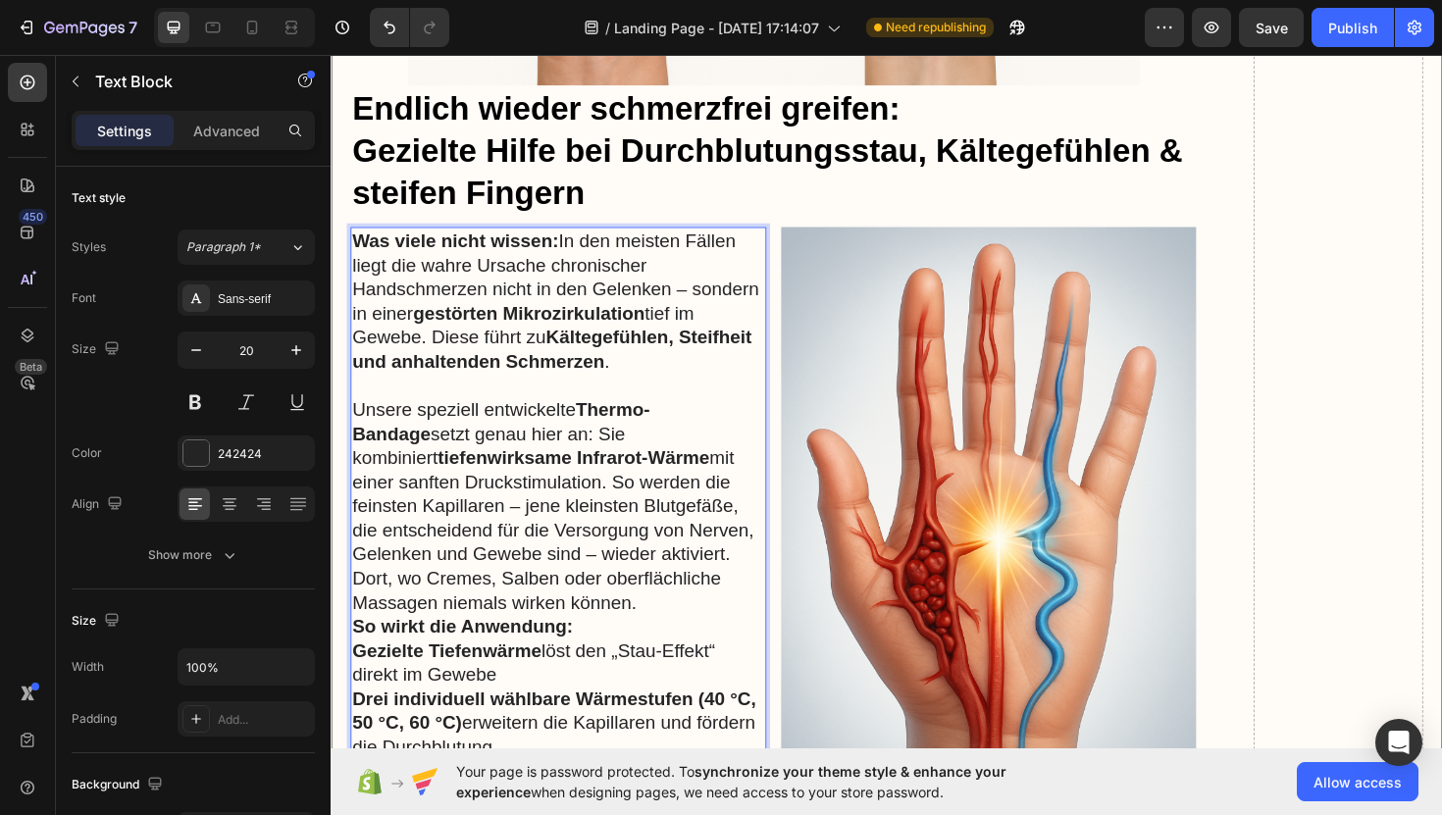
scroll to position [8124, 0]
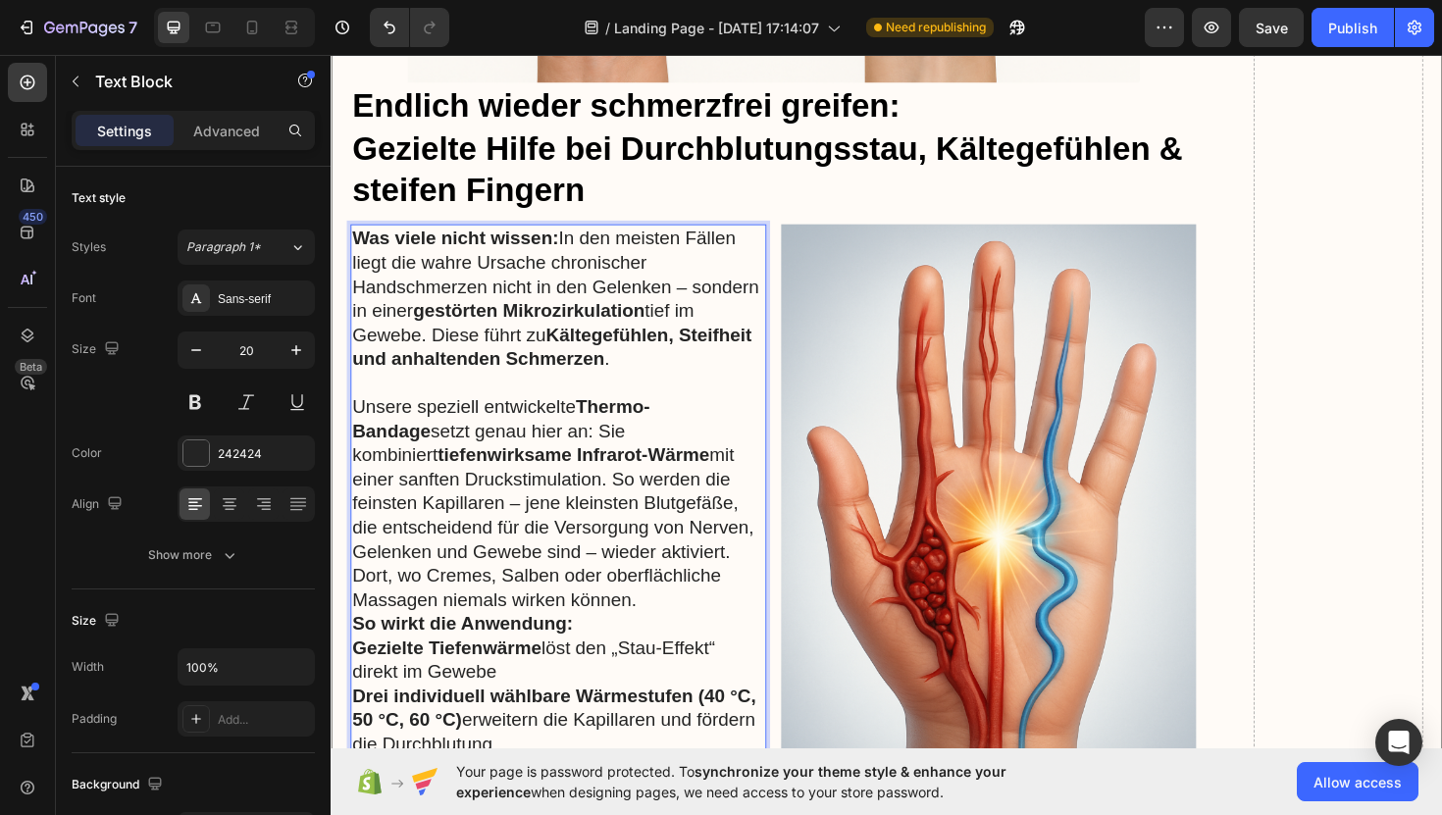
click at [632, 645] on p "So wirkt die Anwendung:" at bounding box center [571, 658] width 437 height 26
click at [669, 609] on p "Unsere speziell entwickelte Thermo-Bandage setzt genau hier an: Sie kombiniert …" at bounding box center [571, 530] width 437 height 230
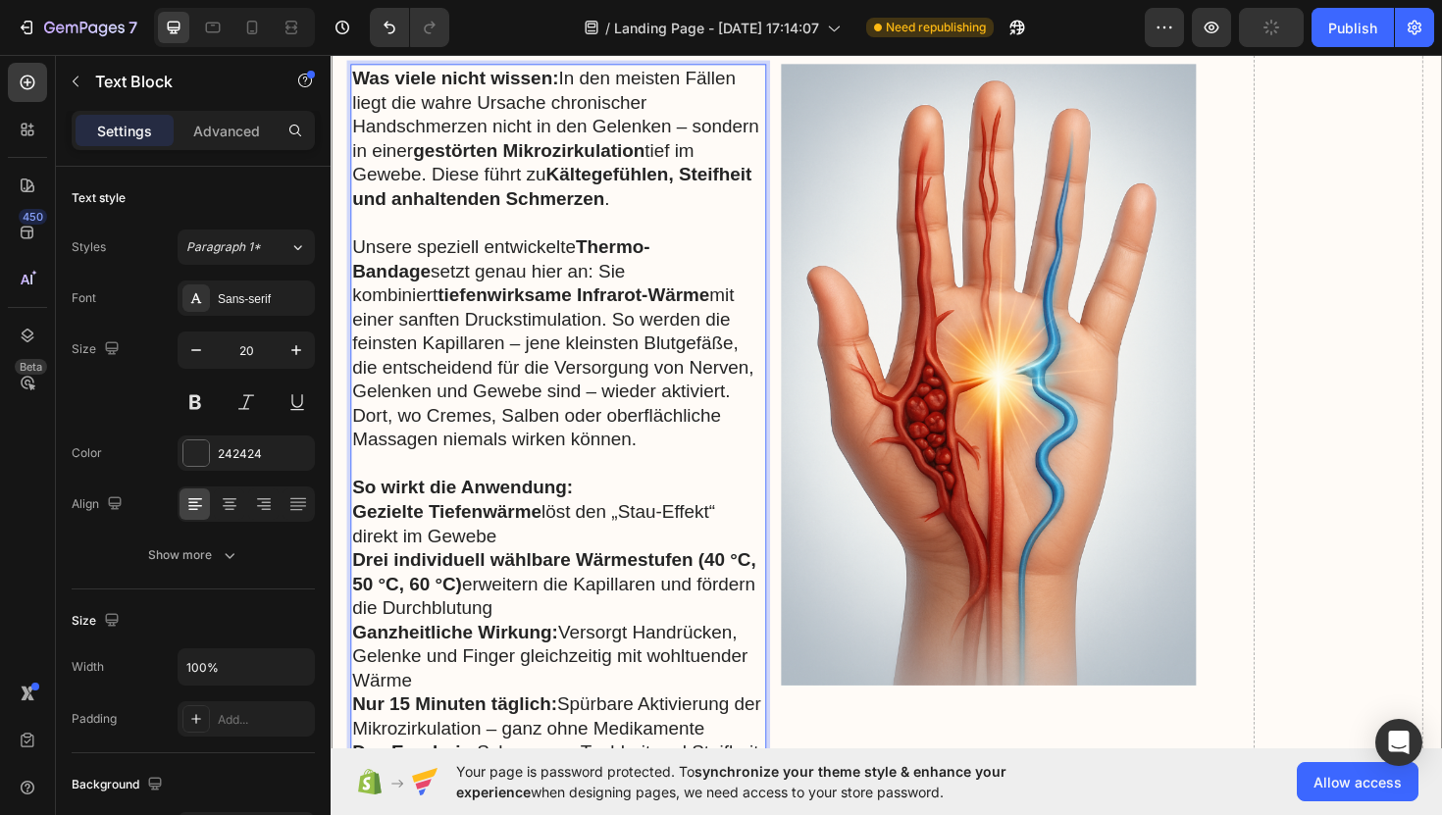
scroll to position [8298, 0]
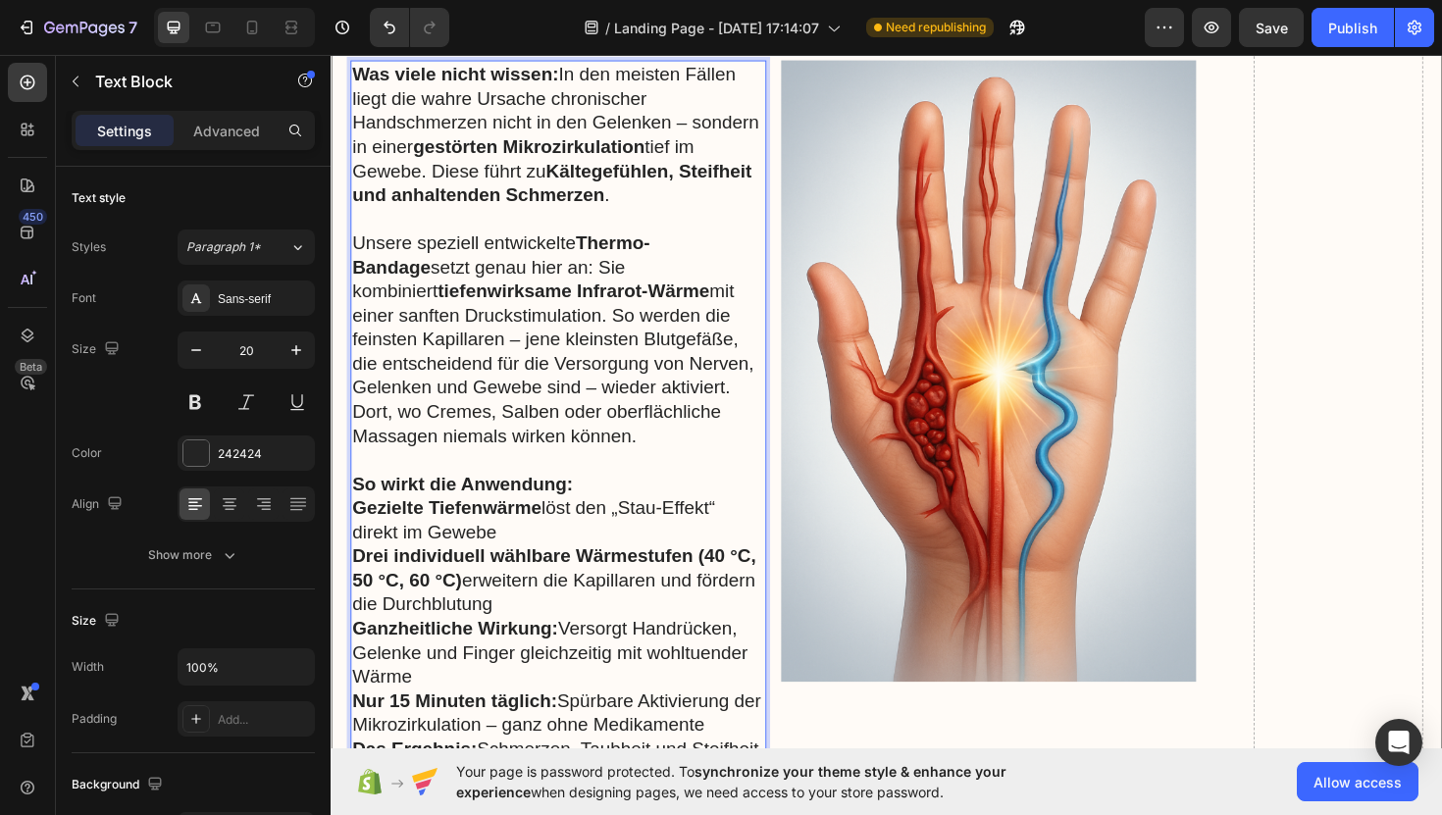
click at [645, 522] on p "Gezielte Tiefenwärme löst den „Stau-Effekt“ direkt im Gewebe" at bounding box center [571, 547] width 437 height 51
click at [604, 496] on p "So wirkt die Anwendung:" at bounding box center [571, 509] width 437 height 26
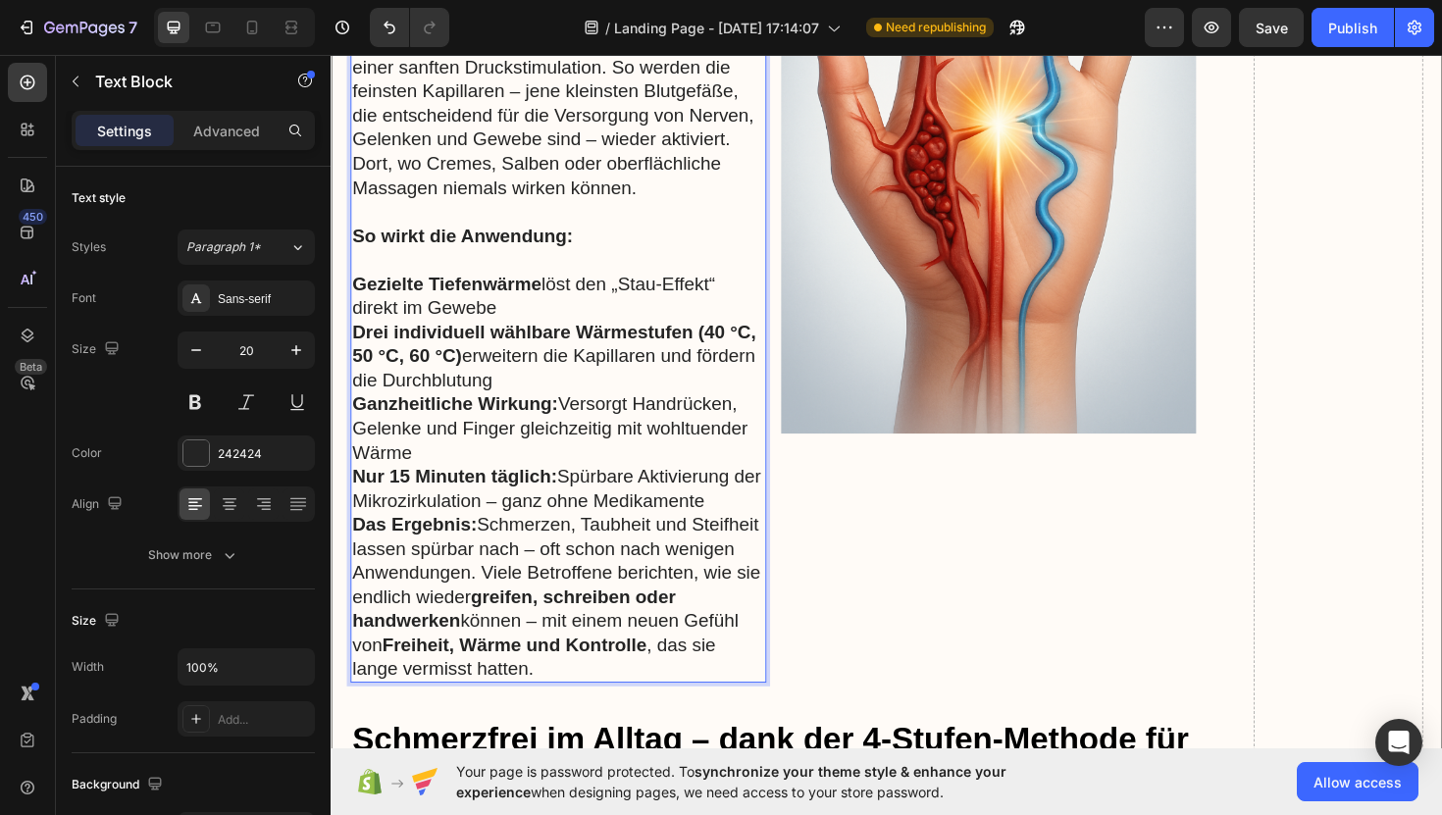
scroll to position [8549, 0]
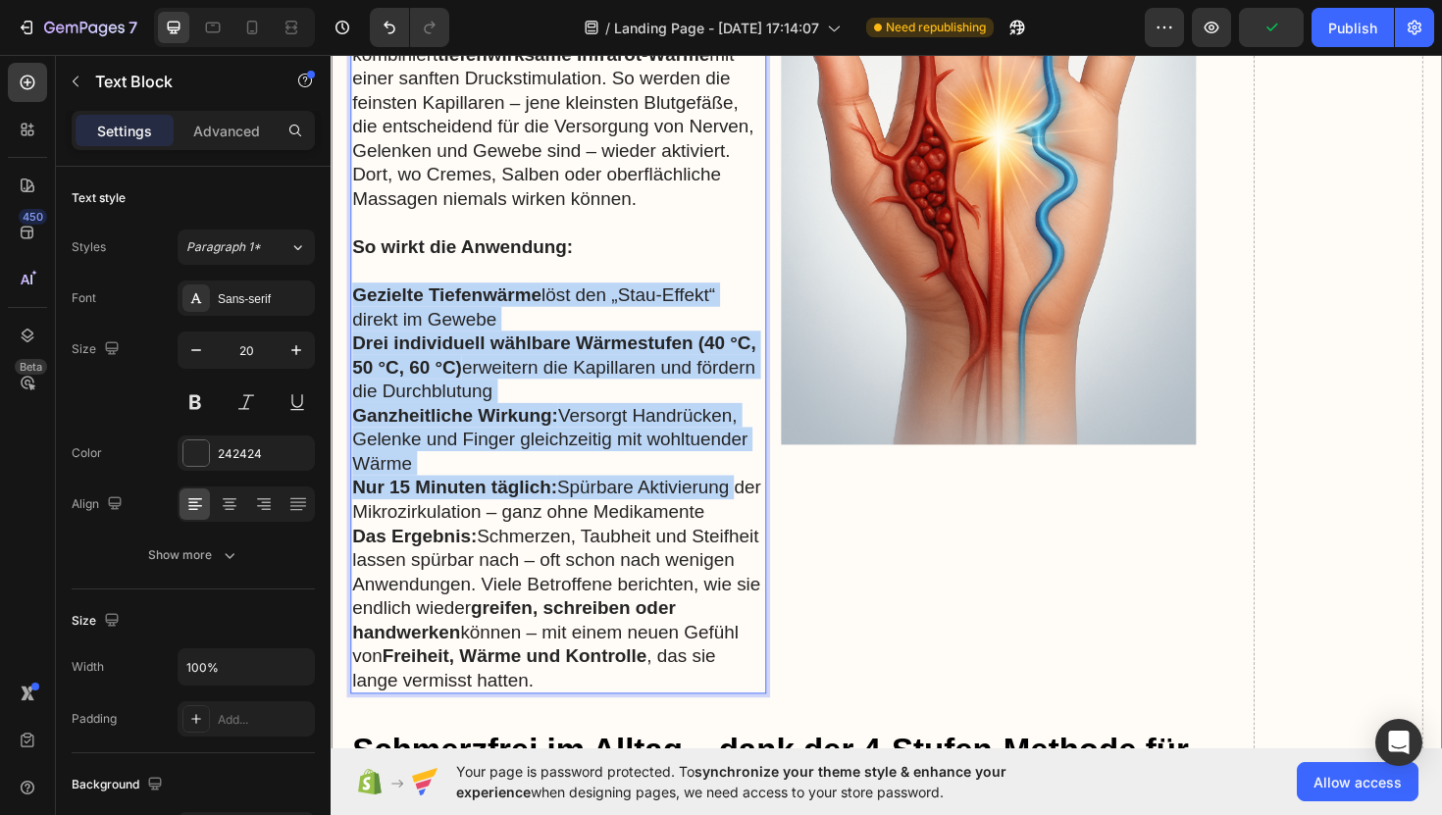
drag, startPoint x: 776, startPoint y: 492, endPoint x: 355, endPoint y: 279, distance: 471.7
click at [355, 279] on div "Was viele nicht wissen: In den meisten Fällen liegt die wahre Ursache chronisch…" at bounding box center [571, 271] width 440 height 922
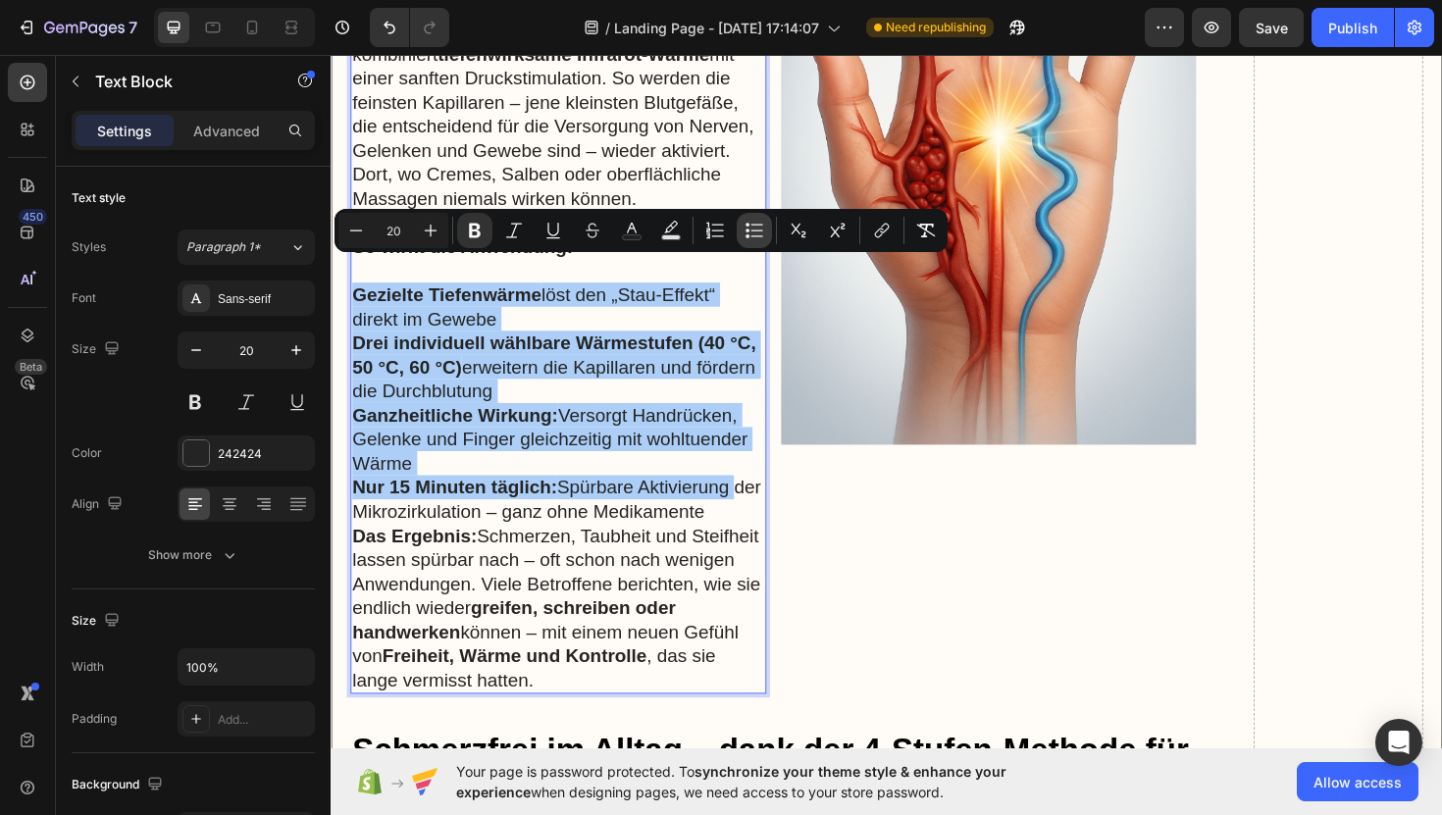
click at [742, 231] on button "Bulleted List" at bounding box center [754, 230] width 35 height 35
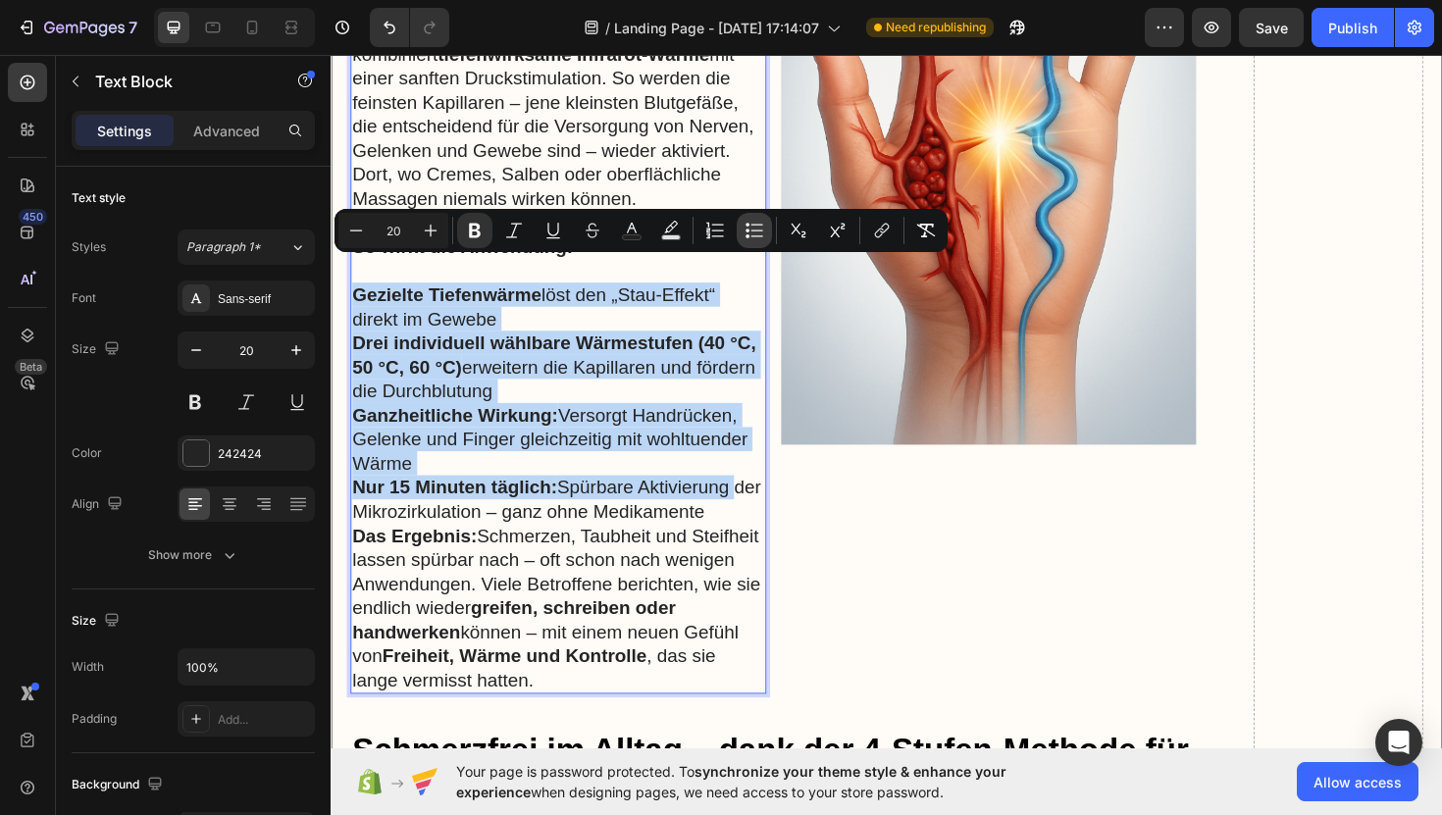
type input "20"
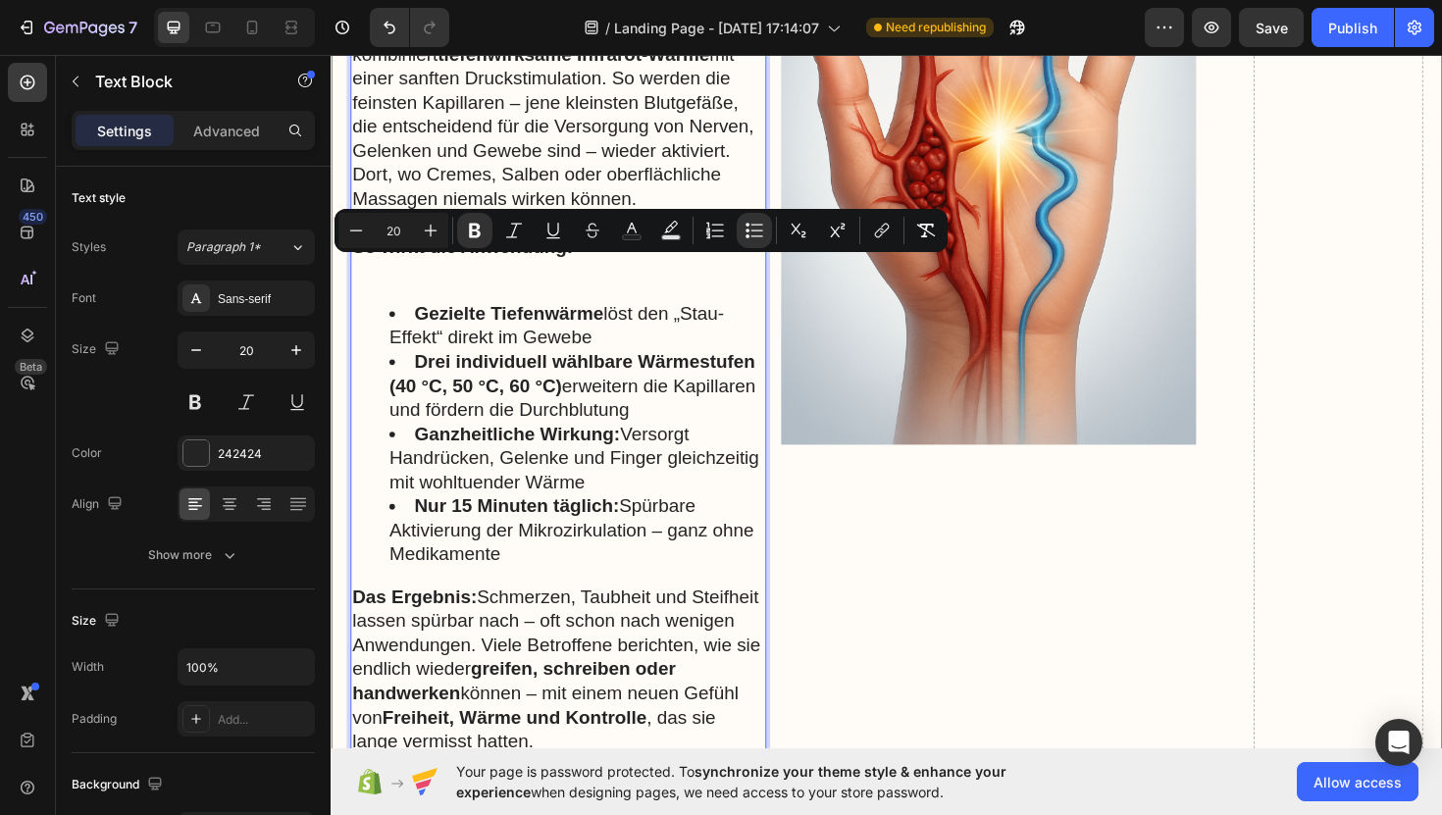
click at [554, 318] on strong "Gezielte Tiefenwärme" at bounding box center [519, 329] width 200 height 22
click at [369, 353] on ul "Gezielte Tiefenwärme löst den „Stau-Effekt“ direkt im Gewebe Drei individuell w…" at bounding box center [571, 456] width 437 height 281
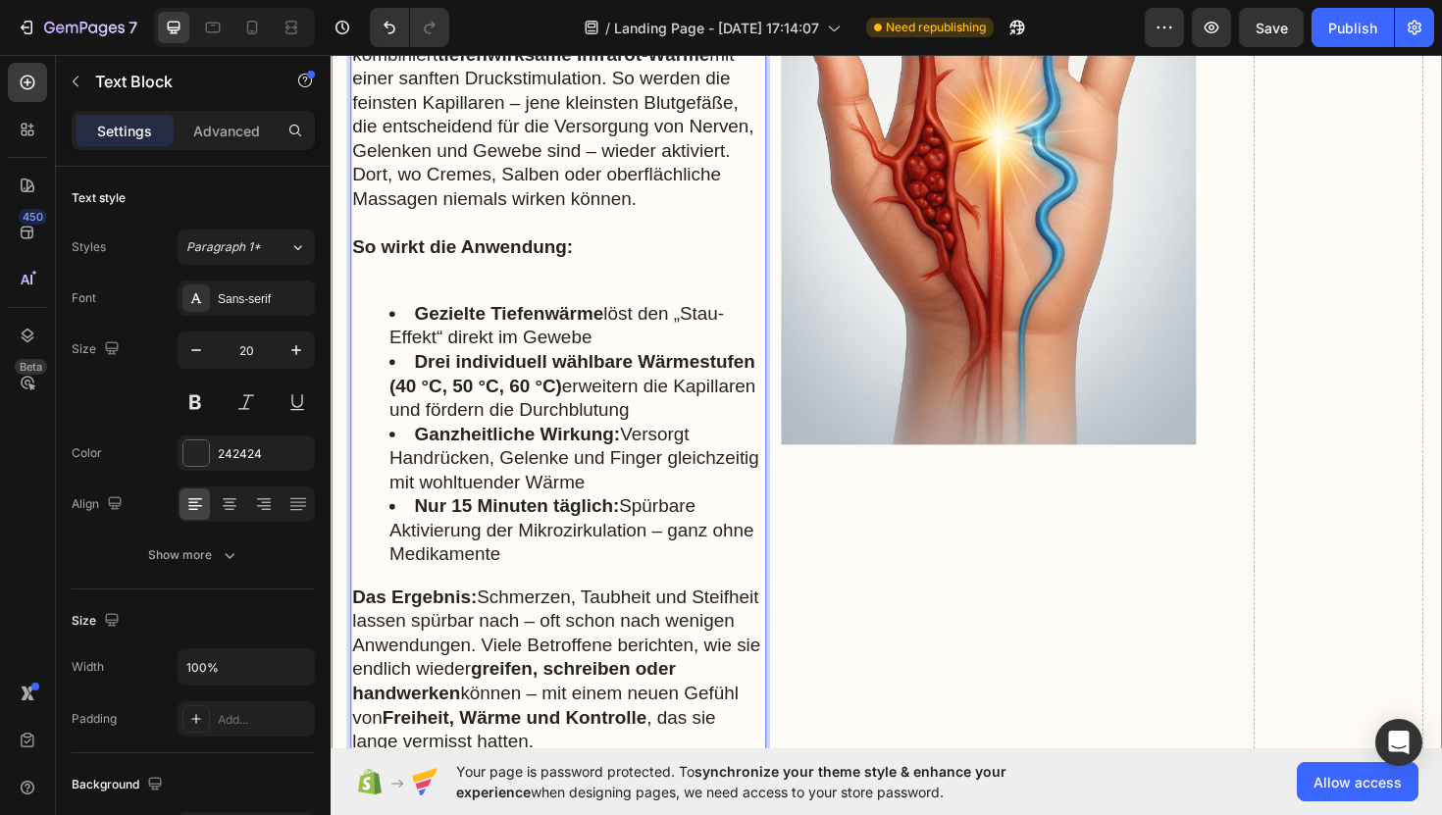
click at [427, 247] on strong "So wirkt die Anwendung:" at bounding box center [469, 258] width 233 height 22
click at [425, 271] on p "Rich Text Editor. Editing area: main" at bounding box center [571, 284] width 437 height 26
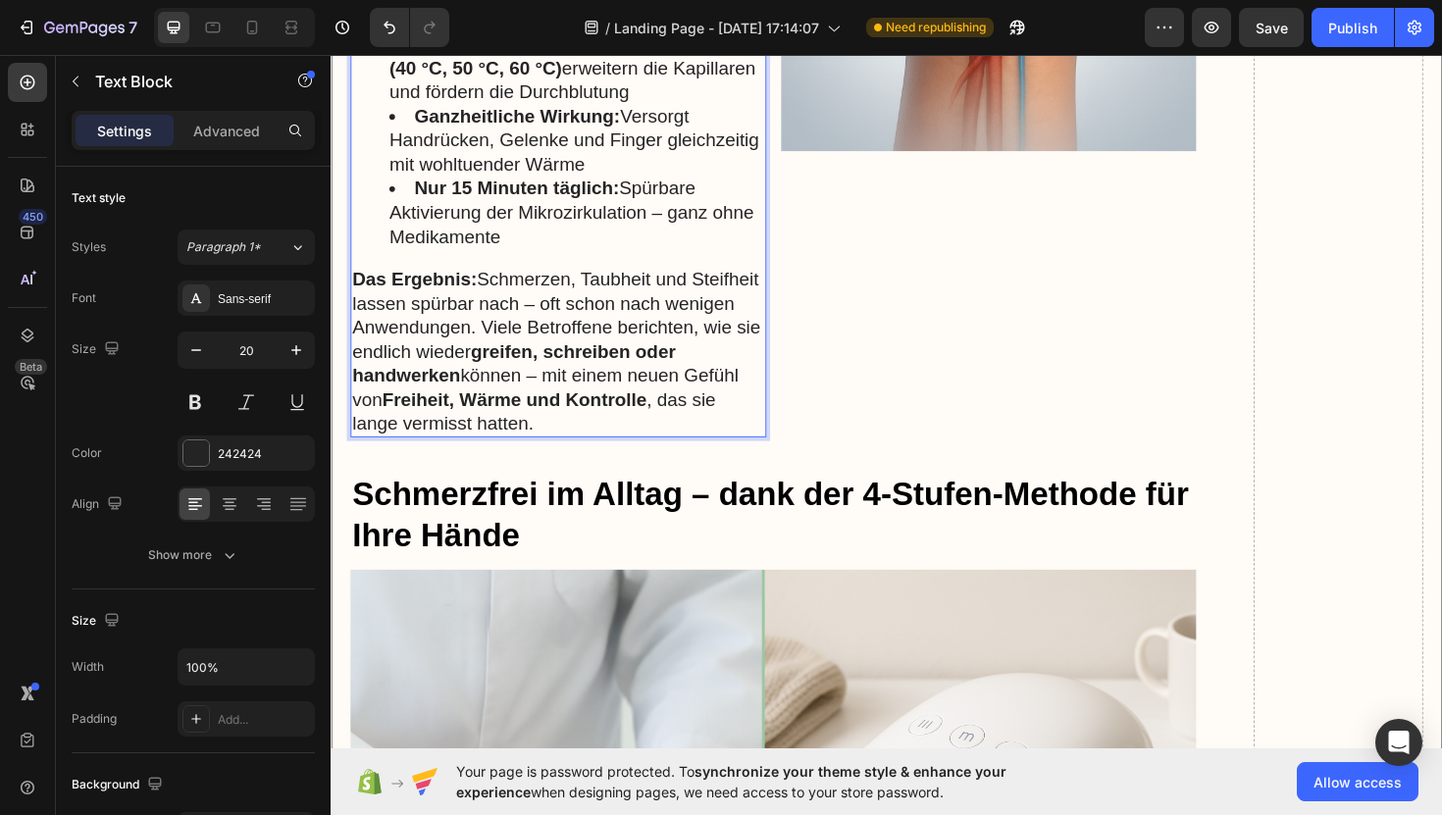
scroll to position [8874, 0]
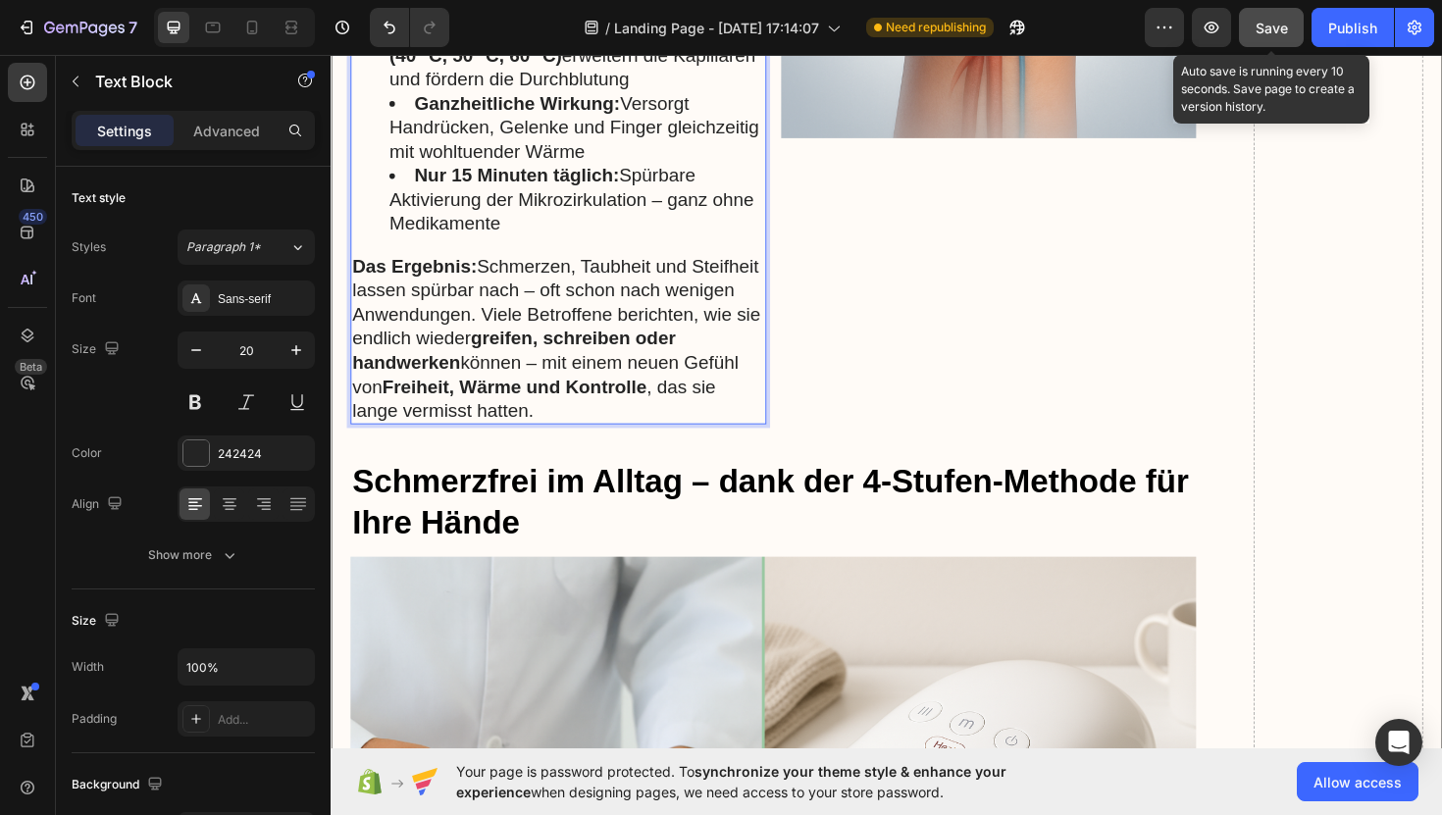
click at [1266, 21] on span "Save" at bounding box center [1272, 28] width 32 height 17
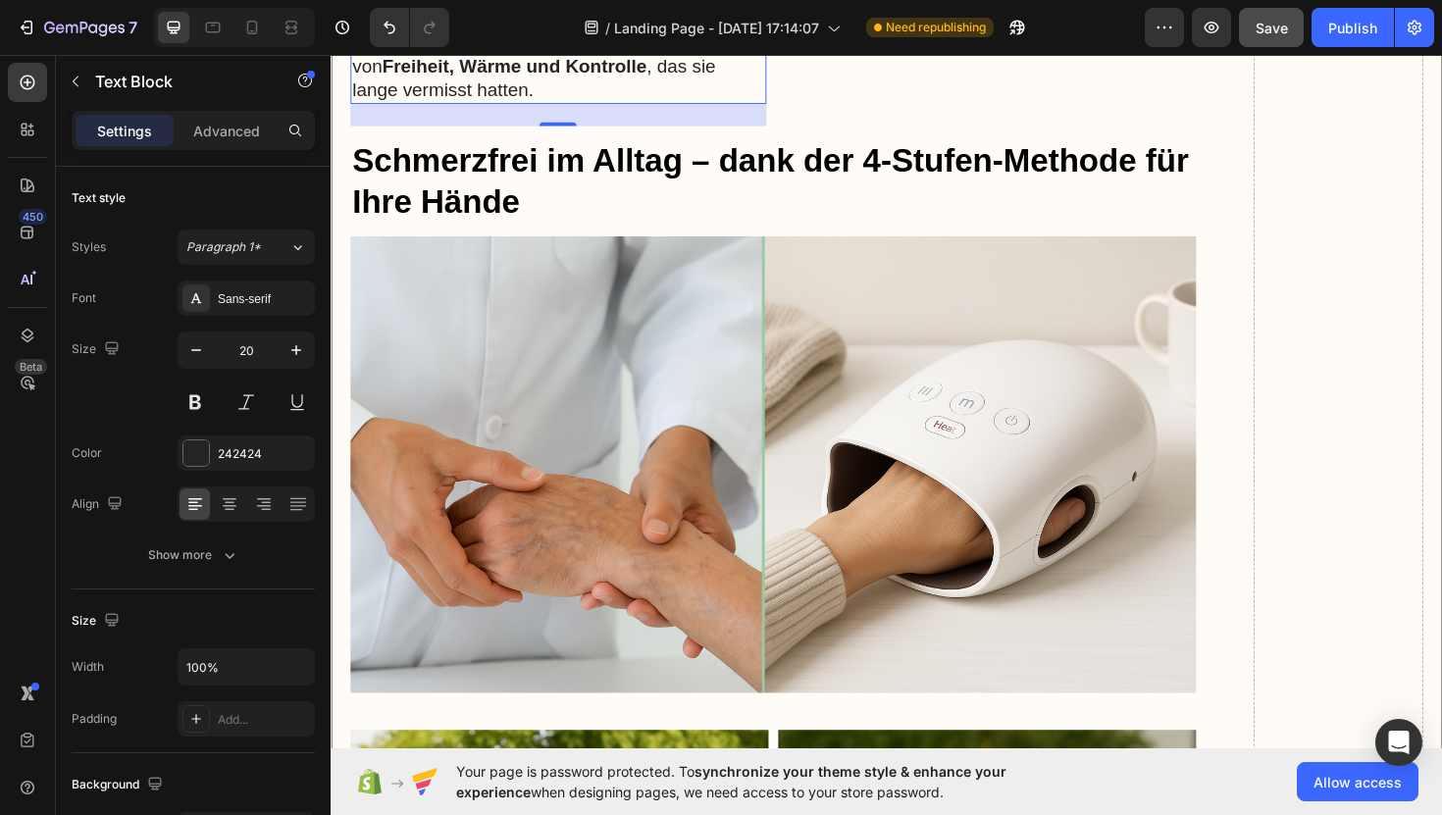
scroll to position [9227, 0]
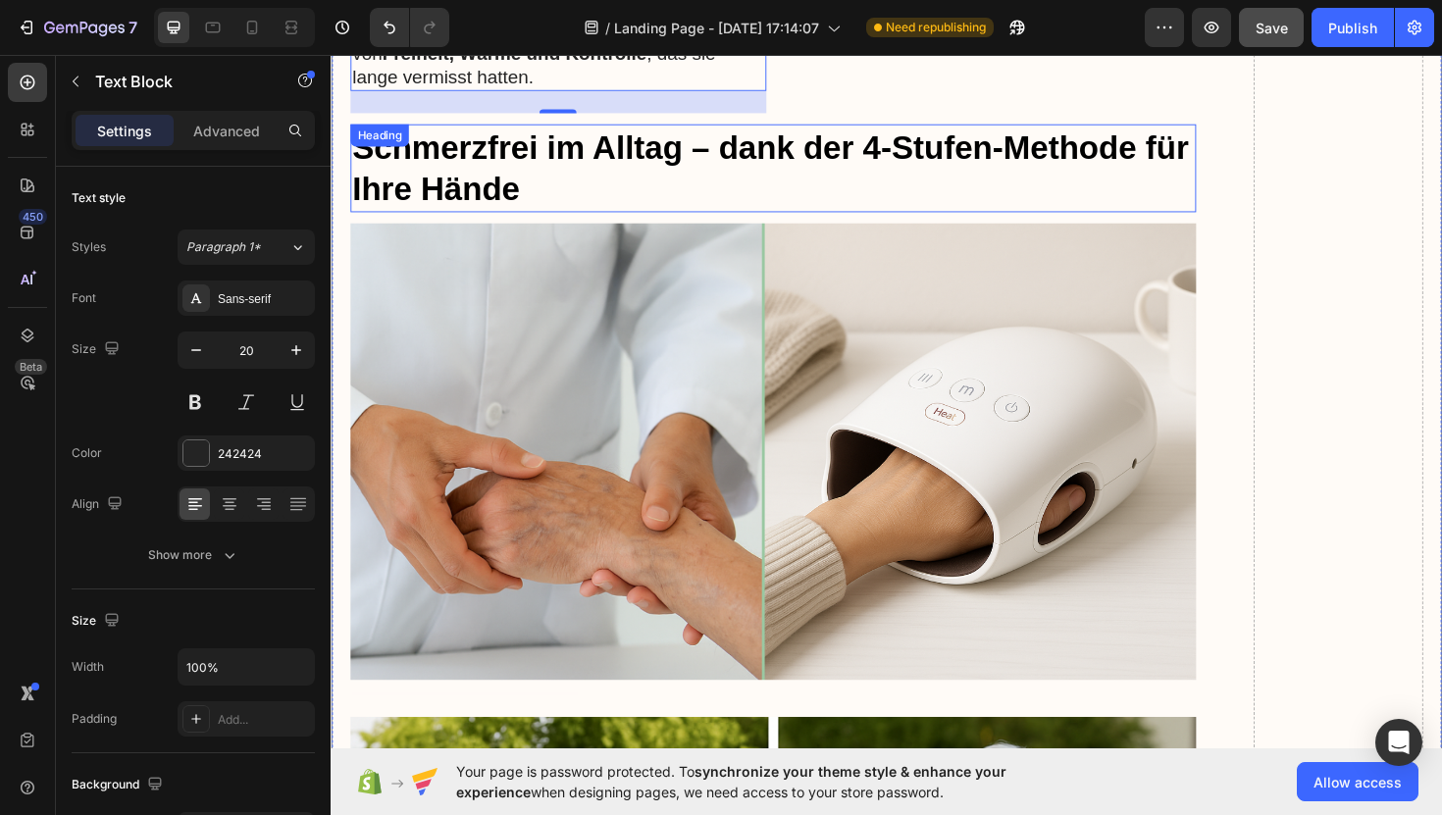
click at [791, 129] on h3 "Schmerzfrei im Alltag – dank der 4-Stufen-Methode für Ihre Hände" at bounding box center [799, 175] width 896 height 93
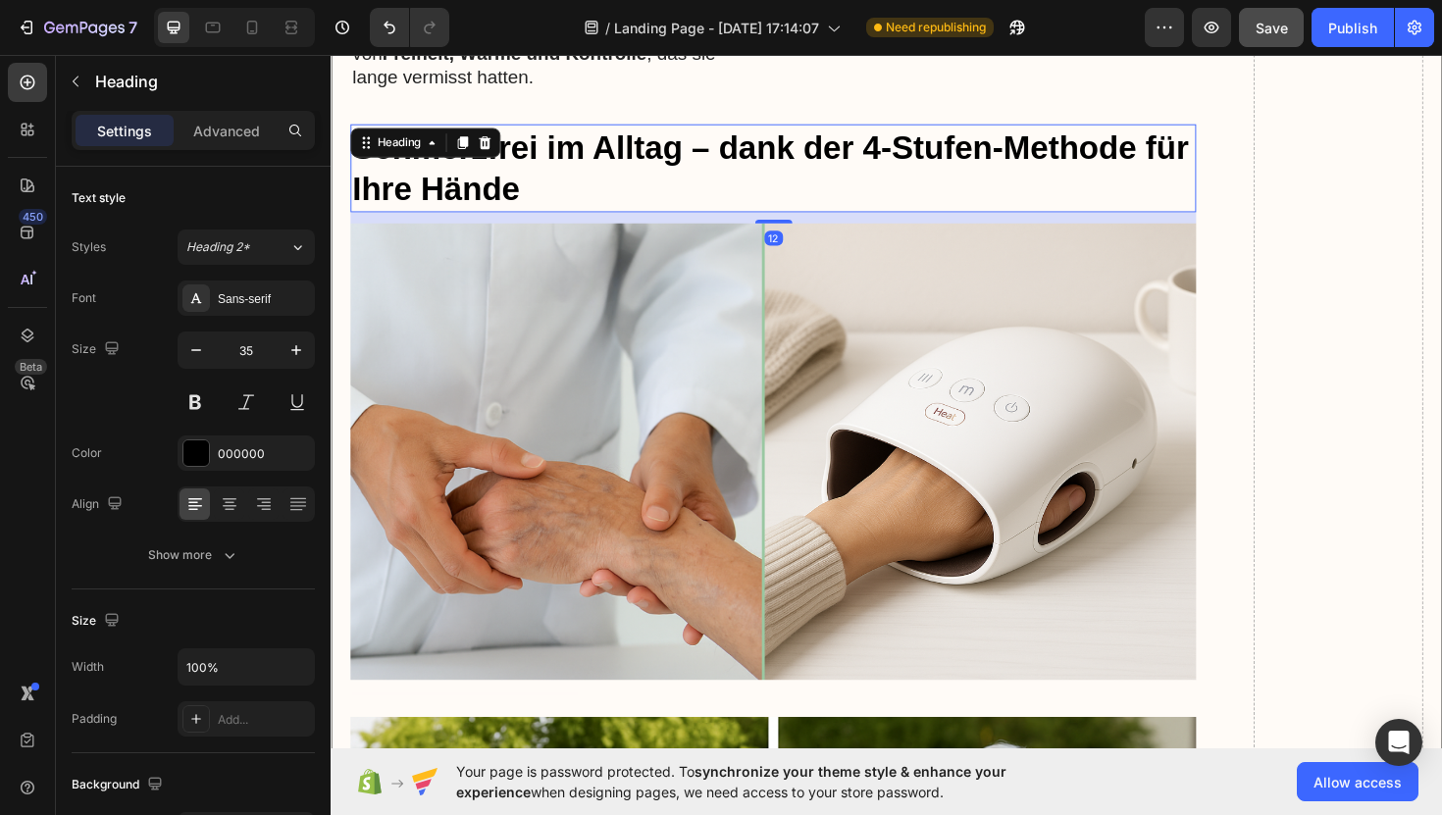
click at [717, 162] on h3 "Schmerzfrei im Alltag – dank der 4-Stufen-Methode für Ihre Hände" at bounding box center [799, 175] width 896 height 93
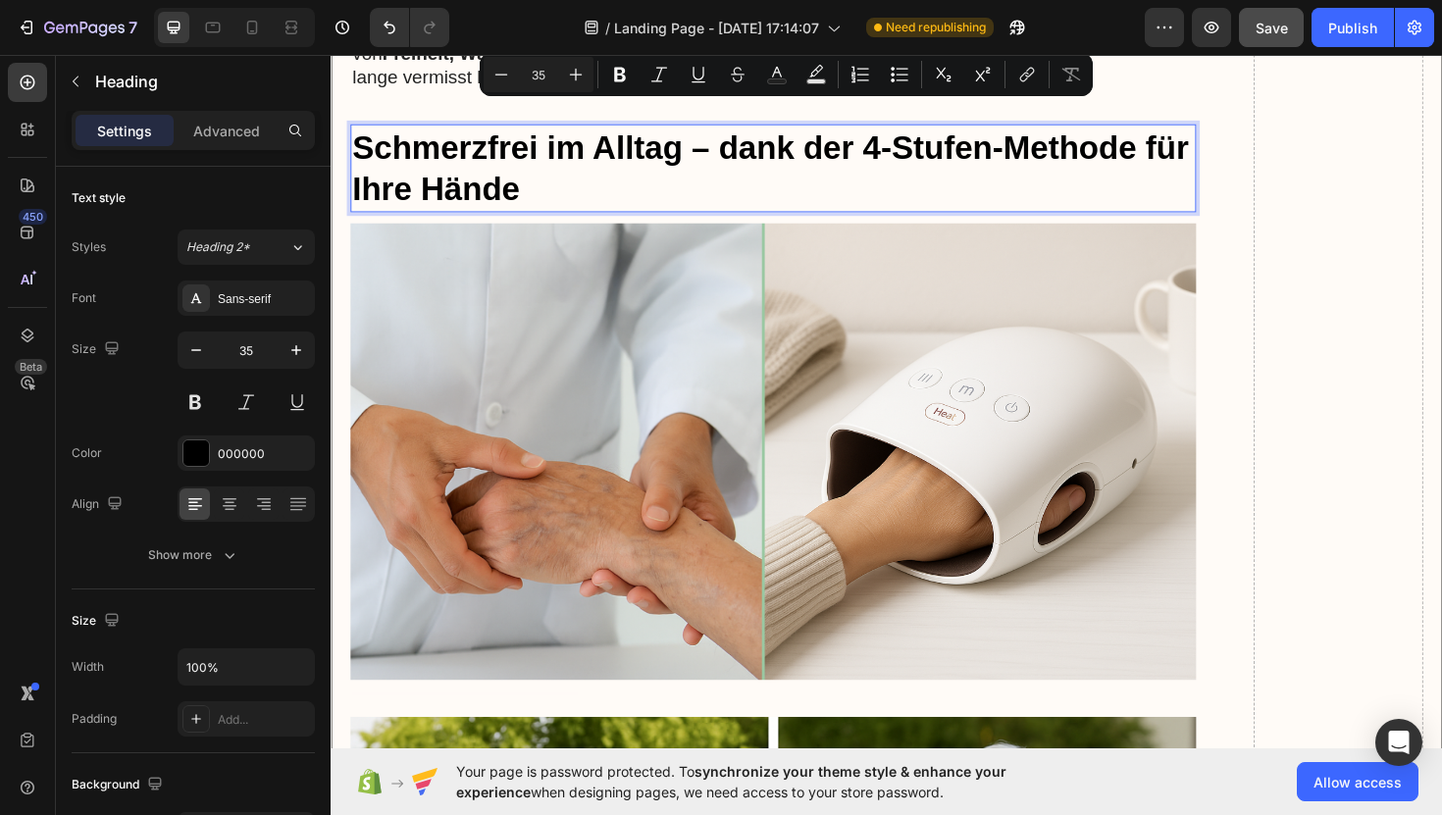
drag, startPoint x: 722, startPoint y: 164, endPoint x: 353, endPoint y: 110, distance: 372.8
click at [353, 130] on p "Schmerzfrei im Alltag – dank der 4-Stufen-Methode für Ihre Hände" at bounding box center [799, 174] width 892 height 89
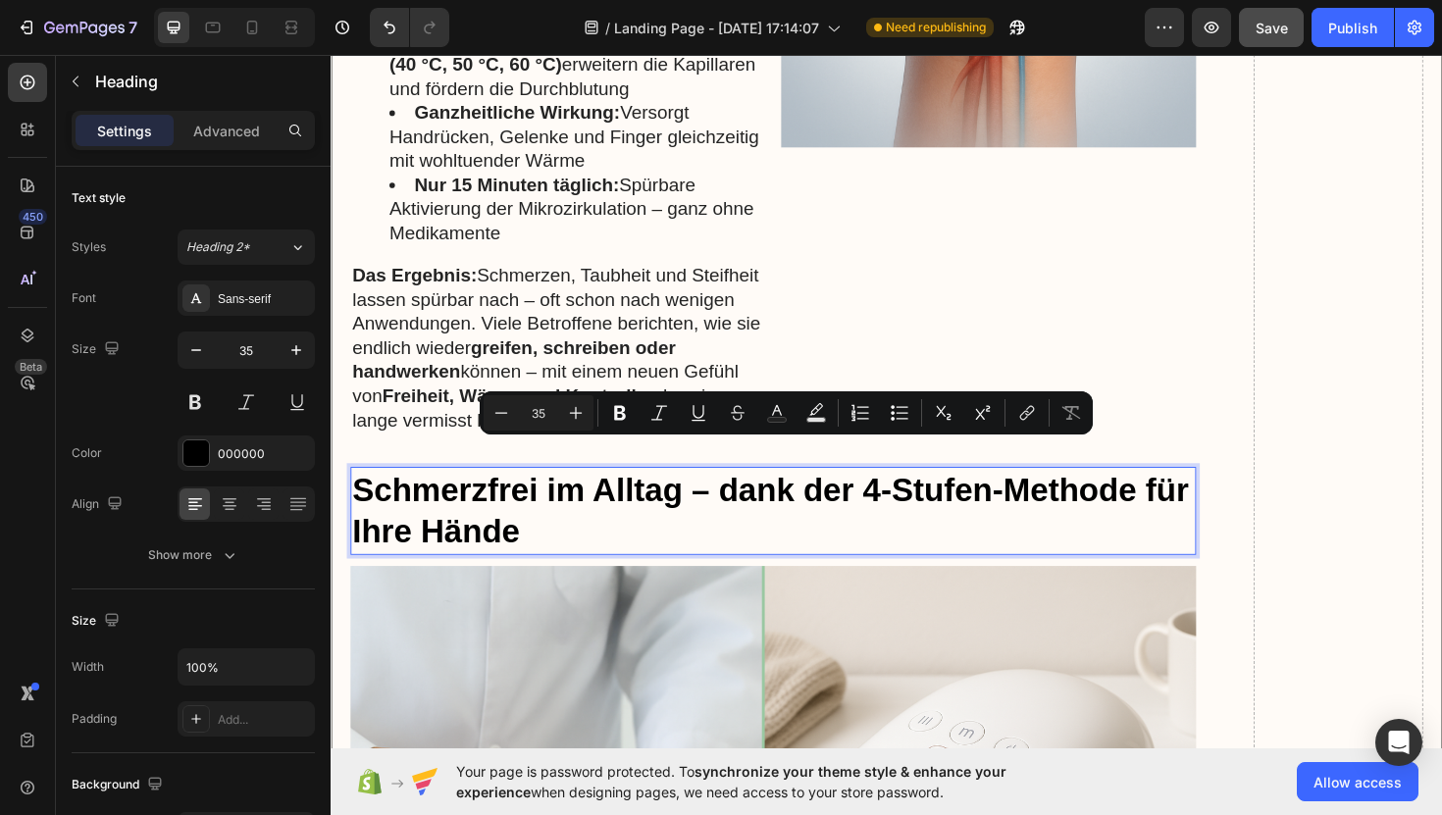
scroll to position [8862, 0]
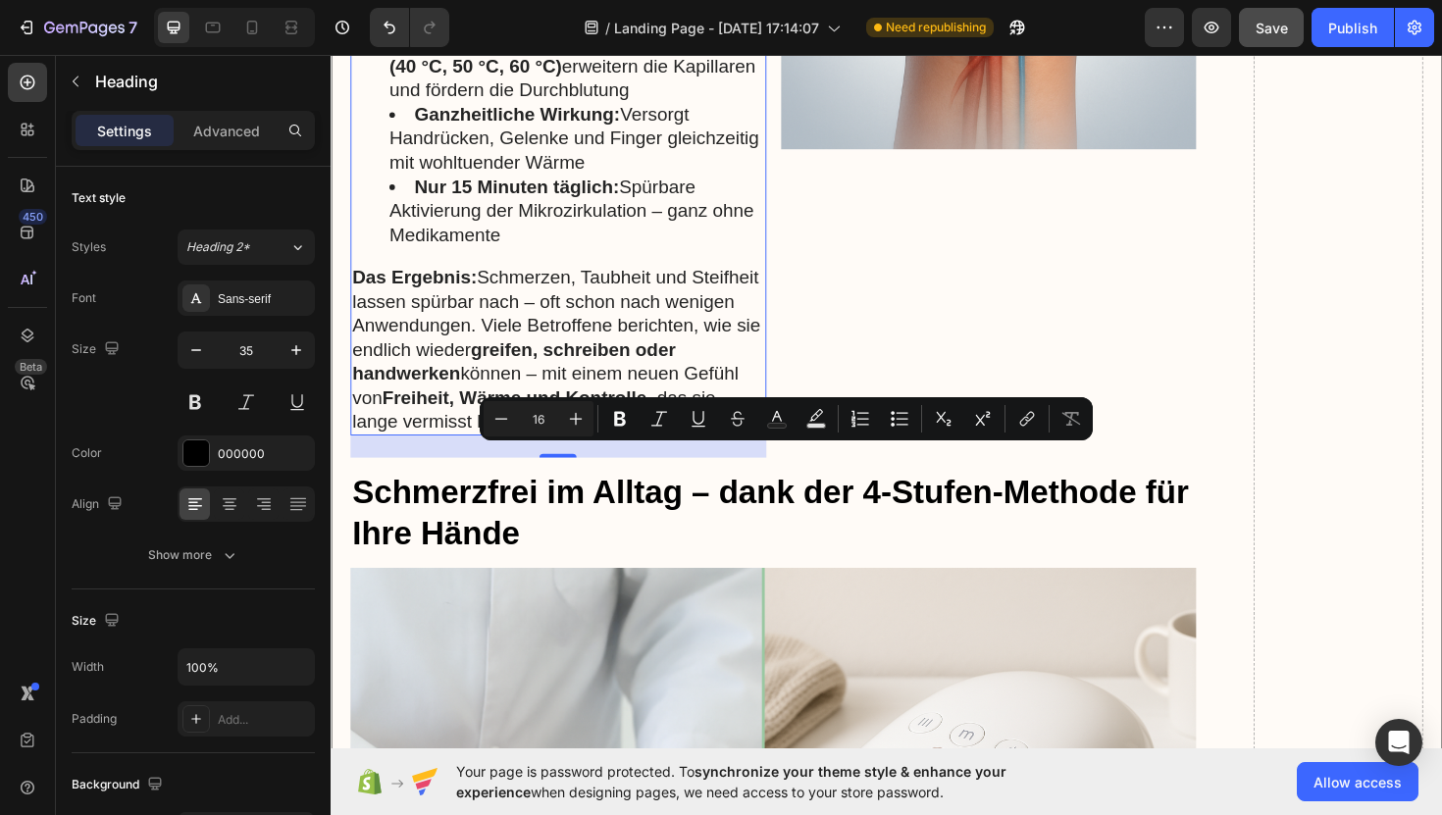
click at [576, 300] on p "Das Ergebnis: Schmerzen, Taubheit und Steifheit lassen spürbar nach – oft schon…" at bounding box center [571, 367] width 437 height 179
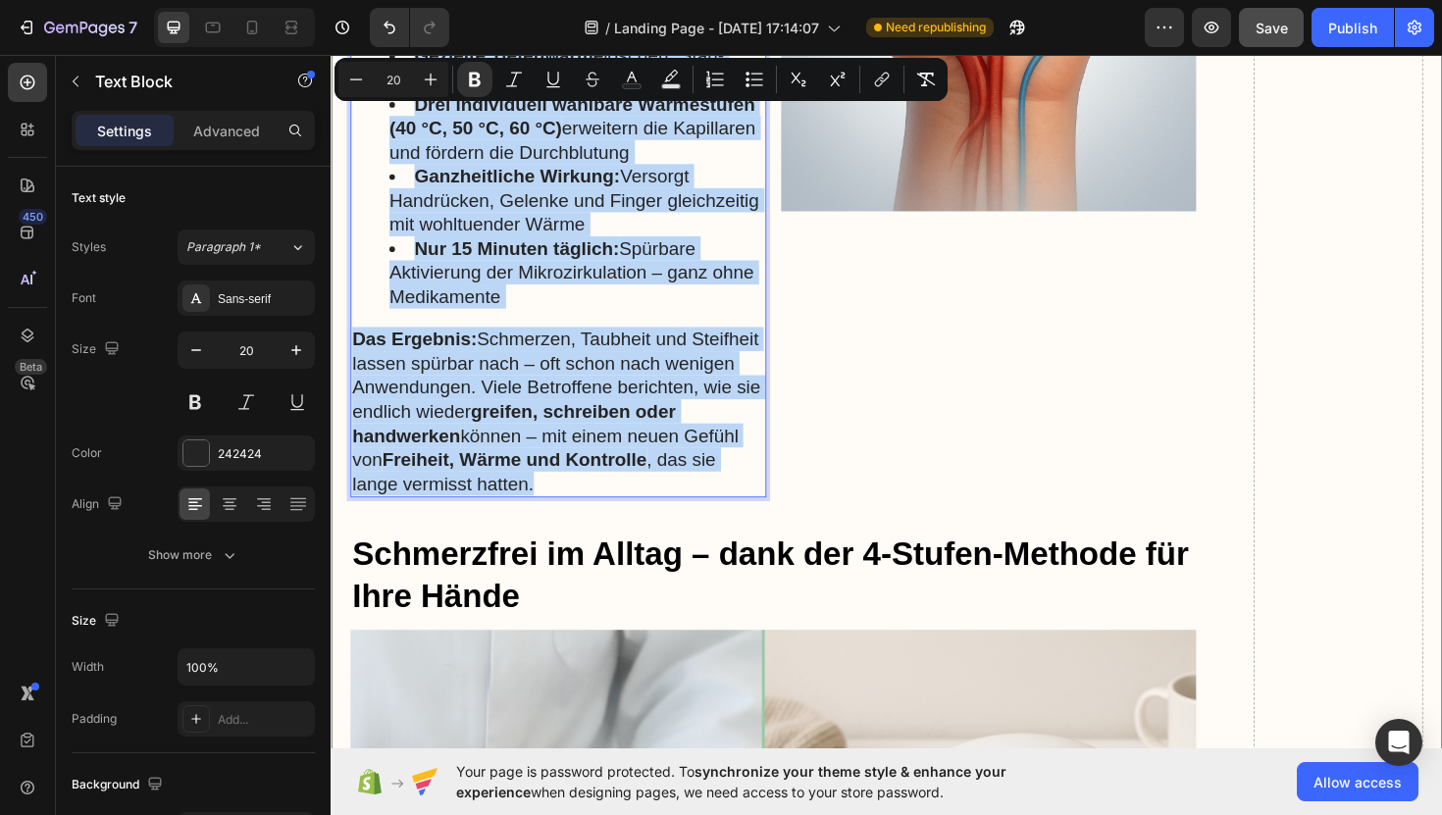
scroll to position [8818, 0]
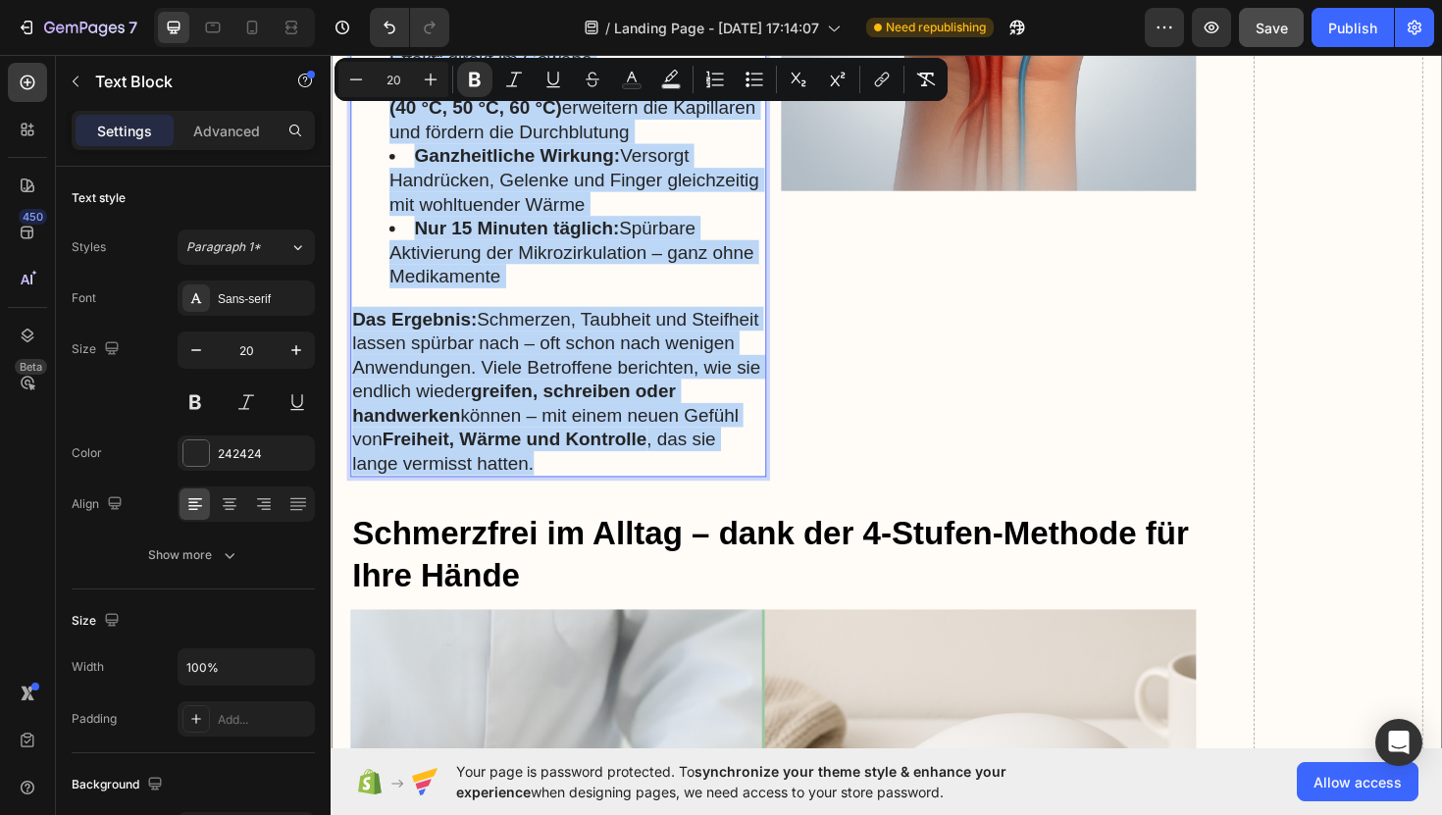
drag, startPoint x: 352, startPoint y: 417, endPoint x: 625, endPoint y: 449, distance: 274.6
click at [625, 449] on div "Was viele nicht wissen: In den meisten Fällen liegt die wahre Ursache chronisch…" at bounding box center [571, 21] width 440 height 961
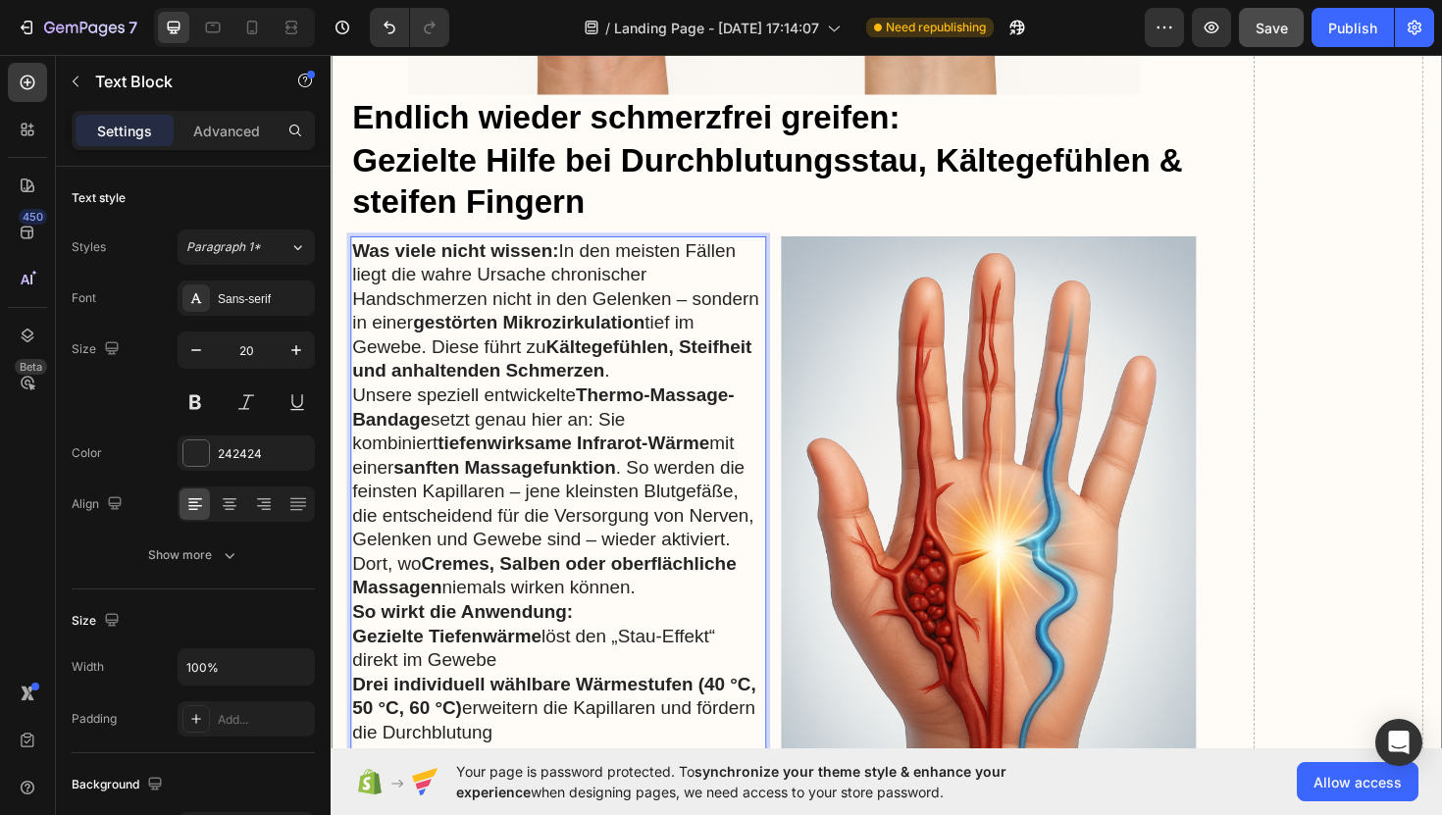
scroll to position [8105, 0]
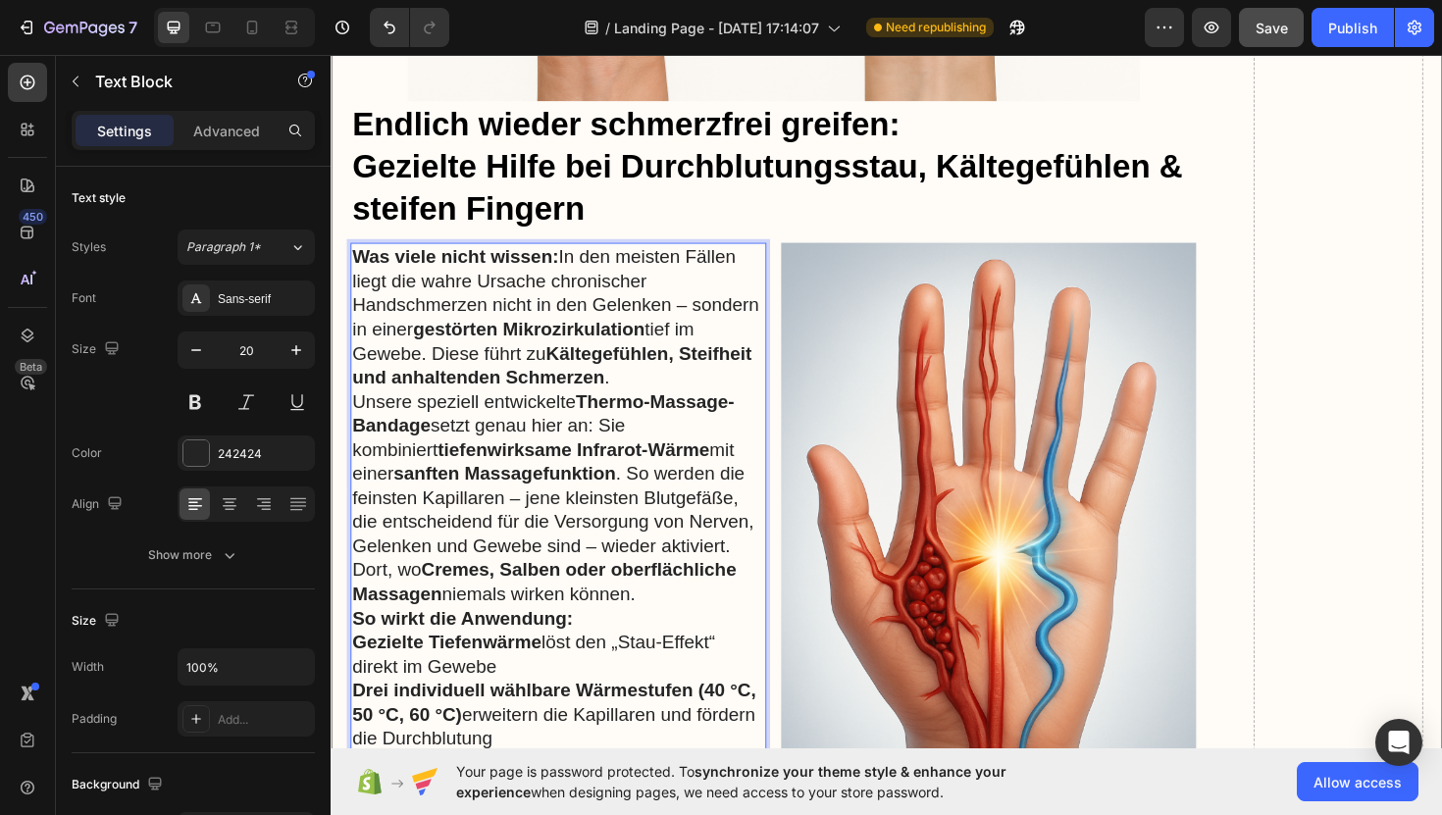
click at [670, 378] on p "Was viele nicht wissen: In den meisten Fällen liegt die wahre Ursache chronisch…" at bounding box center [571, 332] width 437 height 153
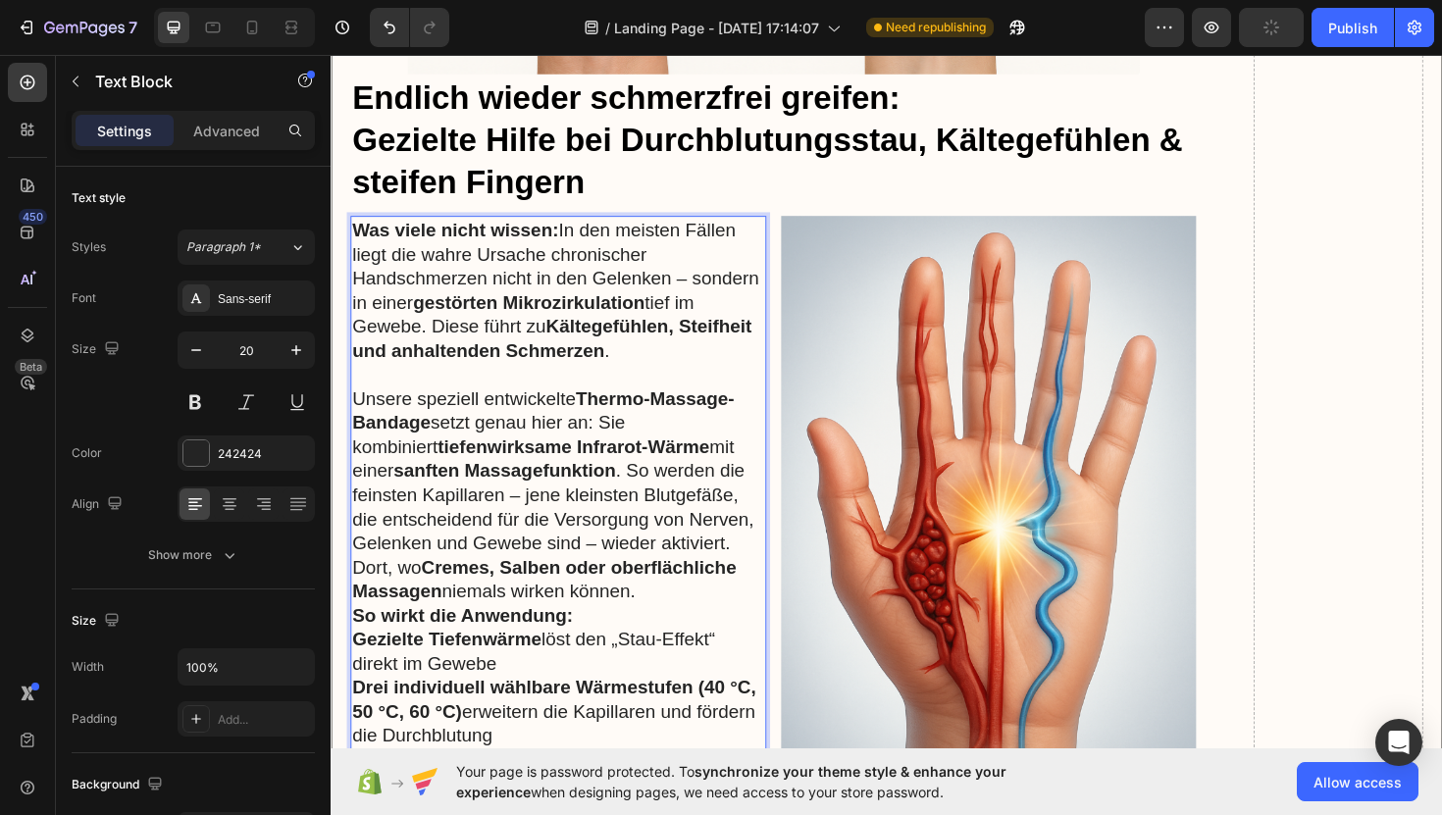
scroll to position [8136, 0]
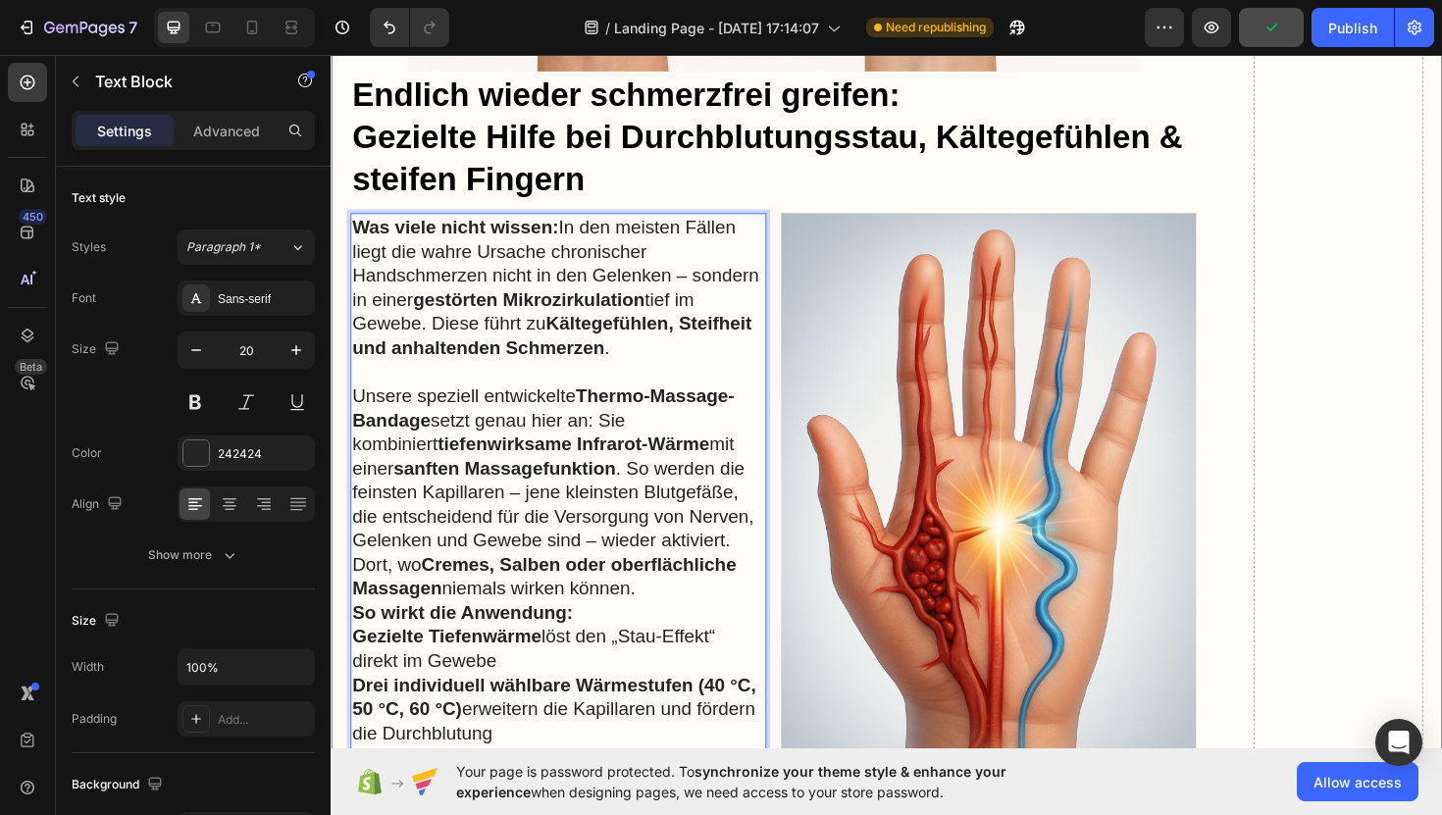
click at [675, 633] on p "So wirkt die Anwendung:" at bounding box center [571, 646] width 437 height 26
click at [674, 596] on p "Unsere speziell entwickelte Thermo-Massage-Bandage setzt genau hier an: Sie kom…" at bounding box center [571, 518] width 437 height 230
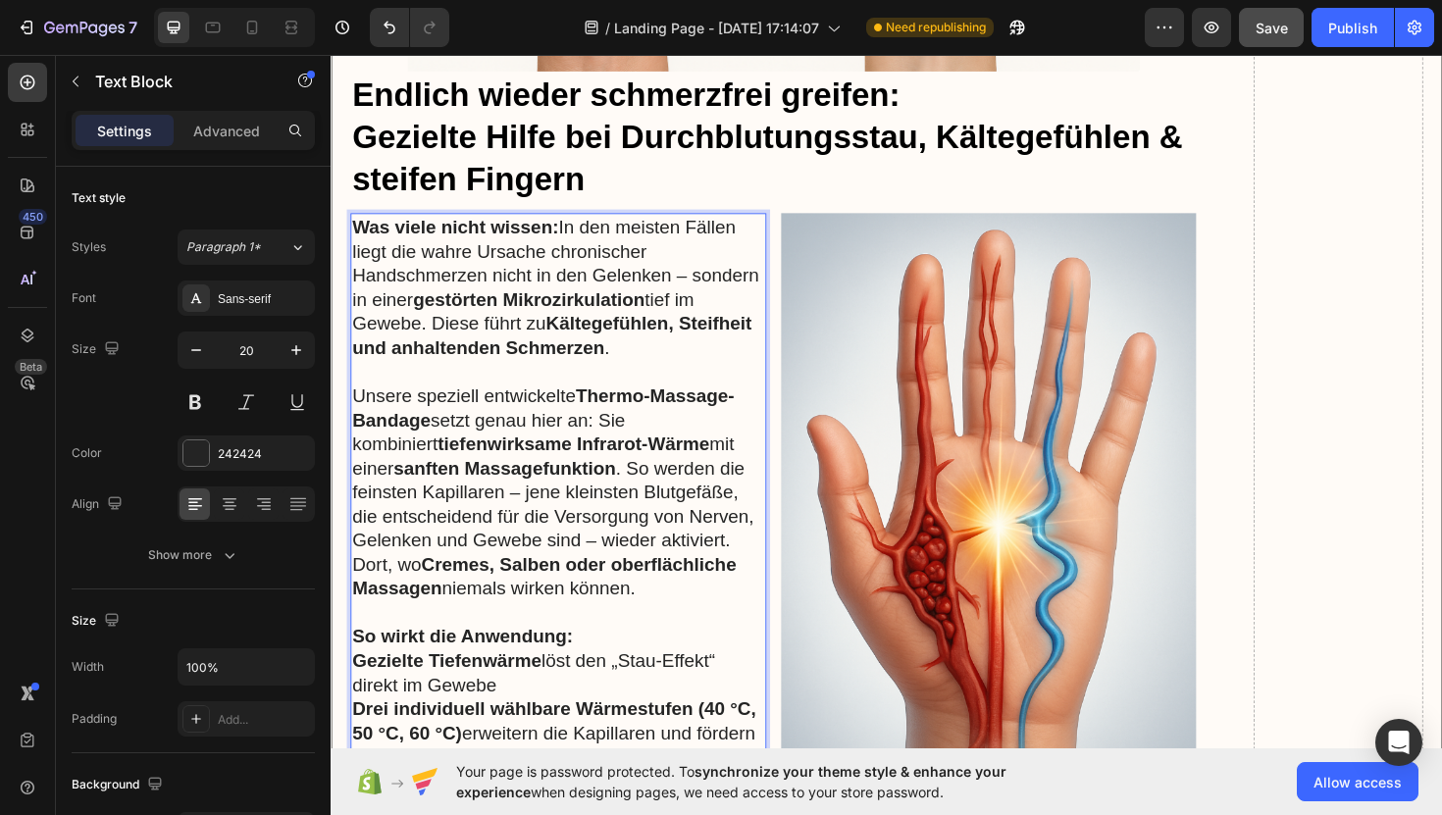
click at [659, 658] on p "So wirkt die Anwendung:" at bounding box center [571, 671] width 437 height 26
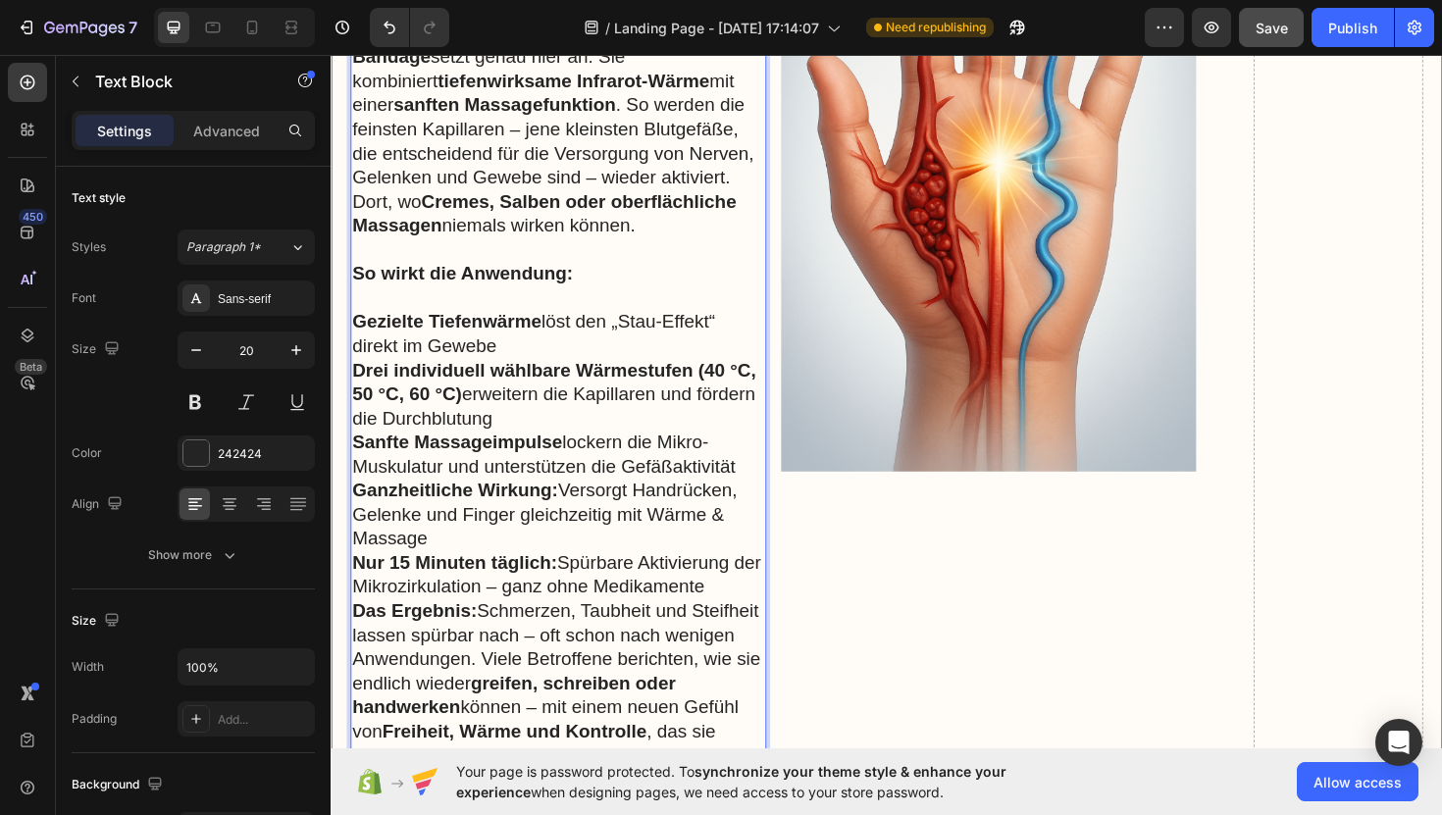
scroll to position [8531, 0]
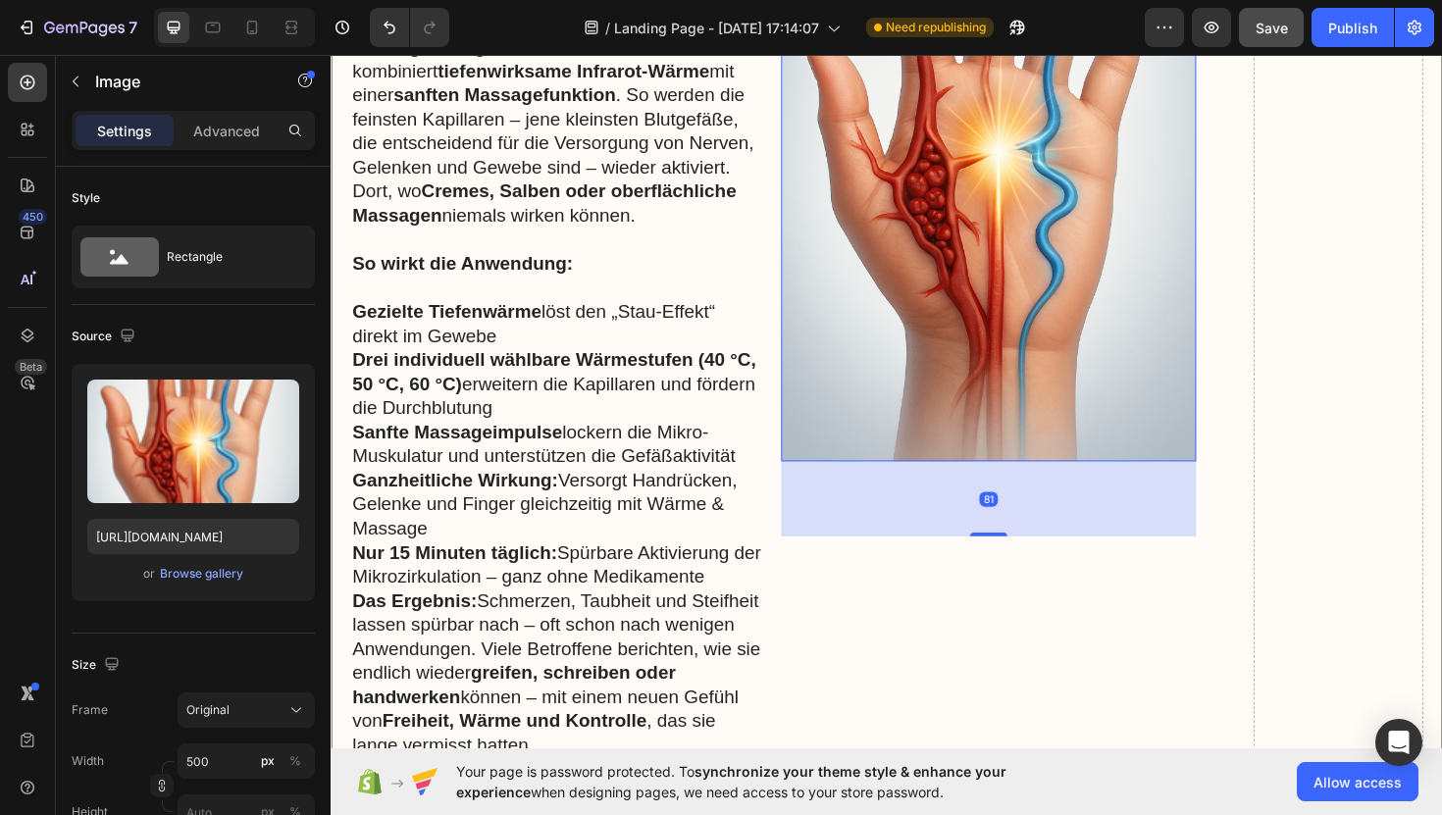
click at [913, 413] on img at bounding box center [1027, 156] width 440 height 659
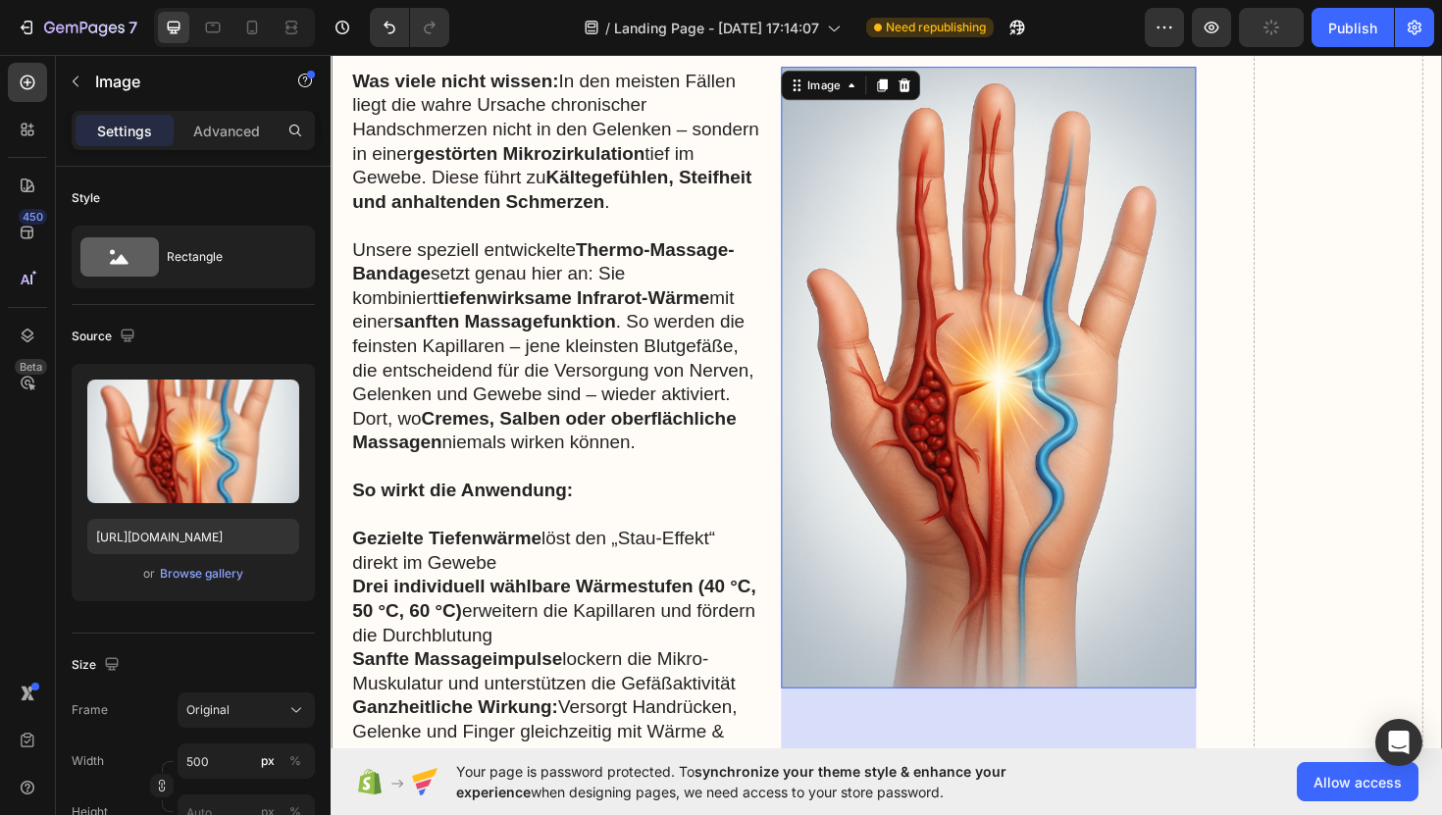
scroll to position [8157, 0]
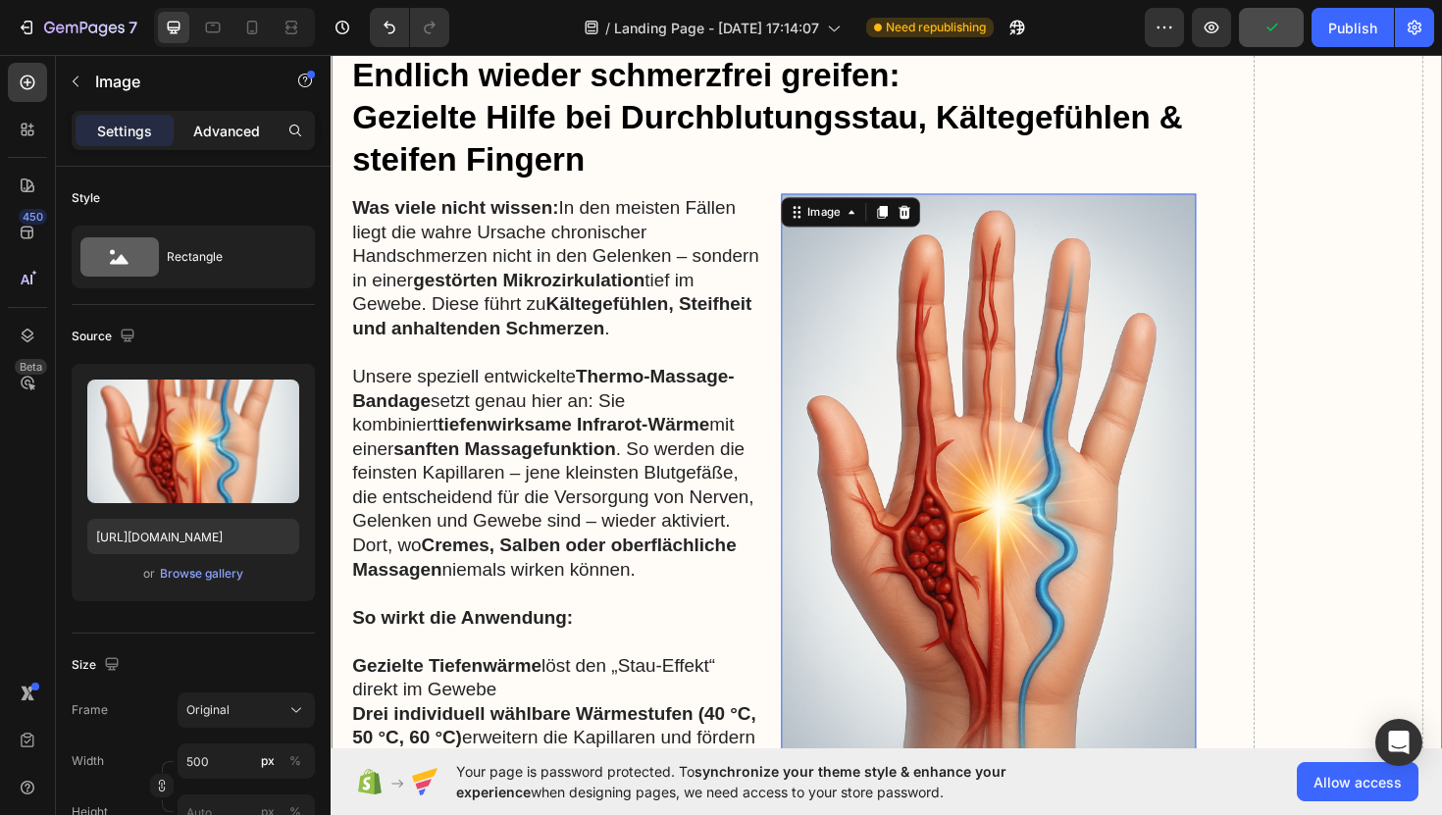
click at [212, 134] on p "Advanced" at bounding box center [226, 131] width 67 height 21
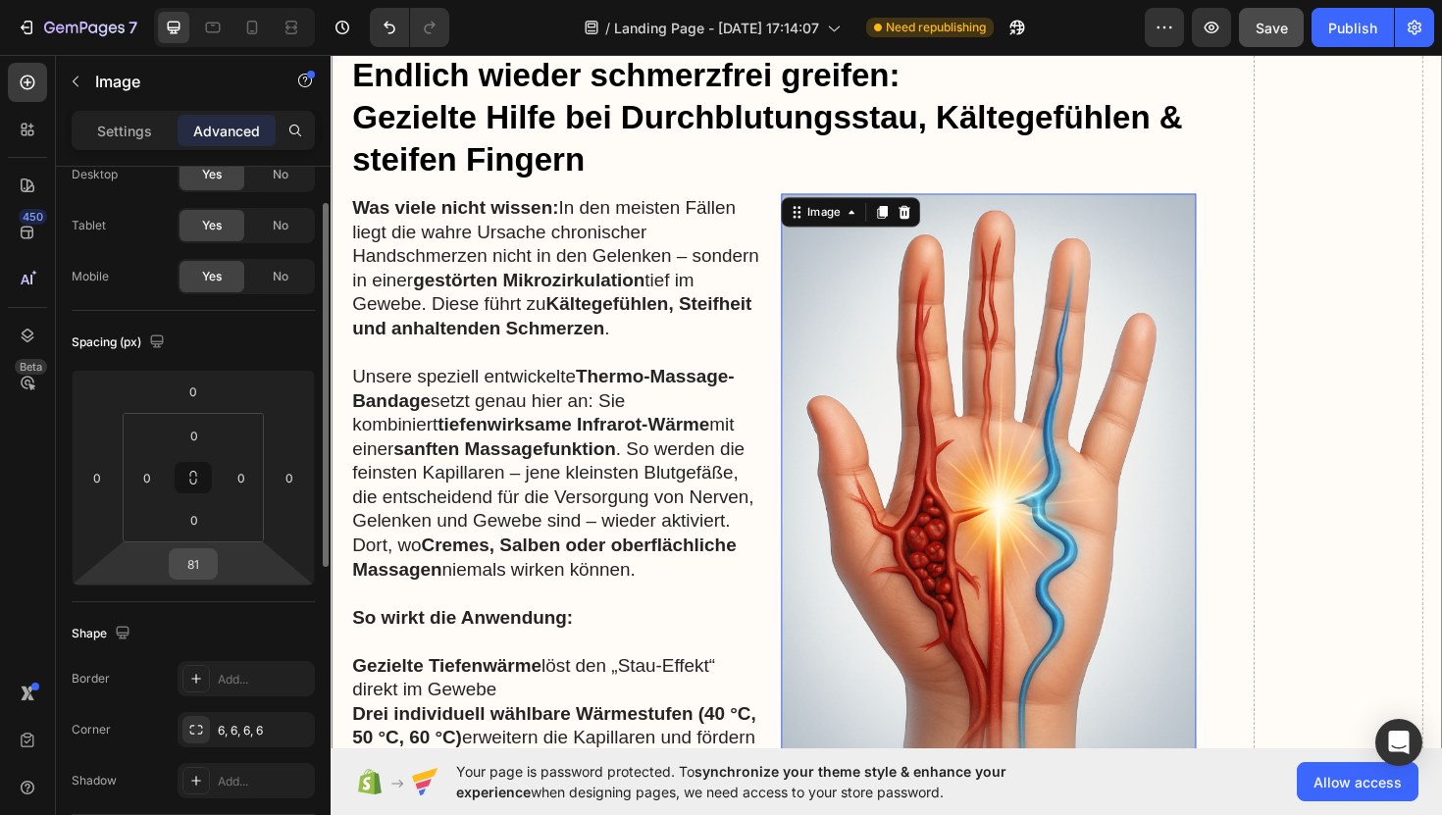
scroll to position [72, 0]
click at [211, 565] on input "81" at bounding box center [193, 560] width 39 height 29
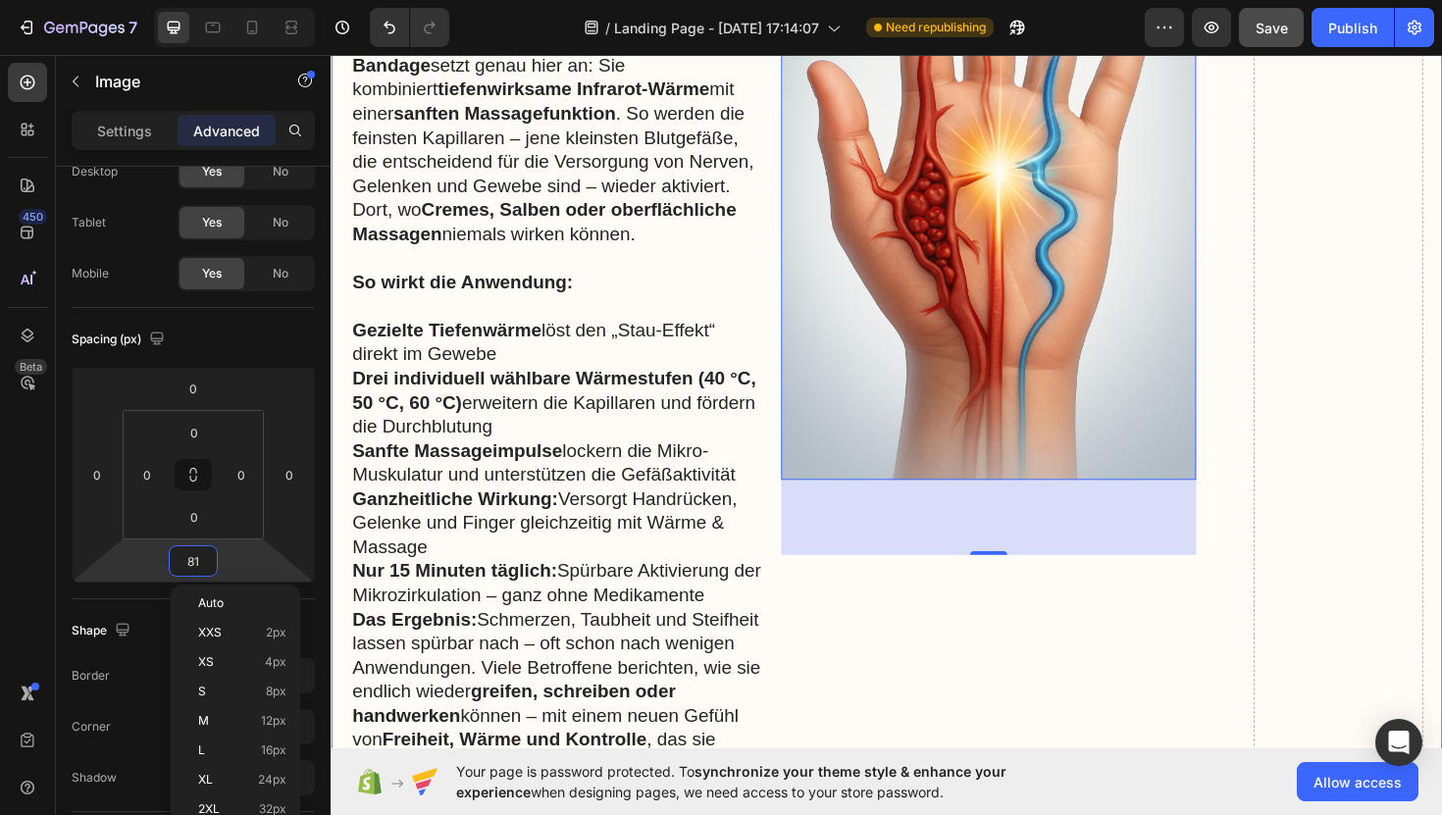
scroll to position [8534, 0]
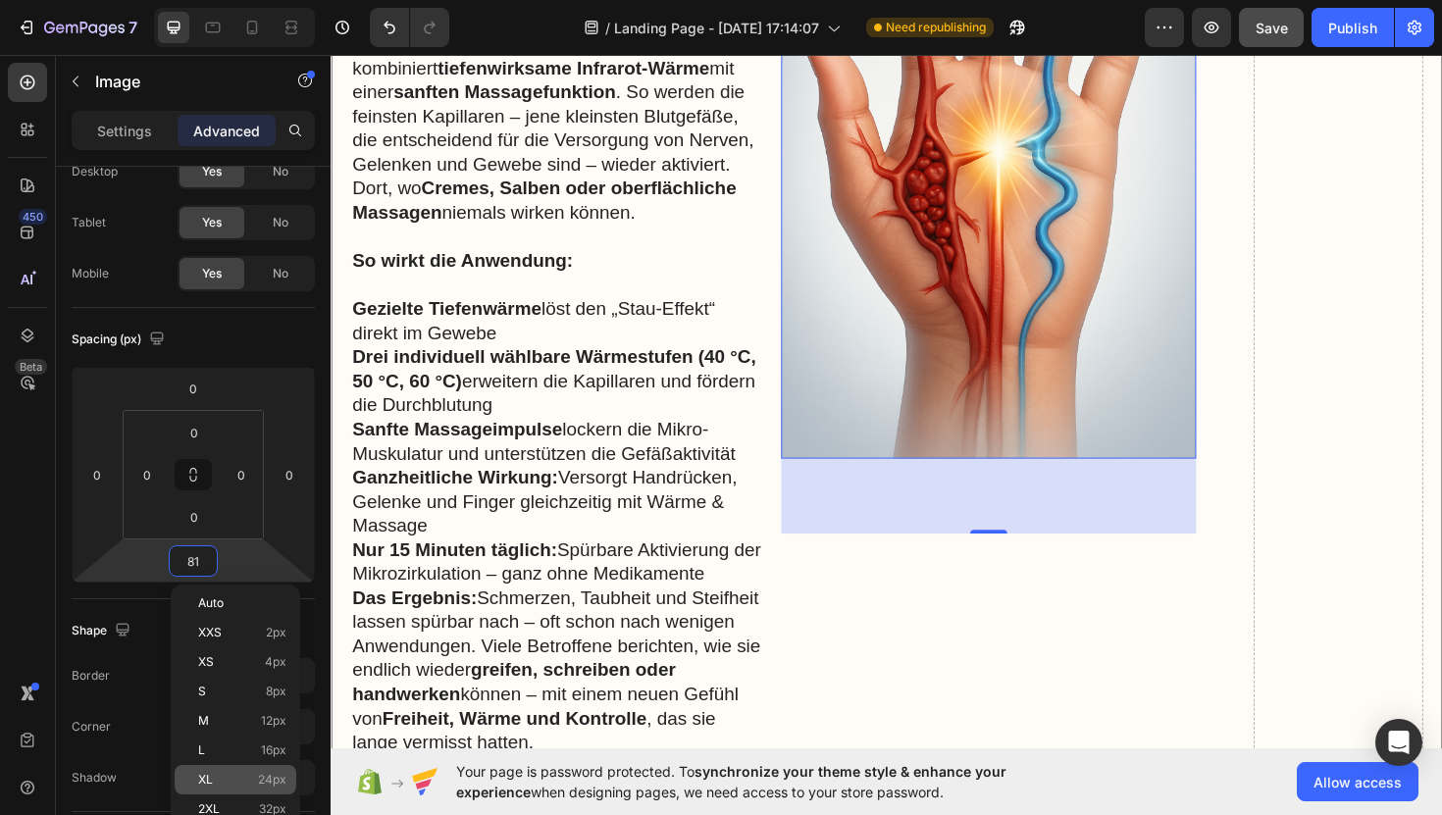
click at [231, 770] on div "XL 24px" at bounding box center [236, 779] width 122 height 29
type input "24"
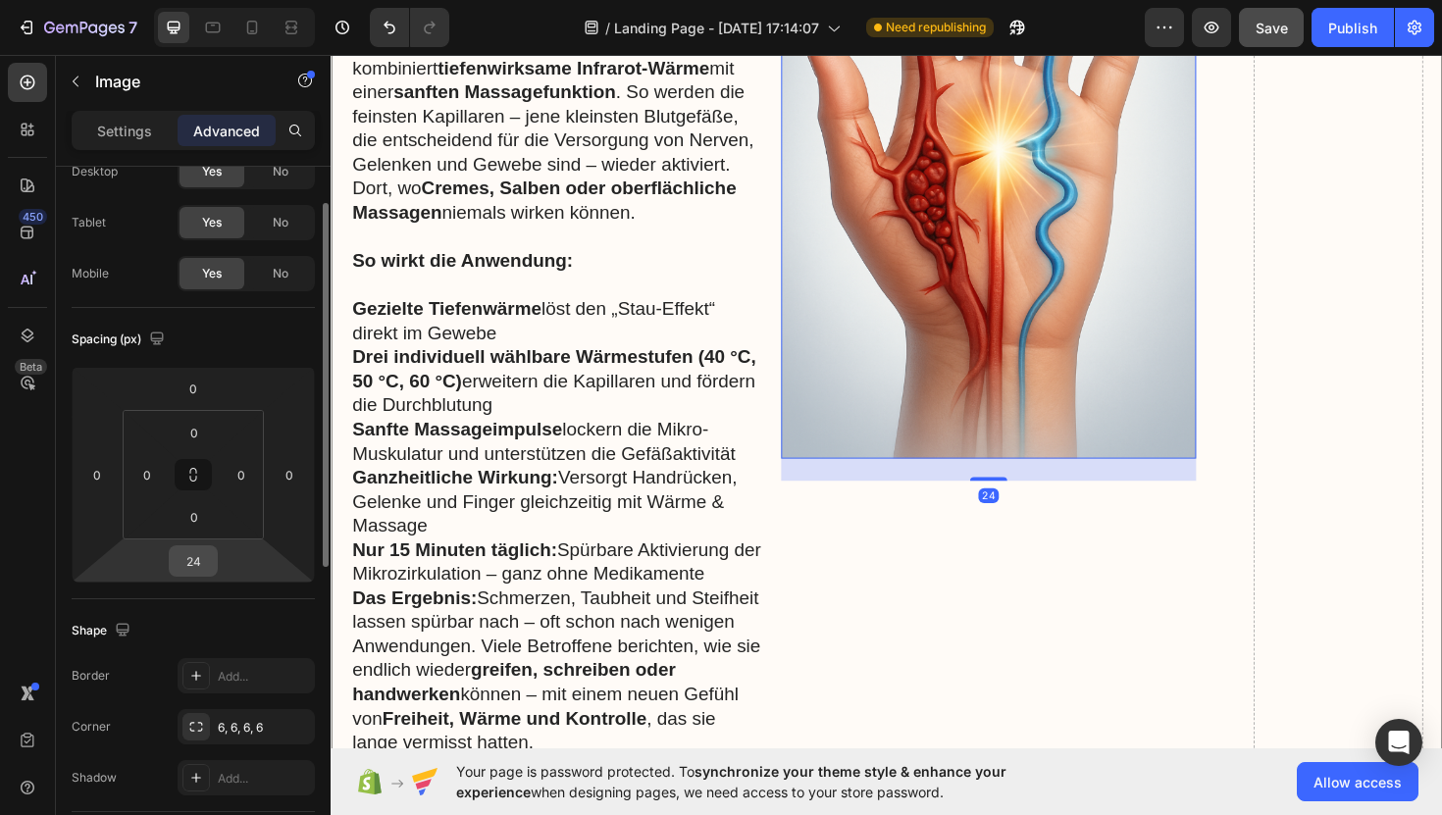
click at [196, 553] on input "24" at bounding box center [193, 560] width 39 height 29
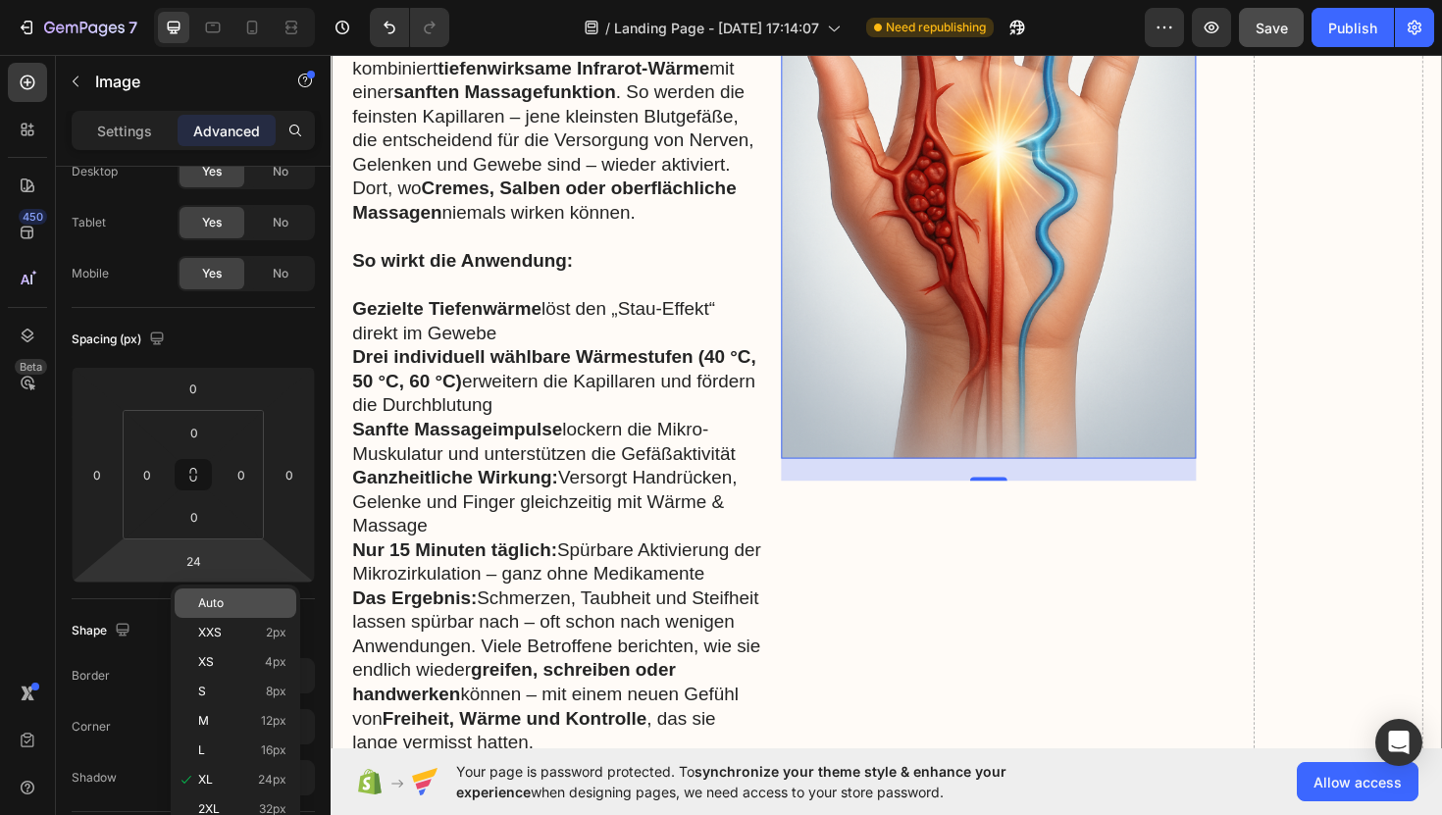
click at [224, 601] on span "Auto" at bounding box center [211, 603] width 26 height 14
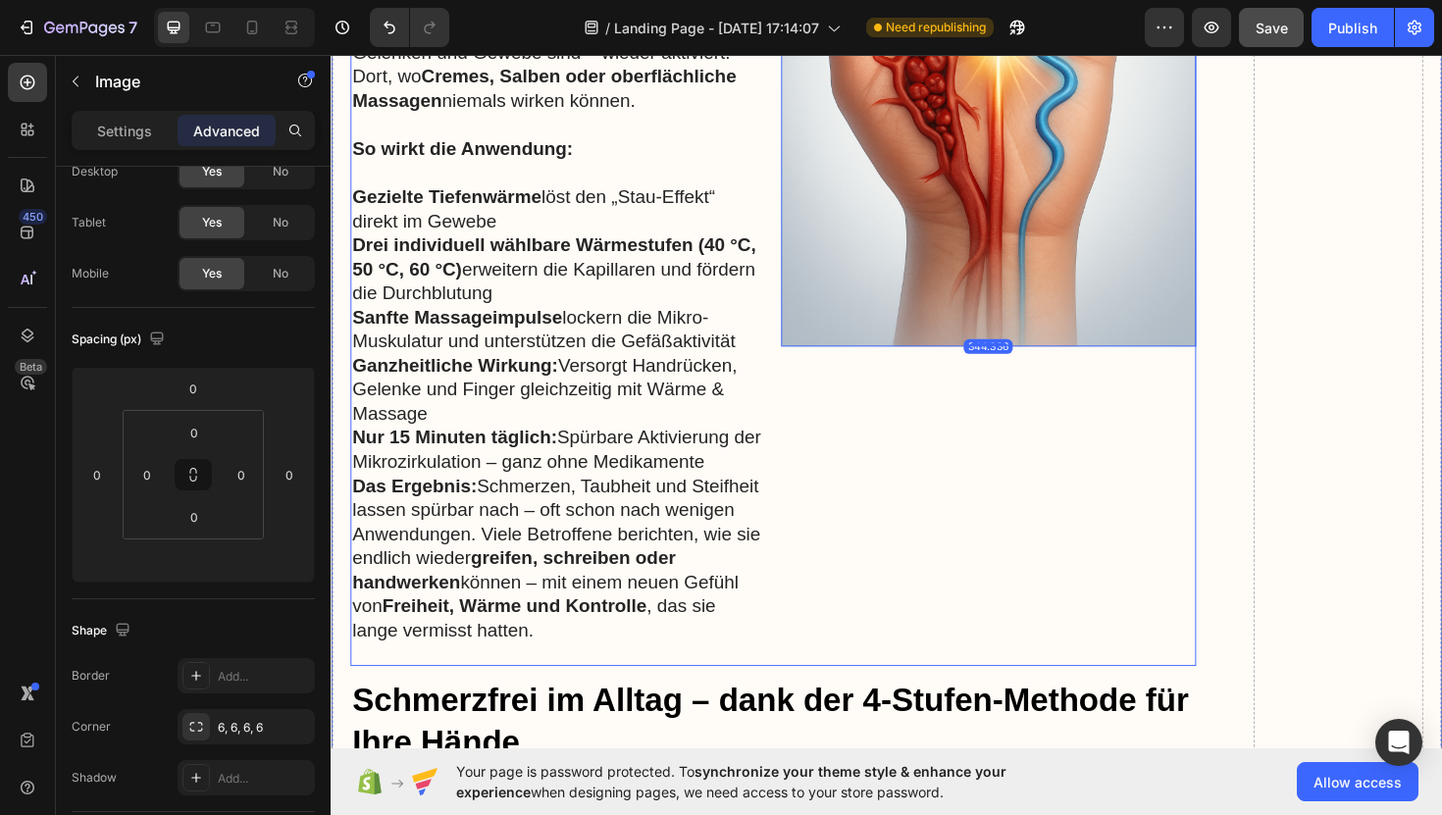
scroll to position [8694, 0]
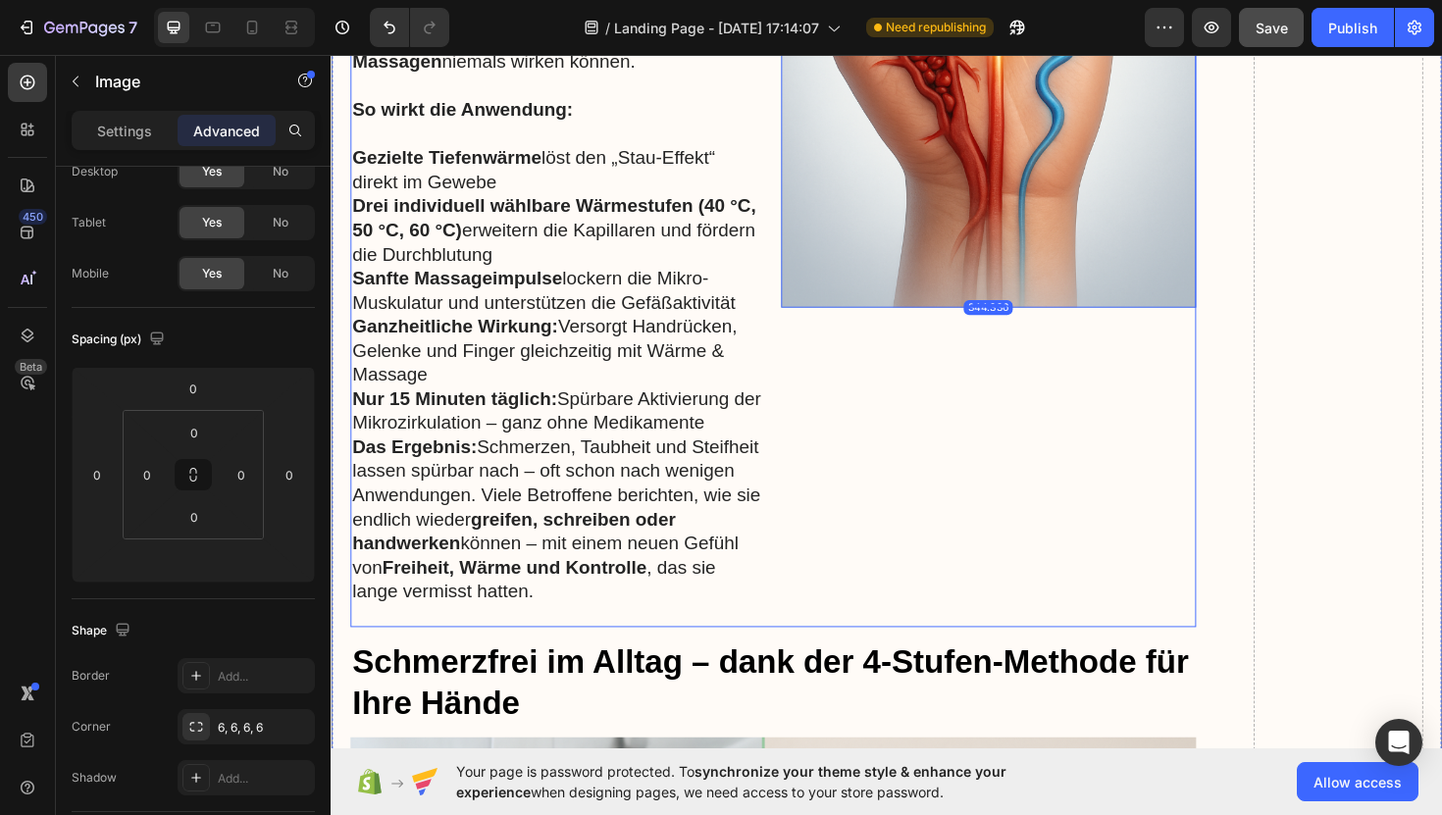
click at [949, 504] on div "Image 344.336" at bounding box center [1027, 162] width 440 height 997
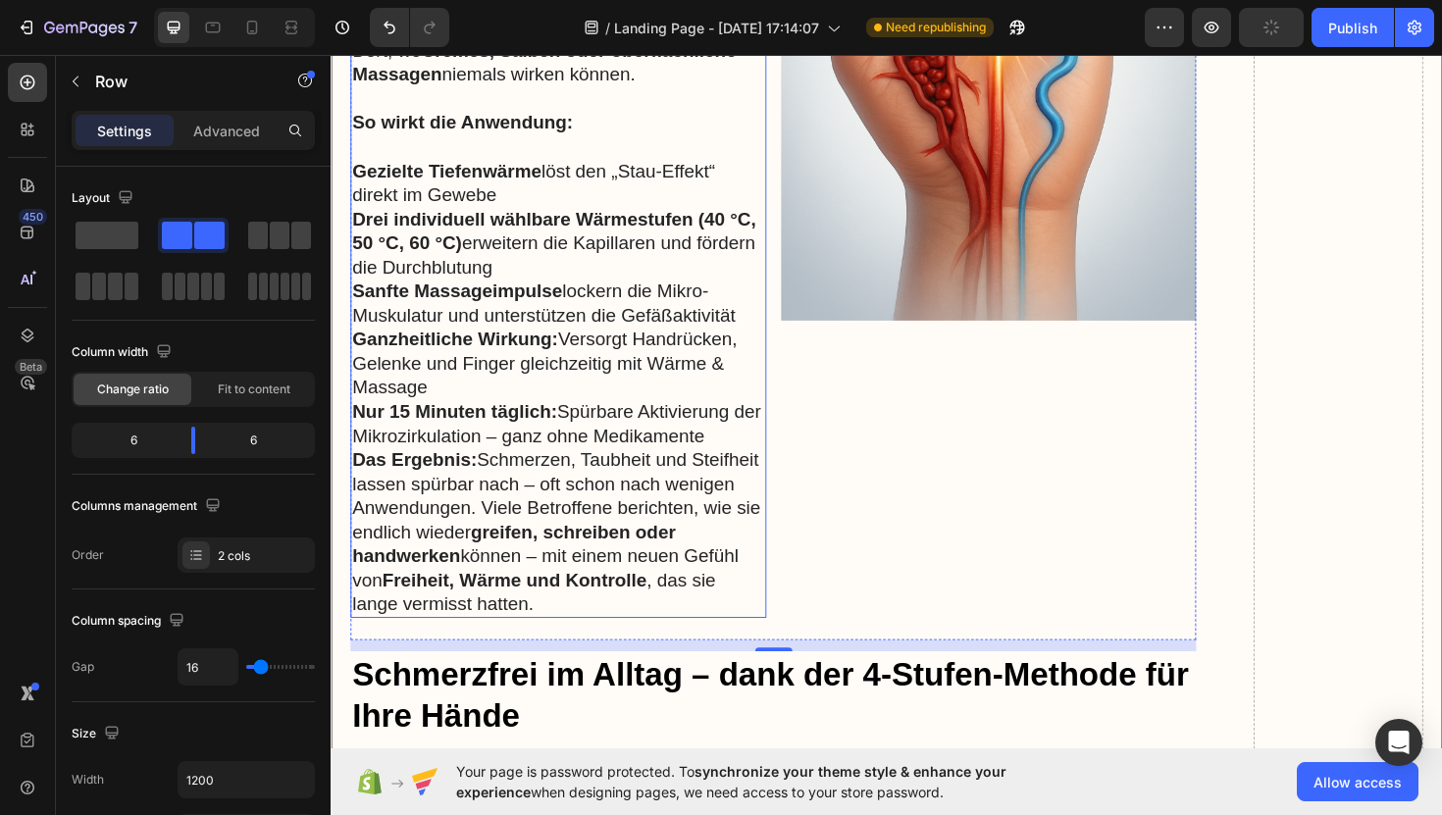
scroll to position [8677, 0]
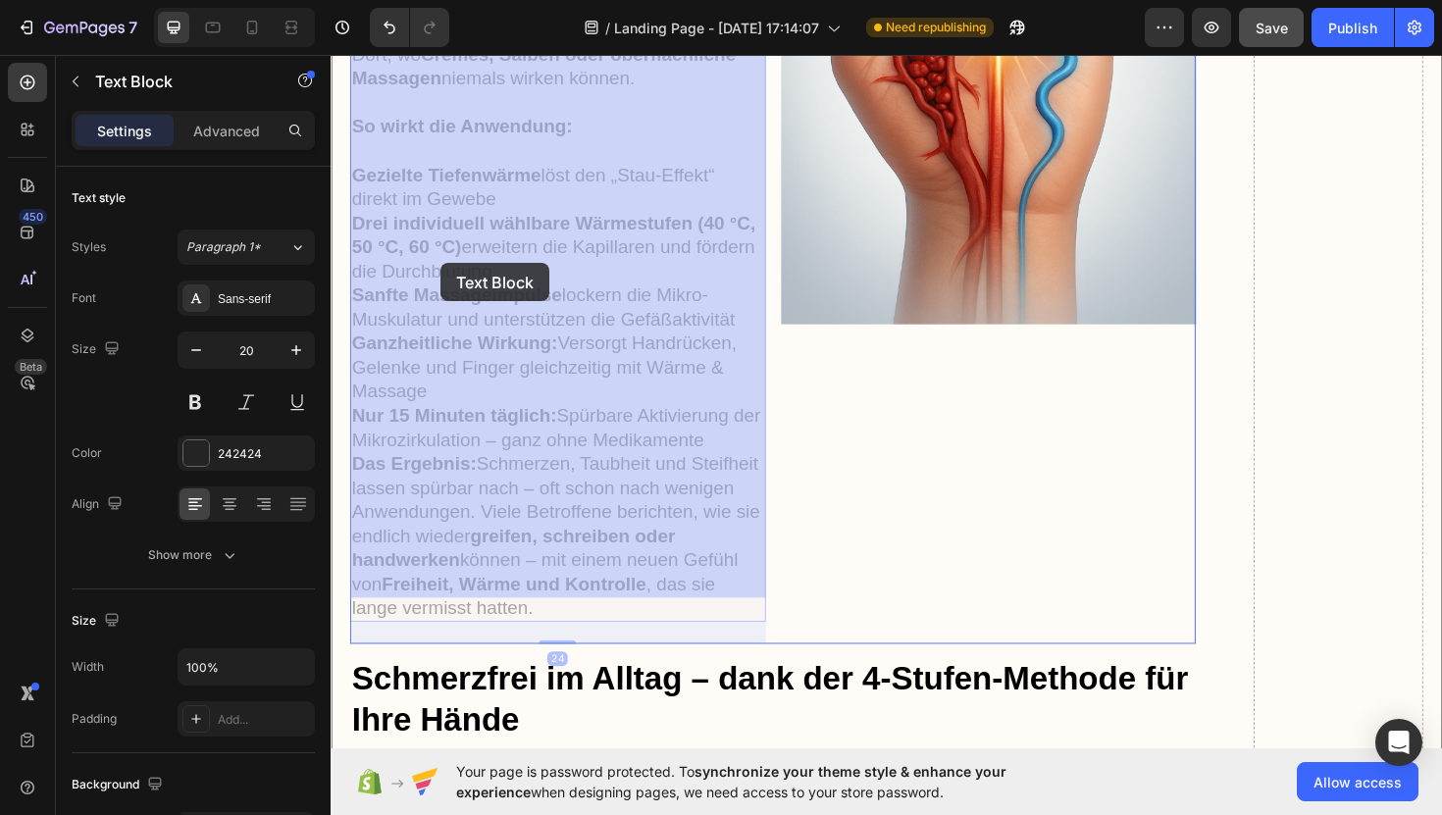
drag, startPoint x: 760, startPoint y: 431, endPoint x: 448, endPoint y: 277, distance: 347.9
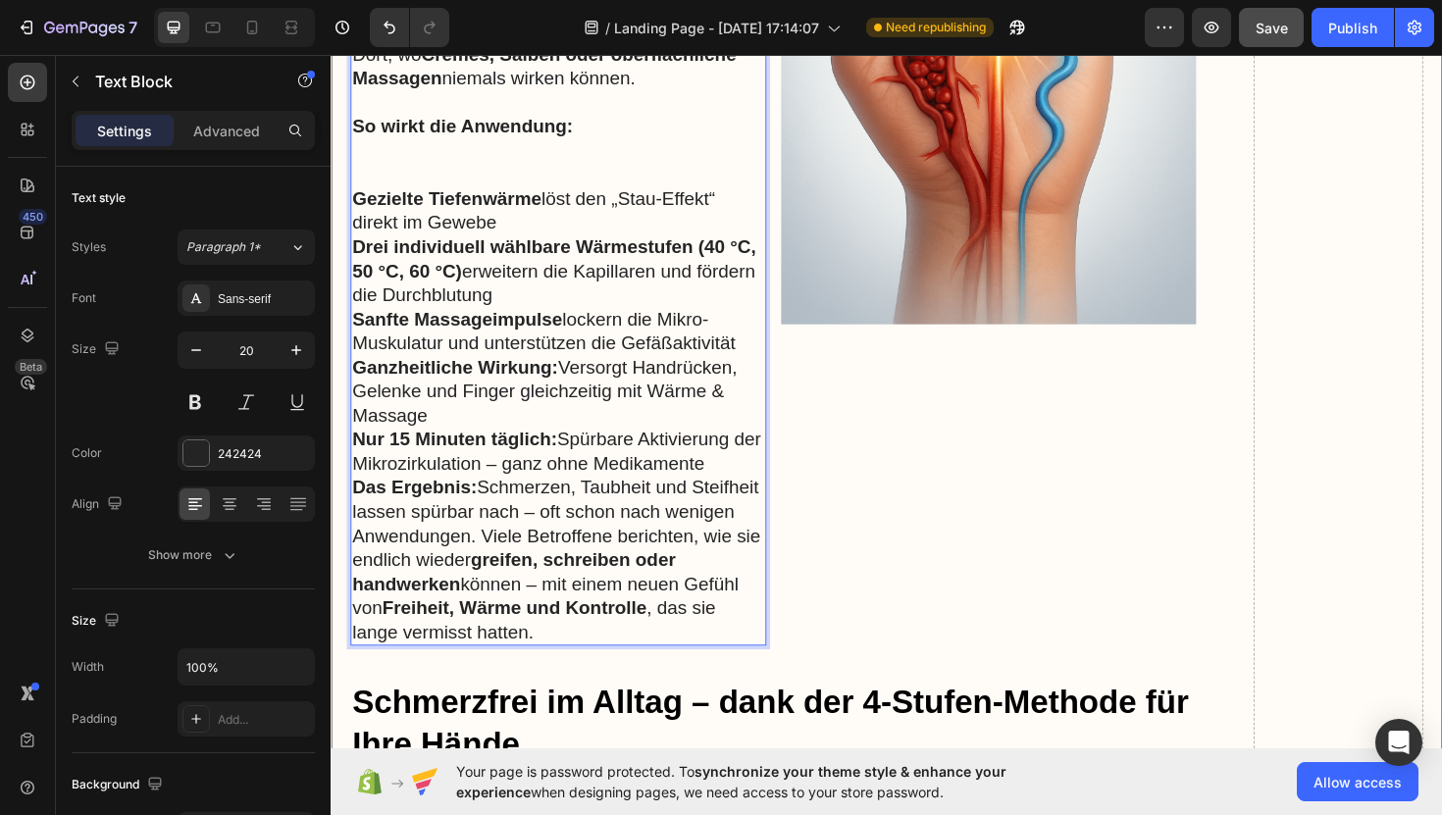
click at [774, 454] on p "Nur 15 Minuten täglich: Spürbare Aktivierung der Mikrozirkulation – ganz ohne M…" at bounding box center [571, 474] width 437 height 51
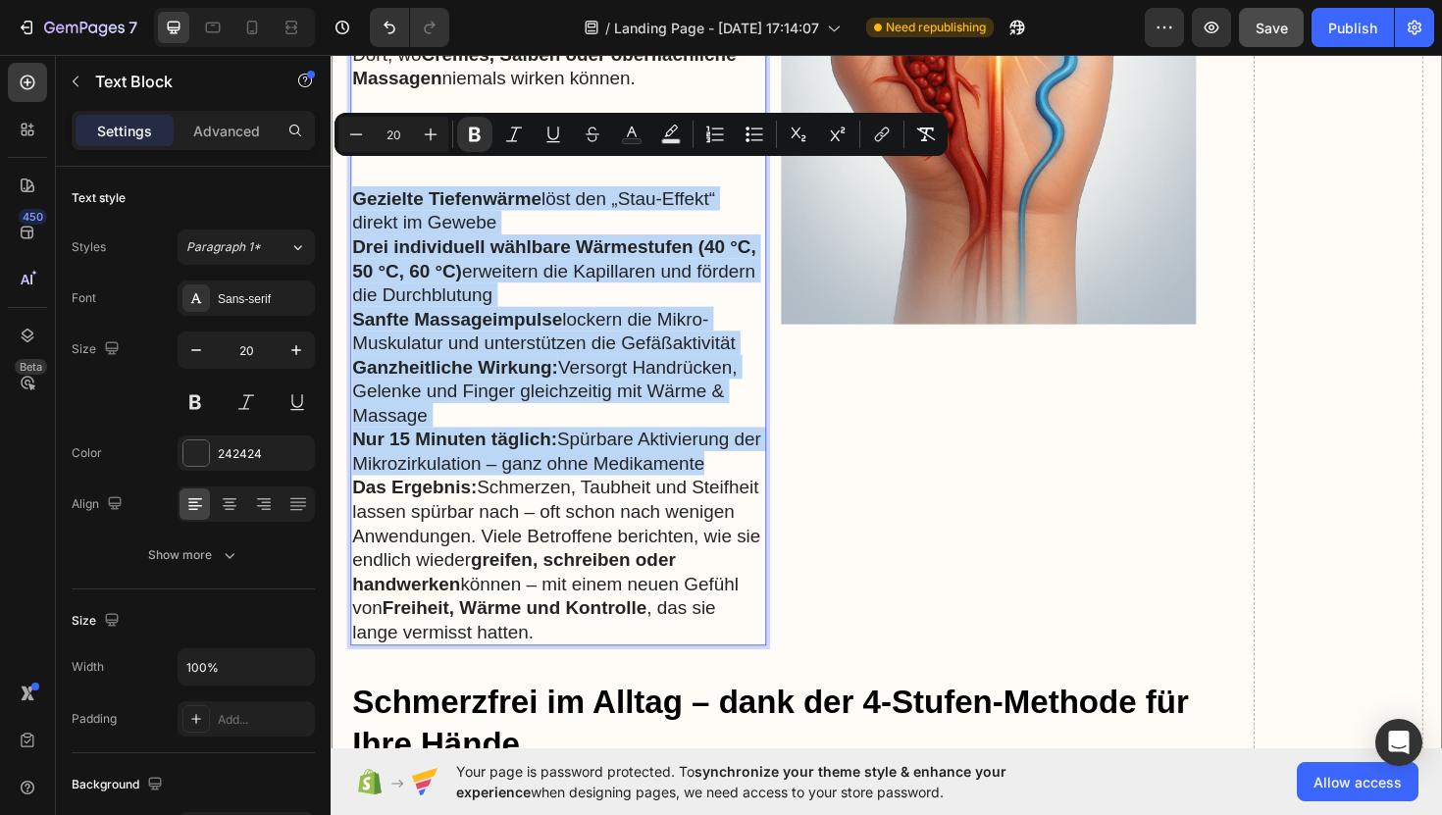
drag, startPoint x: 774, startPoint y: 454, endPoint x: 359, endPoint y: 184, distance: 495.0
click at [359, 184] on div "Was viele nicht wissen: In den meisten Fällen liegt die wahre Ursache chronisch…" at bounding box center [571, 181] width 440 height 999
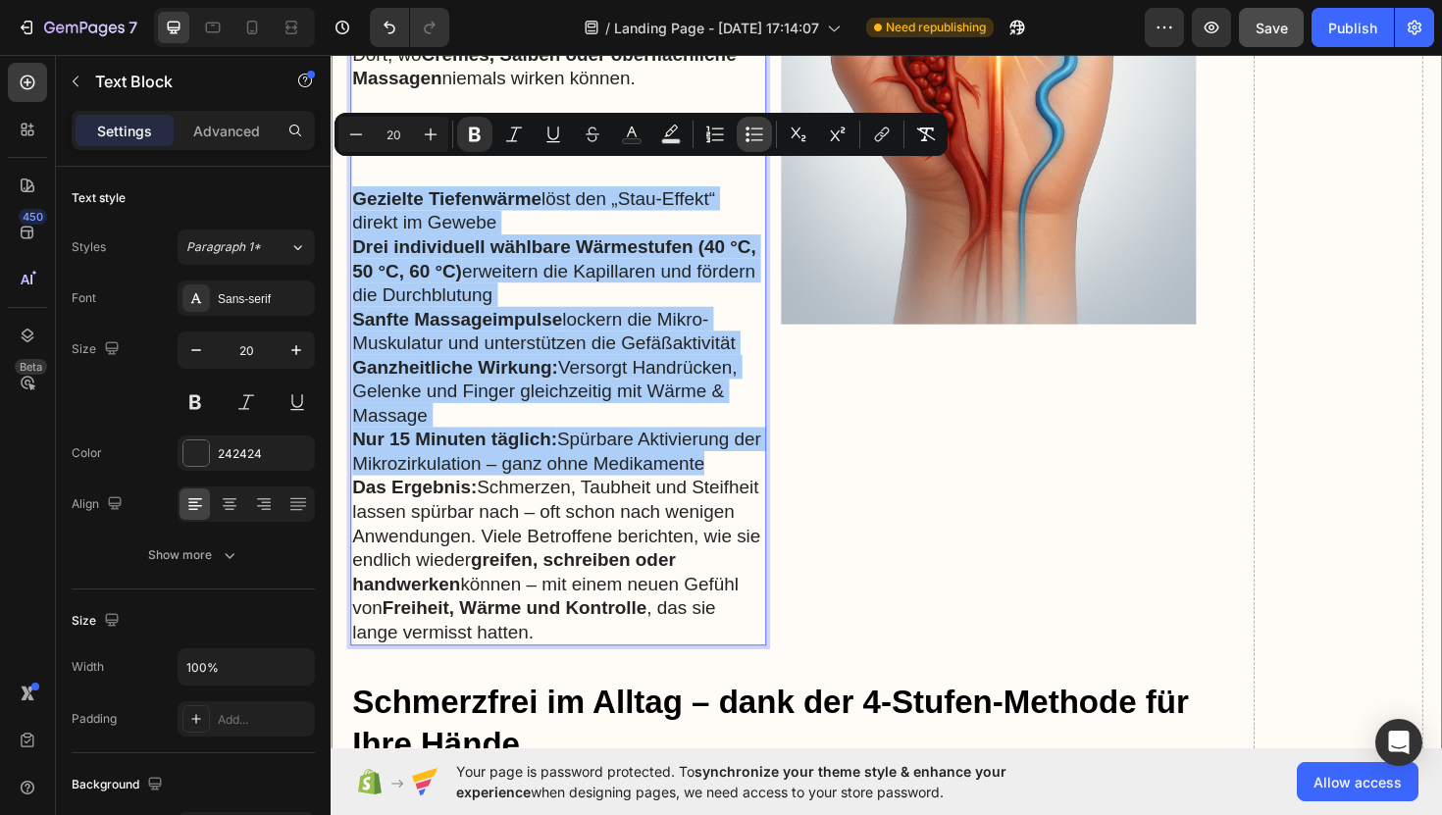
click at [756, 143] on icon "Editor contextual toolbar" at bounding box center [755, 135] width 20 height 20
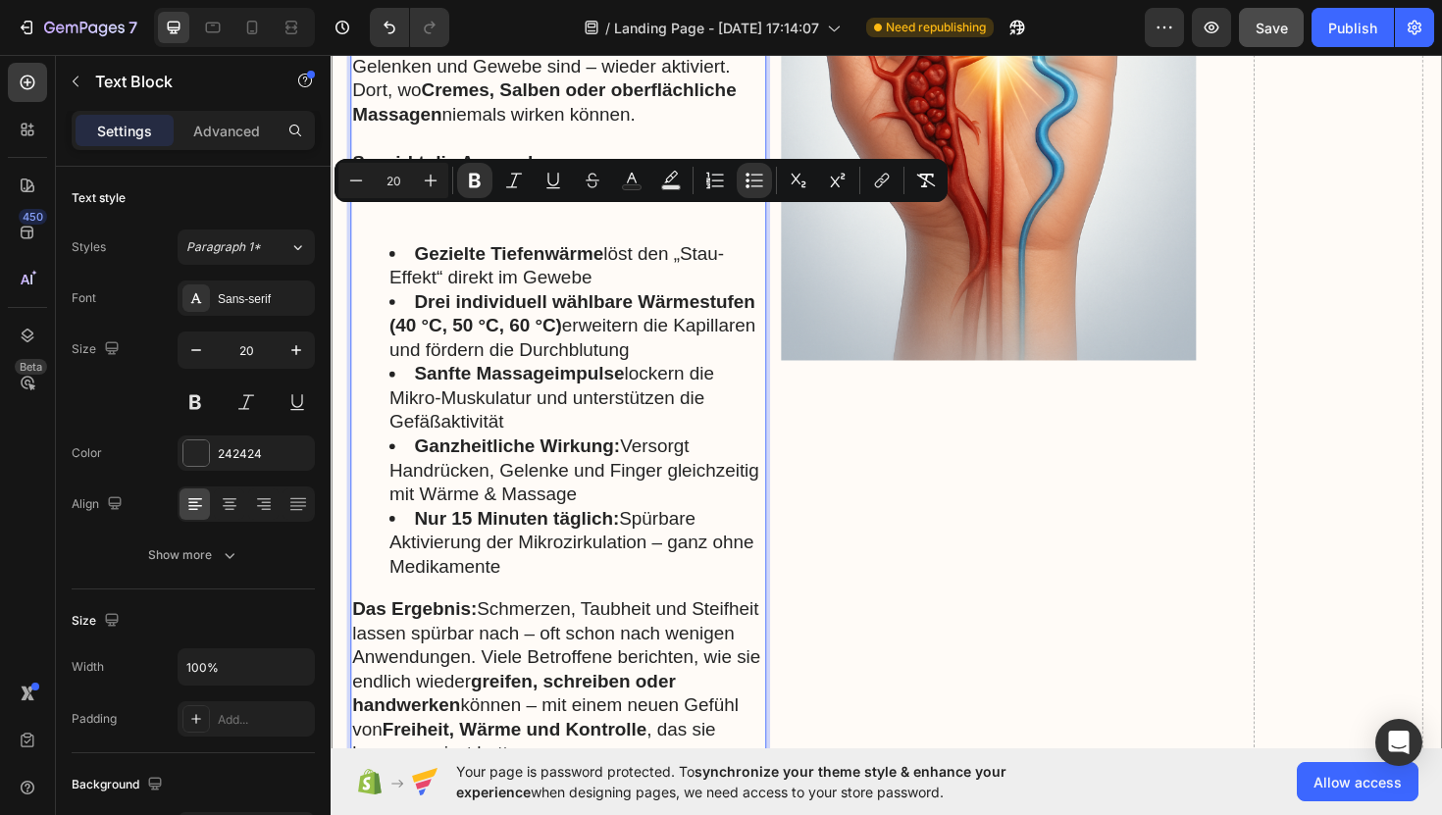
scroll to position [8614, 0]
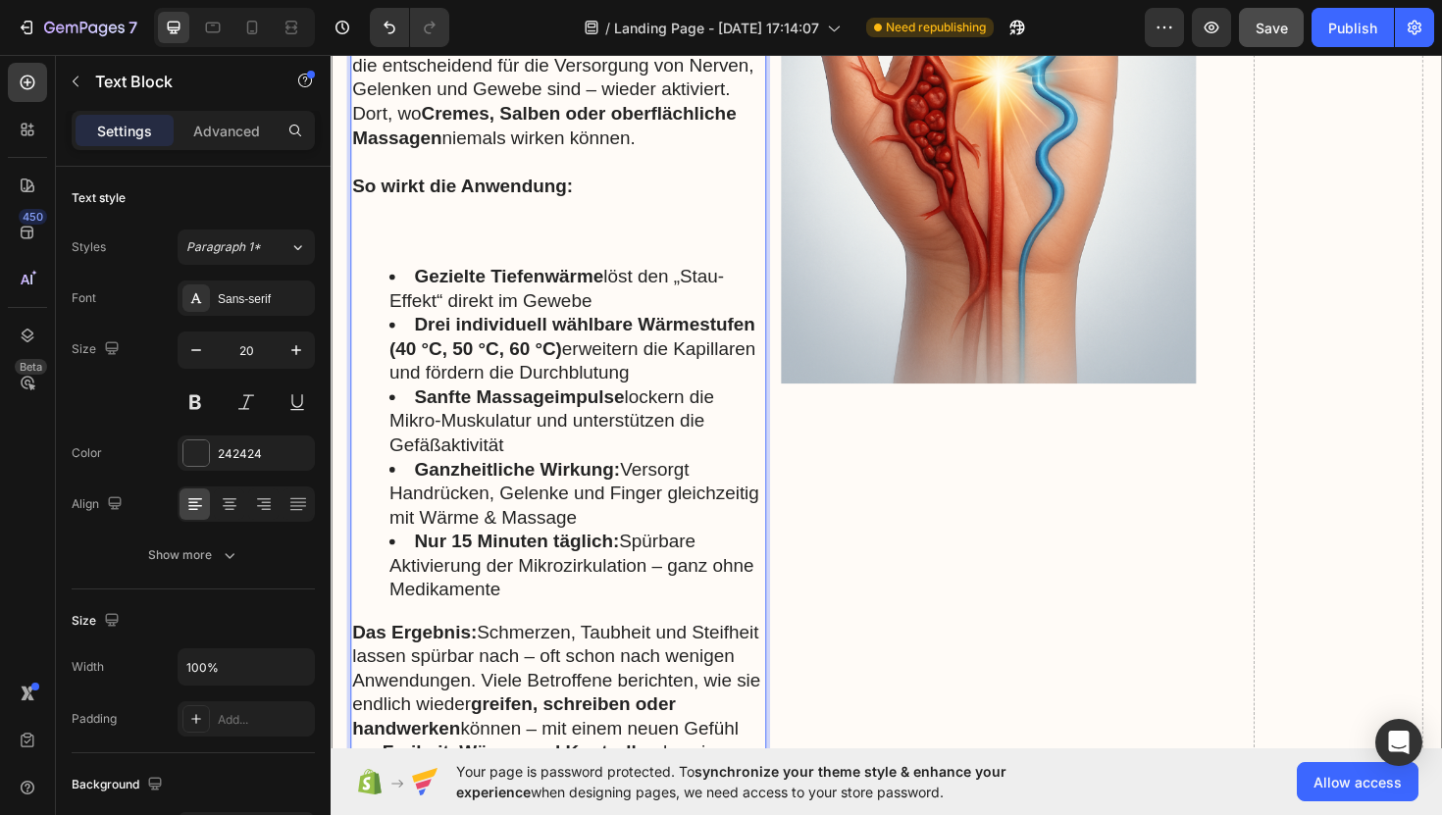
click at [619, 181] on p "So wirkt die Anwendung:" at bounding box center [571, 194] width 437 height 26
click at [507, 222] on p "Rich Text Editor. Editing area: main" at bounding box center [571, 231] width 437 height 51
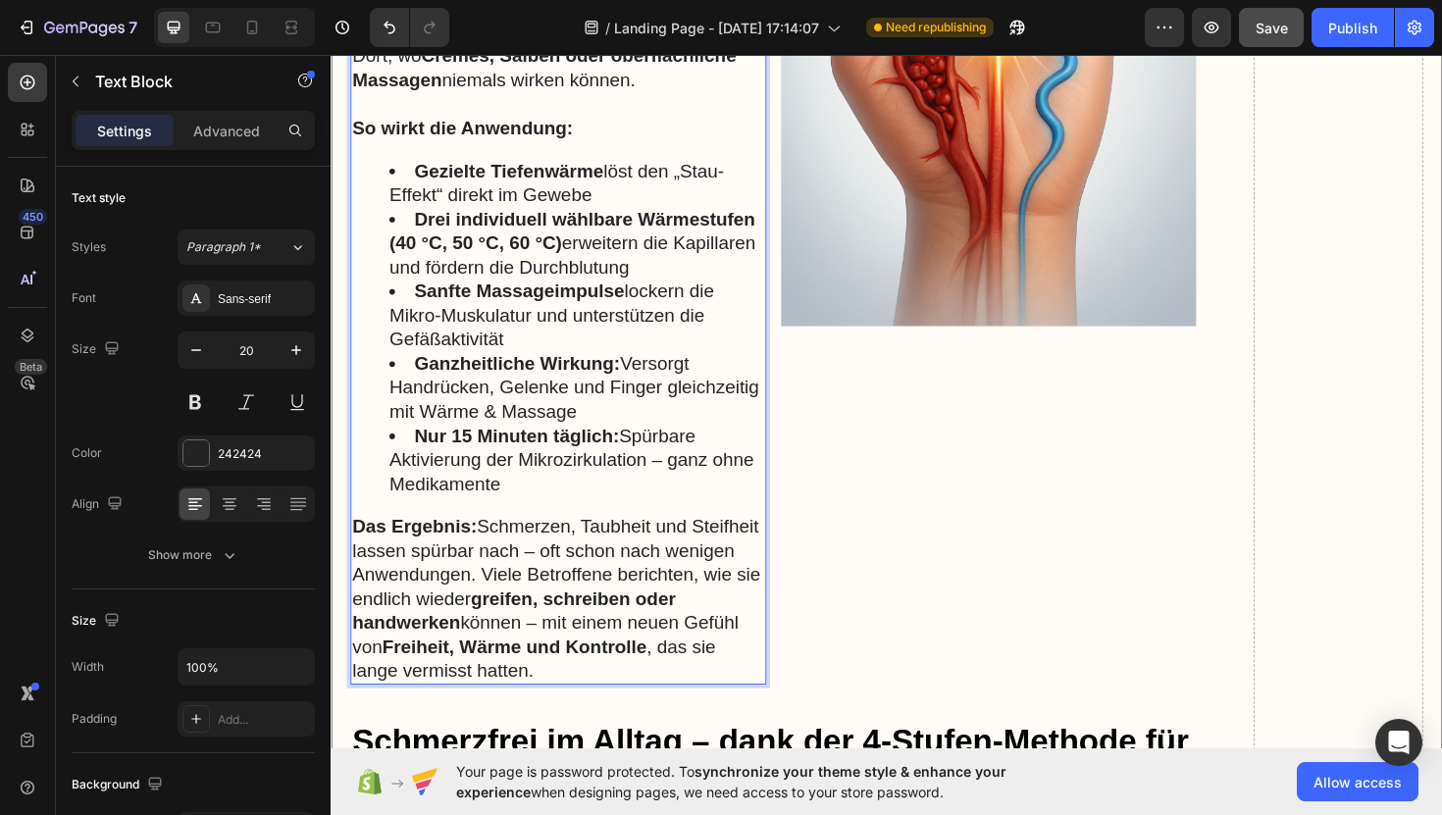
scroll to position [8677, 0]
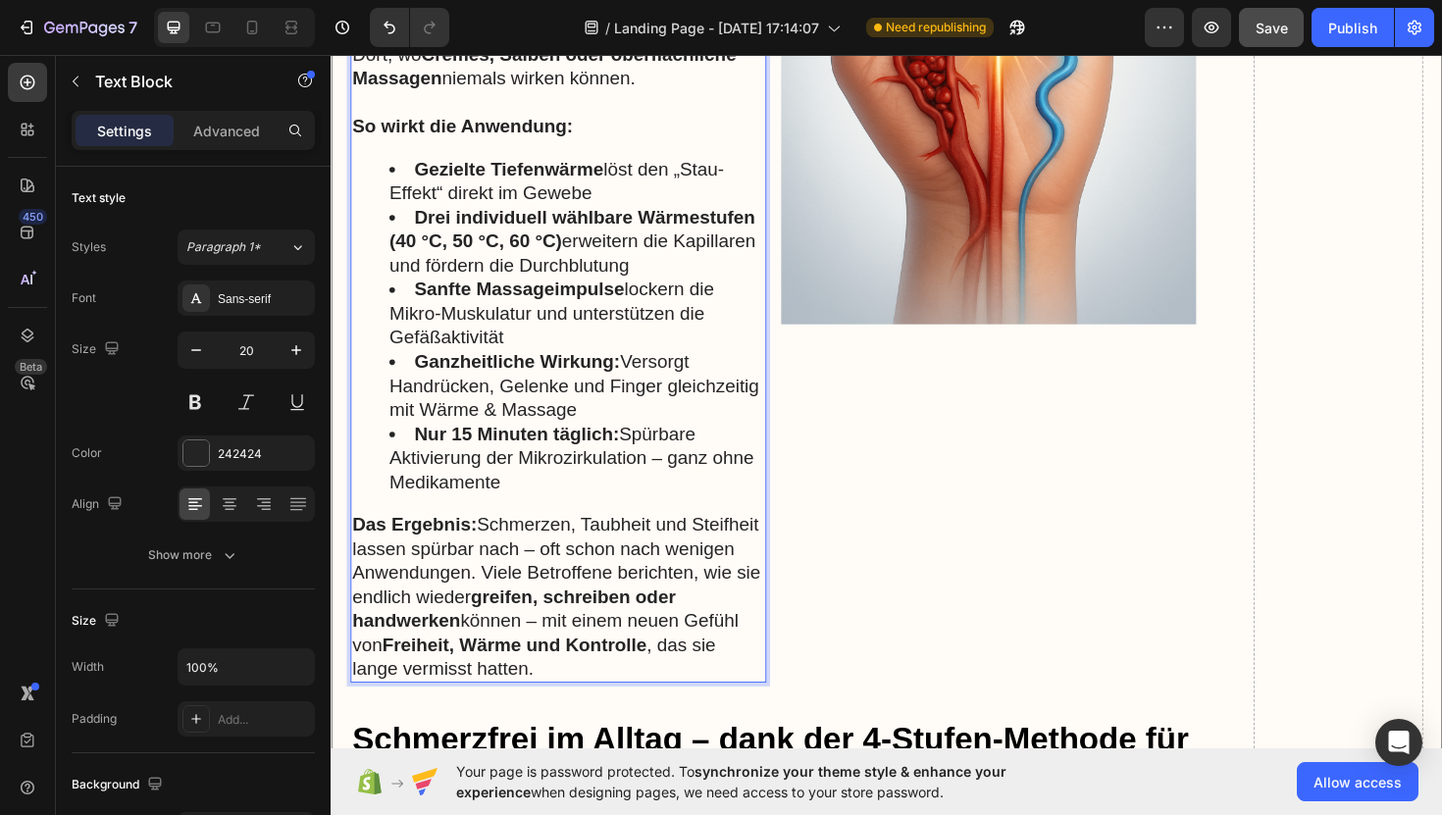
click at [595, 495] on div "Was viele nicht wissen: In den meisten Fällen liegt die wahre Ursache chronisch…" at bounding box center [571, 201] width 440 height 1038
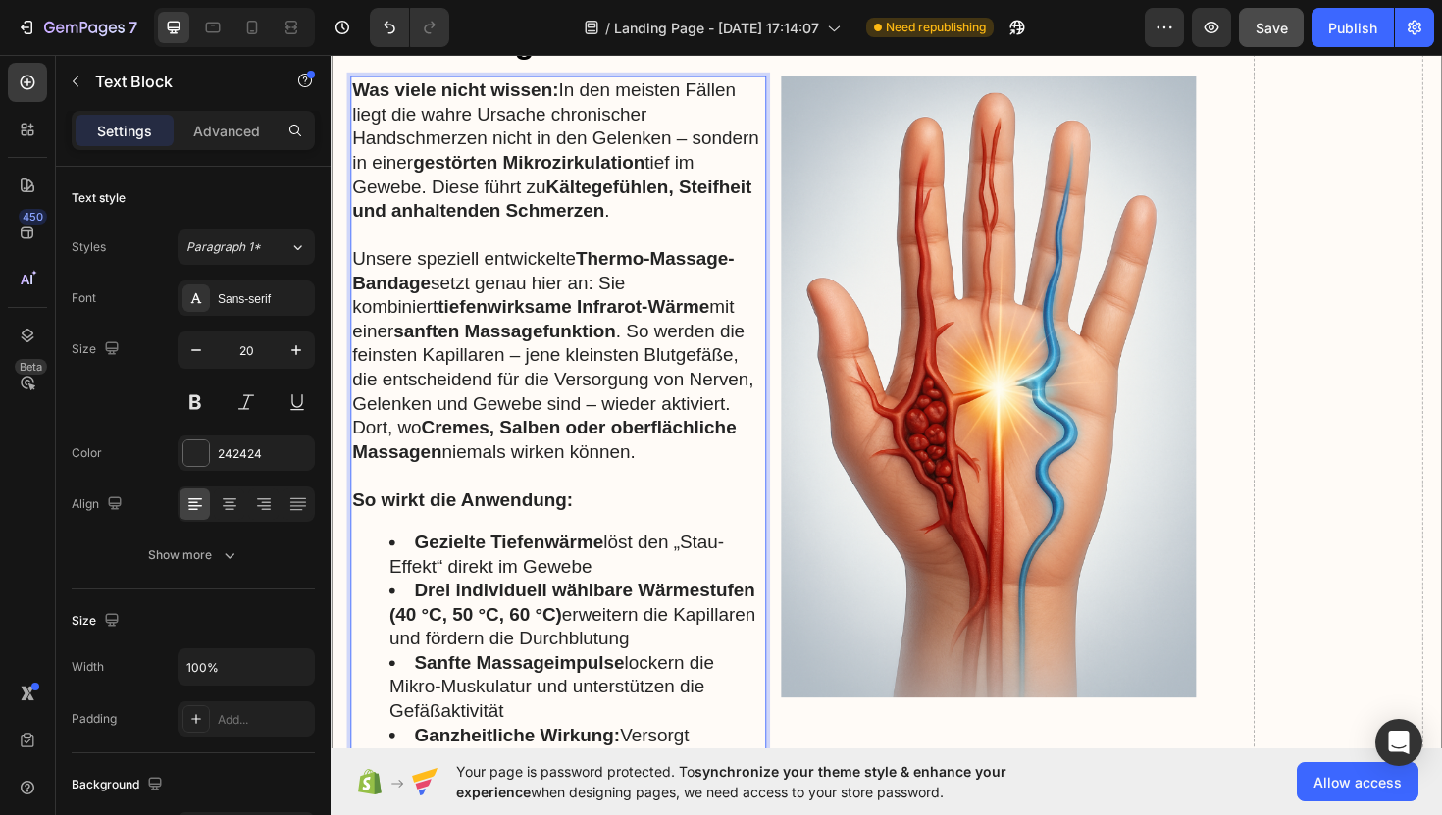
scroll to position [8166, 0]
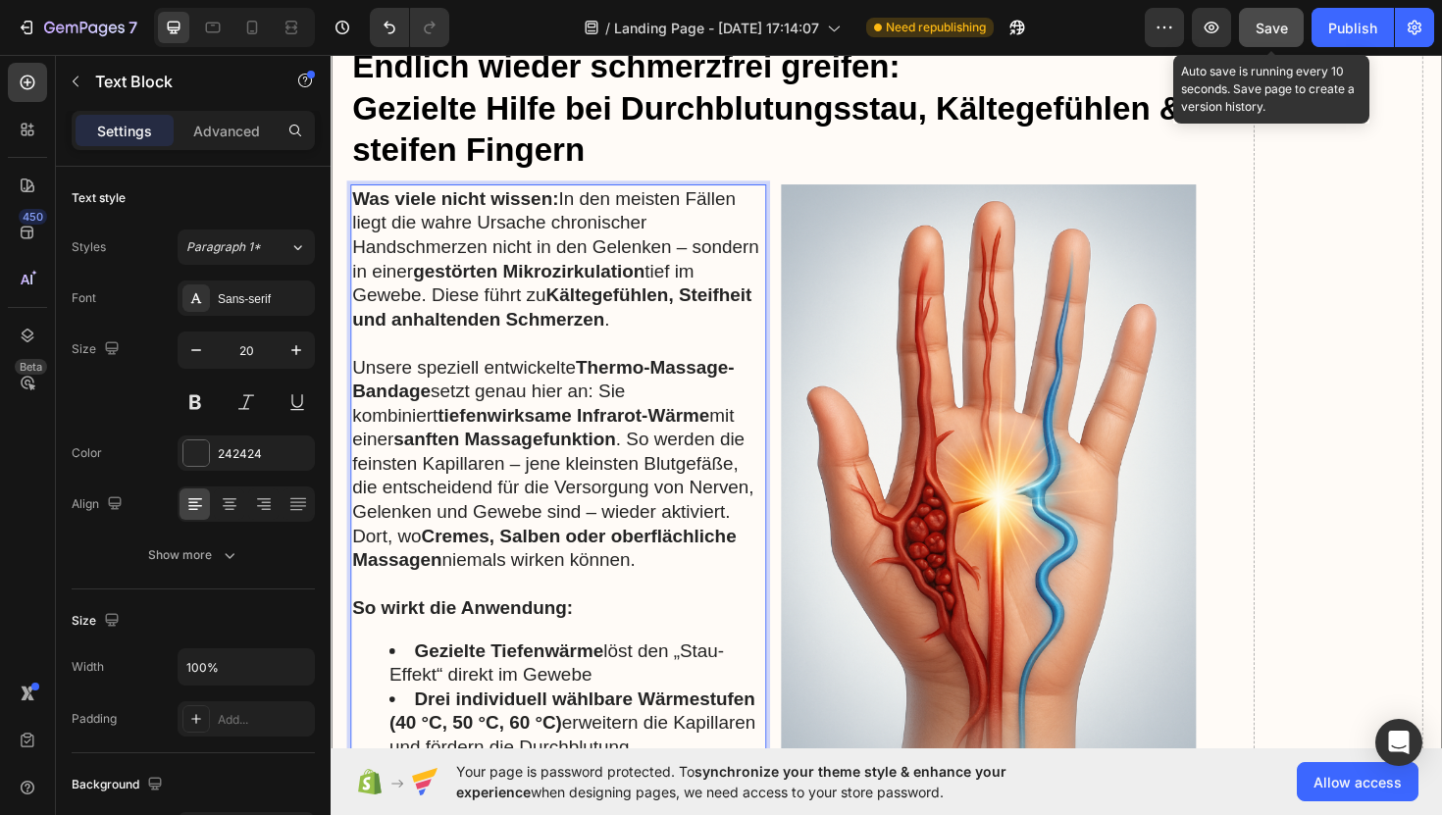
click at [1265, 26] on span "Save" at bounding box center [1272, 28] width 32 height 17
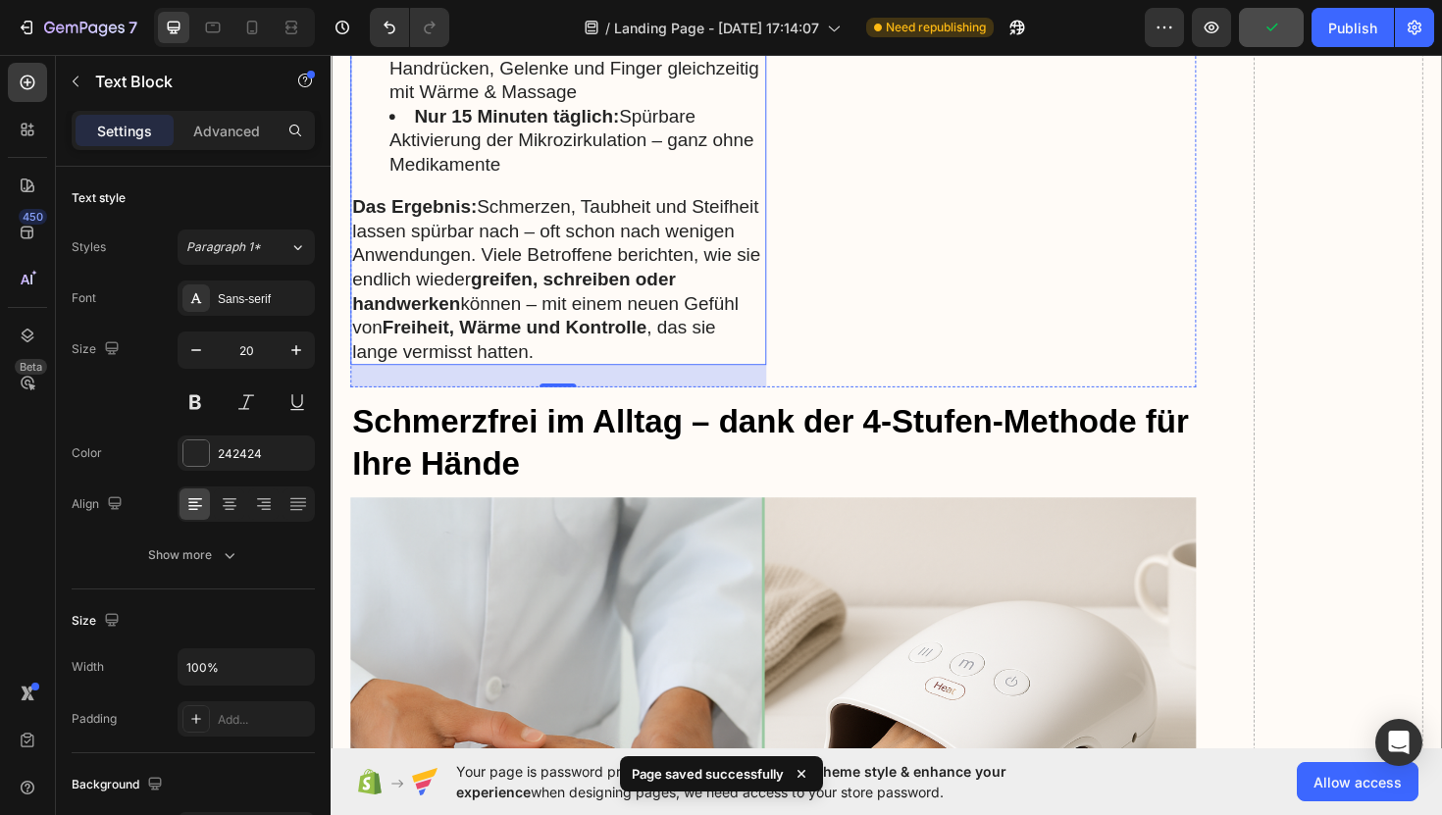
scroll to position [9045, 0]
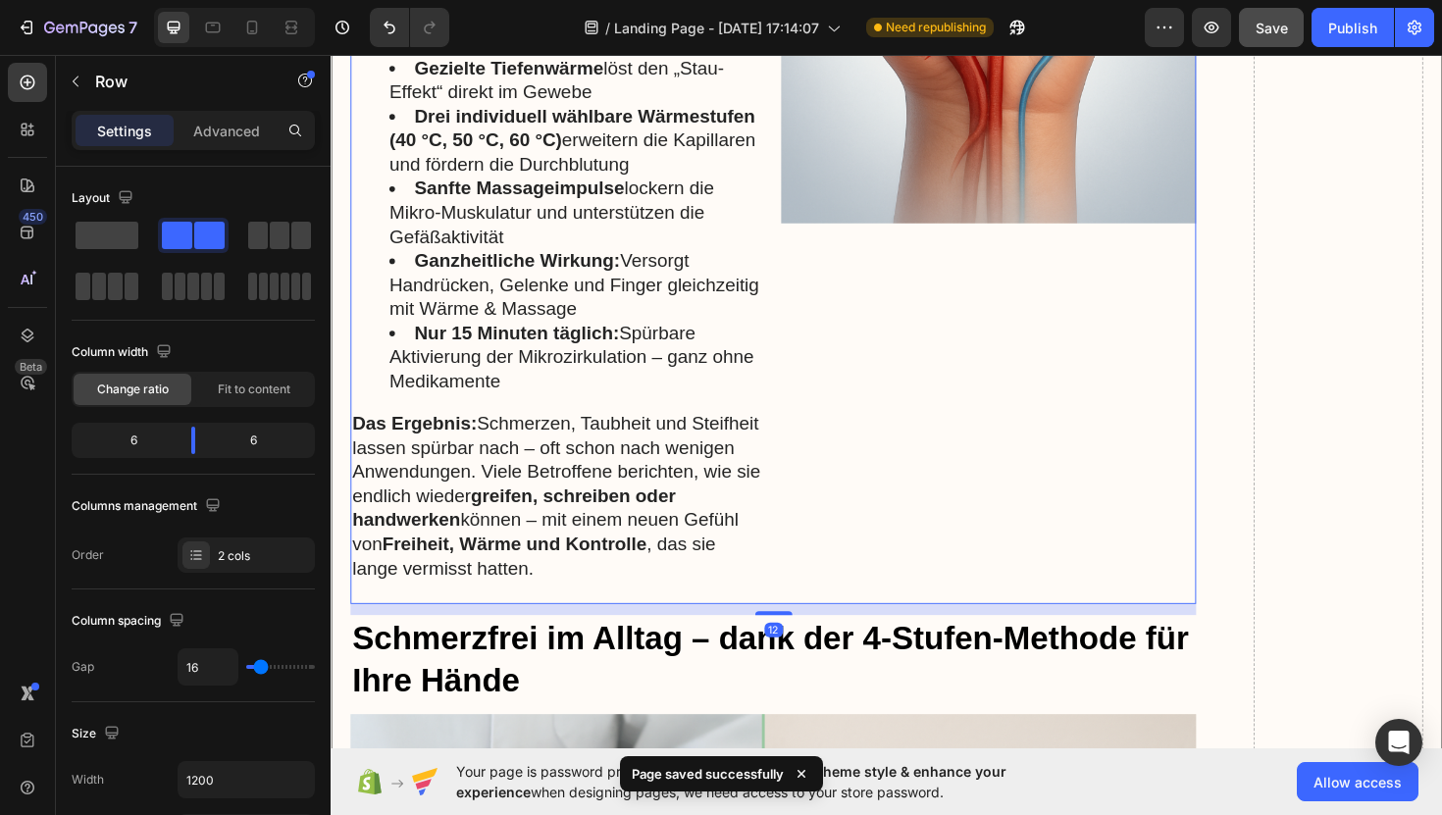
scroll to position [8677, 0]
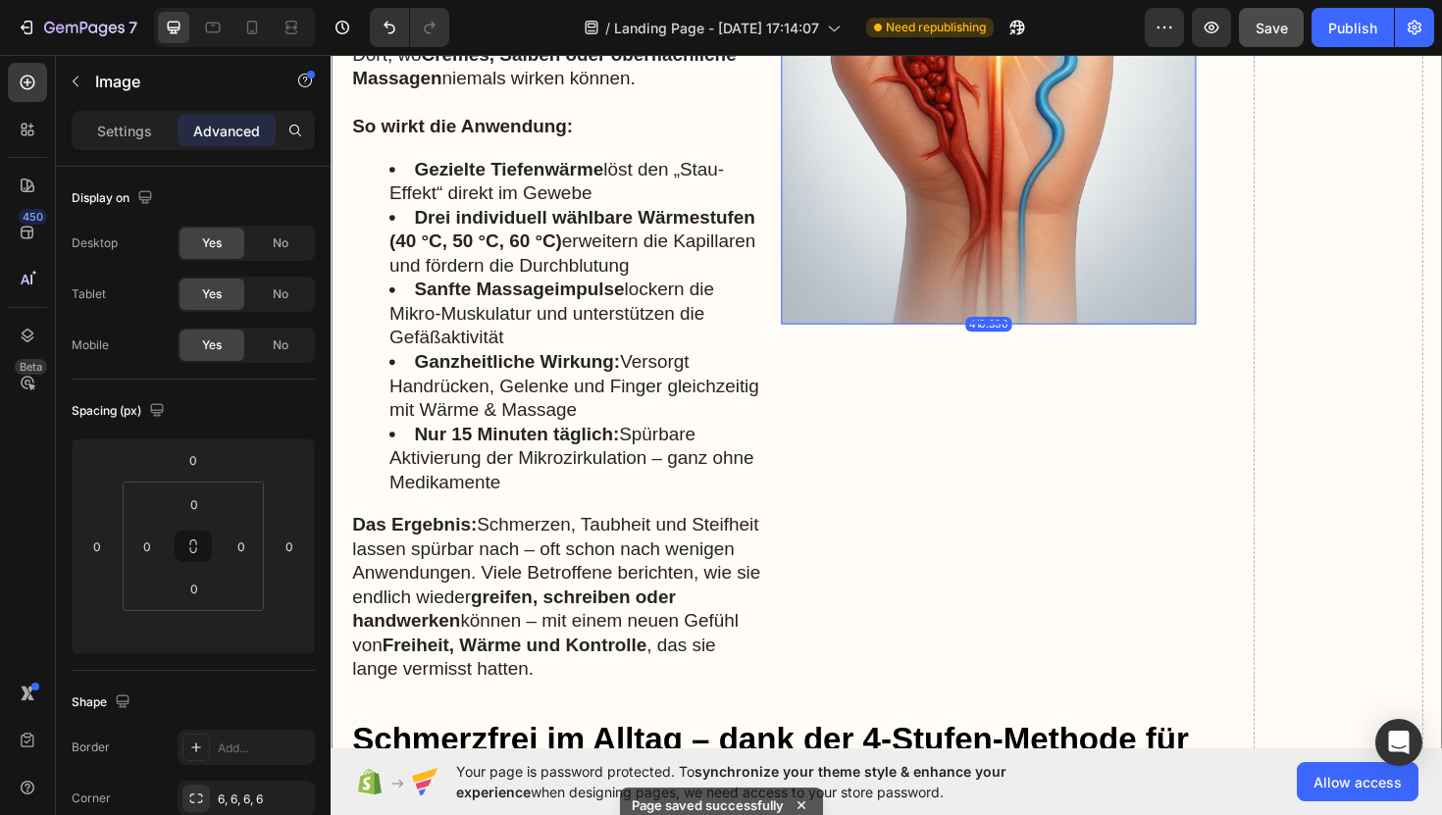
click at [1059, 223] on img at bounding box center [1027, 11] width 440 height 659
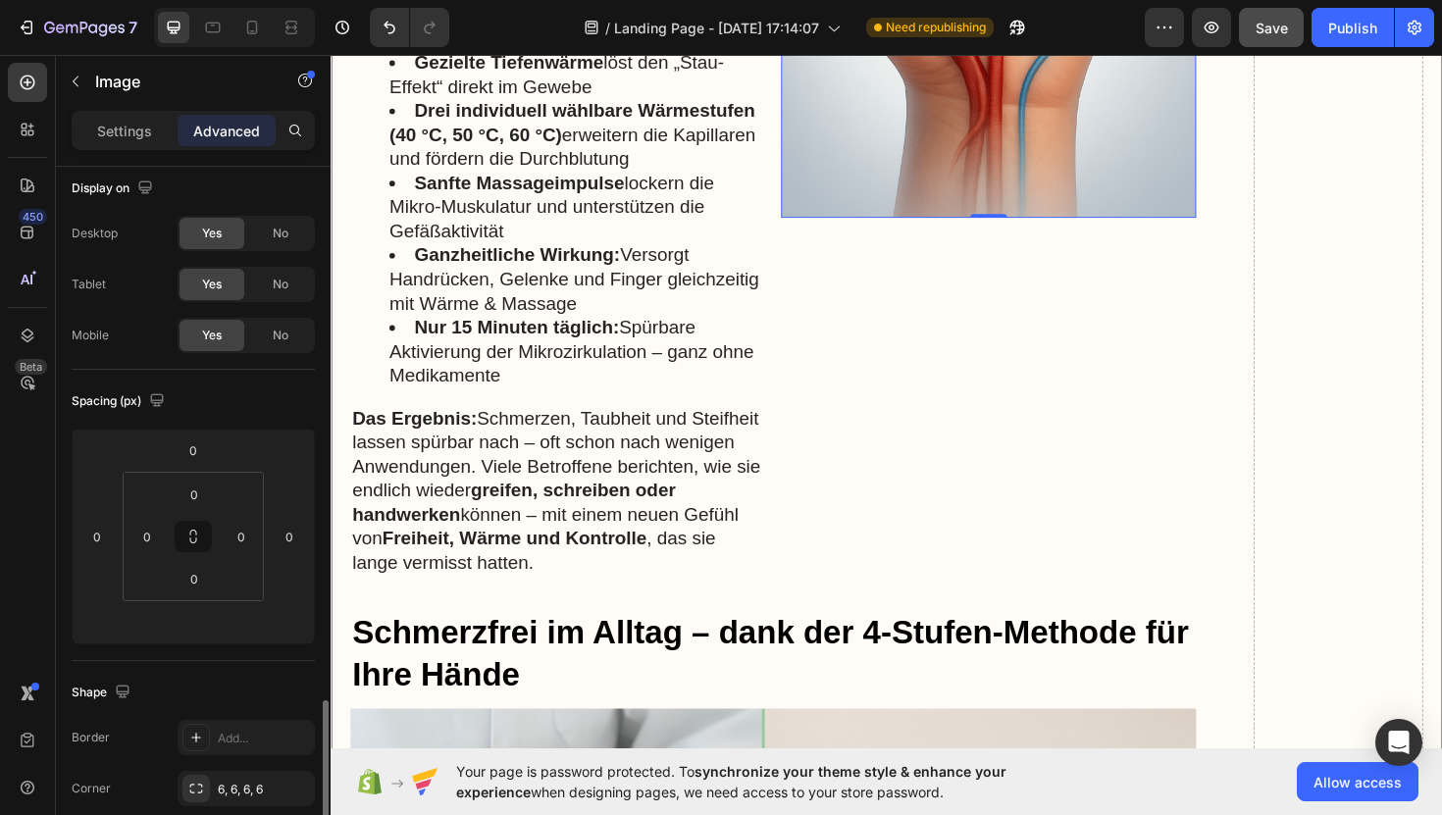
scroll to position [0, 0]
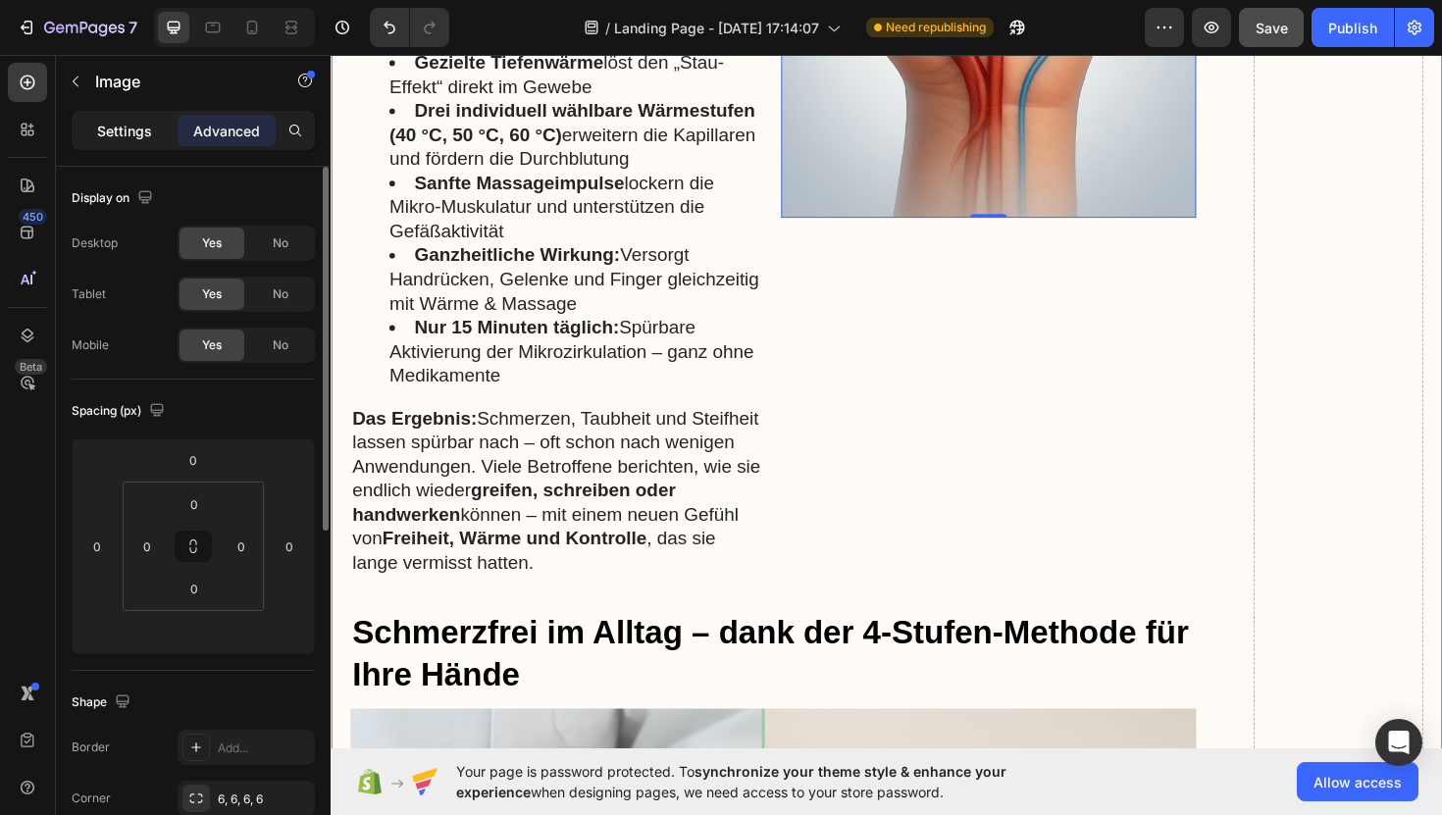
click at [135, 133] on p "Settings" at bounding box center [124, 131] width 55 height 21
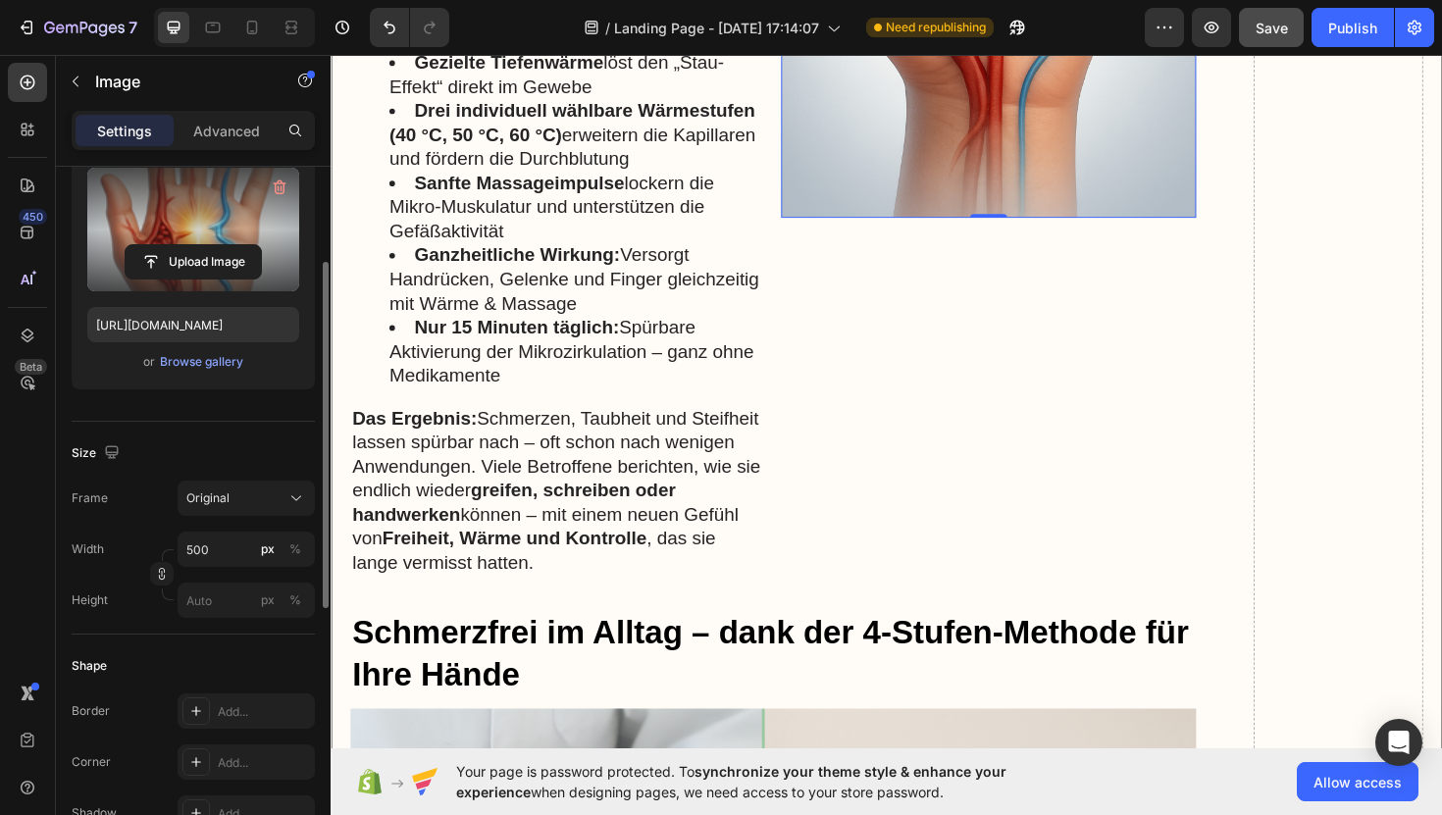
scroll to position [219, 0]
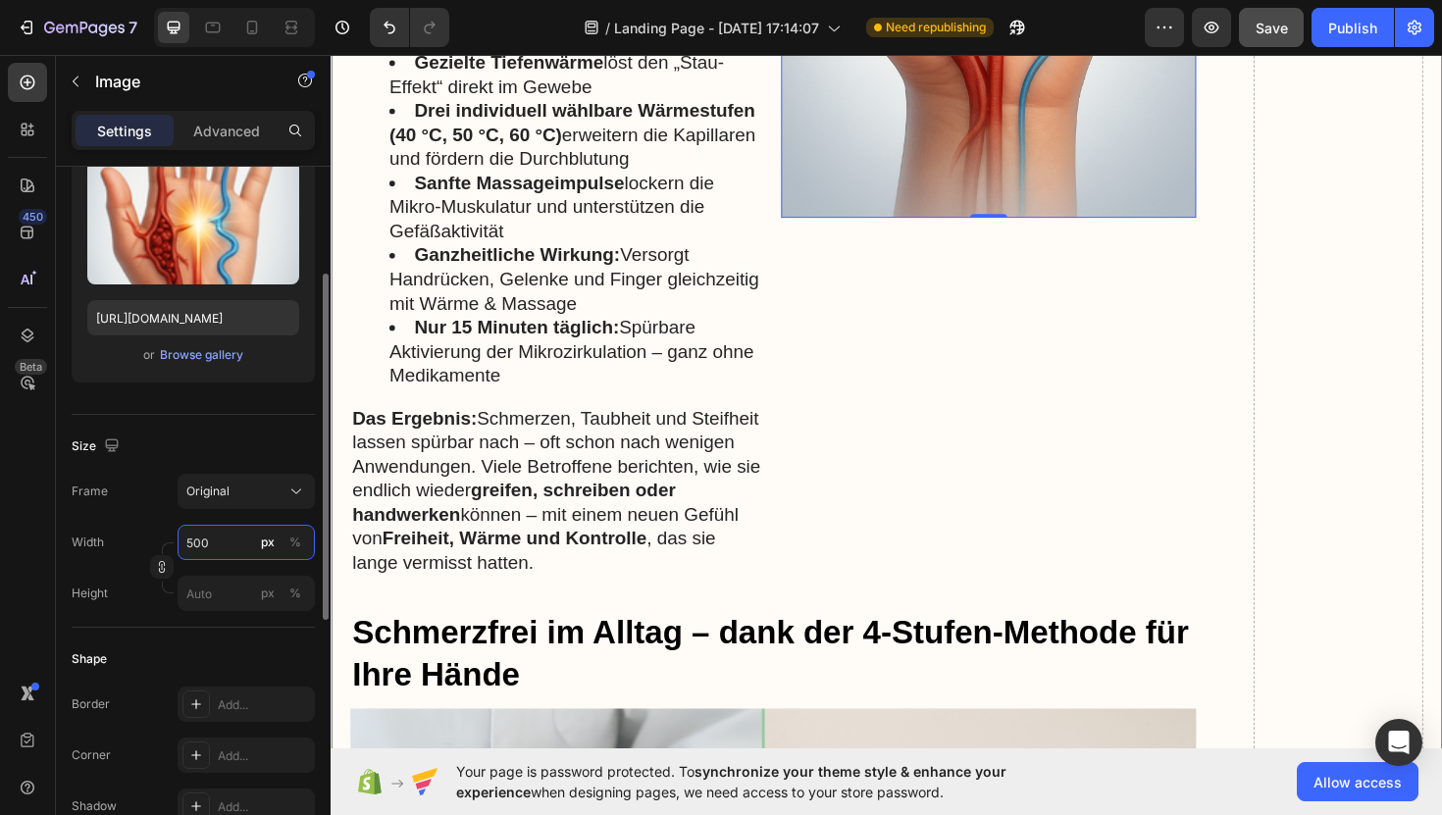
click at [221, 544] on input "500" at bounding box center [246, 542] width 137 height 35
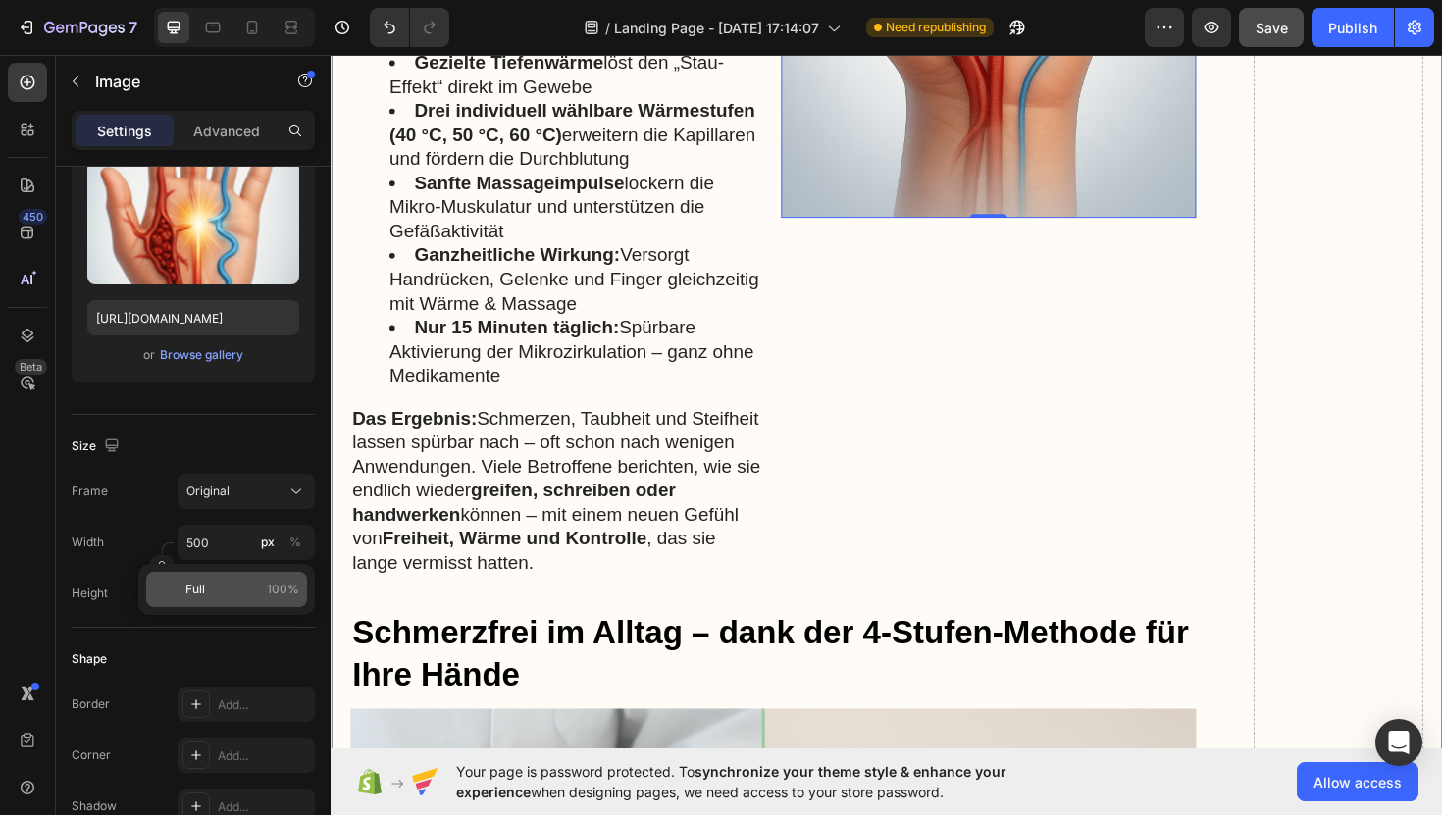
click at [247, 600] on div "Full 100%" at bounding box center [226, 589] width 161 height 35
type input "100"
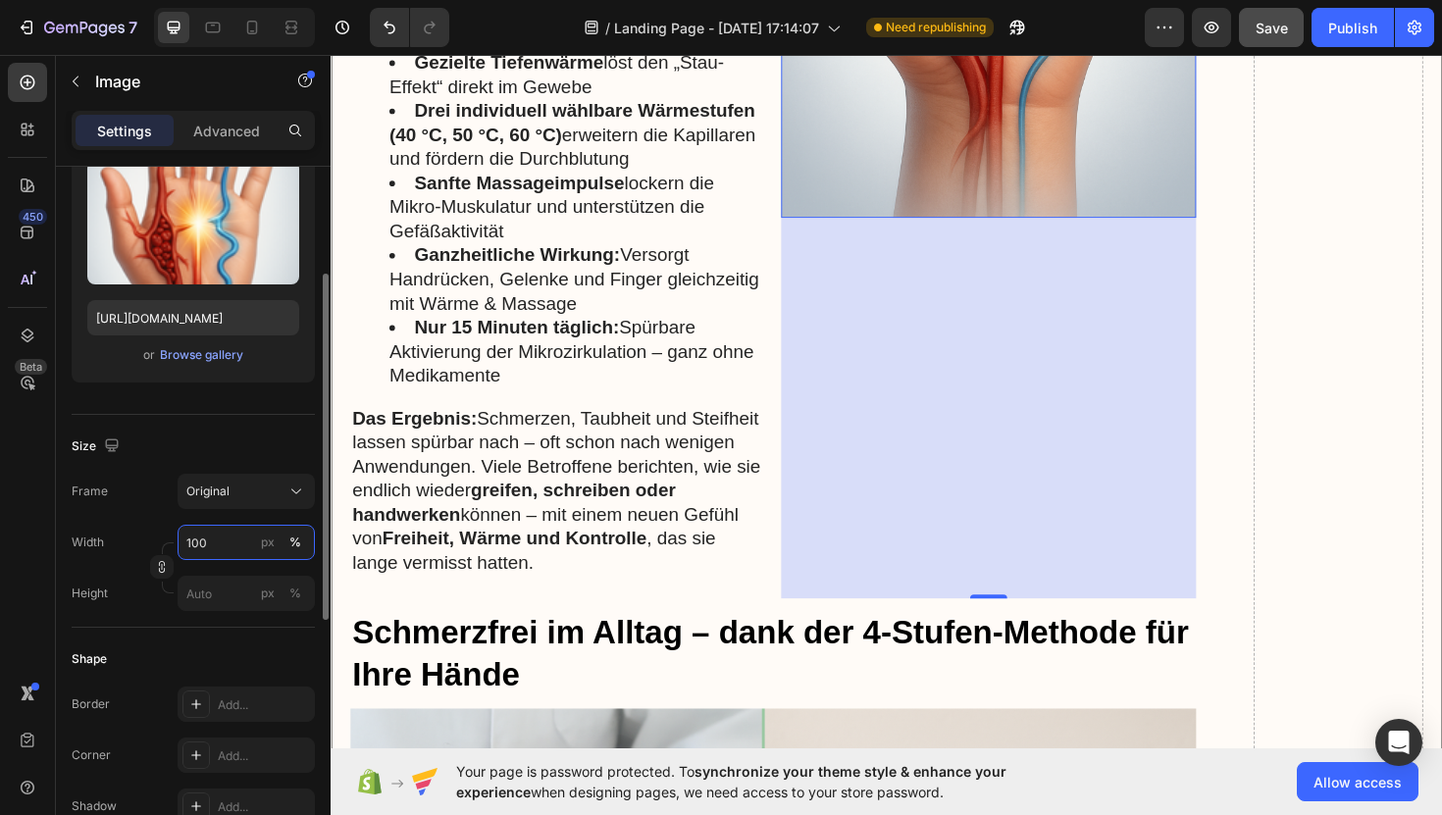
click at [247, 543] on input "100" at bounding box center [246, 542] width 137 height 35
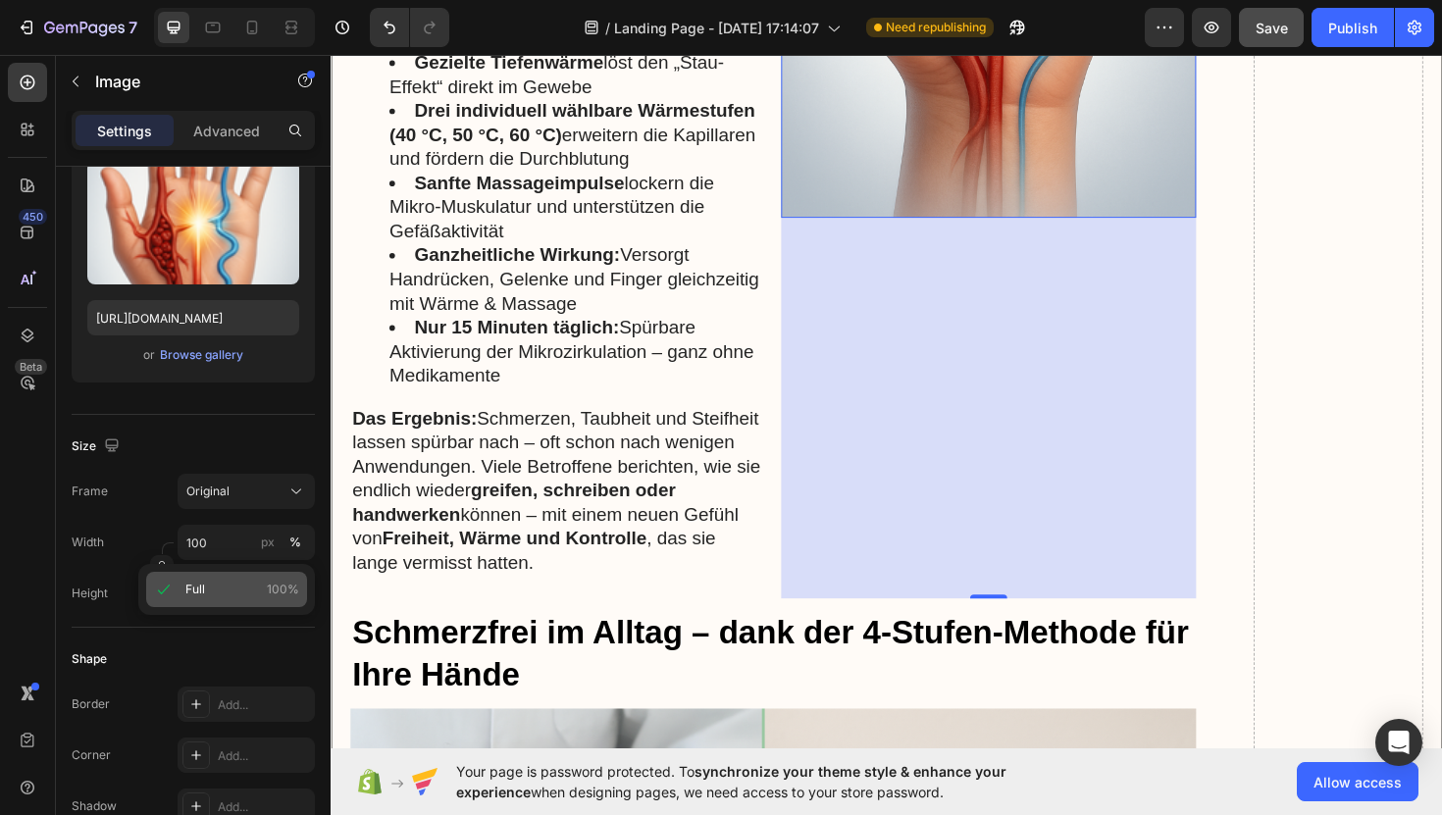
click at [252, 582] on p "Full 100%" at bounding box center [242, 590] width 114 height 18
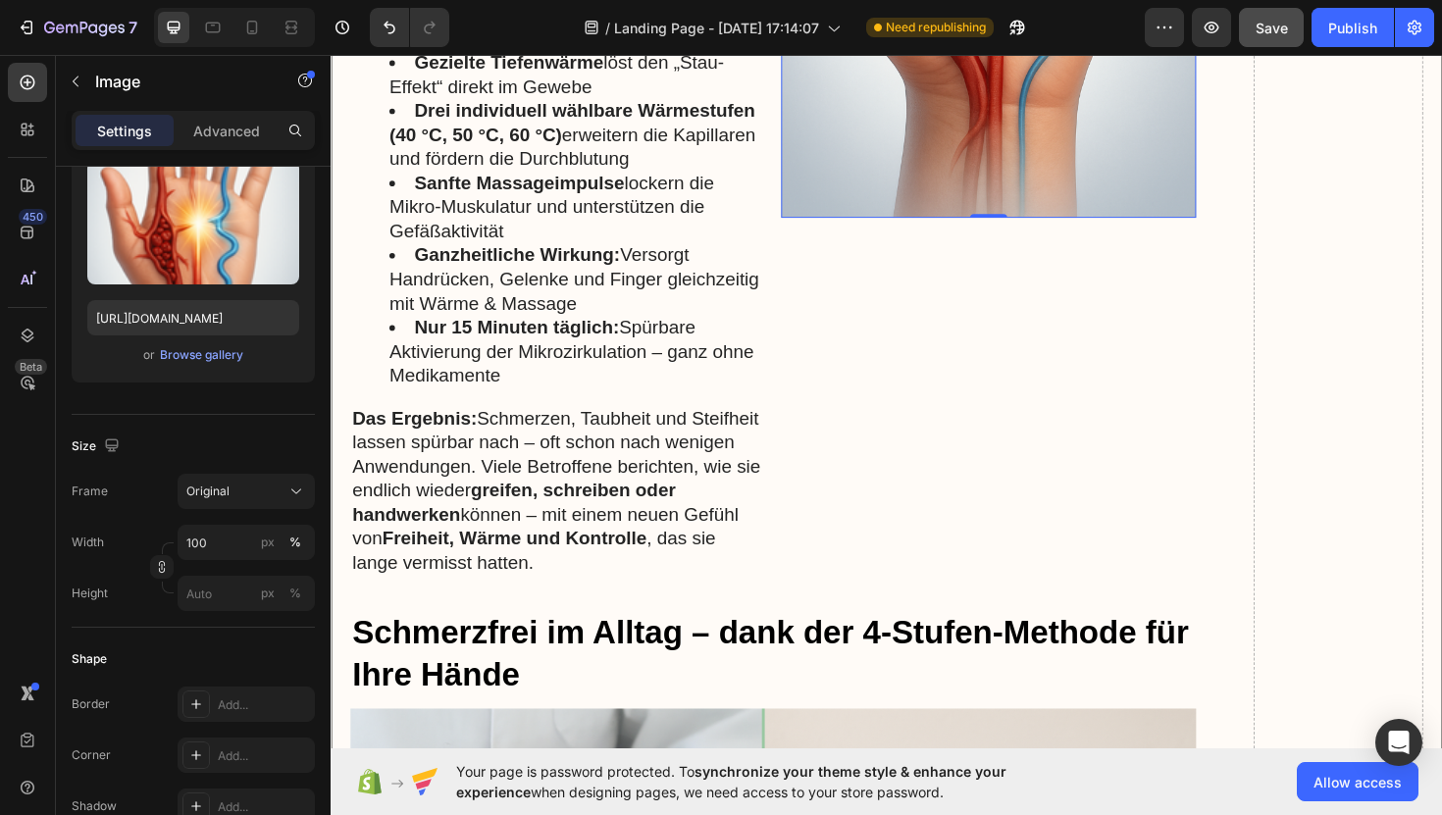
click at [252, 0] on div "7 / Landing Page - Jul 29, 17:14:07 Need republishing Preview Save Publish 450 …" at bounding box center [721, 0] width 1442 height 0
click at [260, 602] on button "px" at bounding box center [268, 594] width 24 height 24
click at [258, 600] on button "px" at bounding box center [268, 594] width 24 height 24
click at [172, 592] on div at bounding box center [168, 588] width 12 height 12
click at [161, 573] on icon "button" at bounding box center [162, 570] width 6 height 5
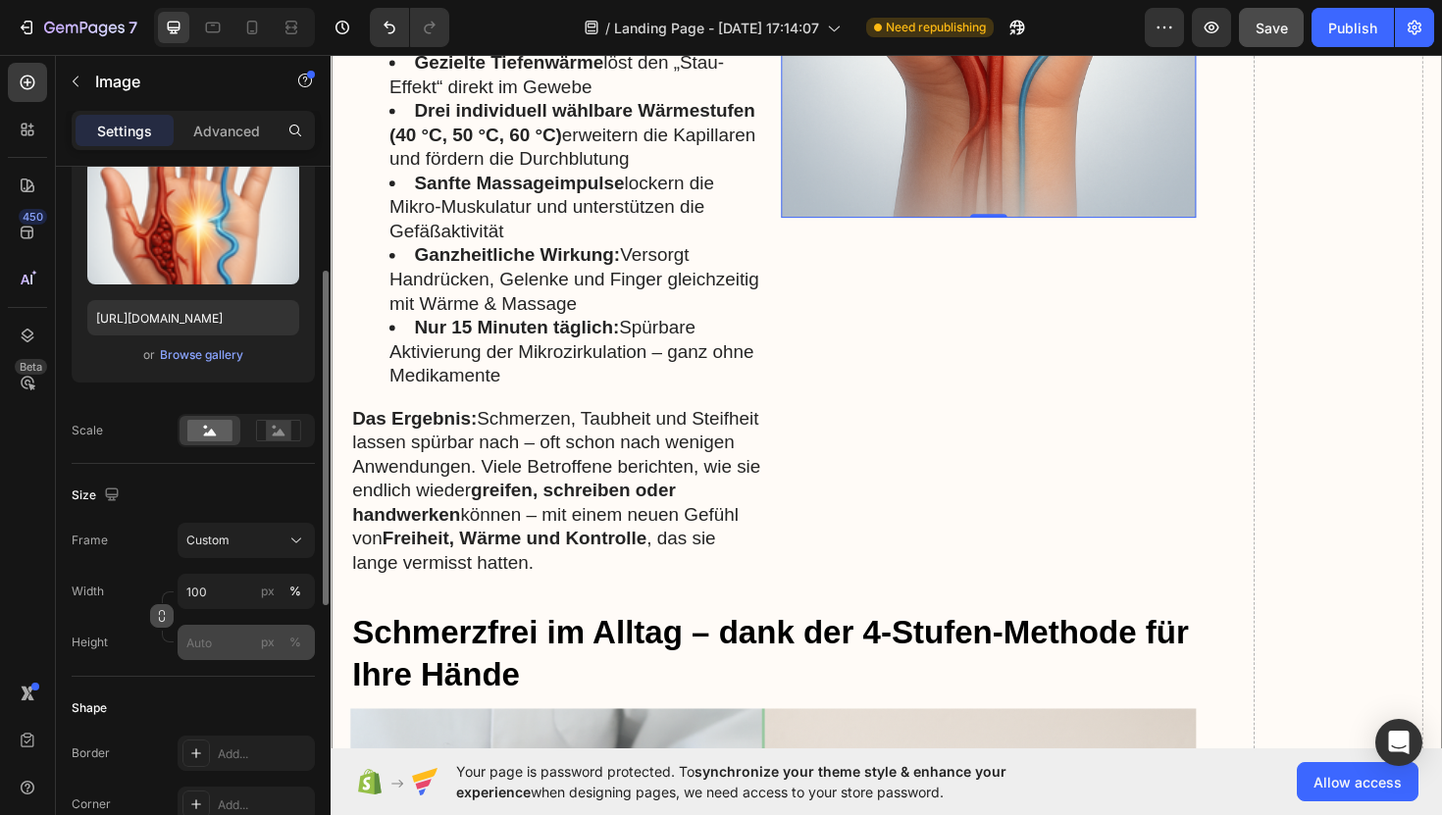
click at [259, 630] on div "px %" at bounding box center [281, 642] width 51 height 35
click at [259, 630] on input "px %" at bounding box center [246, 642] width 137 height 35
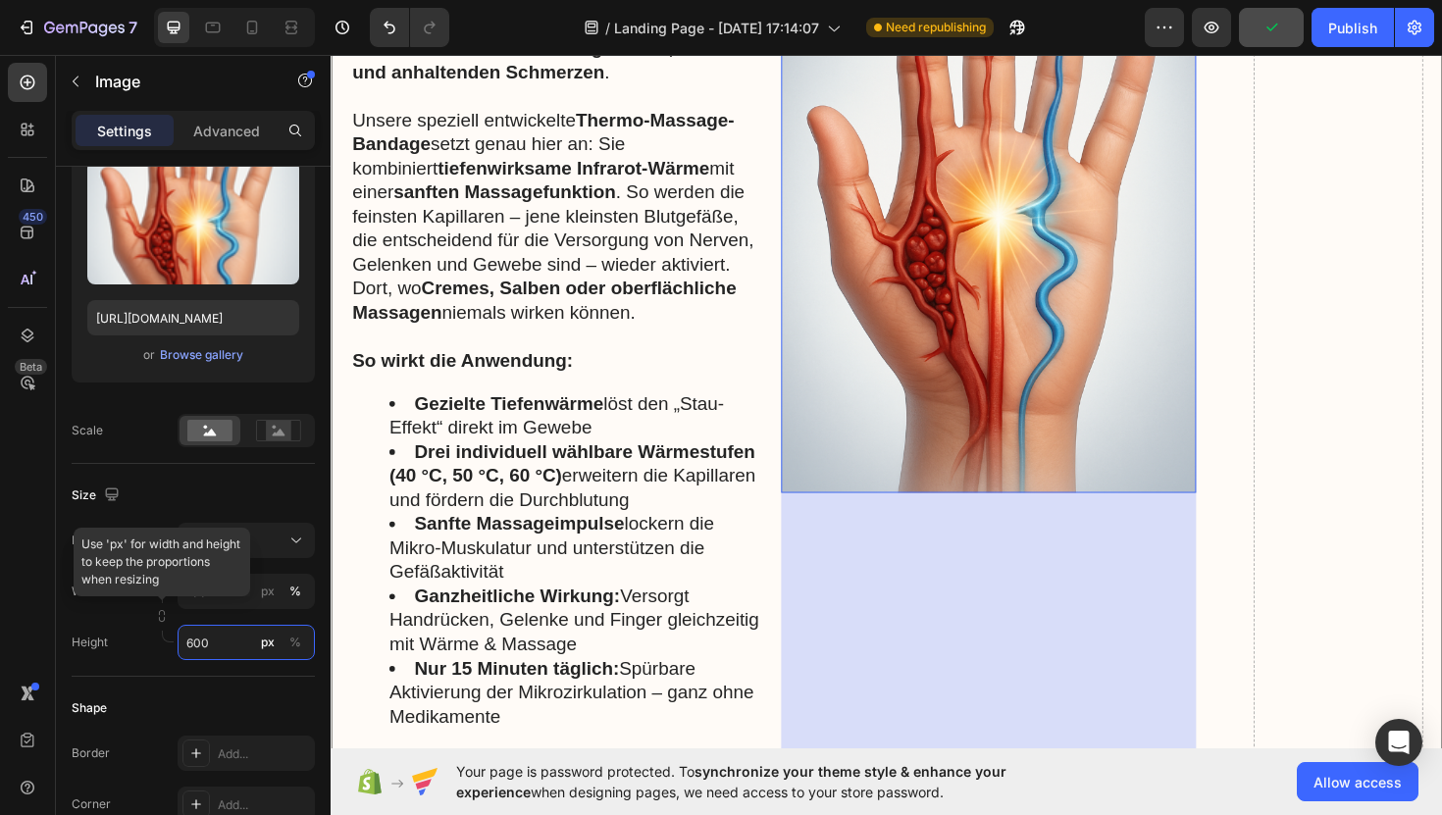
scroll to position [8623, 0]
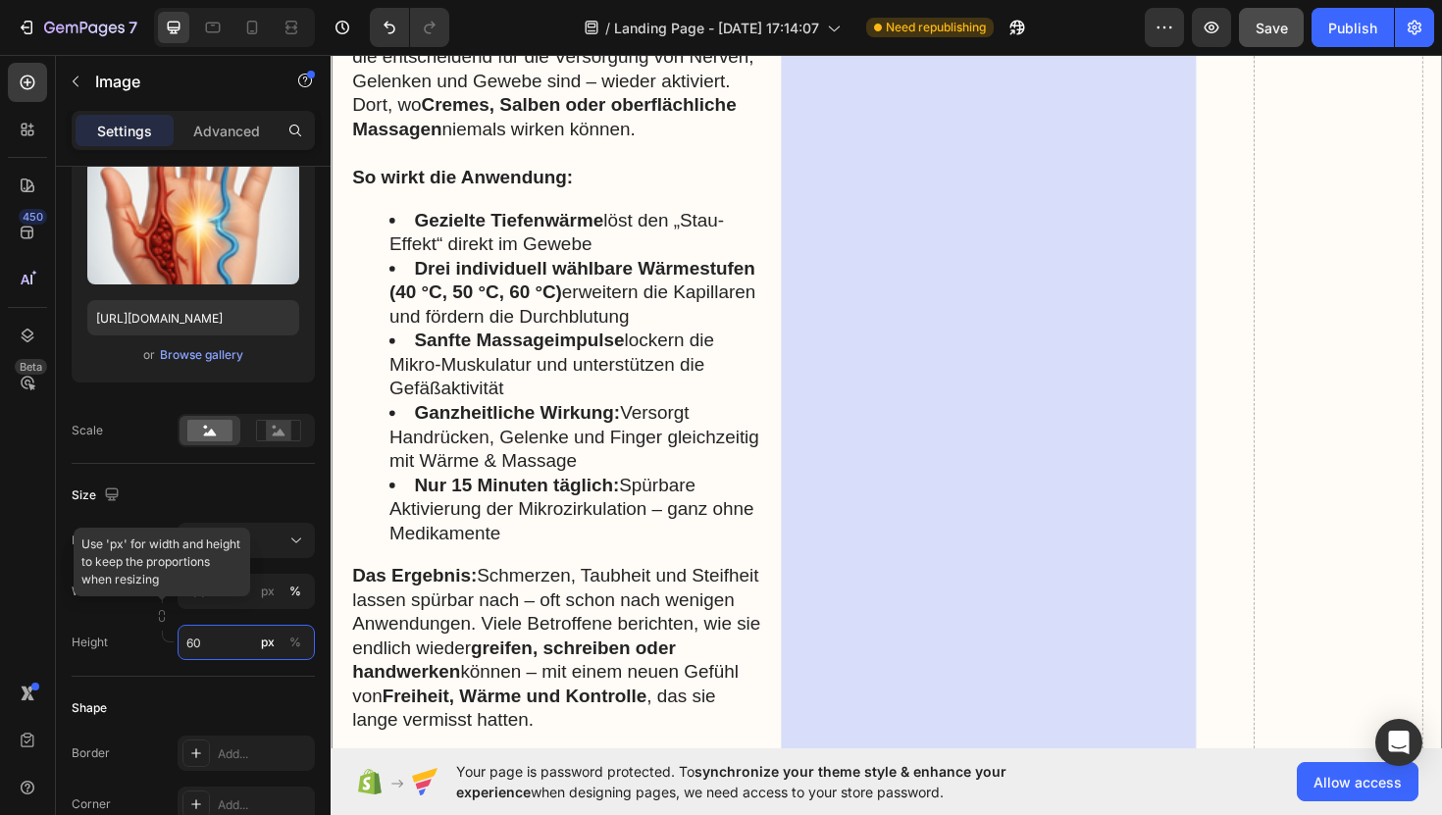
type input "6"
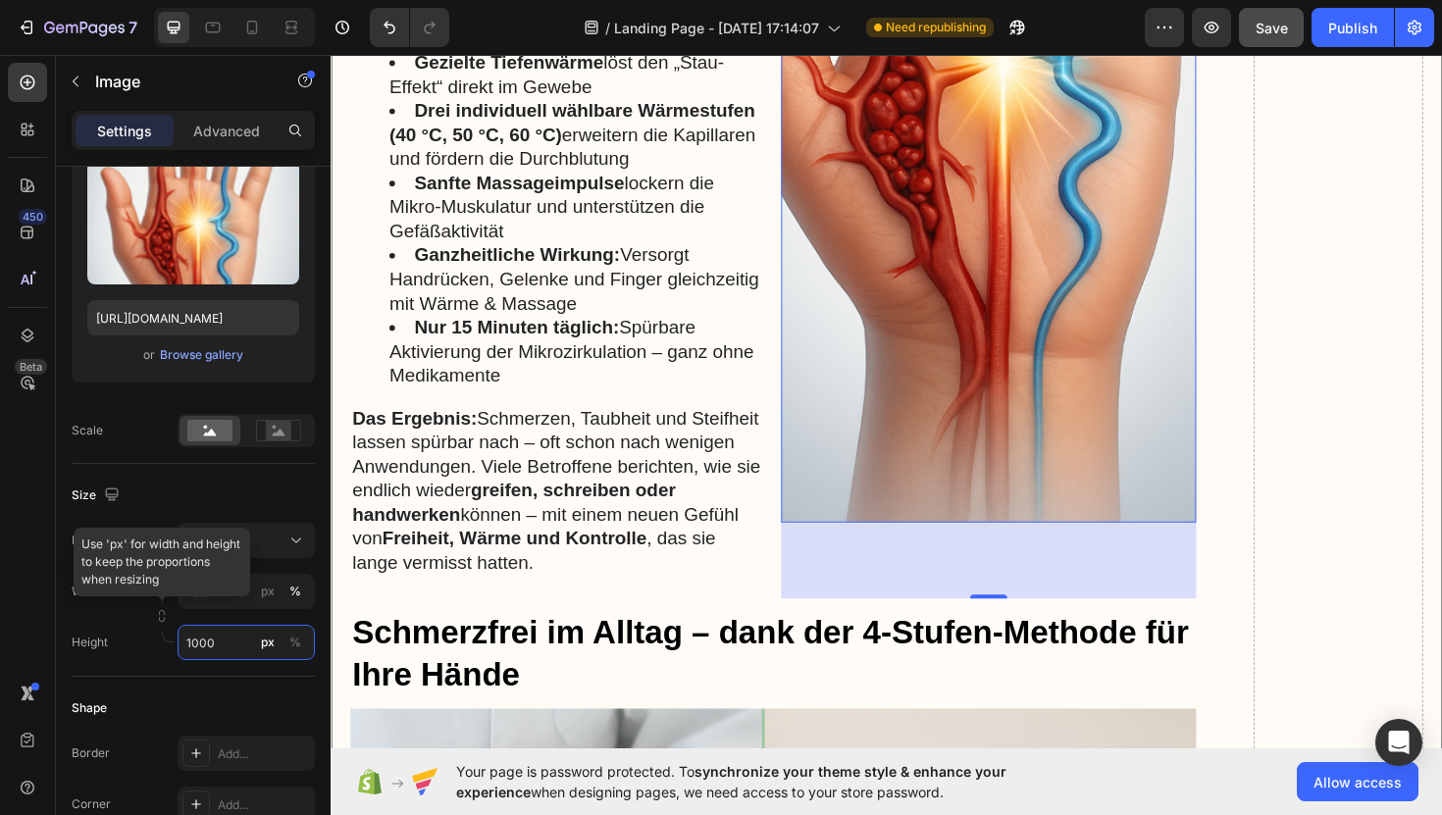
scroll to position [8782, 0]
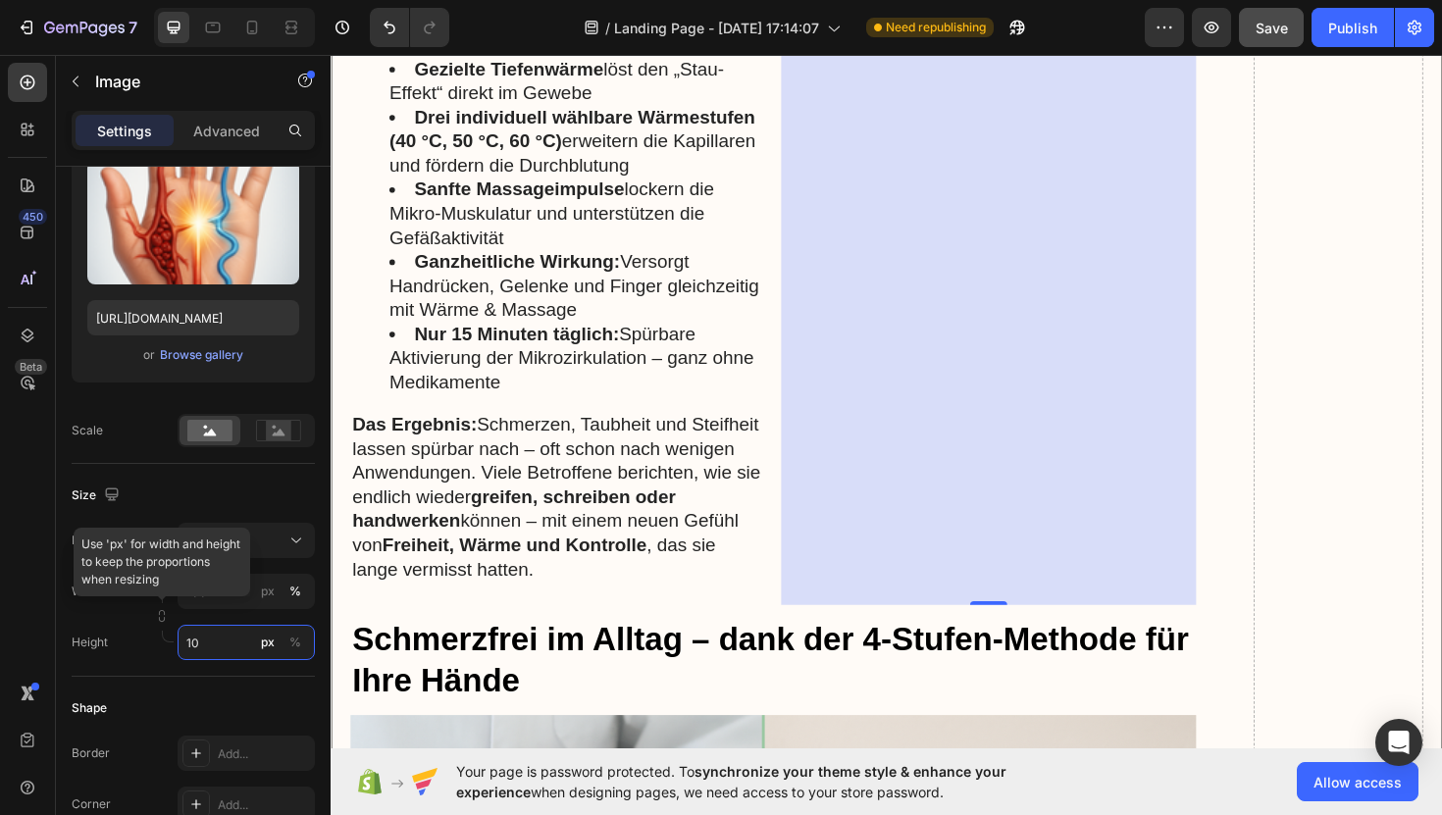
type input "1"
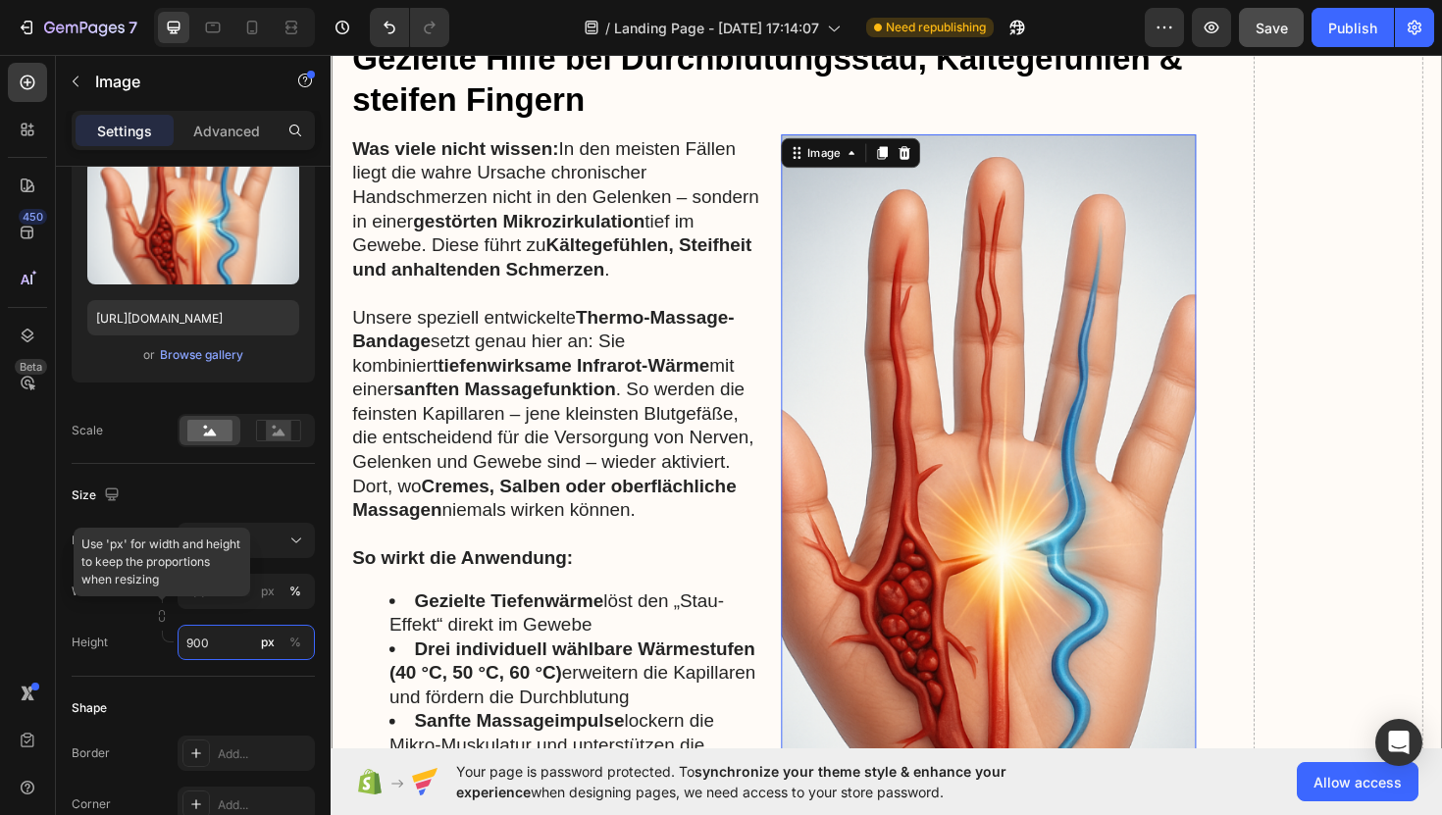
scroll to position [8211, 0]
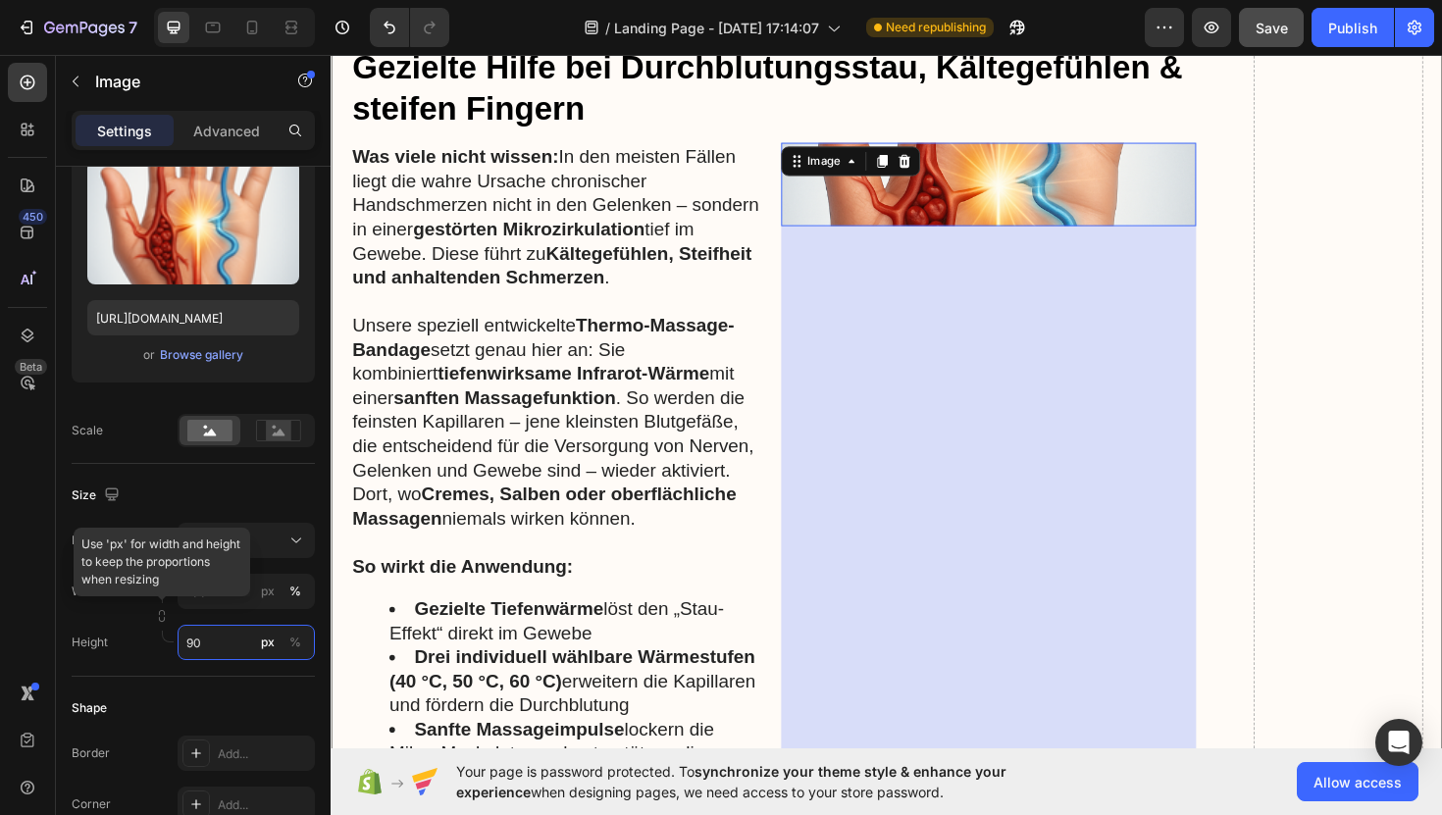
type input "9"
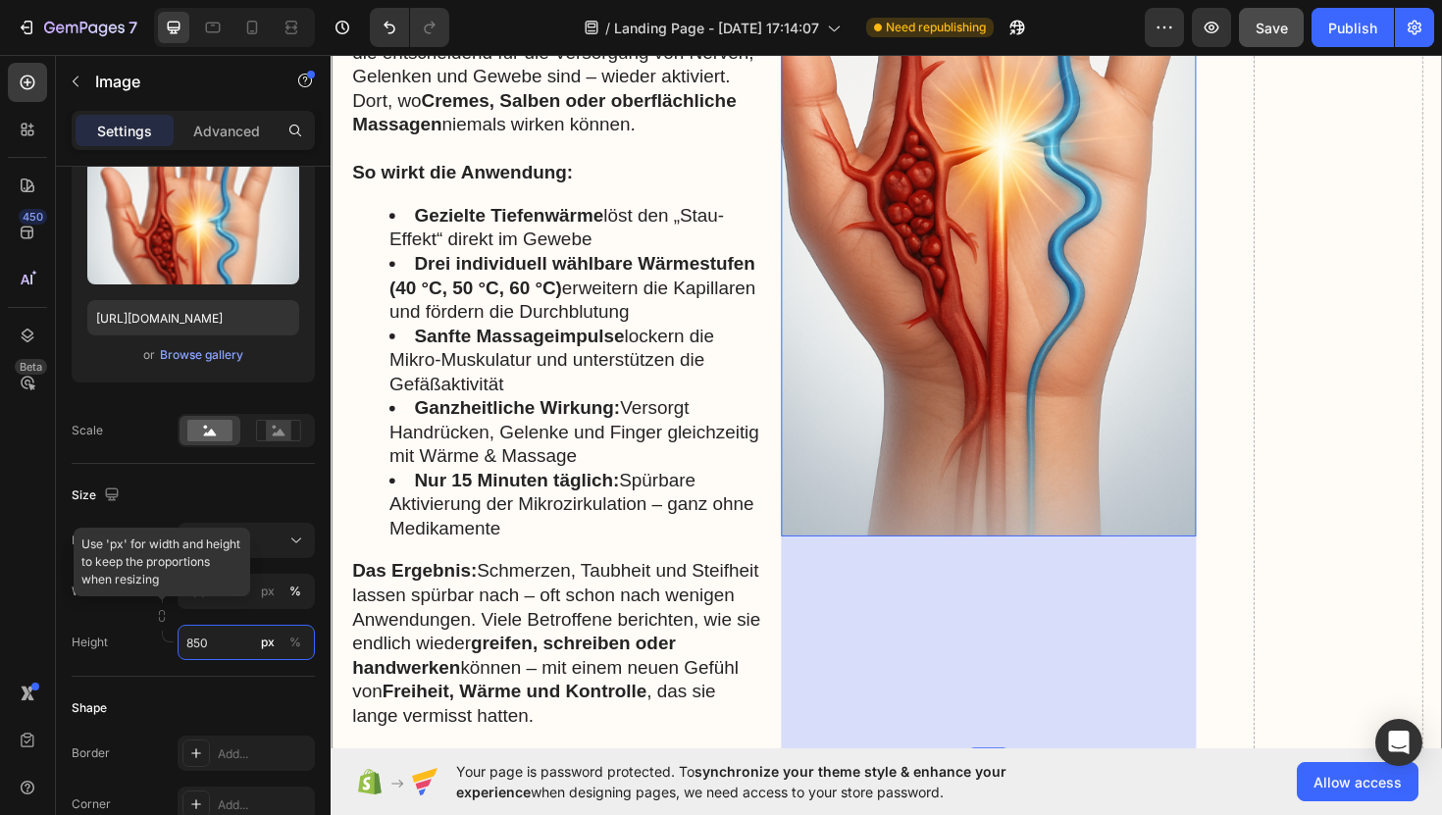
scroll to position [8635, 0]
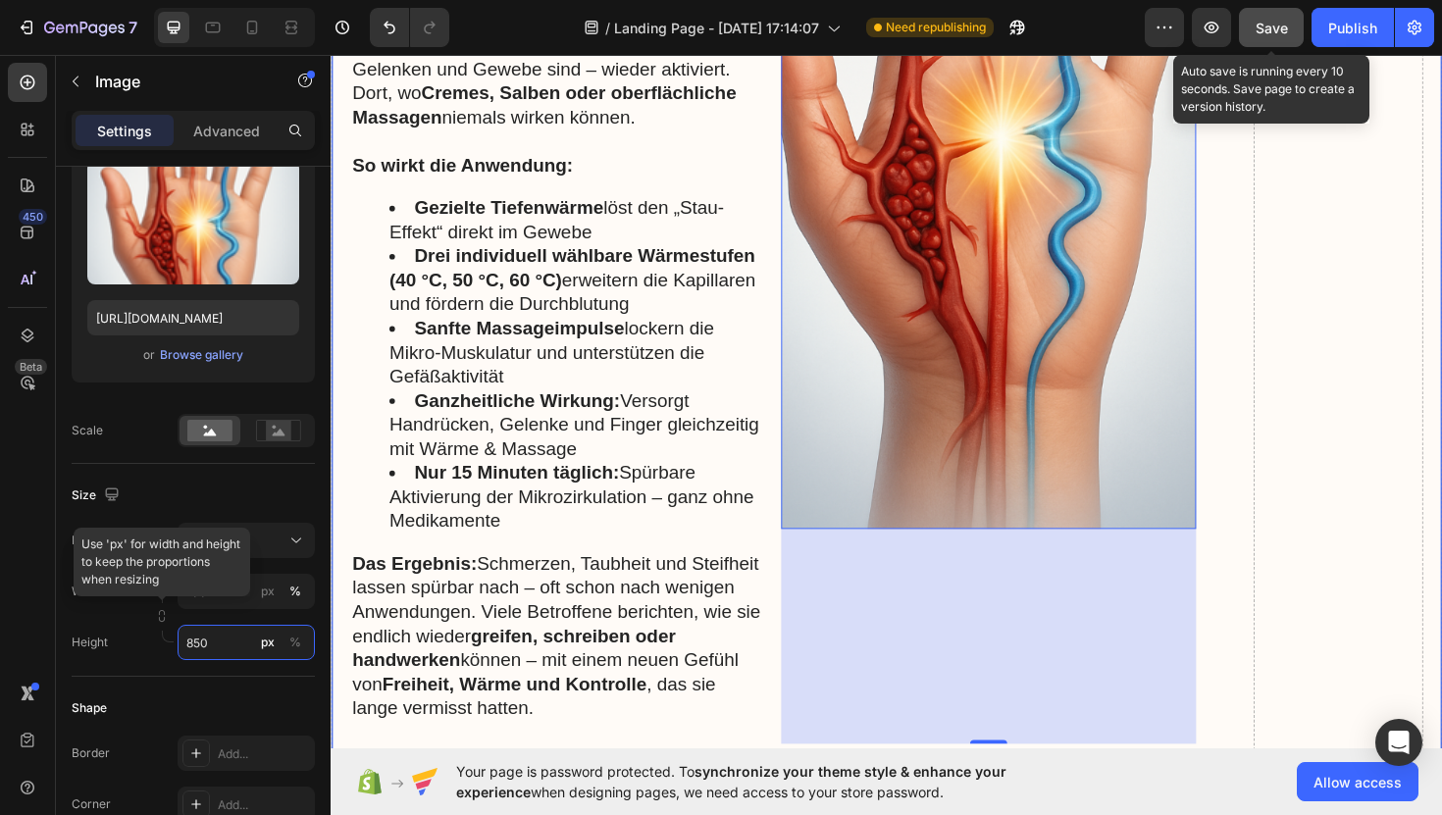
type input "850"
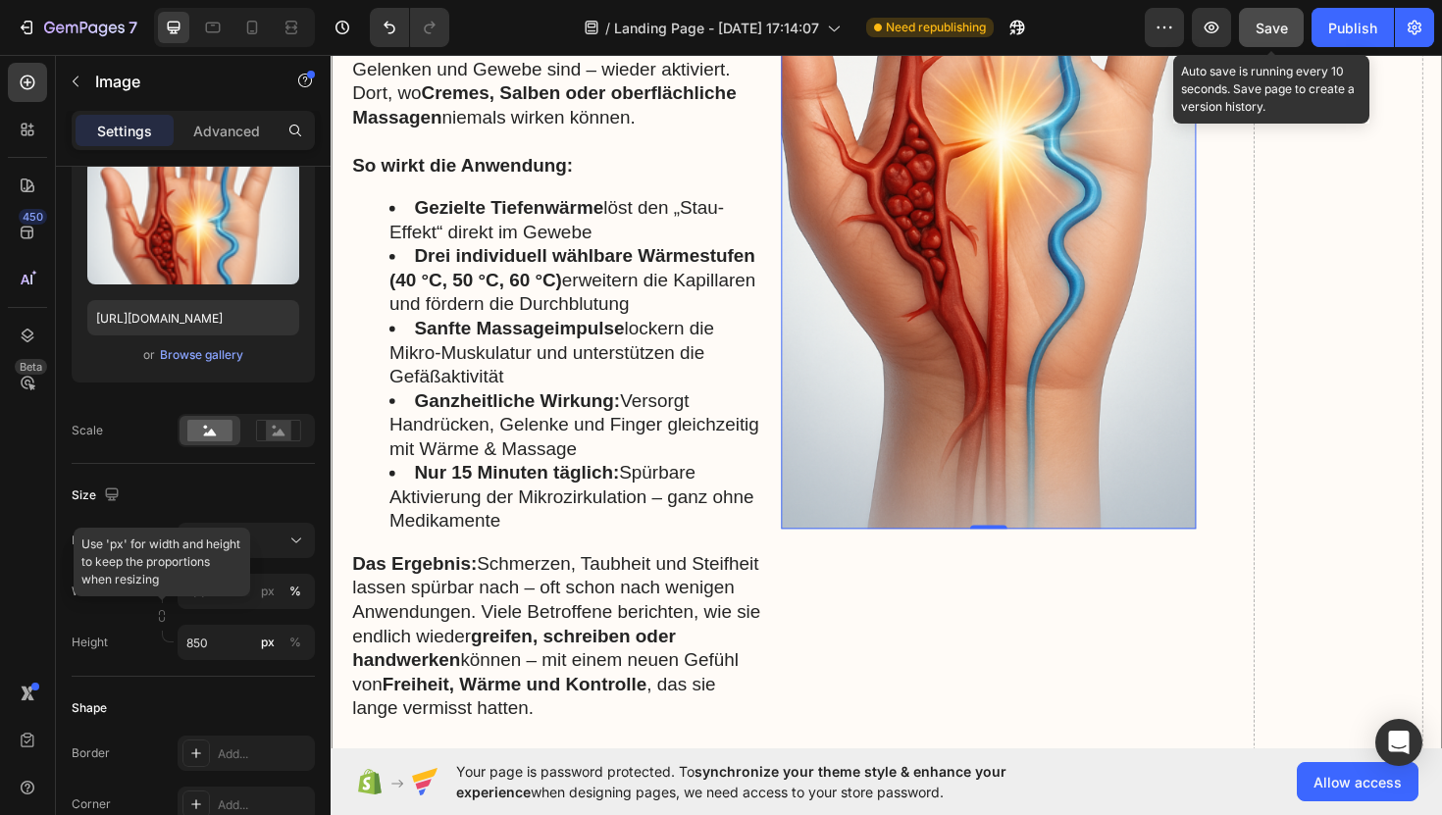
click at [1265, 16] on button "Save" at bounding box center [1271, 27] width 65 height 39
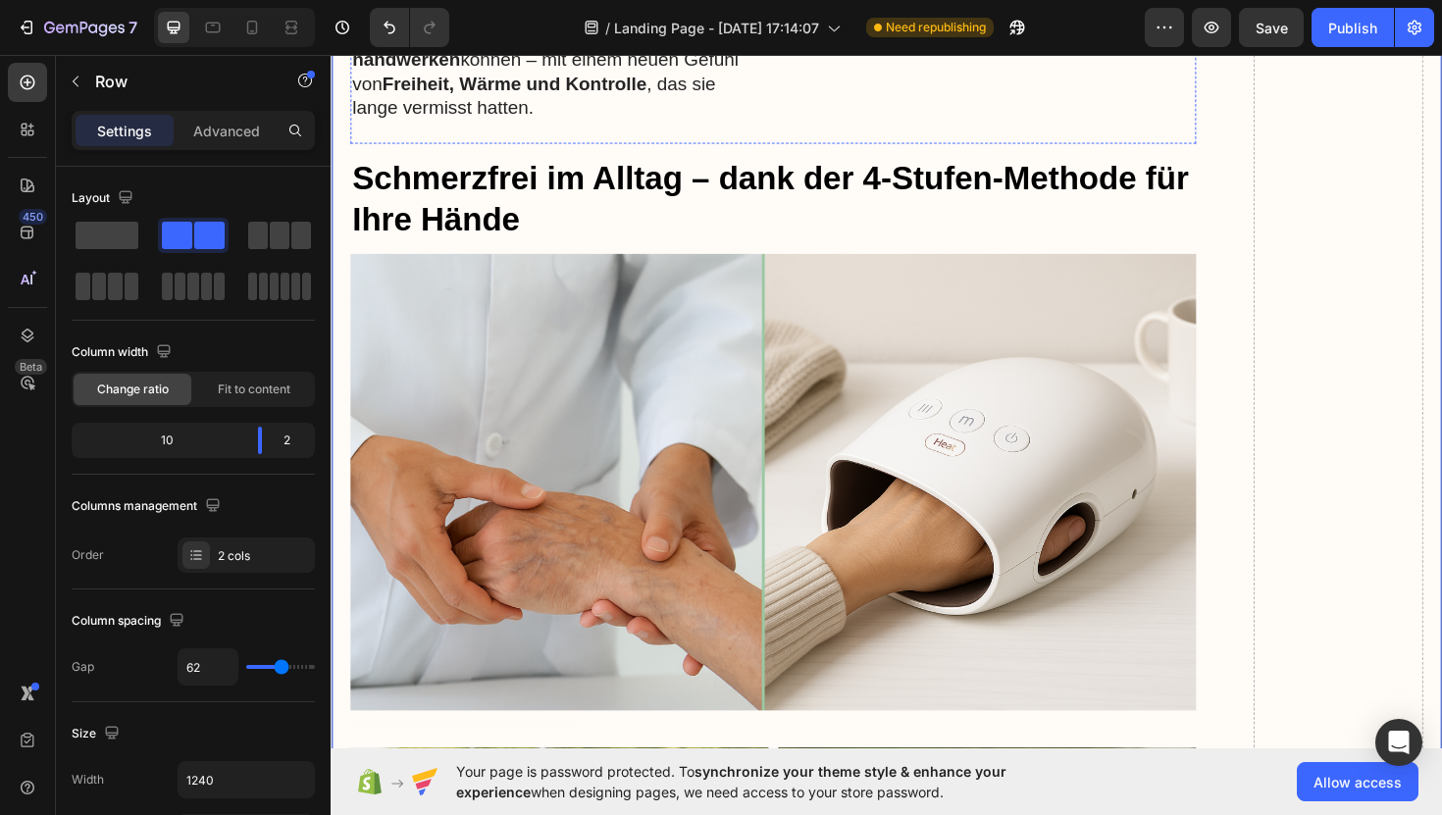
scroll to position [9262, 0]
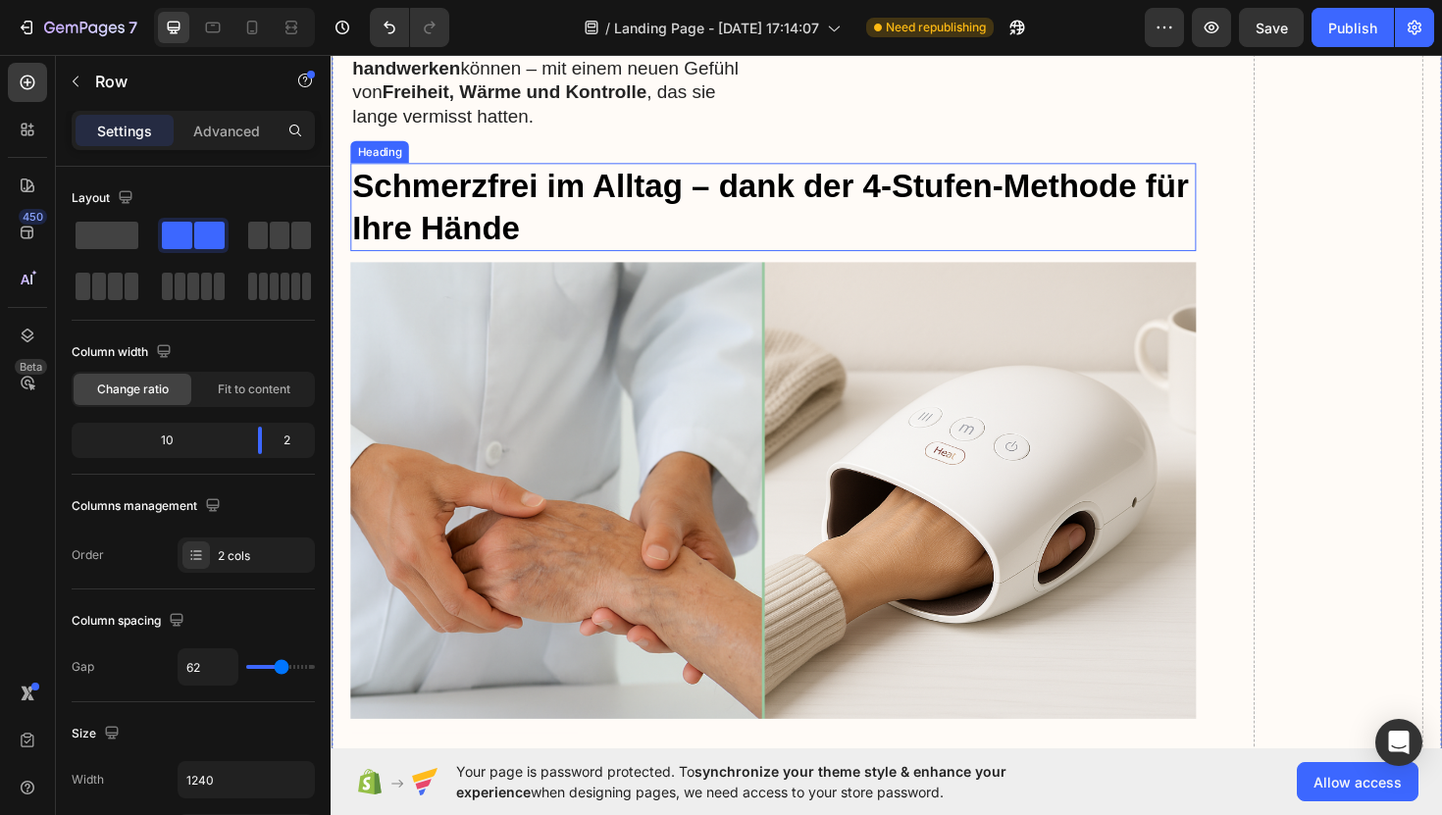
click at [696, 212] on p "Schmerzfrei im Alltag – dank der 4-Stufen-Methode für Ihre Hände" at bounding box center [799, 216] width 892 height 89
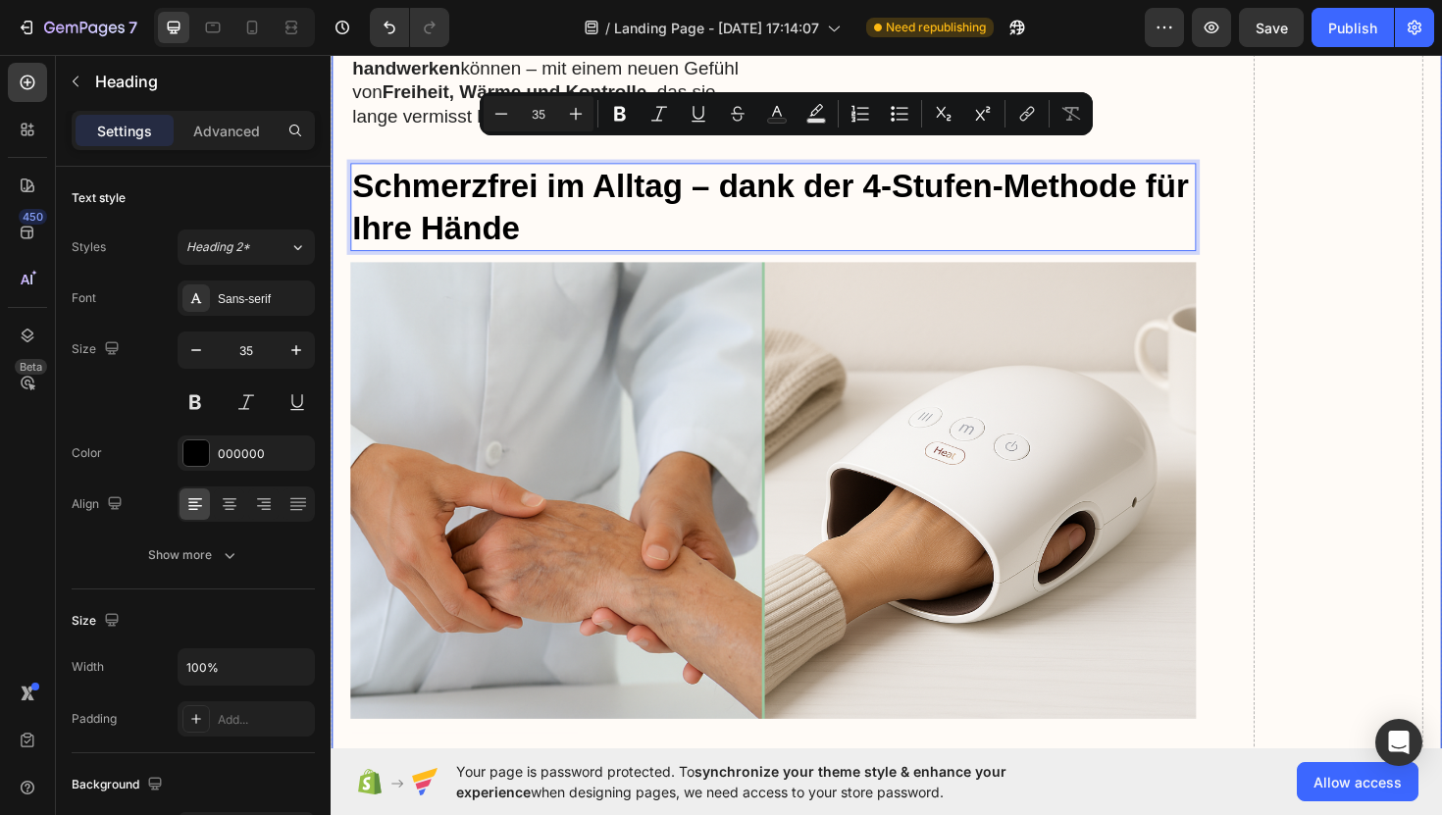
drag, startPoint x: 648, startPoint y: 211, endPoint x: 345, endPoint y: 160, distance: 306.4
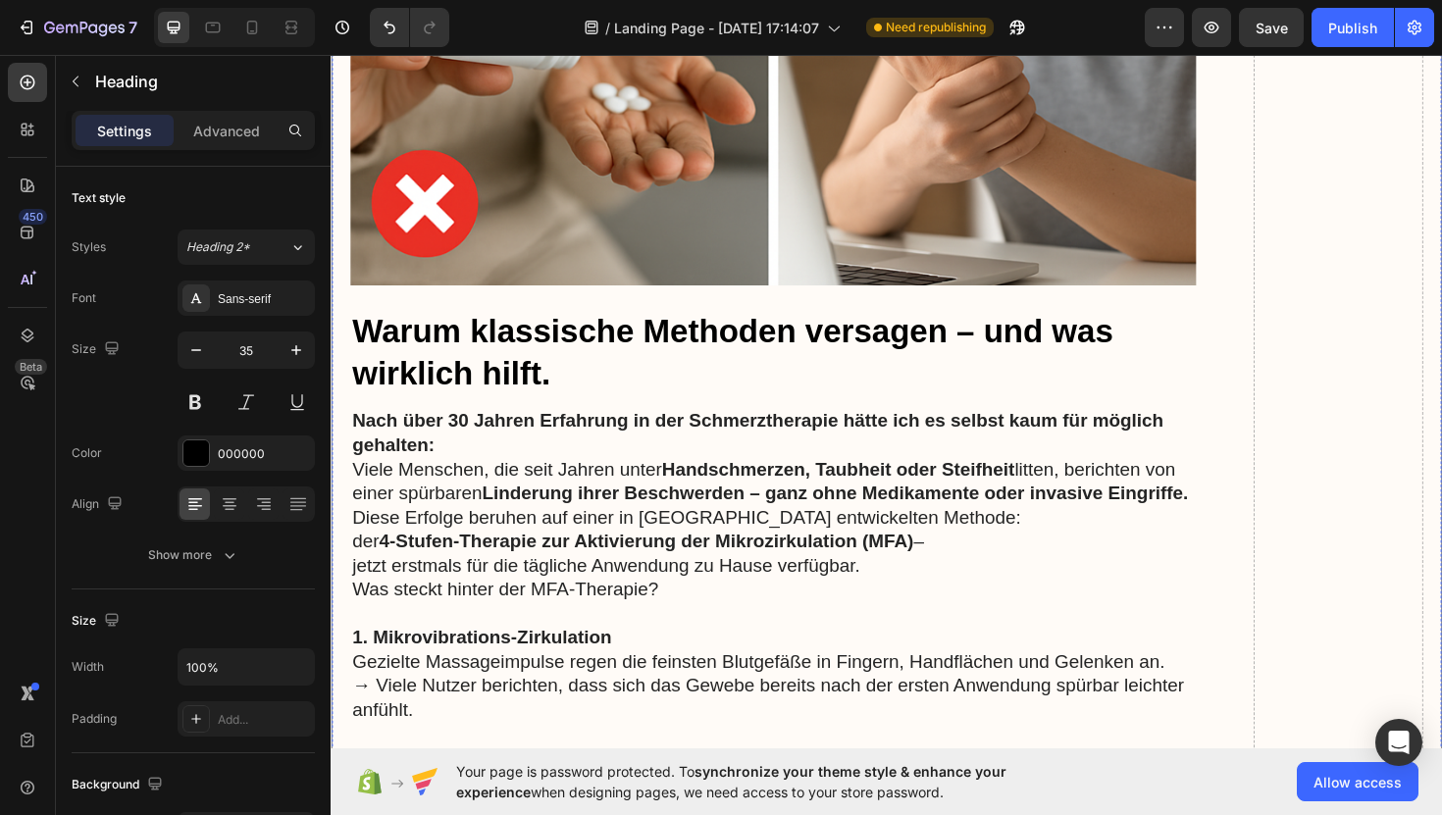
scroll to position [10702, 0]
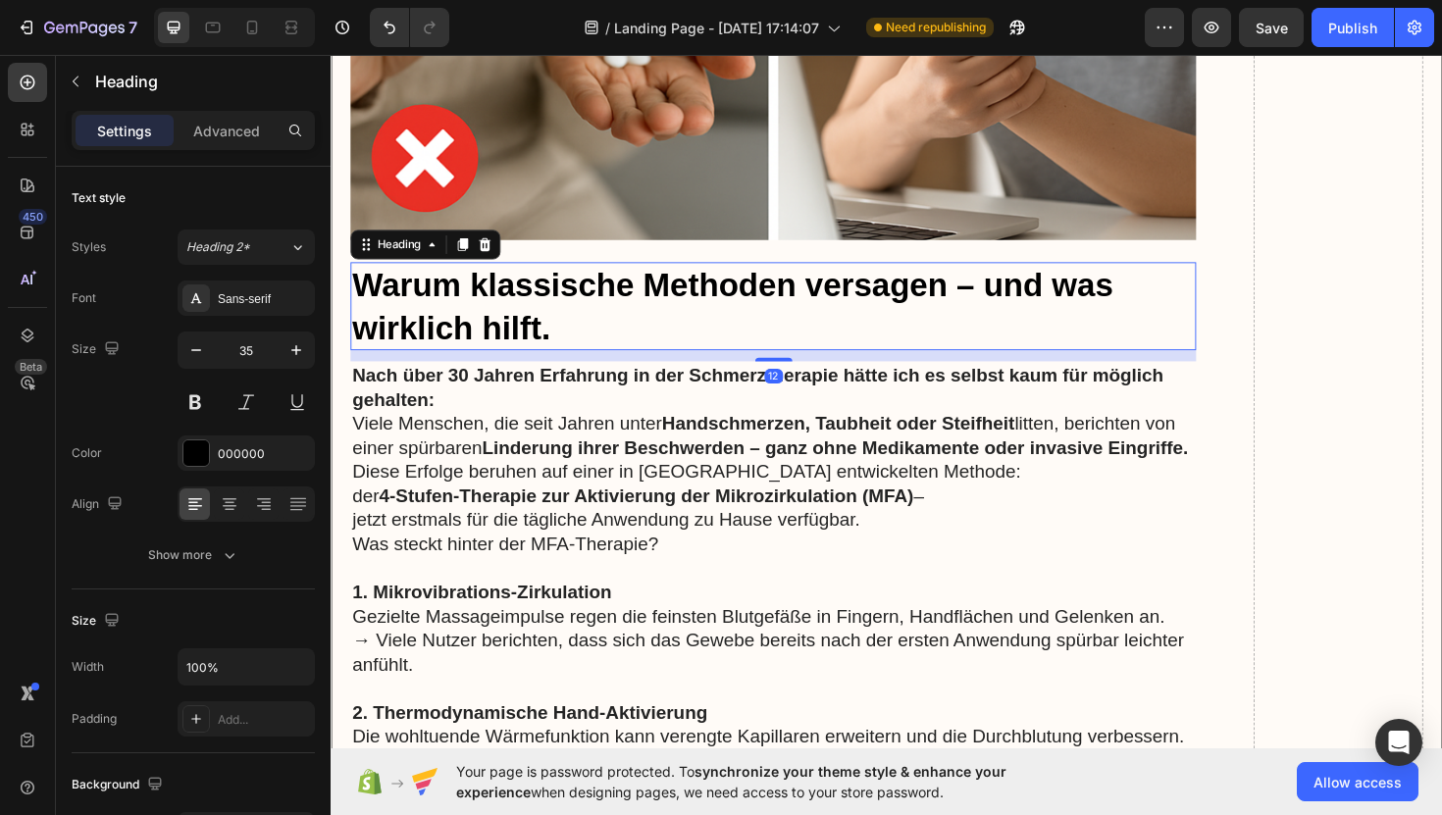
click at [510, 293] on h3 "Warum klassische Methoden versagen – und was wirklich hilft." at bounding box center [799, 321] width 896 height 93
click at [591, 323] on h3 "Warum klassische Methoden versagen – und was wirklich hilft." at bounding box center [799, 321] width 896 height 93
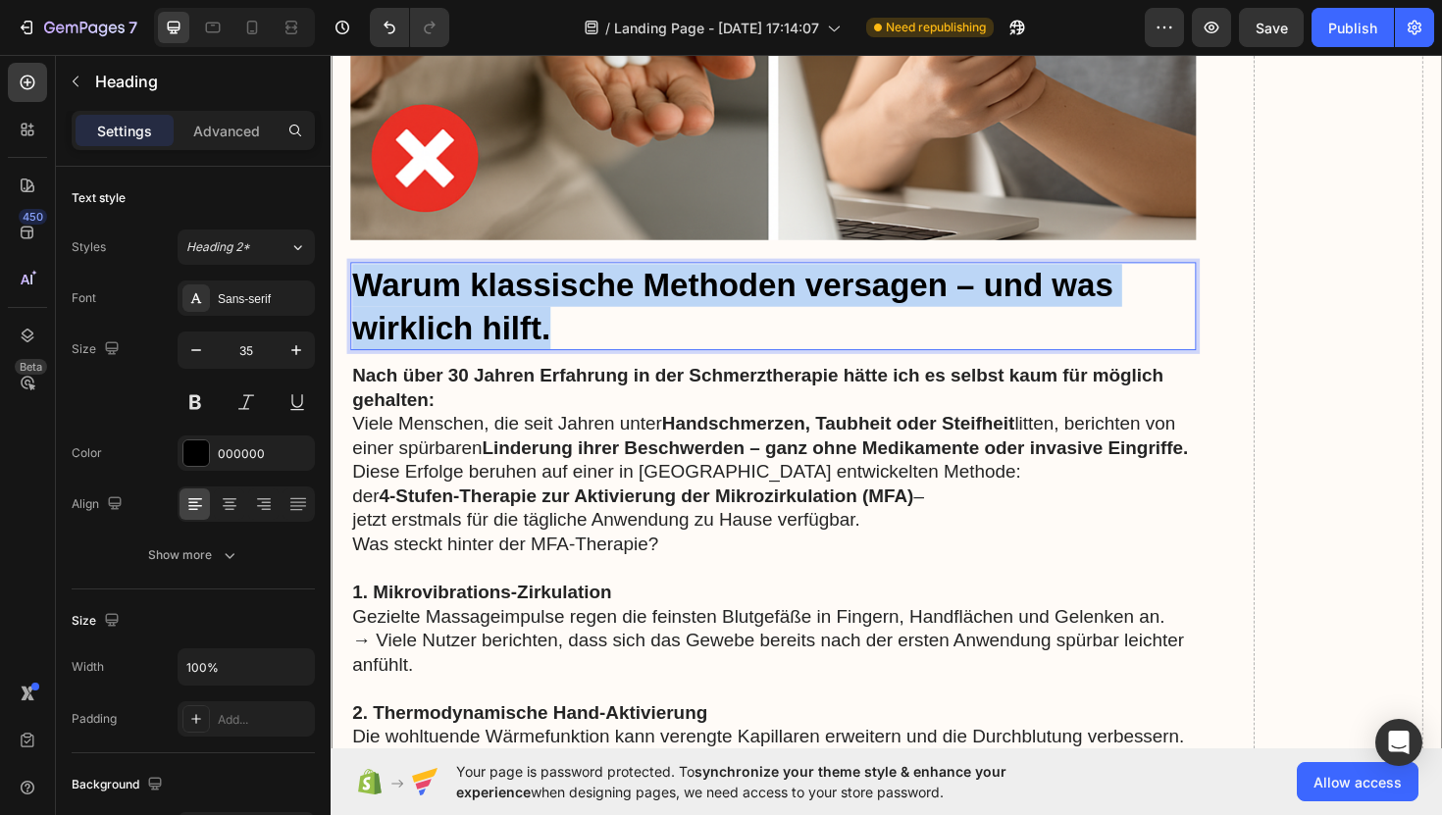
drag, startPoint x: 591, startPoint y: 323, endPoint x: 363, endPoint y: 264, distance: 235.1
click at [363, 277] on p "Warum klassische Methoden versagen – und was wirklich hilft." at bounding box center [799, 321] width 892 height 89
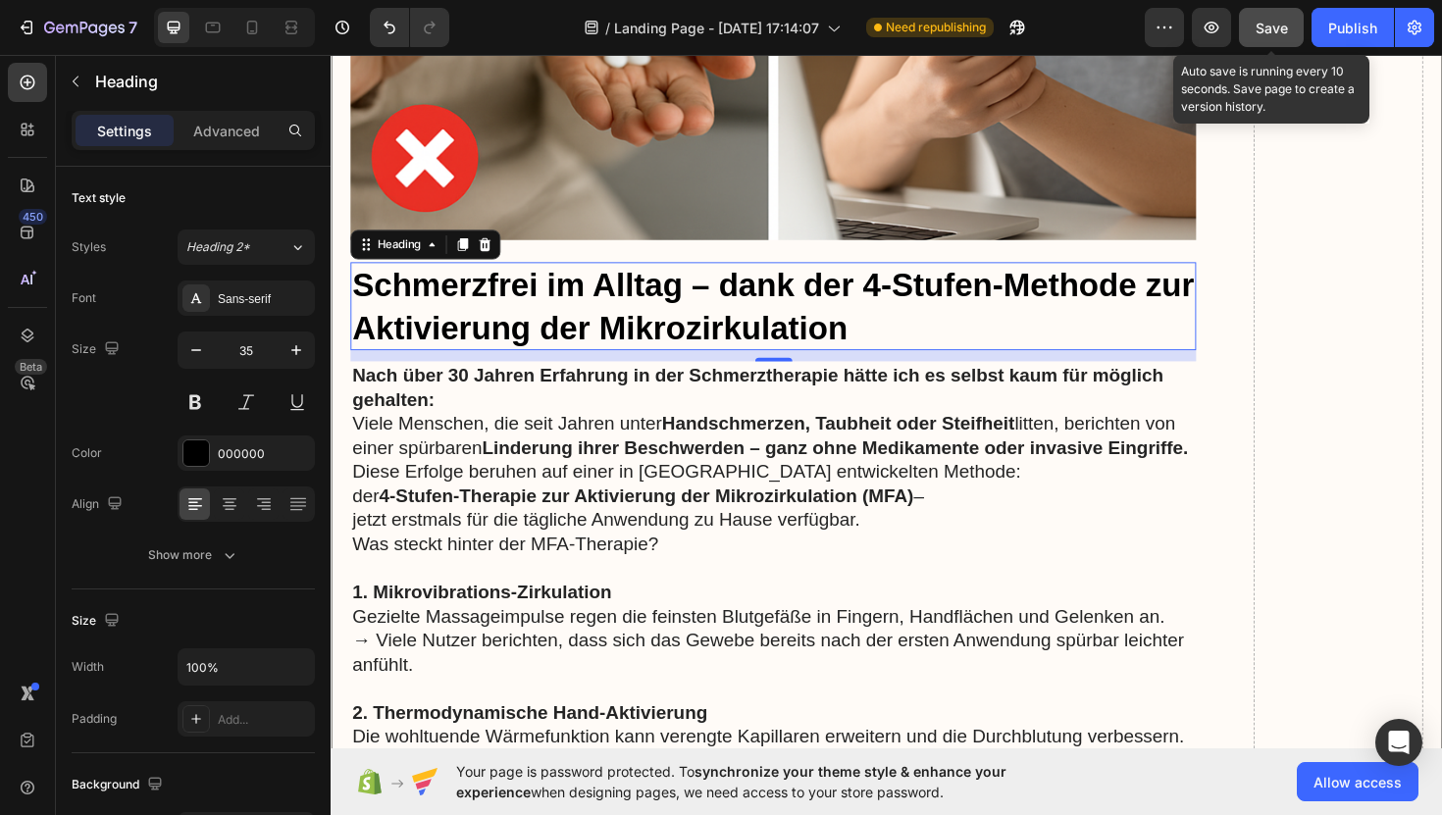
click at [1269, 38] on button "Save" at bounding box center [1271, 27] width 65 height 39
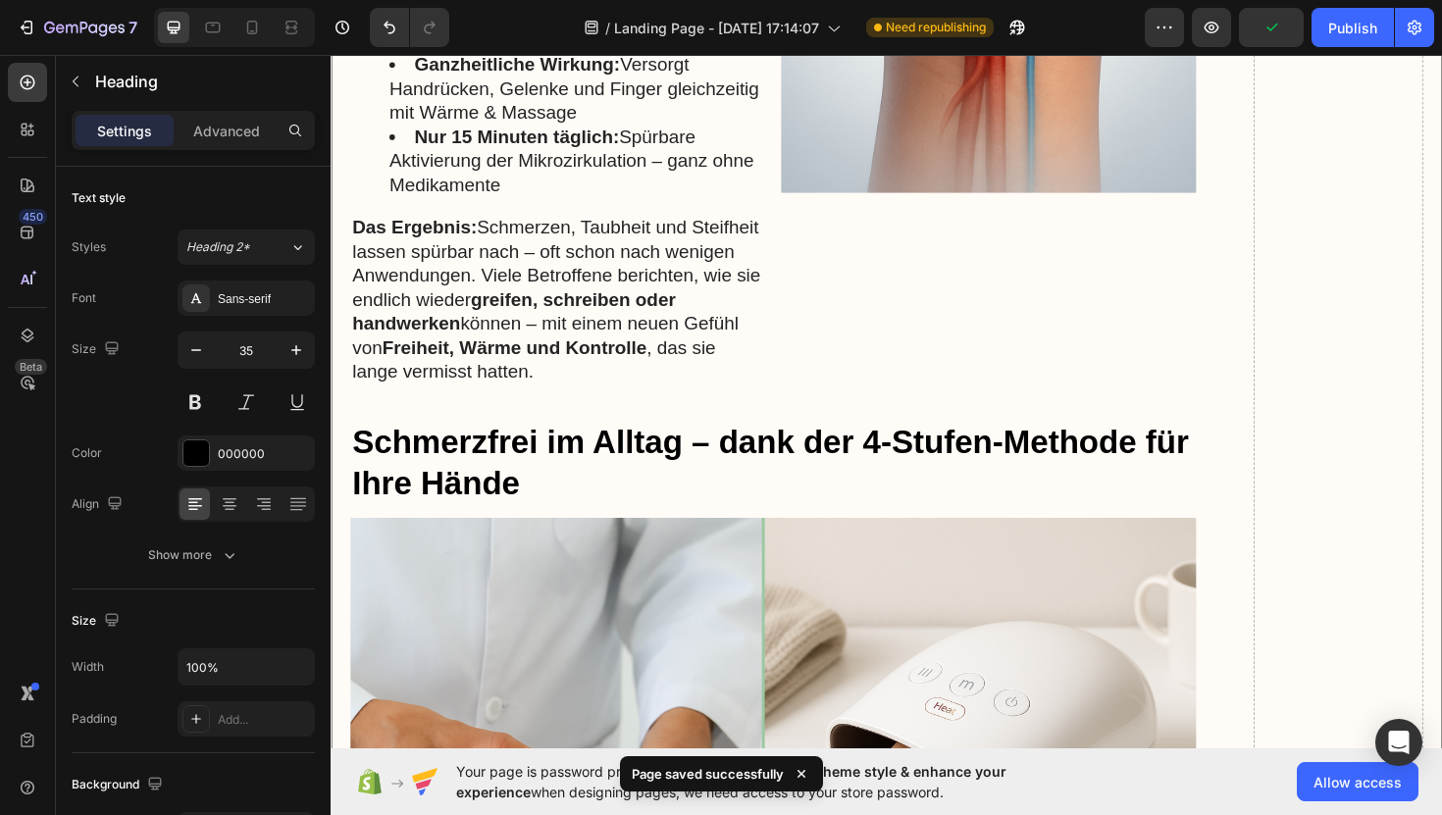
scroll to position [8992, 0]
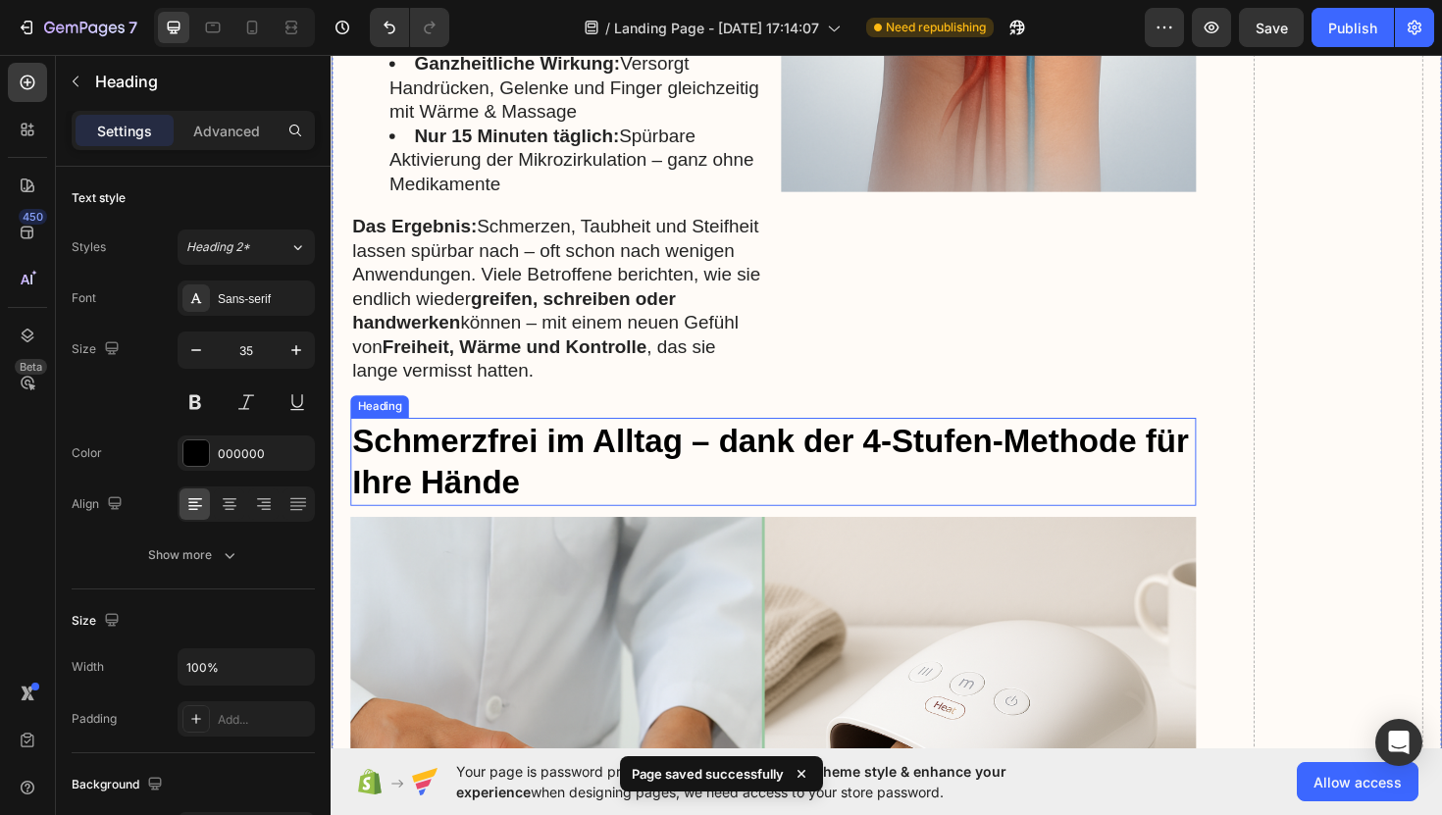
click at [1017, 441] on p "Schmerzfrei im Alltag – dank der 4-Stufen-Methode für Ihre Hände" at bounding box center [799, 485] width 892 height 89
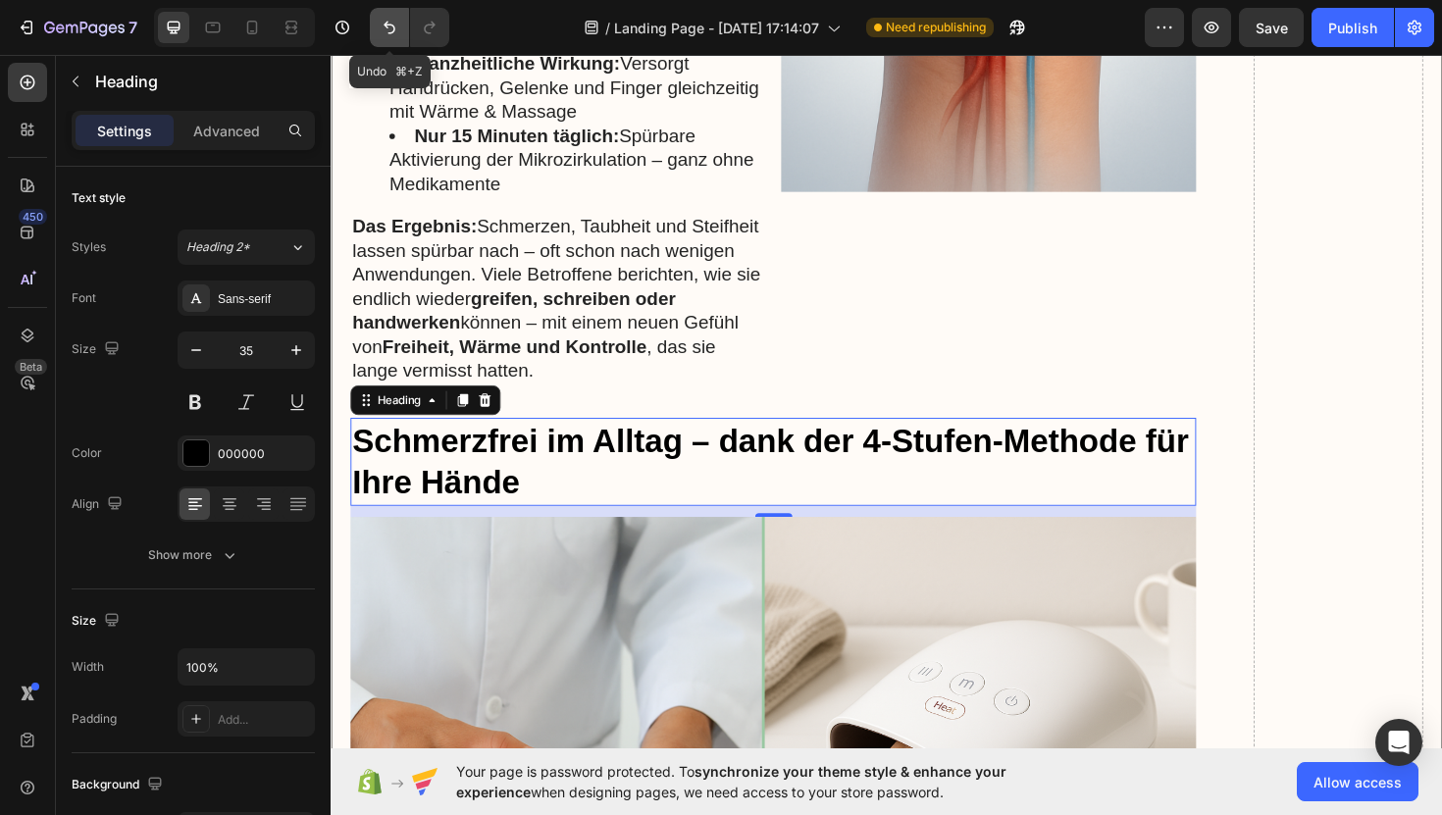
click at [387, 13] on button "Undo/Redo" at bounding box center [389, 27] width 39 height 39
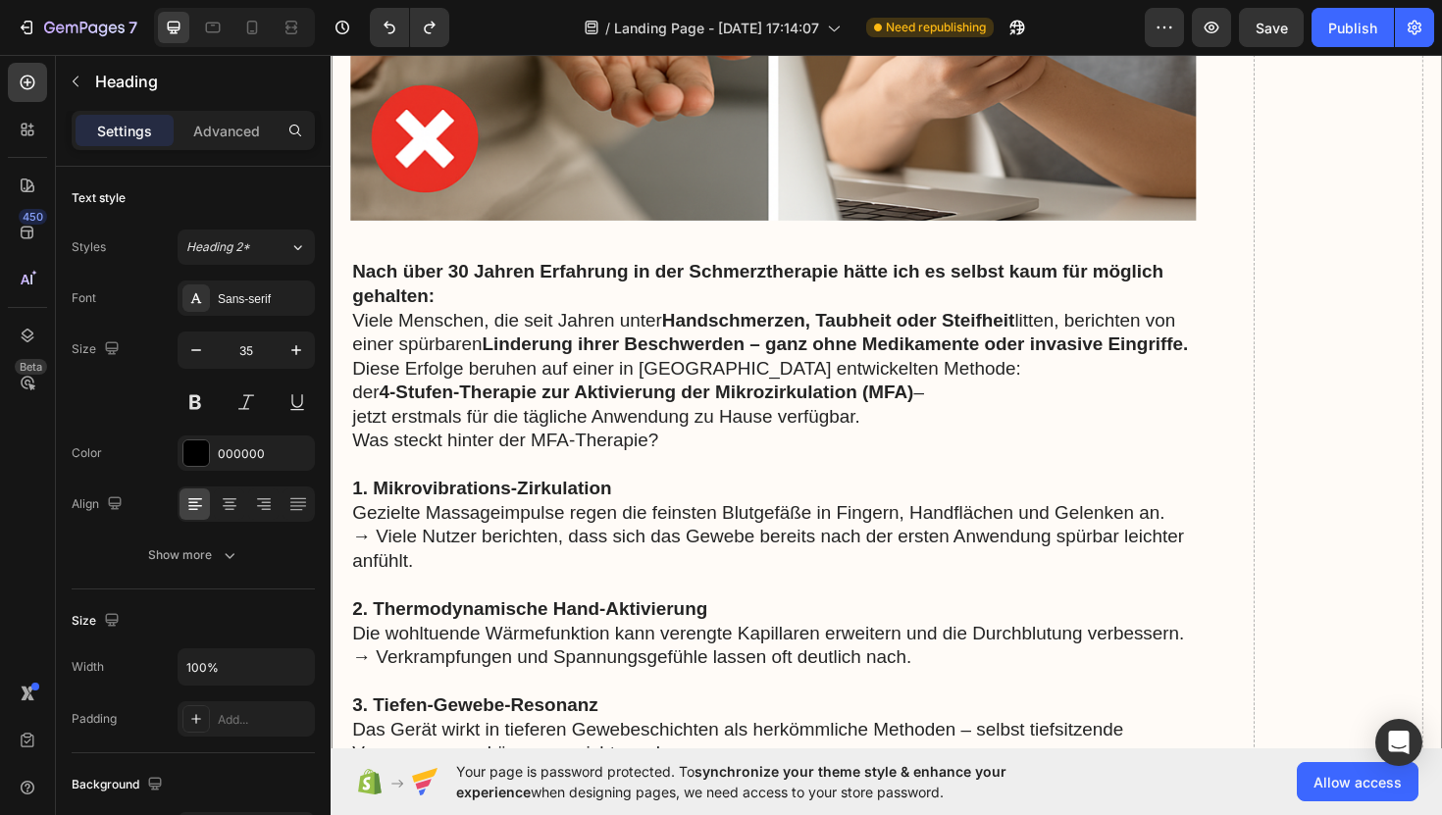
scroll to position [10737, 0]
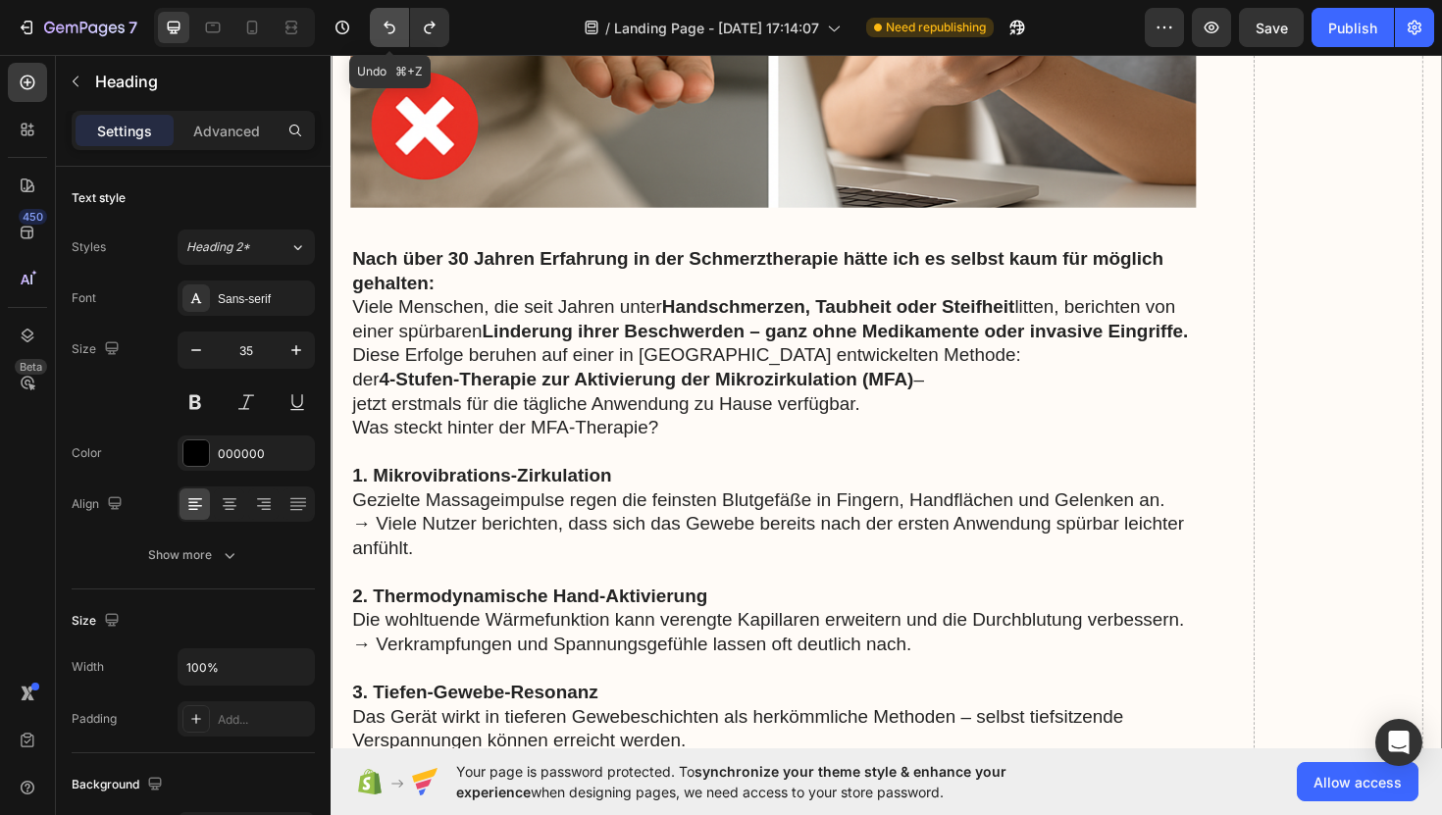
click at [375, 24] on button "Undo/Redo" at bounding box center [389, 27] width 39 height 39
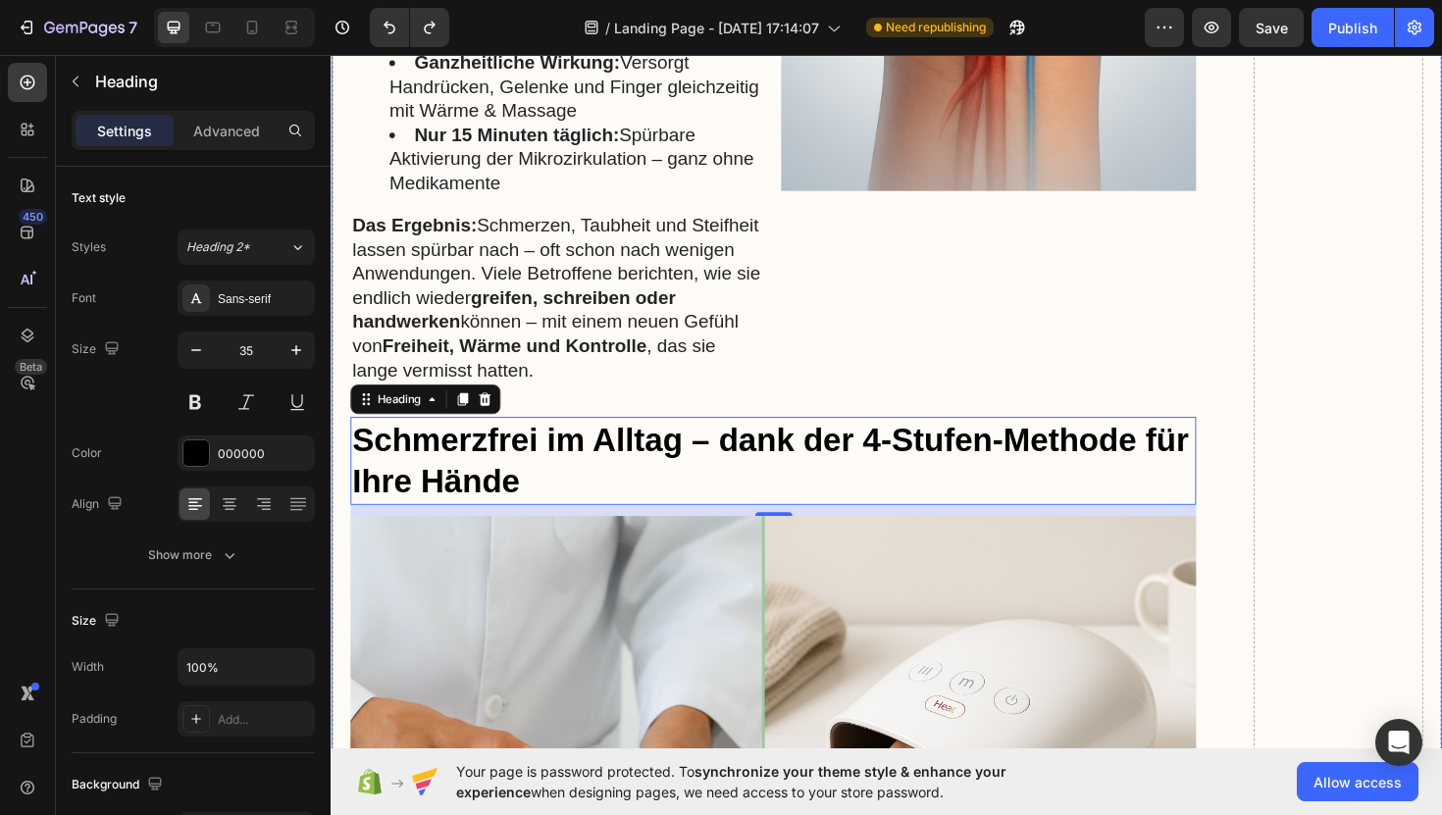
scroll to position [8991, 0]
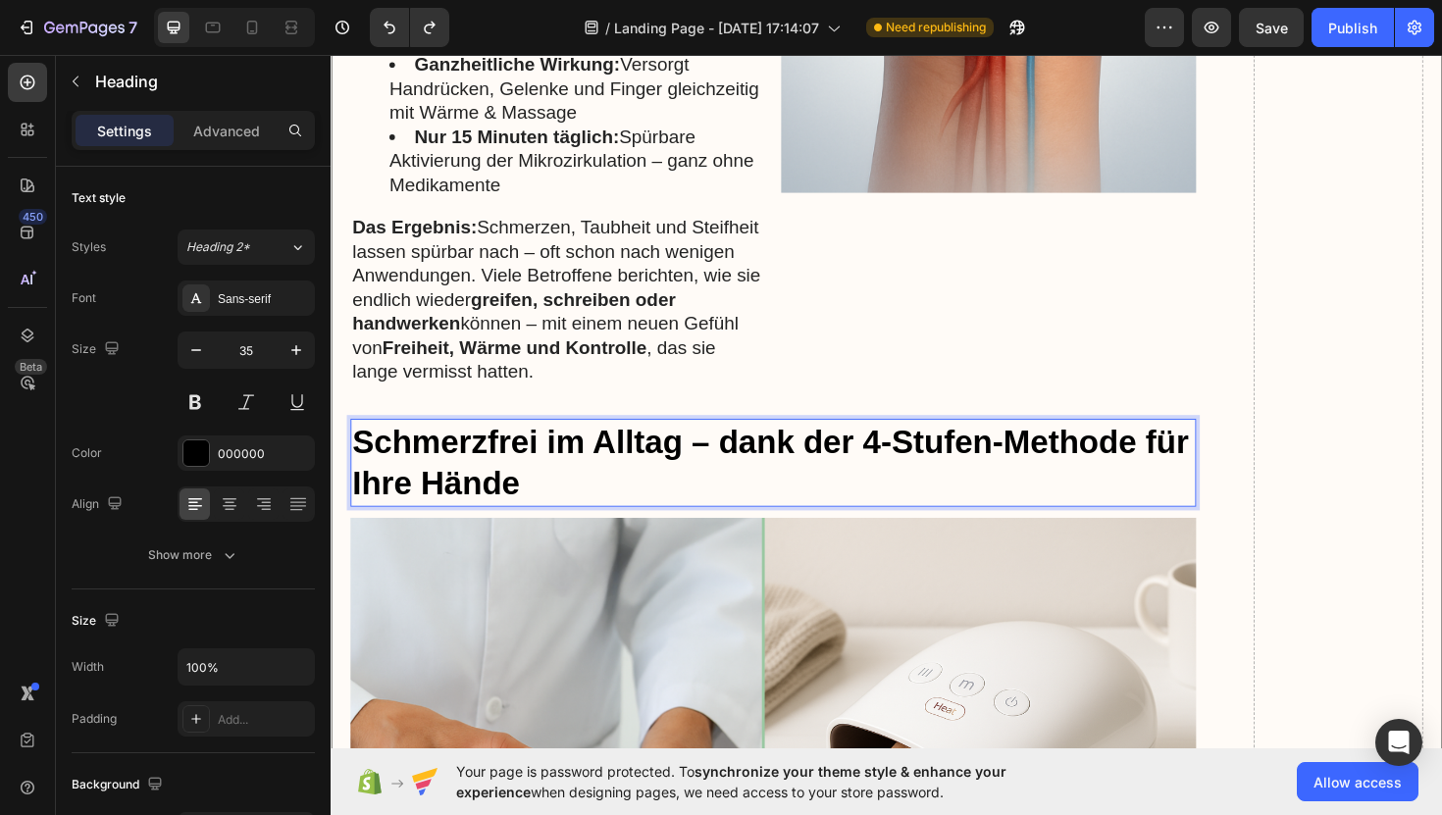
click at [557, 460] on p "Schmerzfrei im Alltag – dank der 4-Stufen-Methode für Ihre Hände" at bounding box center [799, 486] width 892 height 89
click at [561, 470] on p "Schmerzfrei im Alltag – dank der 4-Stufen-Methode für Ihre Hände" at bounding box center [799, 486] width 892 height 89
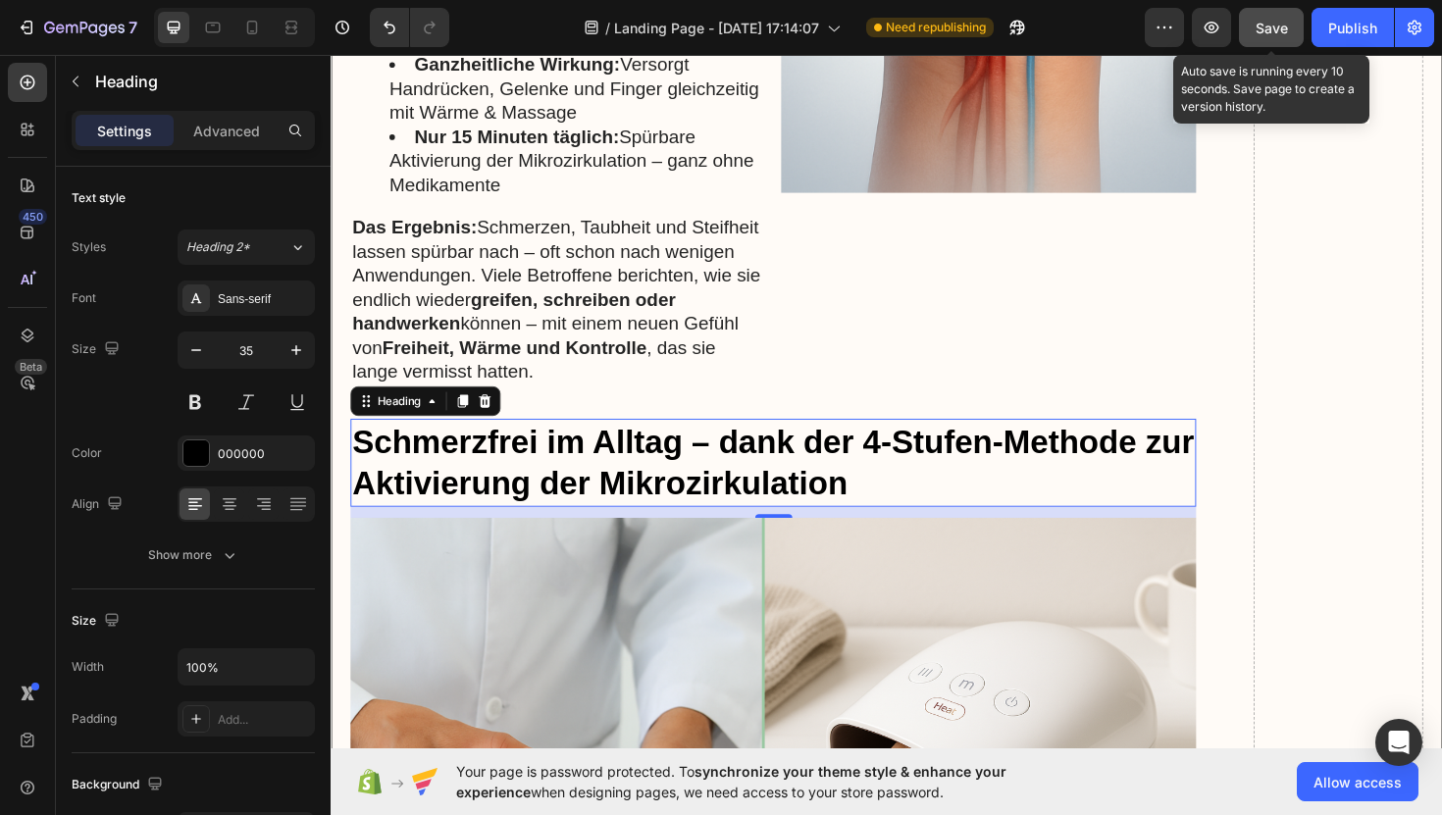
click at [1268, 40] on button "Save" at bounding box center [1271, 27] width 65 height 39
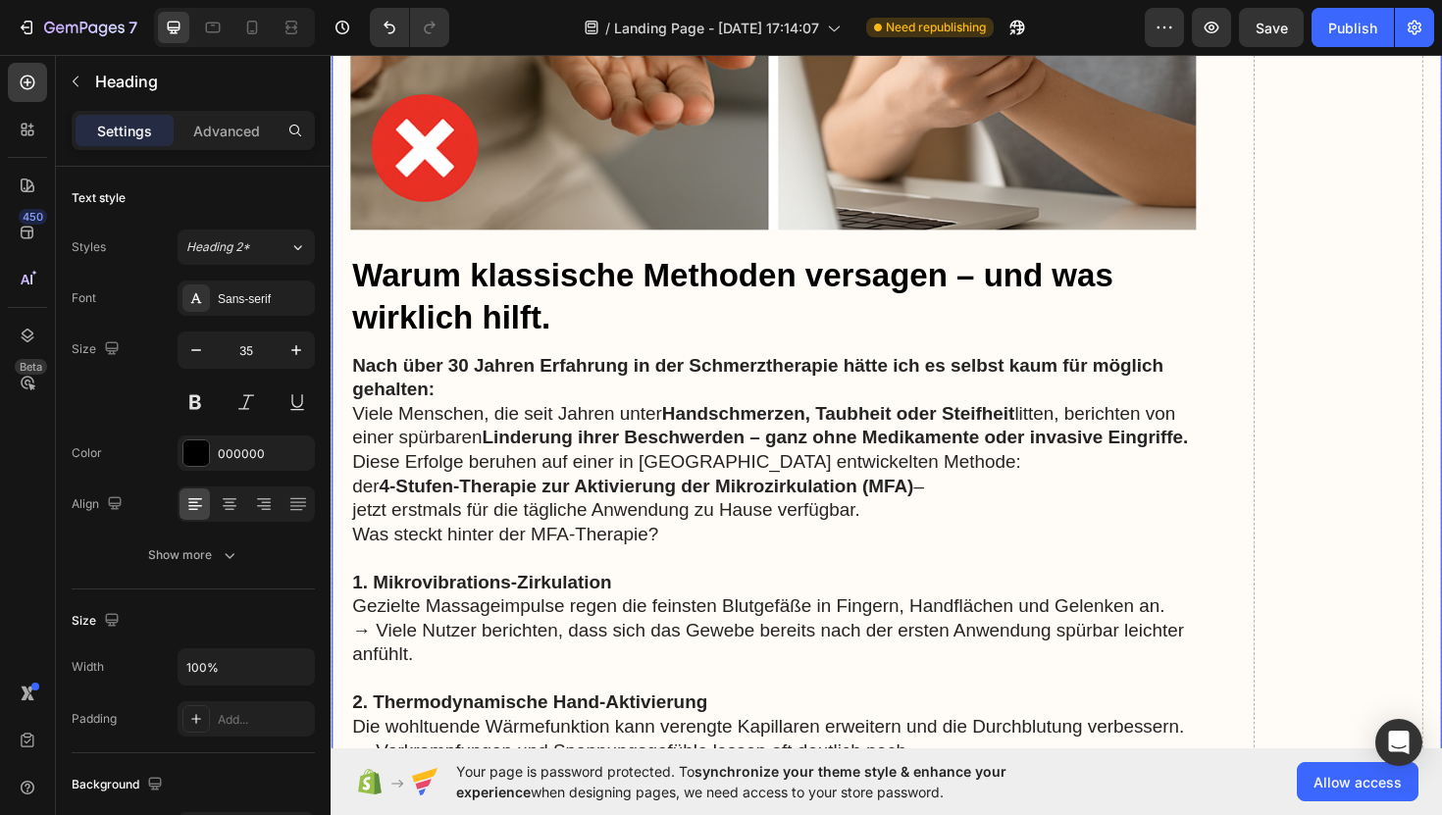
scroll to position [10752, 0]
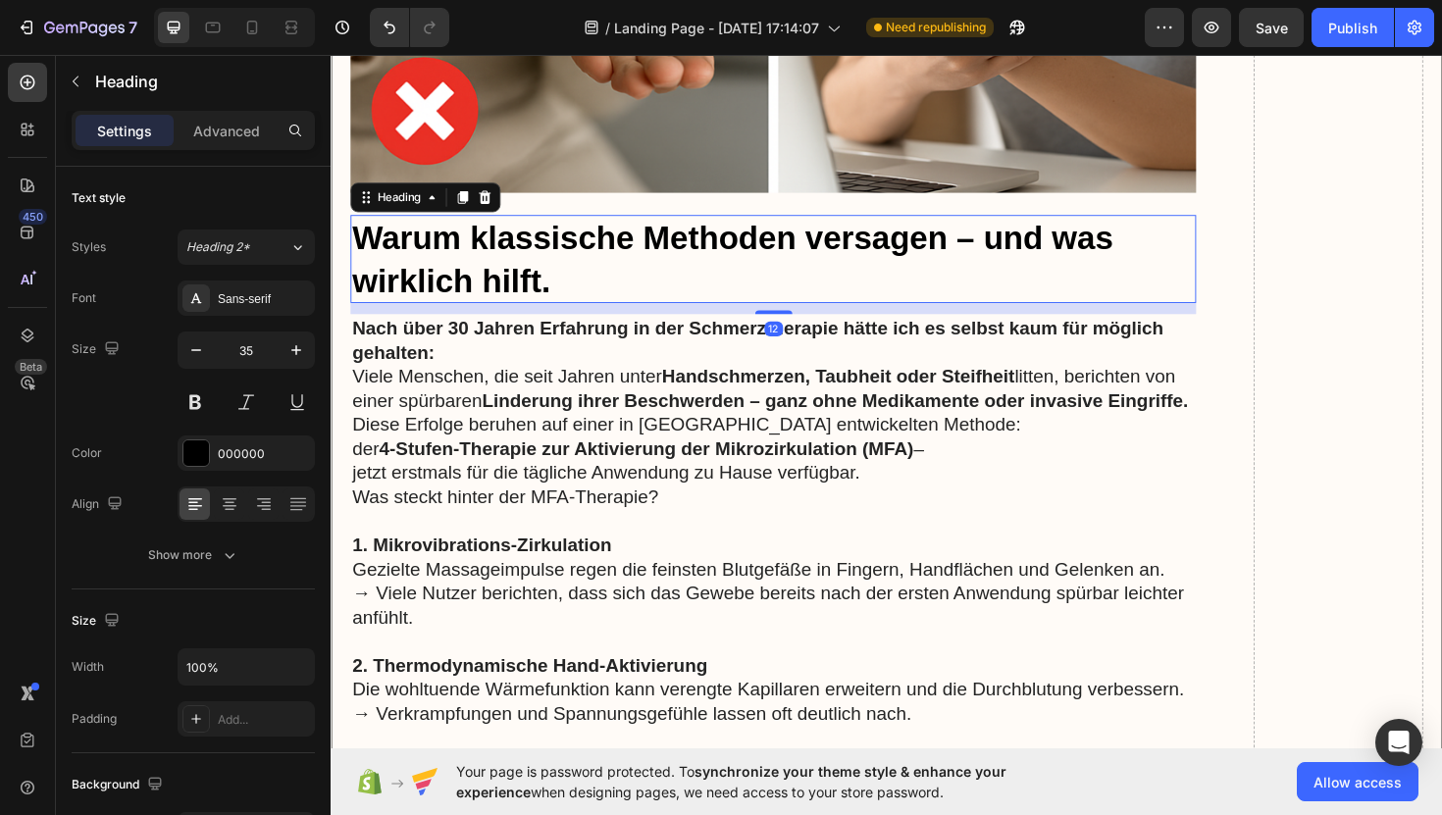
click at [474, 234] on h3 "Warum klassische Methoden versagen – und was wirklich hilft." at bounding box center [799, 271] width 896 height 93
click at [559, 257] on h3 "Warum klassische Methoden versagen – und was wirklich hilft." at bounding box center [799, 271] width 896 height 93
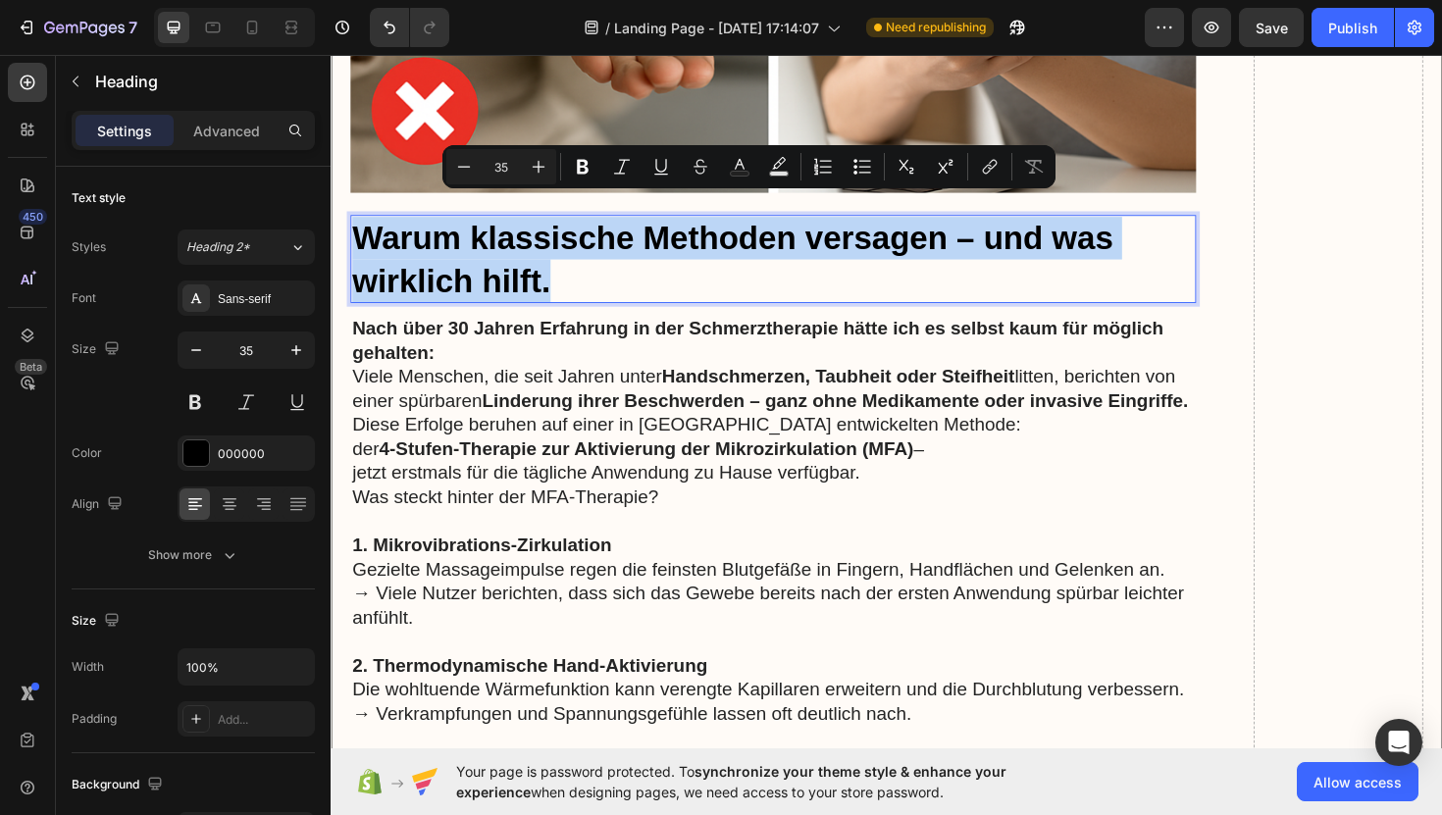
drag, startPoint x: 582, startPoint y: 266, endPoint x: 361, endPoint y: 218, distance: 225.9
click at [361, 227] on p "Warum klassische Methoden versagen – und was wirklich hilft." at bounding box center [799, 271] width 892 height 89
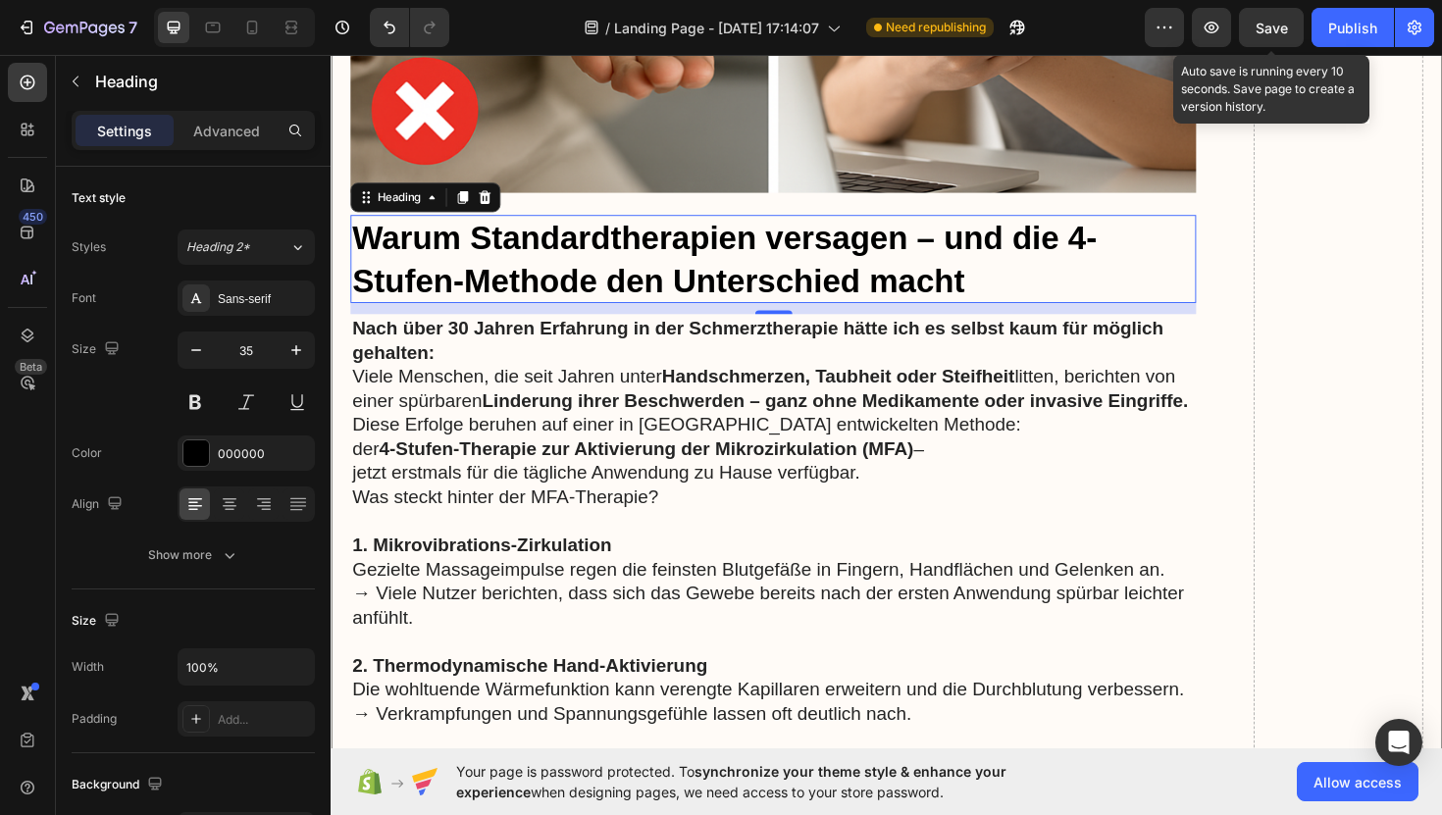
click at [1276, 31] on span "Save" at bounding box center [1272, 28] width 32 height 17
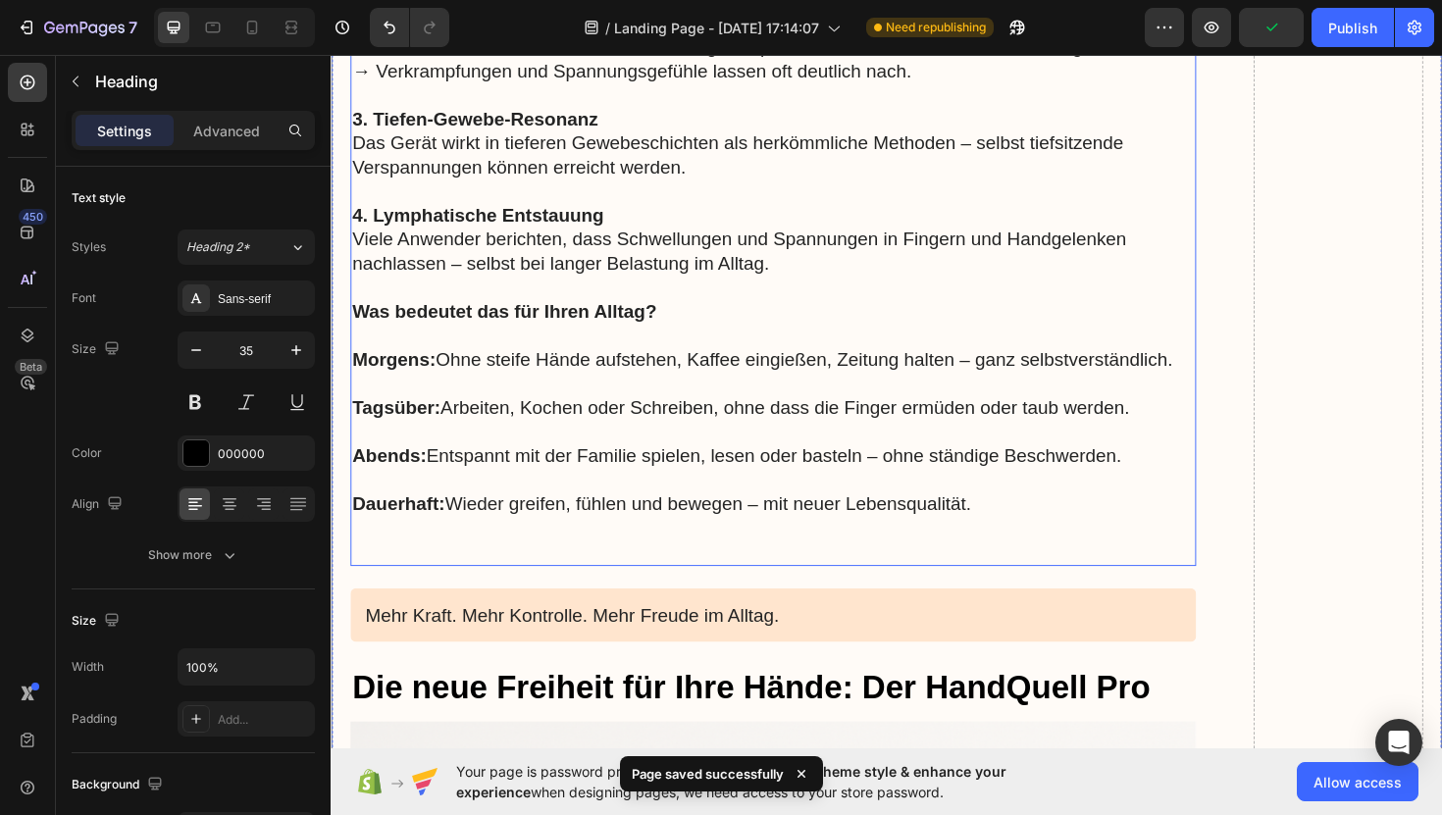
scroll to position [11435, 0]
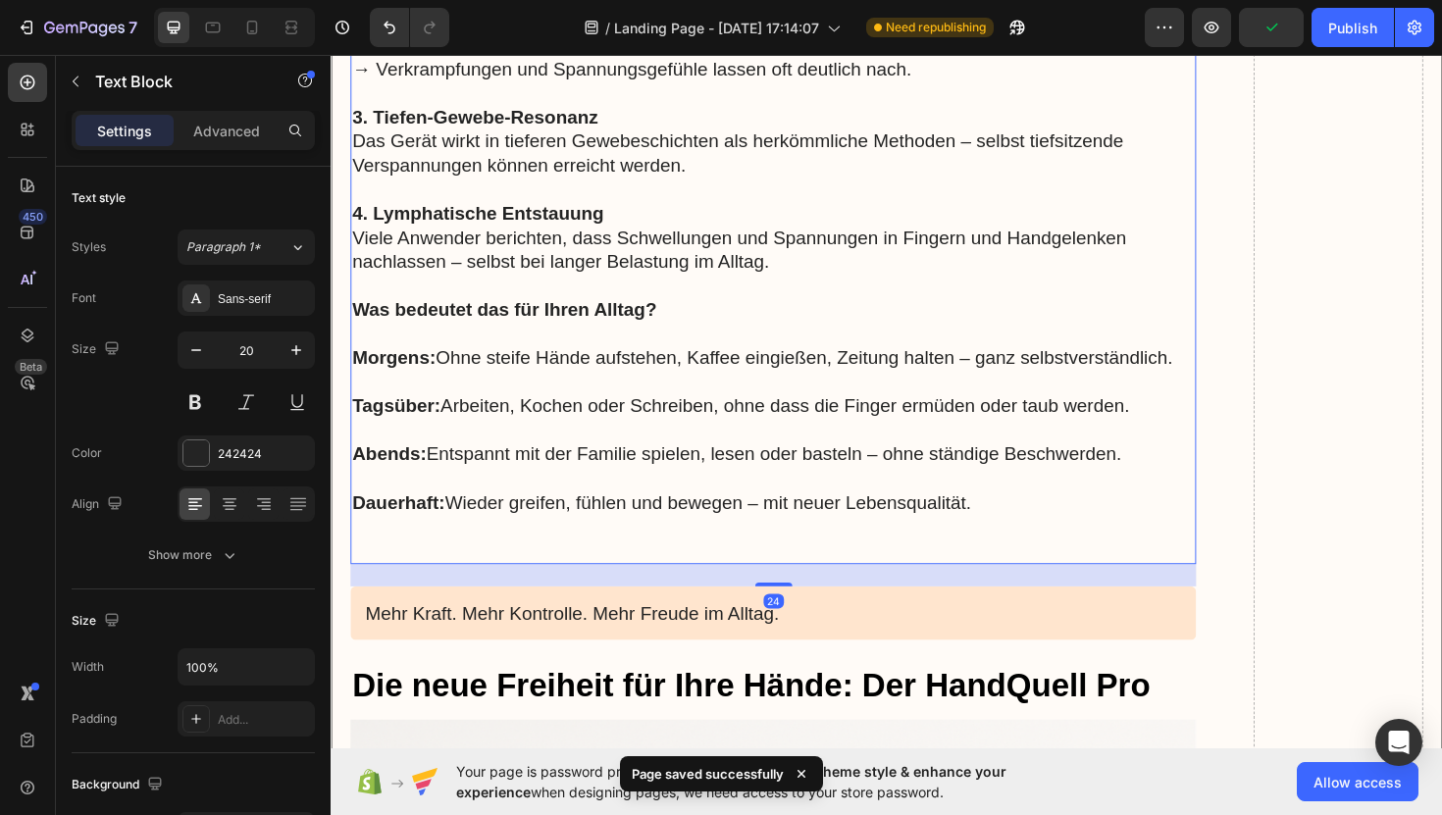
click at [958, 491] on p "Dauerhaft: Wieder greifen, fühlen und bewegen – mit neuer Lebensqualität." at bounding box center [799, 516] width 892 height 51
click at [1021, 499] on p "Dauerhaft: Wieder greifen, fühlen und bewegen – mit neuer Lebensqualität." at bounding box center [799, 516] width 892 height 51
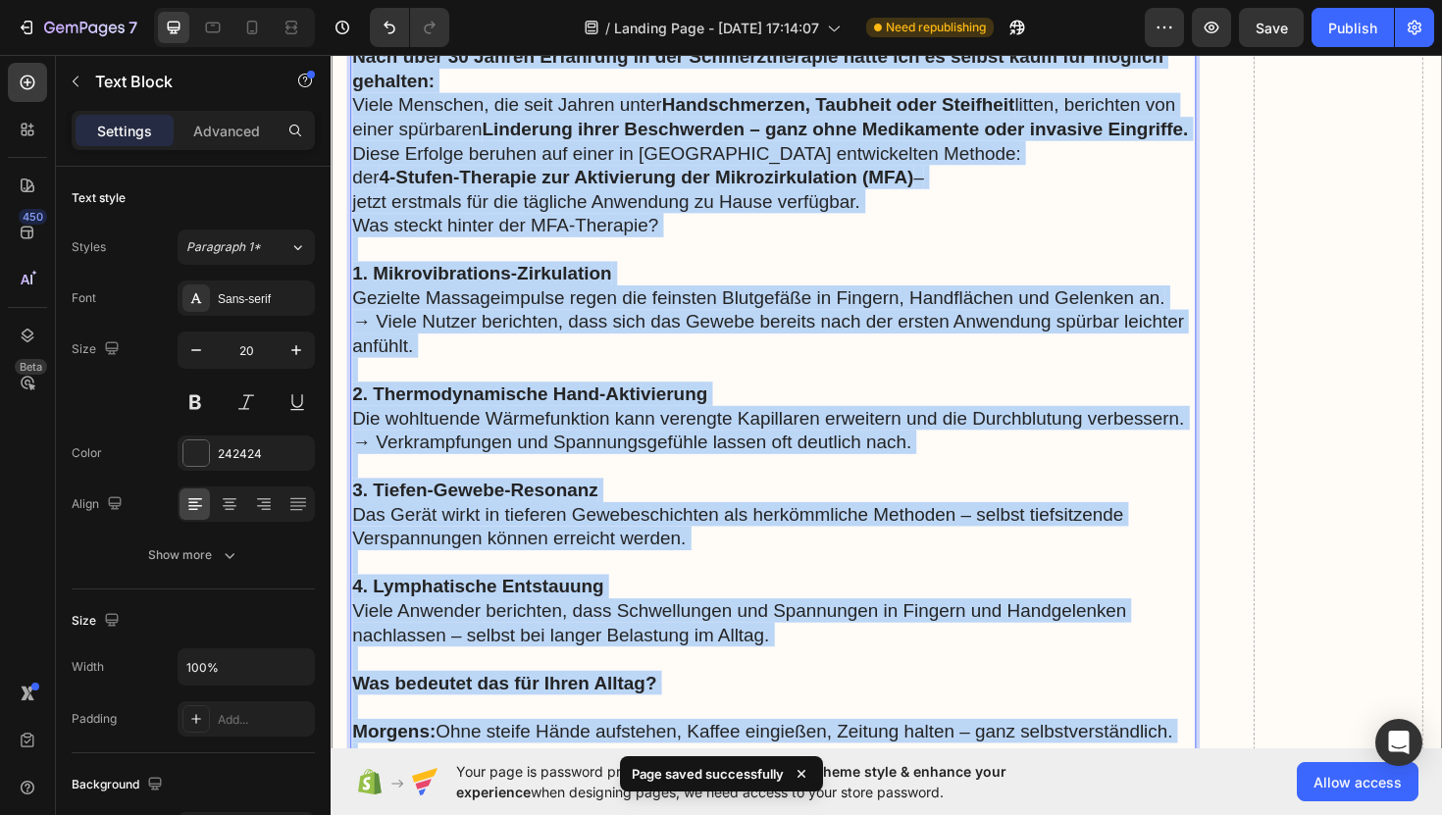
scroll to position [10975, 0]
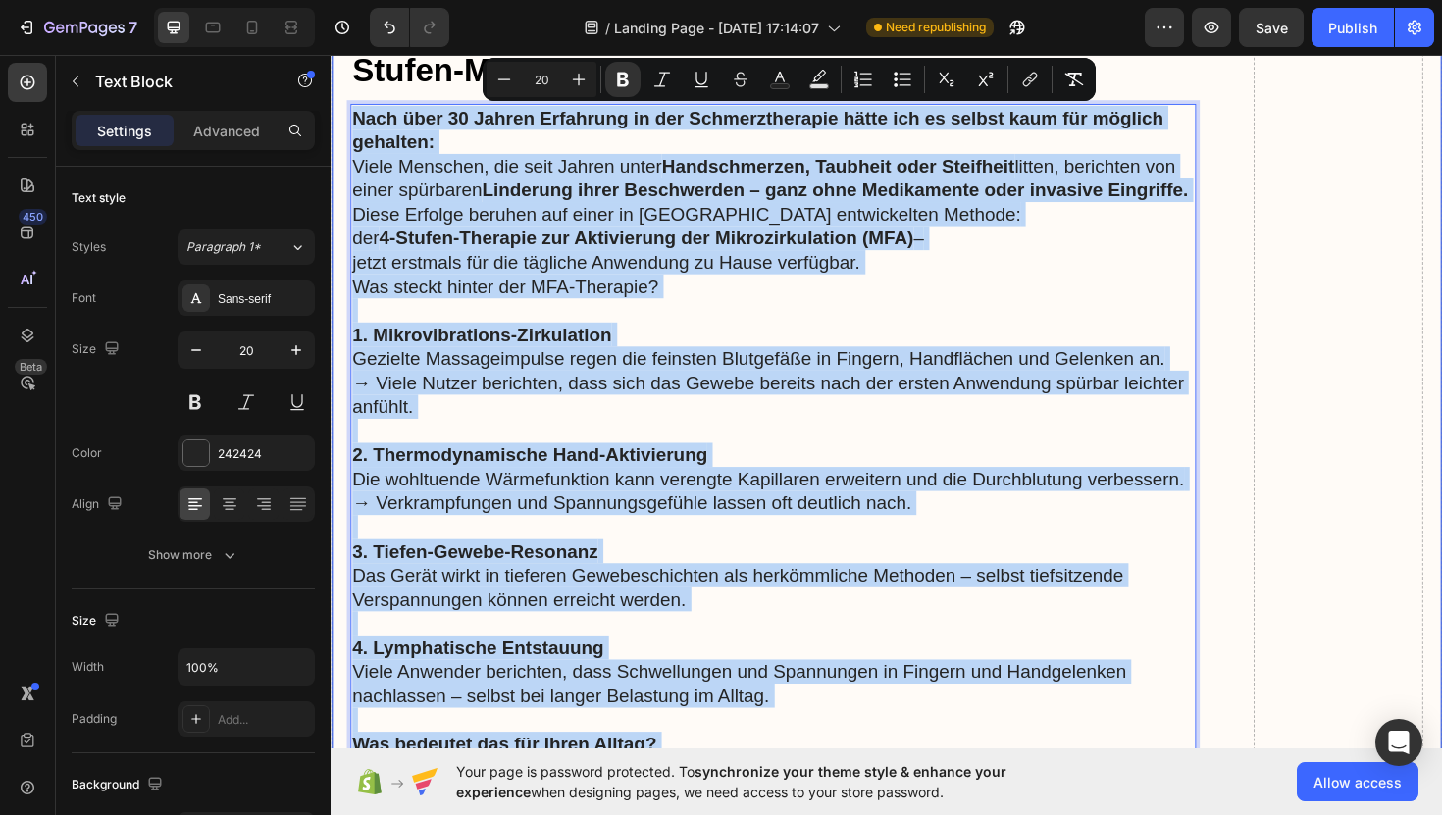
drag, startPoint x: 1021, startPoint y: 499, endPoint x: 348, endPoint y: 96, distance: 784.6
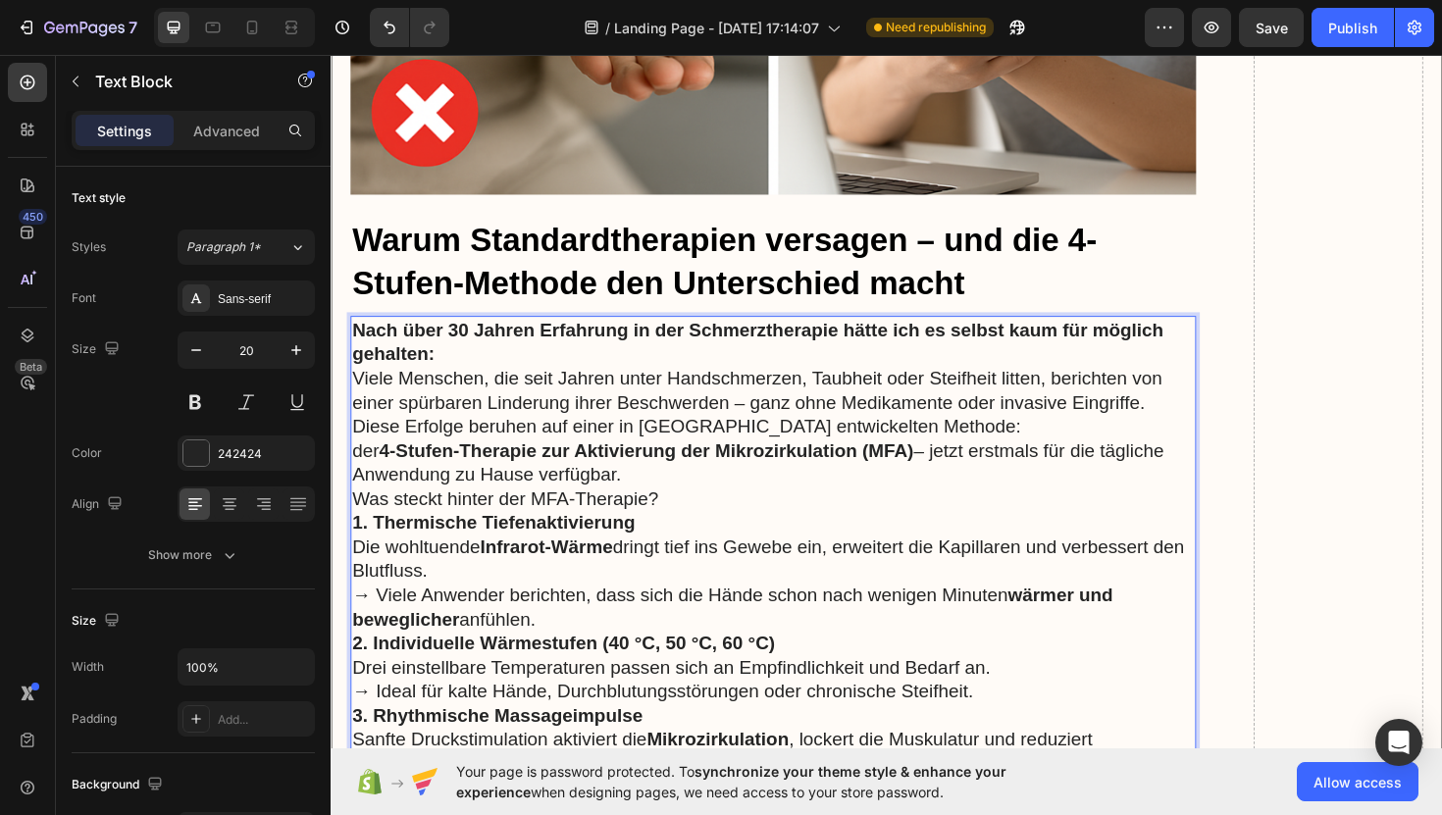
scroll to position [10752, 0]
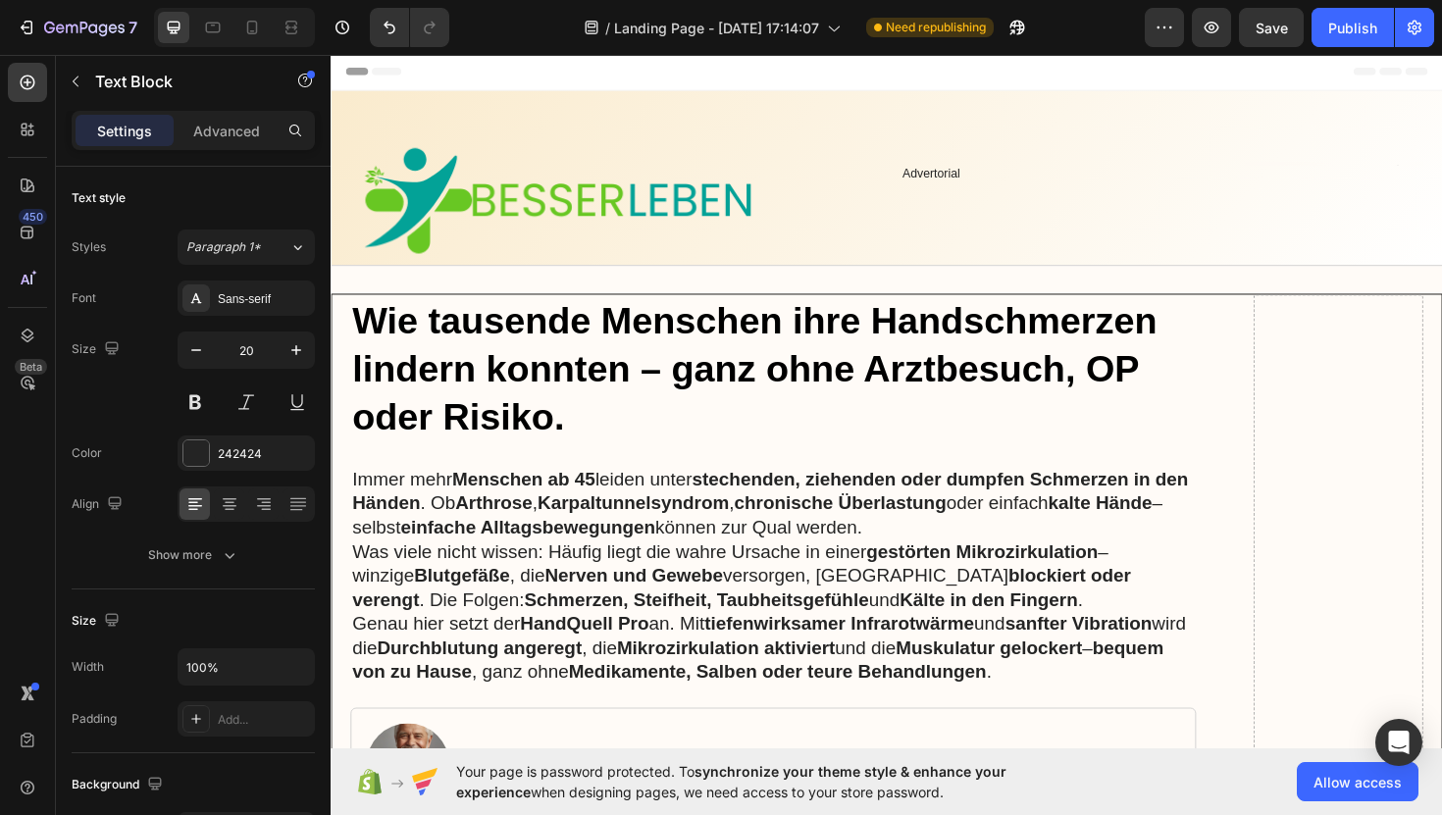
scroll to position [10752, 0]
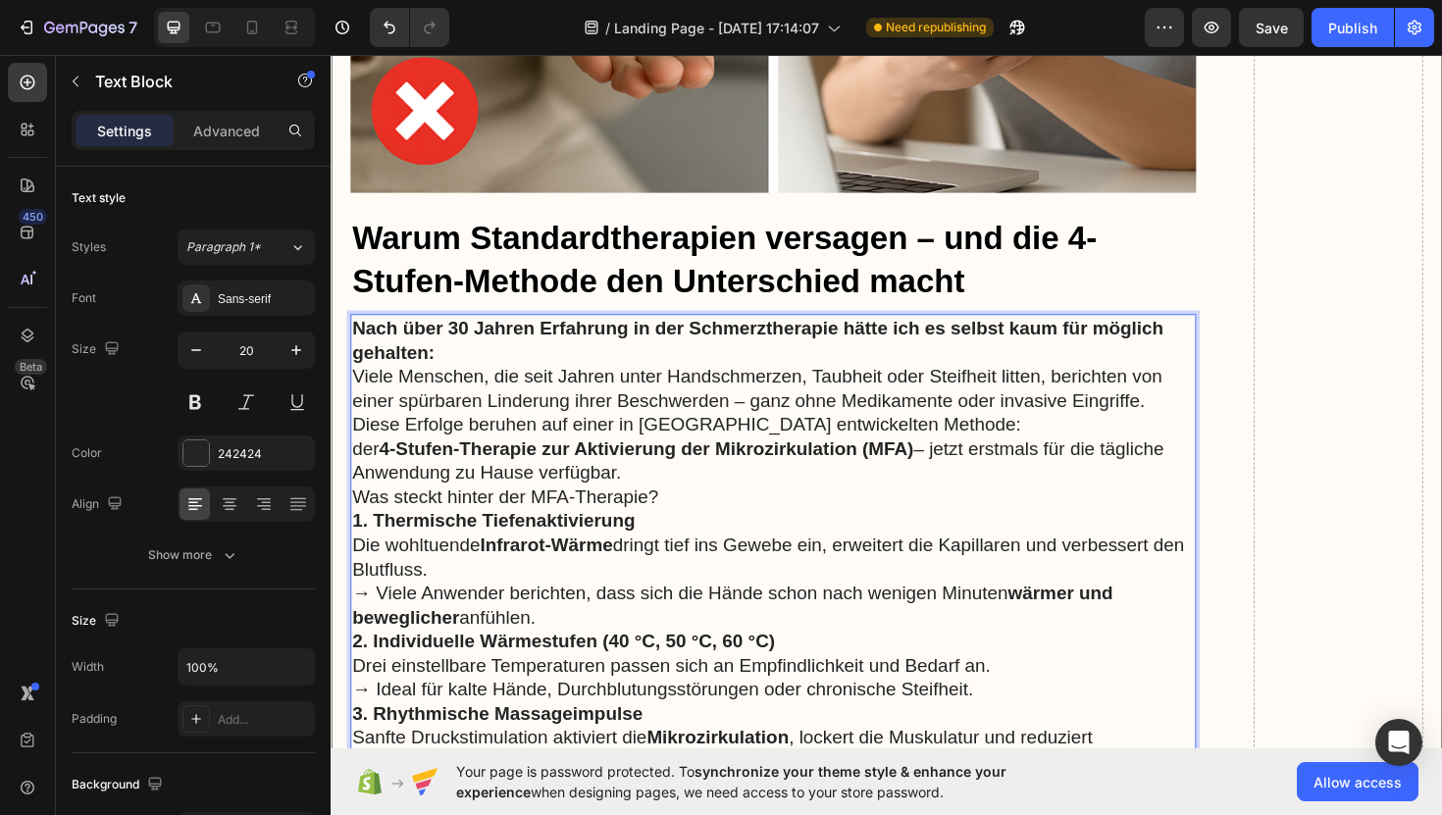
click at [541, 334] on strong "Nach über 30 Jahren Erfahrung in der Schmerztherapie hätte ich es selbst kaum f…" at bounding box center [782, 357] width 859 height 47
click at [534, 345] on p "Nach über 30 Jahren Erfahrung in der Schmerztherapie hätte ich es selbst kaum f…" at bounding box center [799, 357] width 892 height 51
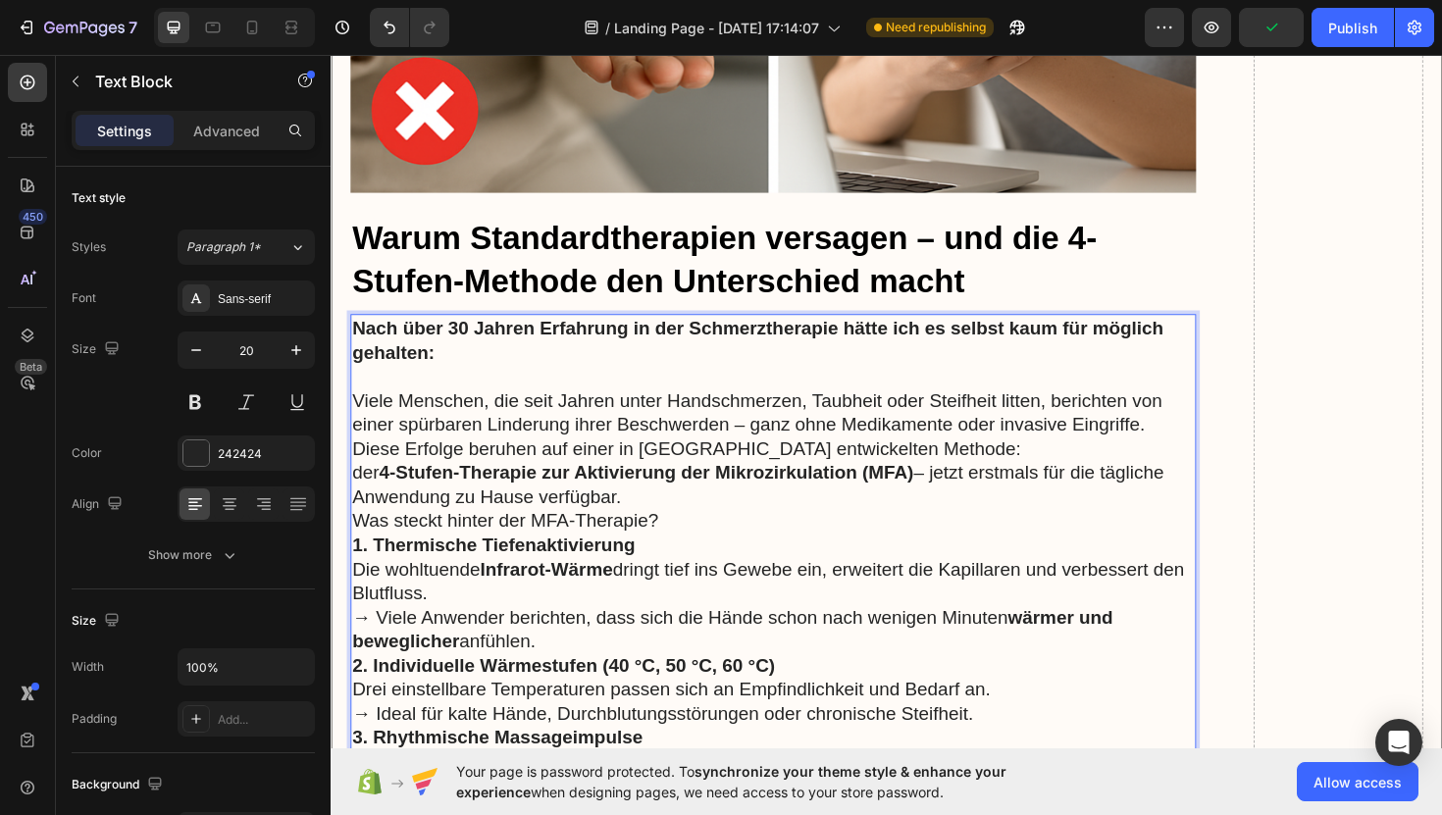
click at [701, 502] on p "Diese Erfolge beruhen auf einer in [GEOGRAPHIC_DATA] entwickelten Methode: der …" at bounding box center [799, 497] width 892 height 77
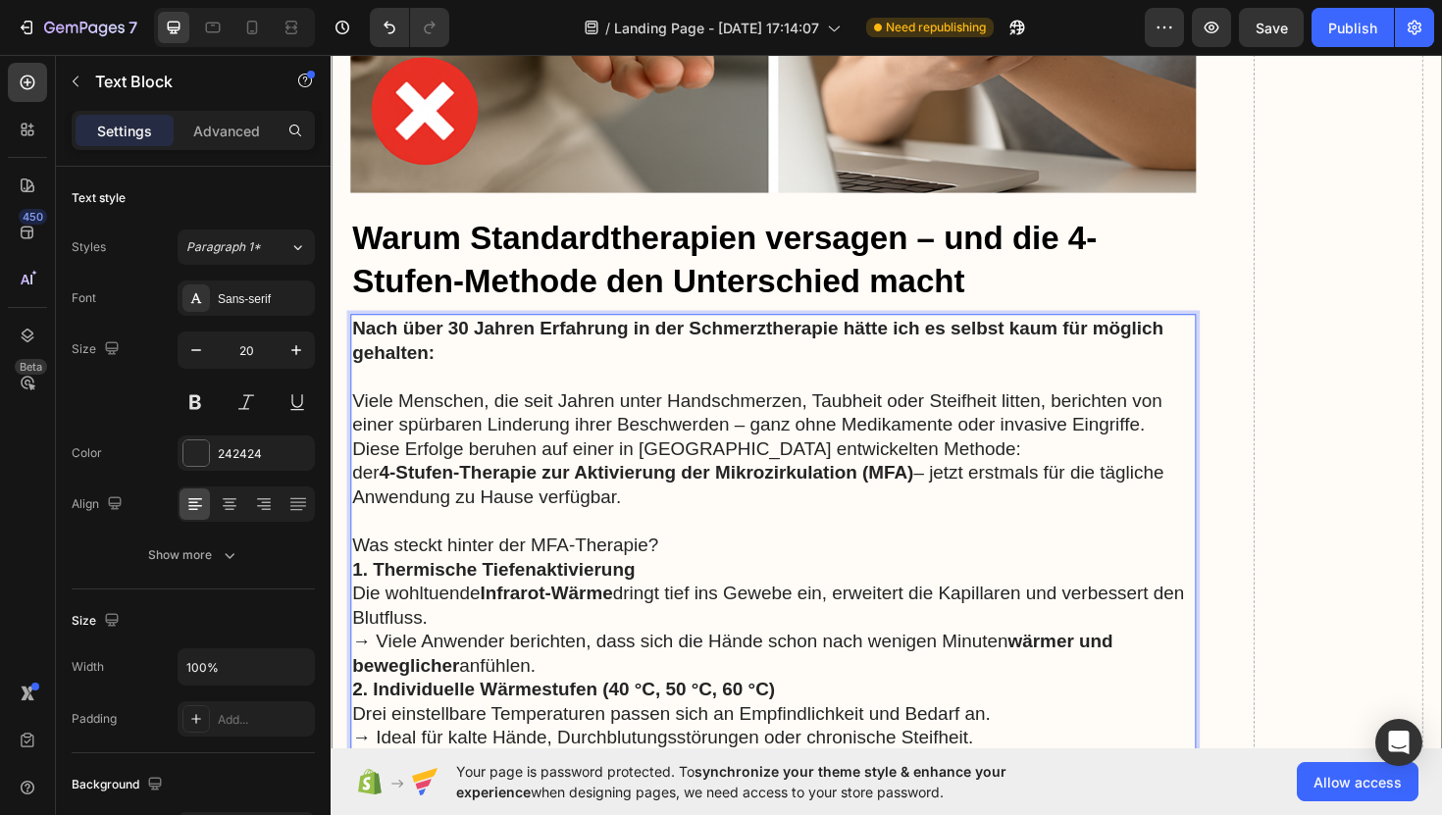
click at [688, 587] on p "1. Thermische Tiefenaktivierung Die wohltuende Infrarot-Wärme dringt tief ins G…" at bounding box center [799, 651] width 892 height 128
click at [695, 561] on p "Was steckt hinter der MFA-Therapie?" at bounding box center [799, 574] width 892 height 26
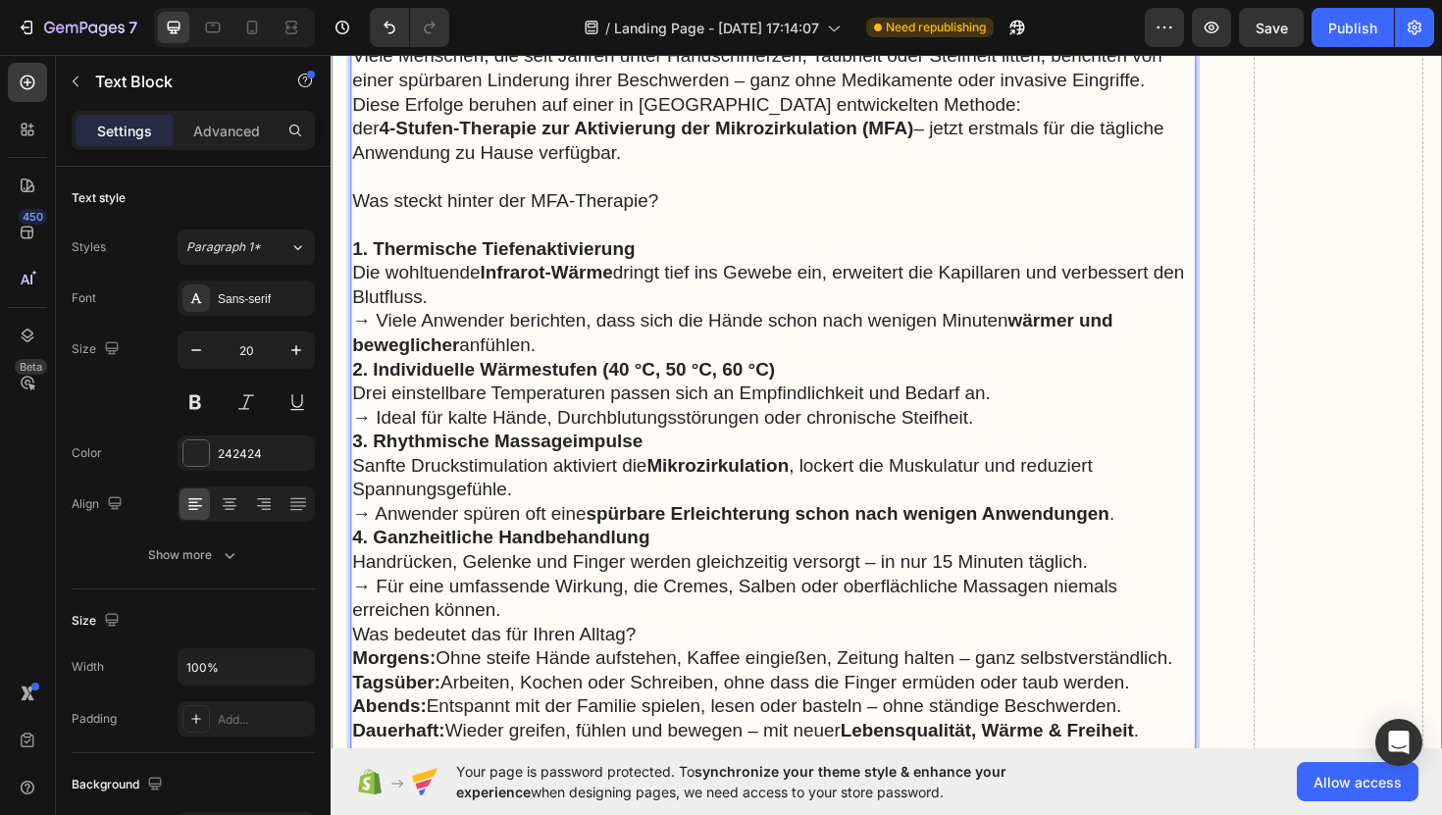
scroll to position [11122, 0]
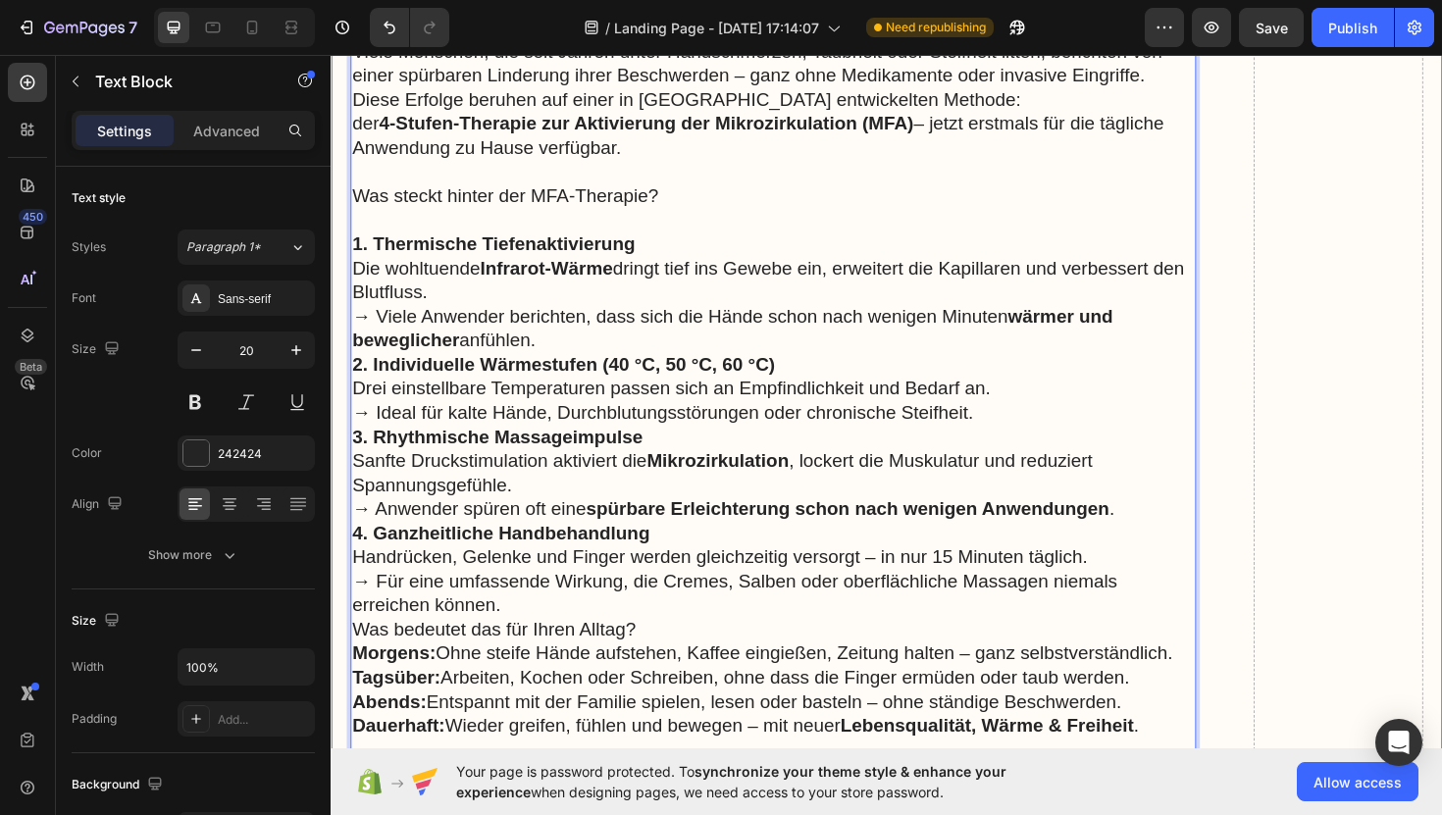
click at [662, 618] on p "4. Ganzheitliche Handbehandlung Handrücken, Gelenke und Finger werden gleichzei…" at bounding box center [799, 599] width 892 height 102
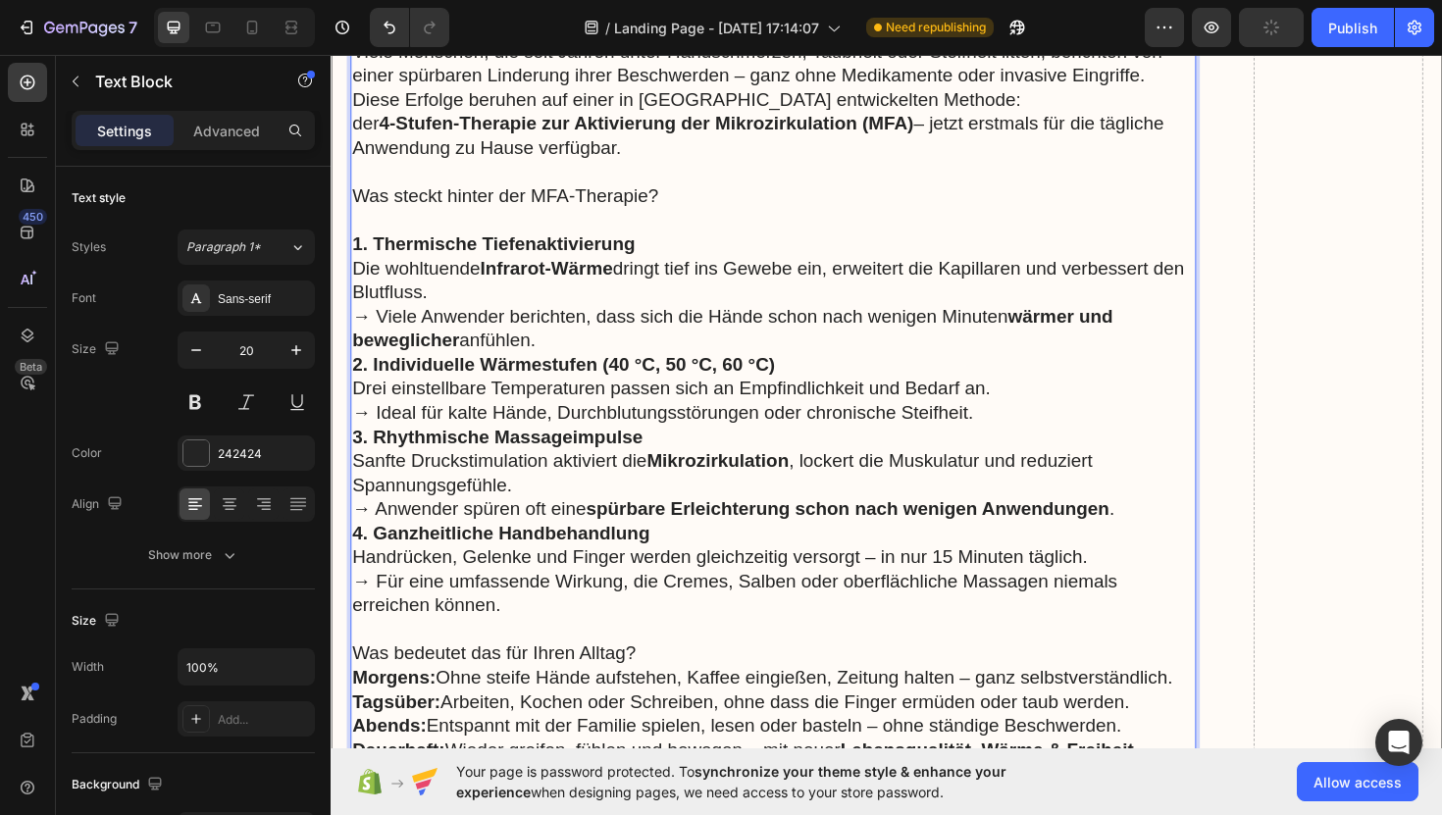
click at [671, 676] on p "Was bedeutet das für Ihren Alltag?" at bounding box center [799, 689] width 892 height 26
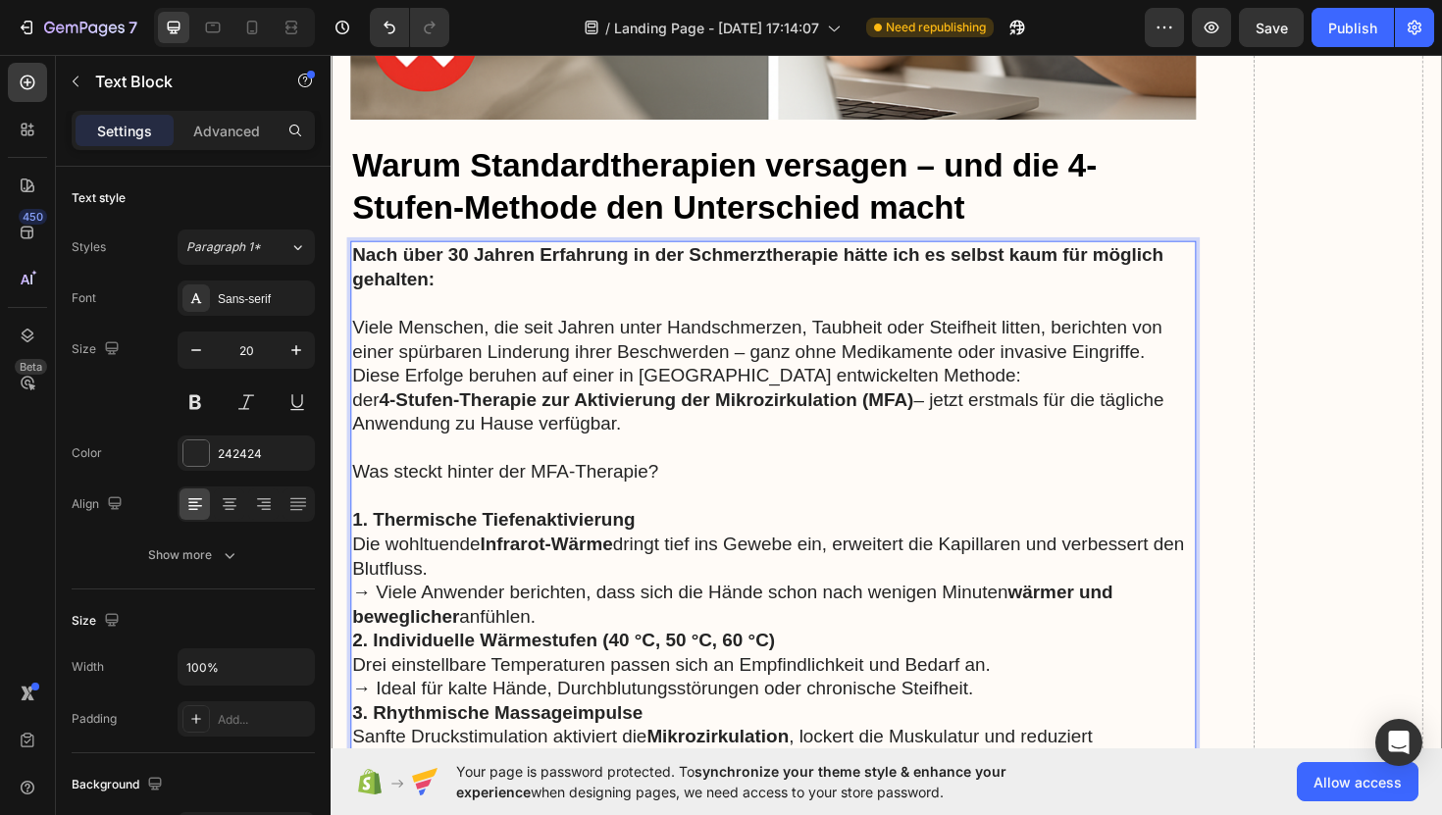
scroll to position [10827, 0]
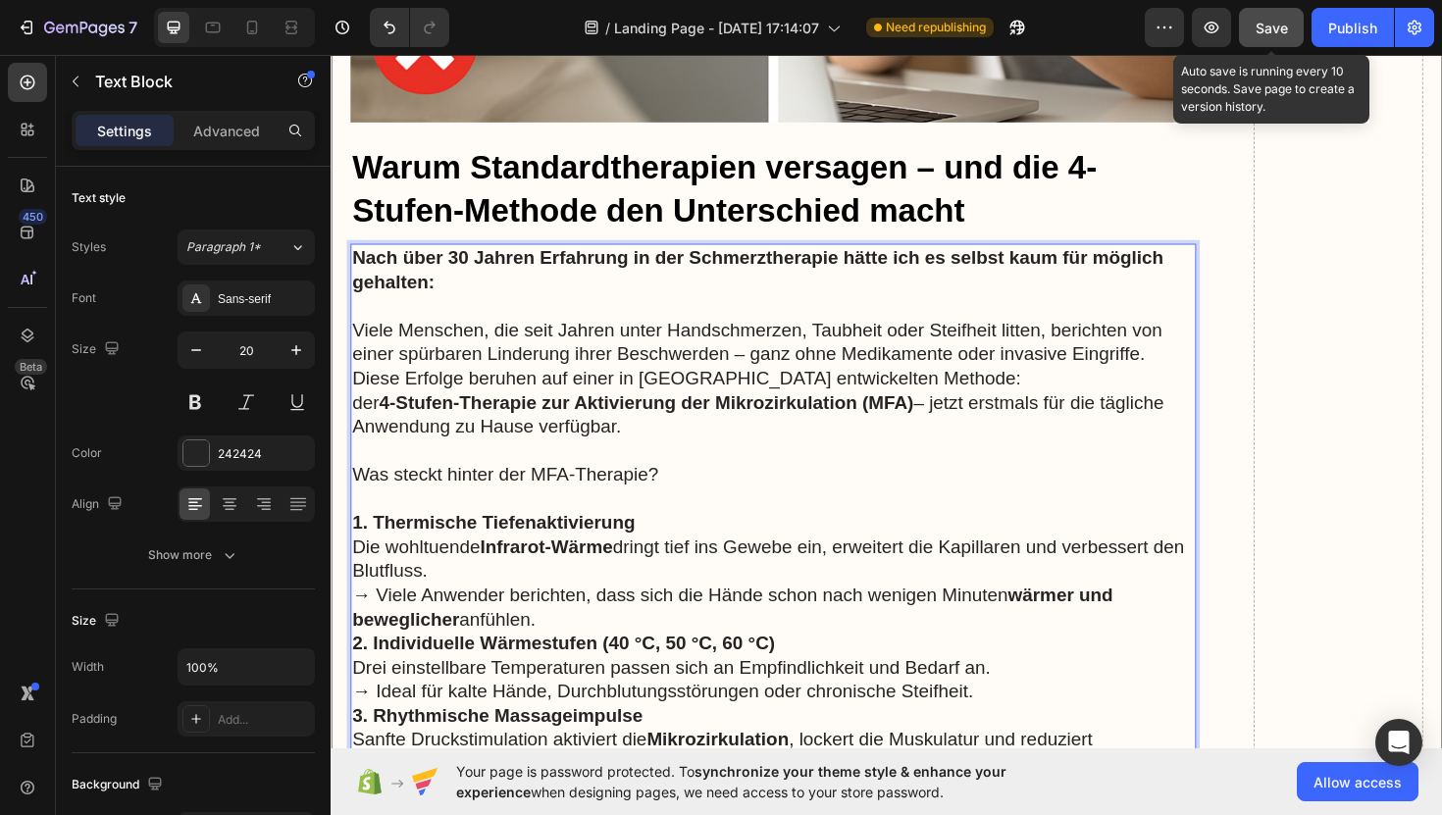
click at [1287, 24] on span "Save" at bounding box center [1272, 28] width 32 height 17
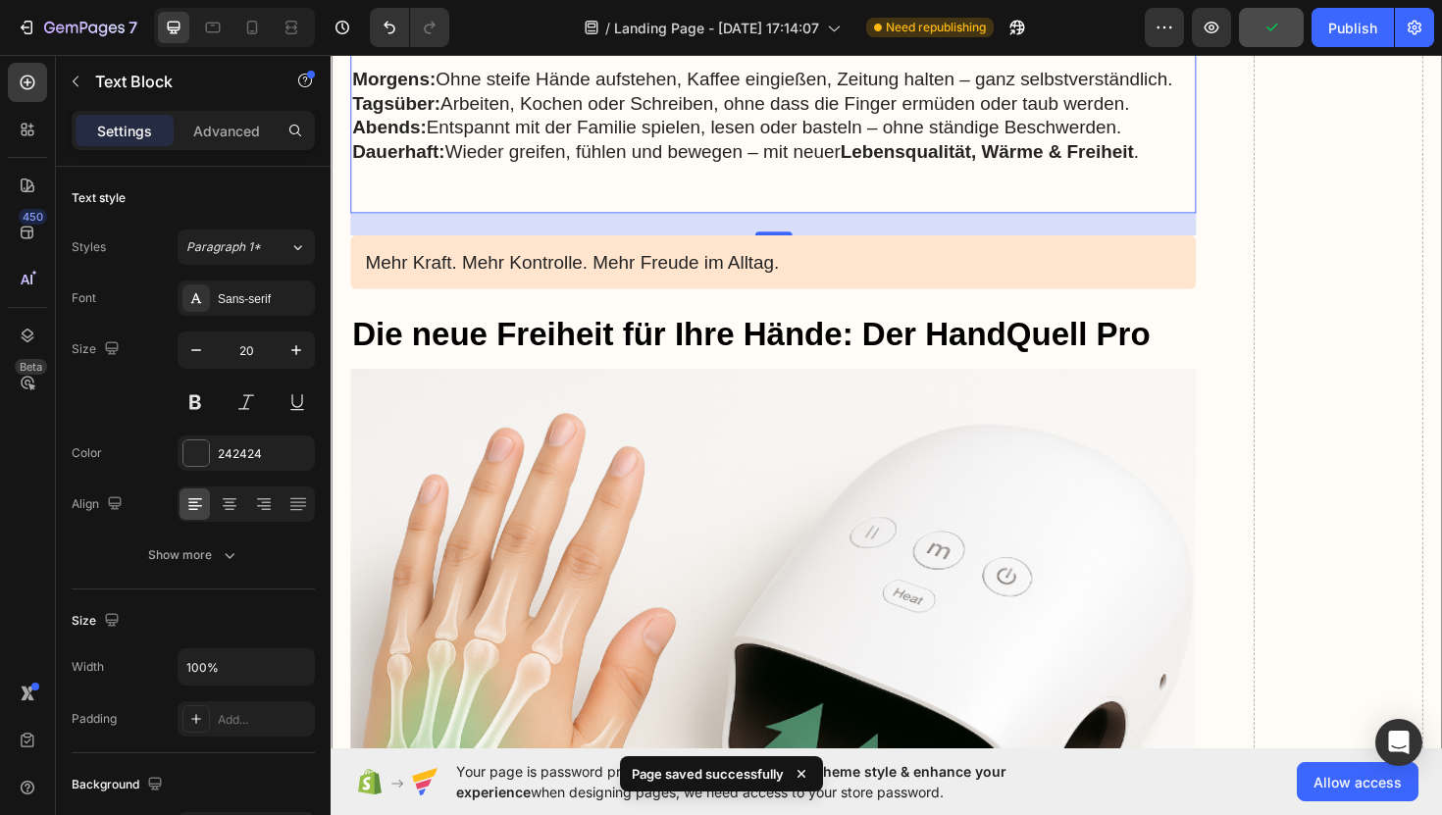
scroll to position [11803, 0]
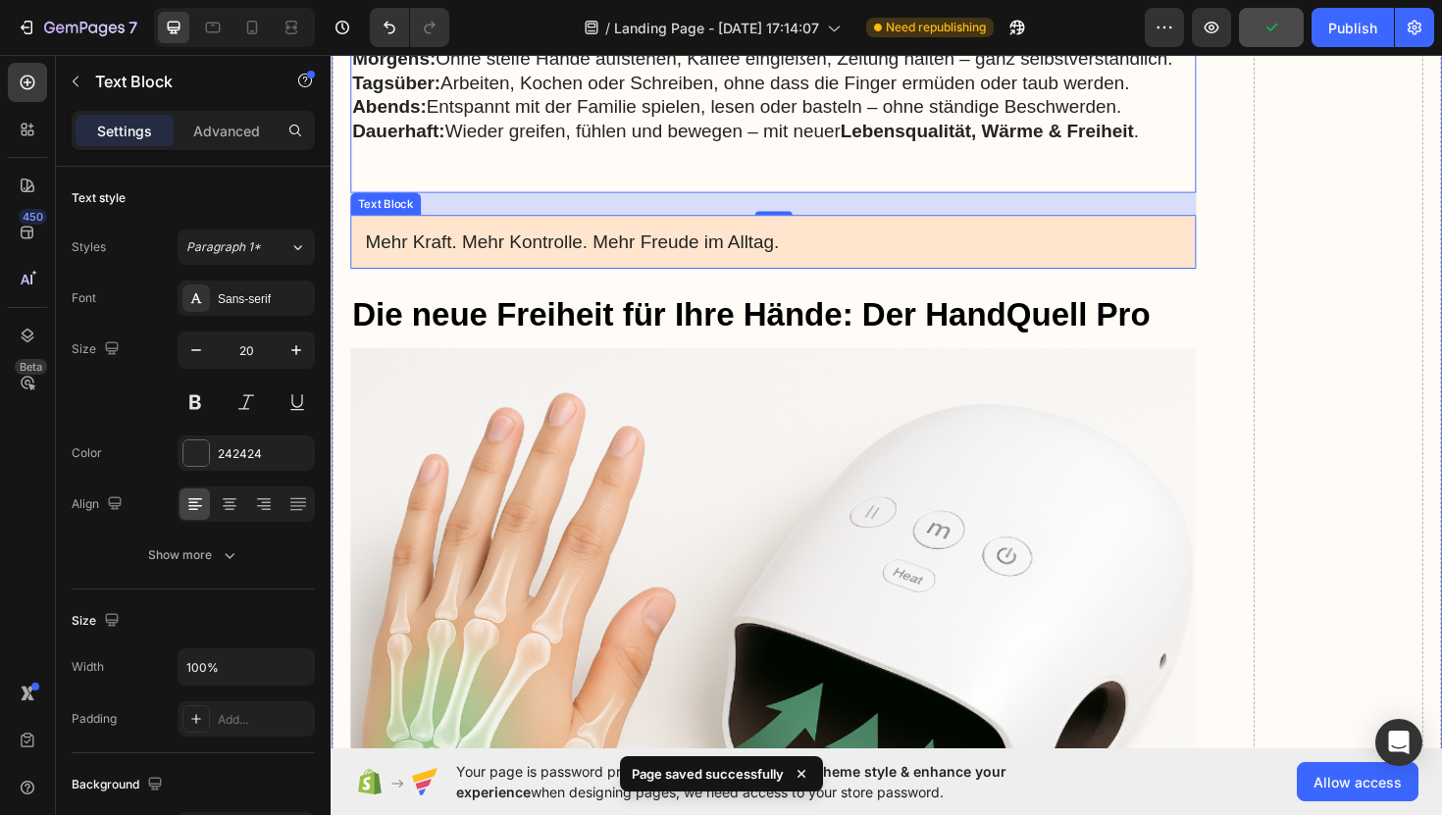
click at [673, 225] on div "Mehr Kraft. Mehr Kontrolle. Mehr Freude im Alltag." at bounding box center [799, 253] width 896 height 57
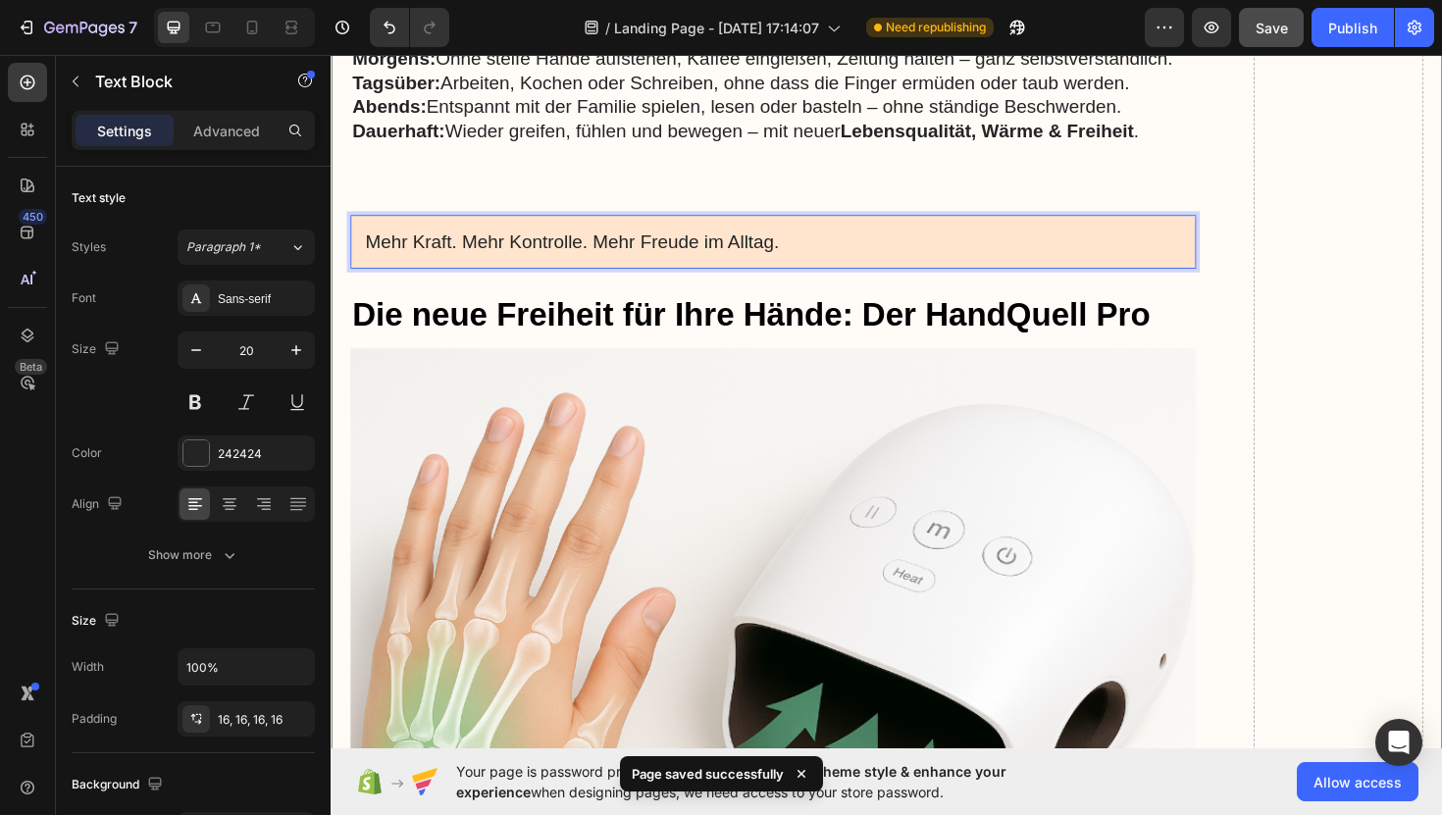
click at [791, 240] on p "Mehr Kraft. Mehr Kontrolle. Mehr Freude im Alltag." at bounding box center [799, 253] width 864 height 26
click at [804, 240] on p "Mehr Kraft. Mehr Kontrolle. Mehr Freude im Alltag." at bounding box center [799, 253] width 864 height 26
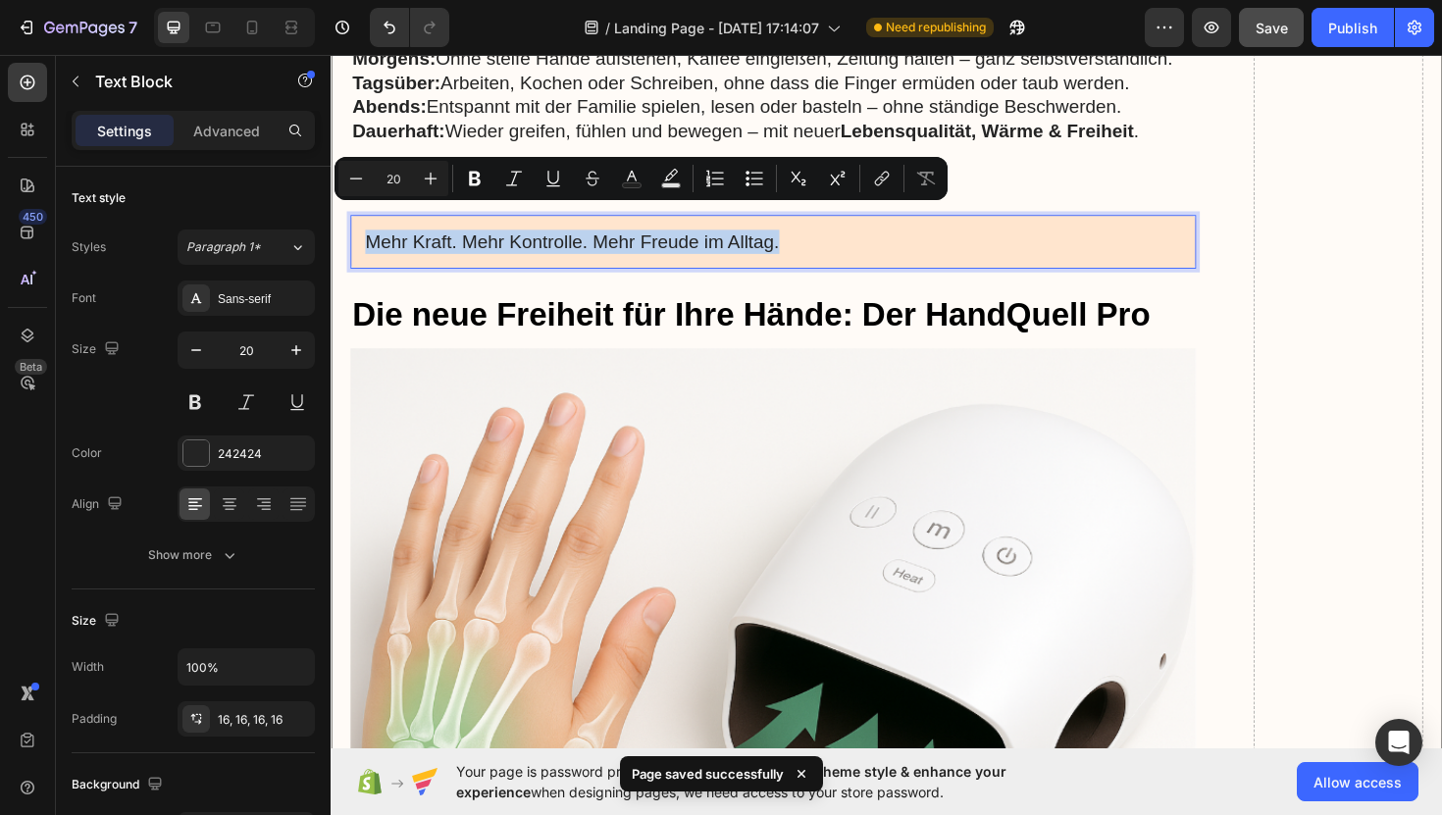
drag, startPoint x: 804, startPoint y: 232, endPoint x: 358, endPoint y: 233, distance: 446.4
click at [358, 233] on div "Mehr Kraft. Mehr Kontrolle. Mehr Freude im Alltag." at bounding box center [799, 253] width 896 height 57
copy p "Mehr Kraft. Mehr Kontrolle. Mehr Freude im Alltag."
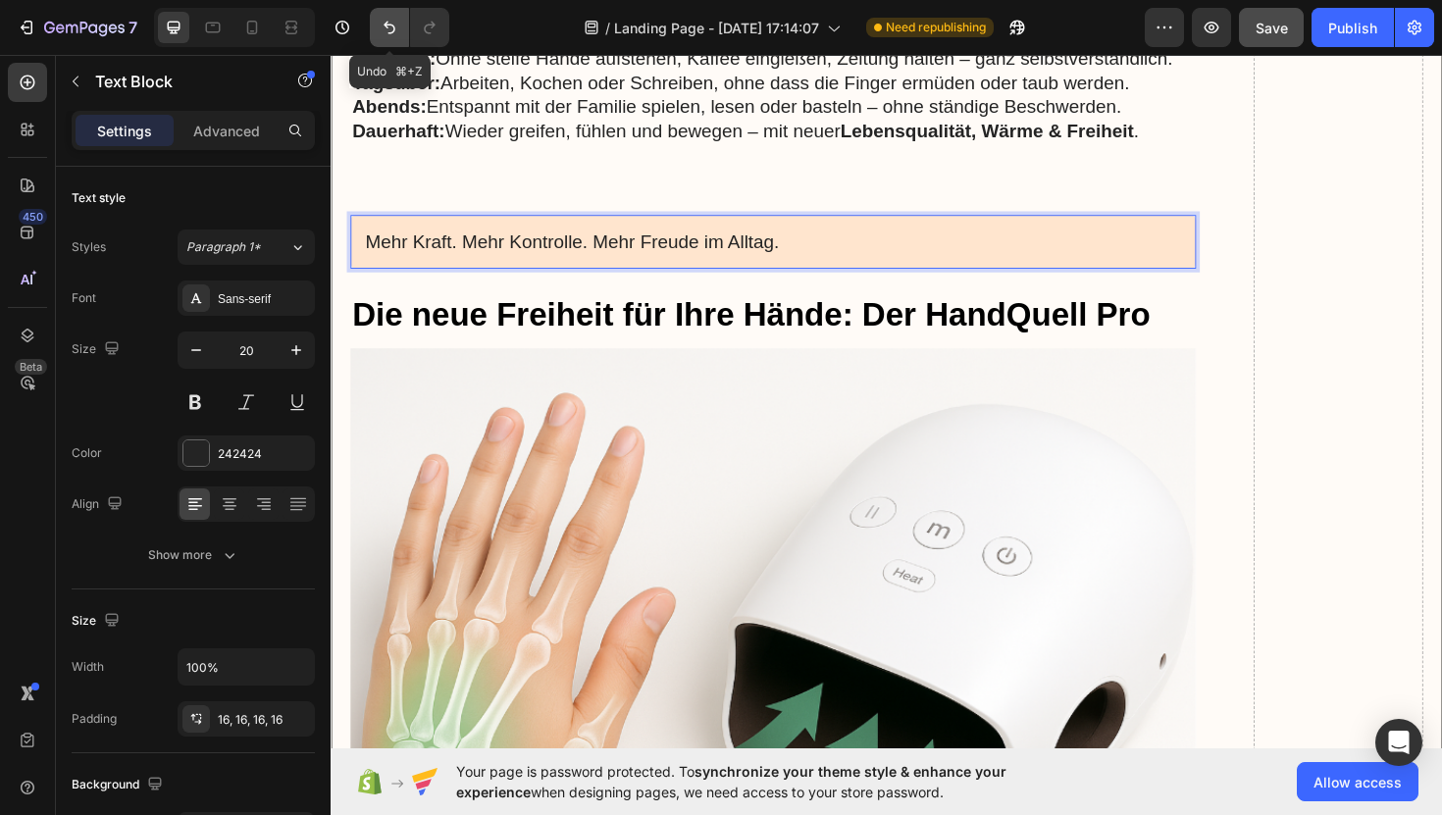
click at [400, 32] on button "Undo/Redo" at bounding box center [389, 27] width 39 height 39
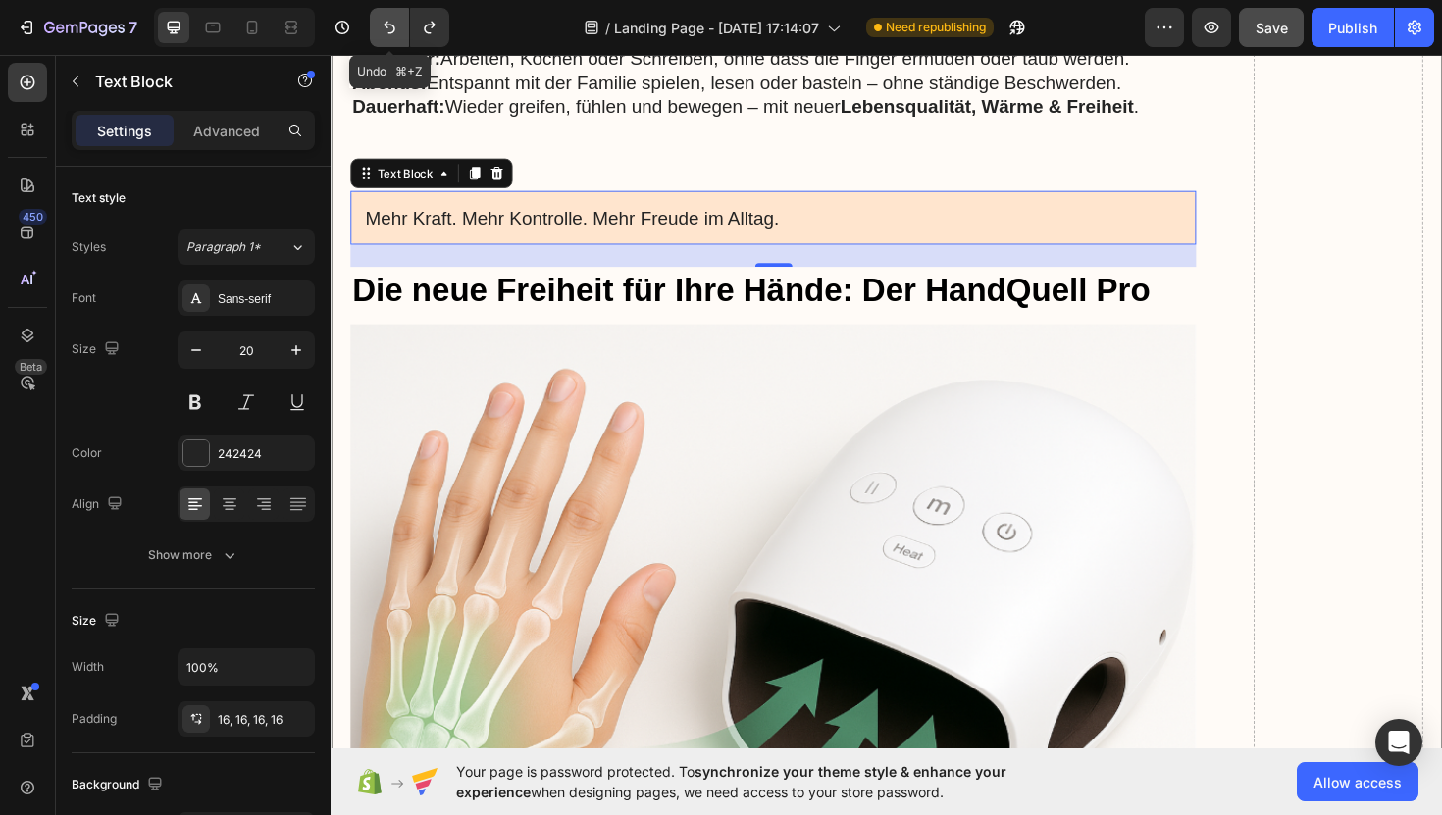
click at [400, 32] on button "Undo/Redo" at bounding box center [389, 27] width 39 height 39
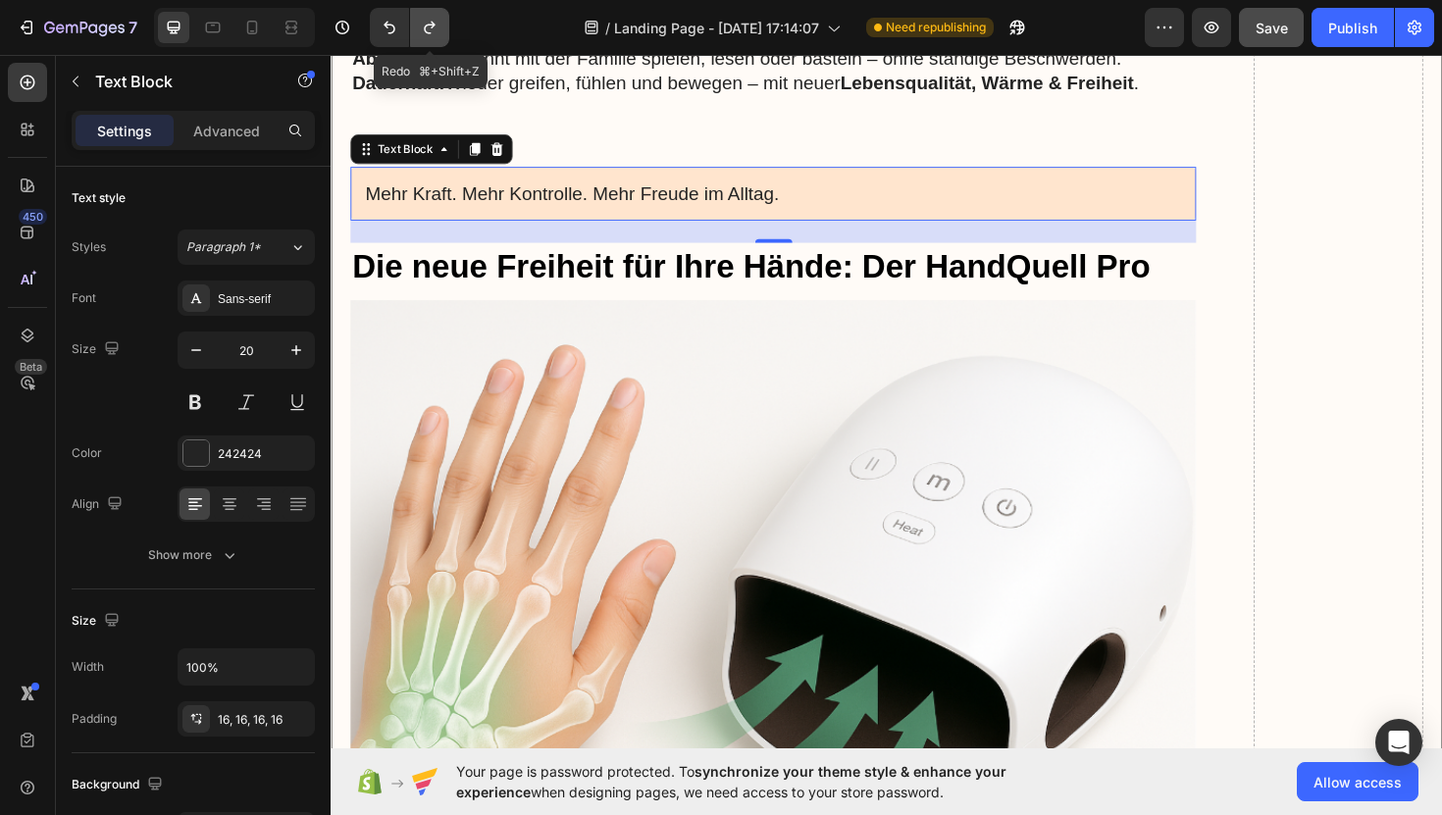
click at [433, 30] on icon "Undo/Redo" at bounding box center [430, 28] width 20 height 20
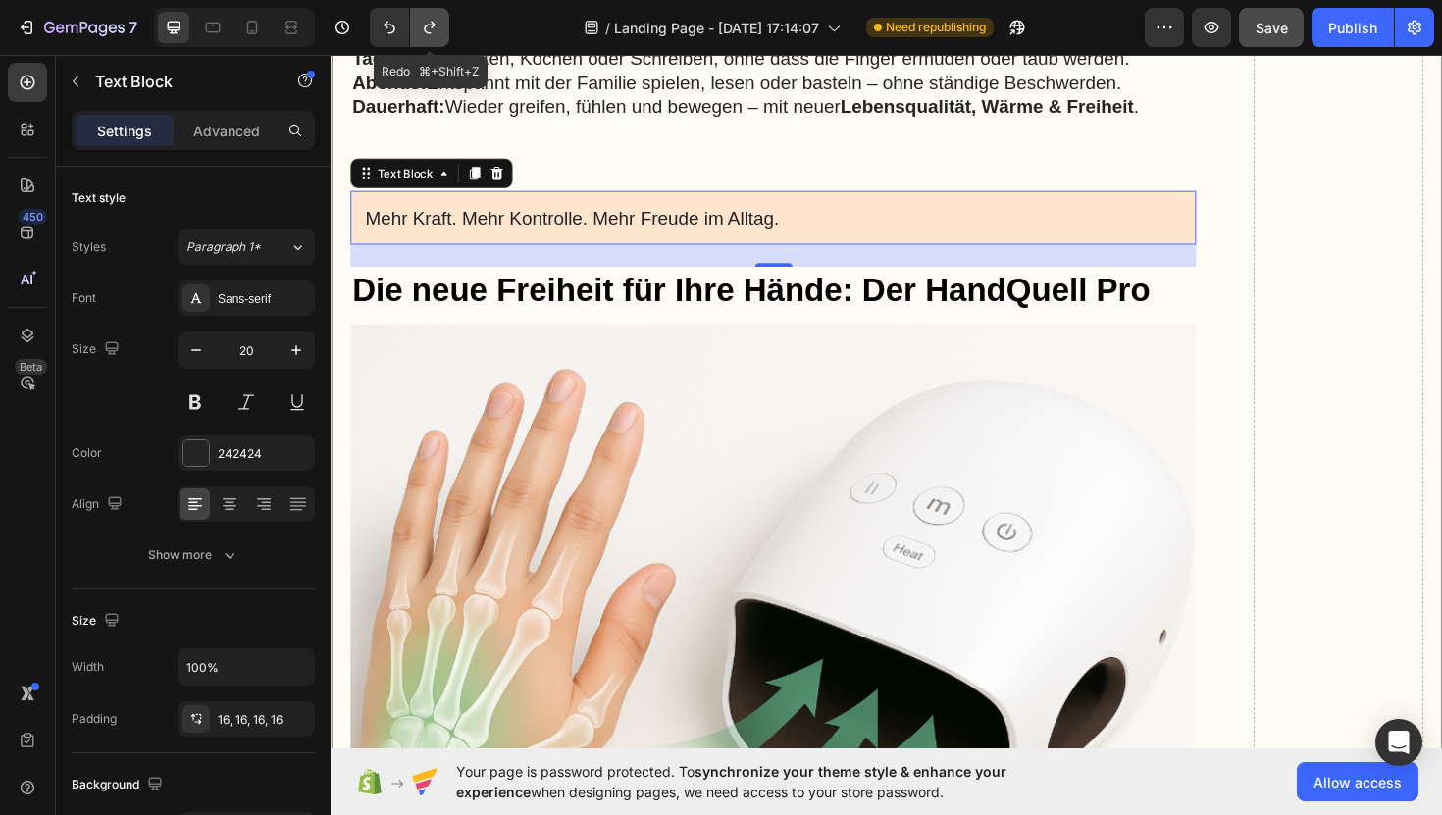
click at [433, 30] on icon "Undo/Redo" at bounding box center [430, 28] width 20 height 20
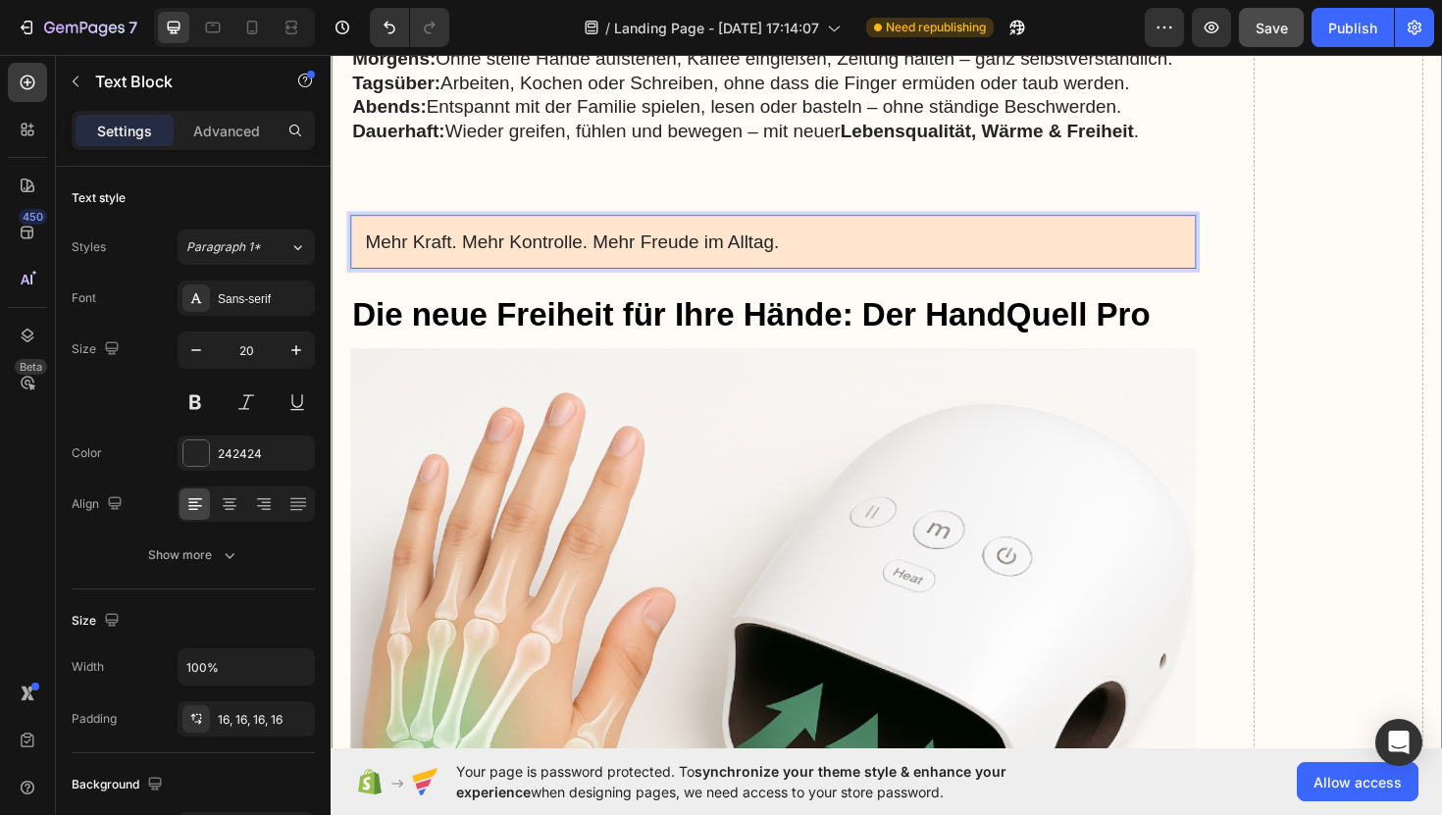
click at [816, 240] on p "Mehr Kraft. Mehr Kontrolle. Mehr Freude im Alltag." at bounding box center [799, 253] width 864 height 26
click at [807, 240] on p "Mehr Kraft. Mehr Kontrolle. Mehr Freude im Alltag." at bounding box center [799, 253] width 864 height 26
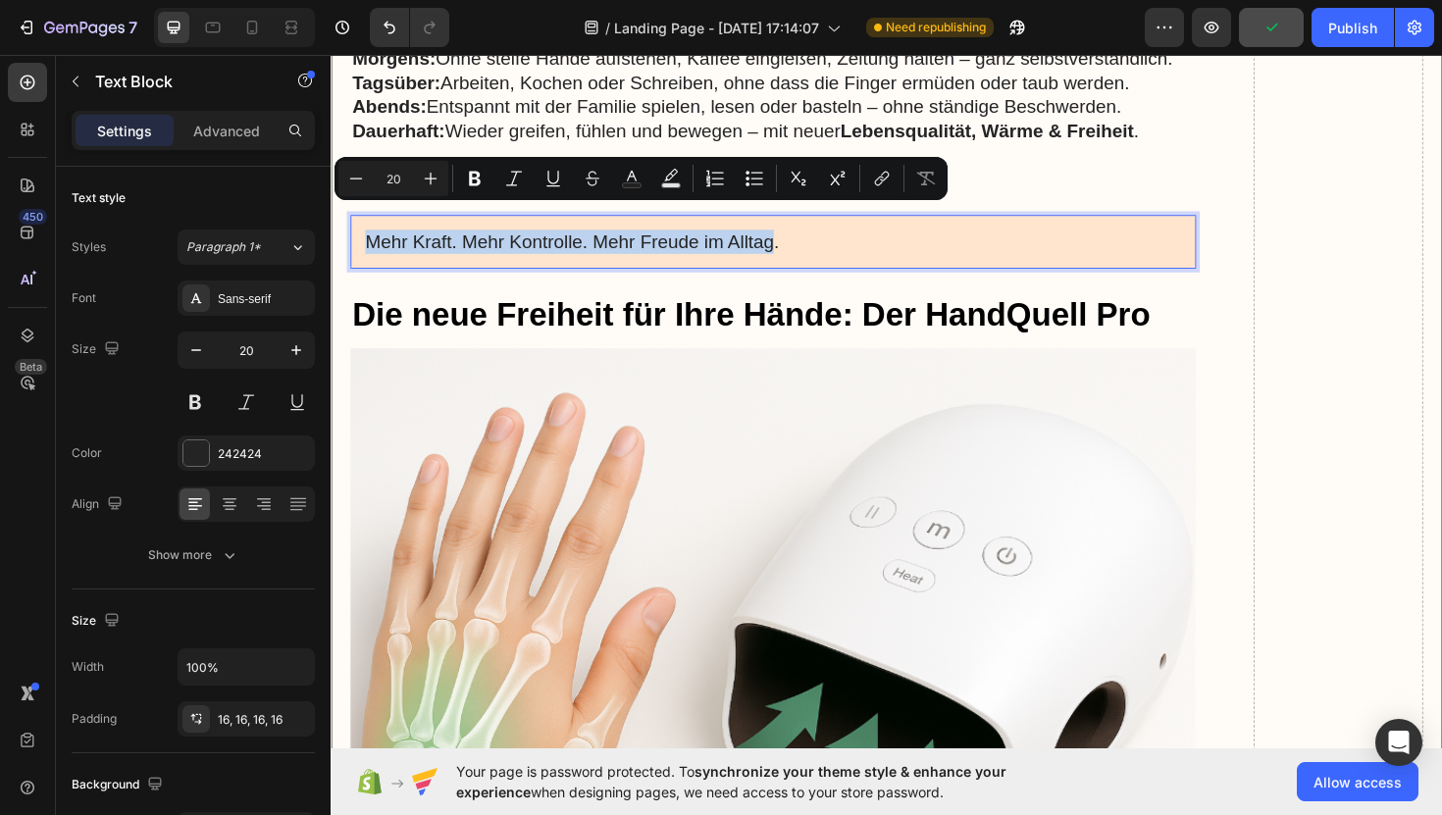
drag, startPoint x: 799, startPoint y: 228, endPoint x: 477, endPoint y: 212, distance: 322.2
click at [477, 225] on div "Mehr Kraft. Mehr Kontrolle. Mehr Freude im Alltag." at bounding box center [799, 253] width 896 height 57
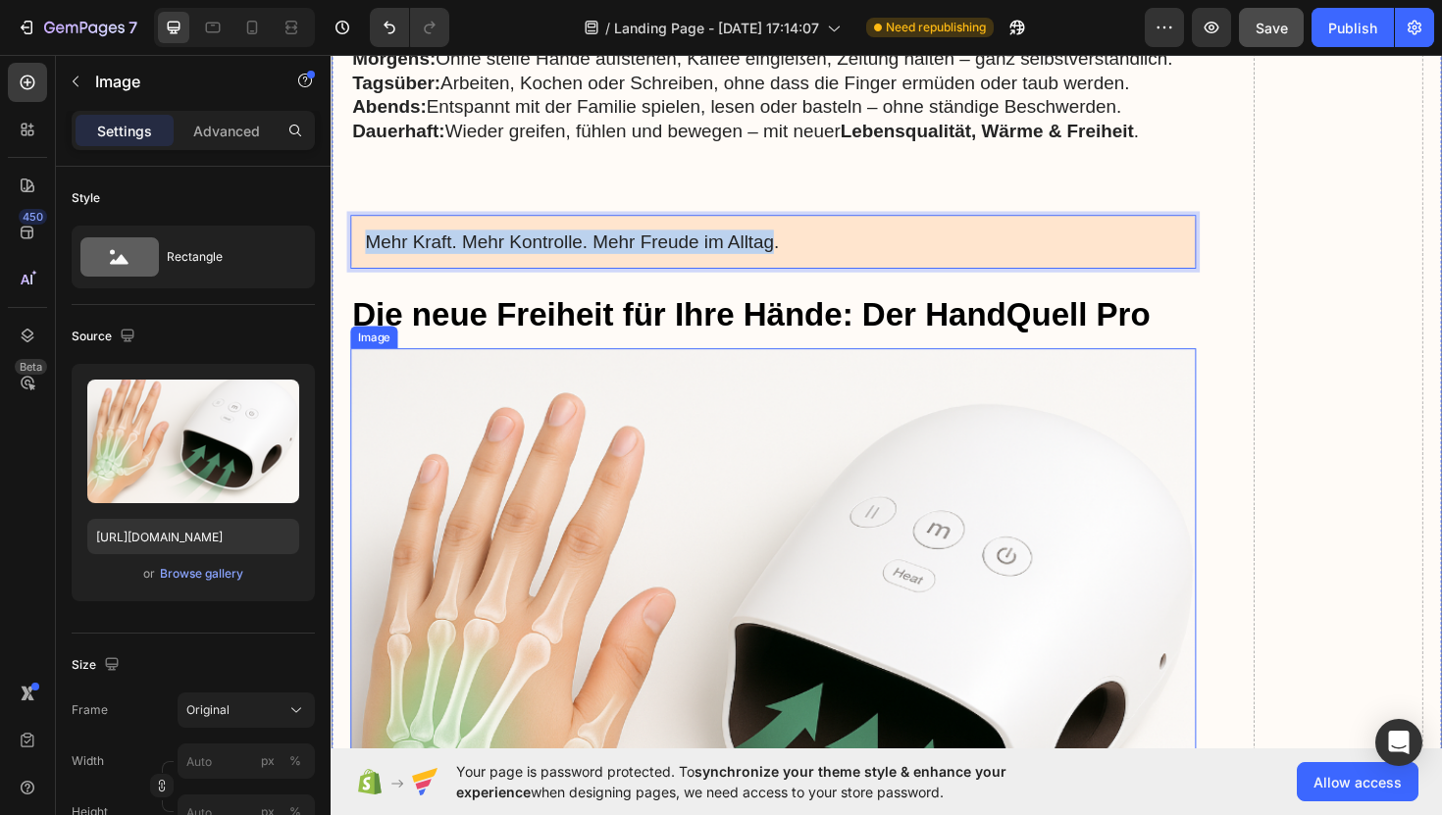
click at [559, 366] on img at bounding box center [799, 705] width 896 height 678
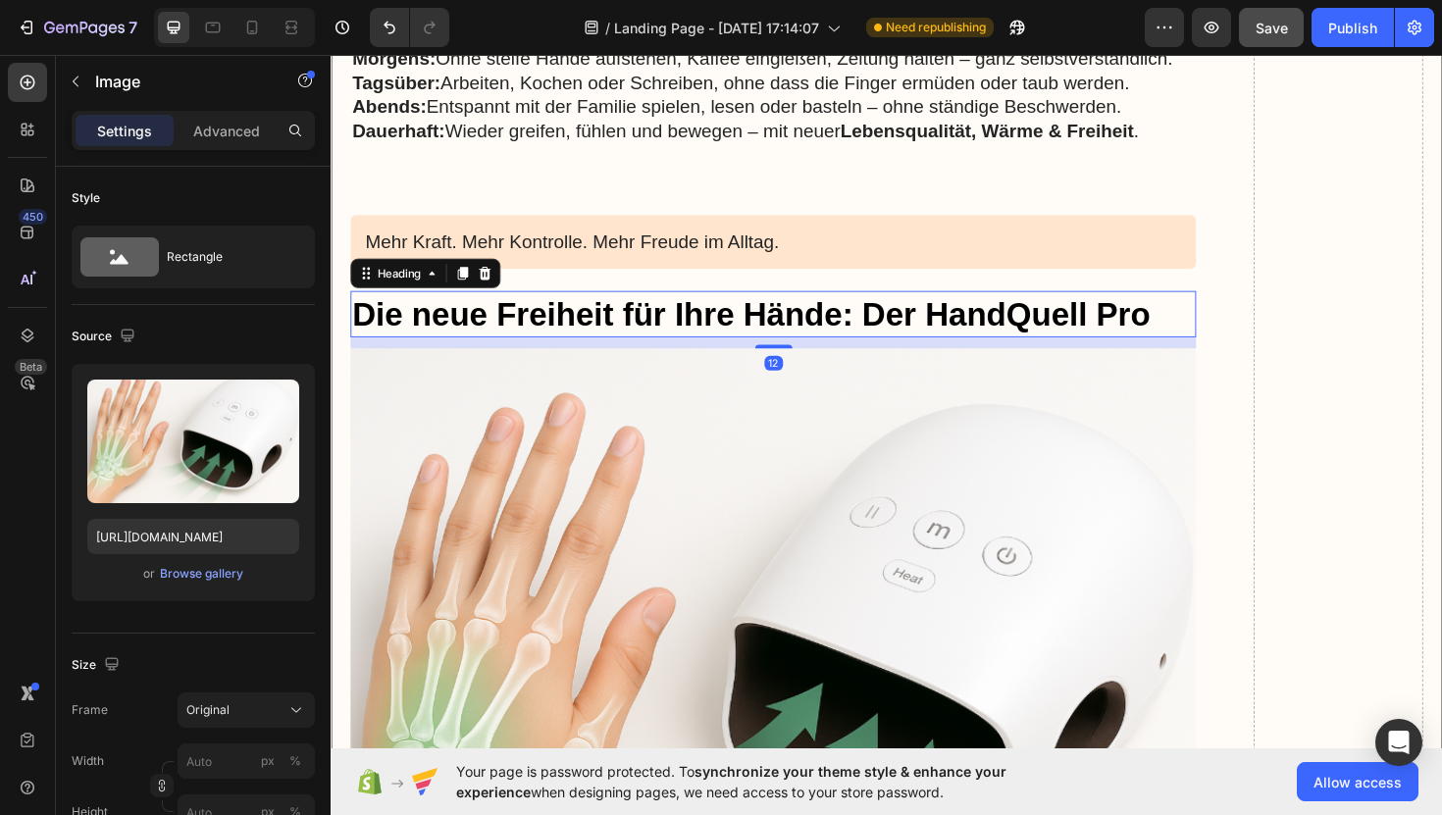
click at [680, 305] on h3 "Die neue Freiheit für Ihre Hände: Der HandQuell Pro" at bounding box center [799, 329] width 896 height 49
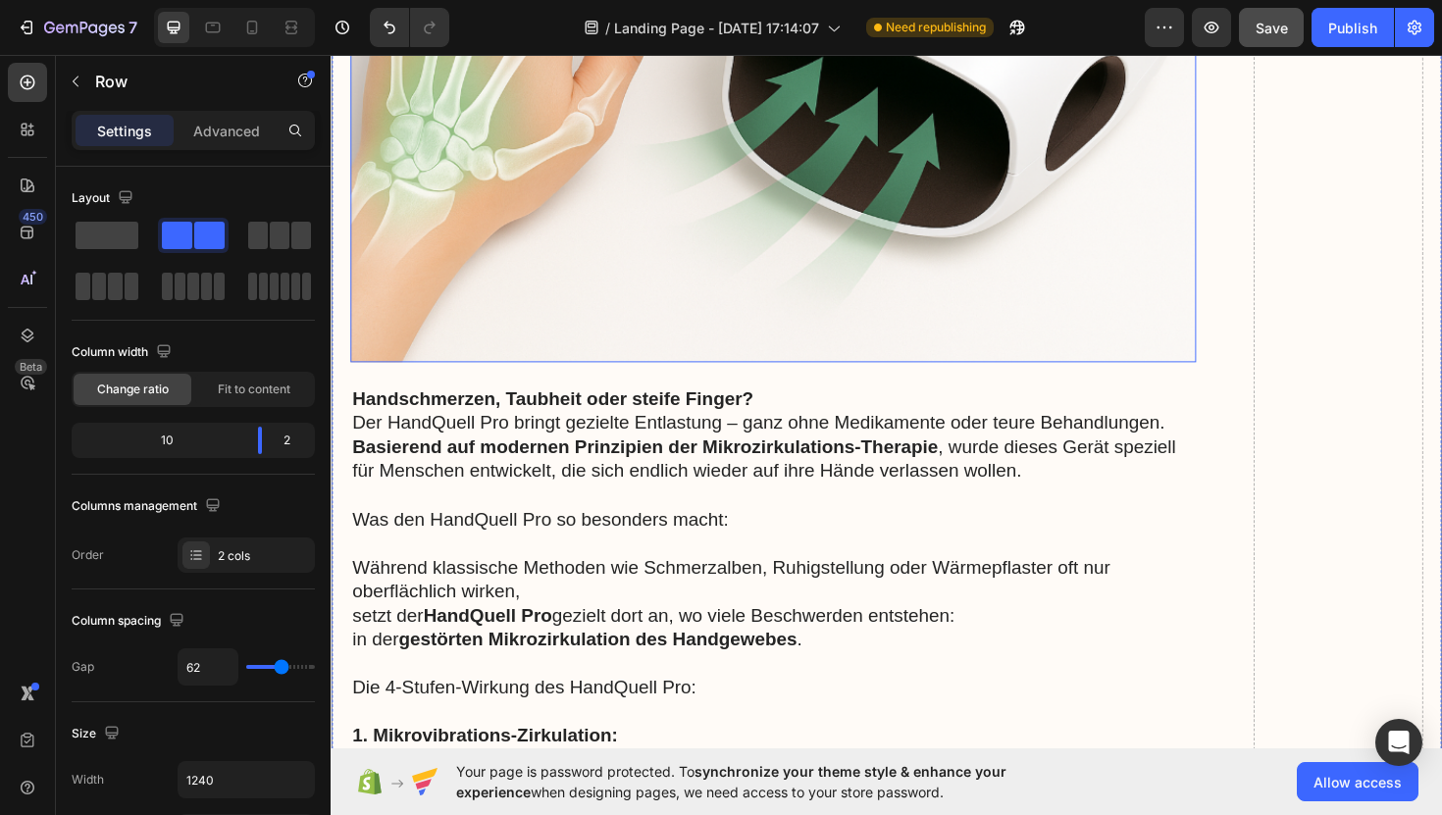
scroll to position [12488, 0]
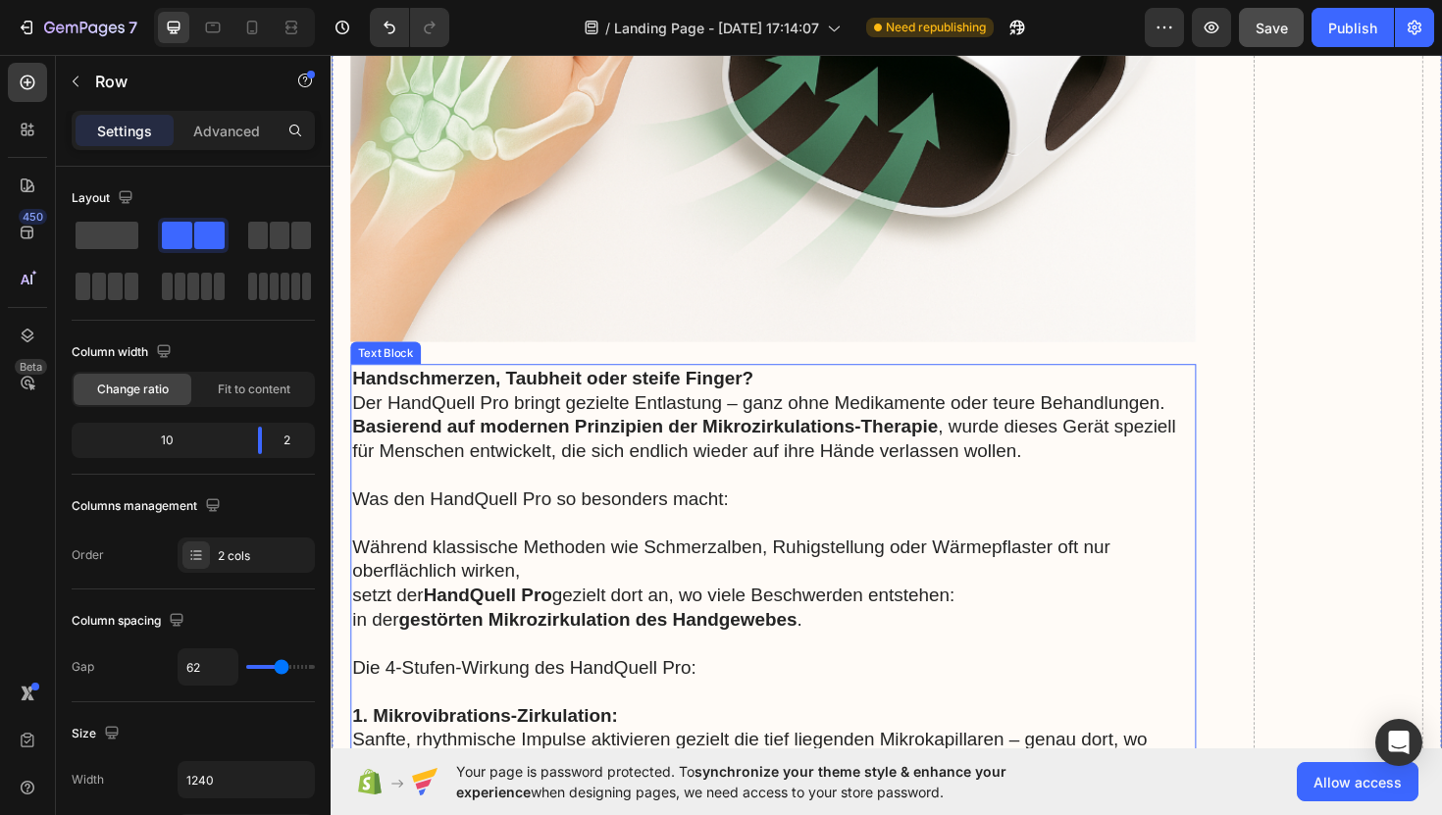
click at [371, 385] on p "Handschmerzen, Taubheit oder steife Finger? Der HandQuell Pro bringt gezielte E…" at bounding box center [799, 436] width 892 height 102
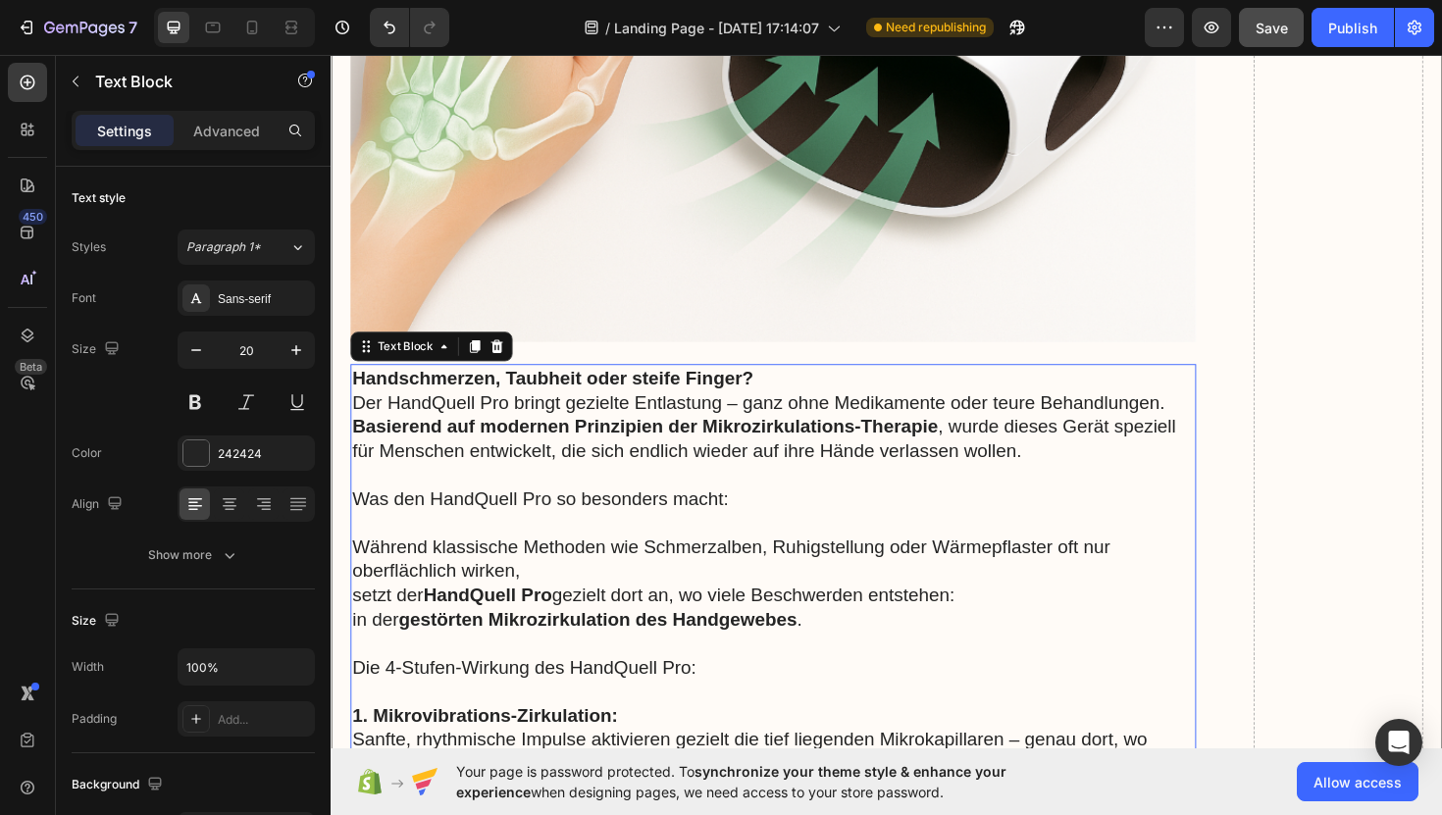
click at [356, 387] on strong "Handschmerzen, Taubheit oder steife Finger?" at bounding box center [565, 398] width 425 height 22
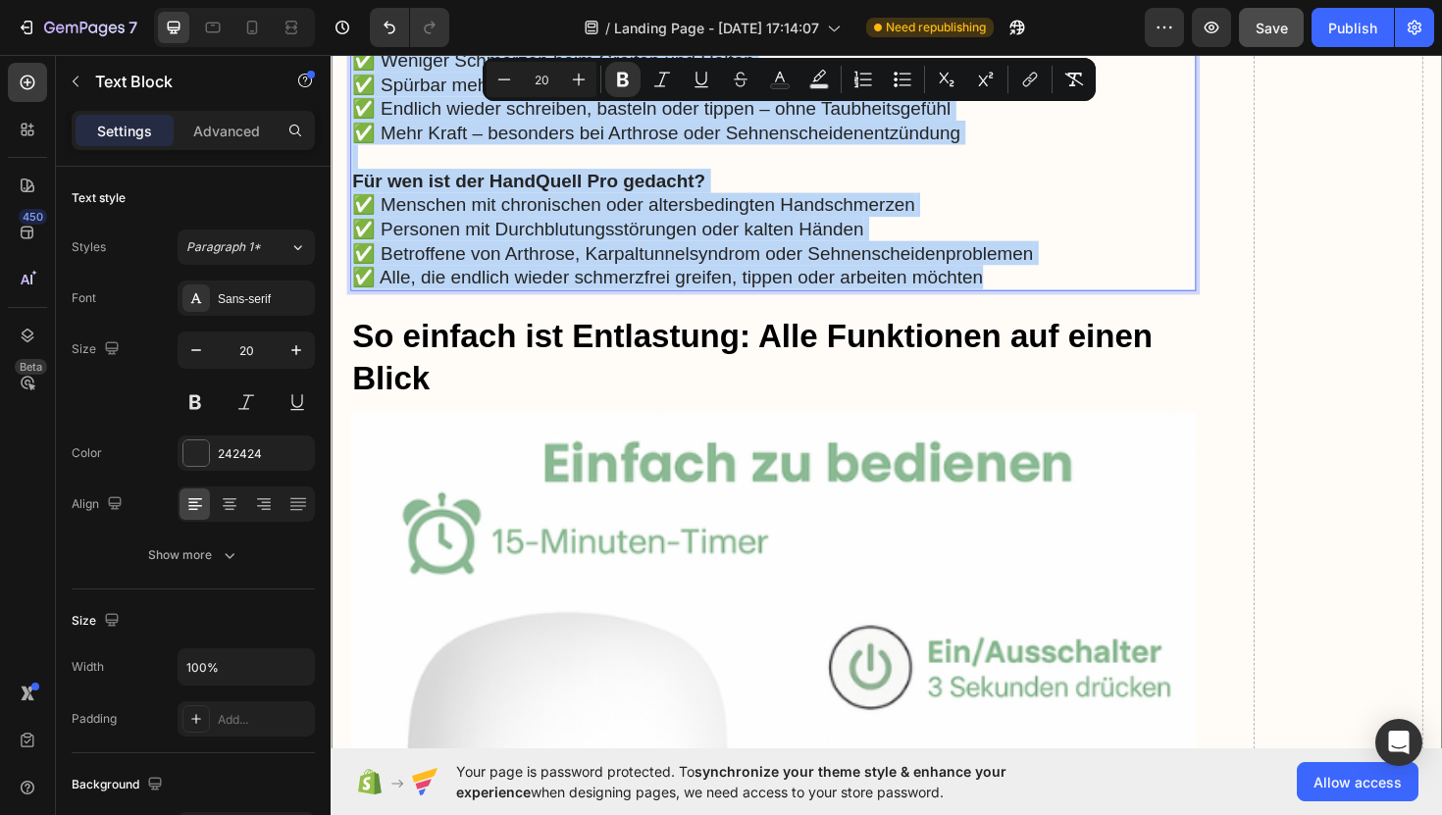
scroll to position [13890, 0]
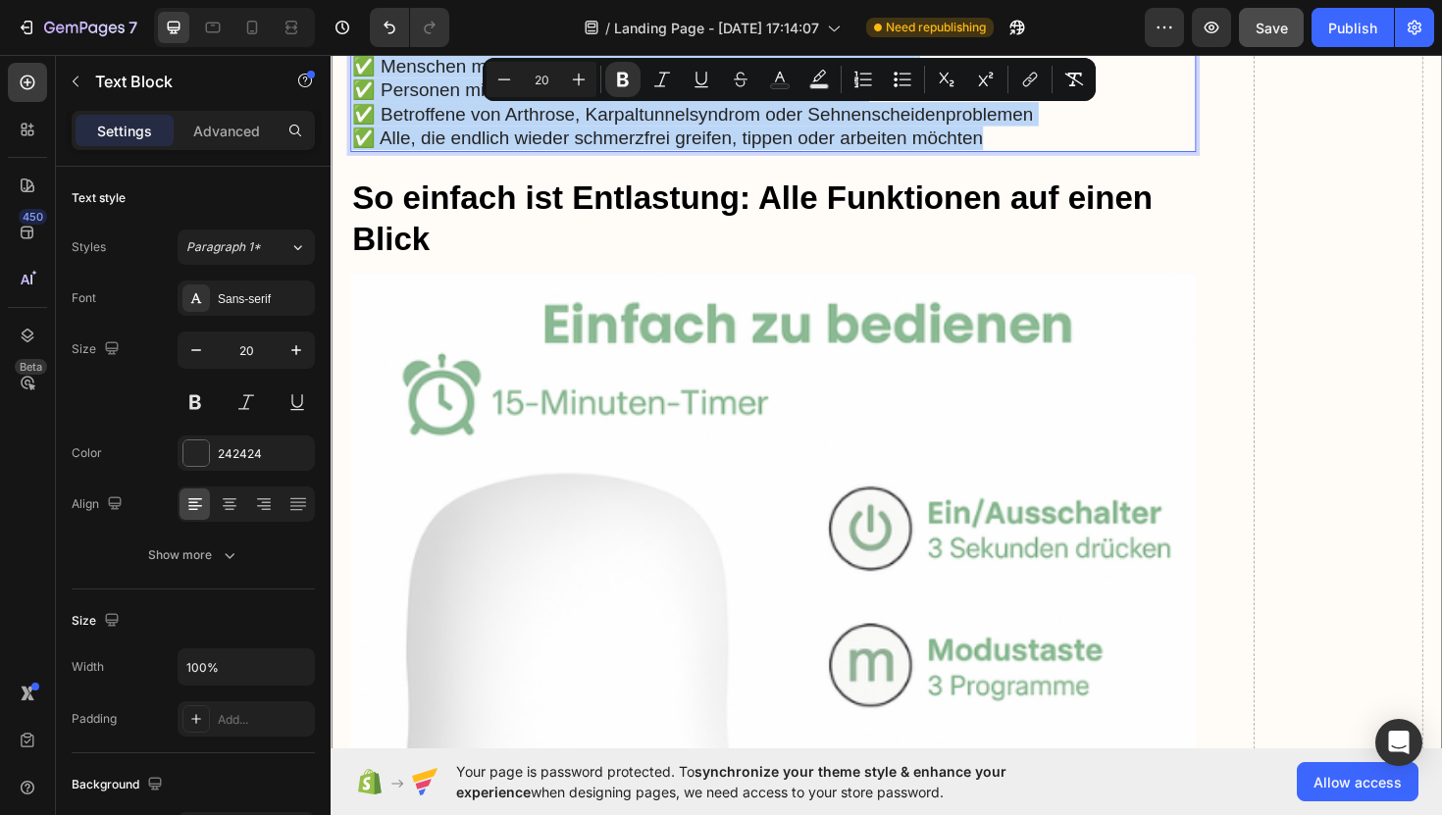
drag, startPoint x: 356, startPoint y: 369, endPoint x: 1035, endPoint y: 116, distance: 724.5
copy div "Loremipsumdol, Sitametc adip elitse Doeius? Tem InciDidun Utl etdolo magnaali E…"
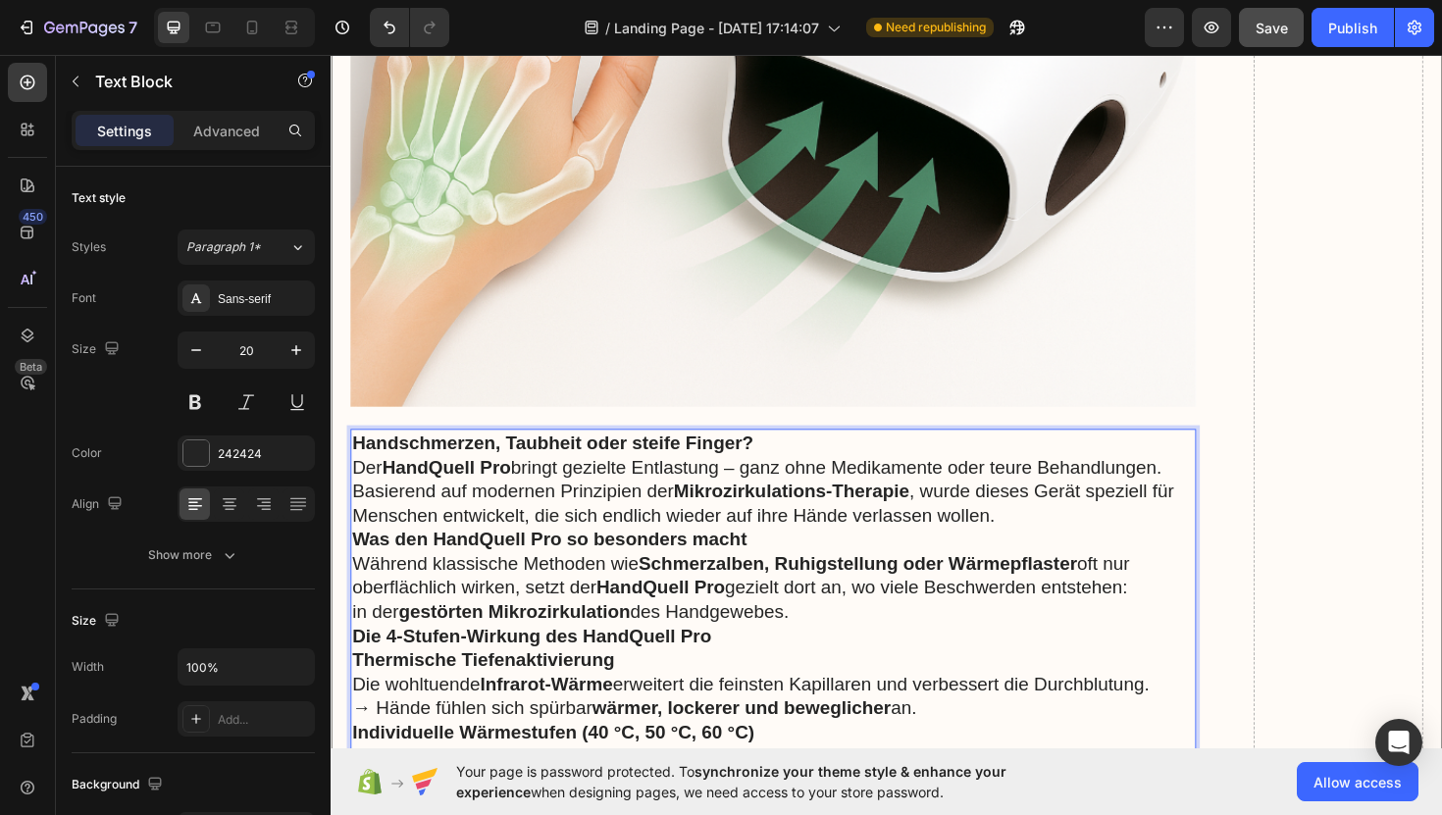
scroll to position [12397, 0]
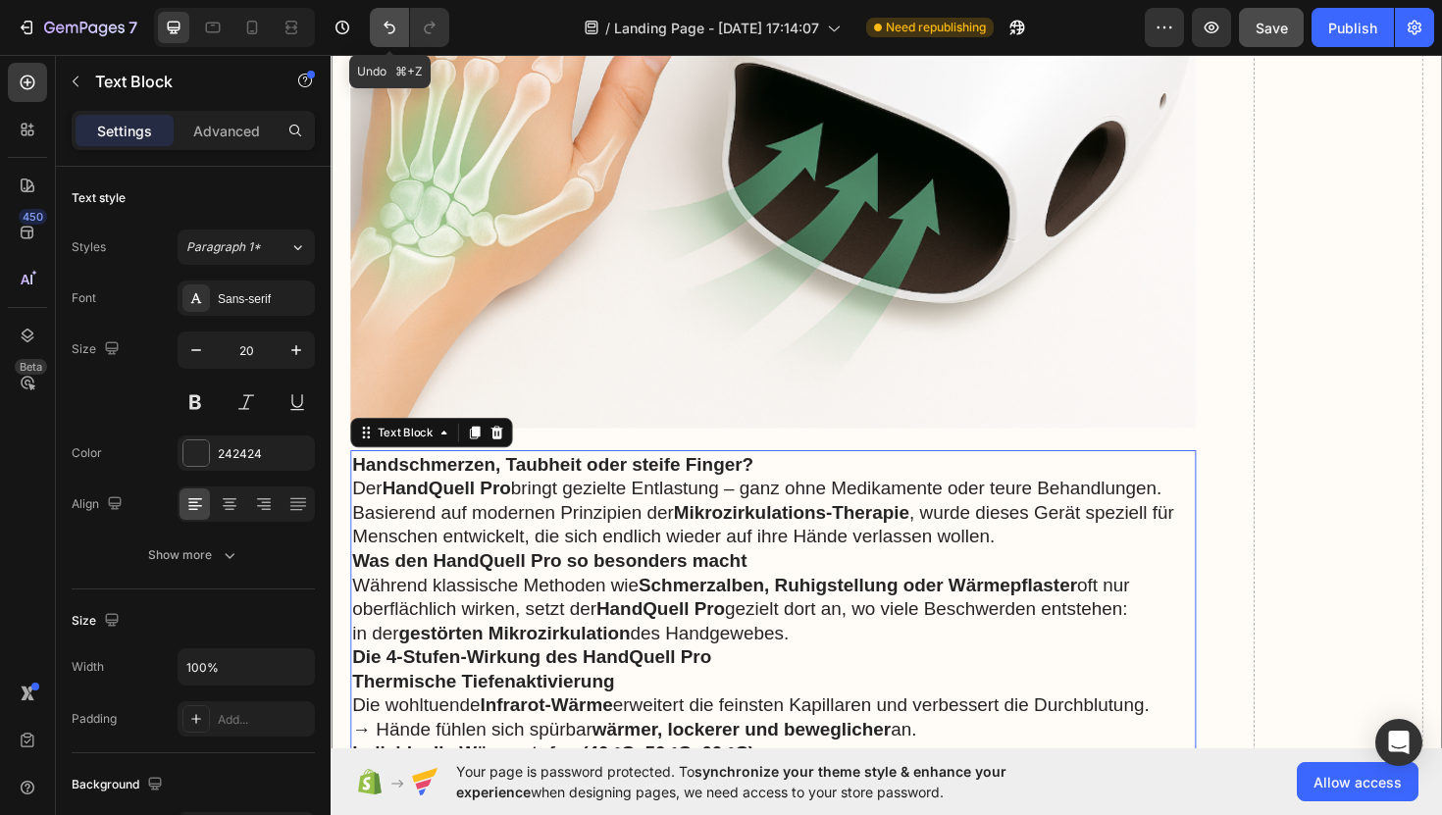
click at [389, 34] on icon "Undo/Redo" at bounding box center [390, 28] width 20 height 20
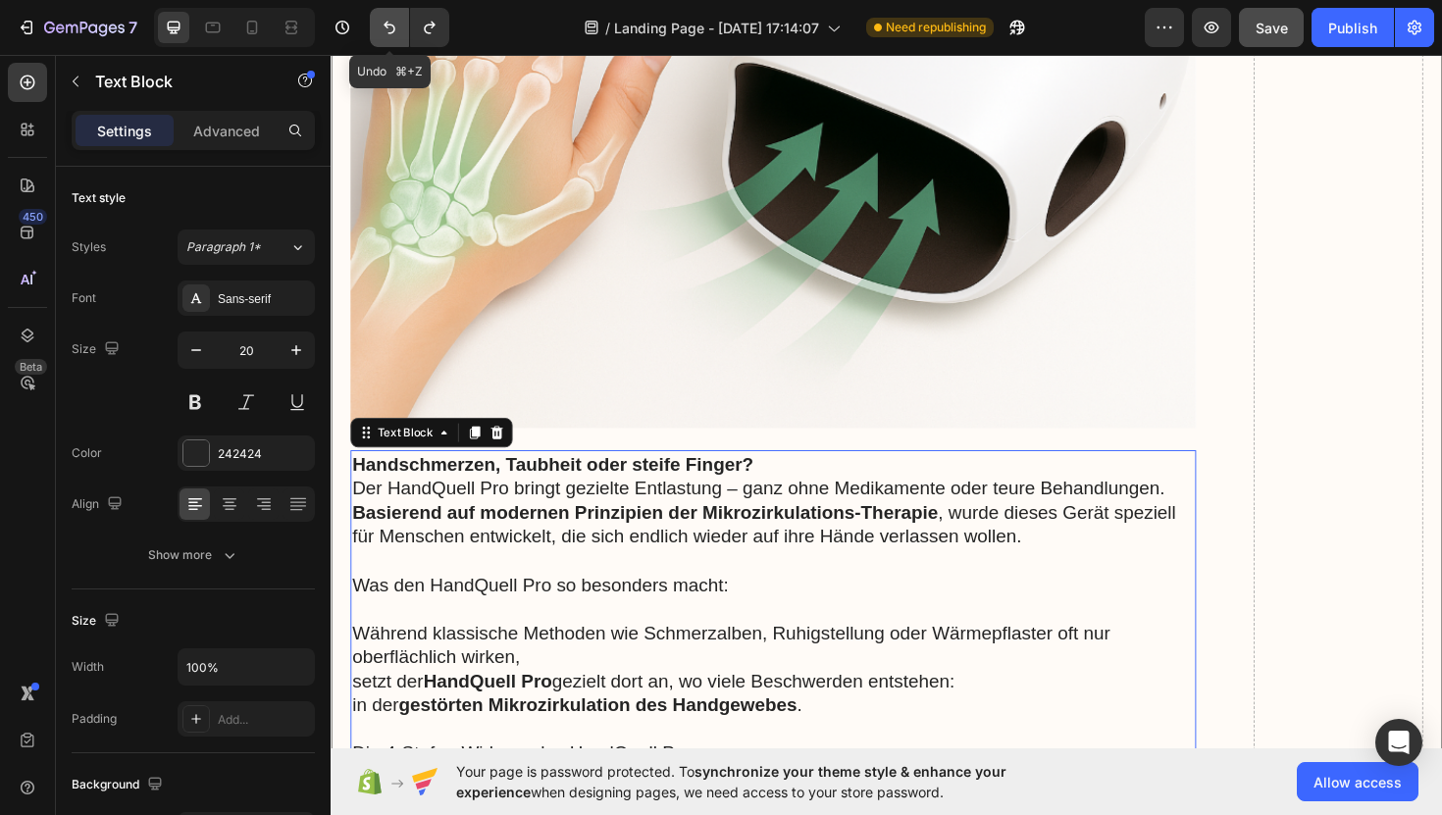
click at [389, 34] on icon "Undo/Redo" at bounding box center [390, 28] width 20 height 20
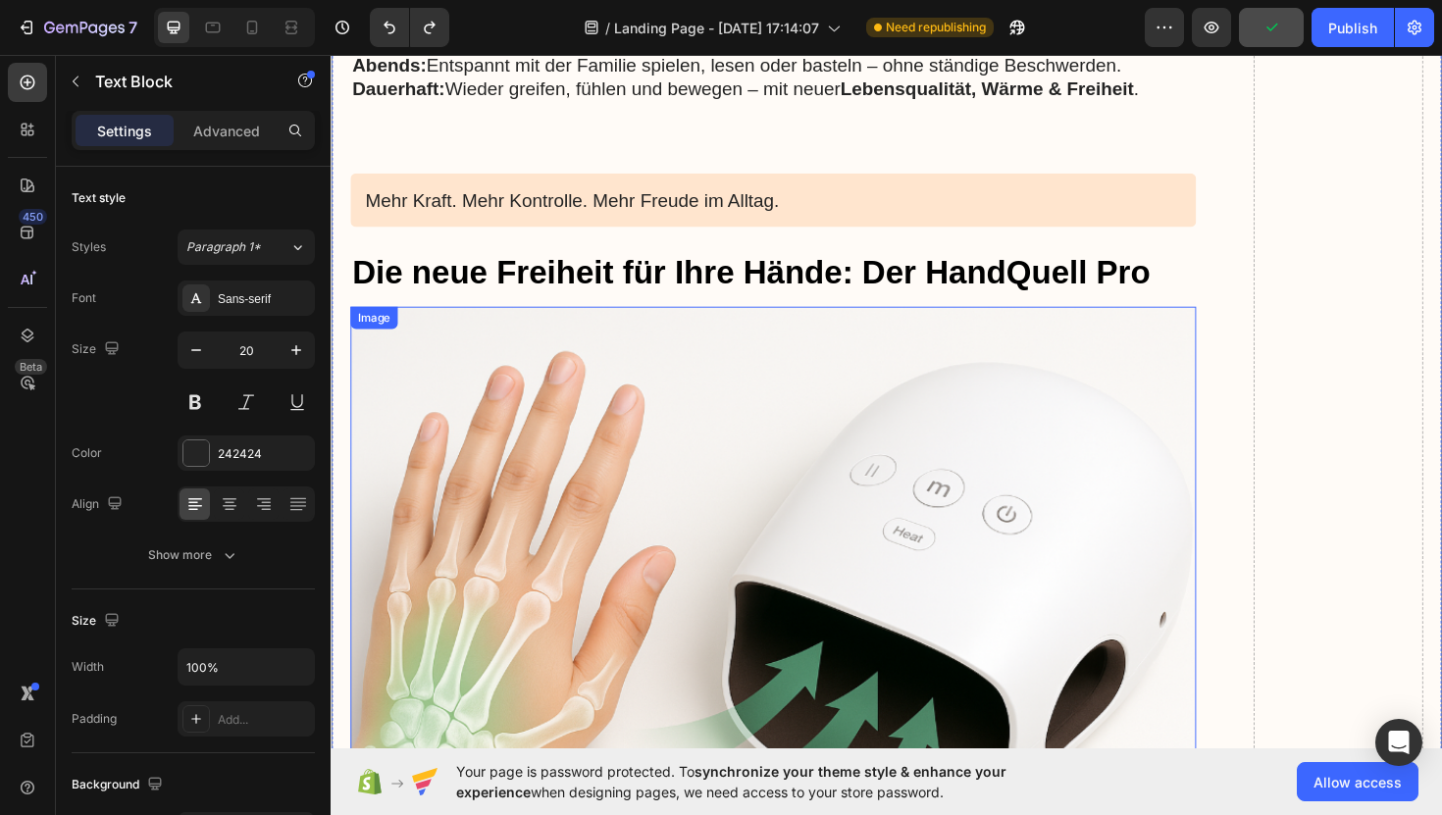
scroll to position [11795, 0]
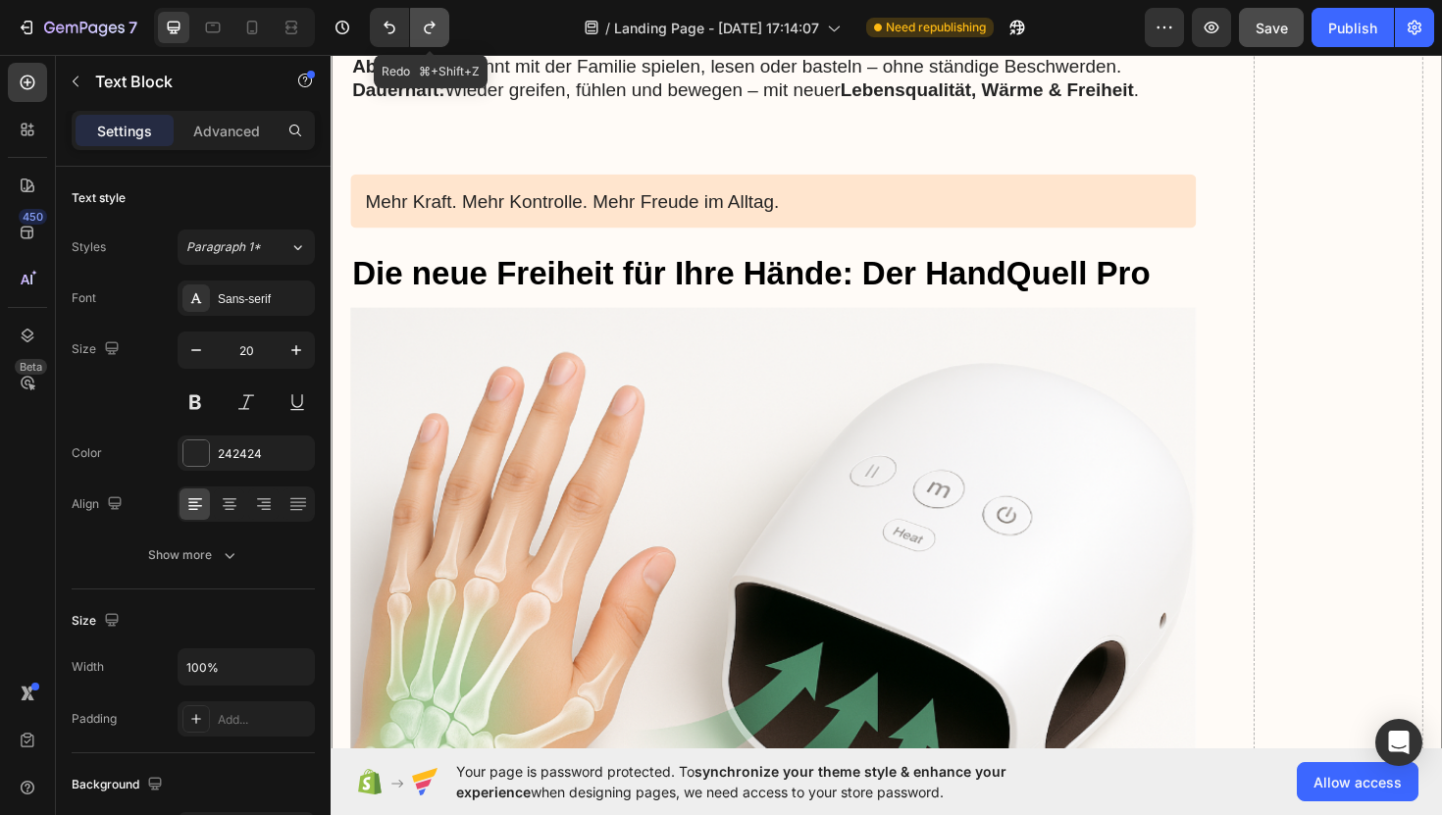
click at [433, 32] on icon "Undo/Redo" at bounding box center [430, 28] width 20 height 20
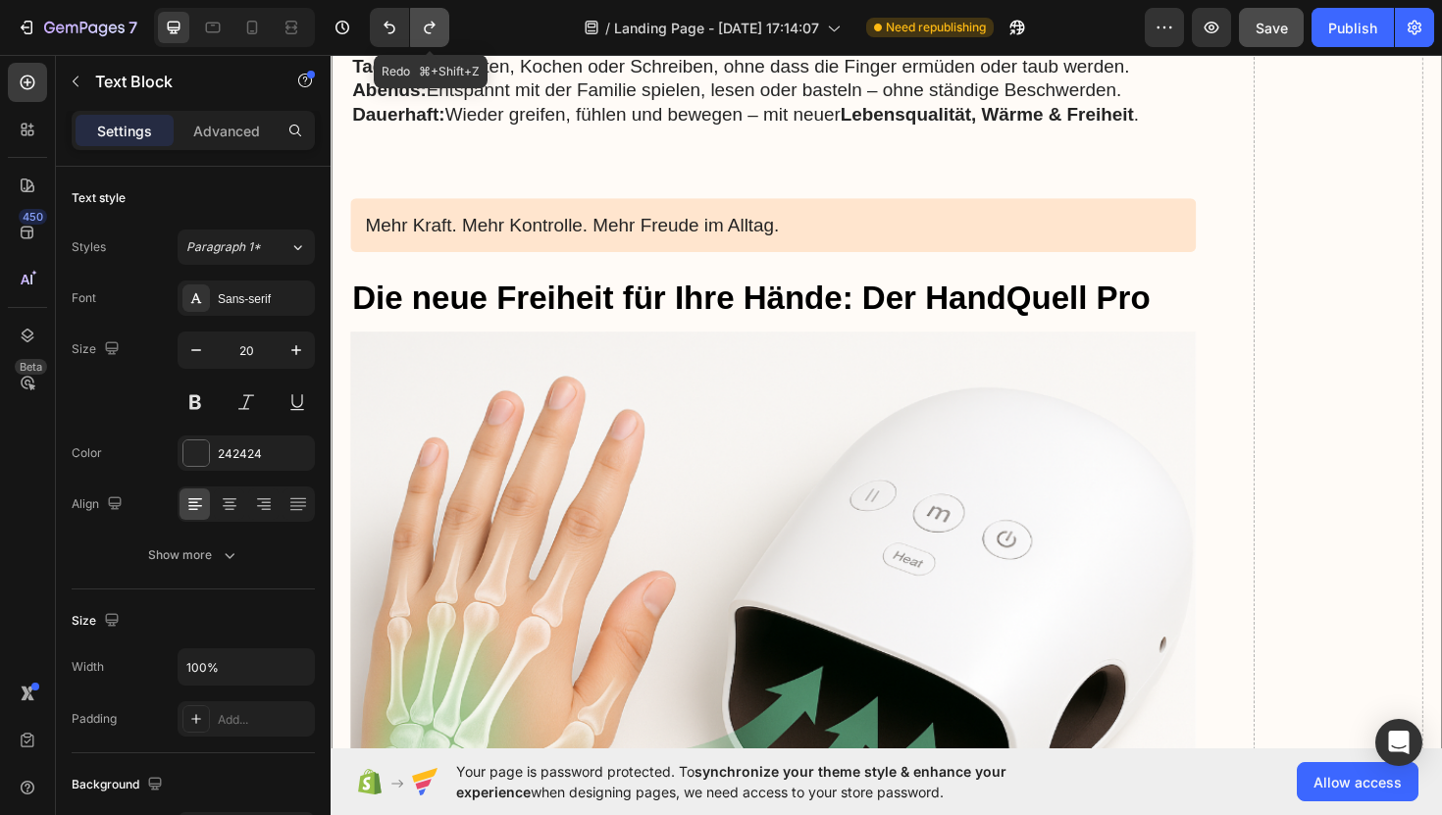
click at [433, 32] on icon "Undo/Redo" at bounding box center [430, 28] width 20 height 20
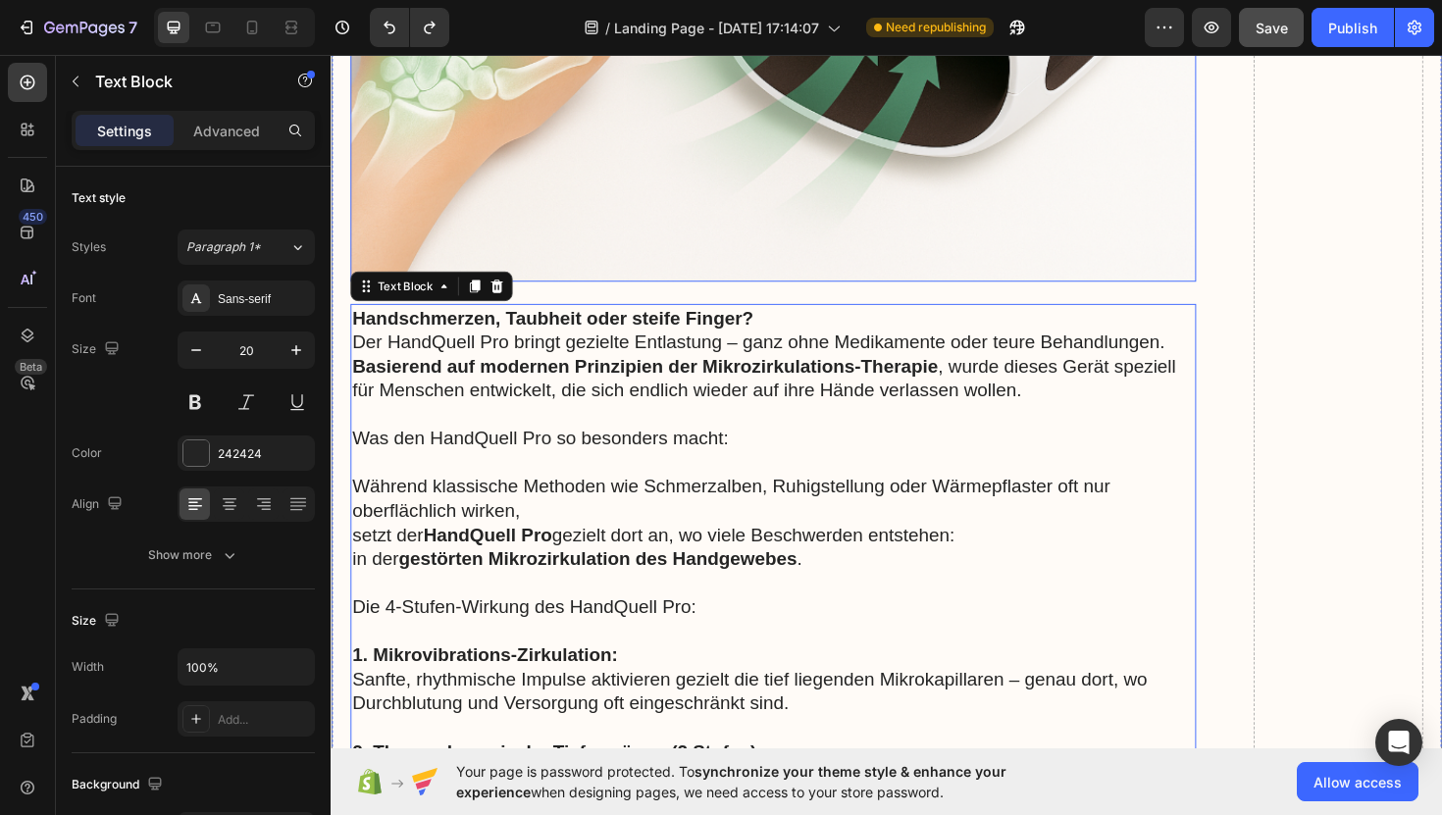
scroll to position [12553, 0]
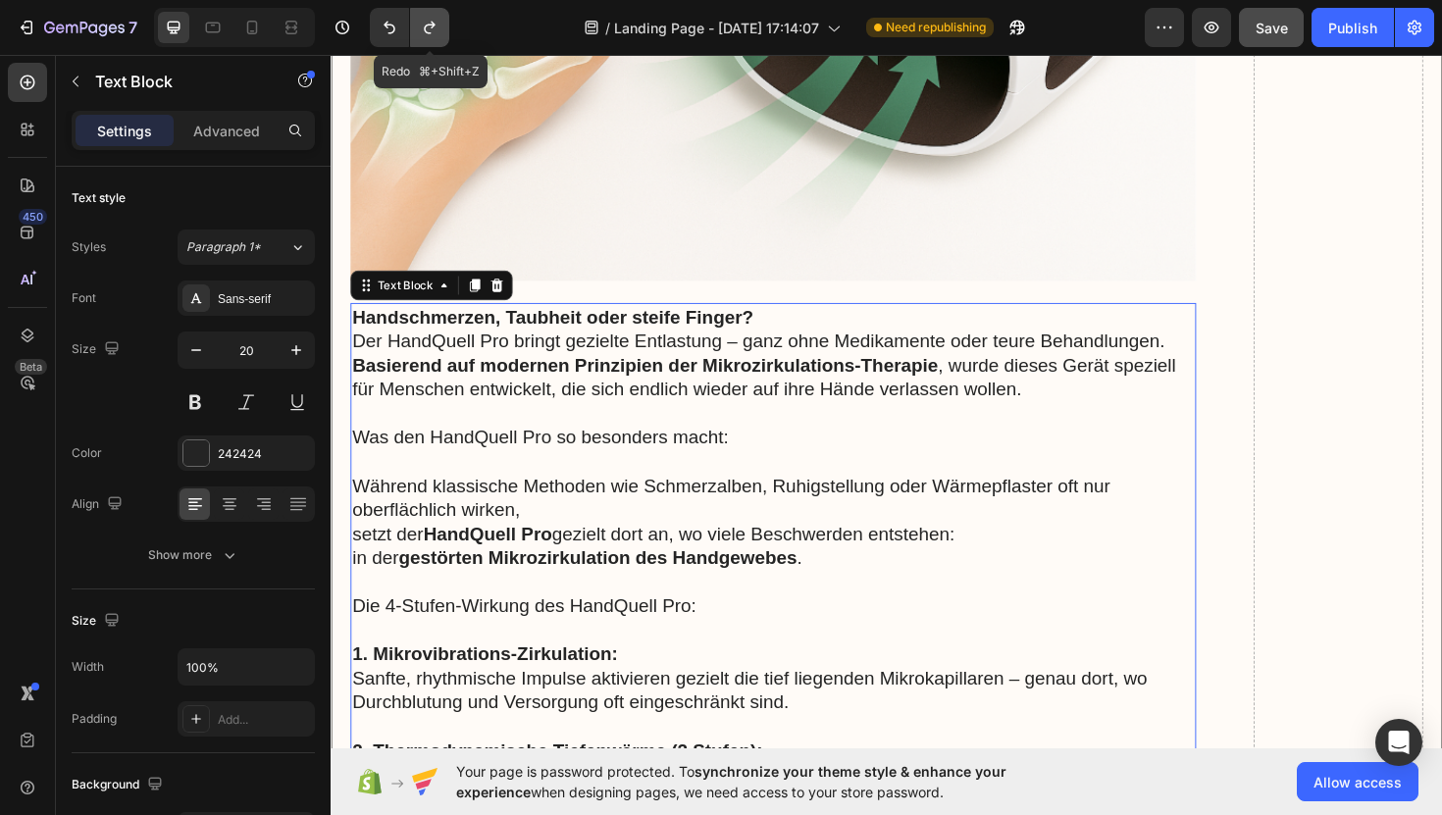
click at [428, 13] on button "Undo/Redo" at bounding box center [429, 27] width 39 height 39
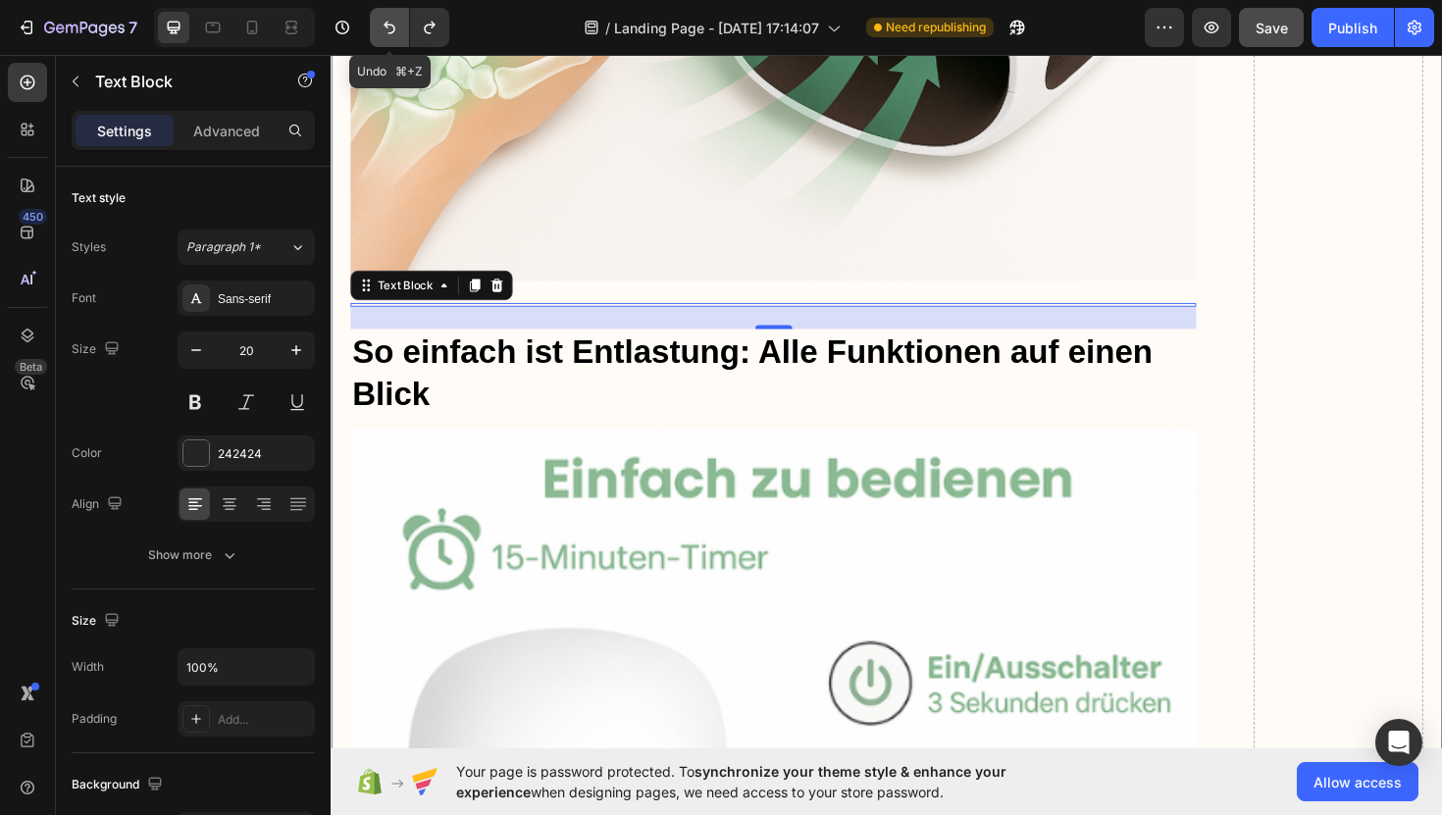
click at [389, 26] on icon "Undo/Redo" at bounding box center [390, 28] width 20 height 20
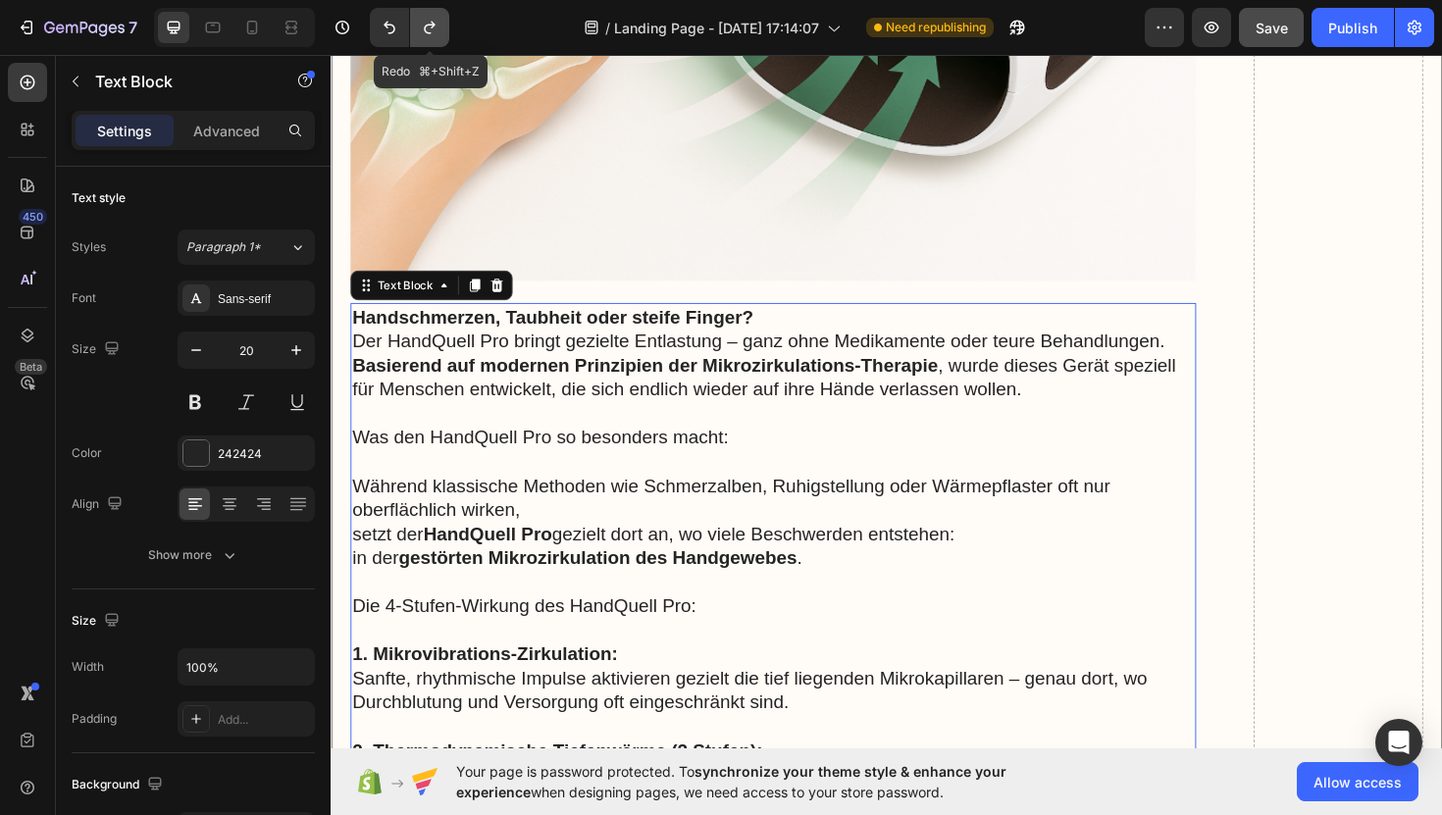
click at [425, 30] on icon "Undo/Redo" at bounding box center [430, 28] width 20 height 20
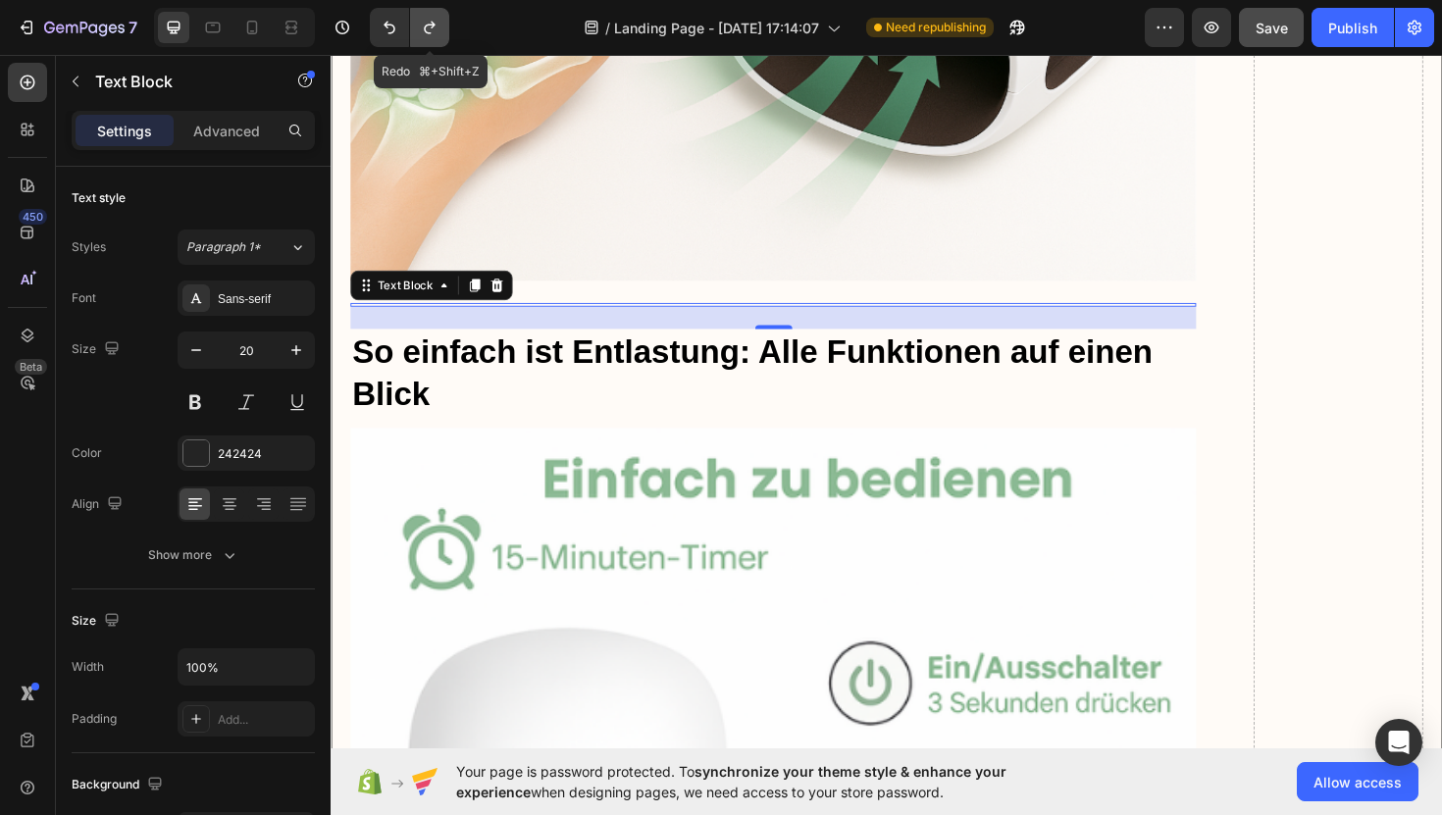
click at [425, 30] on icon "Undo/Redo" at bounding box center [430, 28] width 20 height 20
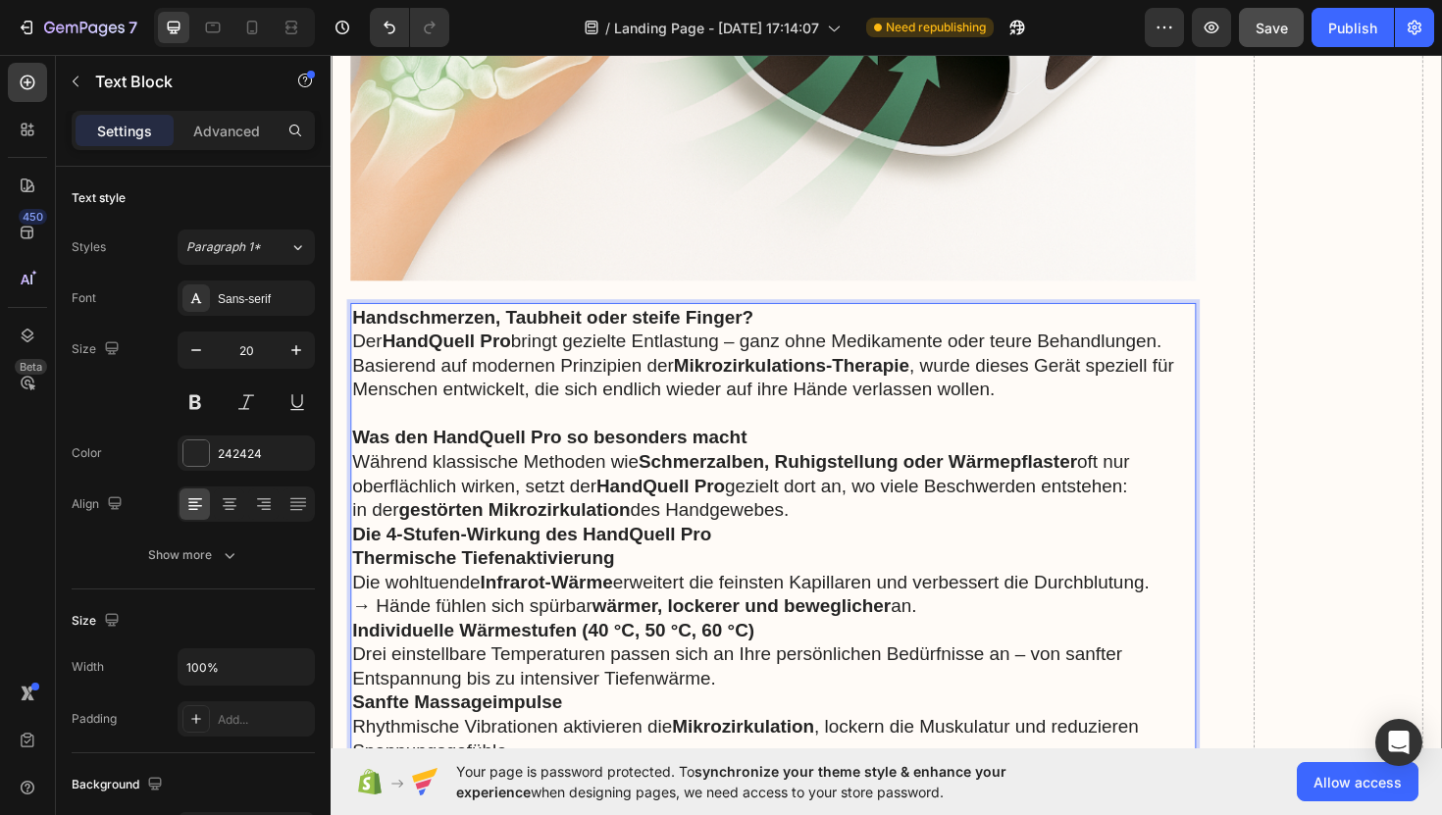
click at [799, 447] on p "Was den HandQuell Pro so besonders macht" at bounding box center [799, 460] width 892 height 26
click at [846, 514] on p "Während klassische Methoden wie Schmerzalben, Ruhigstellung oder Wärmepflaster …" at bounding box center [799, 511] width 892 height 77
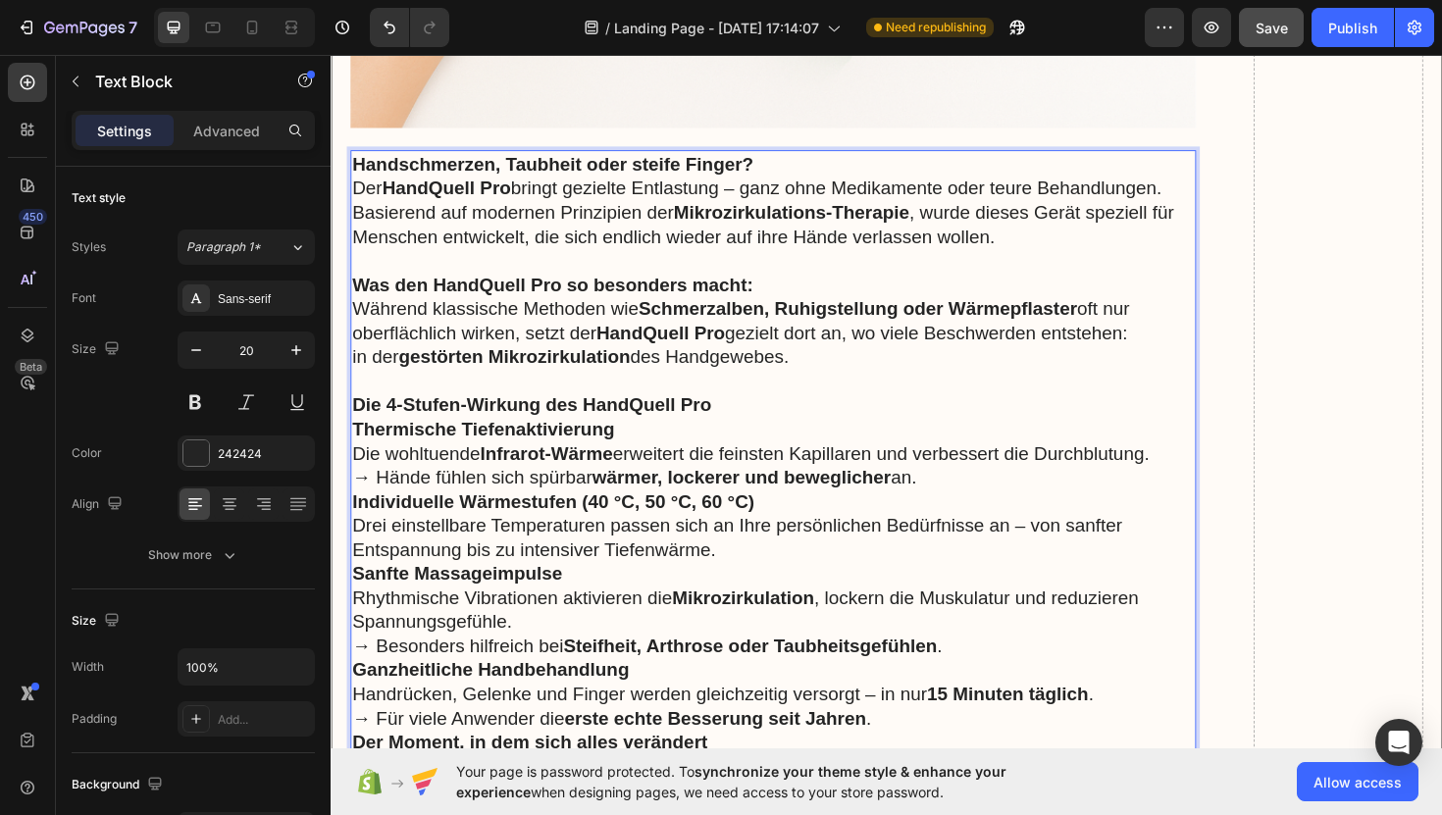
scroll to position [12717, 0]
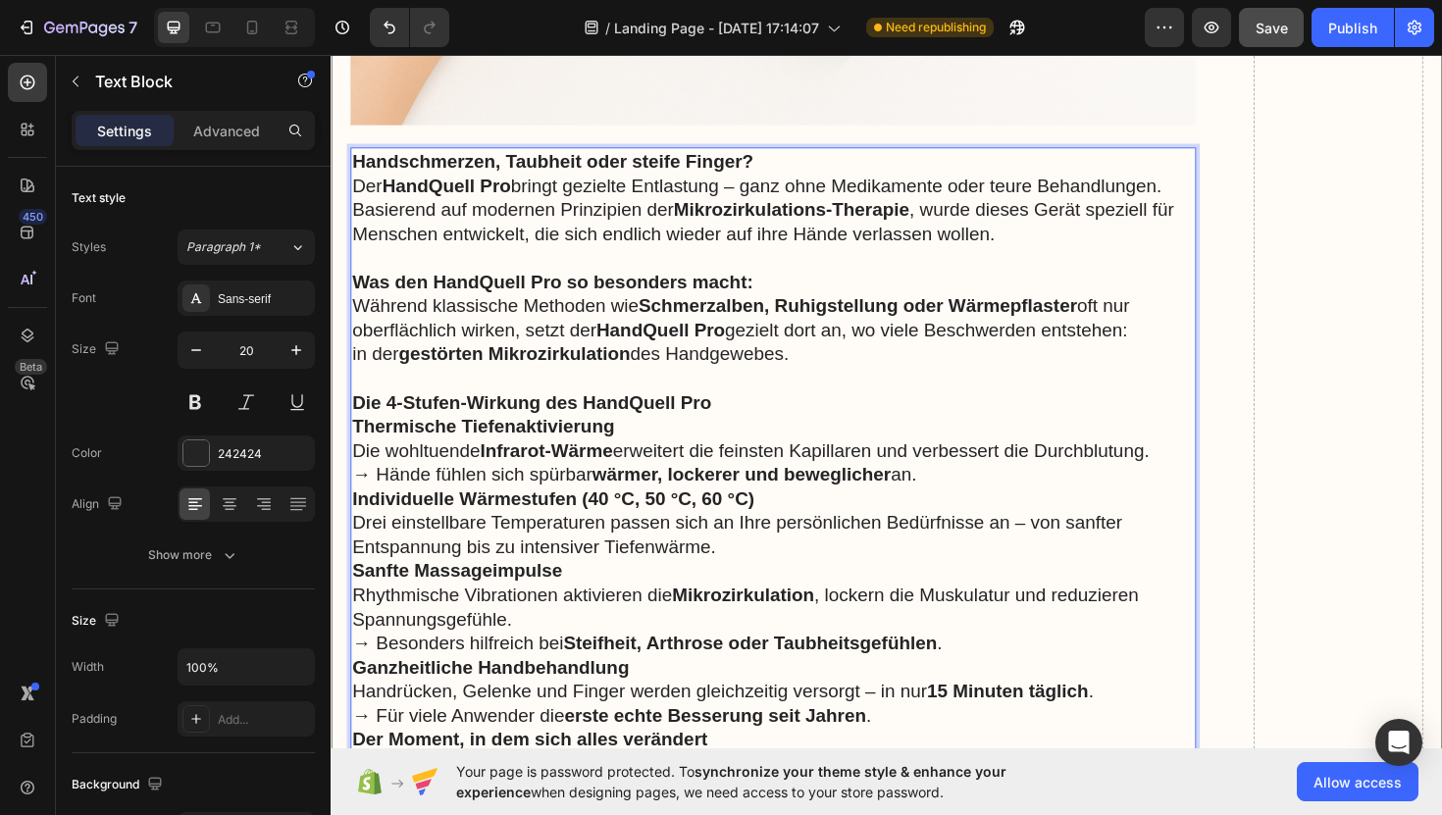
click at [786, 283] on p "Was den HandQuell Pro so besonders macht:" at bounding box center [799, 296] width 892 height 26
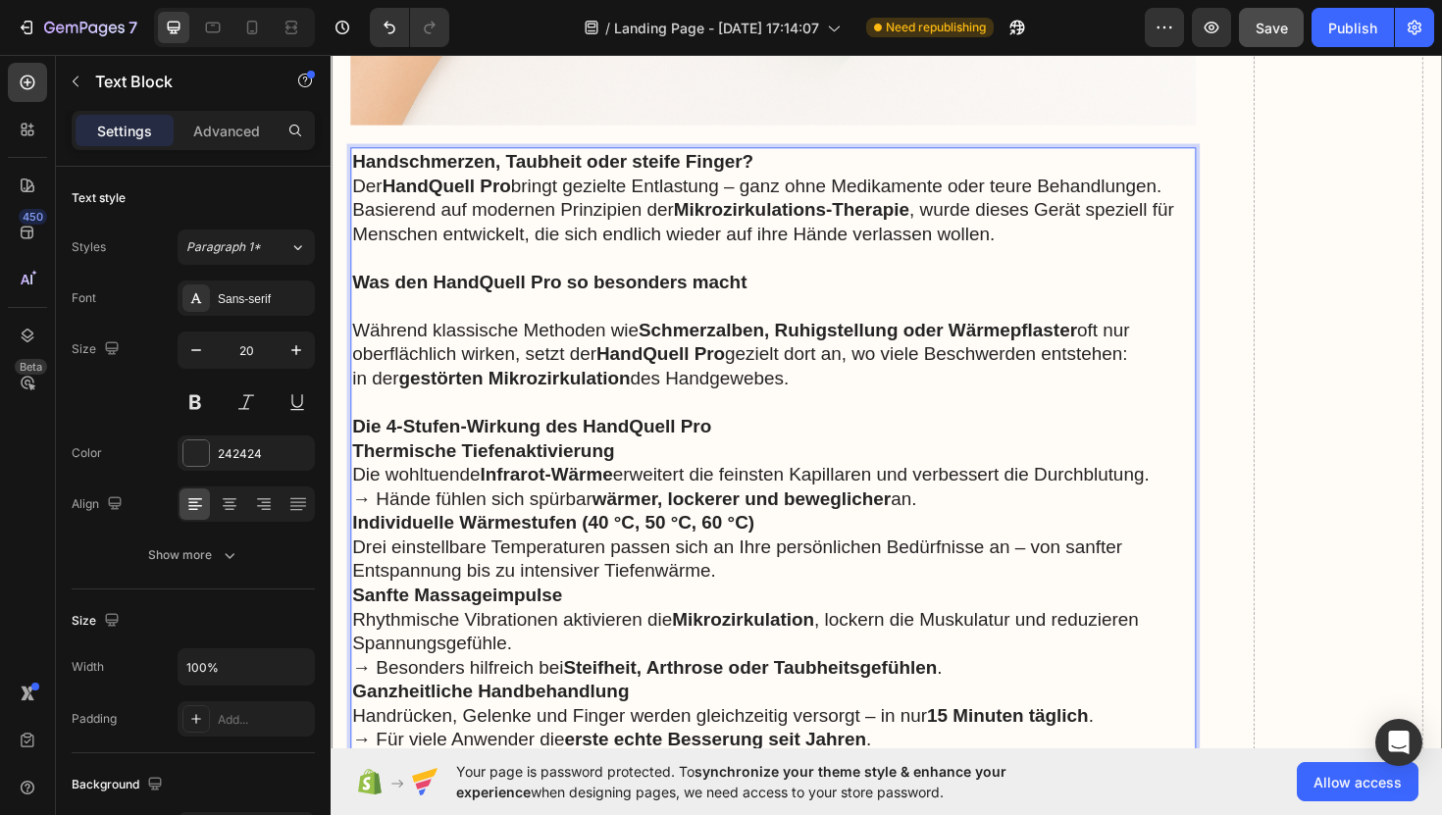
click at [740, 436] on p "Die 4-Stufen-Wirkung des HandQuell Pro" at bounding box center [799, 449] width 892 height 26
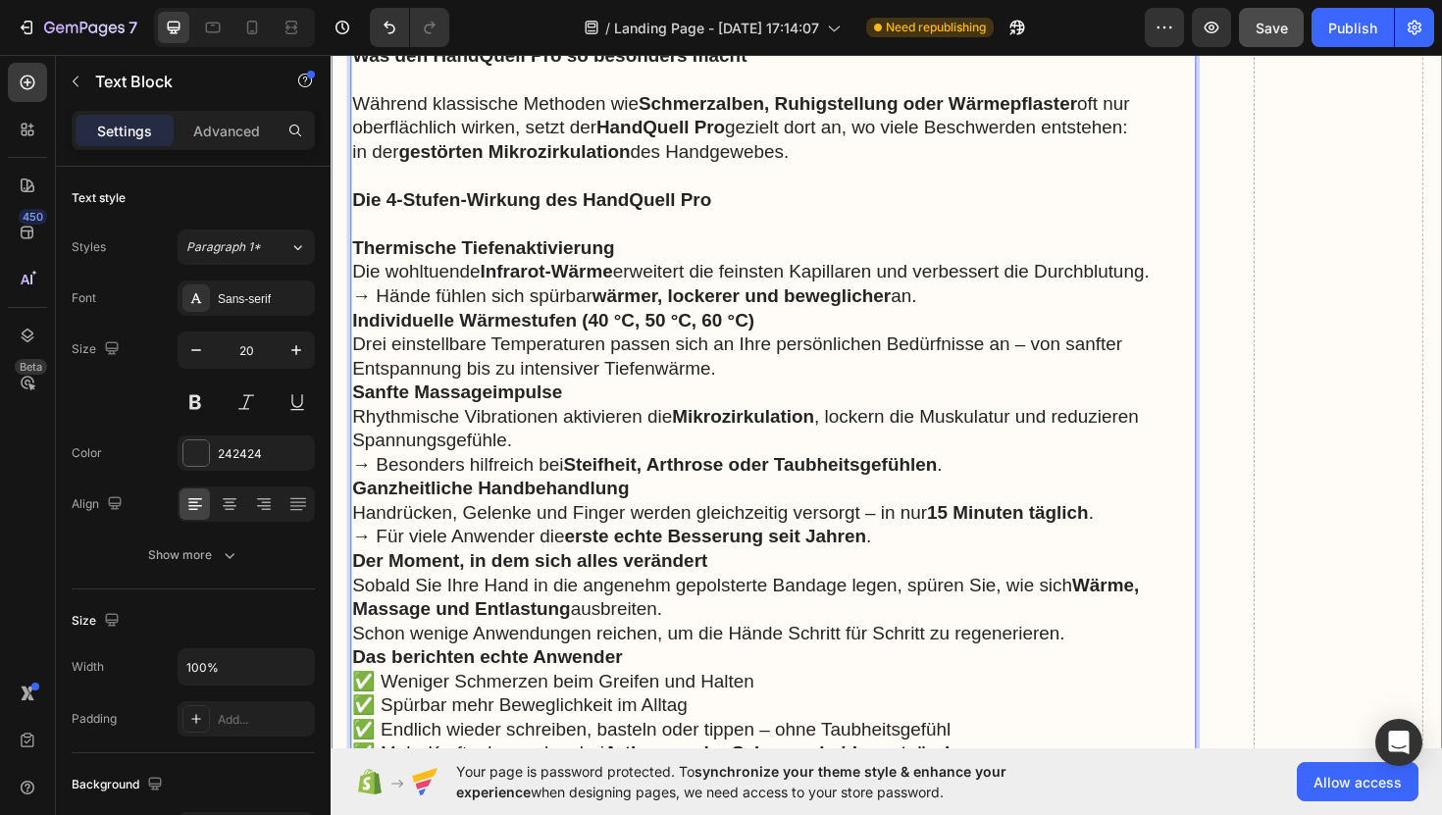
scroll to position [13021, 0]
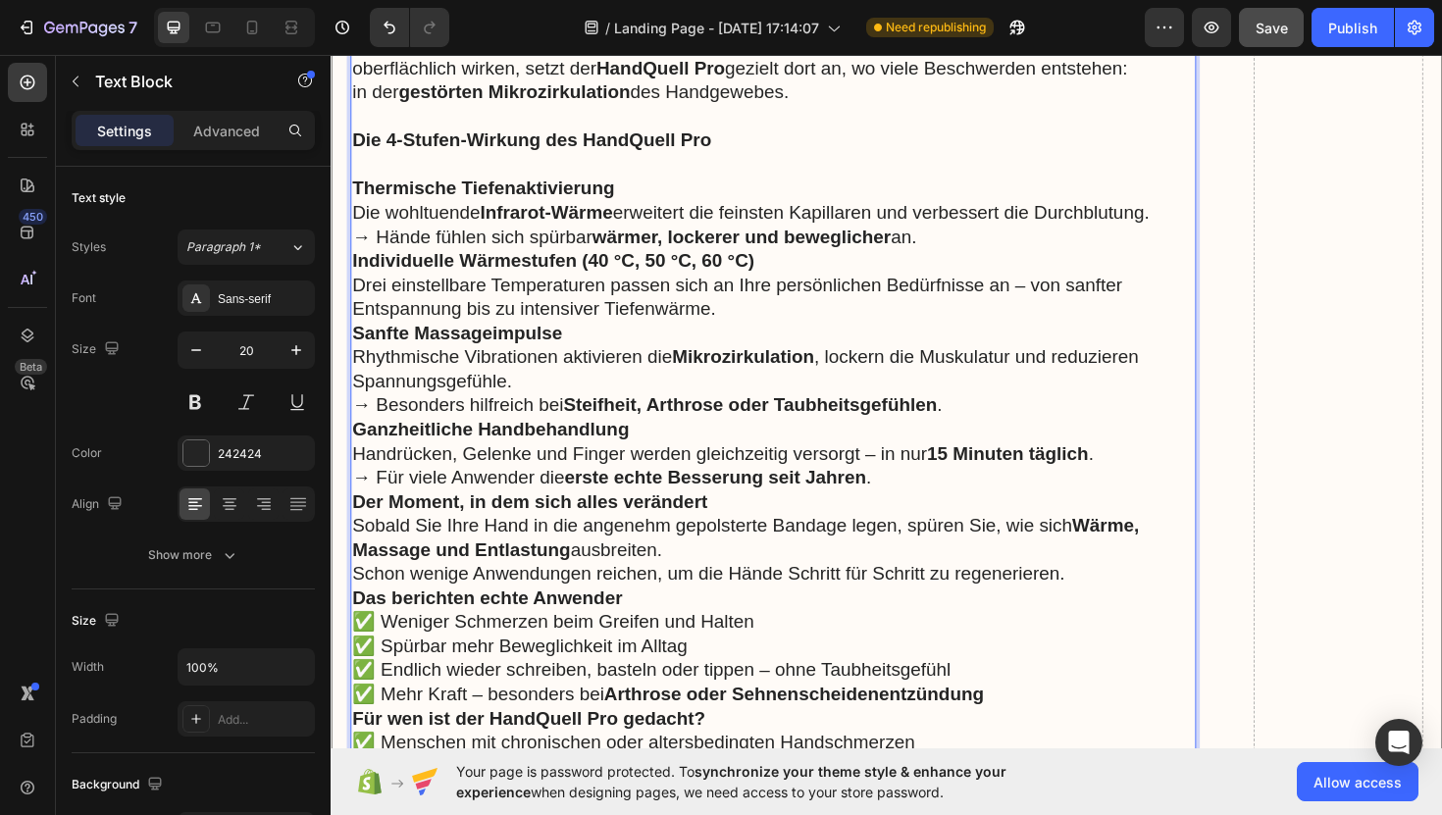
click at [932, 470] on p "Ganzheitliche Handbehandlung Handrücken, Gelenke und Finger werden gleichzeitig…" at bounding box center [799, 477] width 892 height 77
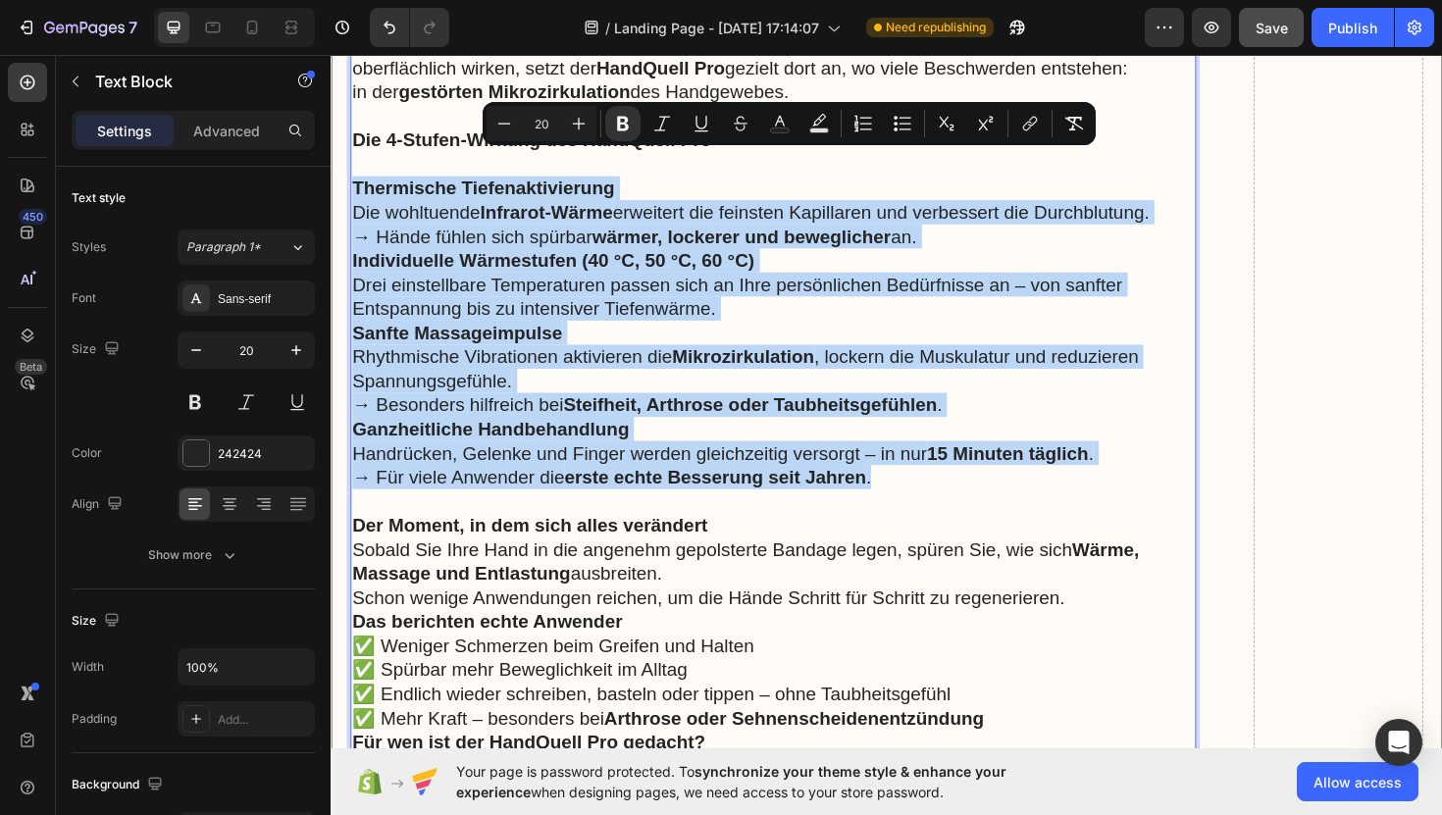
drag, startPoint x: 940, startPoint y: 475, endPoint x: 351, endPoint y: 161, distance: 667.1
click at [351, 161] on div "Handschmerzen, Taubheit oder steife Finger? Der HandQuell Pro bringt gezielte E…" at bounding box center [799, 375] width 896 height 1050
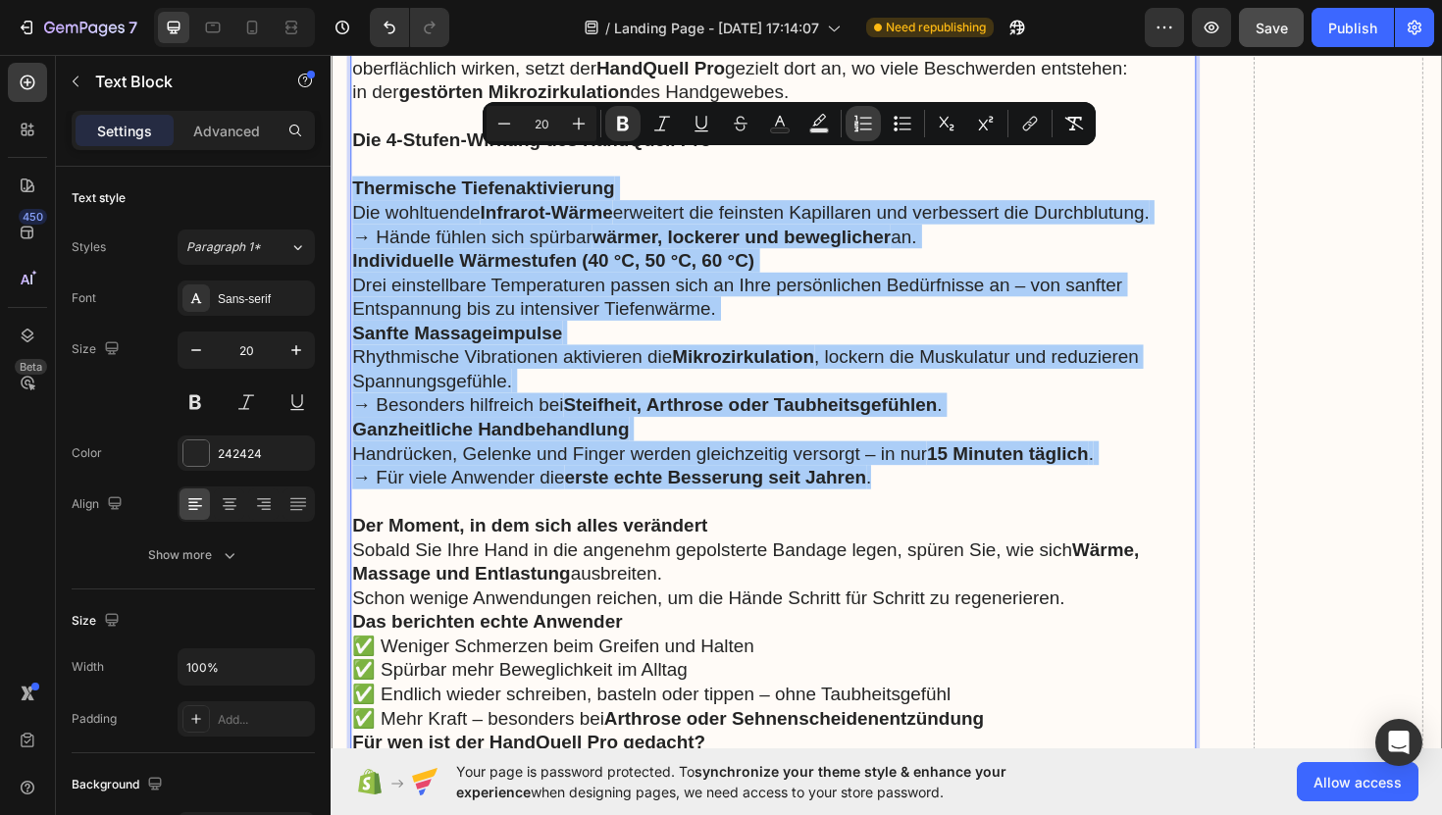
click at [858, 128] on icon "Editor contextual toolbar" at bounding box center [864, 124] width 20 height 20
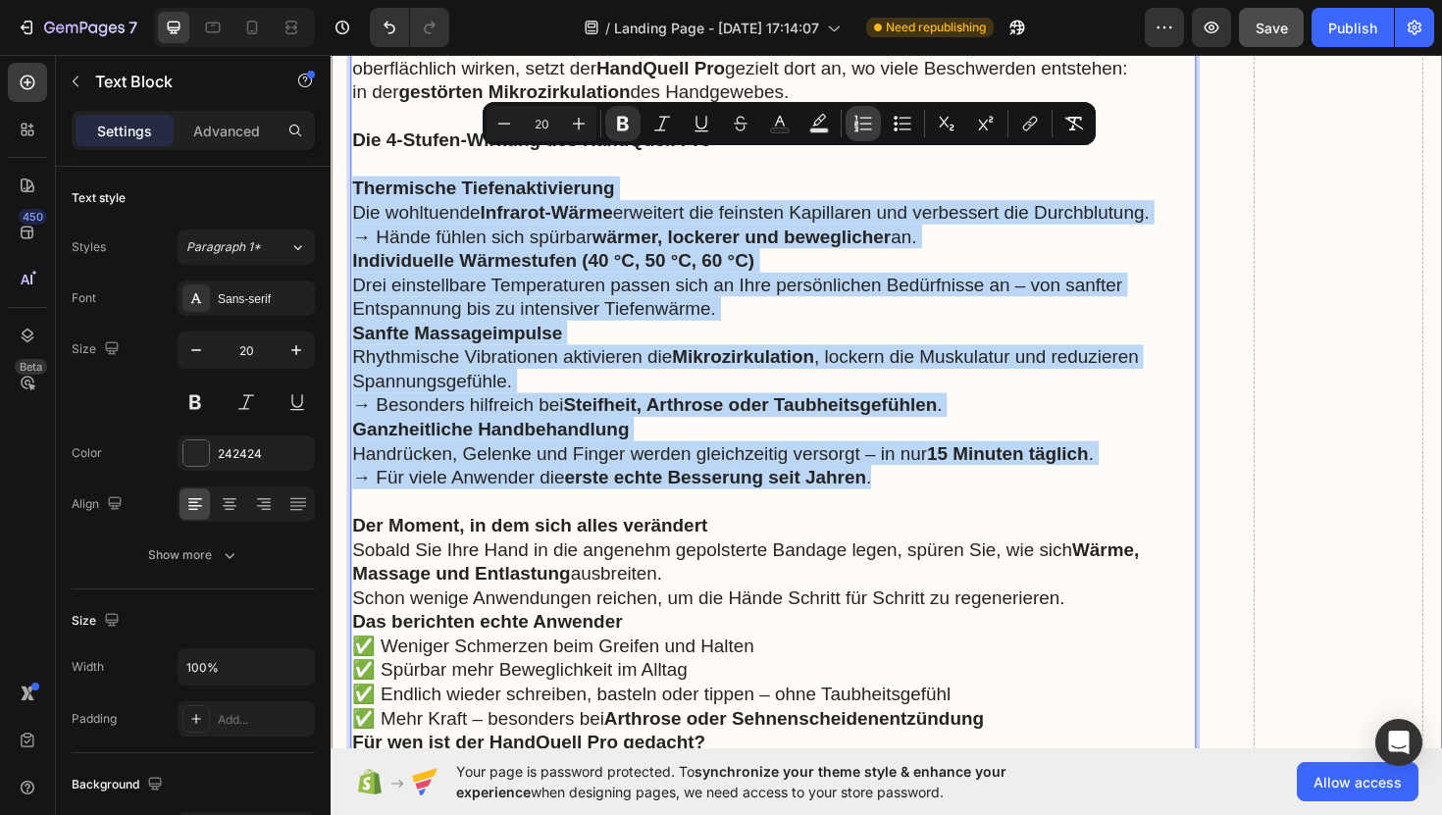
type input "20"
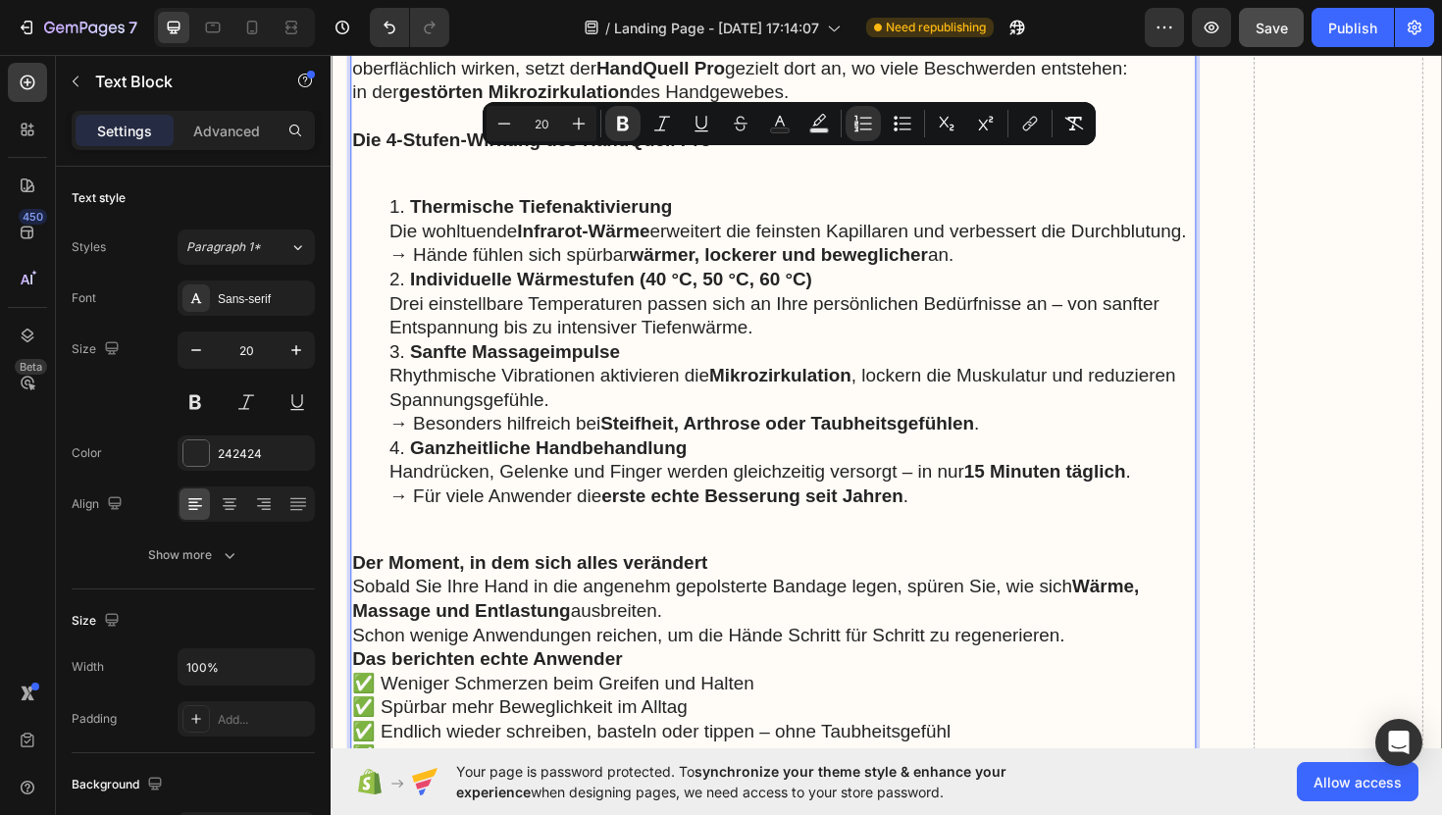
click at [384, 162] on div "Handschmerzen, Taubheit oder steife Finger? Der HandQuell Pro bringt gezielte E…" at bounding box center [799, 394] width 896 height 1089
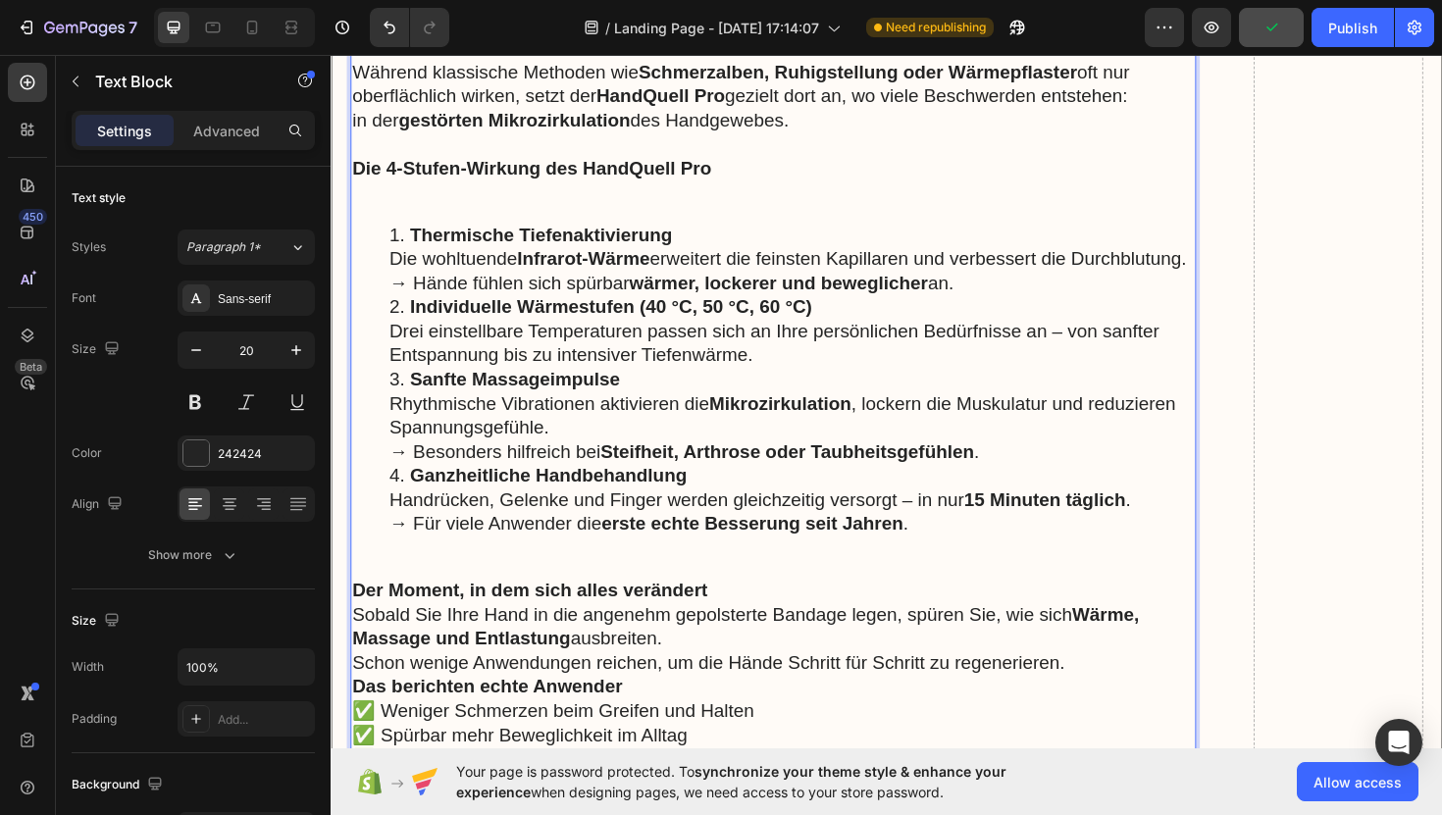
scroll to position [12980, 0]
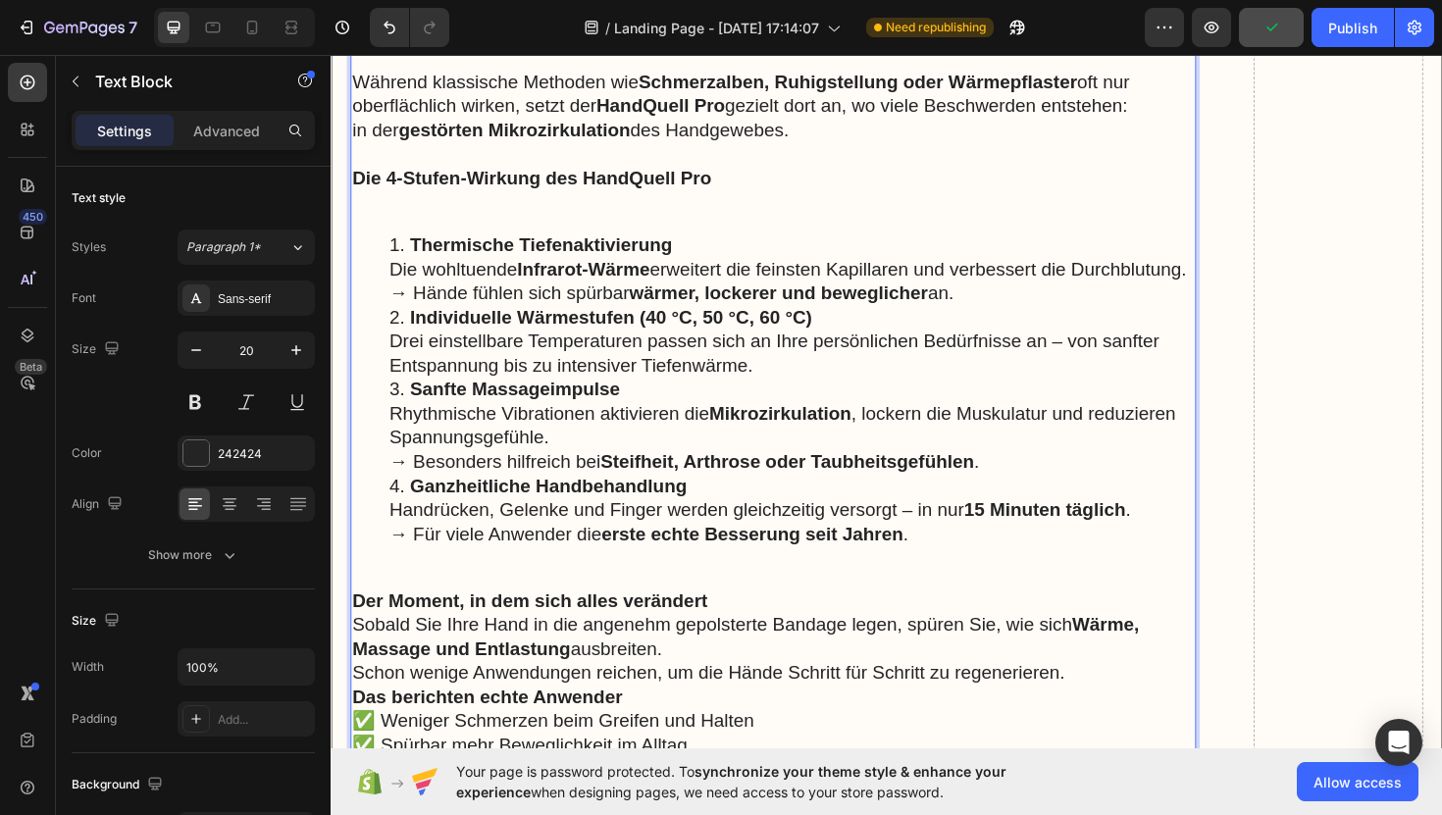
click at [408, 175] on strong "Die 4-Stufen-Wirkung des HandQuell Pro" at bounding box center [543, 186] width 381 height 22
click at [408, 198] on p "Rich Text Editor. Editing area: main" at bounding box center [799, 211] width 892 height 26
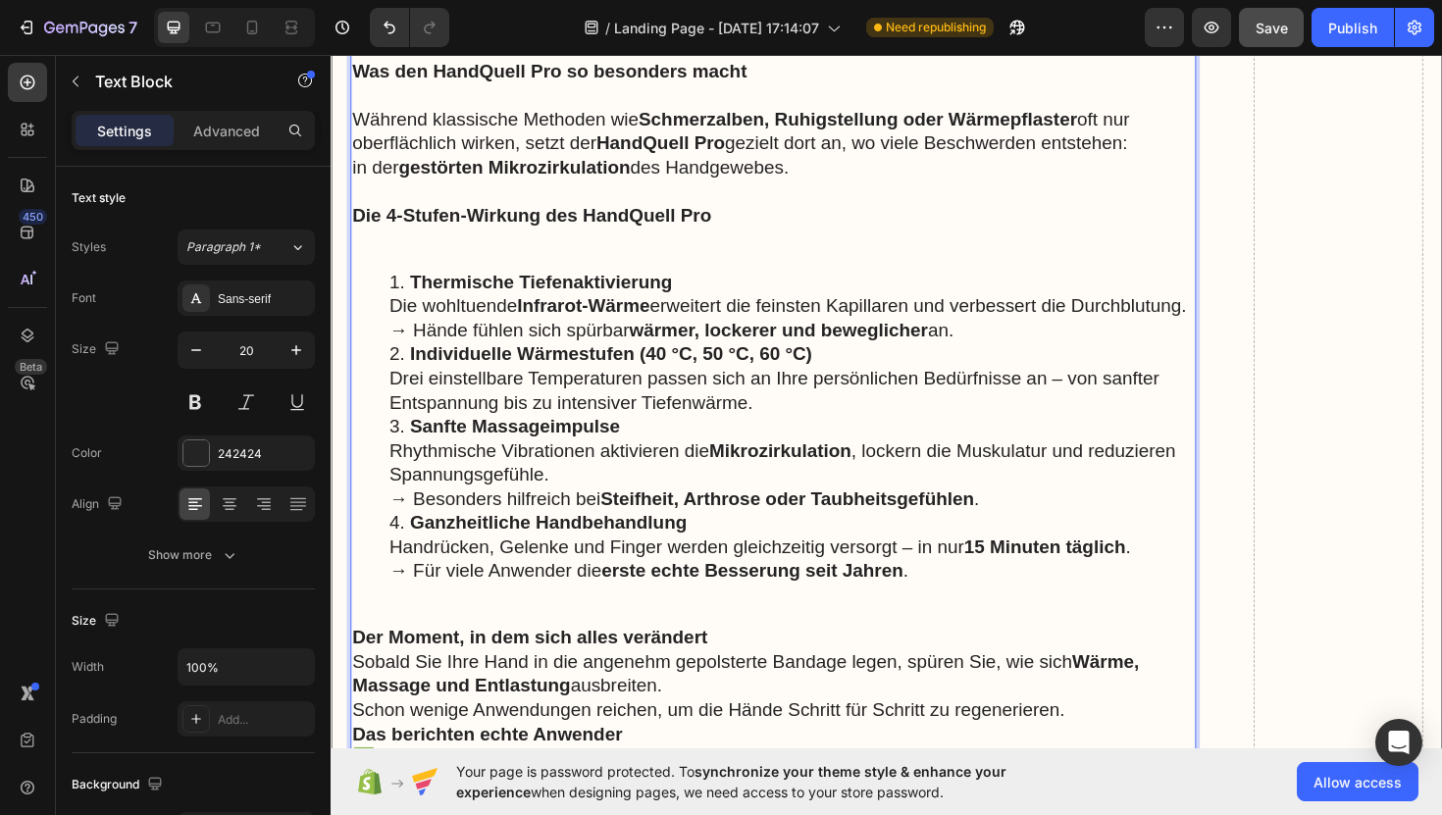
scroll to position [12943, 0]
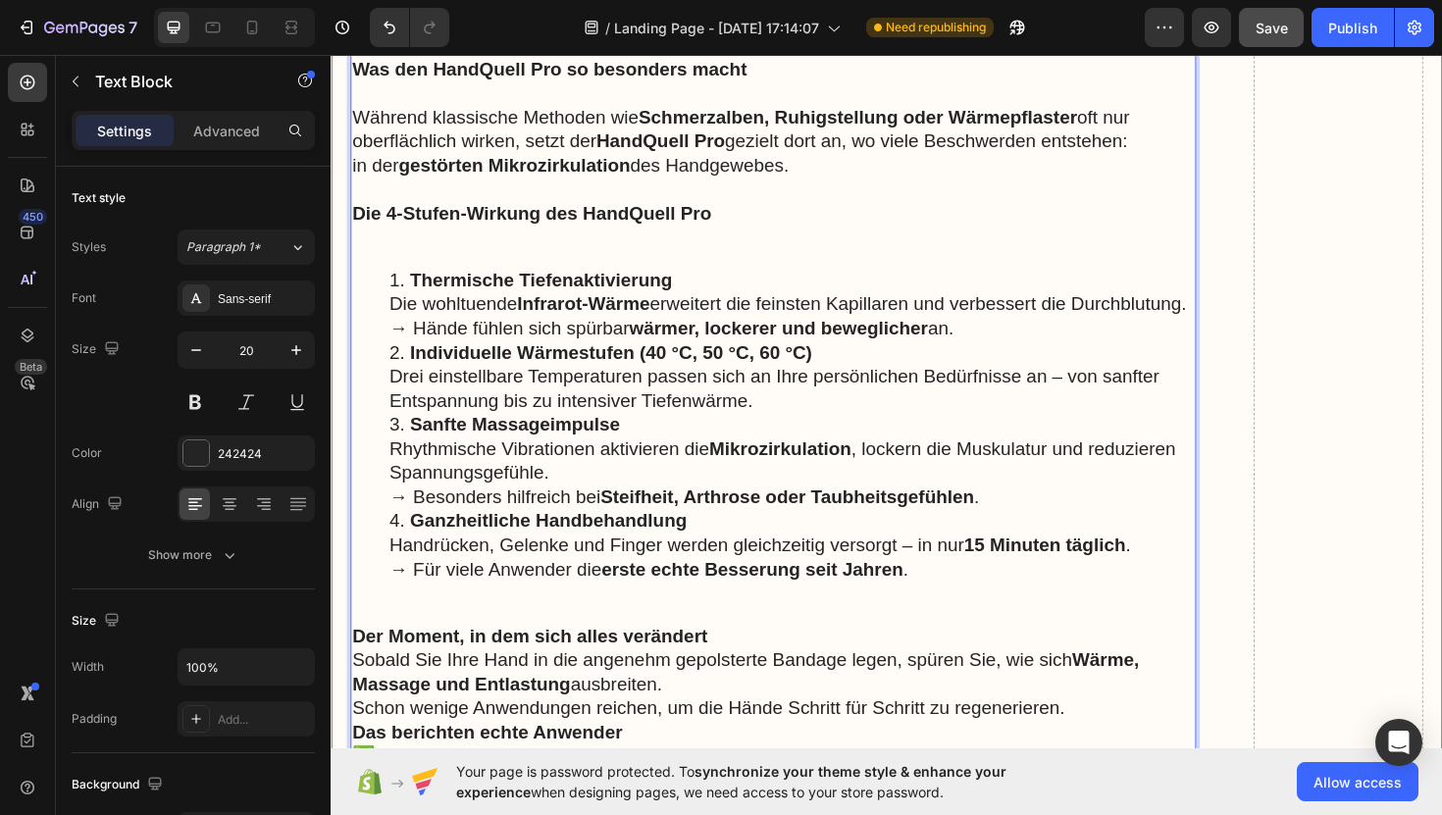
click at [875, 542] on li "Ganzheitliche Handbehandlung Handrücken, Gelenke und Finger werden gleichzeitig…" at bounding box center [818, 574] width 853 height 77
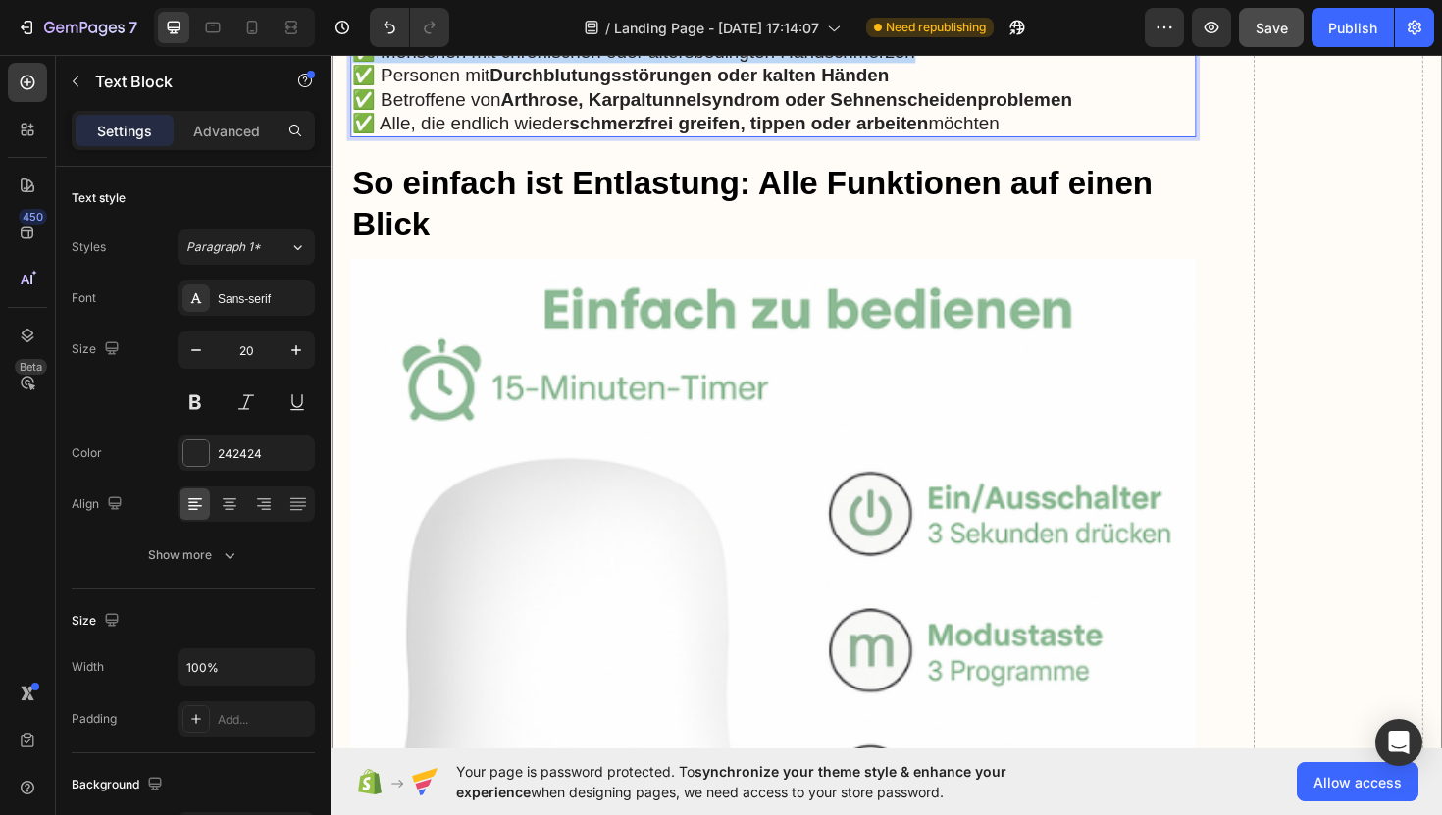
scroll to position [13802, 0]
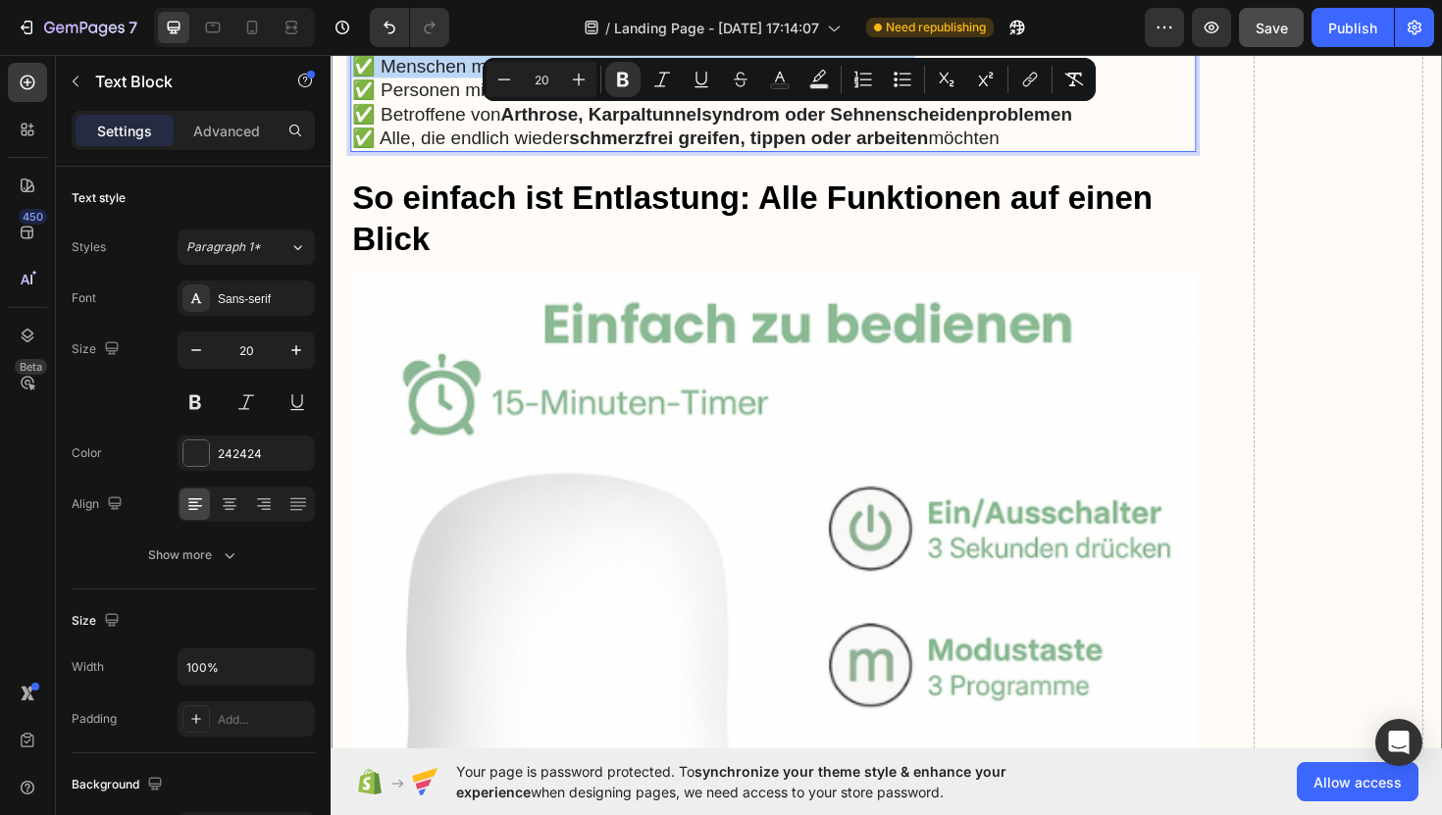
drag, startPoint x: 357, startPoint y: 223, endPoint x: 1076, endPoint y: 132, distance: 724.8
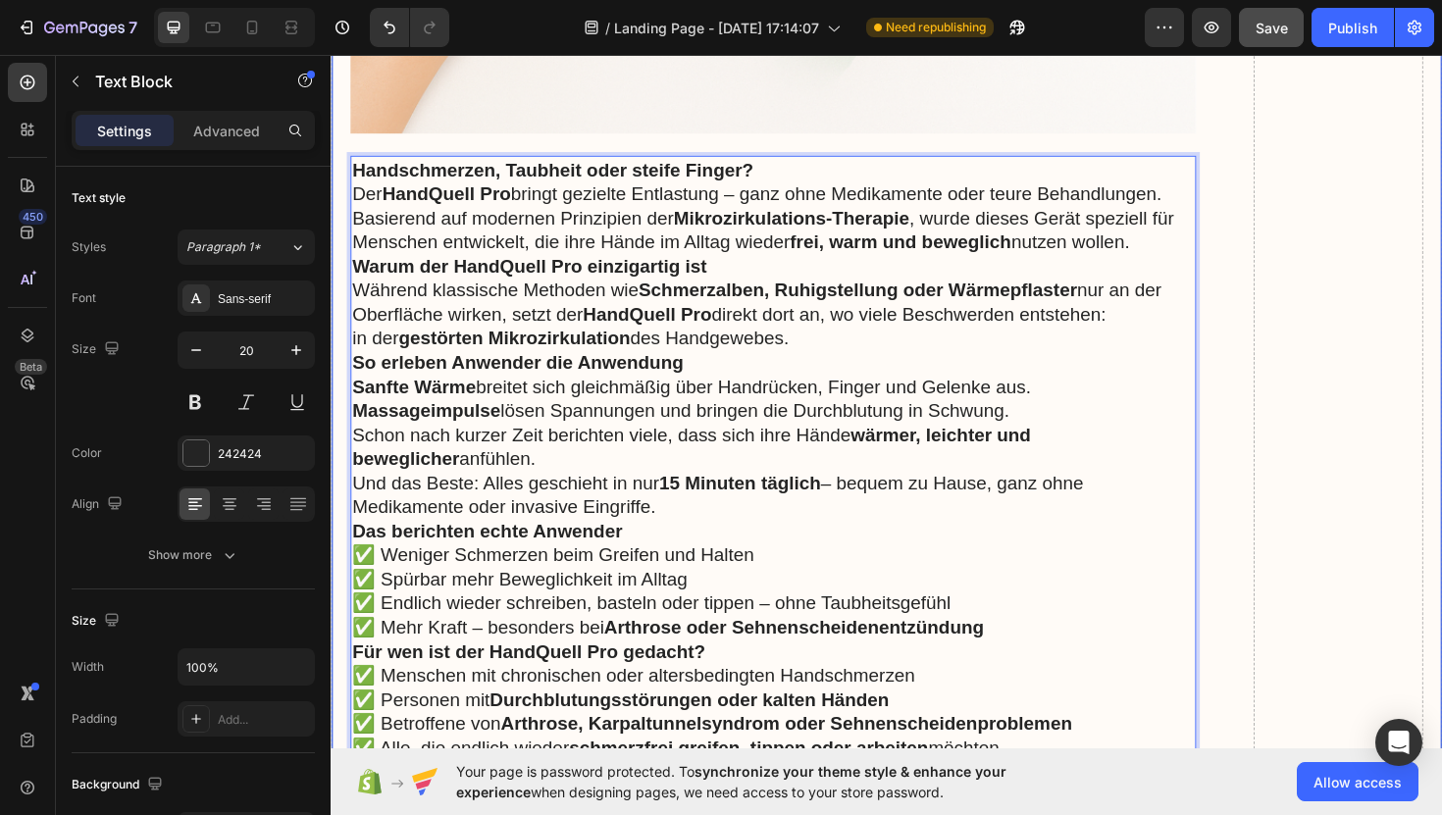
scroll to position [12711, 0]
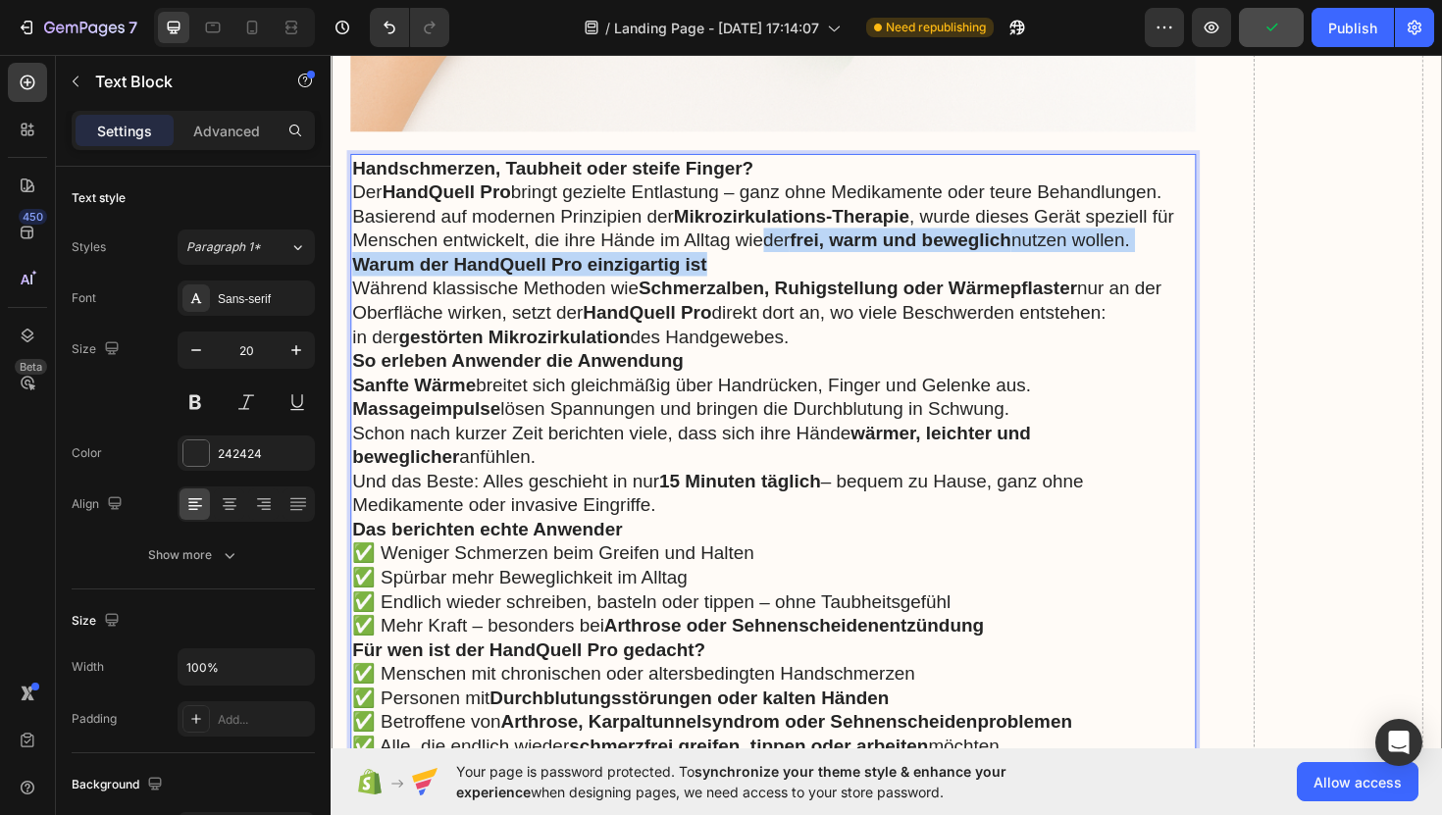
click at [787, 237] on div "Handschmerzen, Taubheit oder steife Finger? Der HandQuell Pro bringt gezielte E…" at bounding box center [799, 481] width 896 height 642
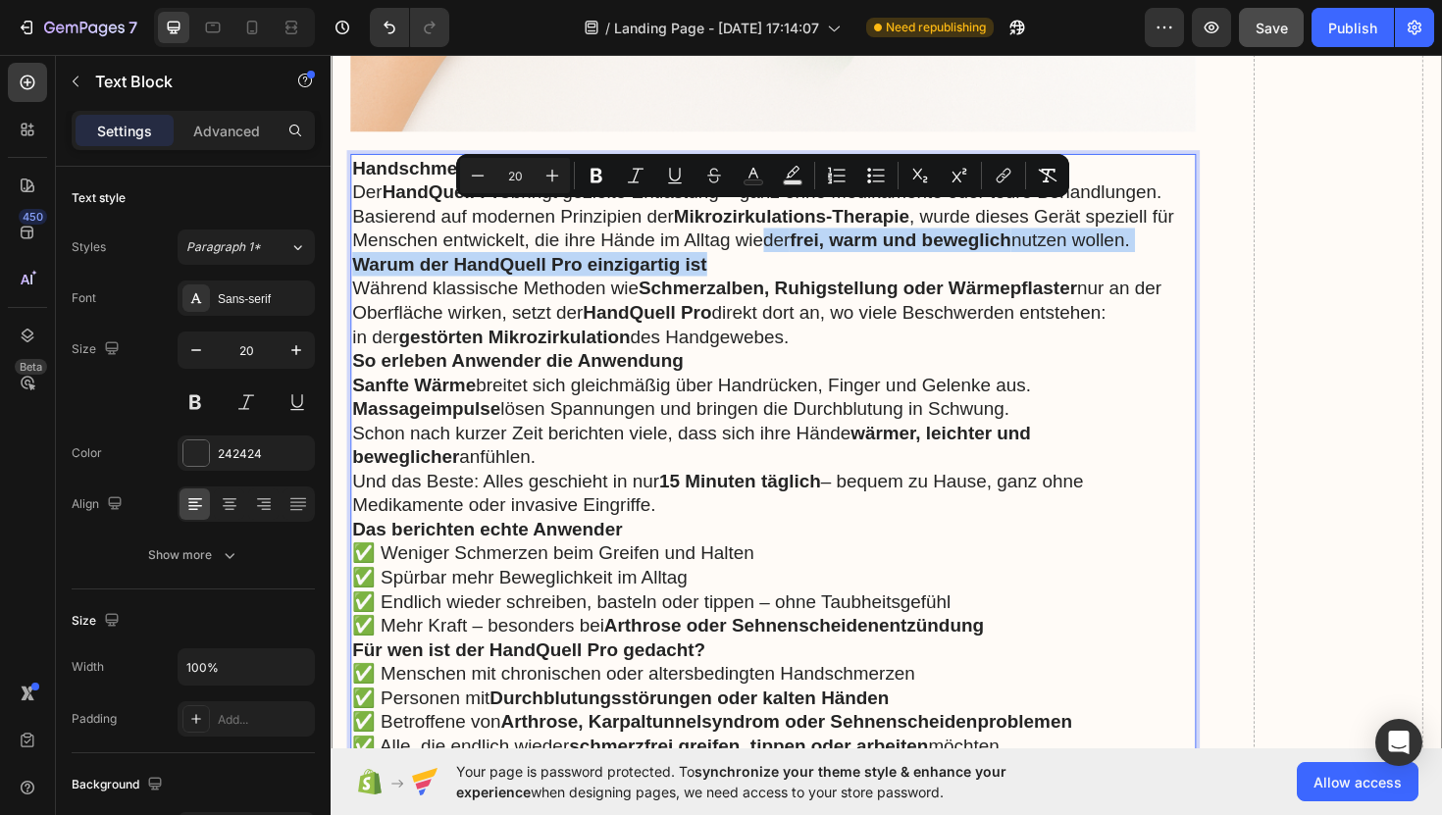
click at [787, 264] on p "Warum der HandQuell Pro einzigartig ist" at bounding box center [799, 277] width 892 height 26
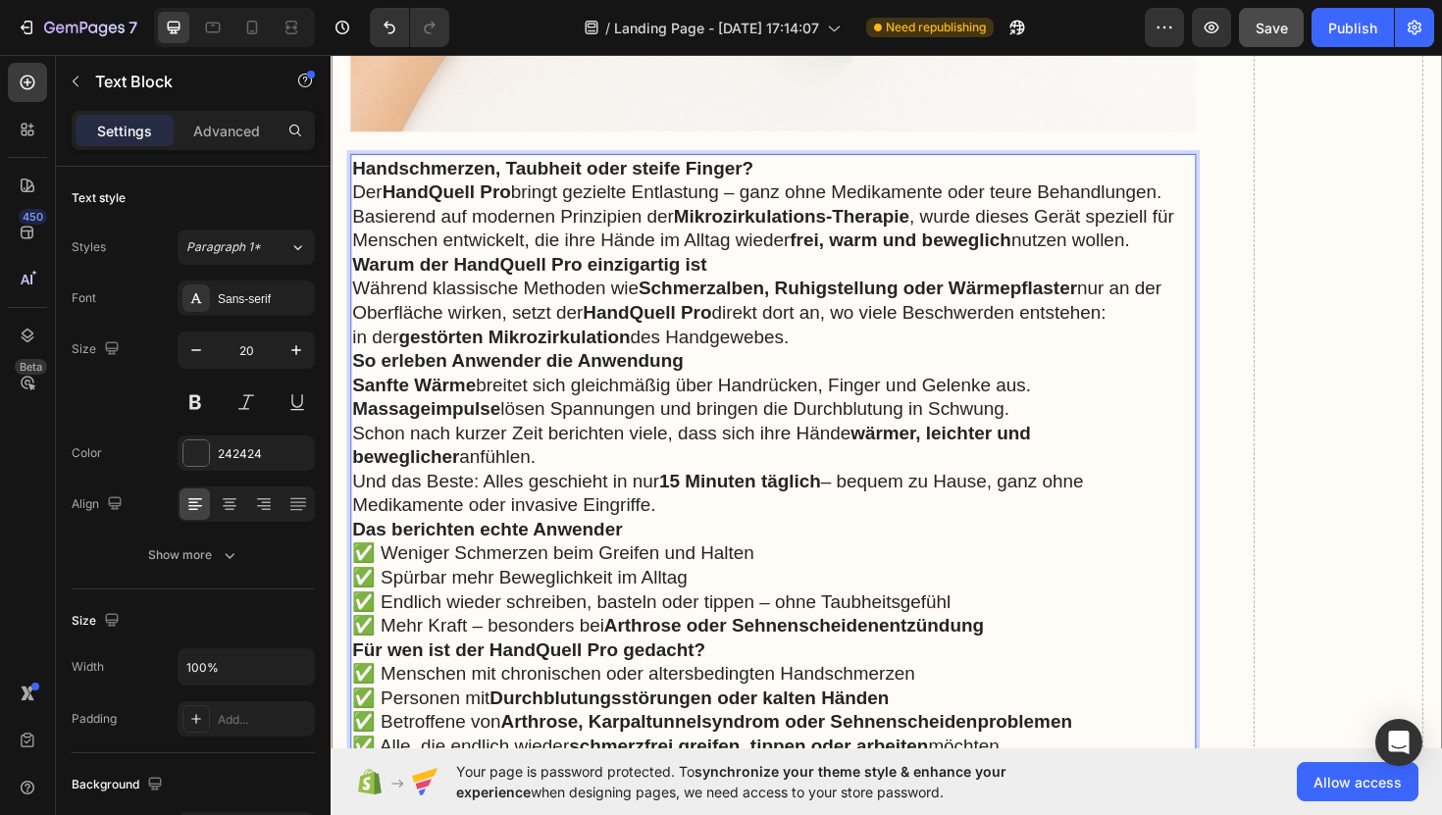
click at [1205, 232] on p "Handschmerzen, Taubheit oder steife Finger? Der HandQuell Pro bringt gezielte E…" at bounding box center [799, 213] width 892 height 102
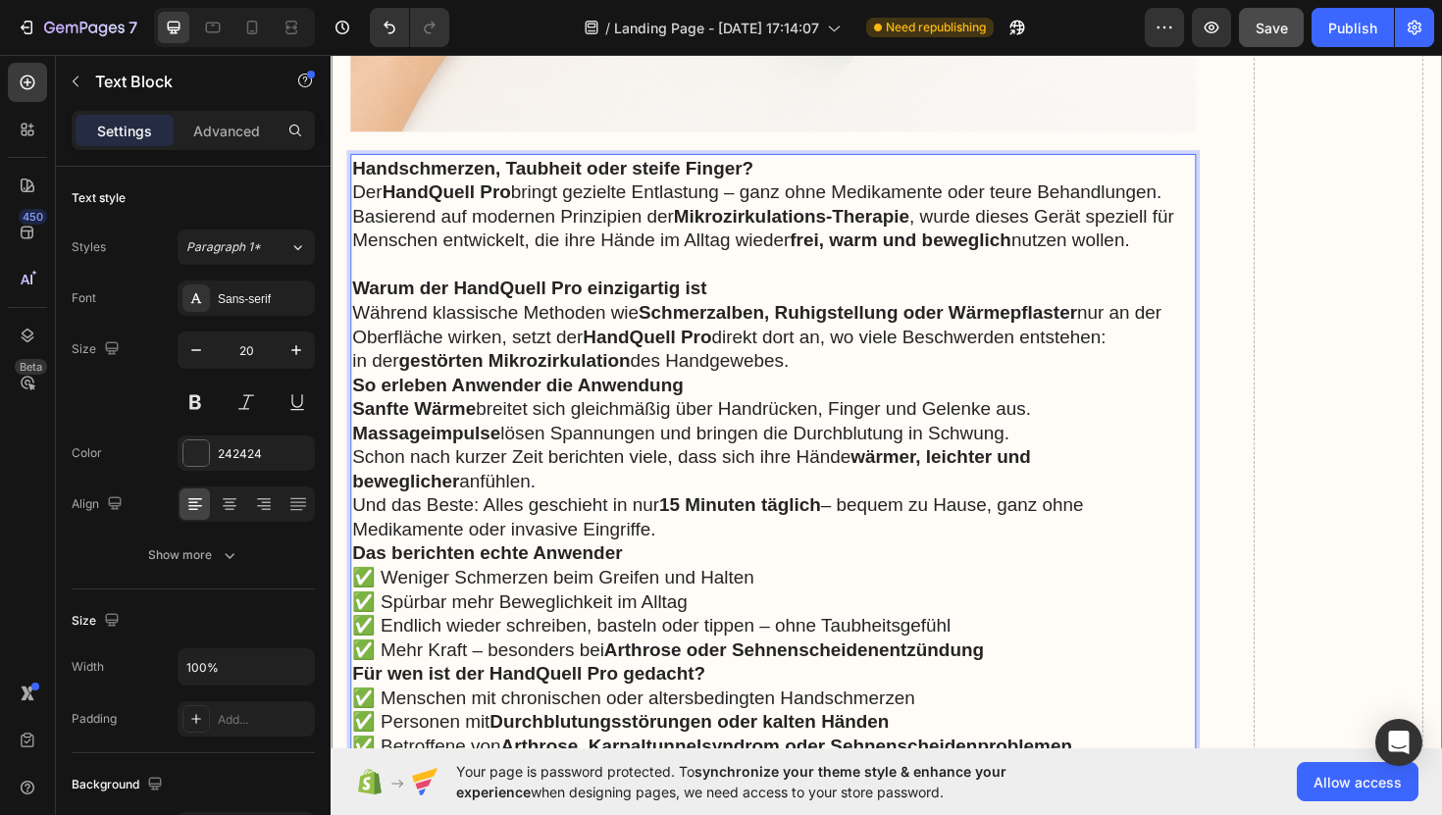
click at [822, 289] on p "Warum der HandQuell Pro einzigartig ist" at bounding box center [799, 302] width 892 height 26
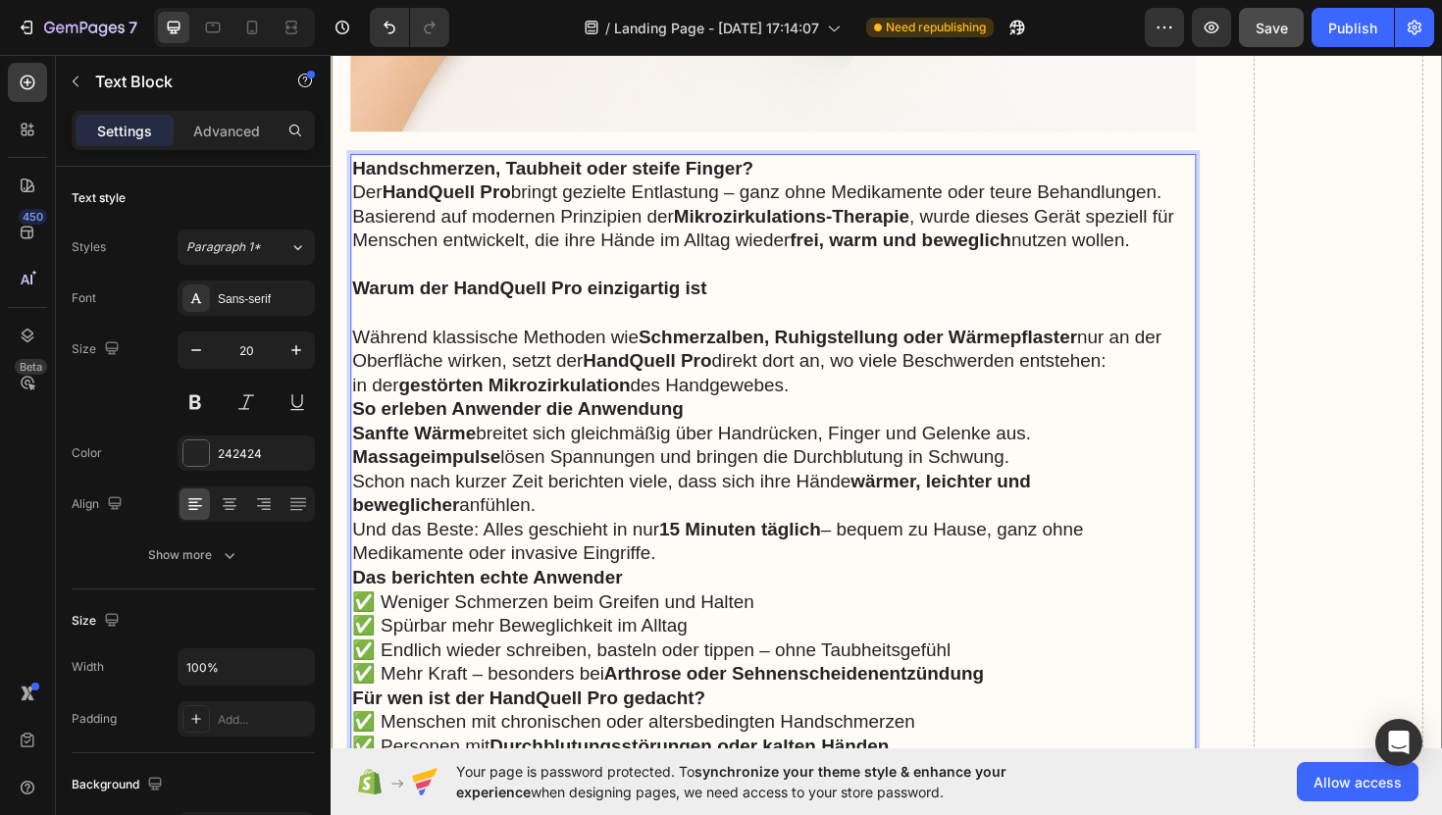
click at [748, 289] on p "Warum der HandQuell Pro einzigartig ist" at bounding box center [799, 302] width 892 height 26
click at [644, 315] on p "Rich Text Editor. Editing area: main" at bounding box center [799, 328] width 892 height 26
click at [769, 289] on p "Warum der HandQuell Pro einzigartig ist." at bounding box center [799, 302] width 892 height 26
click at [864, 375] on p "Während klassische Methoden wie Schmerzalben, Ruhigstellung oder Wärmepflaster …" at bounding box center [799, 378] width 892 height 77
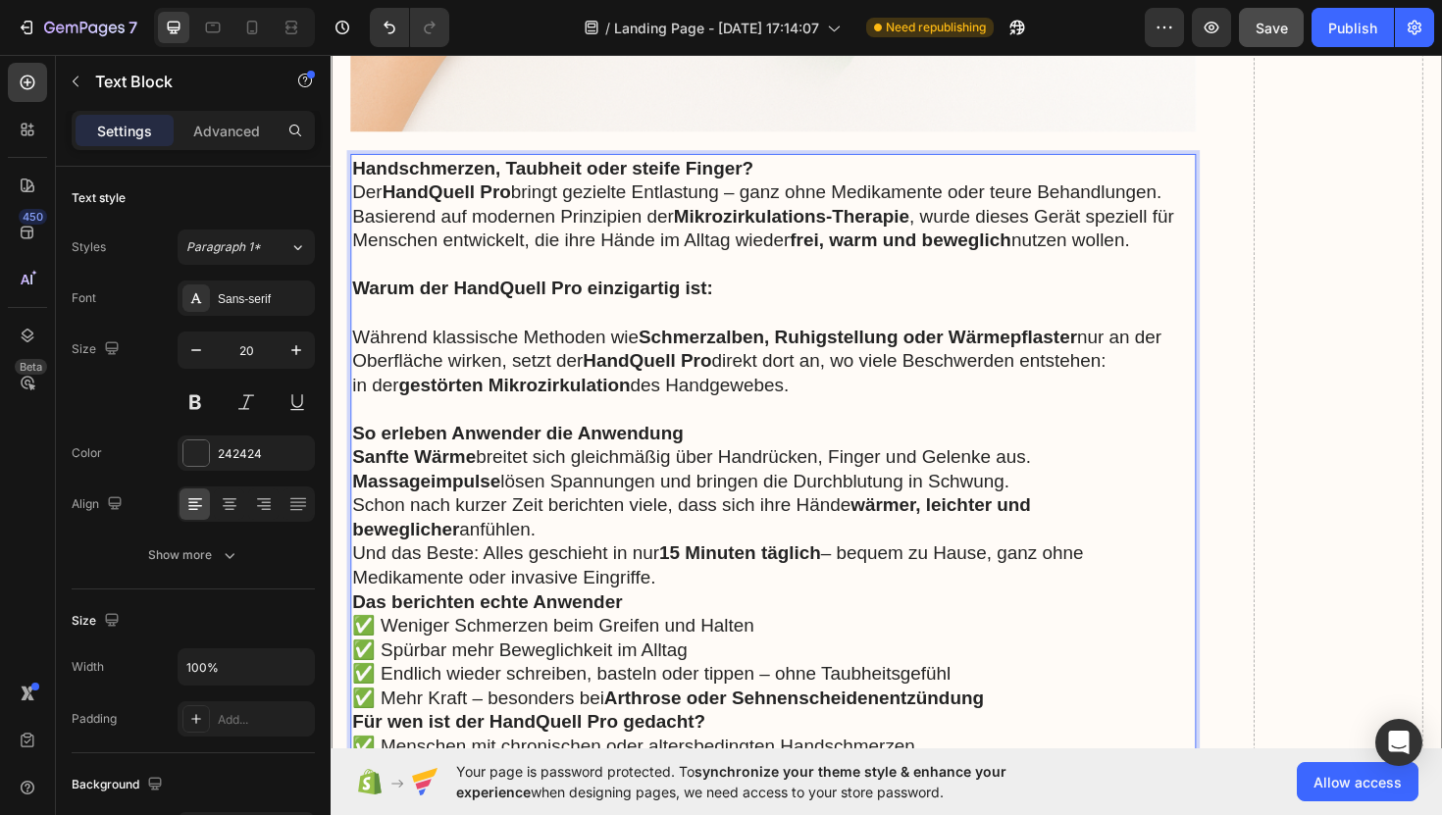
click at [698, 444] on strong "So erleben Anwender die Anwendung" at bounding box center [528, 455] width 350 height 22
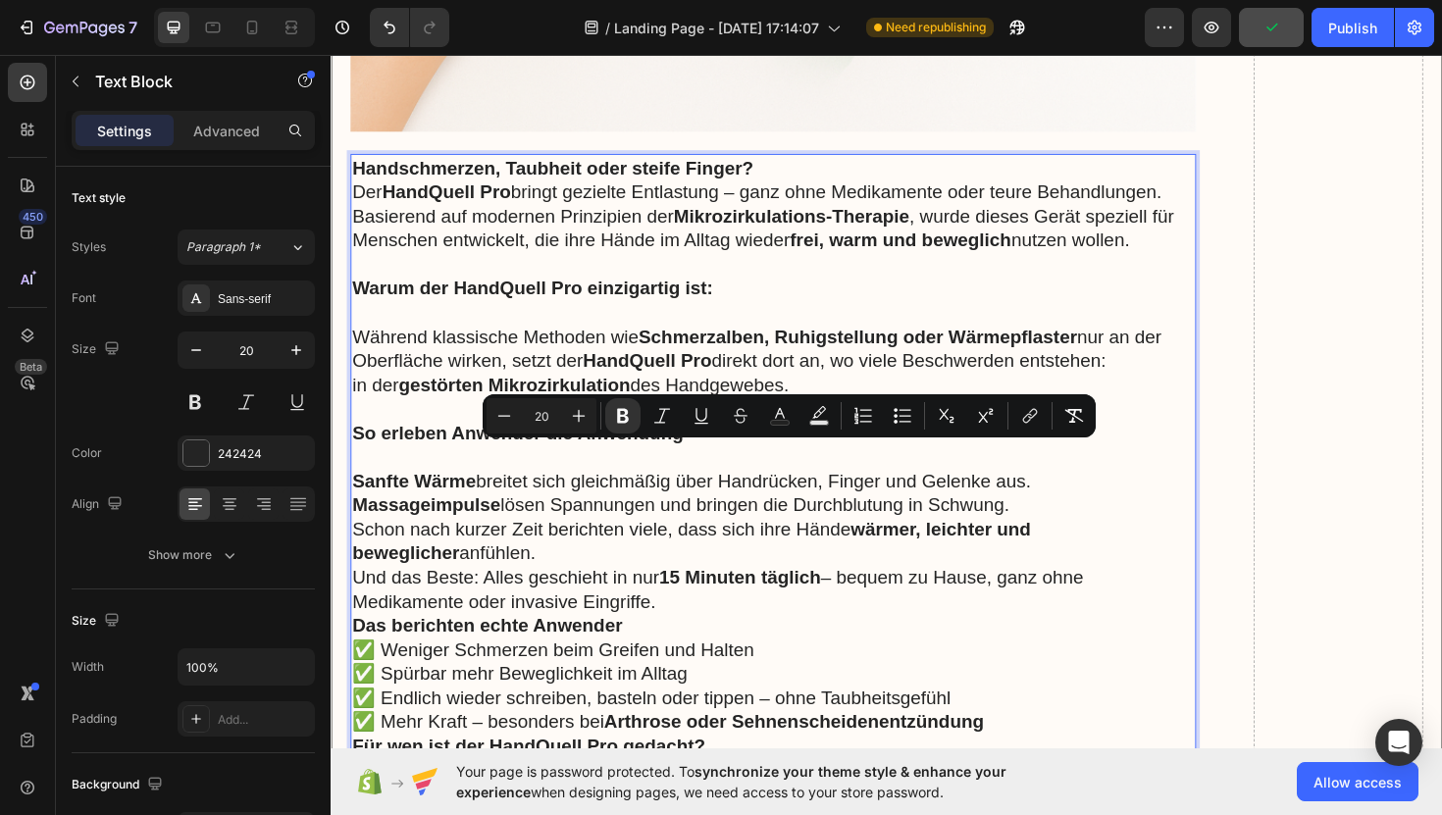
drag, startPoint x: 356, startPoint y: 471, endPoint x: 983, endPoint y: 559, distance: 633.1
click at [896, 415] on icon "Editor contextual toolbar" at bounding box center [896, 416] width 4 height 4
type input "20"
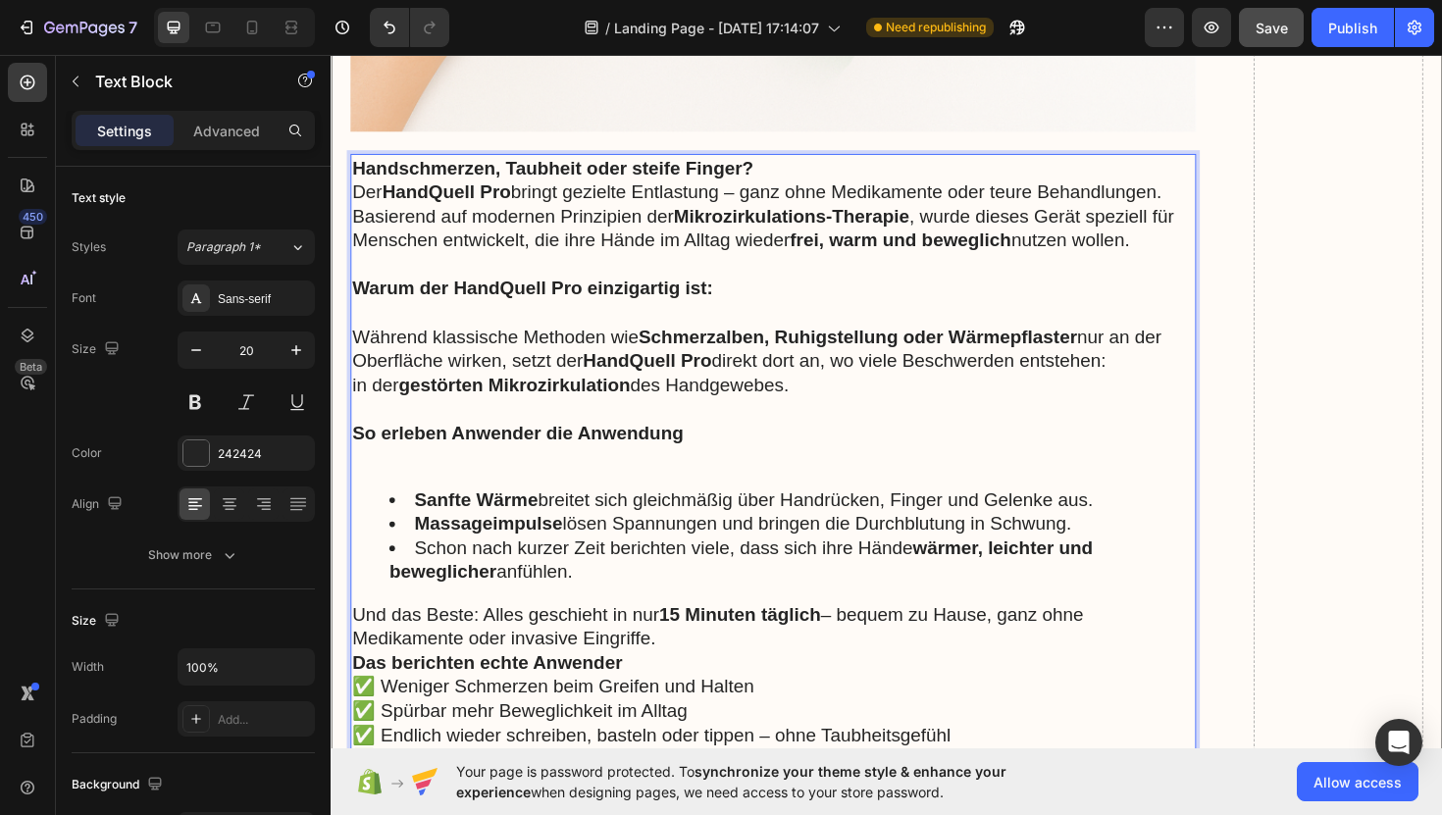
click at [658, 592] on div "Handschmerzen, Taubheit oder steife Finger? Der HandQuell Pro bringt gezielte E…" at bounding box center [799, 551] width 896 height 783
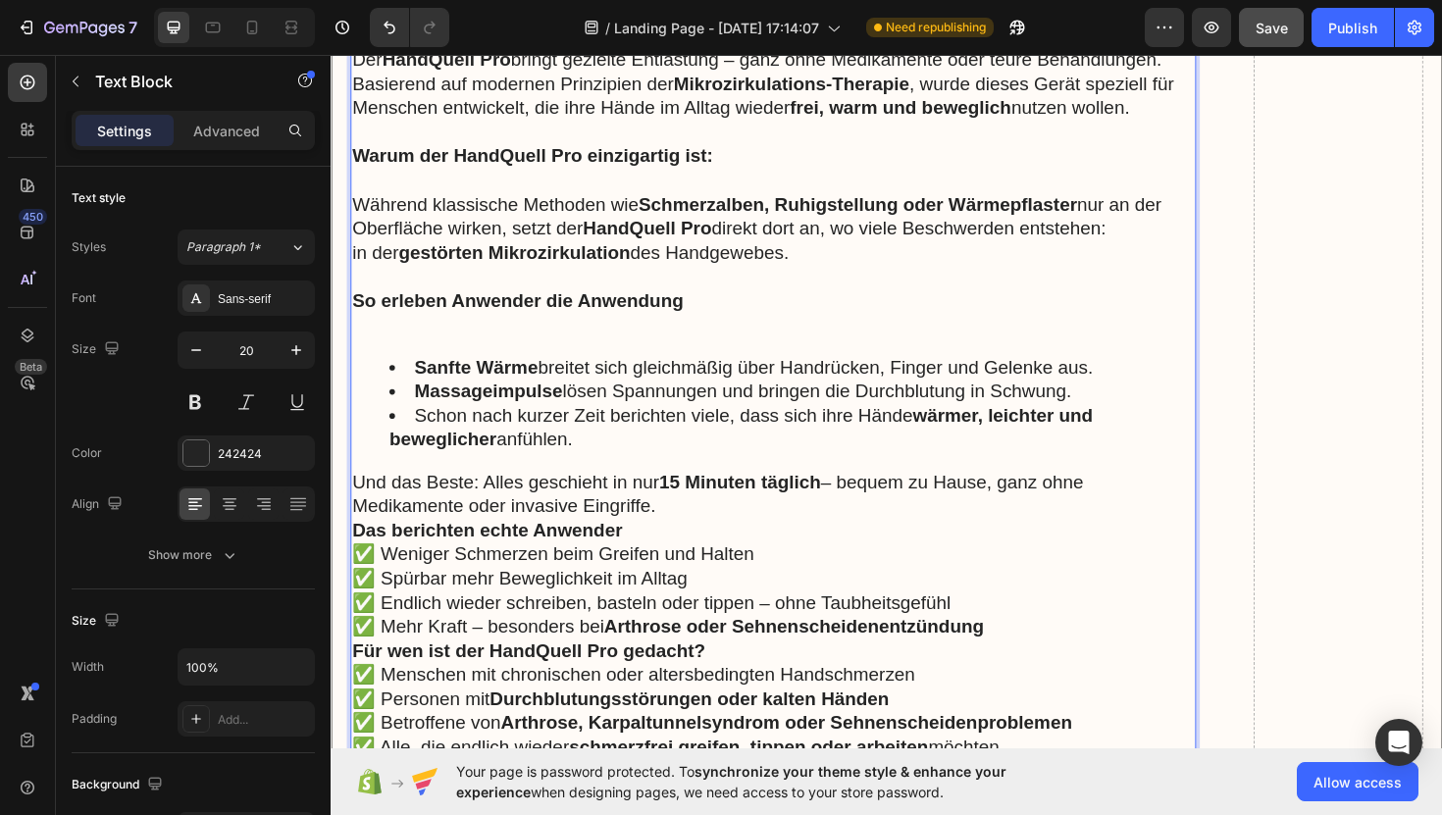
scroll to position [12858, 0]
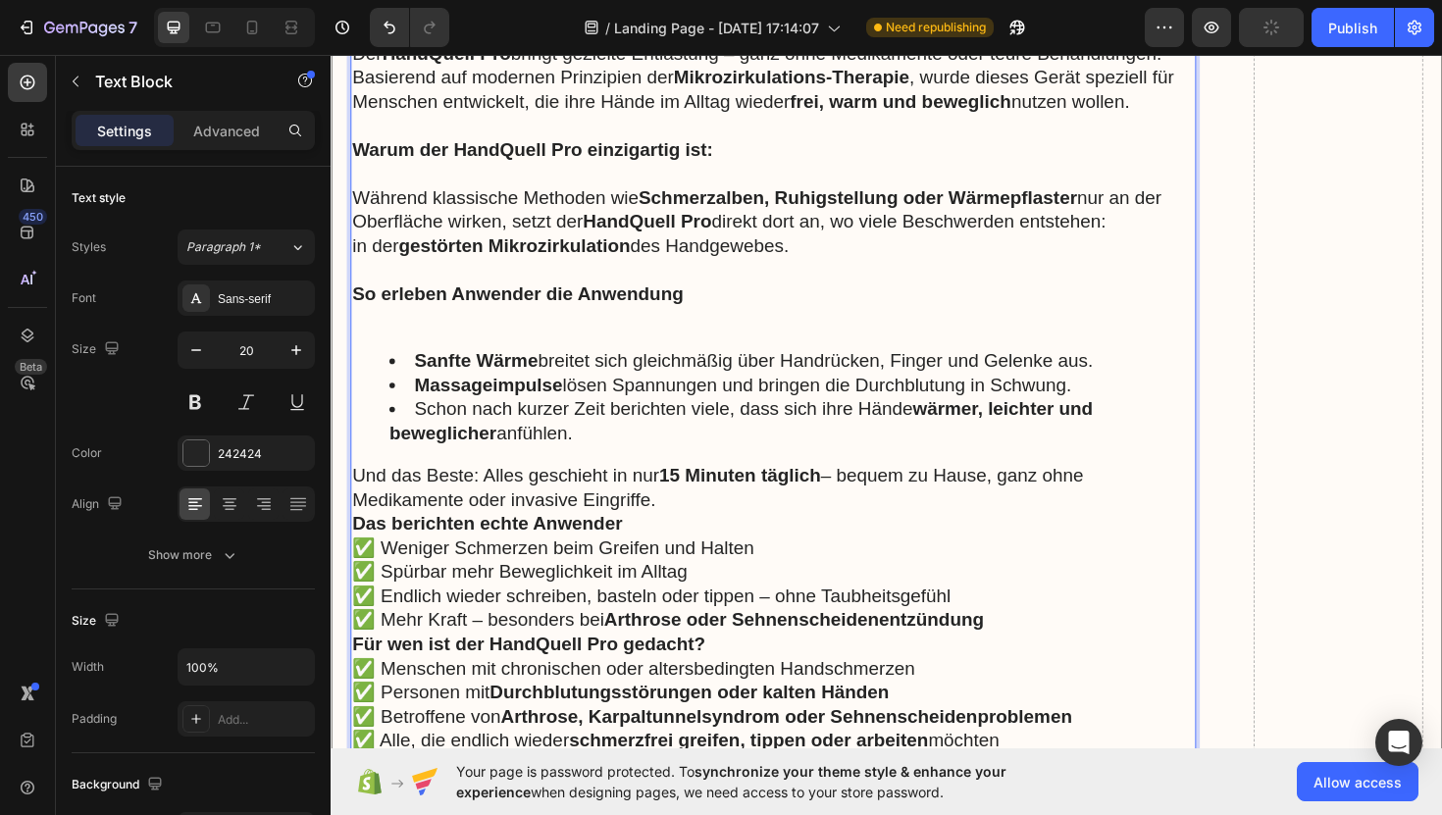
click at [730, 497] on p "Und das Beste: Alles geschieht in nur 15 Minuten täglich – bequem zu Hause, gan…" at bounding box center [799, 513] width 892 height 51
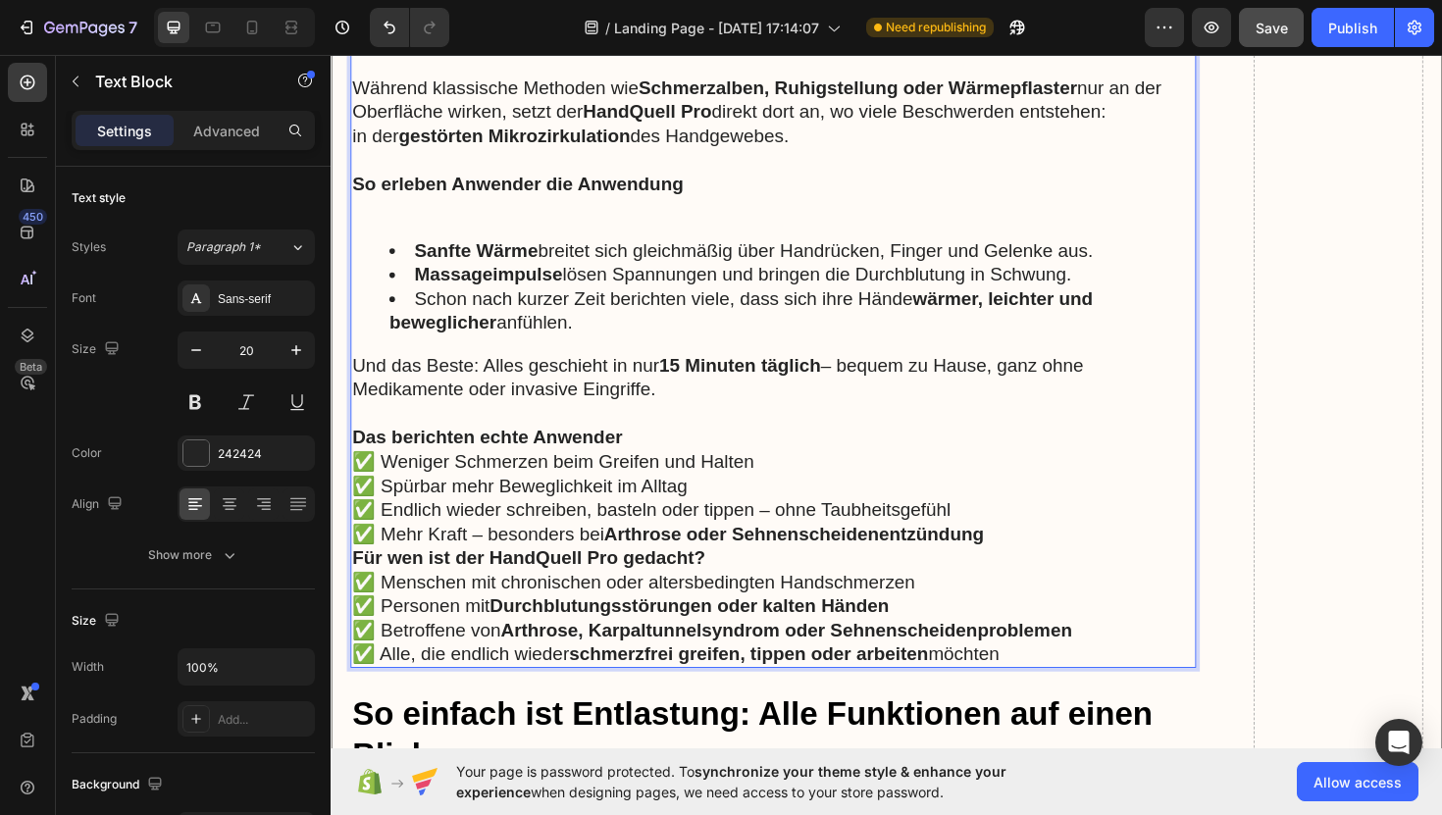
scroll to position [12990, 0]
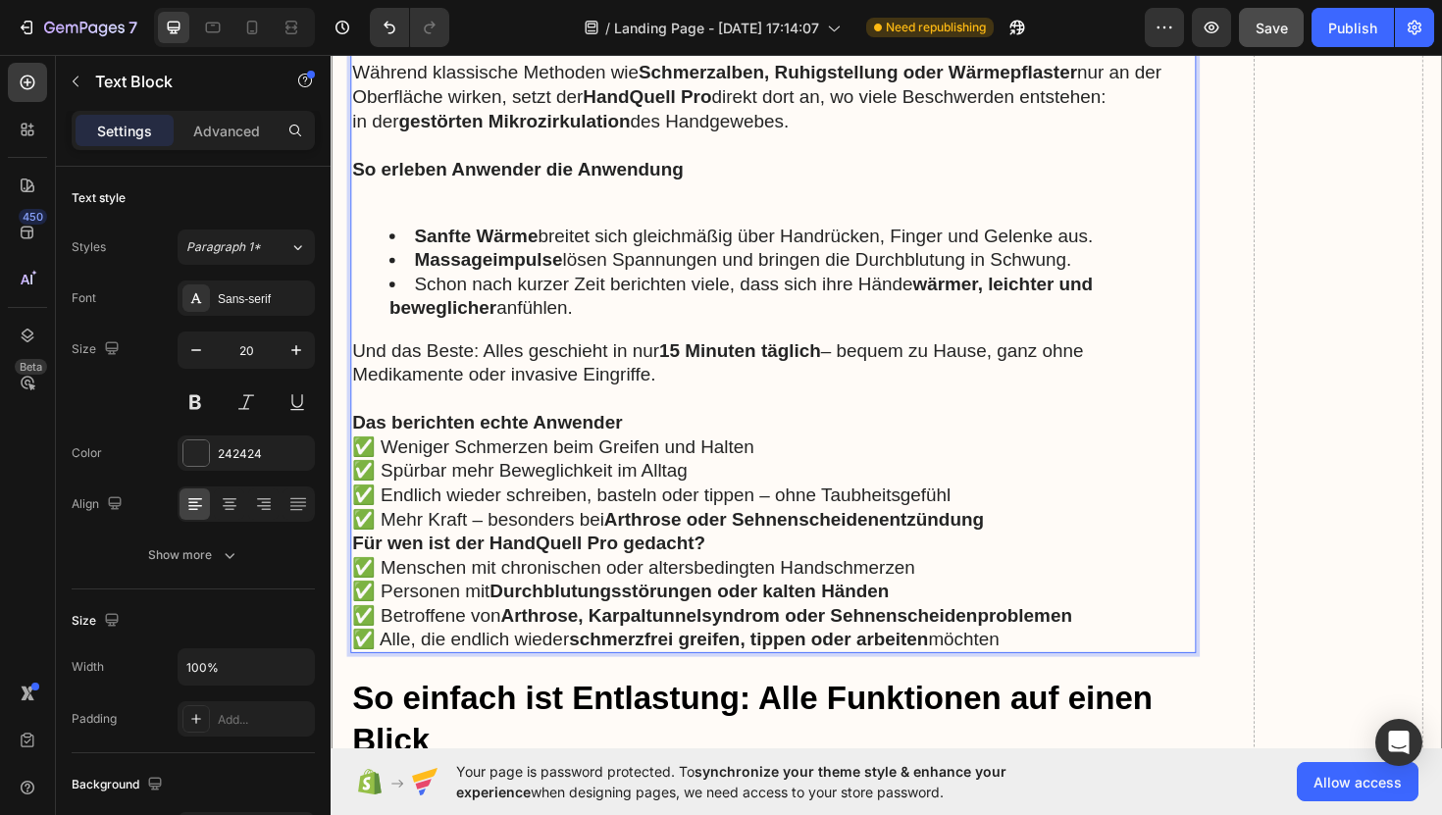
click at [1041, 512] on p "✅ Weniger Schmerzen beim Greifen und Halten ✅ Spürbar mehr Beweglichkeit im All…" at bounding box center [799, 508] width 892 height 102
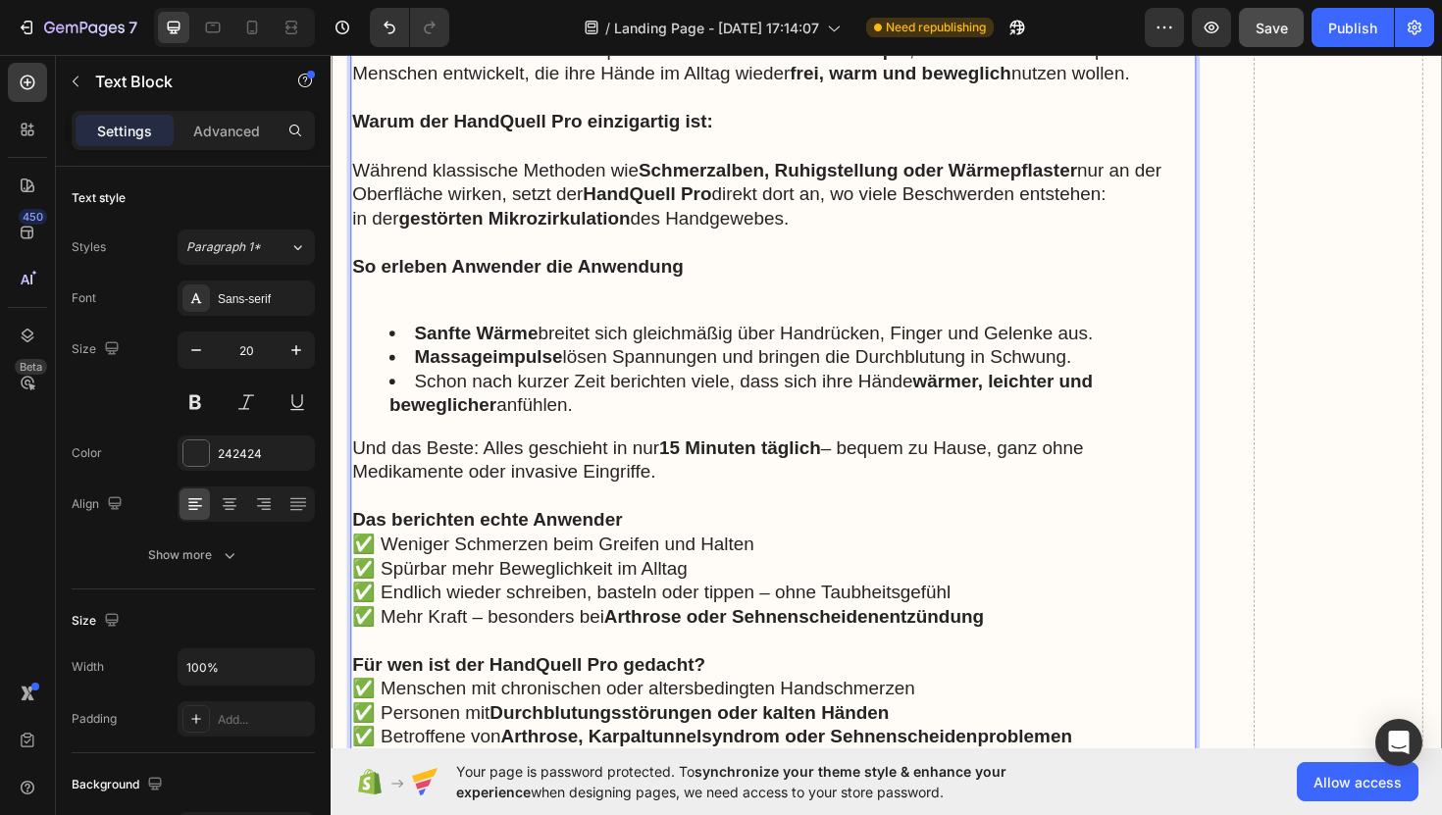
scroll to position [12886, 0]
click at [669, 510] on p "Rich Text Editor. Editing area: main" at bounding box center [799, 523] width 892 height 26
click at [670, 536] on p "Das berichten echte Anwender" at bounding box center [799, 549] width 892 height 26
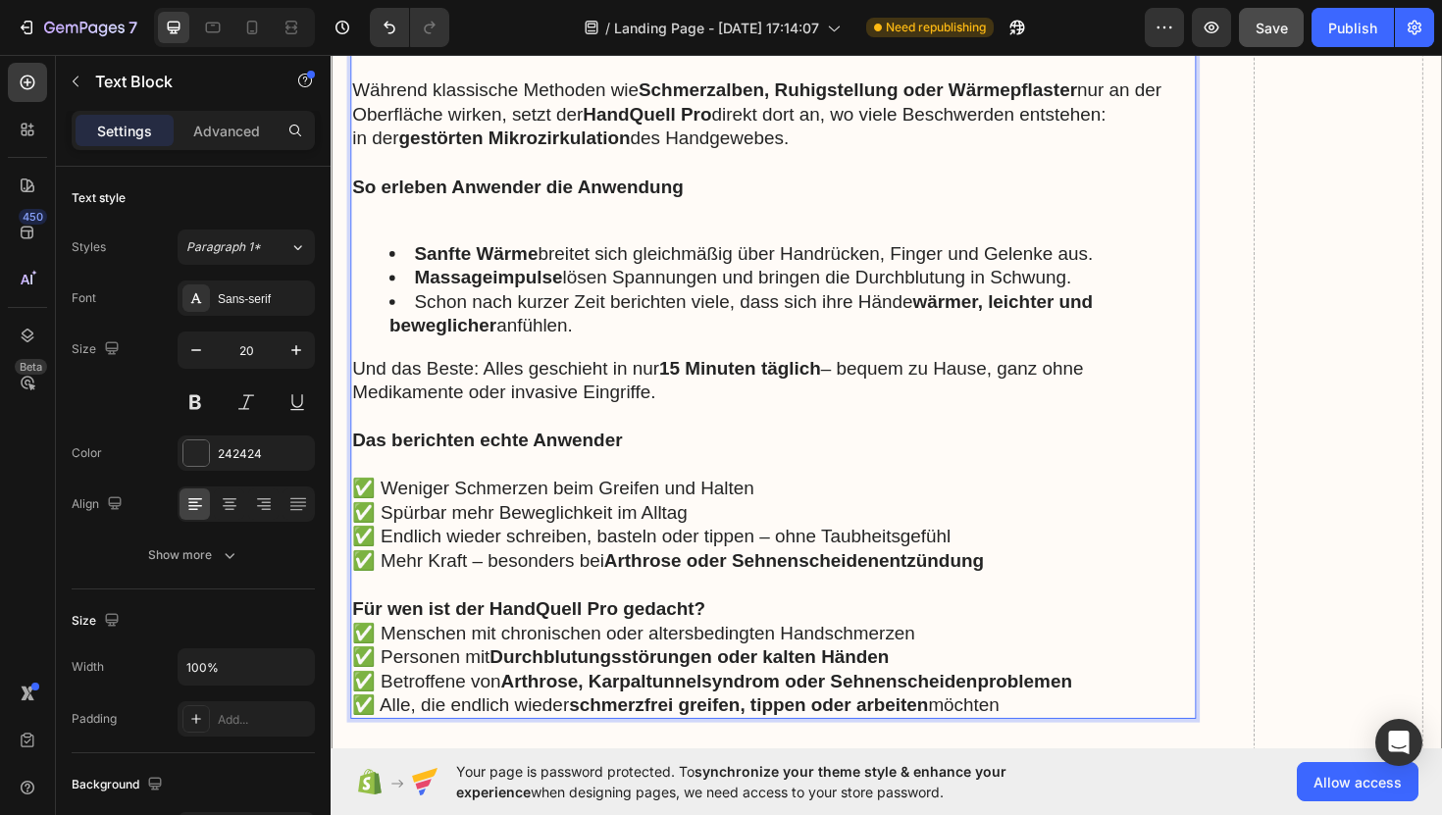
scroll to position [12997, 0]
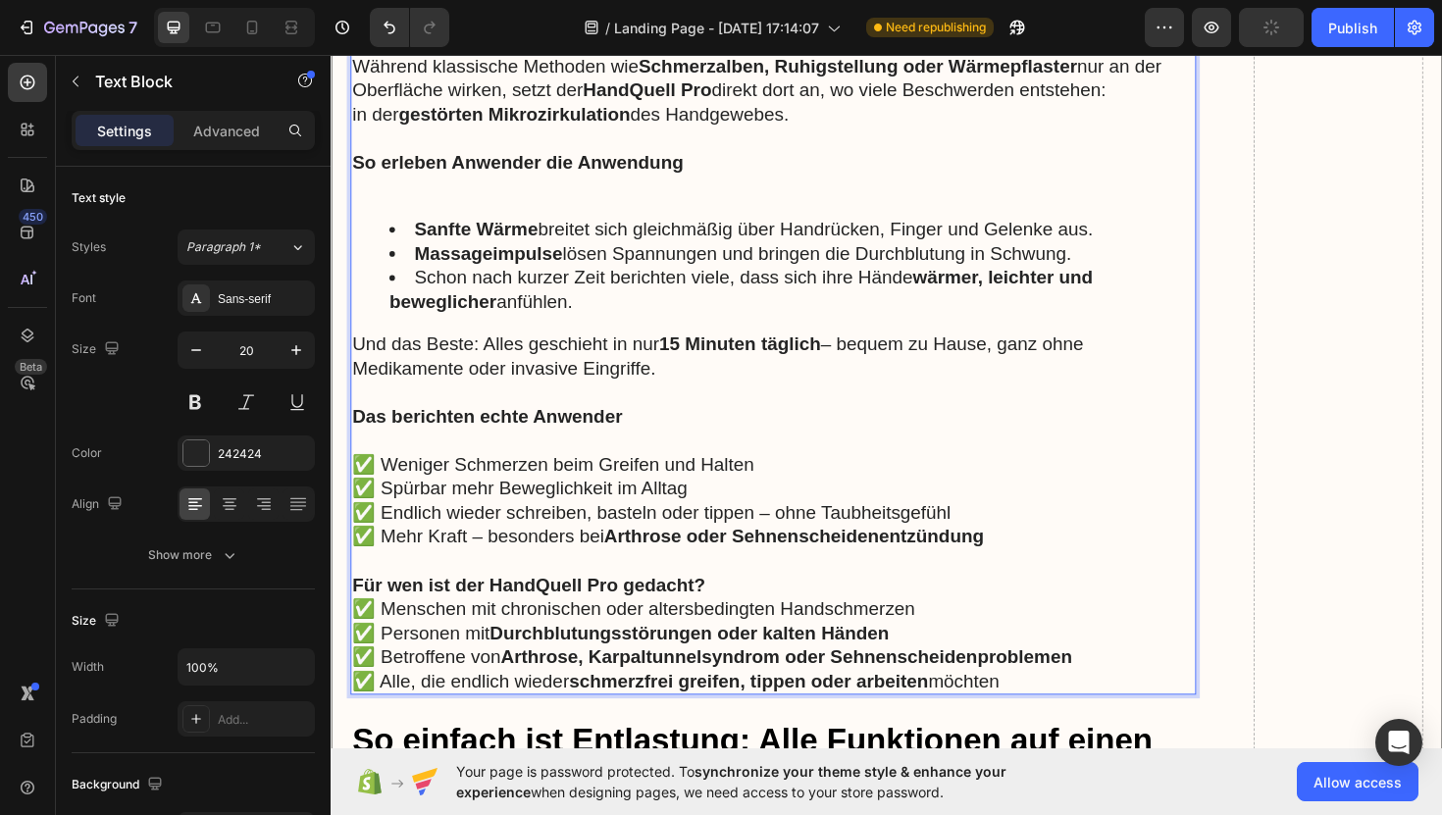
click at [762, 603] on p "Für wen ist der HandQuell Pro gedacht?" at bounding box center [799, 616] width 892 height 26
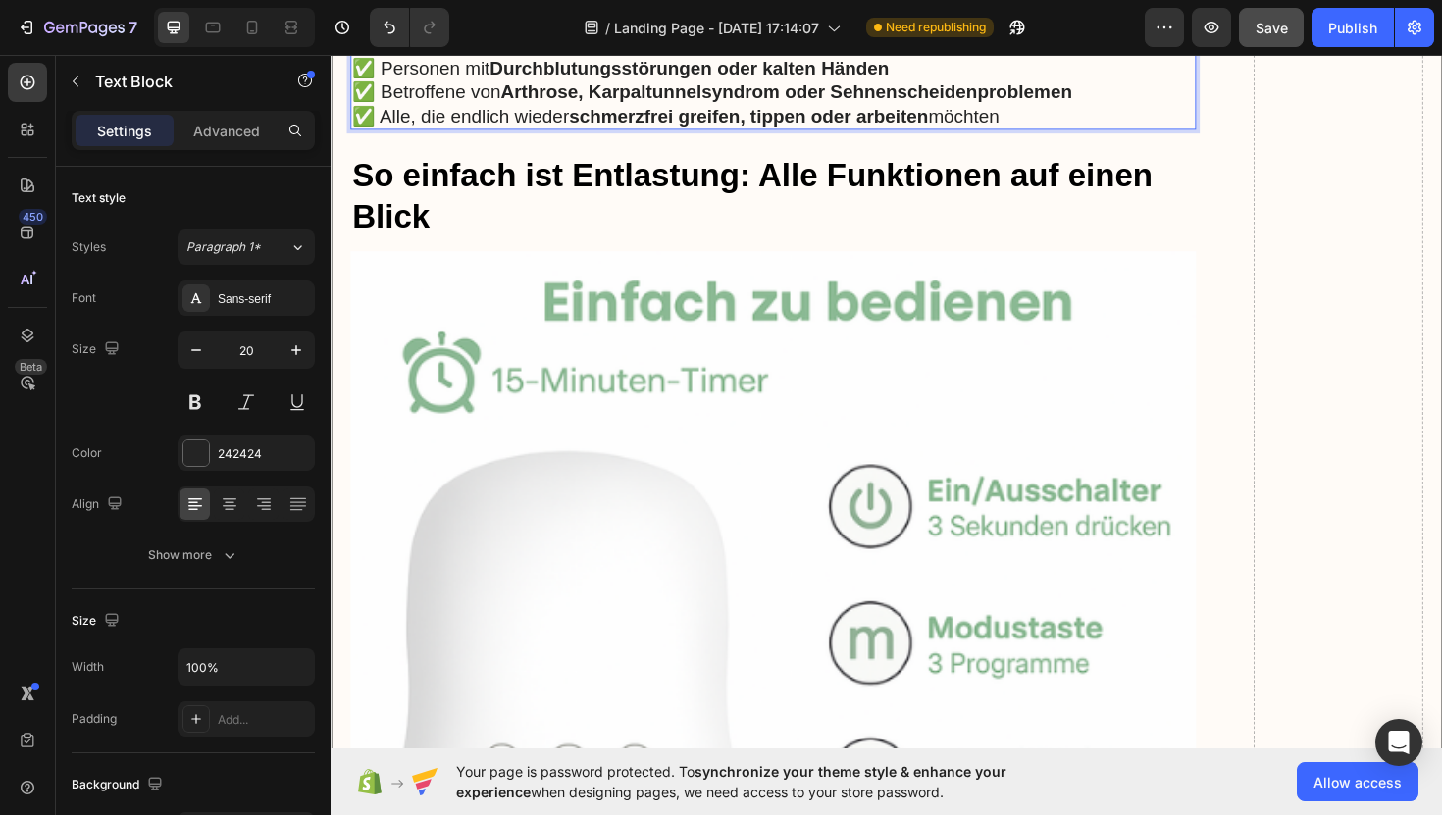
scroll to position [13623, 0]
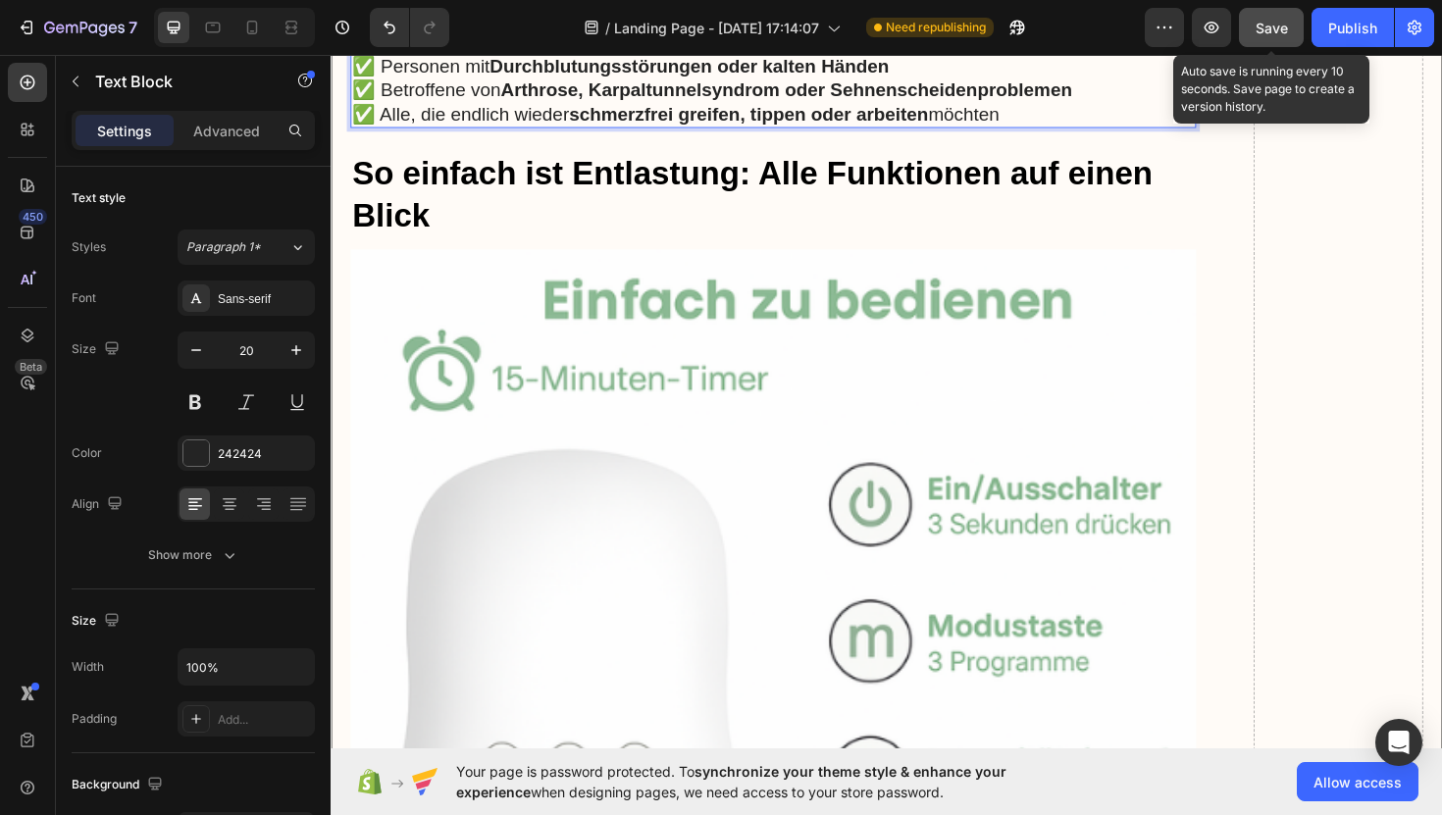
click at [1260, 32] on span "Save" at bounding box center [1272, 28] width 32 height 17
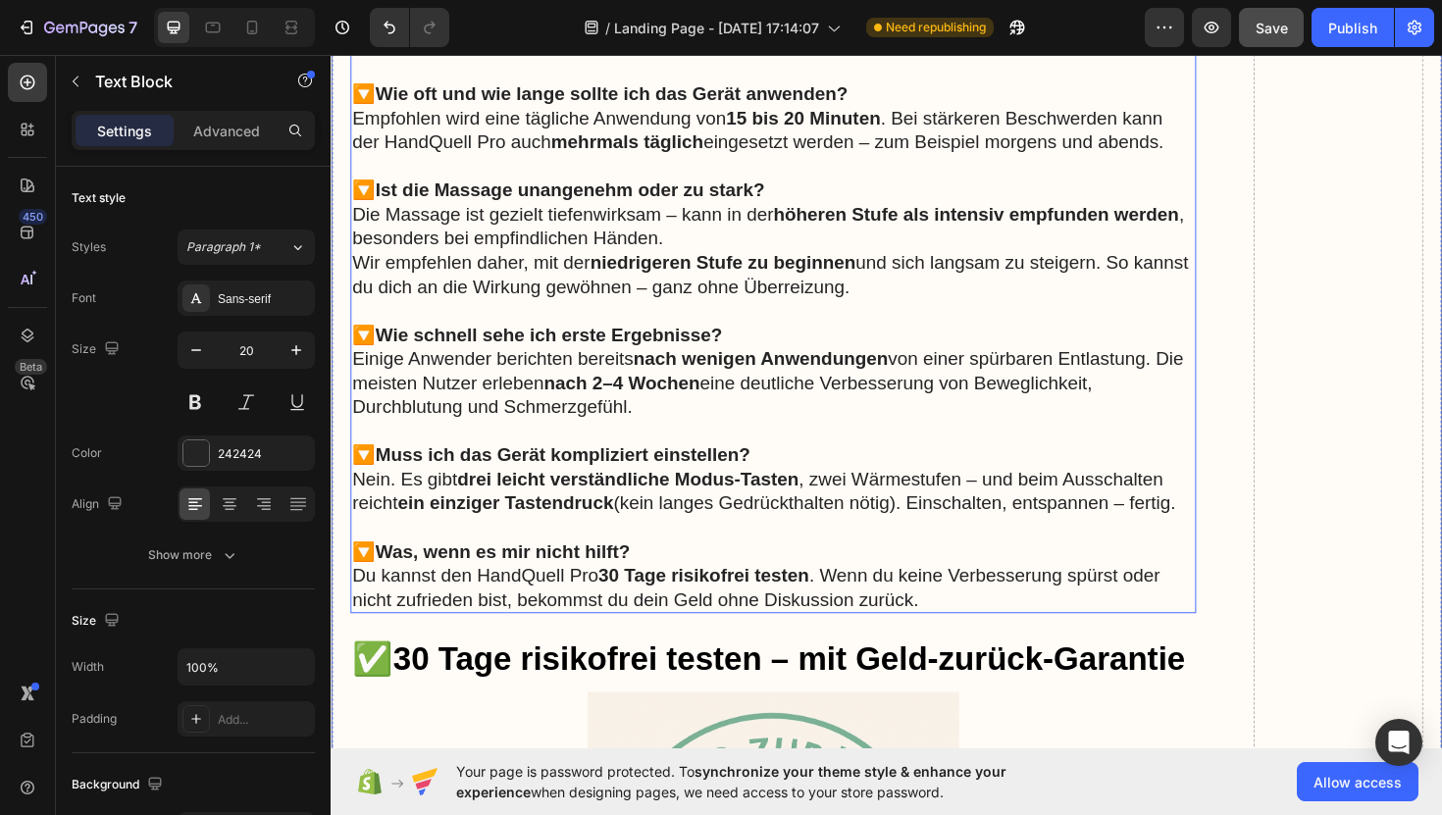
scroll to position [16441, 0]
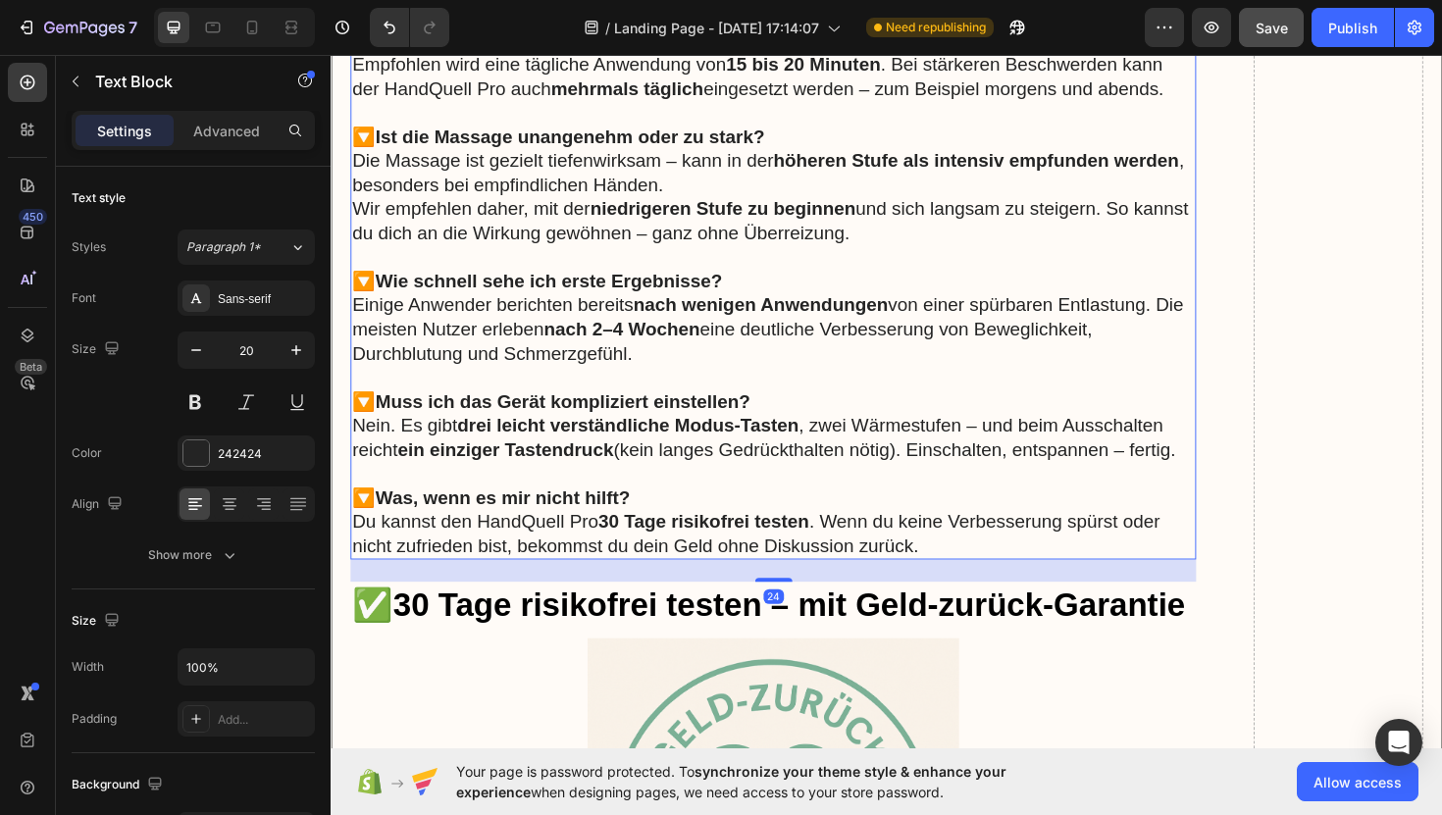
click at [762, 539] on strong "30 Tage risikofrei testen" at bounding box center [726, 550] width 224 height 22
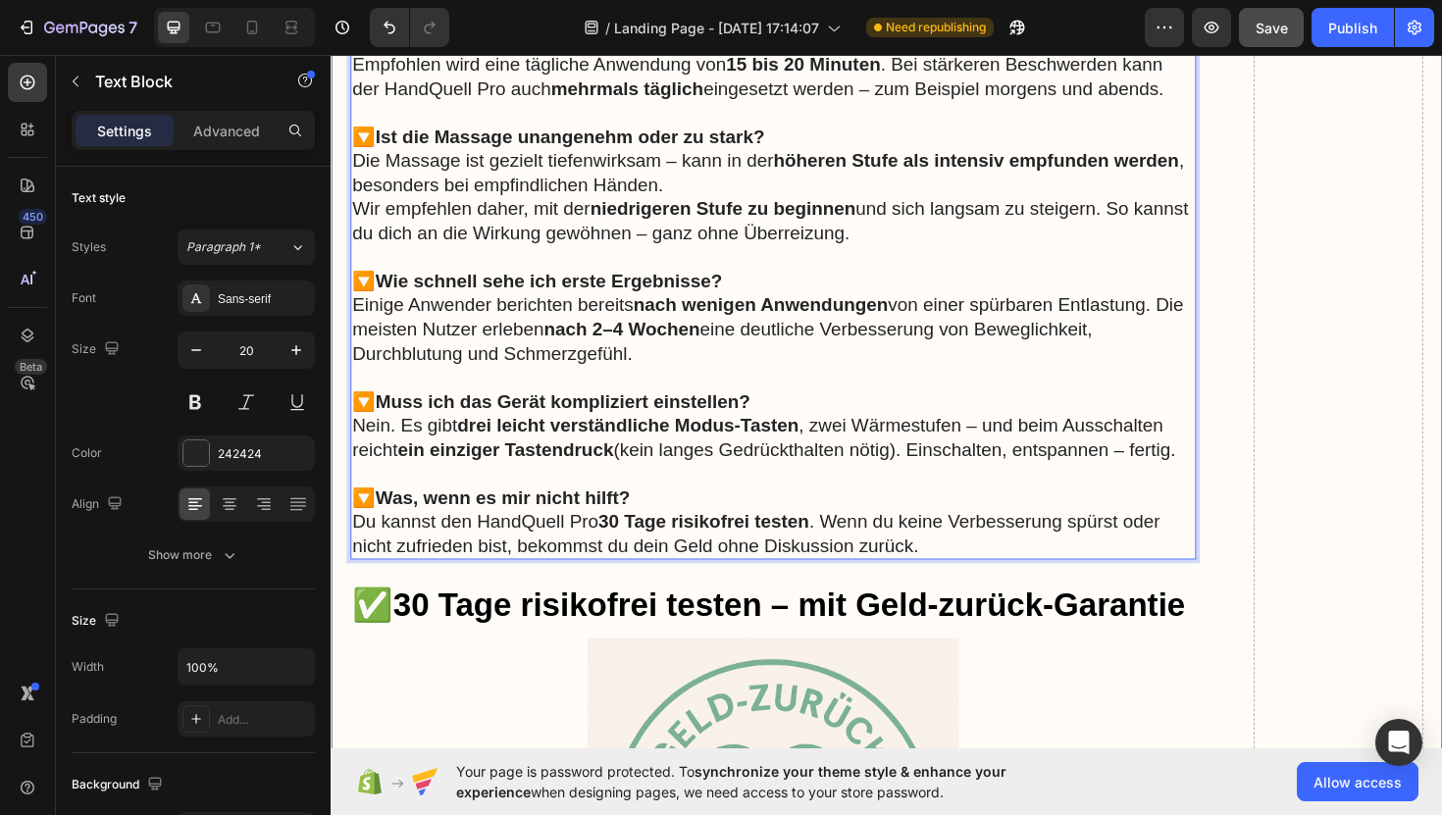
click at [905, 530] on p "🔽 Was, wenn es mir nicht hilft? Du kannst den HandQuell Pro 30 Tage risikofrei …" at bounding box center [799, 549] width 892 height 77
click at [939, 543] on p "🔽 Was, wenn es mir nicht hilft? Du kannst den HandQuell Pro 30 Tage risikofrei …" at bounding box center [799, 549] width 892 height 77
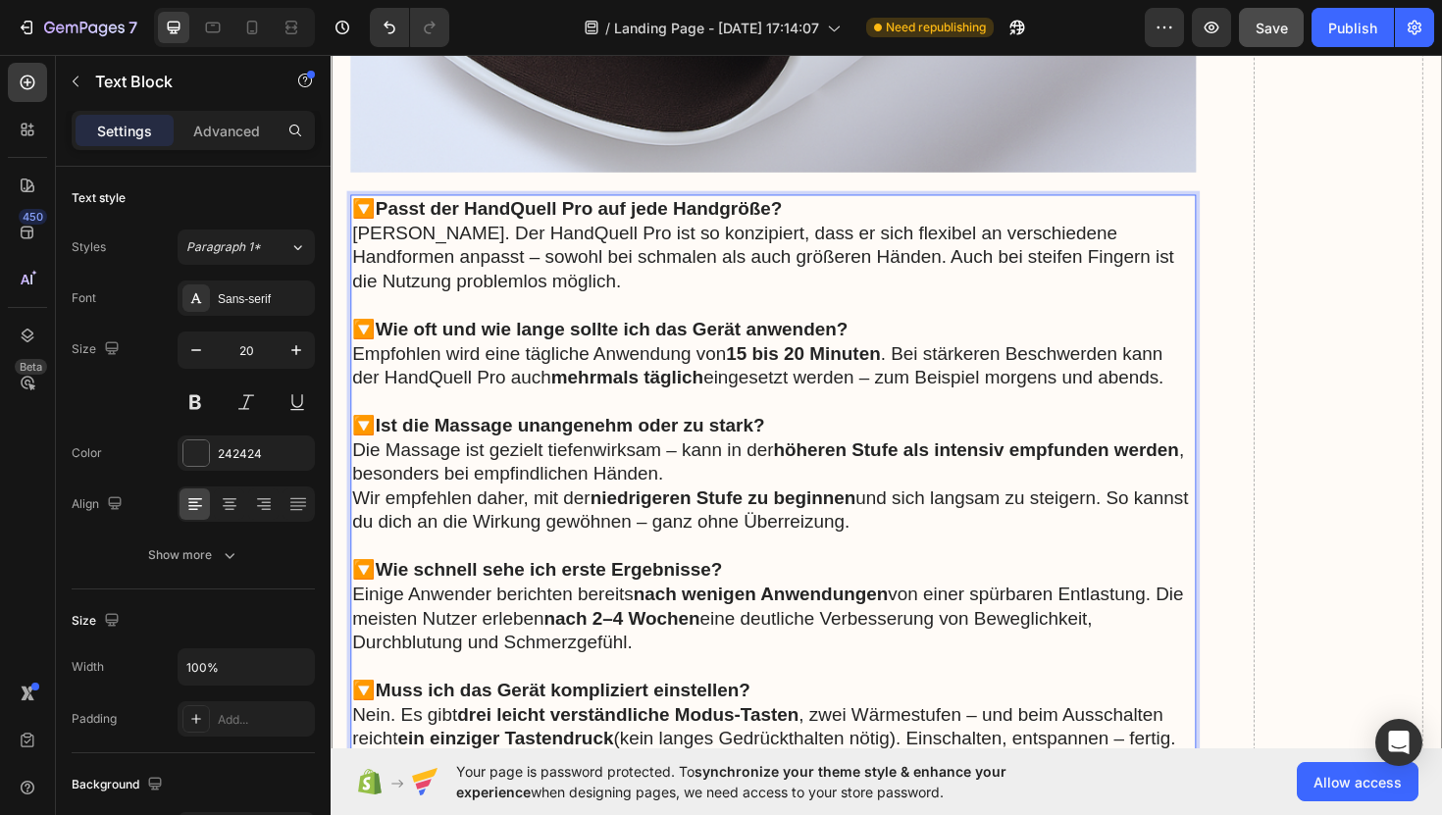
scroll to position [15759, 0]
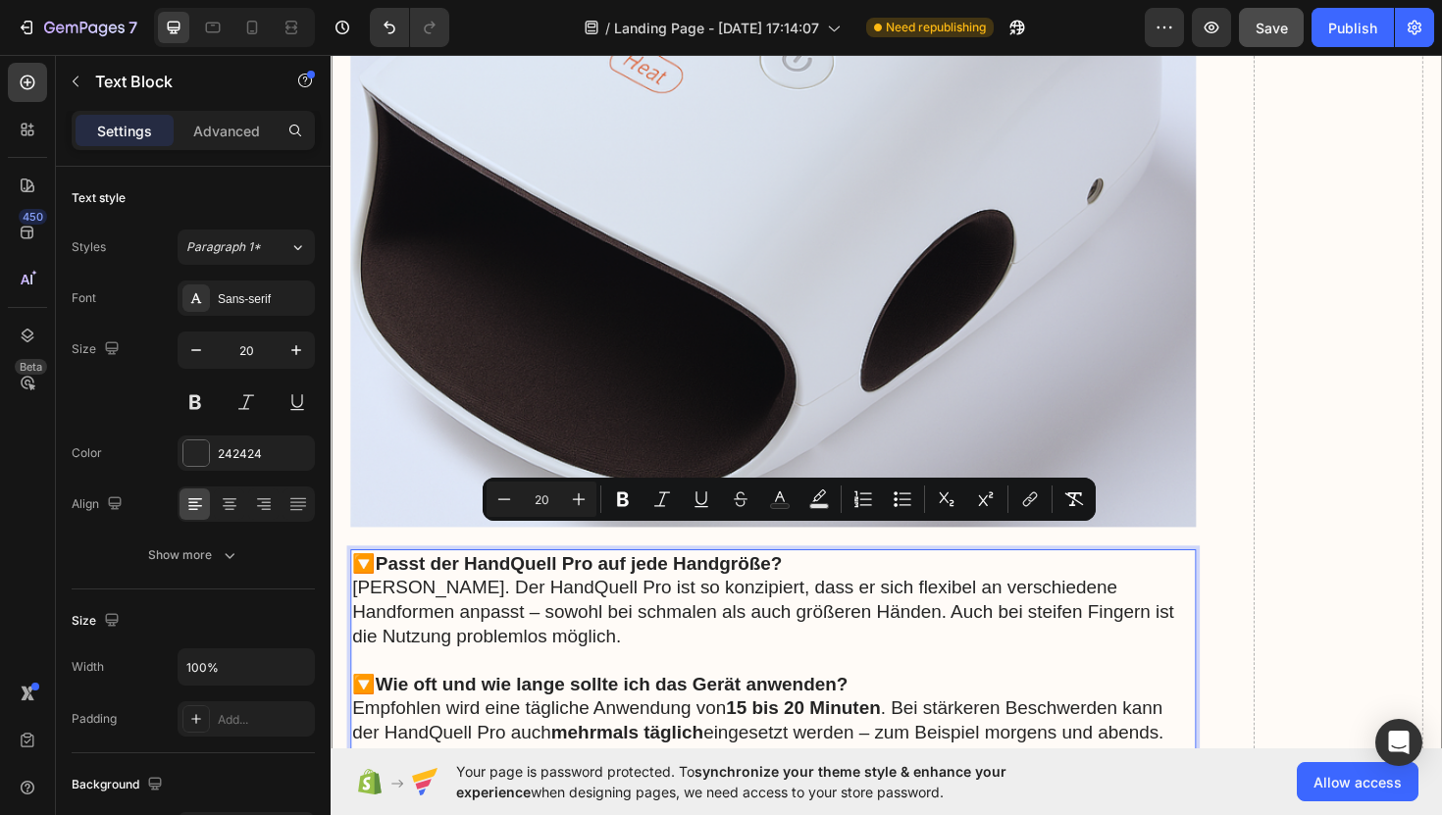
drag, startPoint x: 970, startPoint y: 549, endPoint x: 361, endPoint y: 568, distance: 609.5
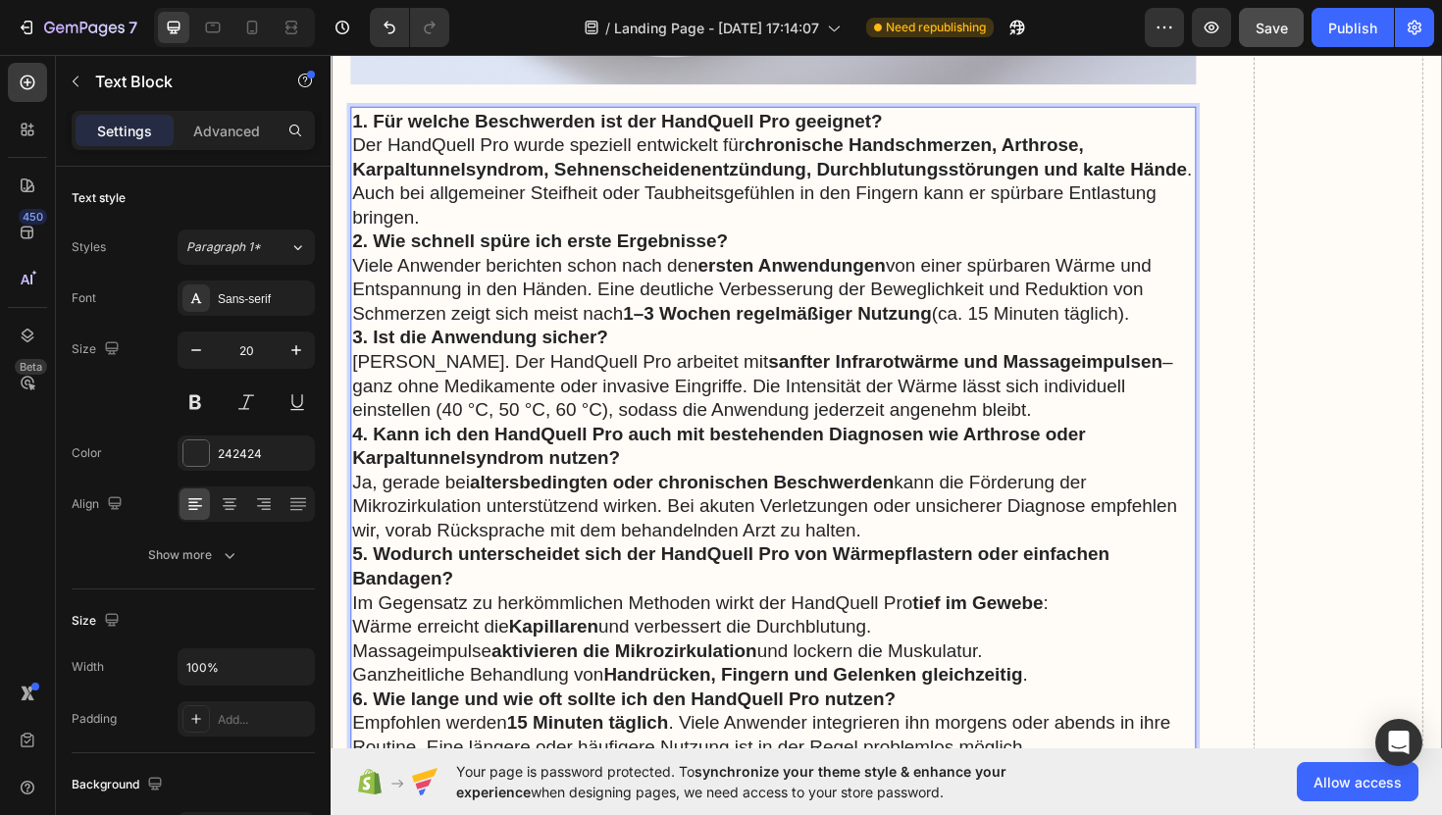
scroll to position [16229, 0]
click at [455, 188] on p "1. Für welche Beschwerden ist der HandQuell Pro geeignet? Der HandQuell Pro wur…" at bounding box center [799, 175] width 892 height 128
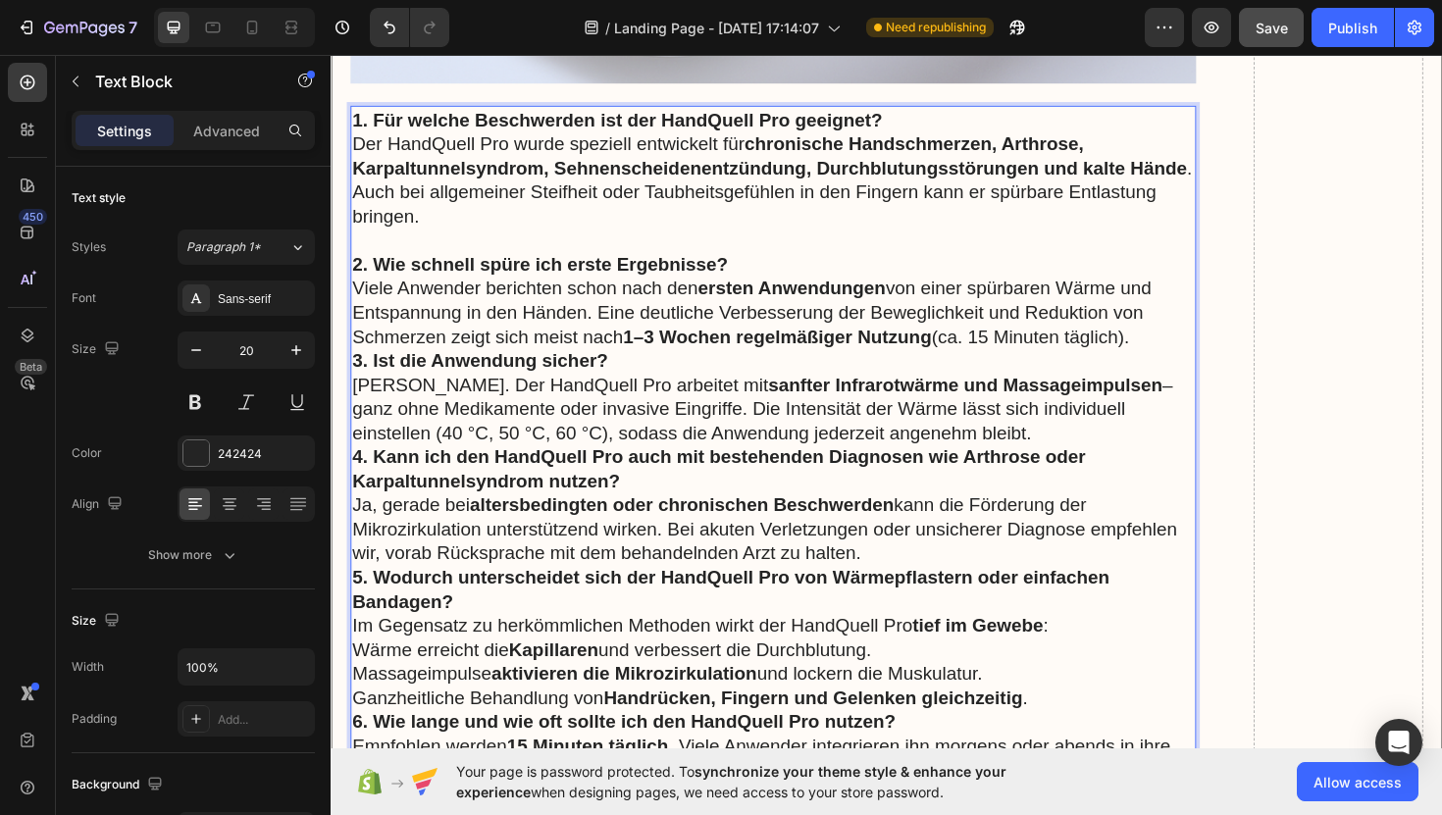
click at [1190, 325] on p "2. Wie schnell spüre ich erste Ergebnisse? Viele Anwender berichten schon nach …" at bounding box center [799, 315] width 892 height 102
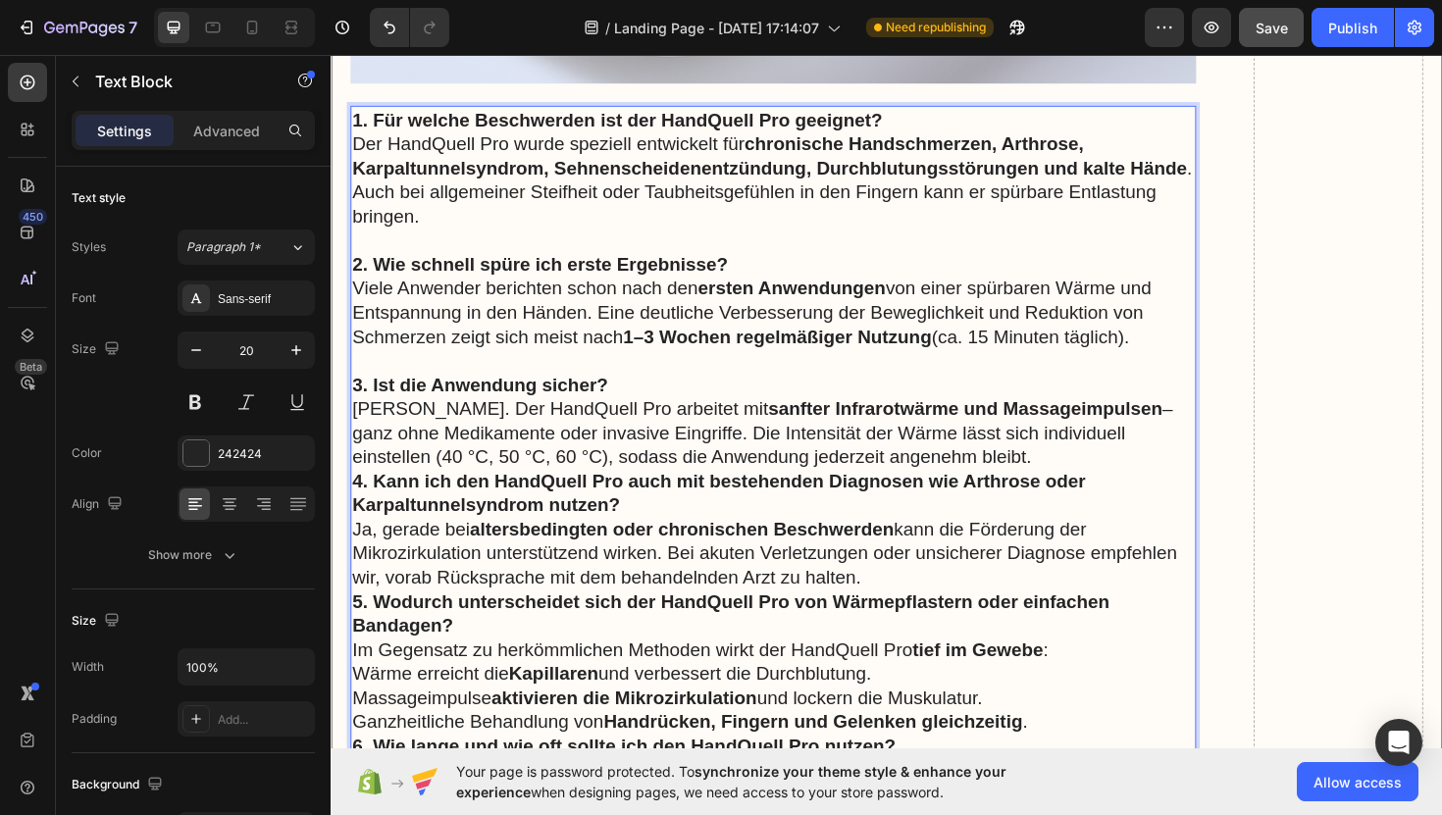
click at [1144, 493] on p "4. Kann ich den HandQuell Pro auch mit bestehenden Diagnosen wie Arthrose oder …" at bounding box center [799, 557] width 892 height 128
click at [1042, 452] on p "3. Ist die Anwendung sicher? Ja. Der HandQuell Pro arbeitet mit sanfter Infraro…" at bounding box center [799, 442] width 892 height 102
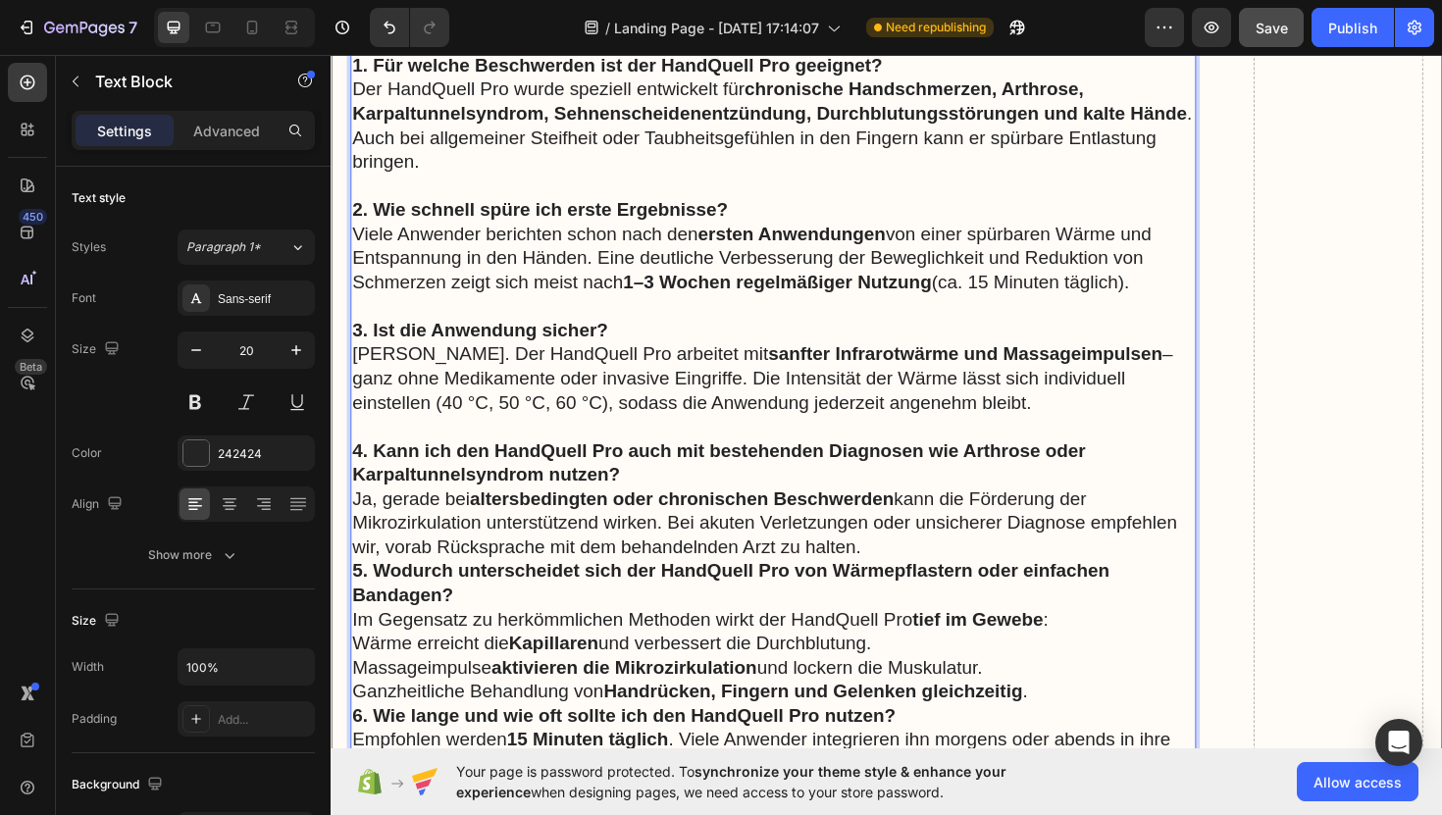
scroll to position [16297, 0]
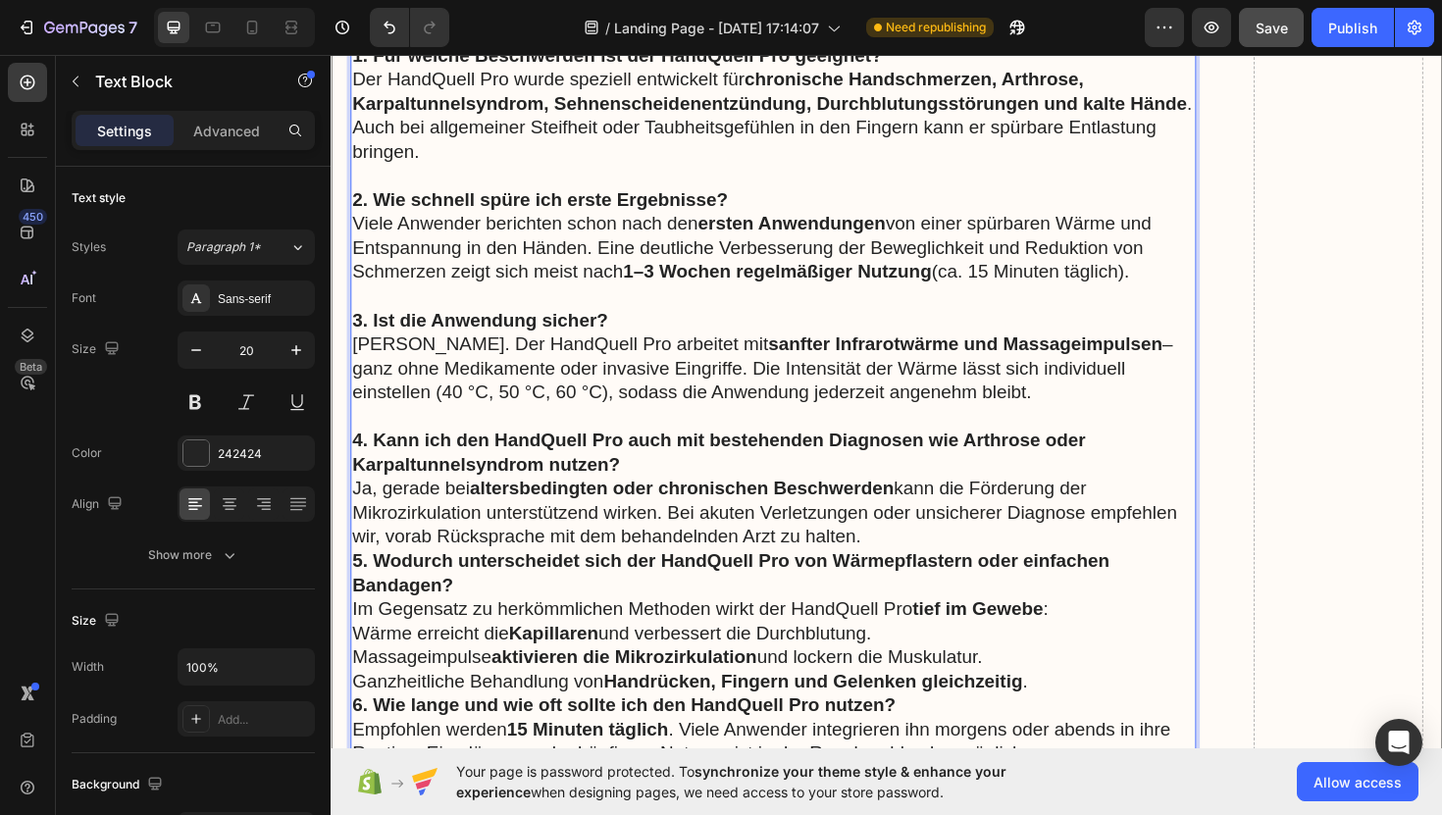
click at [1102, 540] on p "4. Kann ich den HandQuell Pro auch mit bestehenden Diagnosen wie Arthrose oder …" at bounding box center [799, 514] width 892 height 128
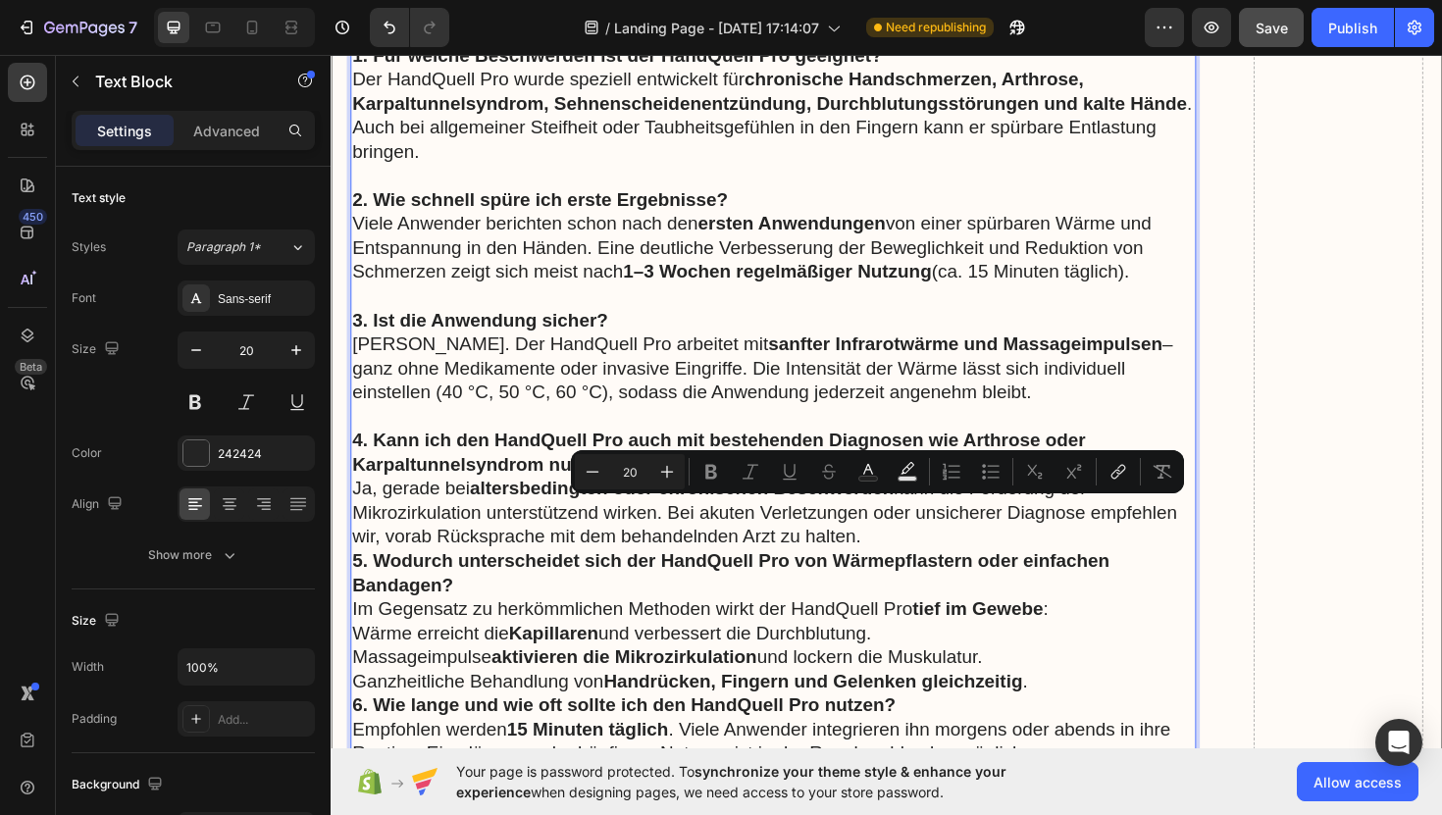
click at [886, 540] on p "4. Kann ich den HandQuell Pro auch mit bestehenden Diagnosen wie Arthrose oder …" at bounding box center [799, 514] width 892 height 128
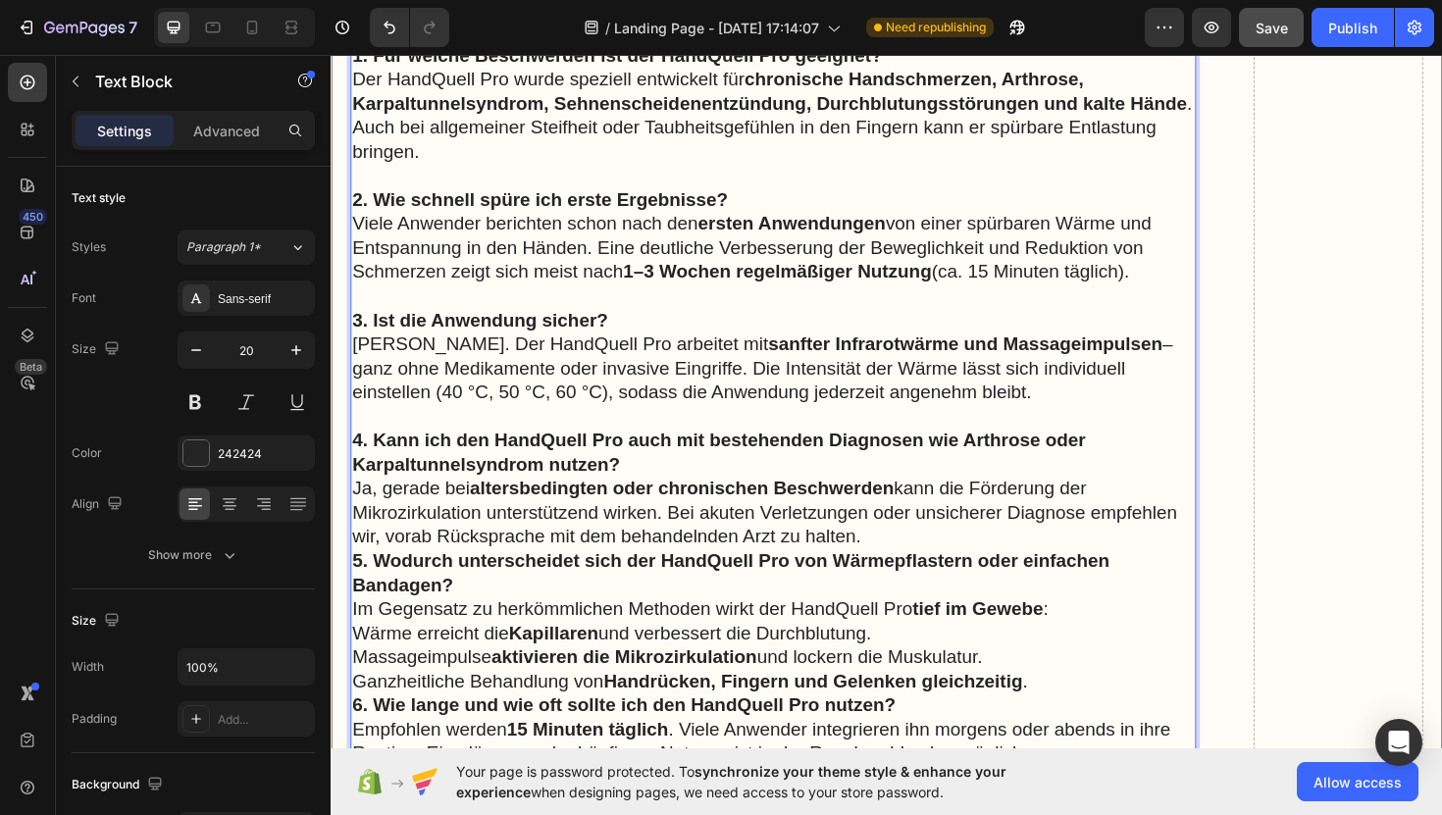
click at [910, 541] on p "4. Kann ich den HandQuell Pro auch mit bestehenden Diagnosen wie Arthrose oder …" at bounding box center [799, 514] width 892 height 128
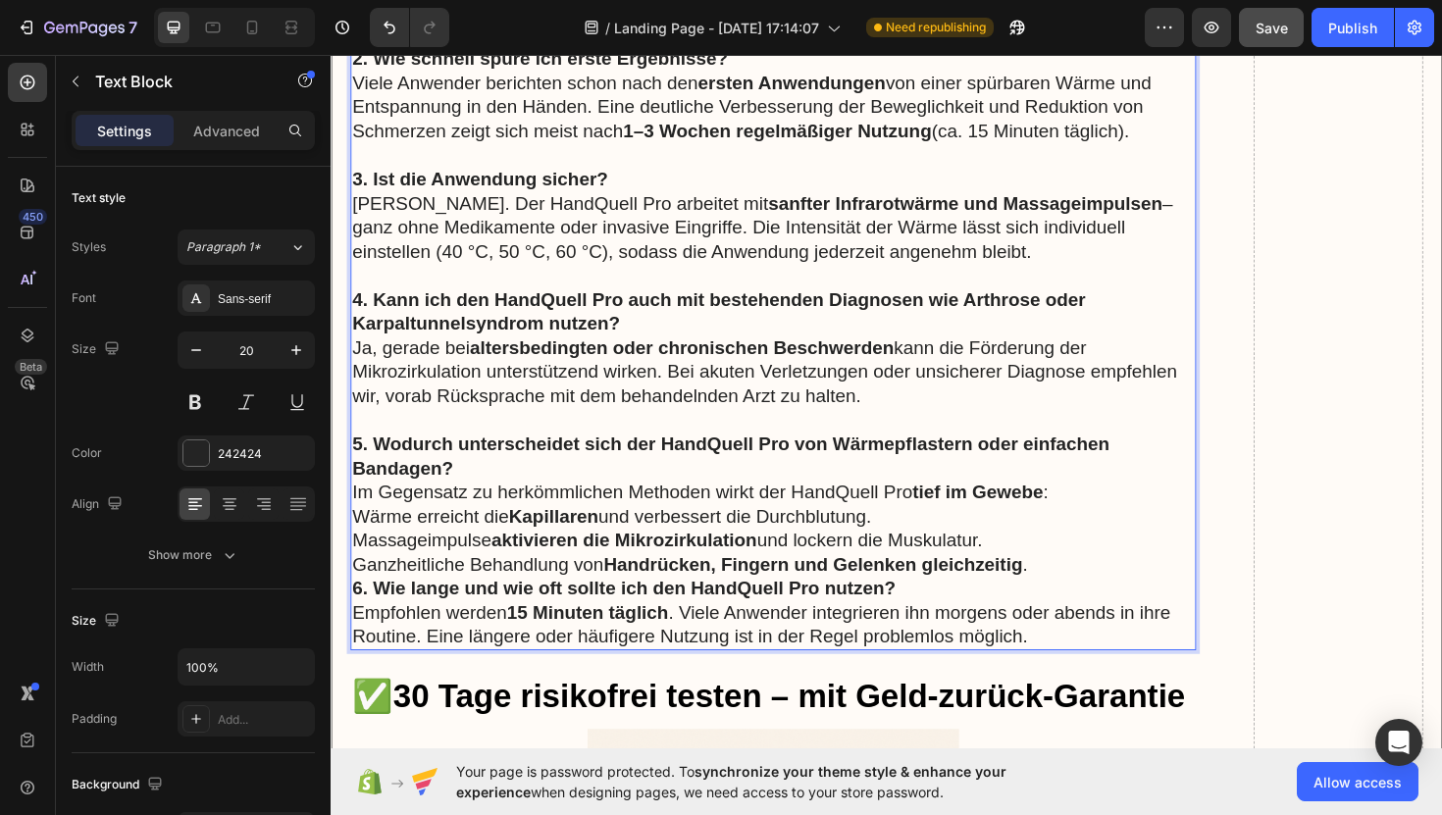
scroll to position [16475, 0]
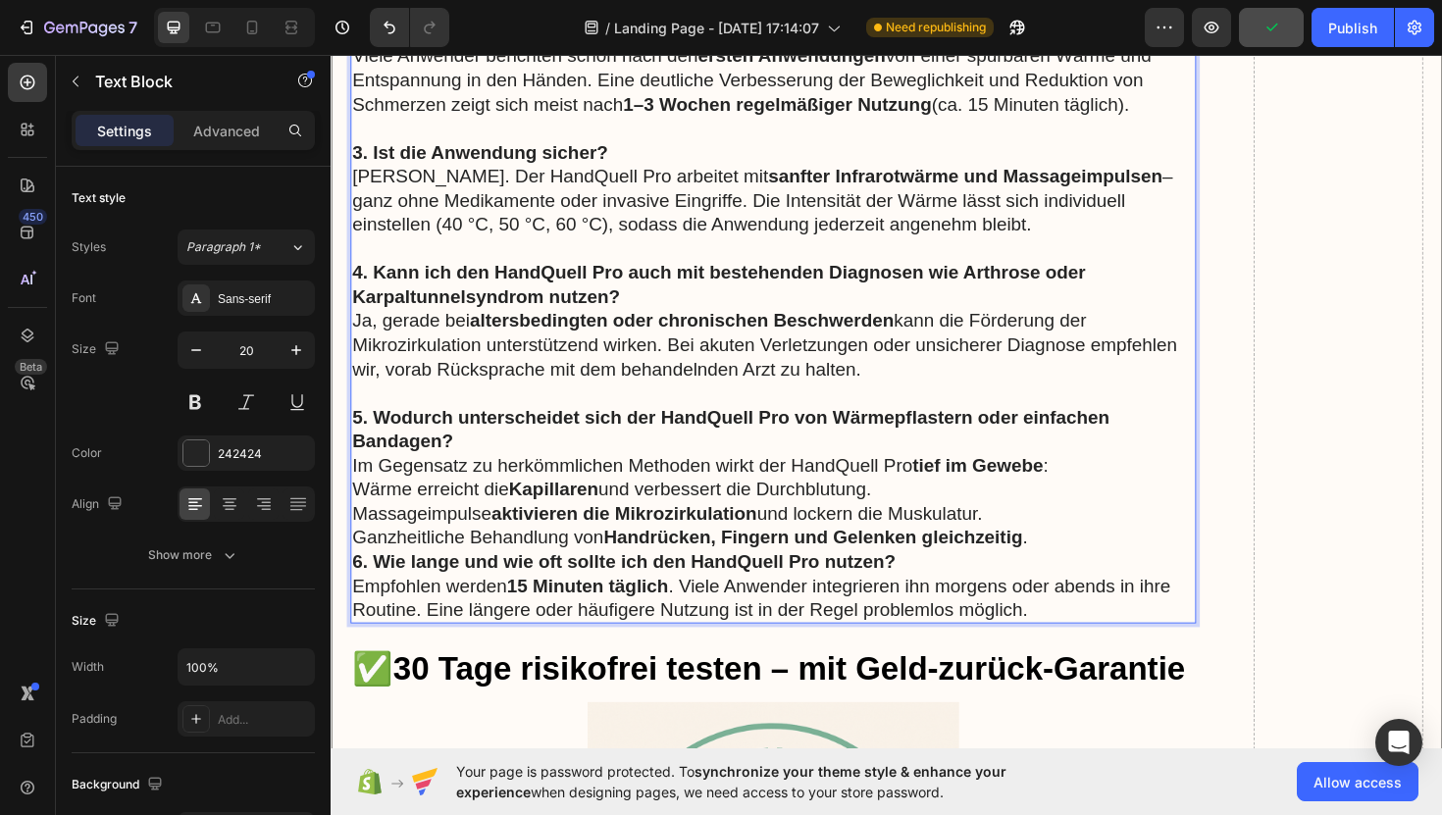
click at [1027, 579] on p "6. Wie lange und wie oft sollte ich den HandQuell Pro nutzen? Empfohlen werden …" at bounding box center [799, 617] width 892 height 77
click at [1091, 553] on p "Ganzheitliche Behandlung von Handrücken, Fingern und Gelenken gleichzeitig ." at bounding box center [799, 566] width 892 height 26
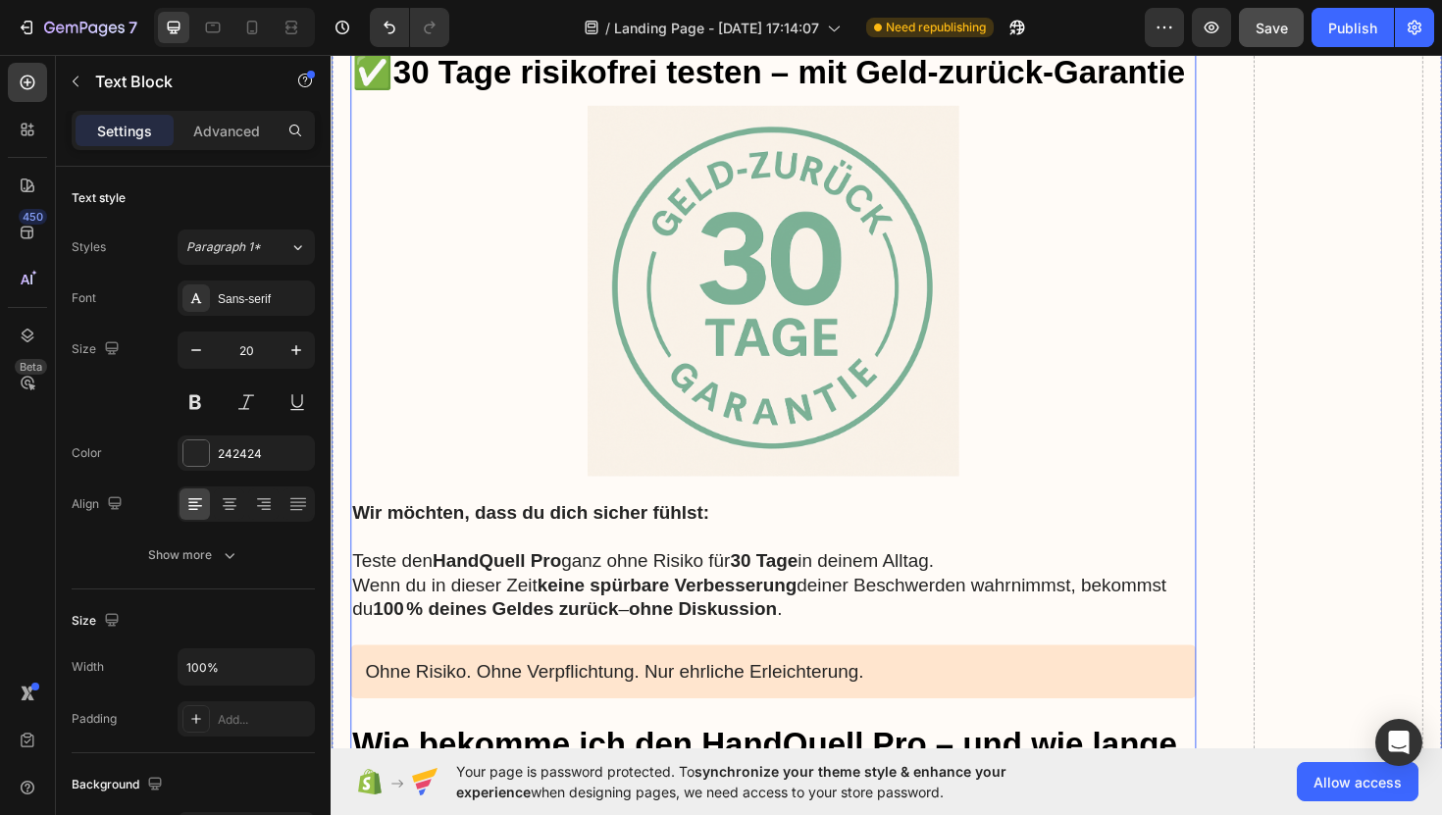
scroll to position [17135, 0]
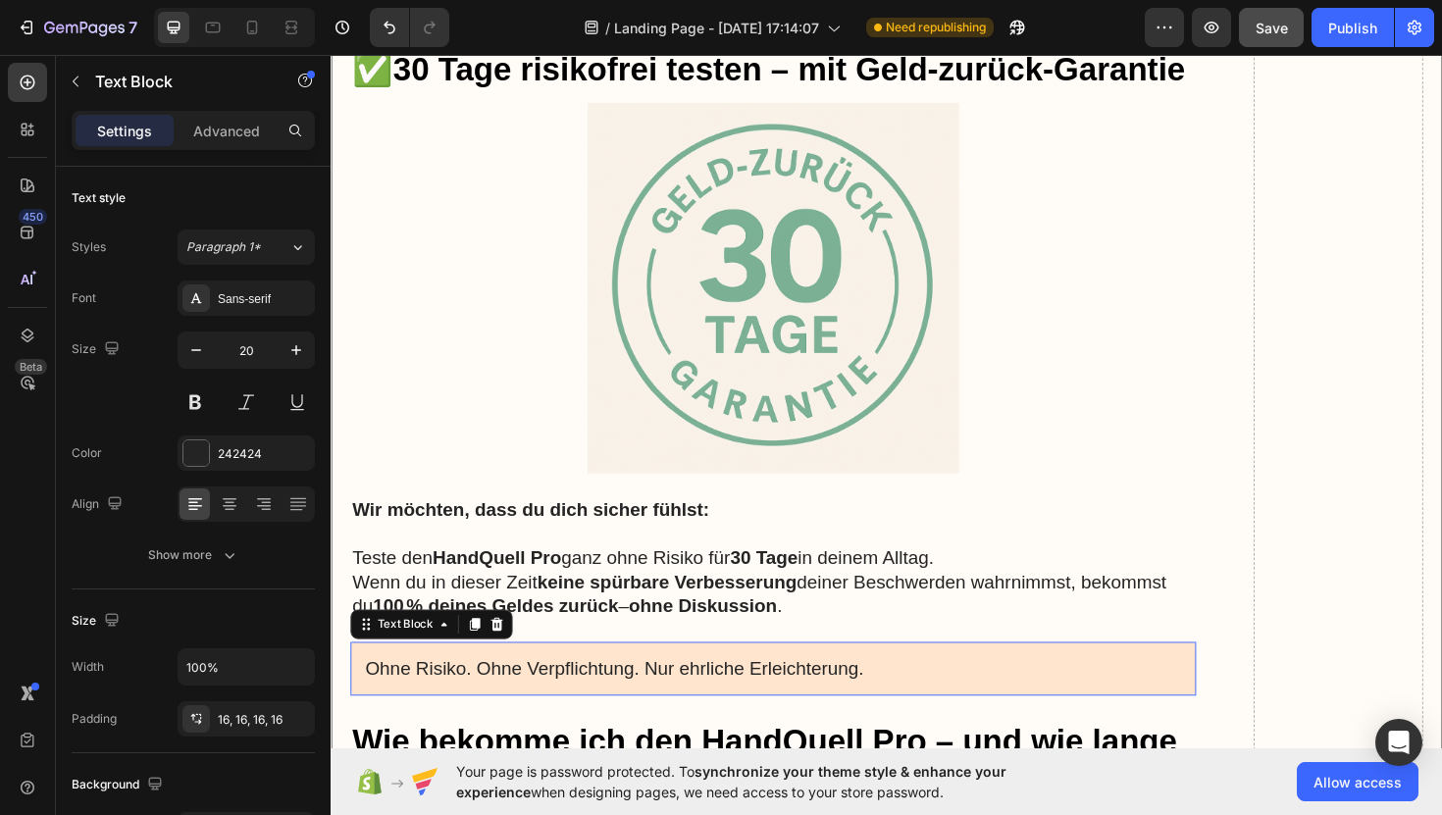
click at [897, 693] on p "Ohne Risiko. Ohne Verpflichtung. Nur ehrliche Erleichterung." at bounding box center [799, 706] width 864 height 26
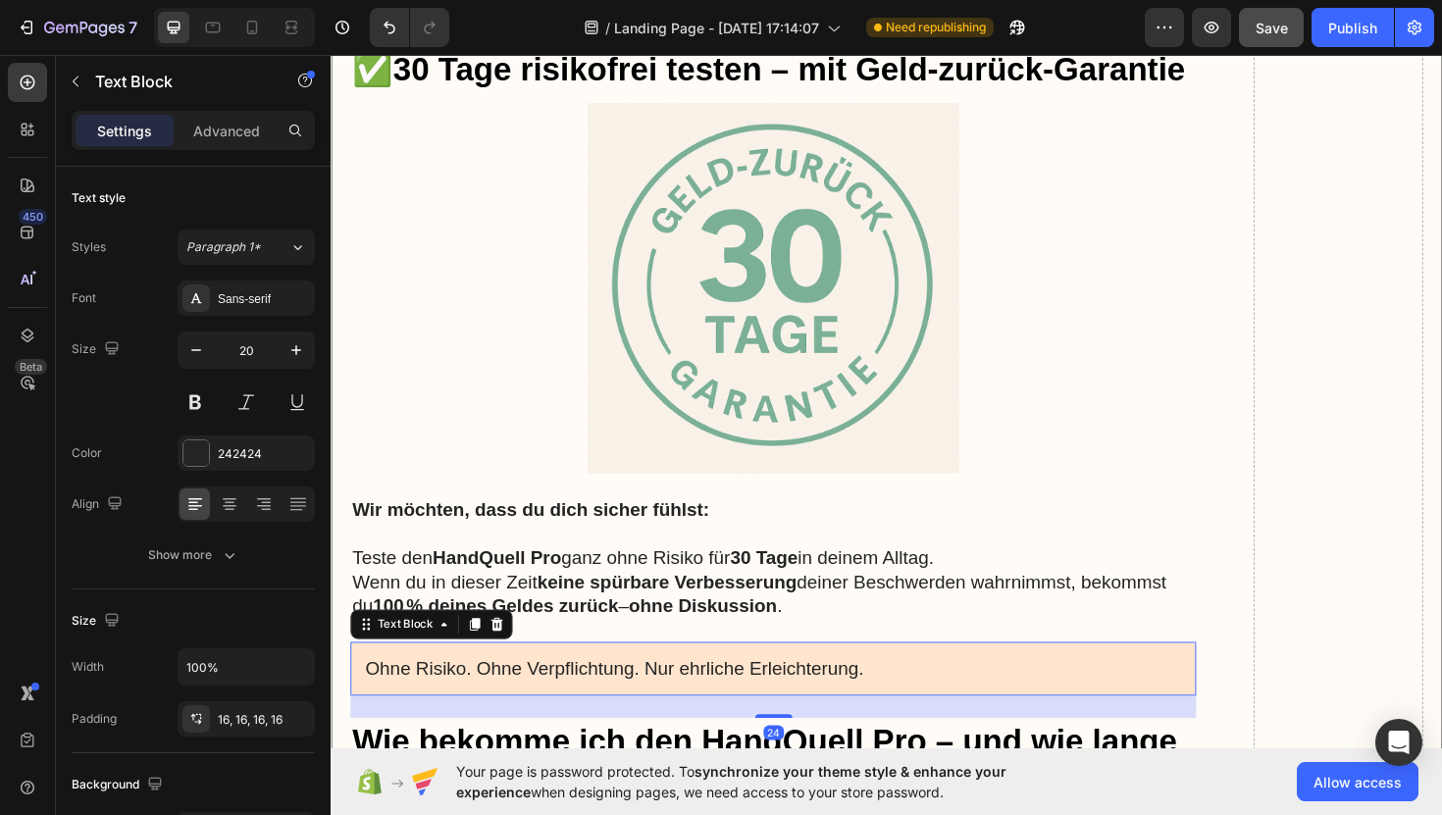
click at [897, 693] on p "Ohne Risiko. Ohne Verpflichtung. Nur ehrliche Erleichterung." at bounding box center [799, 706] width 864 height 26
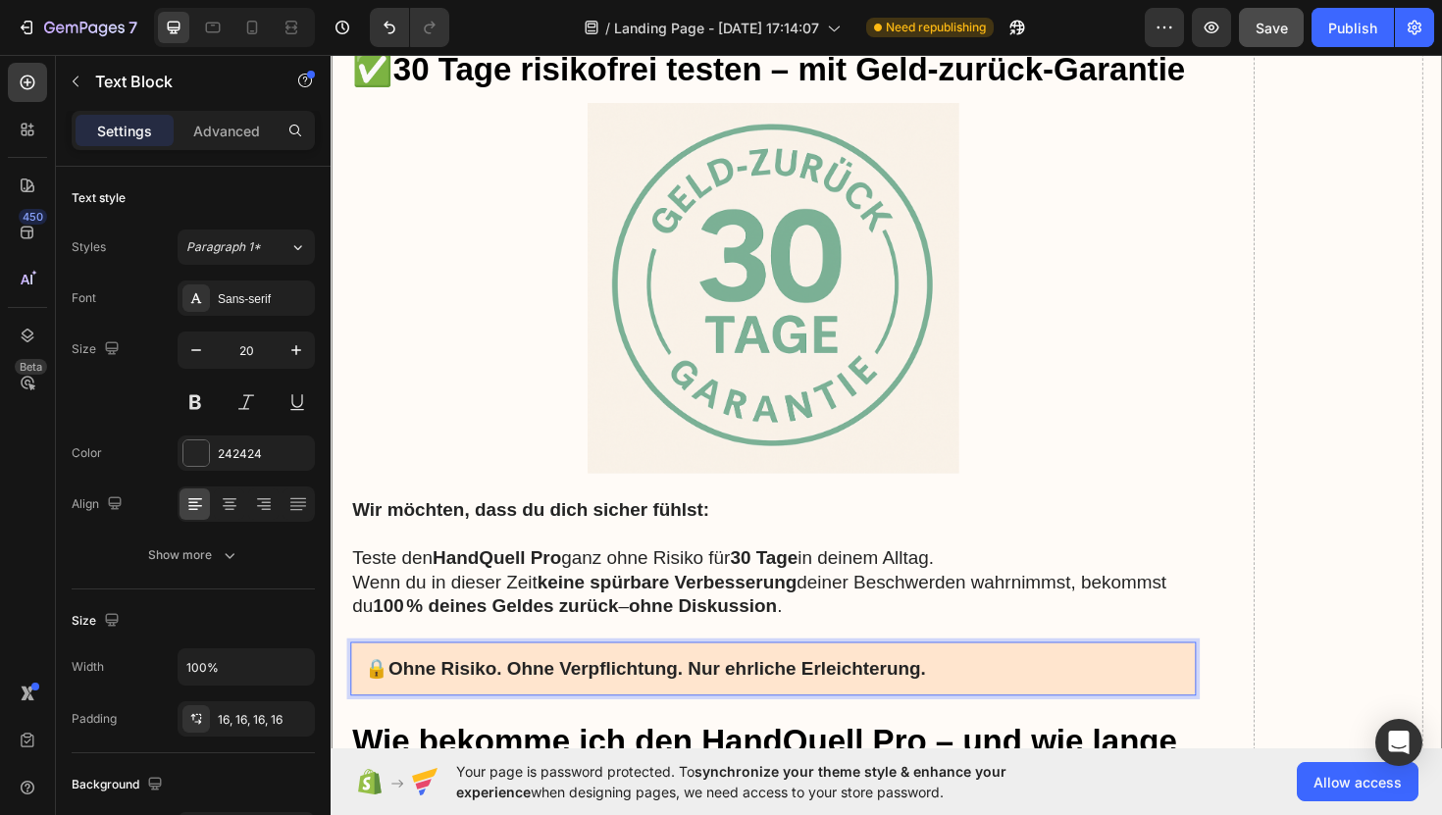
click at [389, 693] on p "🔒 [PERSON_NAME]. Ohne Verpflichtung. Nur ehrliche Erleichterung." at bounding box center [799, 706] width 864 height 26
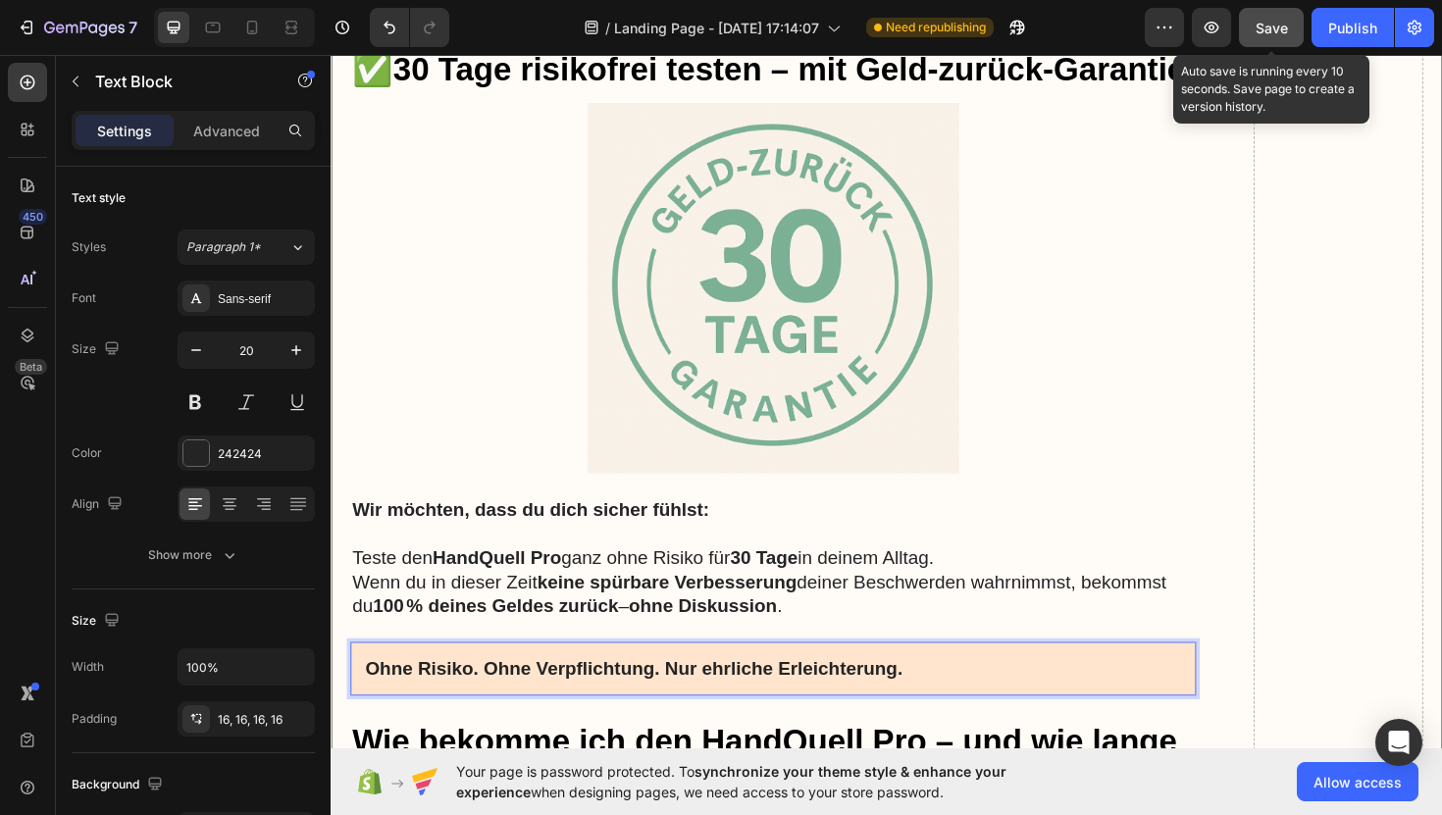
click at [1266, 31] on span "Save" at bounding box center [1272, 28] width 32 height 17
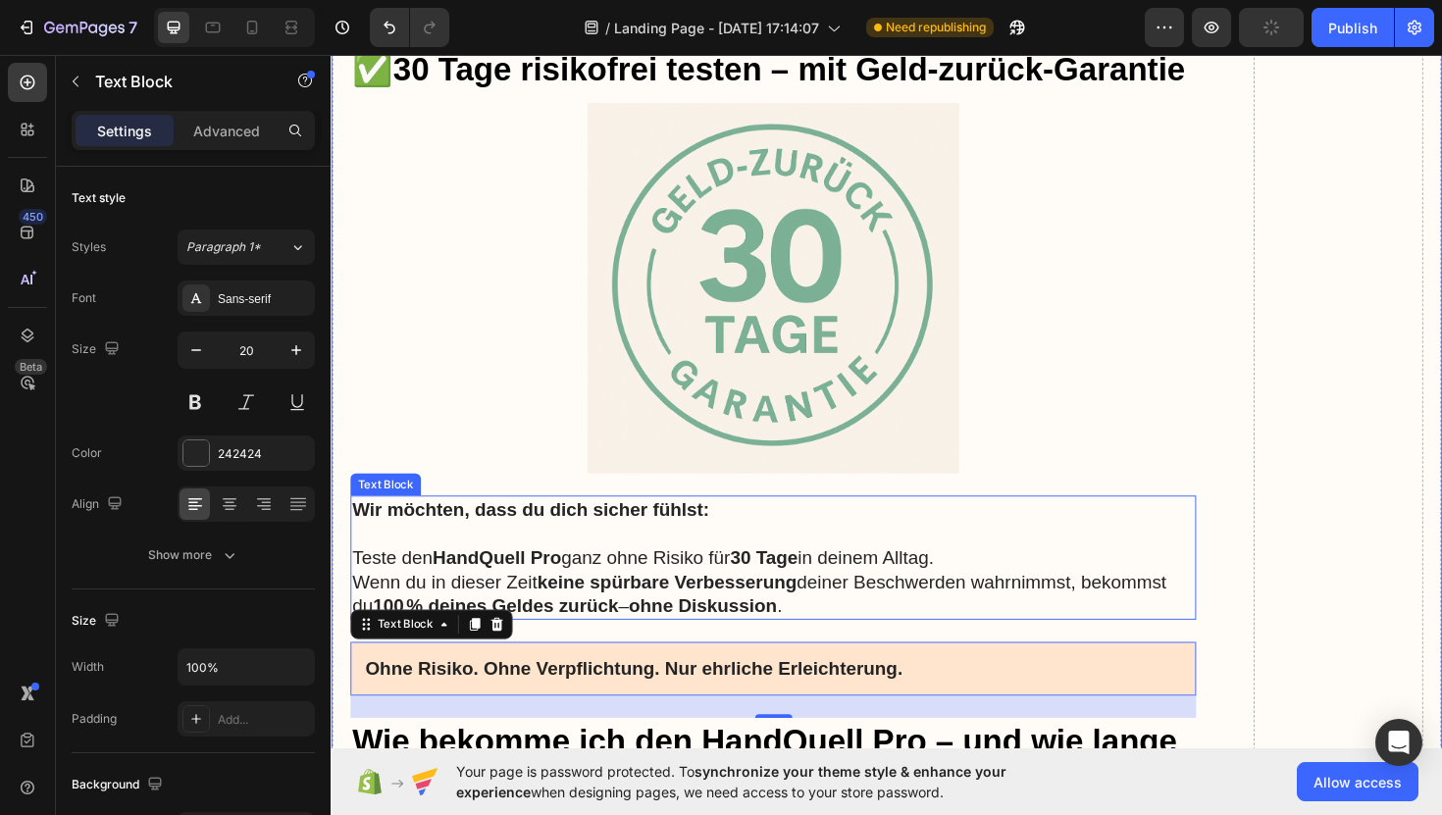
click at [624, 602] on strong "keine spürbare Verbesserung" at bounding box center [686, 613] width 275 height 22
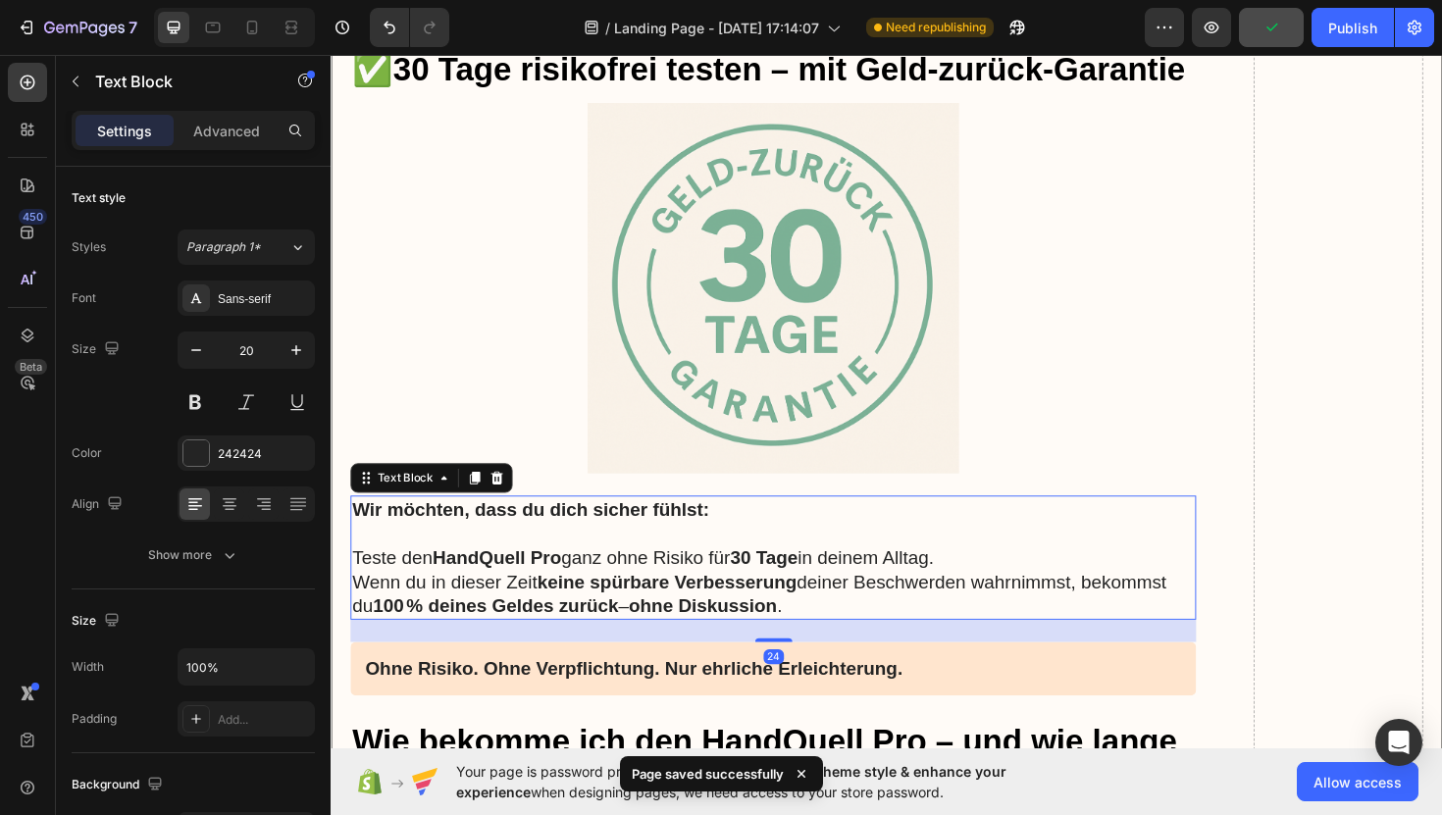
click at [827, 609] on p "Wenn du in dieser Zeit keine spürbare Verbesserung deiner Beschwerden wahrnimms…" at bounding box center [799, 625] width 892 height 51
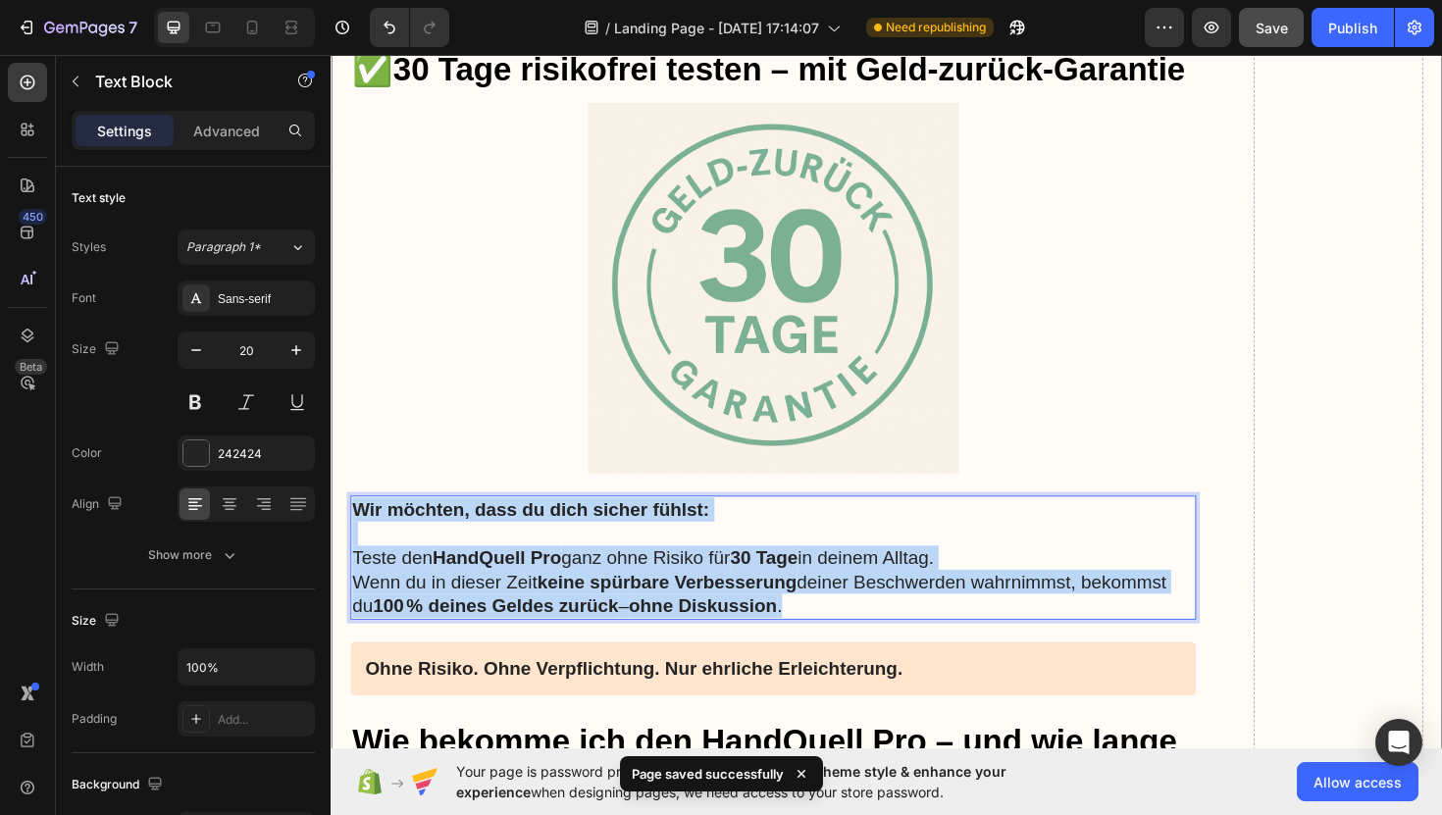
drag, startPoint x: 827, startPoint y: 609, endPoint x: 353, endPoint y: 514, distance: 483.3
click at [353, 522] on div "Wir möchten, dass du dich sicher fühlst: Teste den HandQuell Pro ganz ohne Risi…" at bounding box center [799, 587] width 896 height 131
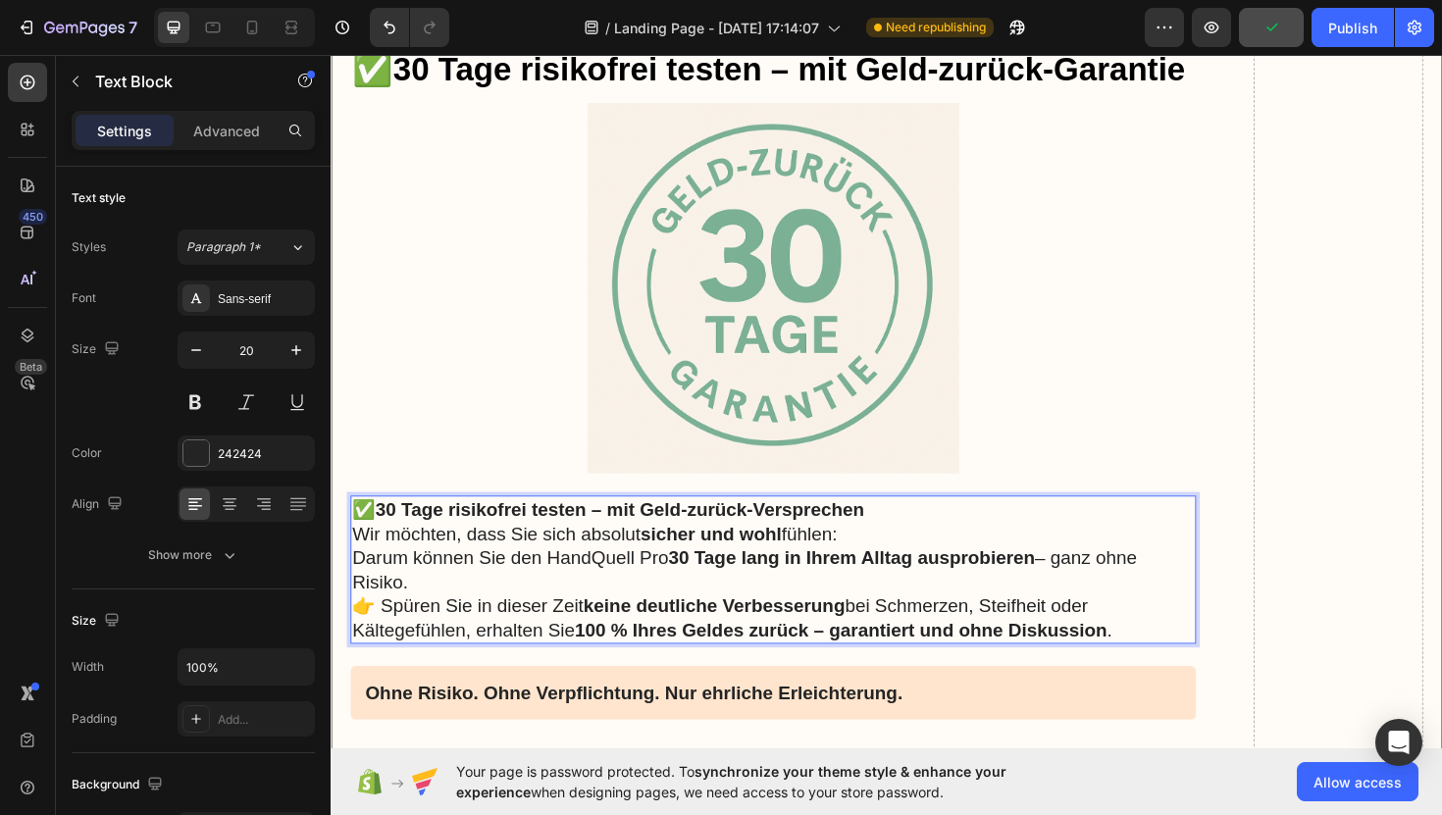
click at [900, 524] on p "✅ 30 Tage risikofrei testen – mit Geld-zurück-Versprechen" at bounding box center [799, 537] width 892 height 26
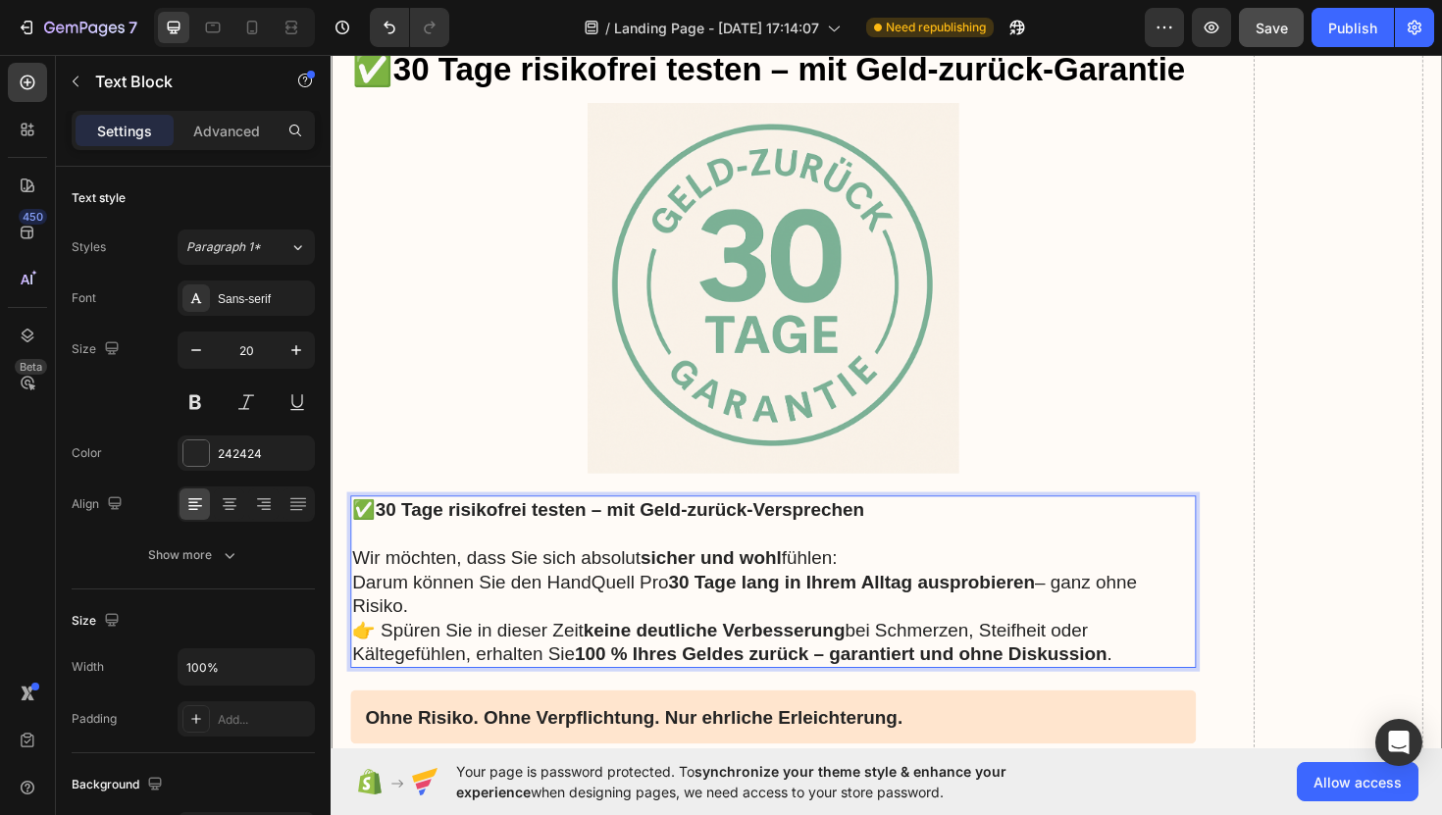
click at [508, 619] on p "Wir möchten, dass Sie sich absolut sicher und wohl fühlen: Darum können Sie den…" at bounding box center [799, 613] width 892 height 77
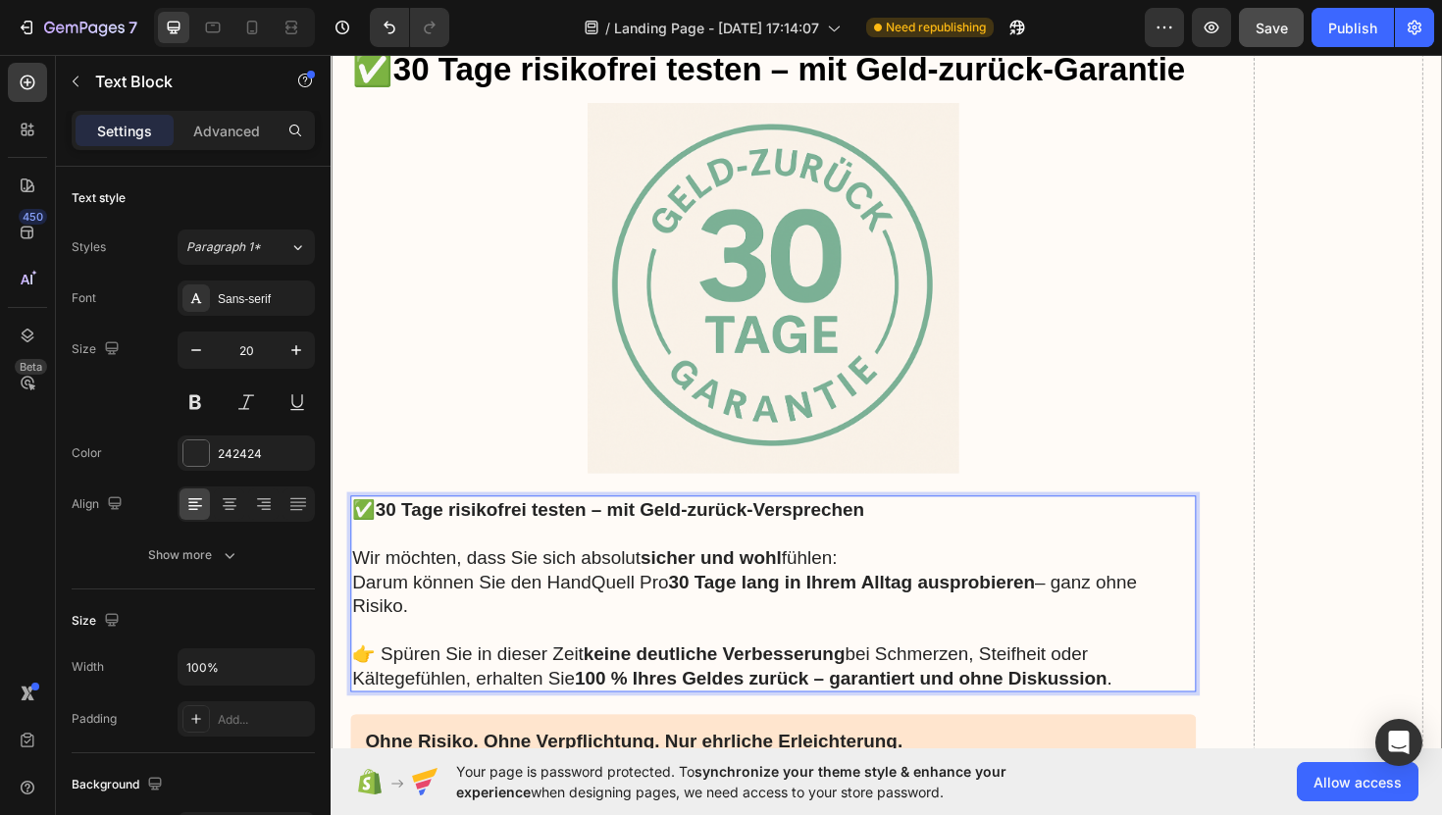
click at [375, 677] on p "👉 Spüren Sie in dieser Zeit keine deutliche Verbesserung bei Schmerzen, Steifhe…" at bounding box center [799, 702] width 892 height 51
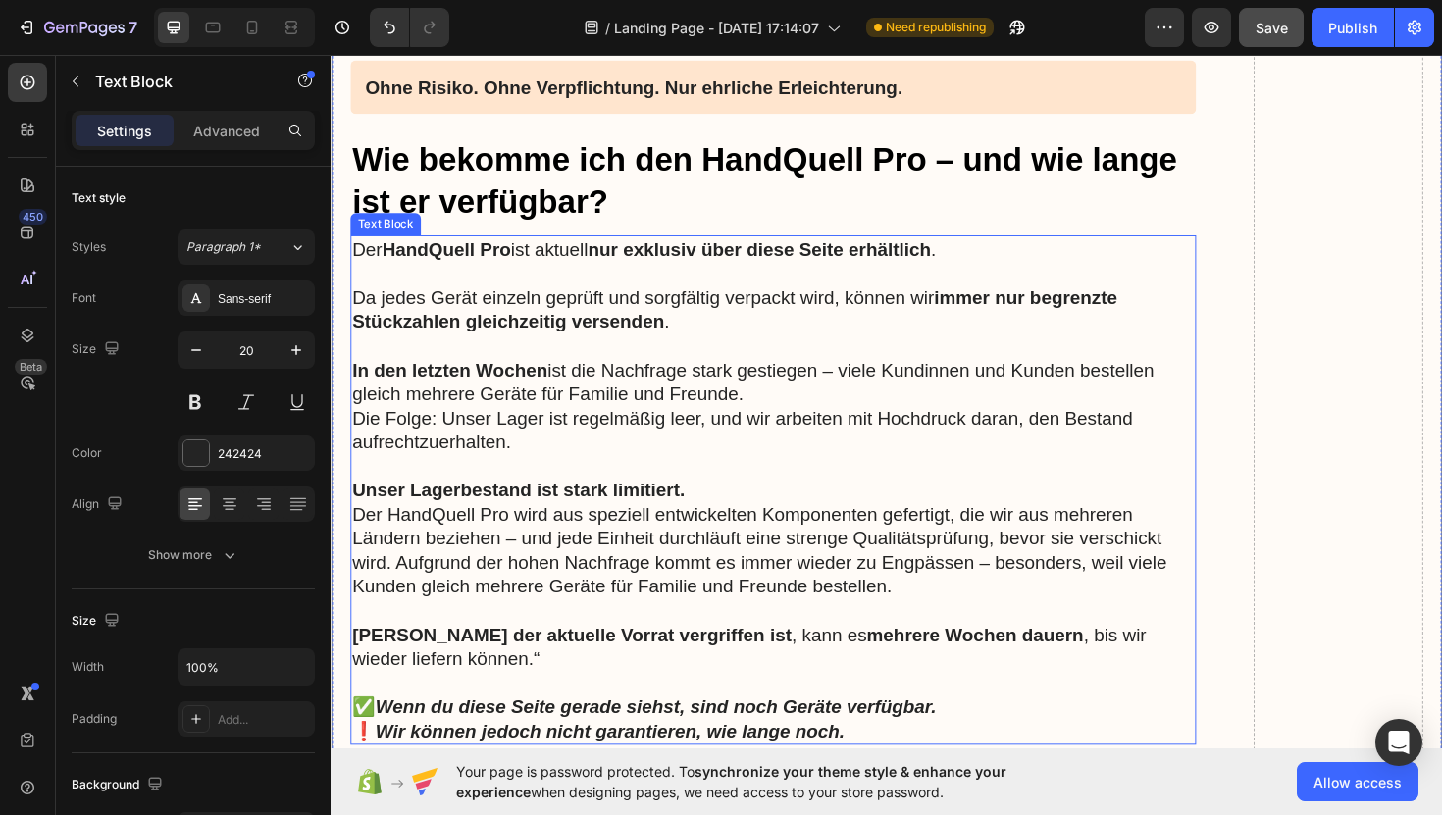
scroll to position [17829, 0]
click at [361, 247] on p "Der HandQuell Pro ist aktuell nur exklusiv über diese Seite erhältlich ." at bounding box center [799, 260] width 892 height 26
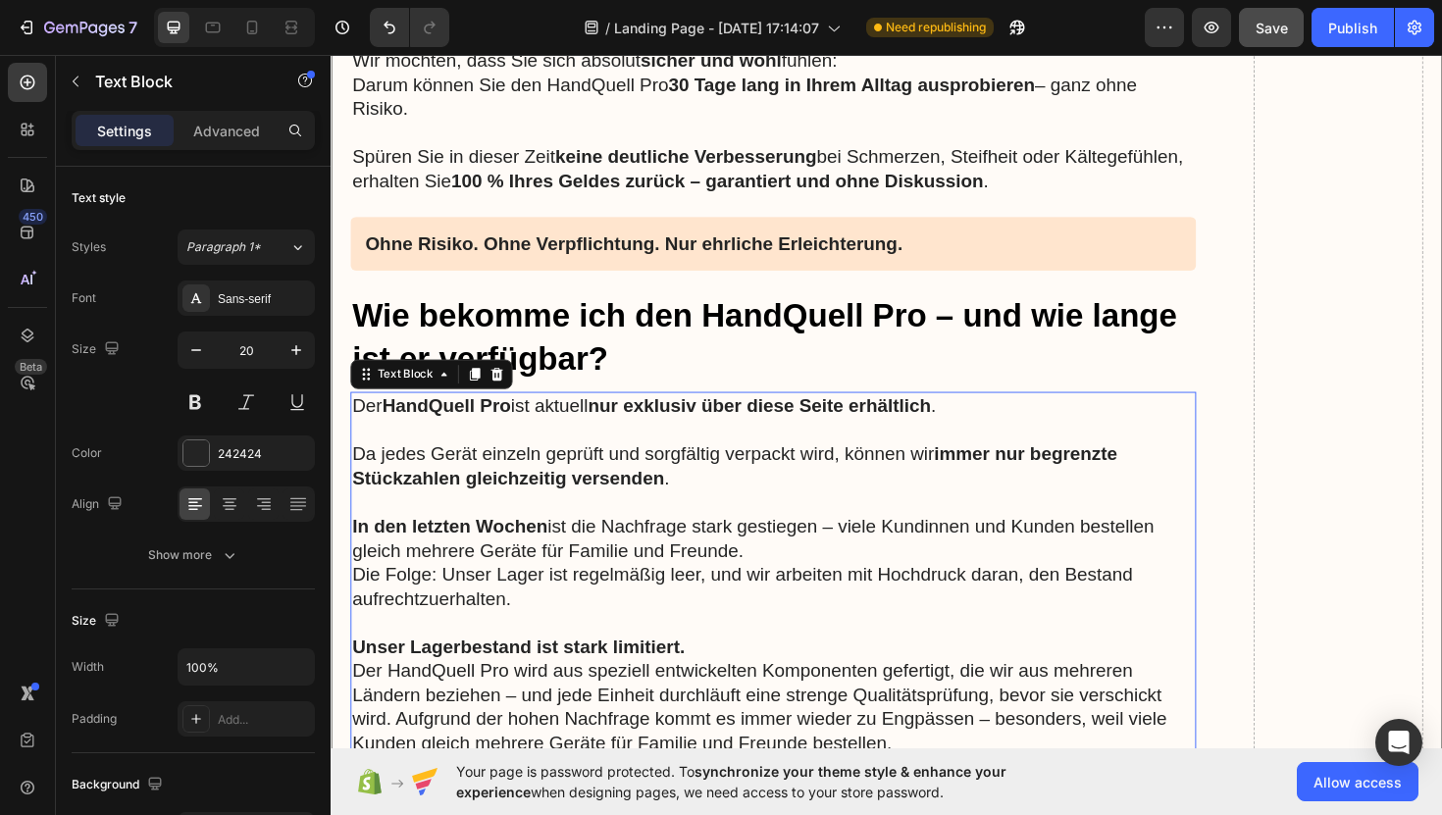
scroll to position [17660, 0]
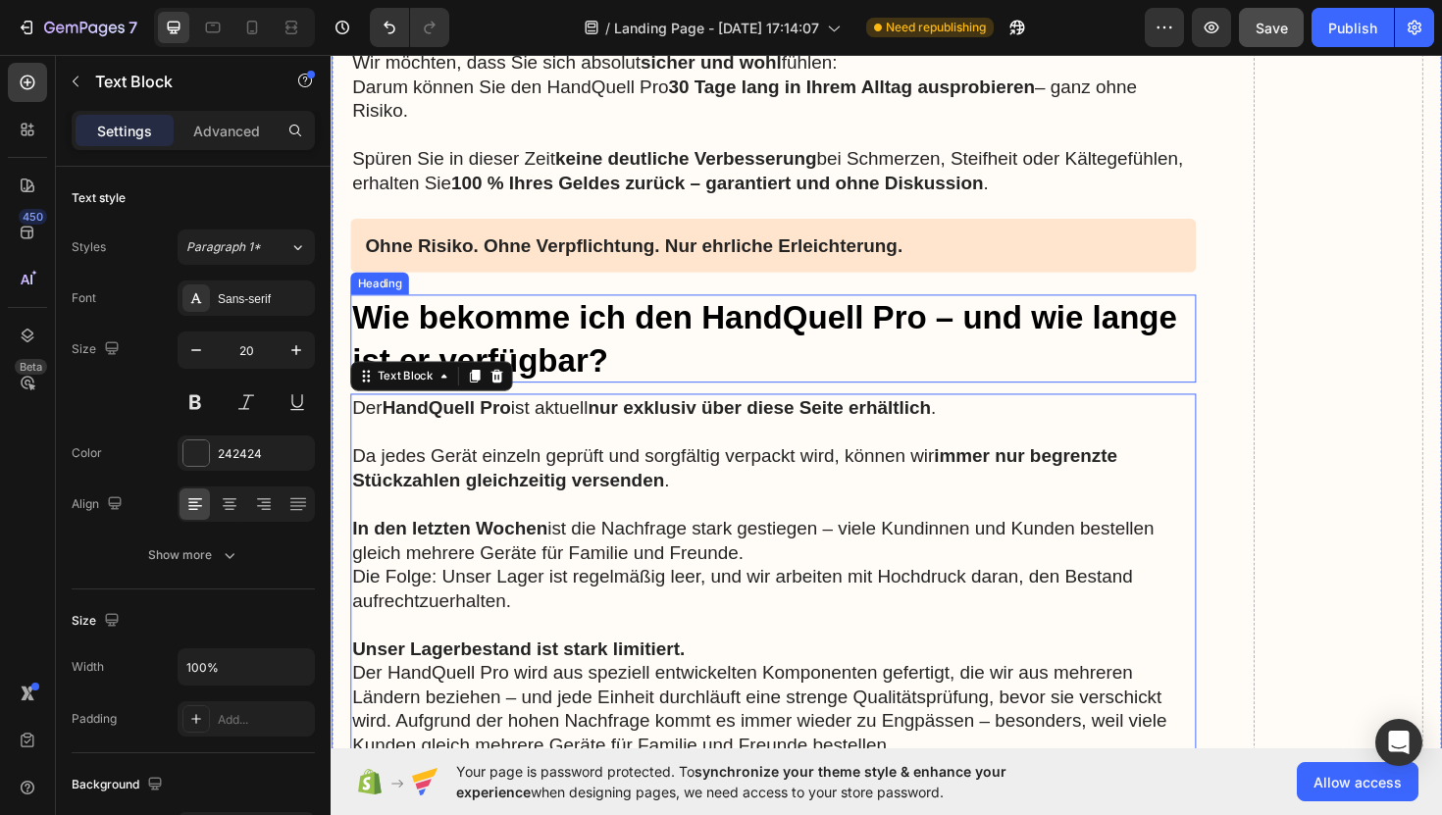
click at [368, 309] on h3 "Wie bekomme ich den HandQuell Pro – und wie lange ist er verfügbar?" at bounding box center [799, 355] width 896 height 93
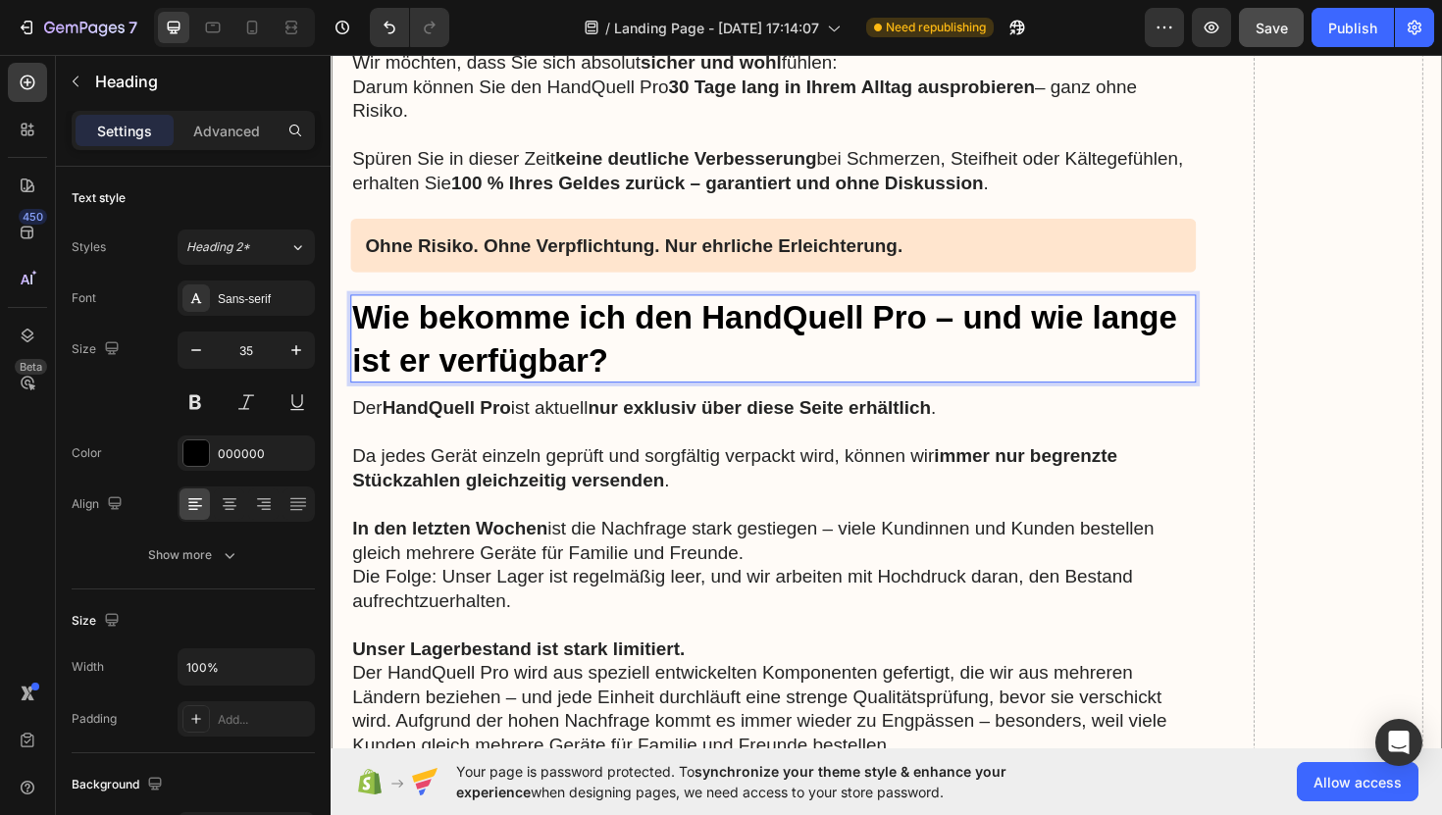
click at [366, 309] on h3 "Wie bekomme ich den HandQuell Pro – und wie lange ist er verfügbar?" at bounding box center [799, 355] width 896 height 93
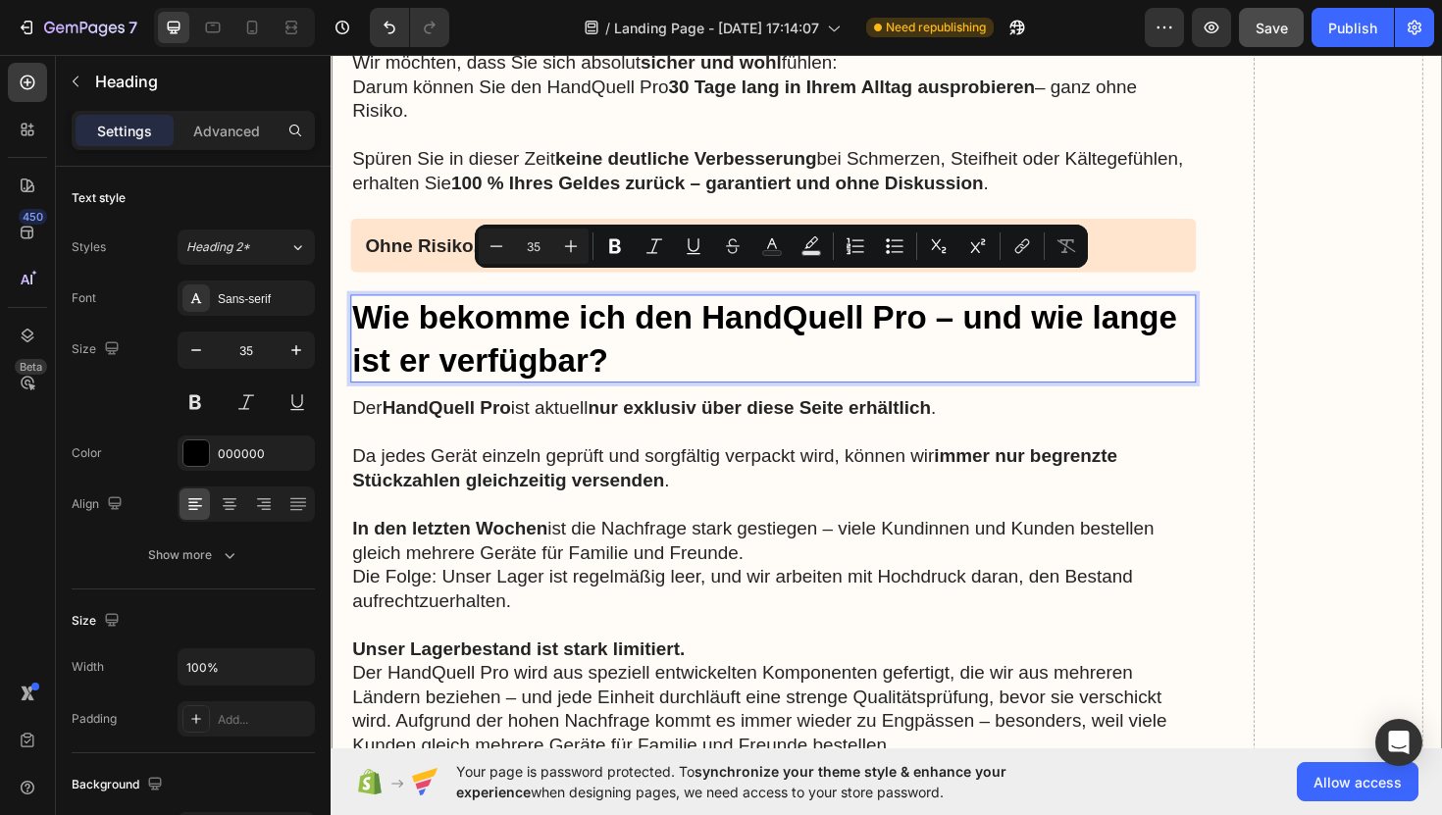
drag, startPoint x: 366, startPoint y: 295, endPoint x: 623, endPoint y: 354, distance: 263.7
click at [623, 354] on p "Wie bekomme ich den HandQuell Pro – und wie lange ist er verfügbar?" at bounding box center [799, 355] width 892 height 89
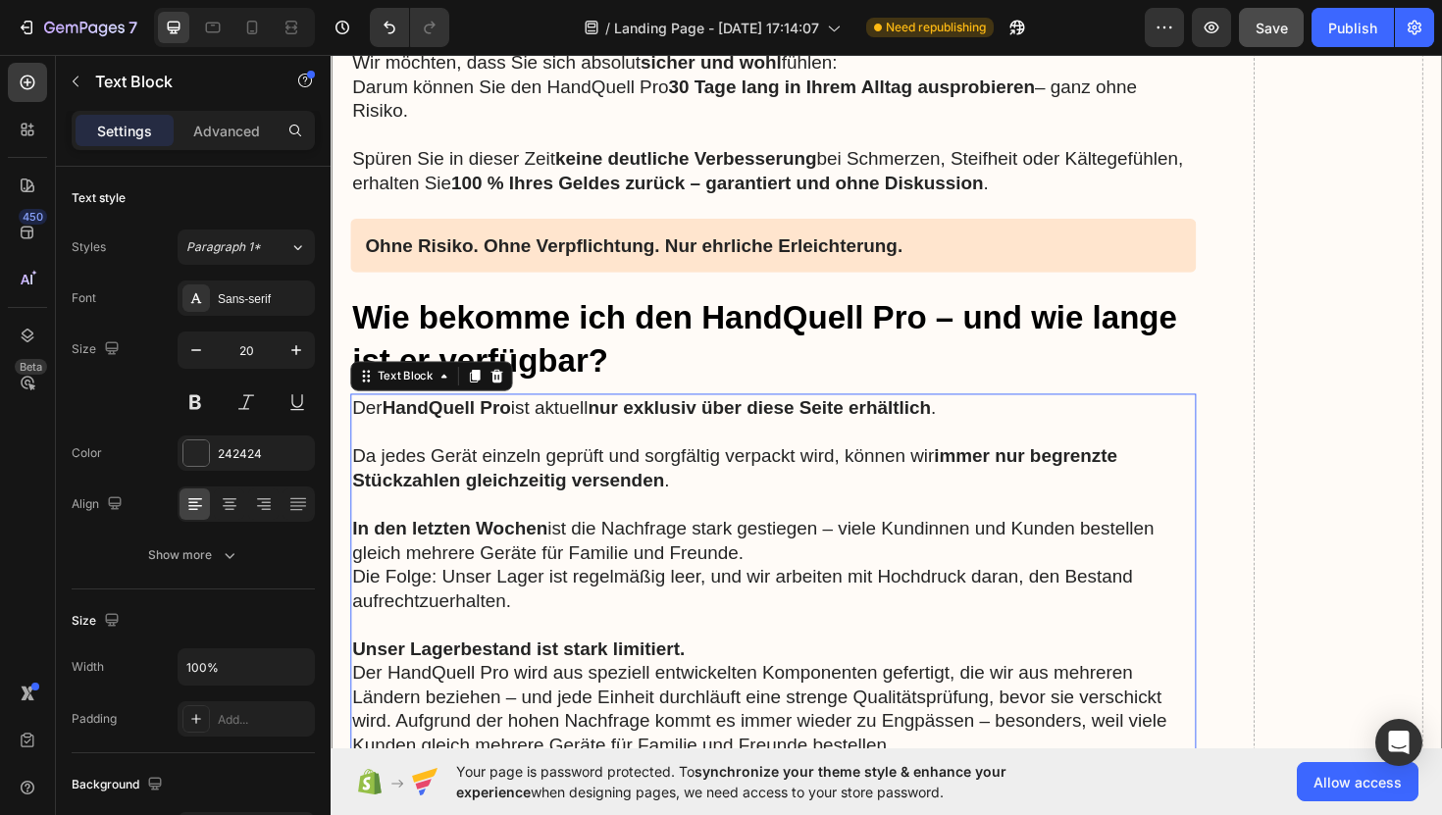
click at [360, 416] on p "Der HandQuell Pro ist aktuell nur exklusiv über diese Seite erhältlich ." at bounding box center [799, 429] width 892 height 26
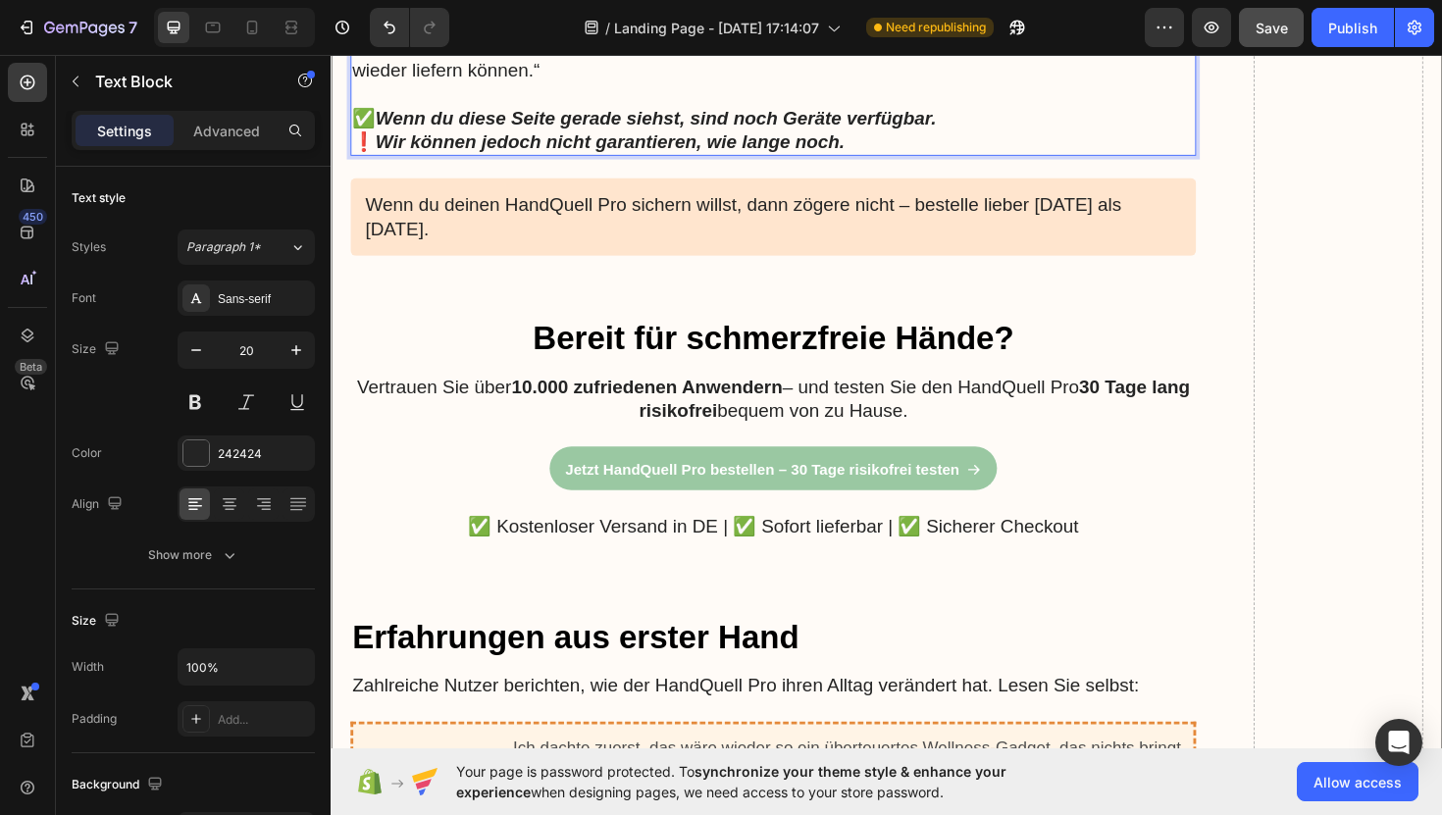
scroll to position [18280, 0]
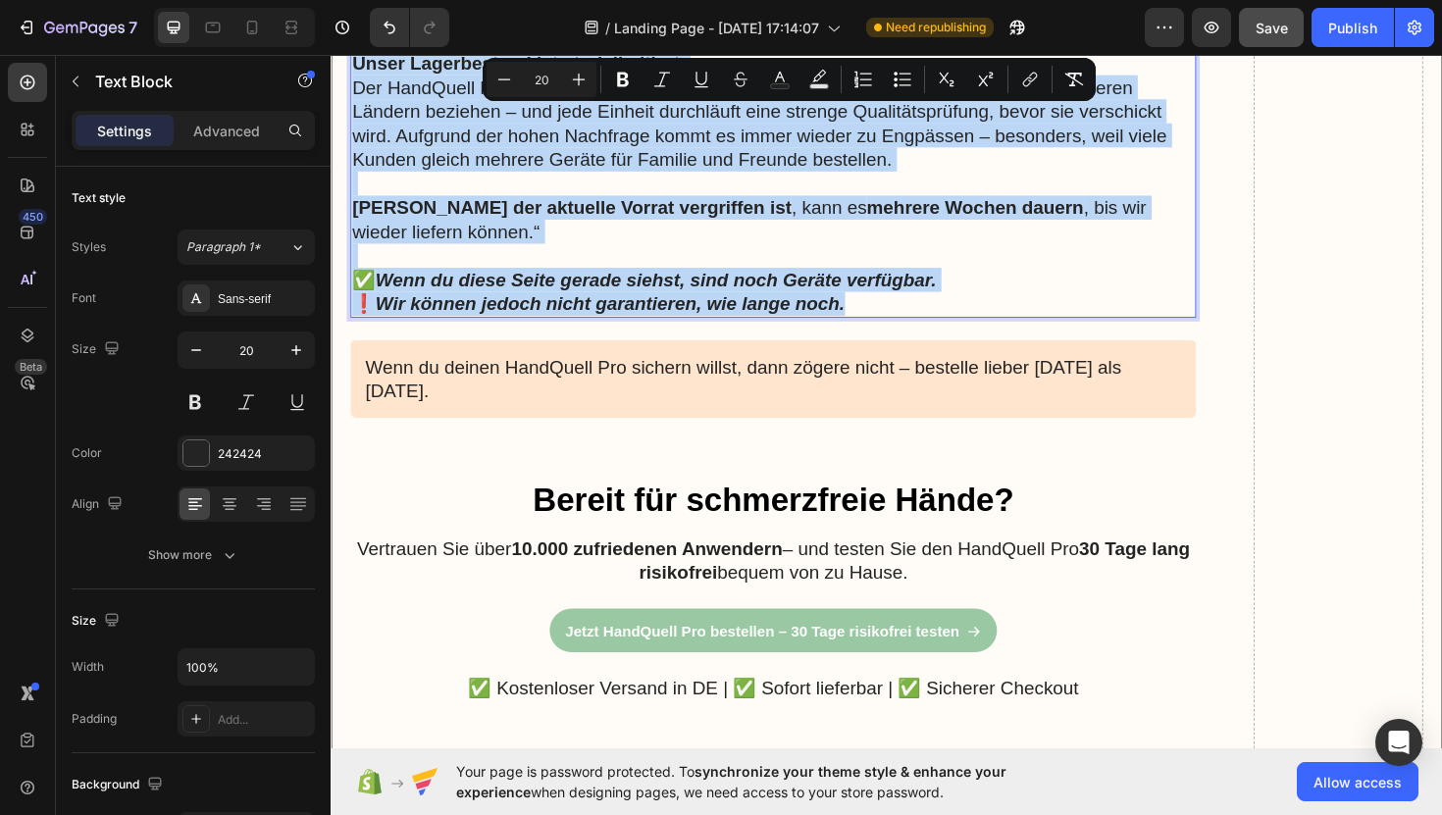
drag, startPoint x: 360, startPoint y: 396, endPoint x: 962, endPoint y: 297, distance: 610.5
click at [962, 297] on div "Der HandQuell Pro ist aktuell nur exklusiv über diese Seite erhältlich . Da jed…" at bounding box center [799, 64] width 896 height 540
copy div "Lor IpsuMdolo Sit ame consect adi elitsedd eius tempo Incid utlaboreet . Do mag…"
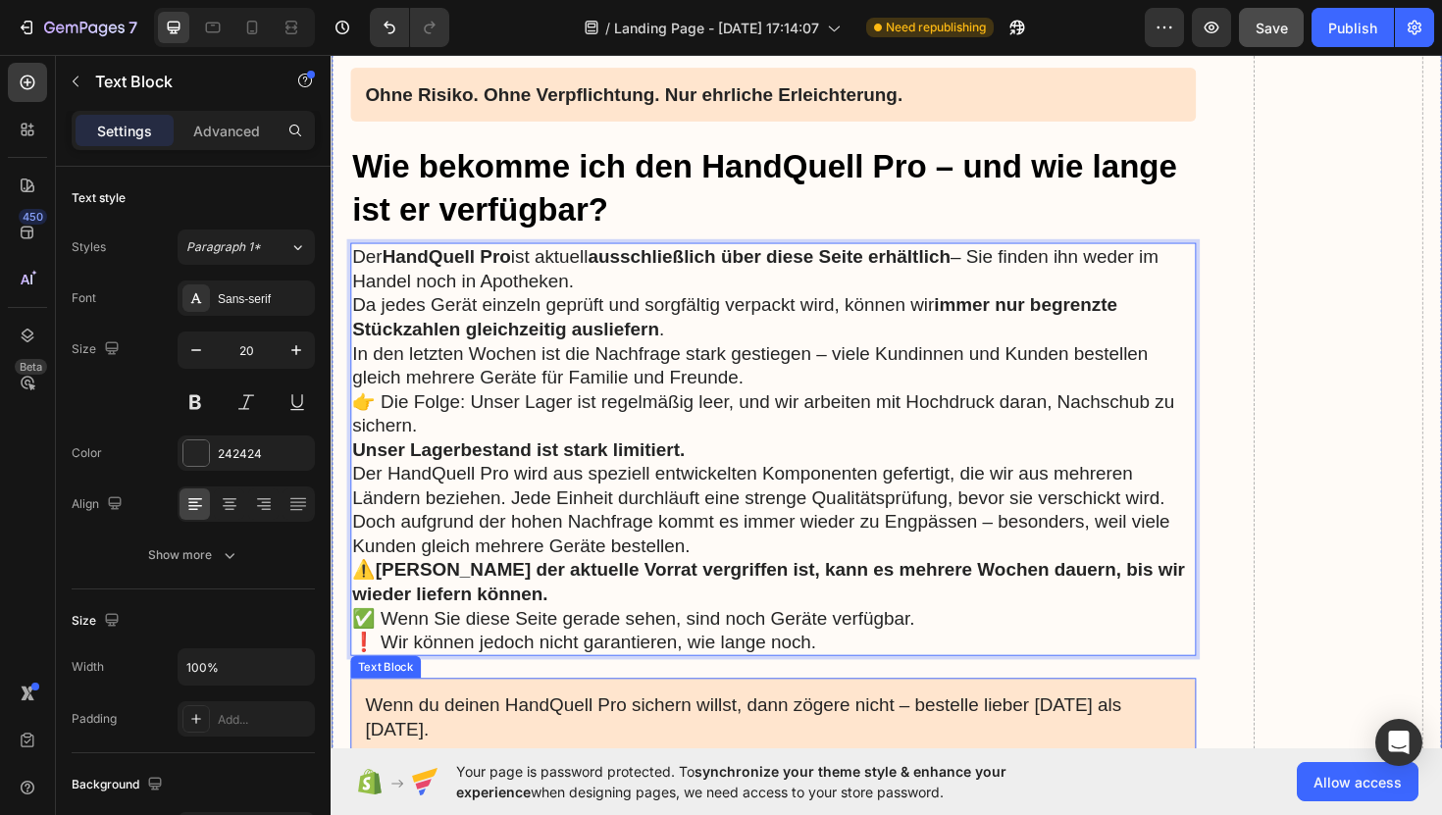
scroll to position [17816, 0]
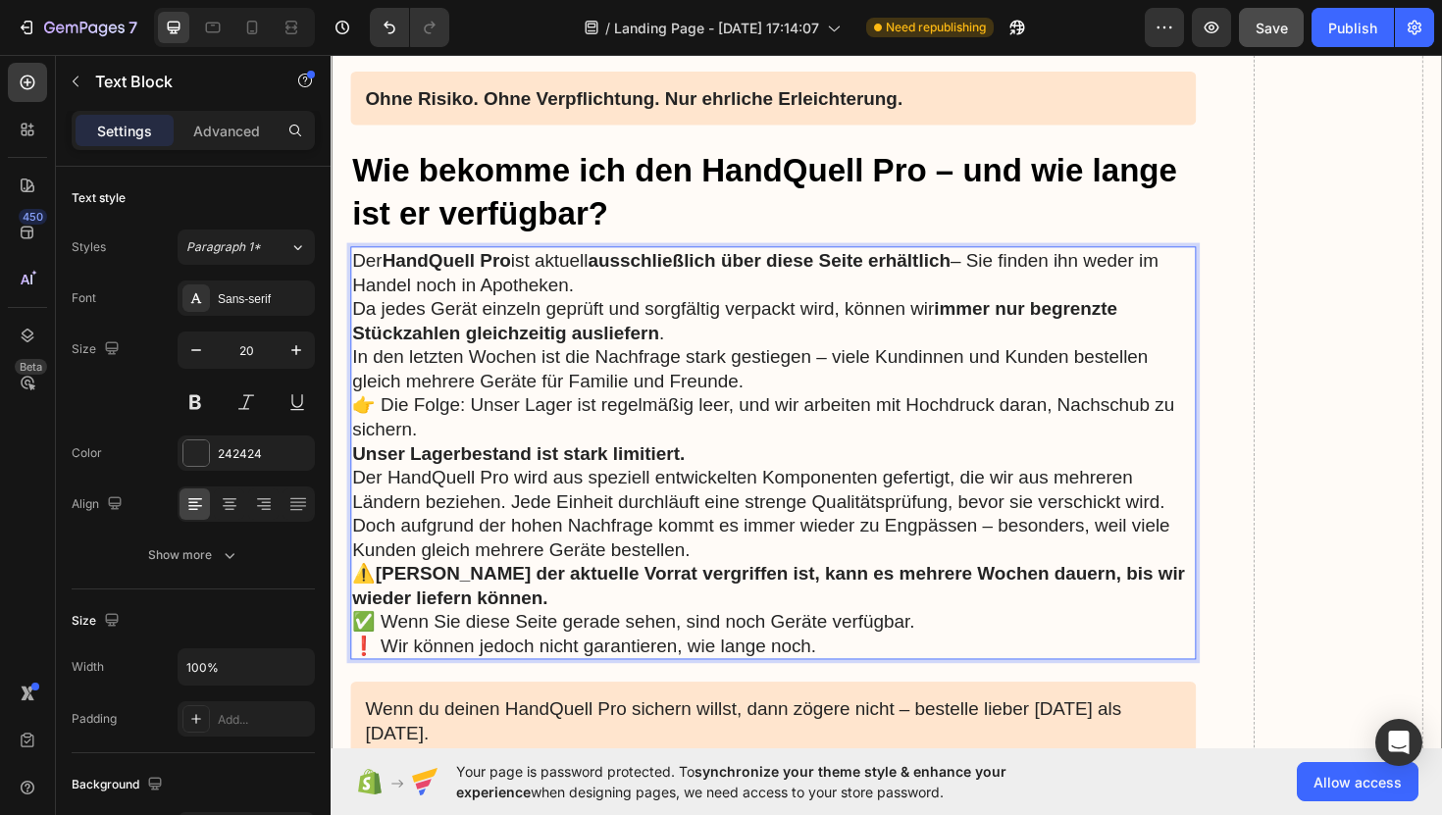
click at [377, 391] on p "In den letzten Wochen ist die Nachfrage stark gestiegen – viele Kundinnen und K…" at bounding box center [799, 413] width 892 height 102
click at [613, 276] on p "Der HandQuell Pro ist aktuell ausschließlich über diese Seite erhältlich – Sie …" at bounding box center [799, 285] width 892 height 51
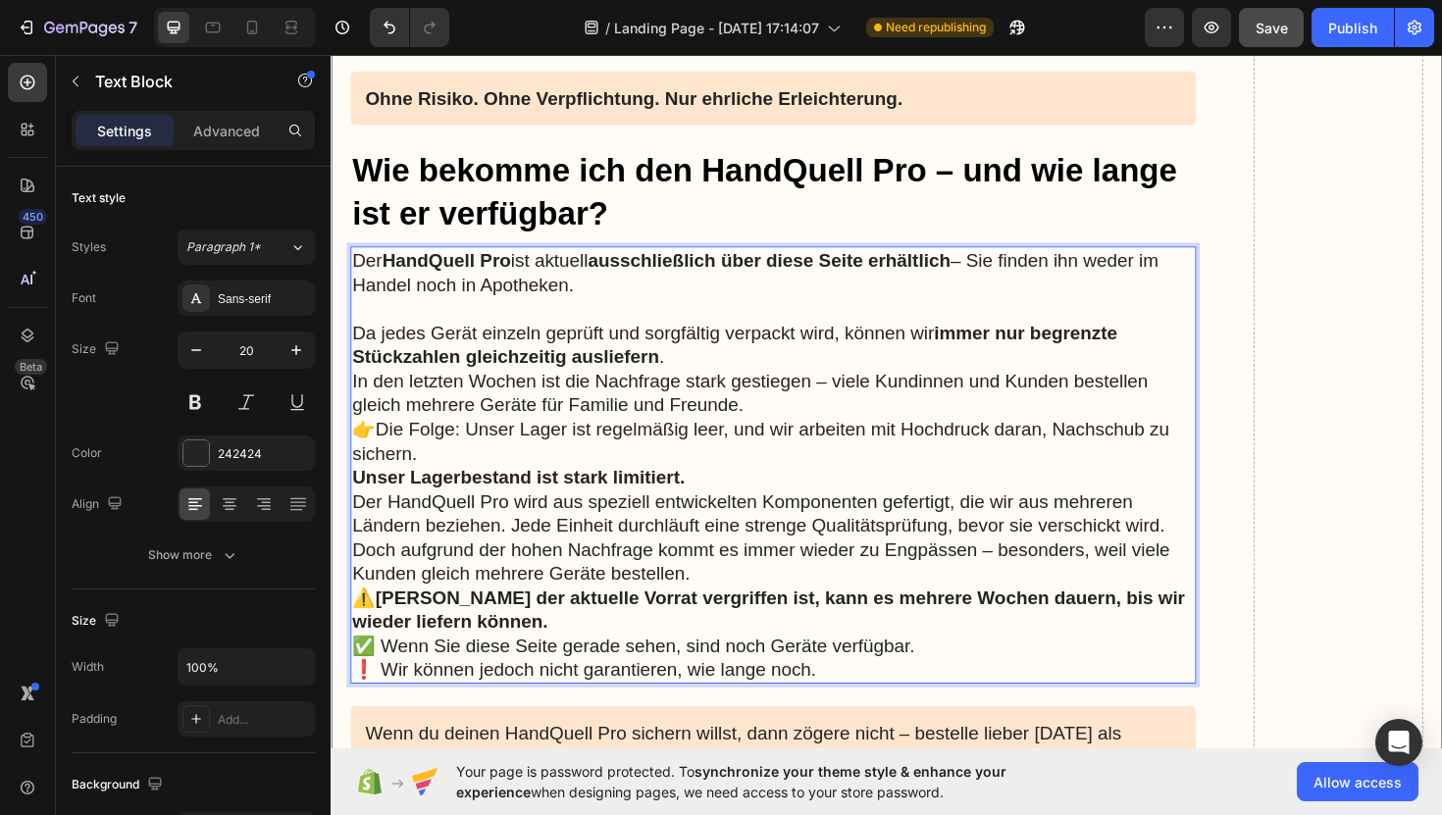
click at [716, 388] on p "In den letzten Wochen ist die Nachfrage stark gestiegen – viele Kundinnen und K…" at bounding box center [799, 439] width 892 height 102
click at [710, 346] on p "Da jedes Gerät einzeln geprüft und sorgfältig verpackt wird, können wir immer n…" at bounding box center [799, 362] width 892 height 51
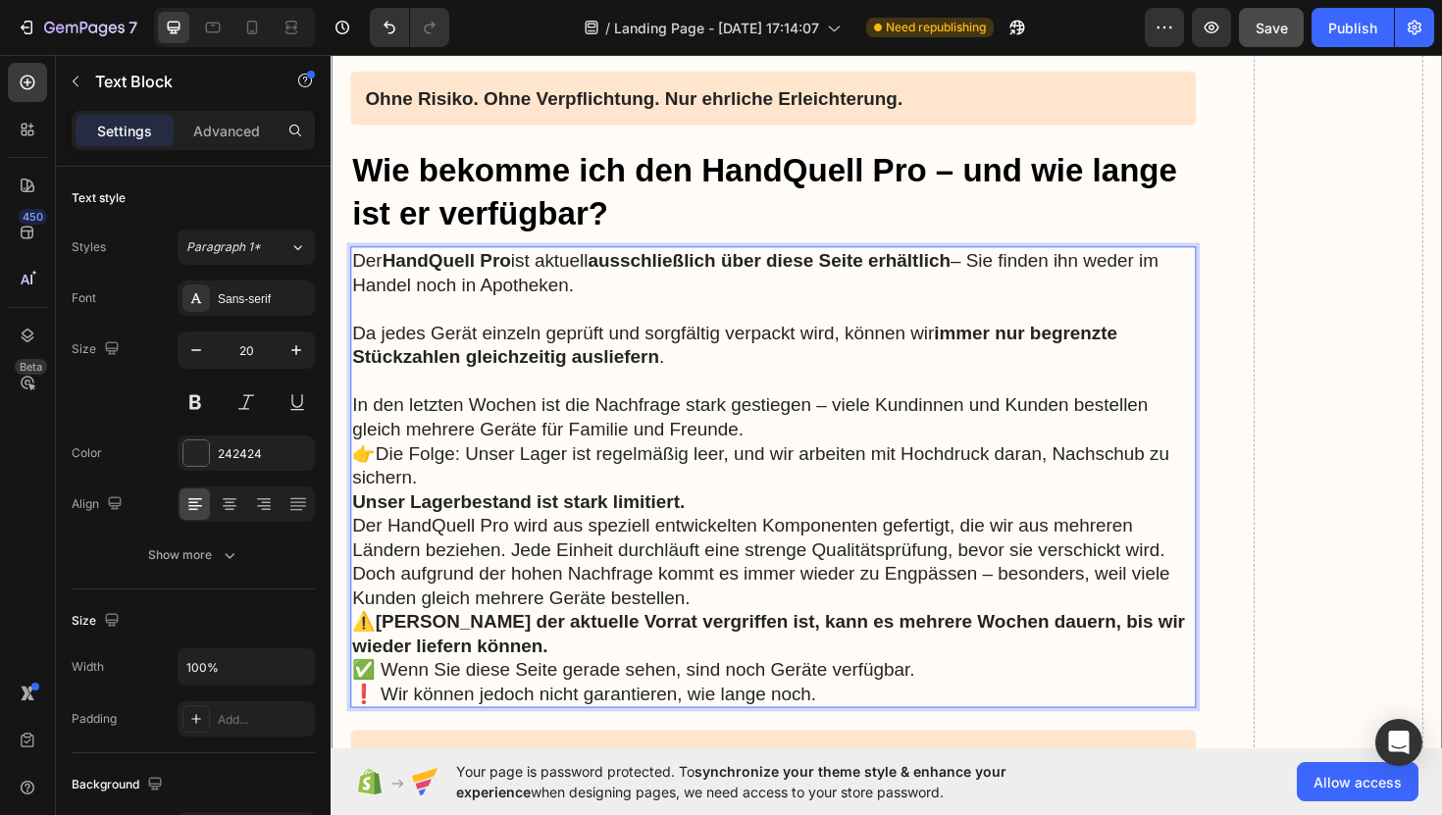
click at [372, 449] on p "In den letzten Wochen ist die Nachfrage stark gestiegen – viele Kundinnen und K…" at bounding box center [799, 464] width 892 height 102
click at [476, 483] on p "In den letzten Wochen ist die Nachfrage stark gestiegen – viele Kundinnen und K…" at bounding box center [799, 464] width 892 height 102
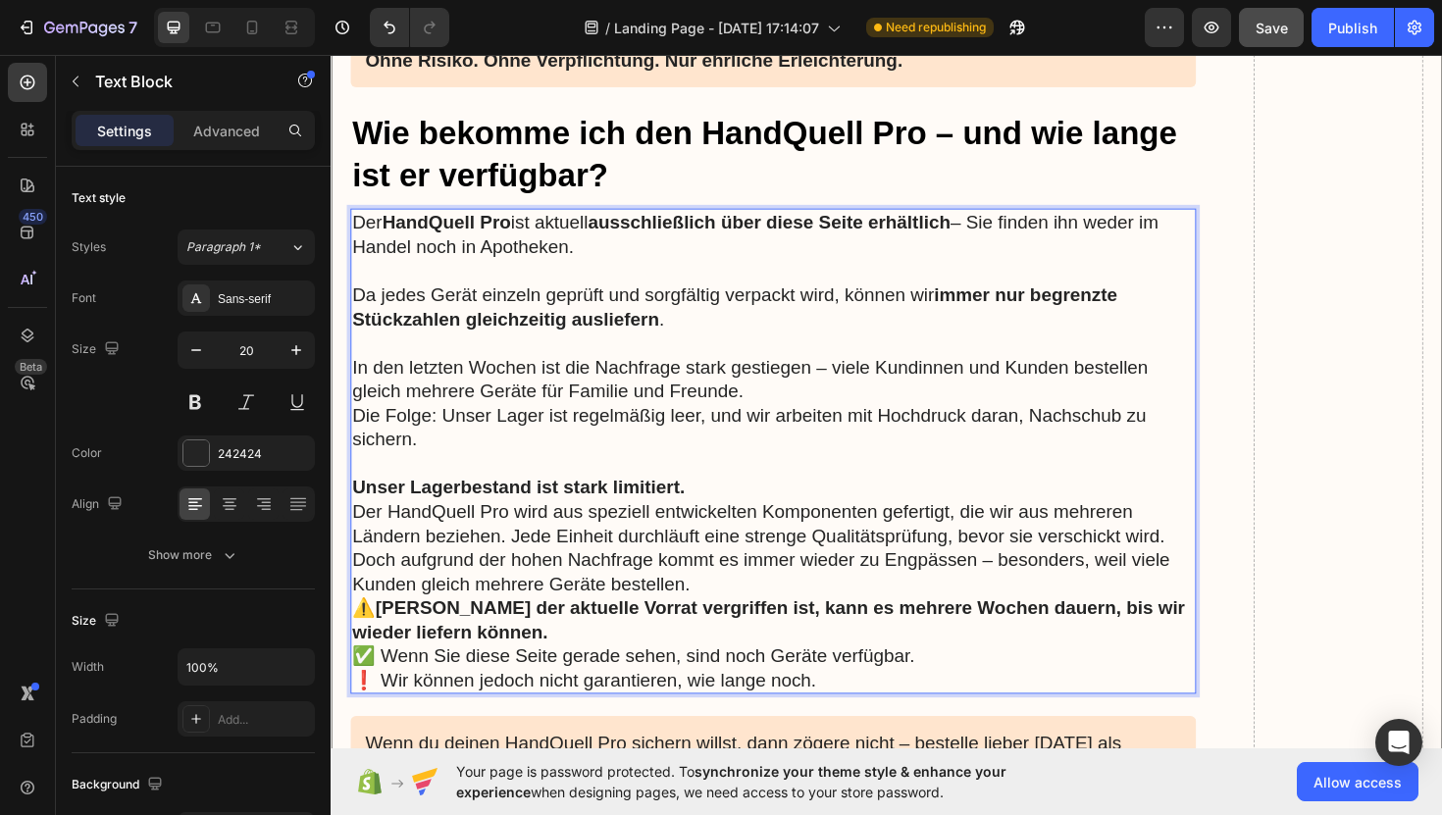
scroll to position [17863, 0]
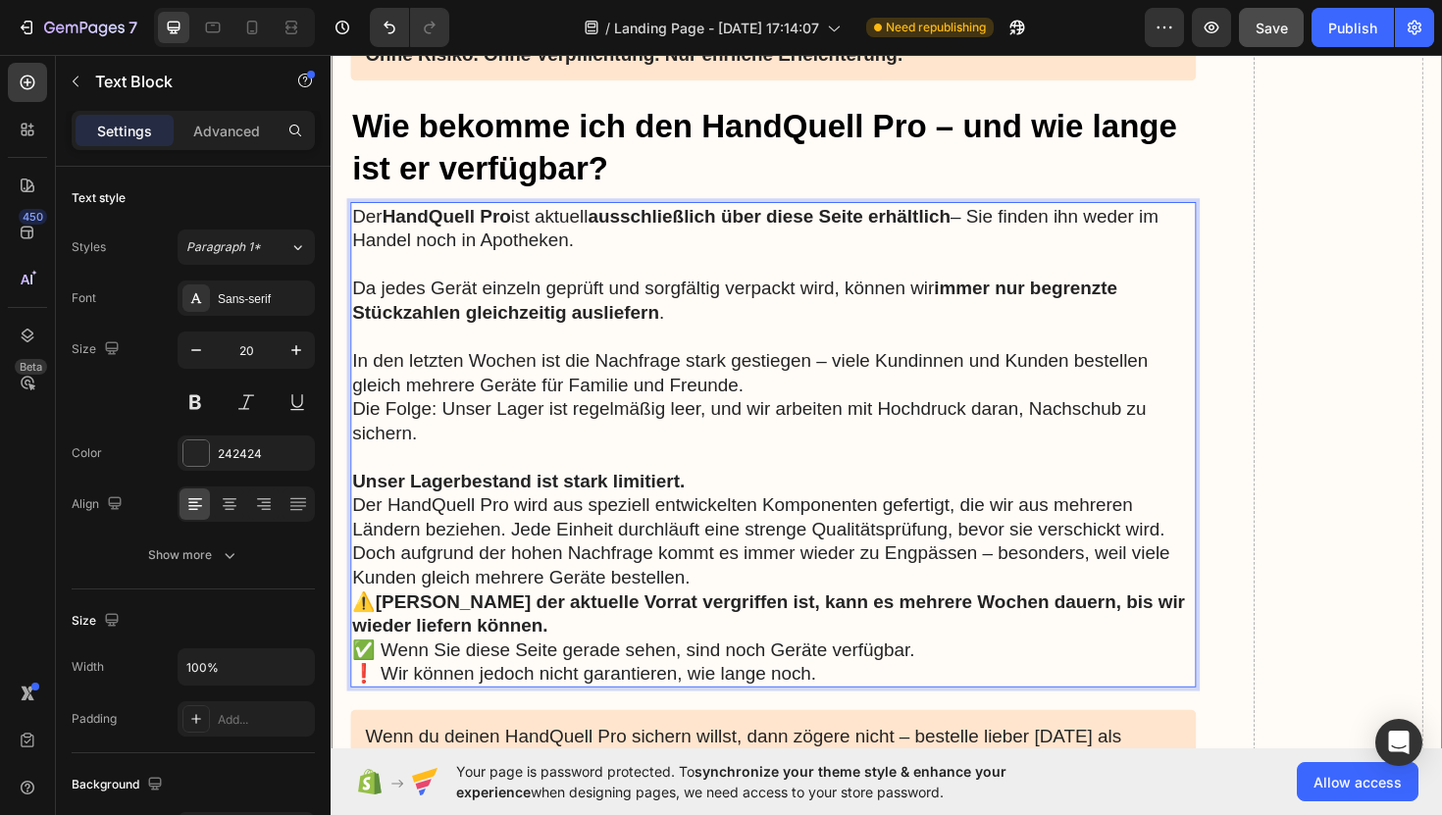
click at [780, 590] on p "Unser Lagerbestand ist stark limitiert. Der HandQuell Pro wird aus speziell ent…" at bounding box center [799, 557] width 892 height 128
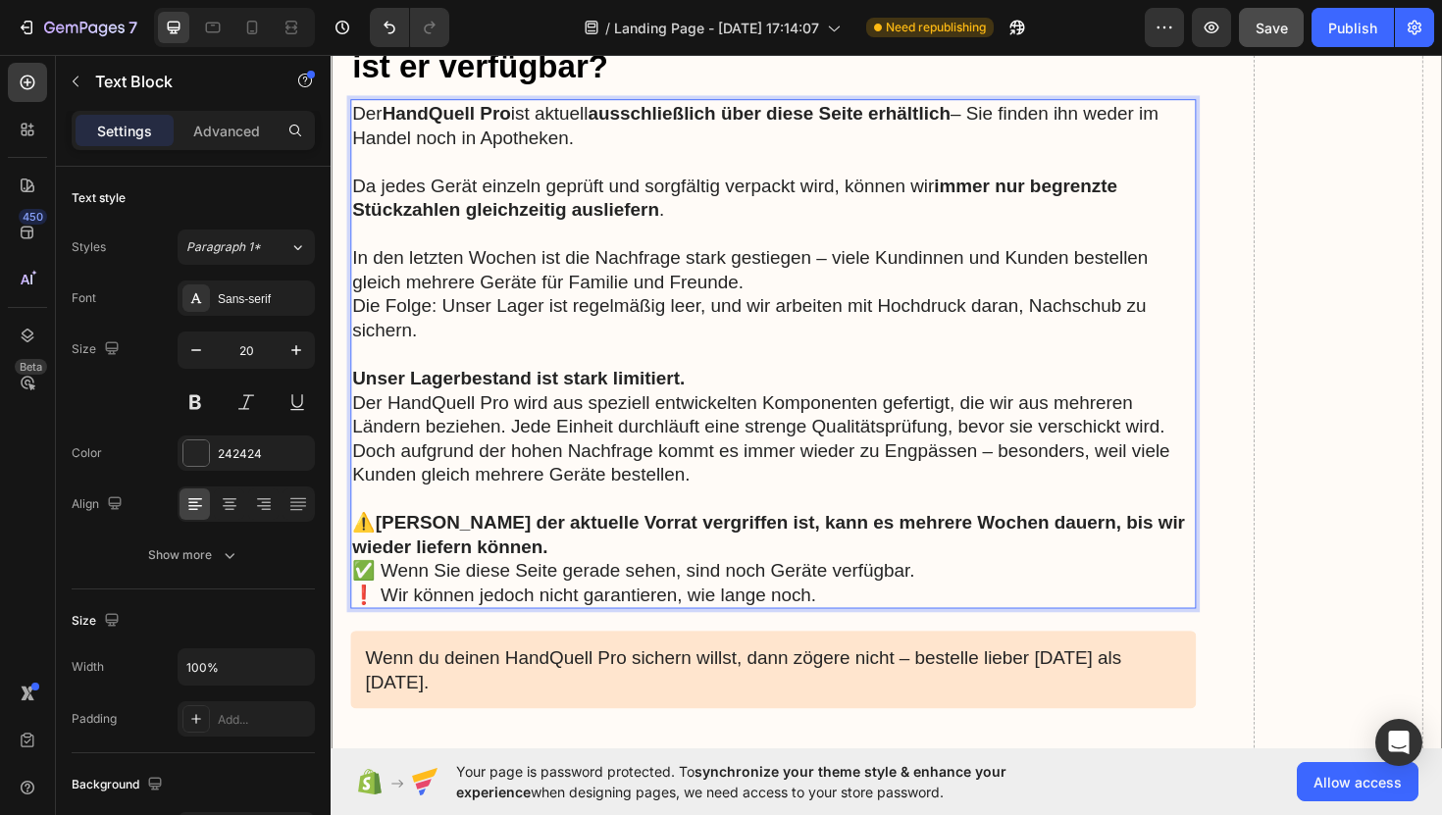
scroll to position [17973, 0]
click at [361, 588] on p "✅ Wenn Sie diese Seite gerade sehen, sind noch Geräte verfügbar. ❗ Wir können j…" at bounding box center [799, 613] width 892 height 51
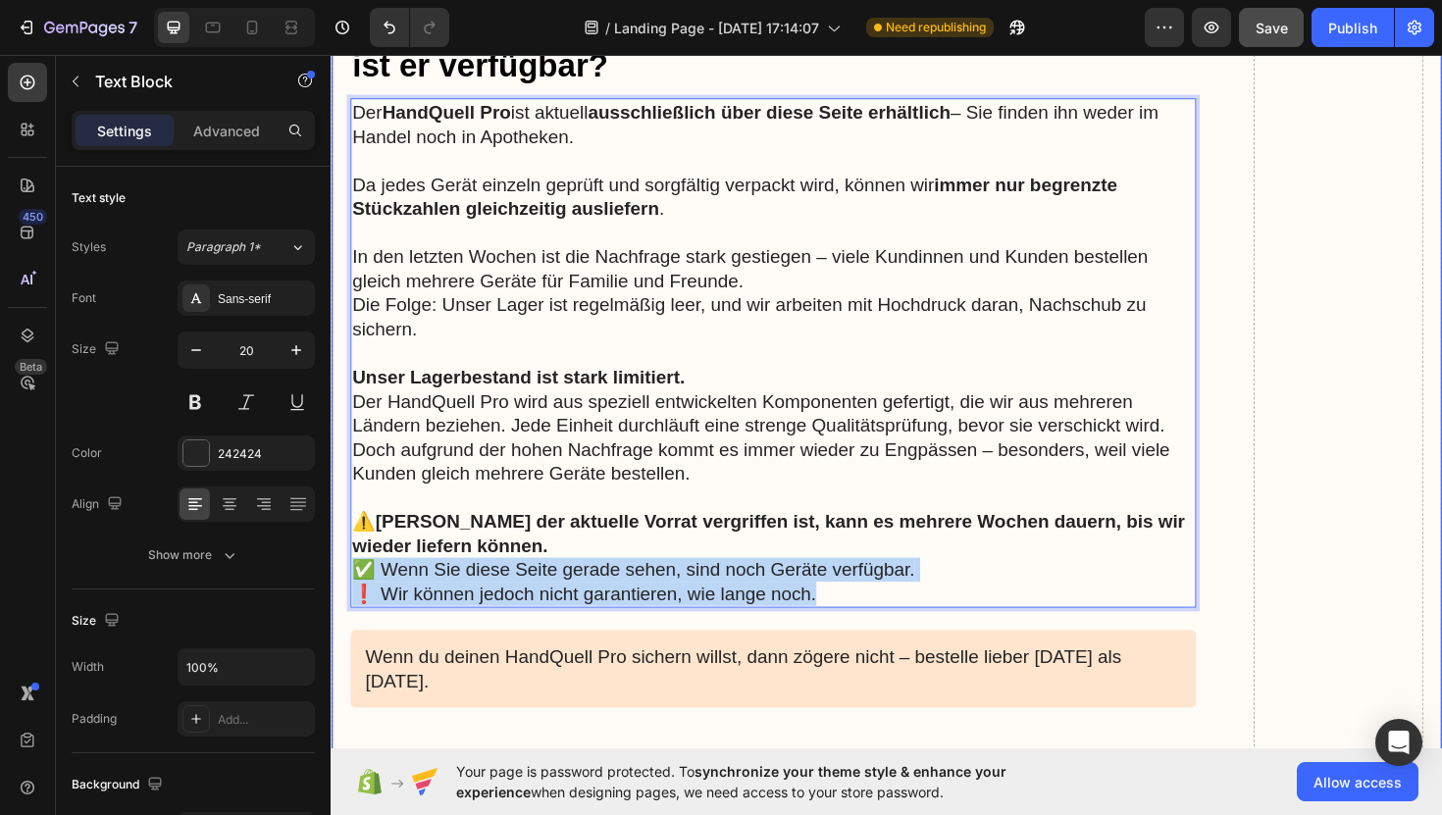
drag, startPoint x: 361, startPoint y: 568, endPoint x: 911, endPoint y: 622, distance: 553.0
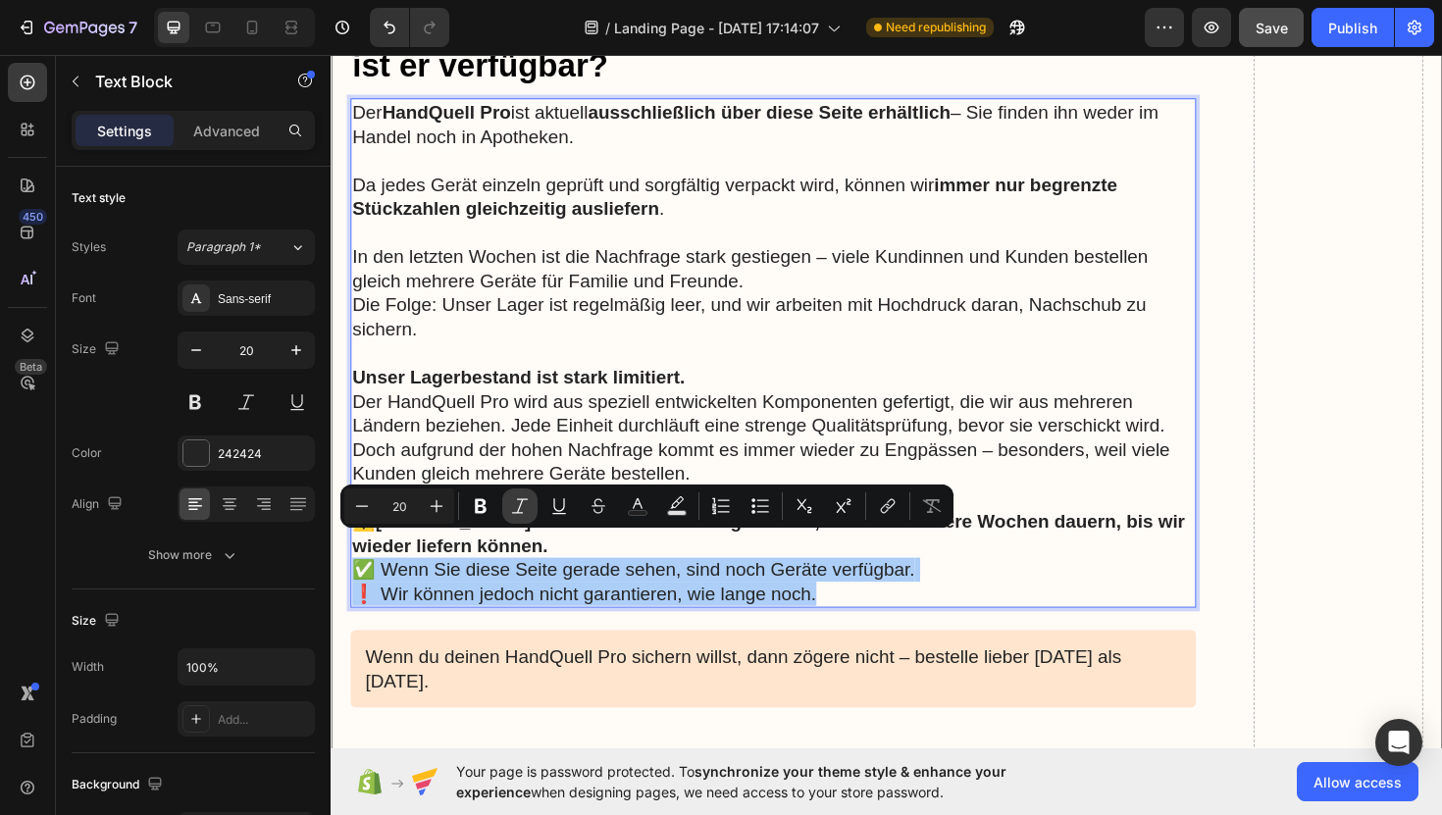
click at [519, 517] on button "Italic" at bounding box center [519, 506] width 35 height 35
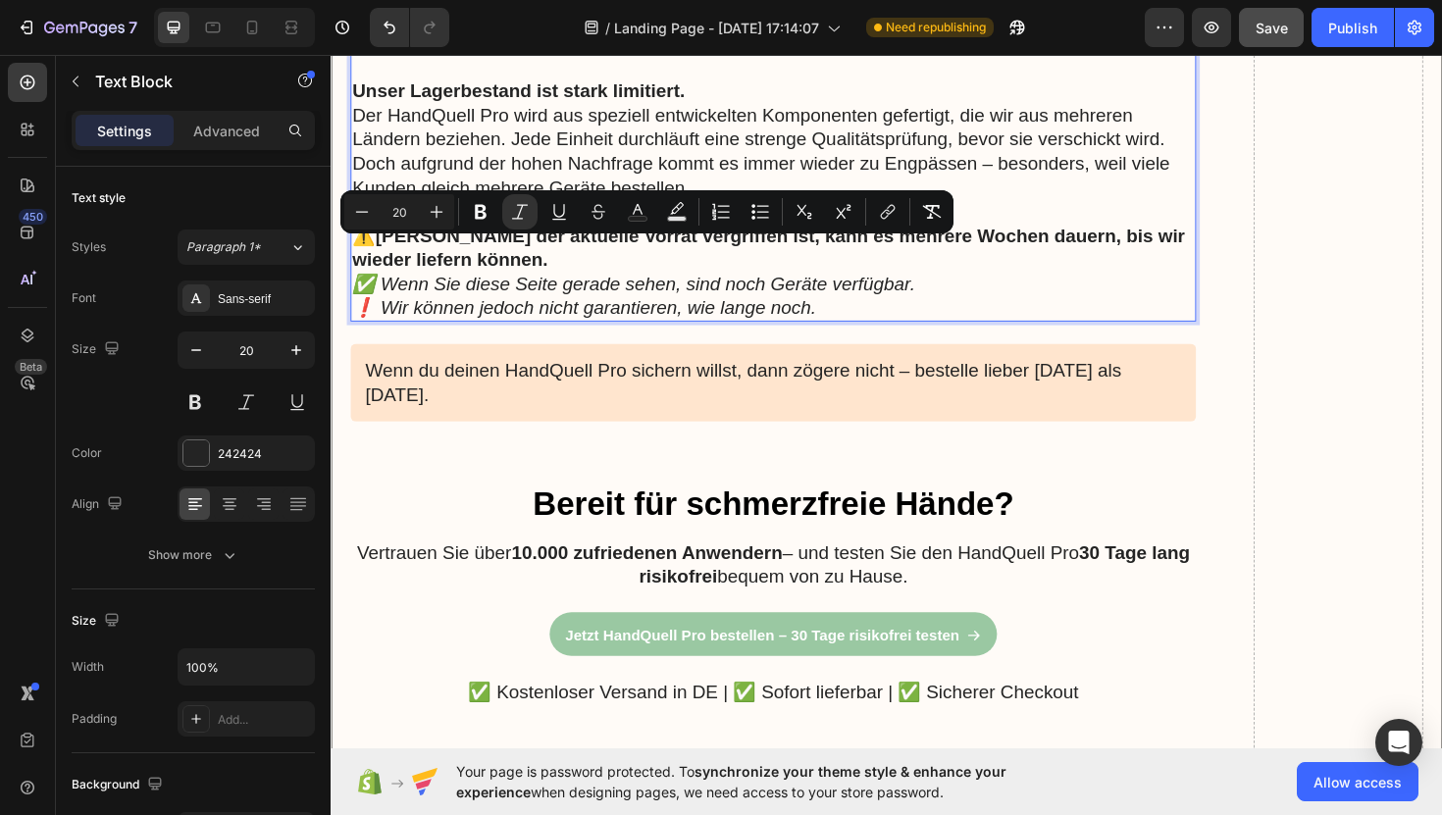
scroll to position [18285, 0]
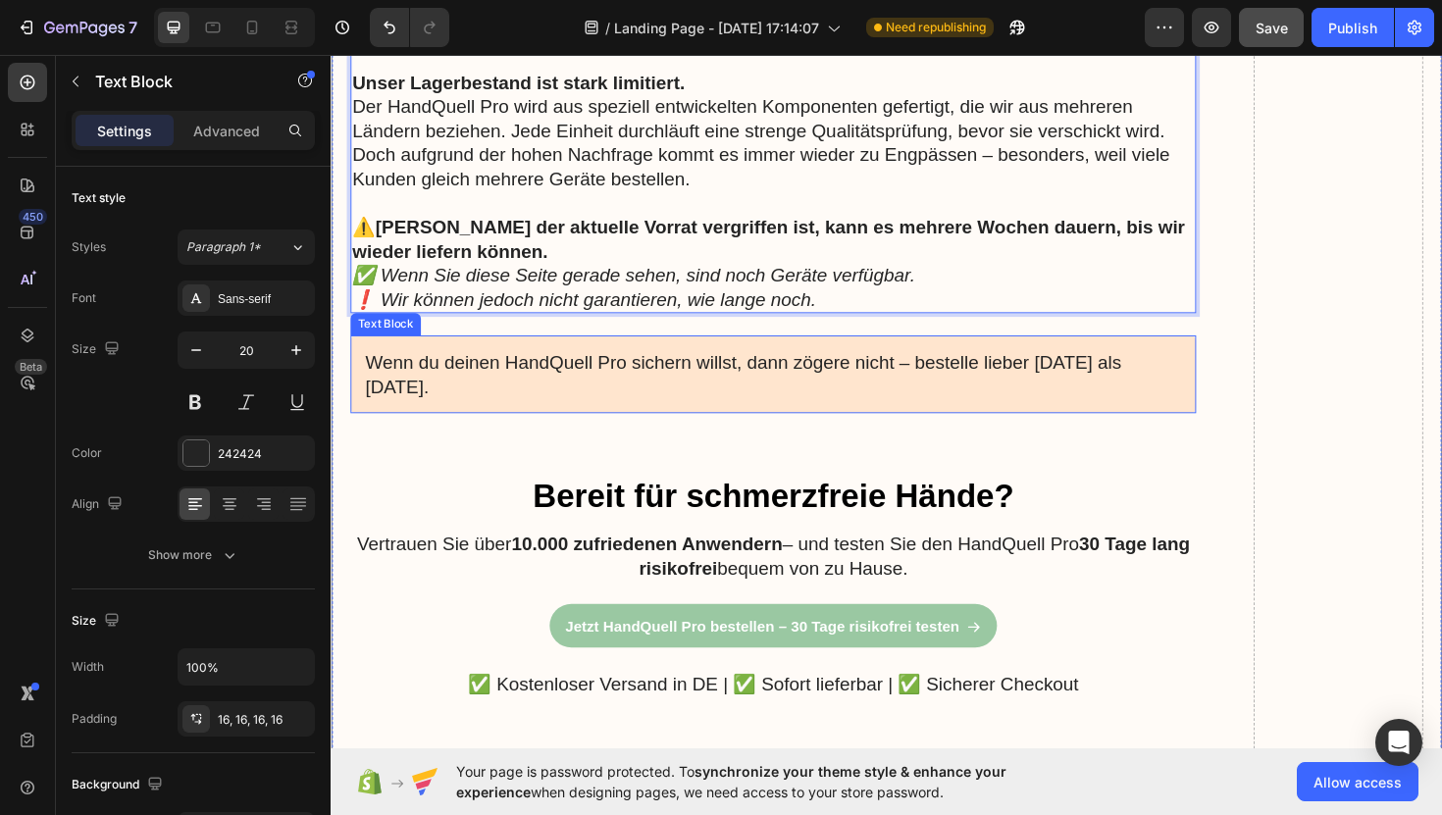
click at [608, 368] on p "Wenn du deinen HandQuell Pro sichern willst, dann zögere nicht – bestelle liebe…" at bounding box center [799, 393] width 864 height 51
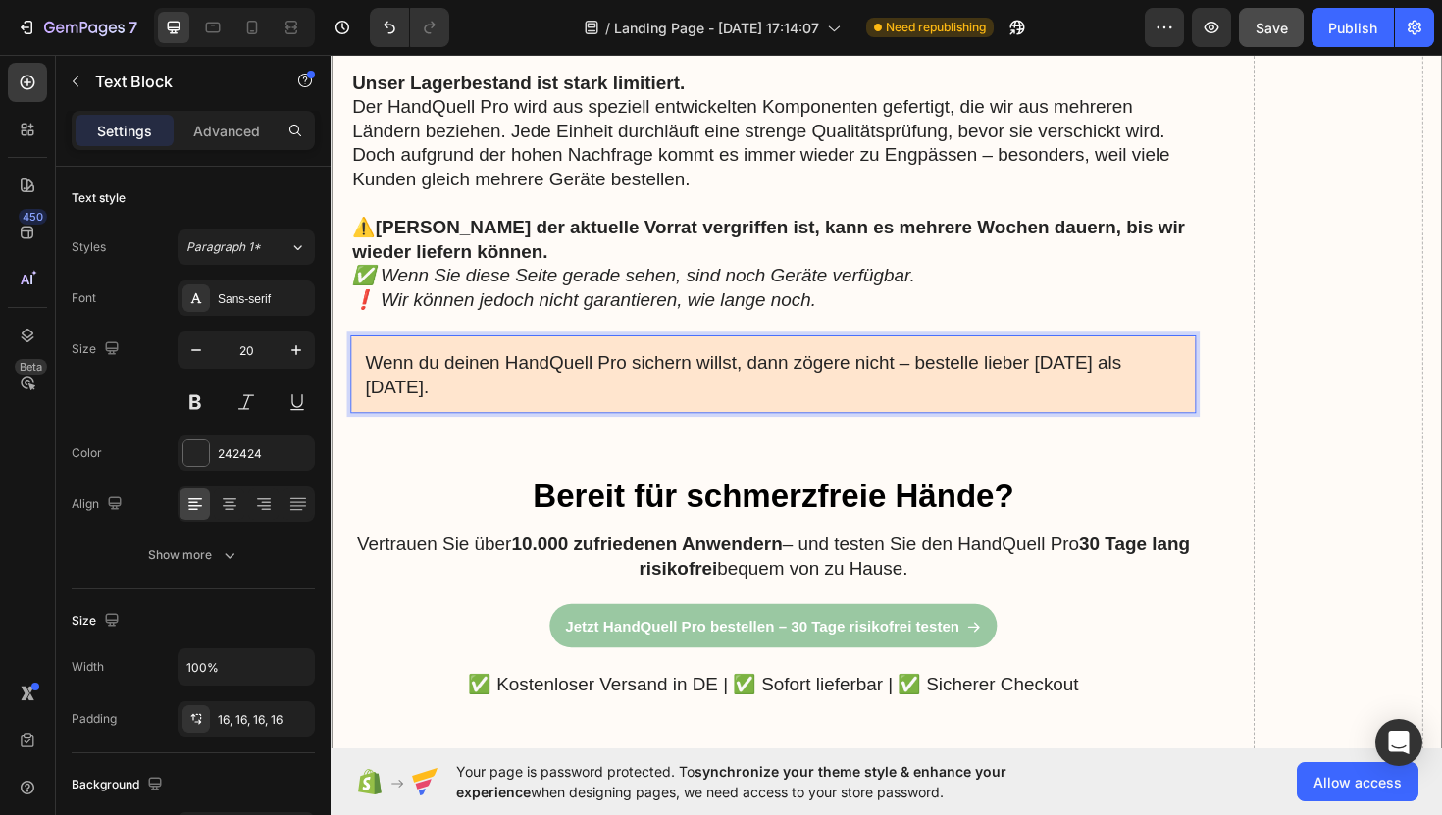
click at [626, 389] on p "Wenn du deinen HandQuell Pro sichern willst, dann zögere nicht – bestelle liebe…" at bounding box center [799, 393] width 864 height 51
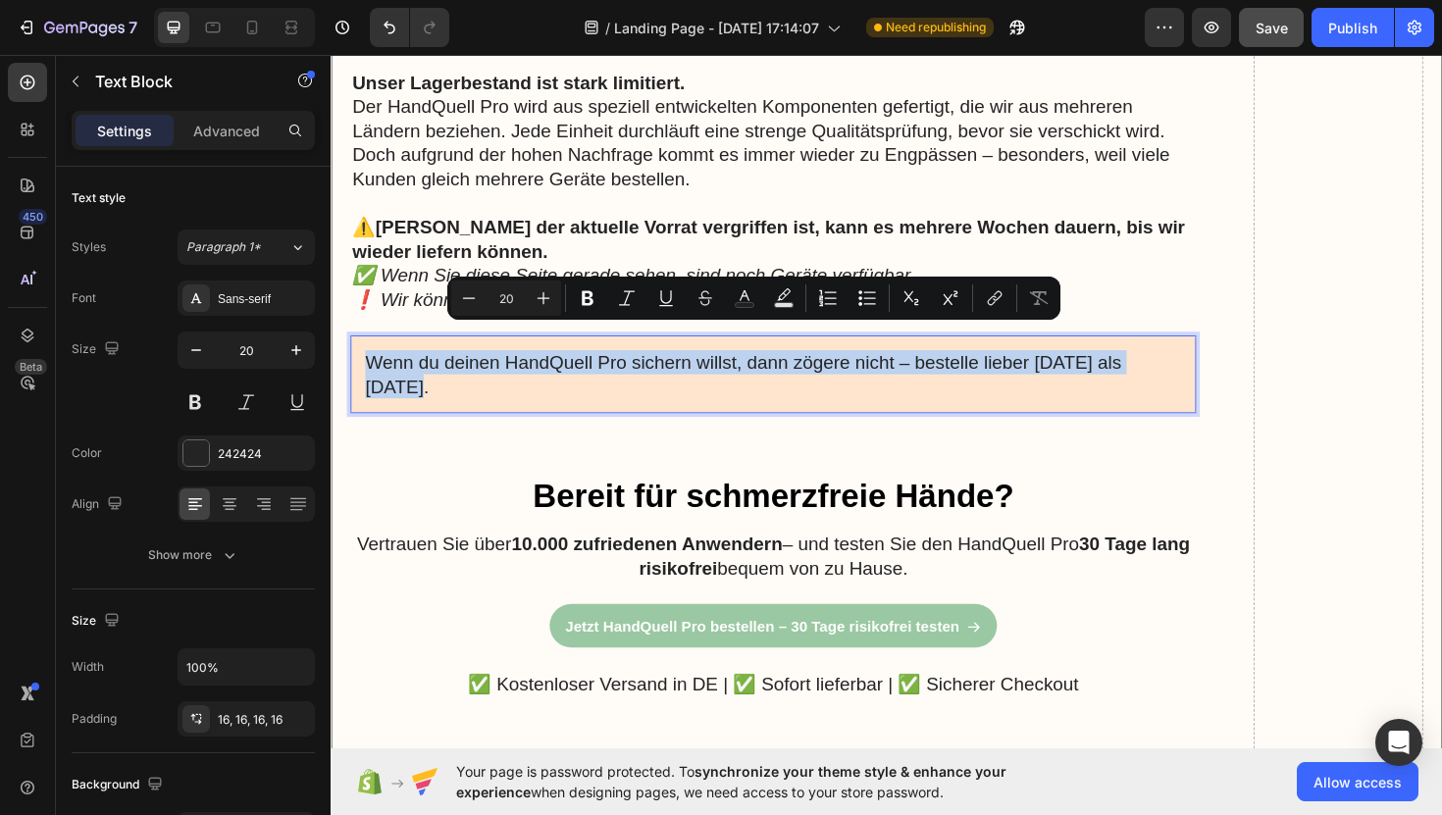
drag, startPoint x: 529, startPoint y: 385, endPoint x: 373, endPoint y: 352, distance: 159.3
click at [373, 368] on p "Wenn du deinen HandQuell Pro sichern willst, dann zögere nicht – bestelle liebe…" at bounding box center [799, 393] width 864 height 51
copy p "Wenn du deinen HandQuell Pro sichern willst, dann zögere nicht – bestelle liebe…"
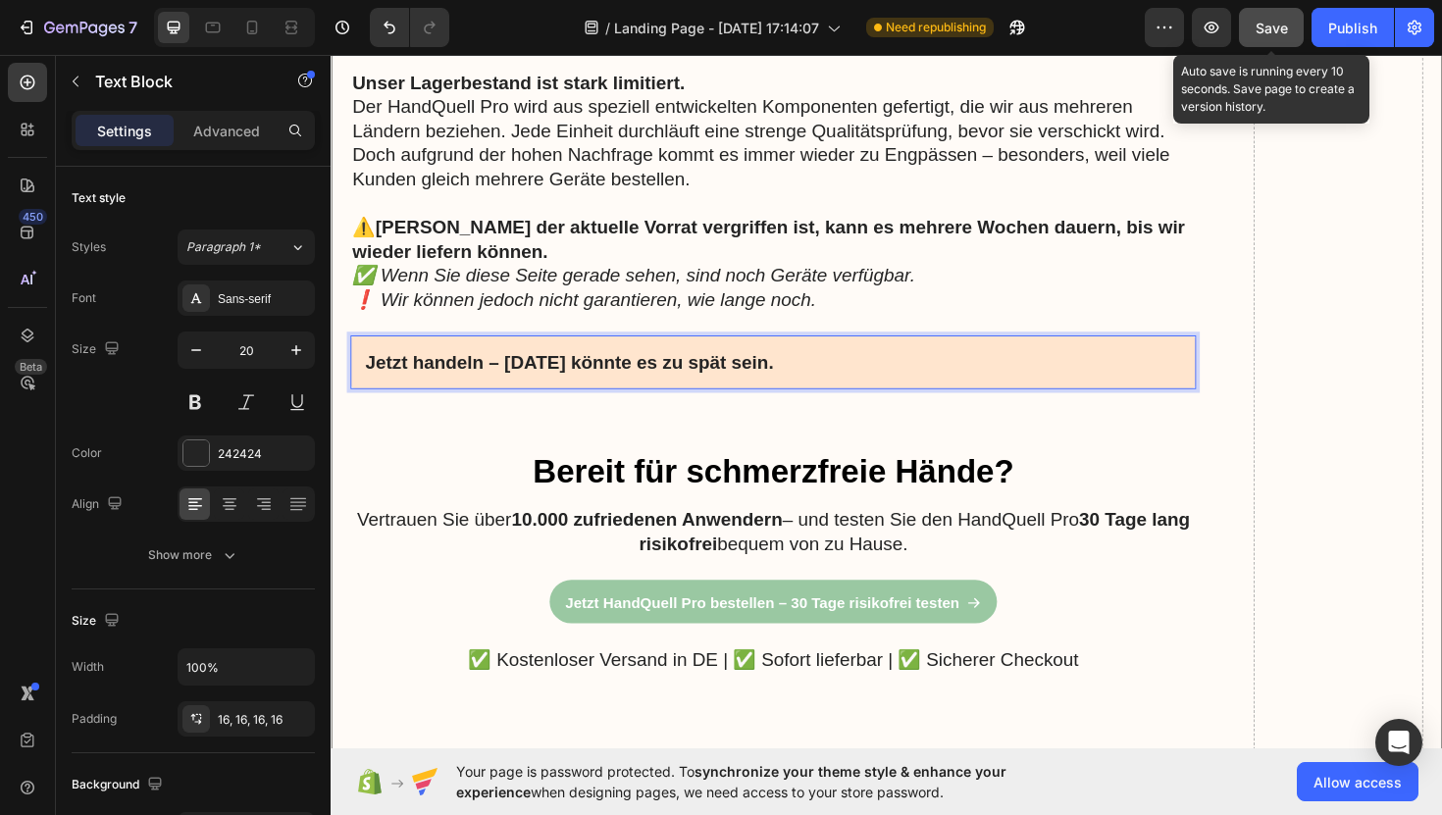
click at [1270, 33] on span "Save" at bounding box center [1272, 28] width 32 height 17
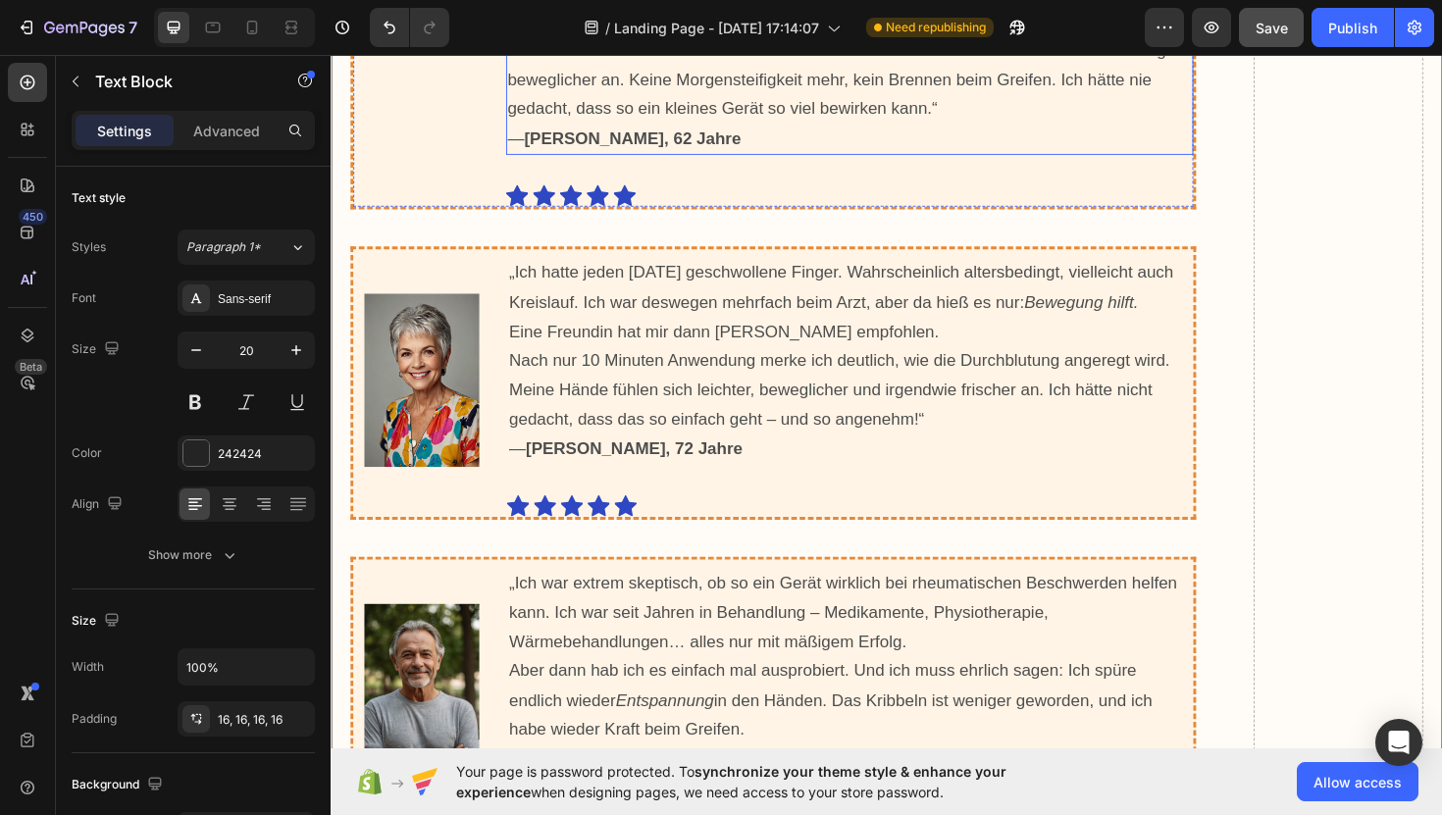
scroll to position [19321, 0]
